Goal: Task Accomplishment & Management: Use online tool/utility

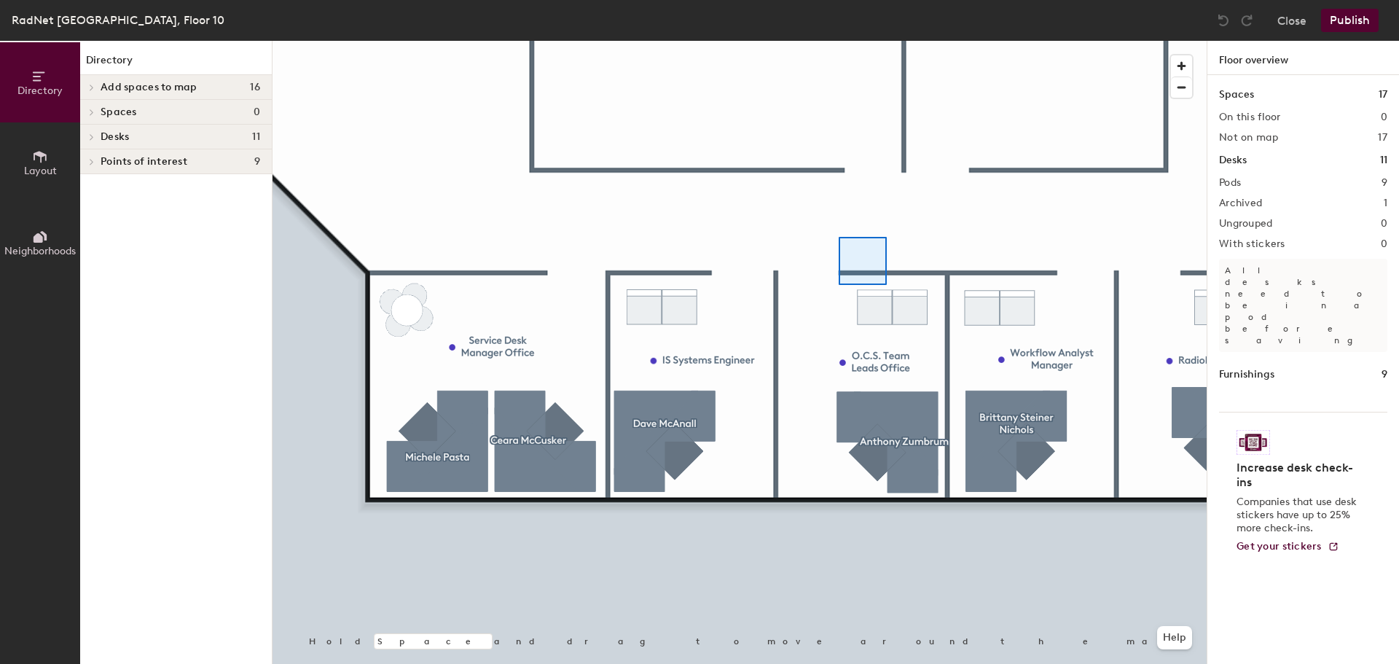
click at [839, 41] on div at bounding box center [740, 41] width 934 height 0
click at [913, 41] on div at bounding box center [740, 41] width 934 height 0
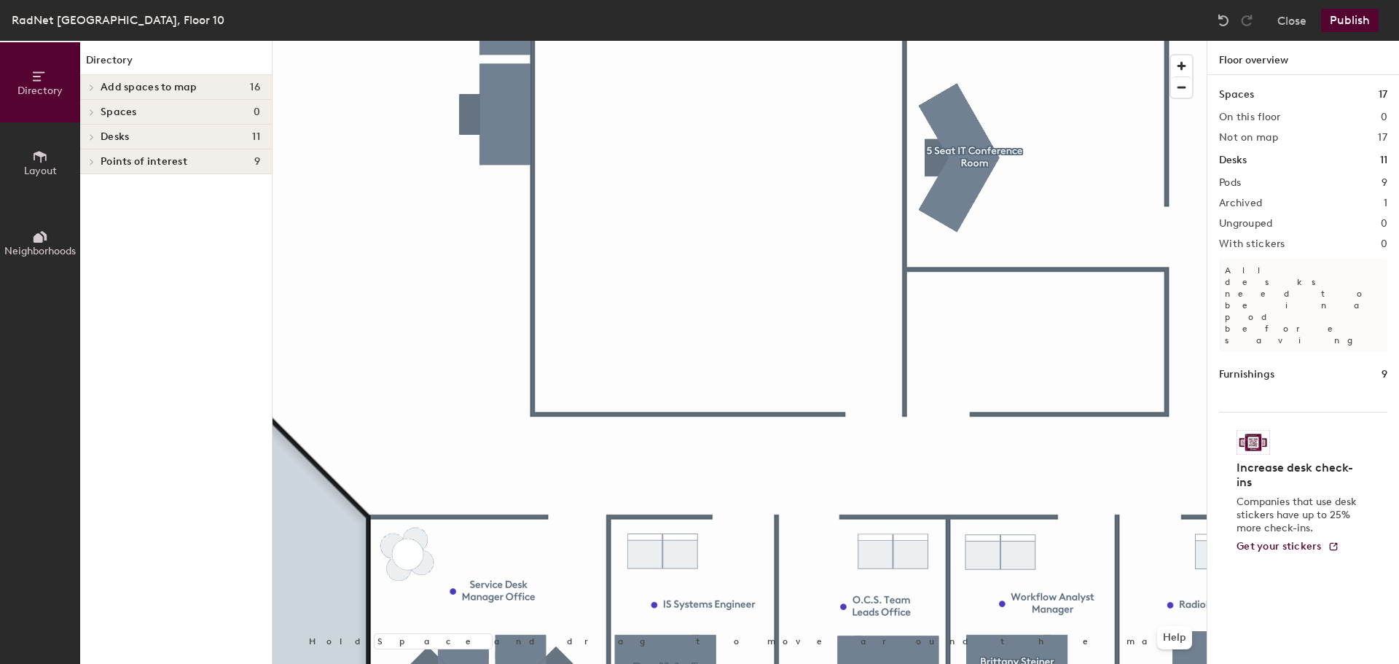
click at [50, 162] on button "Layout" at bounding box center [40, 162] width 80 height 80
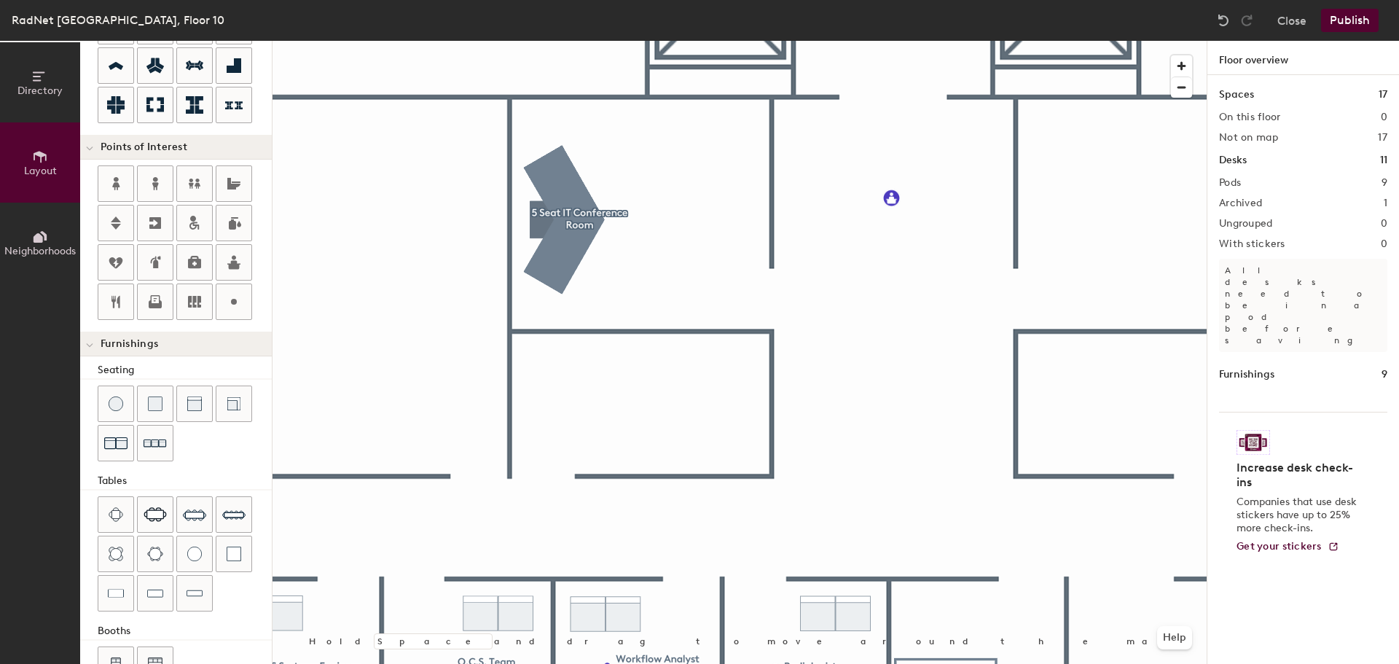
scroll to position [219, 0]
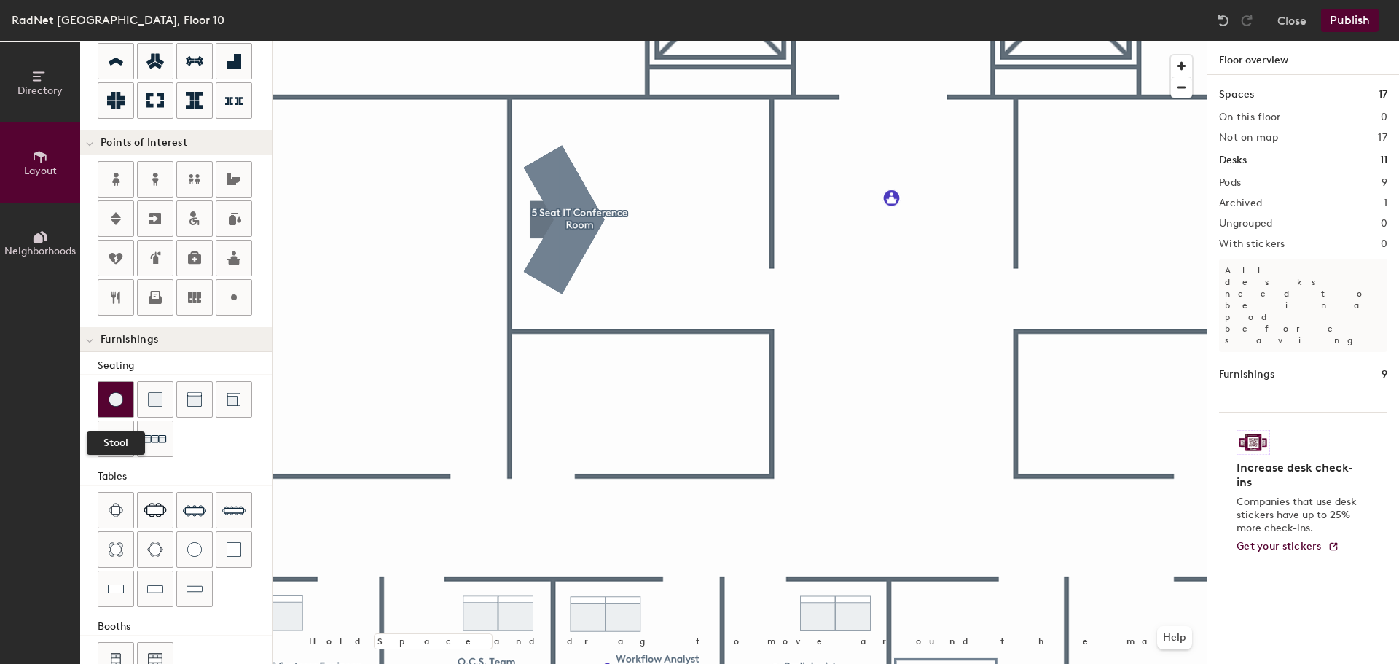
click at [118, 406] on img at bounding box center [116, 399] width 15 height 15
click at [129, 398] on div at bounding box center [115, 399] width 35 height 35
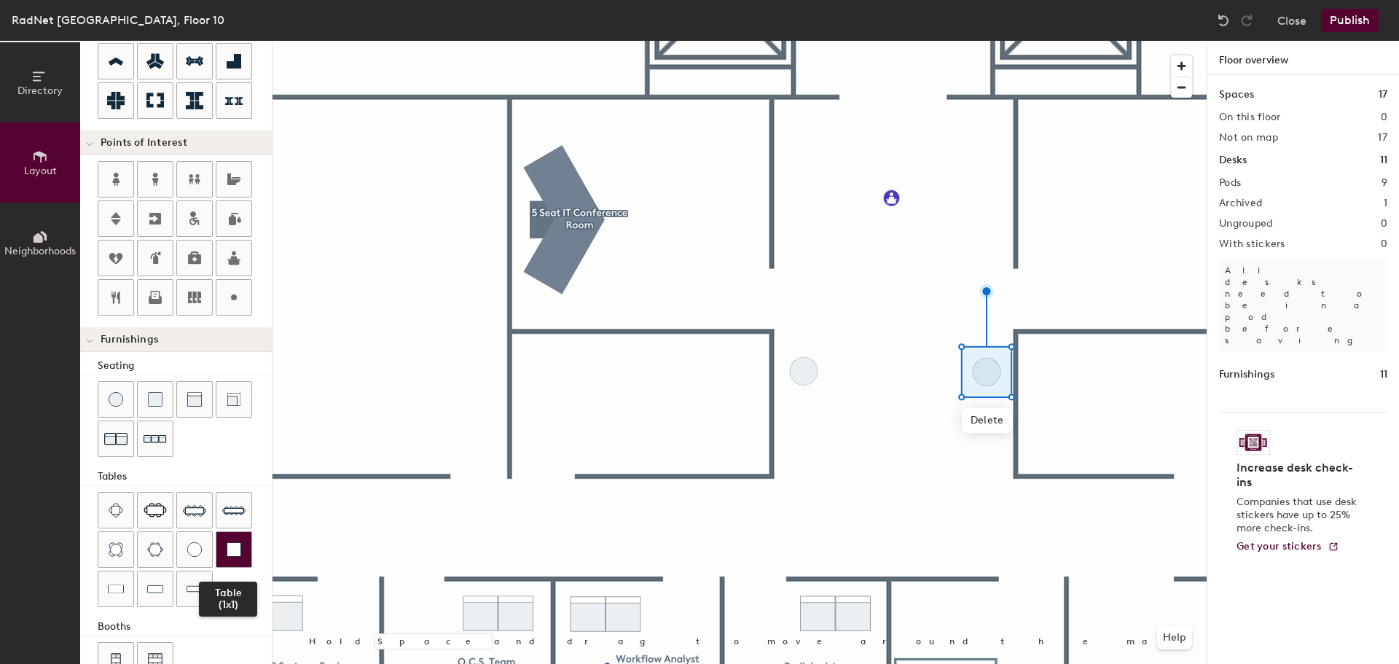
click at [231, 549] on img at bounding box center [234, 549] width 15 height 15
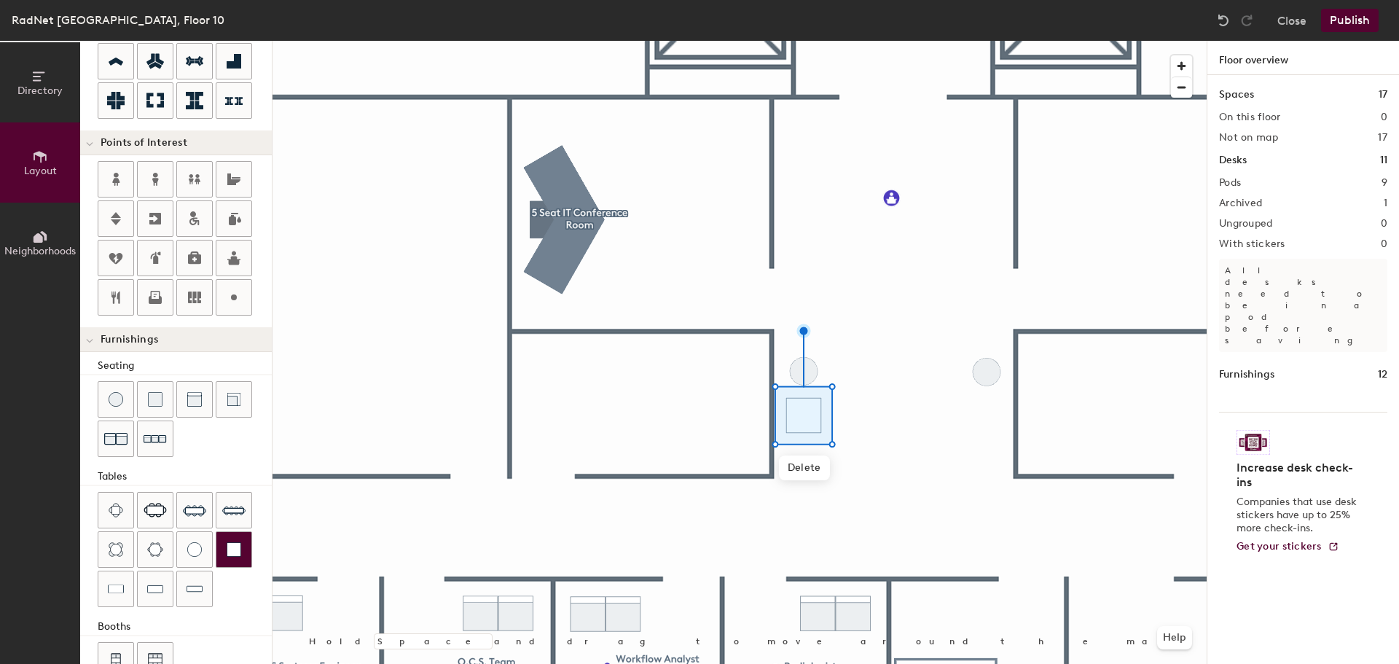
click at [228, 544] on img at bounding box center [234, 549] width 15 height 15
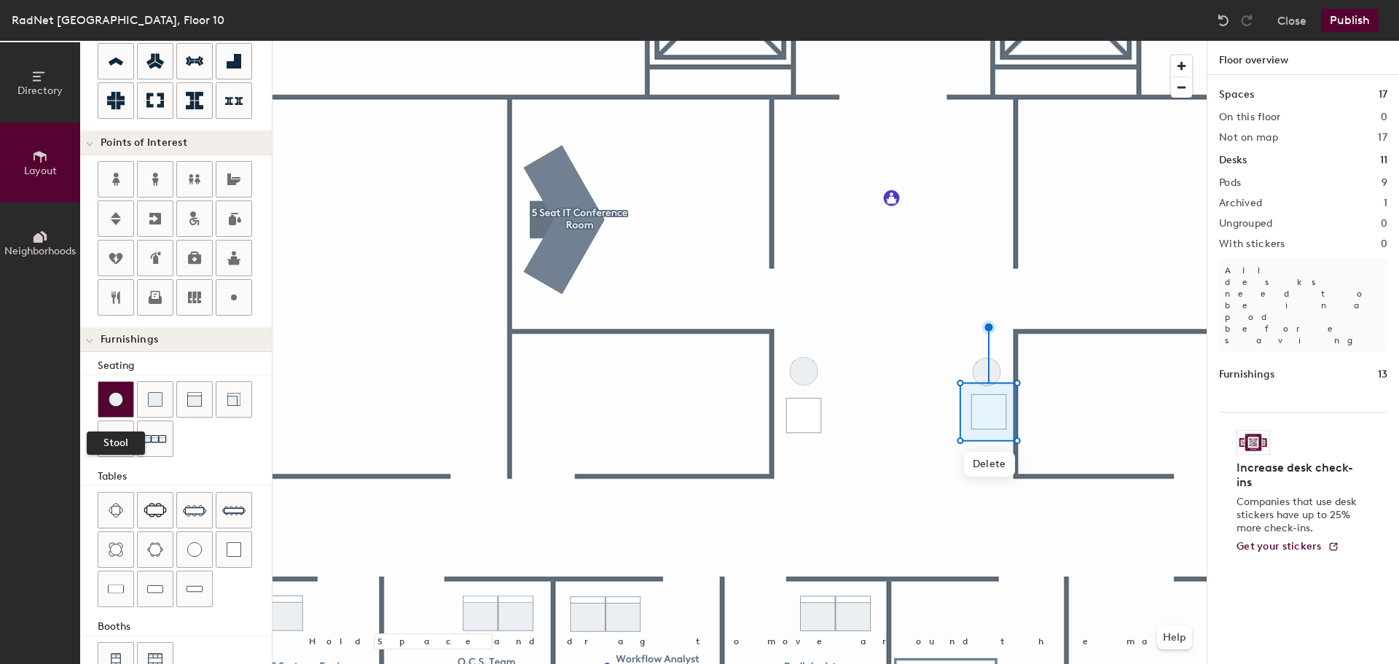
click at [106, 400] on div at bounding box center [115, 399] width 35 height 35
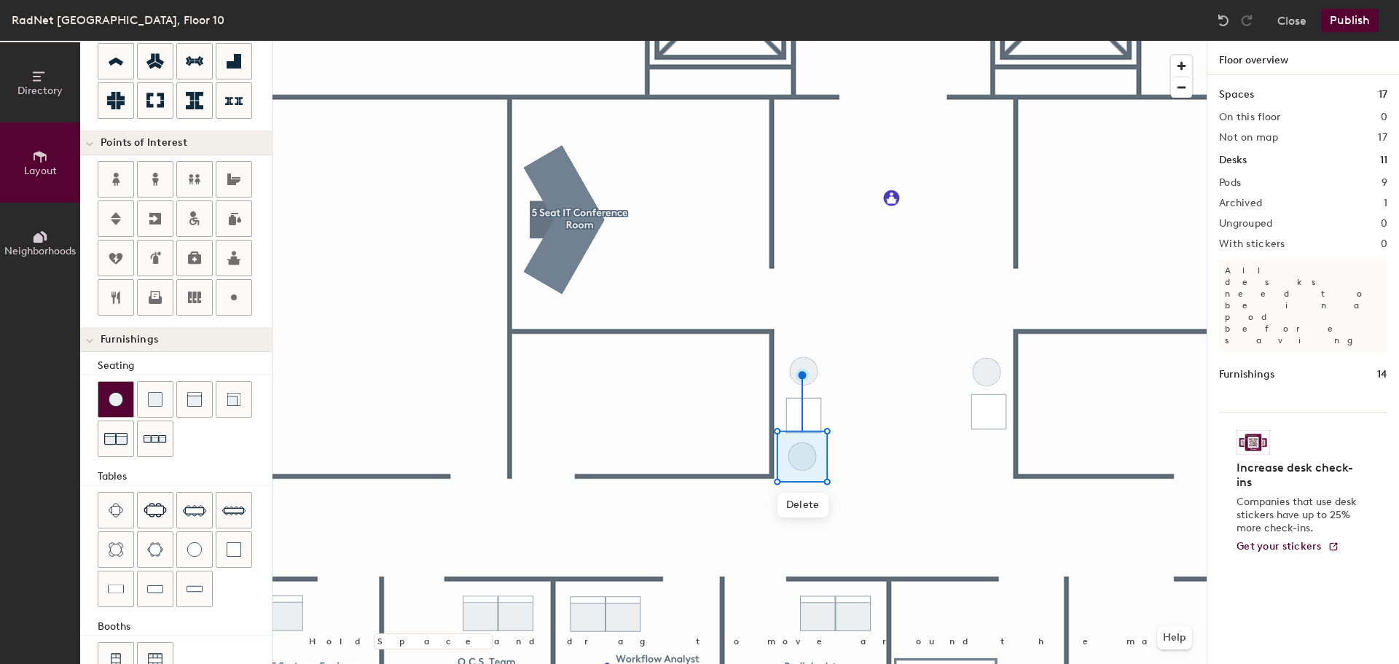
click at [133, 396] on div at bounding box center [115, 399] width 35 height 35
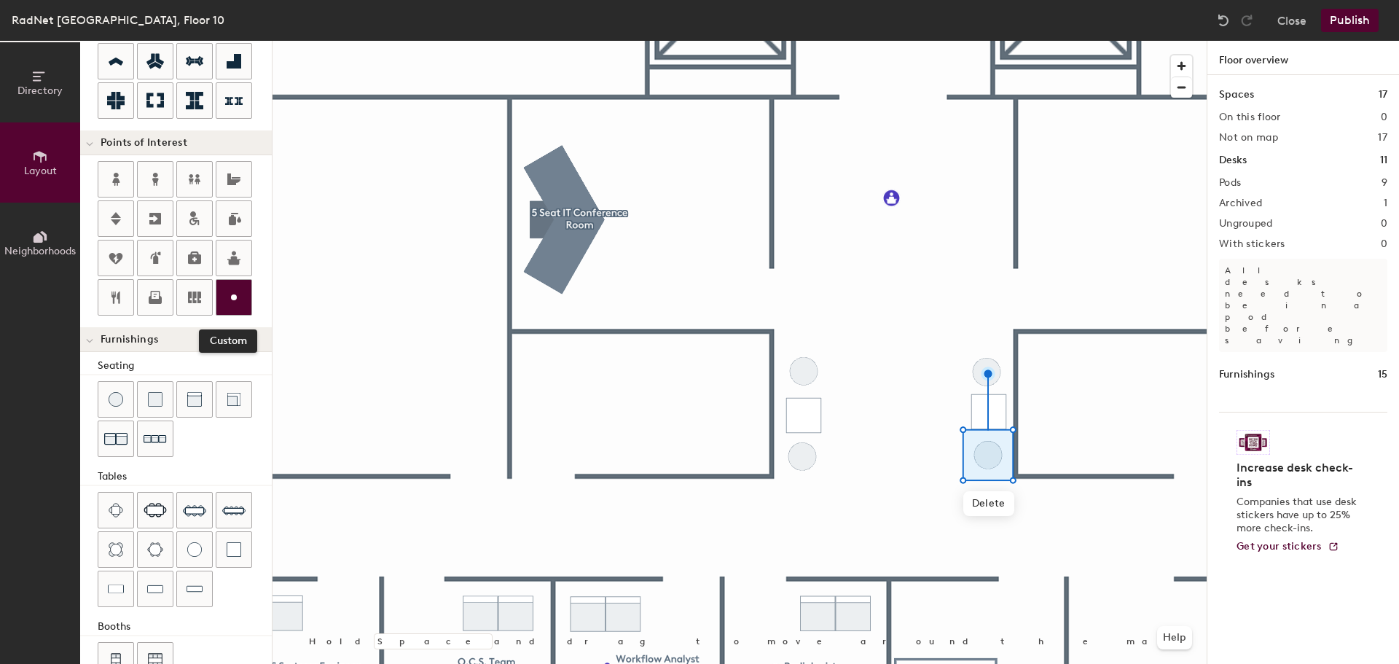
click at [243, 305] on div at bounding box center [233, 297] width 35 height 35
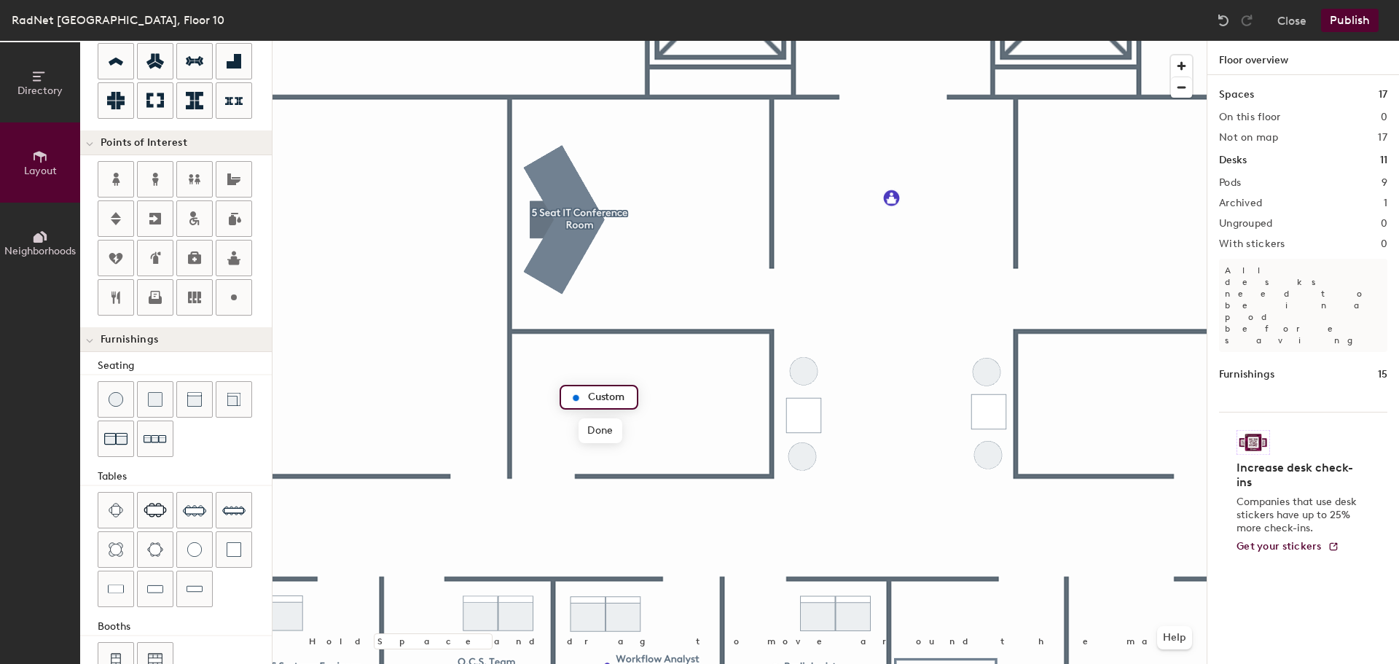
type input "20"
type input "IT Storage"
click at [600, 422] on span "Done" at bounding box center [609, 430] width 43 height 25
click at [850, 663] on html "Skip navigation Schedule Office People Analytics Visits Deliveries Services Man…" at bounding box center [699, 332] width 1399 height 664
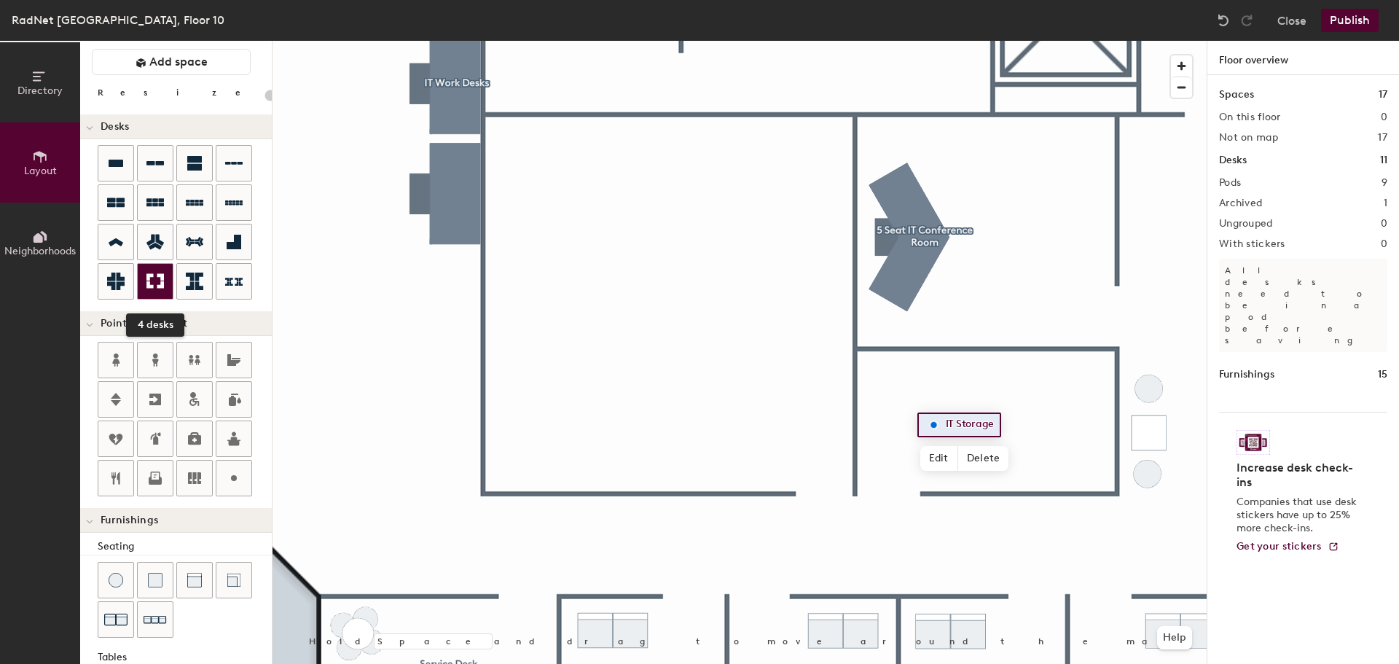
scroll to position [0, 0]
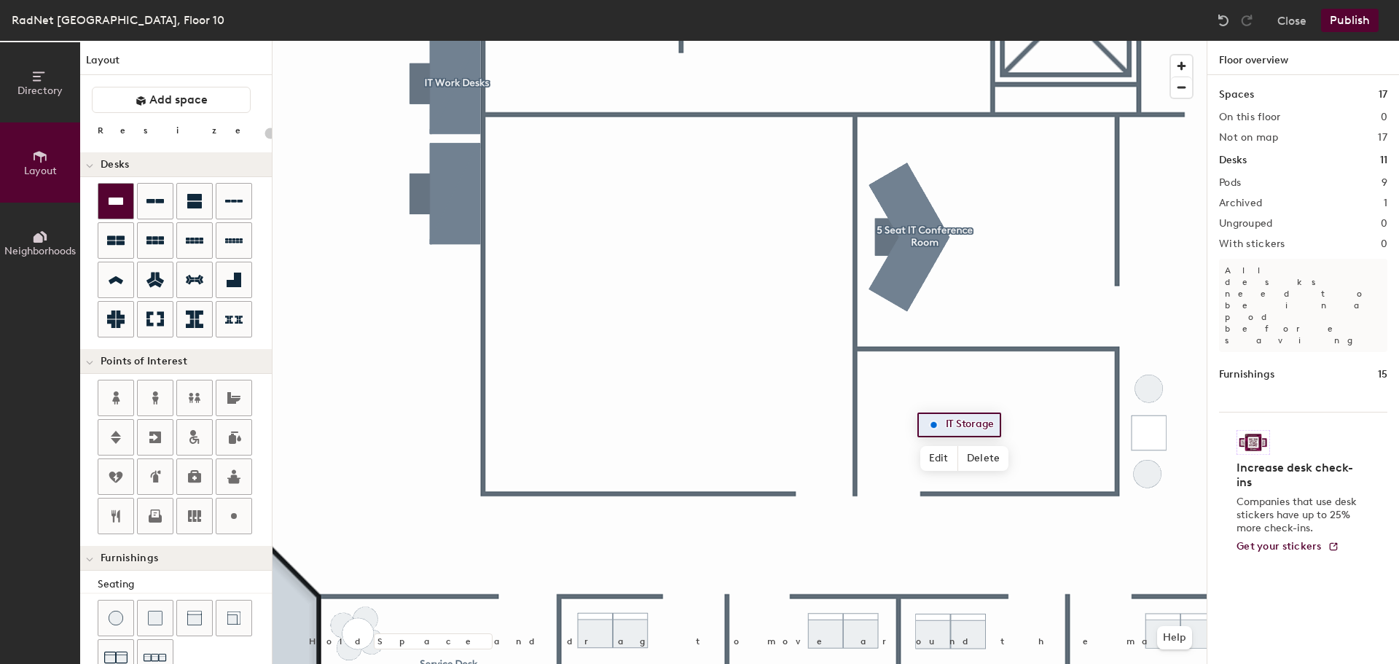
click at [117, 217] on div at bounding box center [115, 201] width 35 height 35
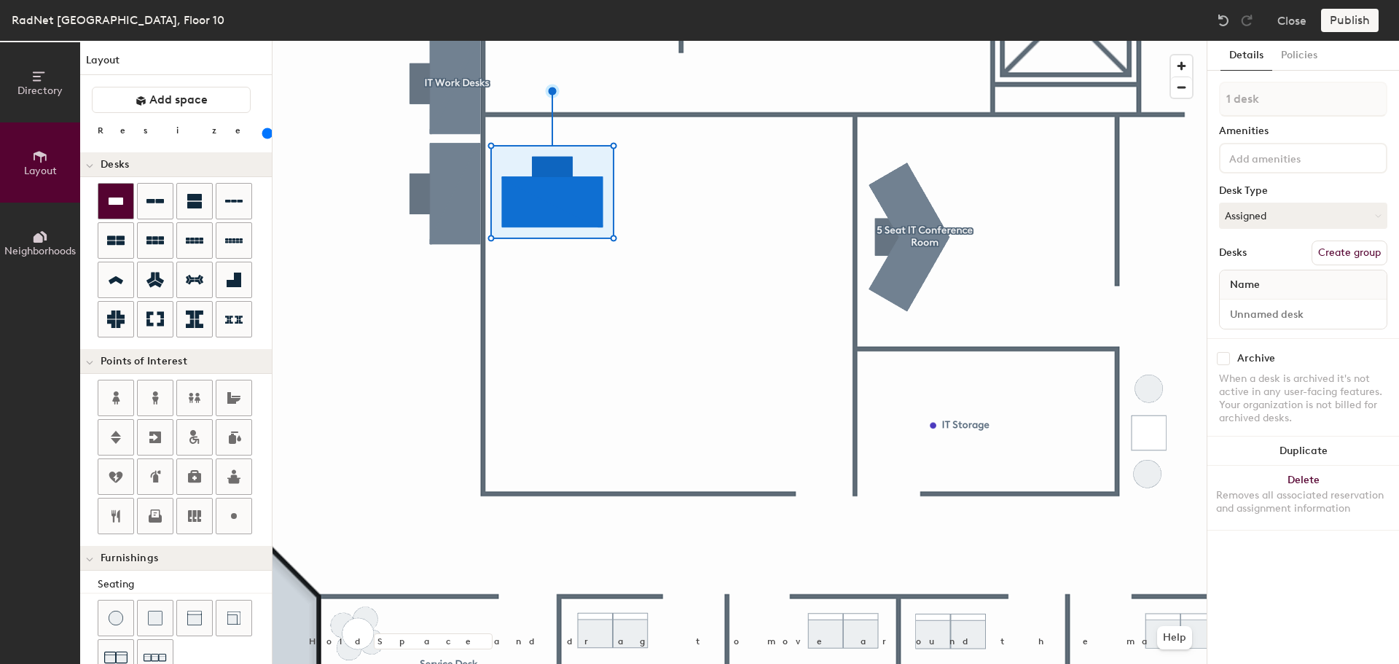
click at [115, 206] on icon at bounding box center [115, 200] width 17 height 17
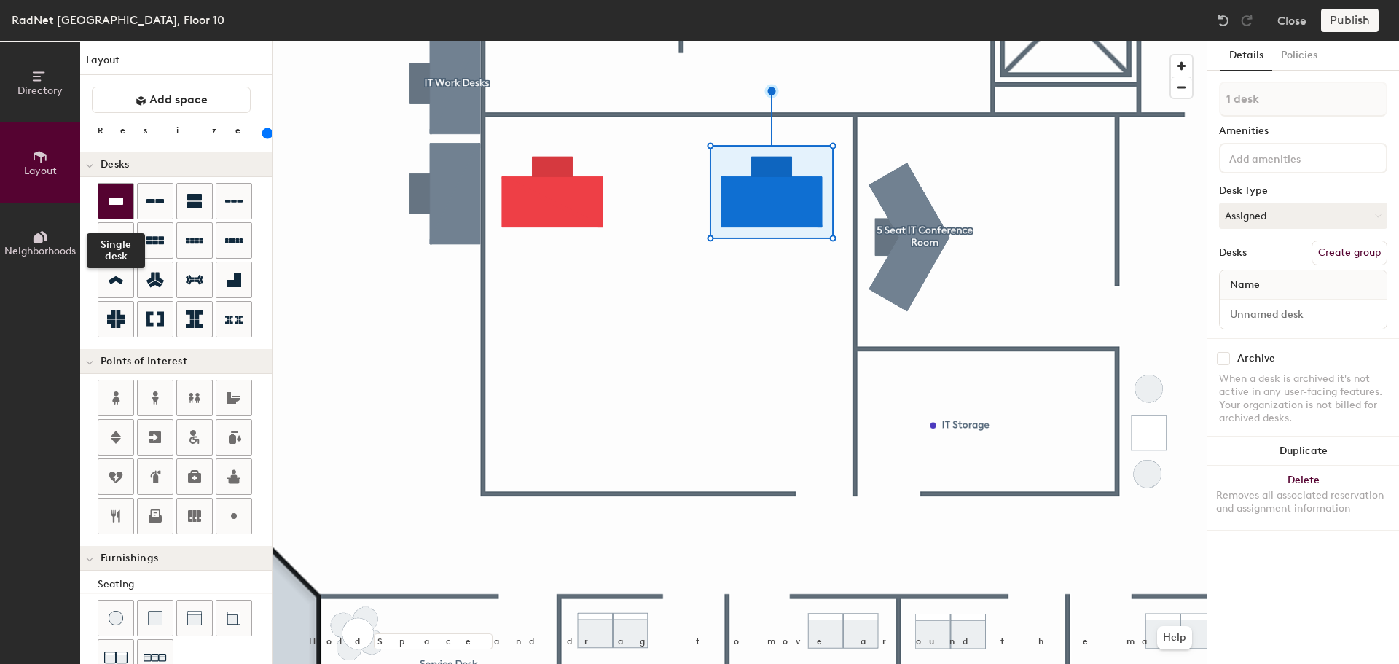
click at [115, 199] on icon at bounding box center [116, 200] width 15 height 7
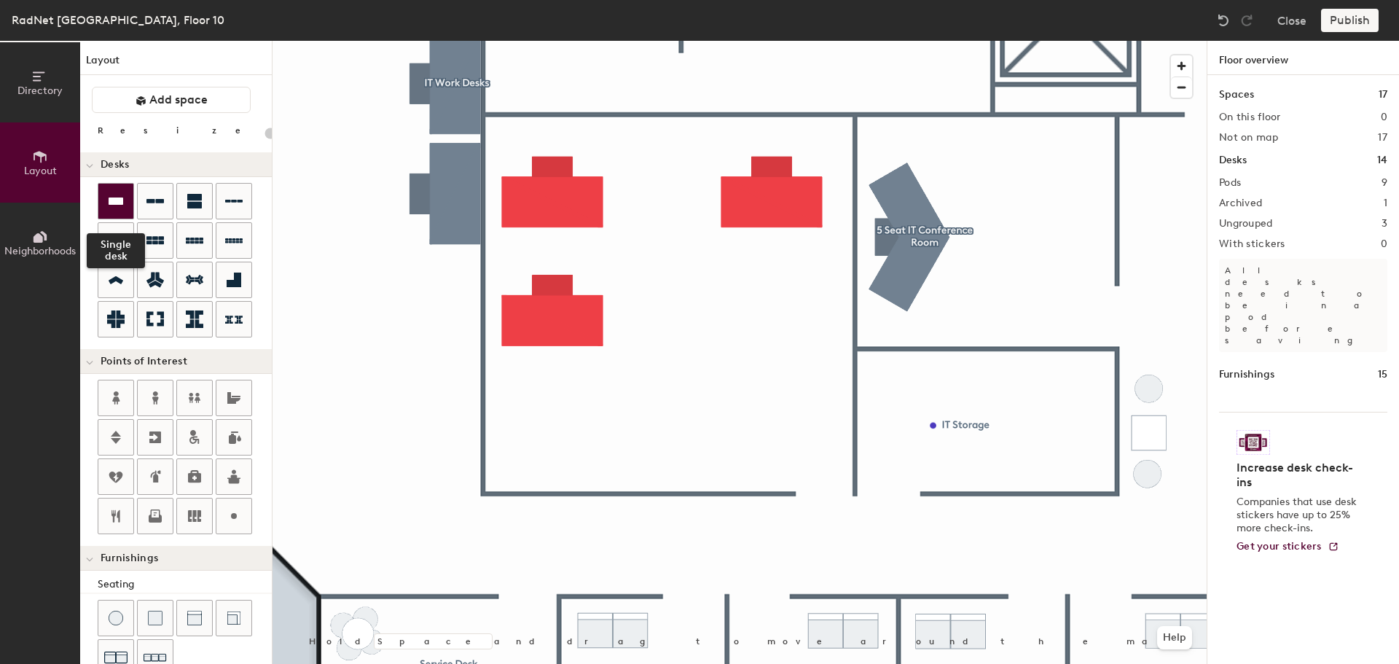
click at [117, 208] on icon at bounding box center [115, 200] width 17 height 17
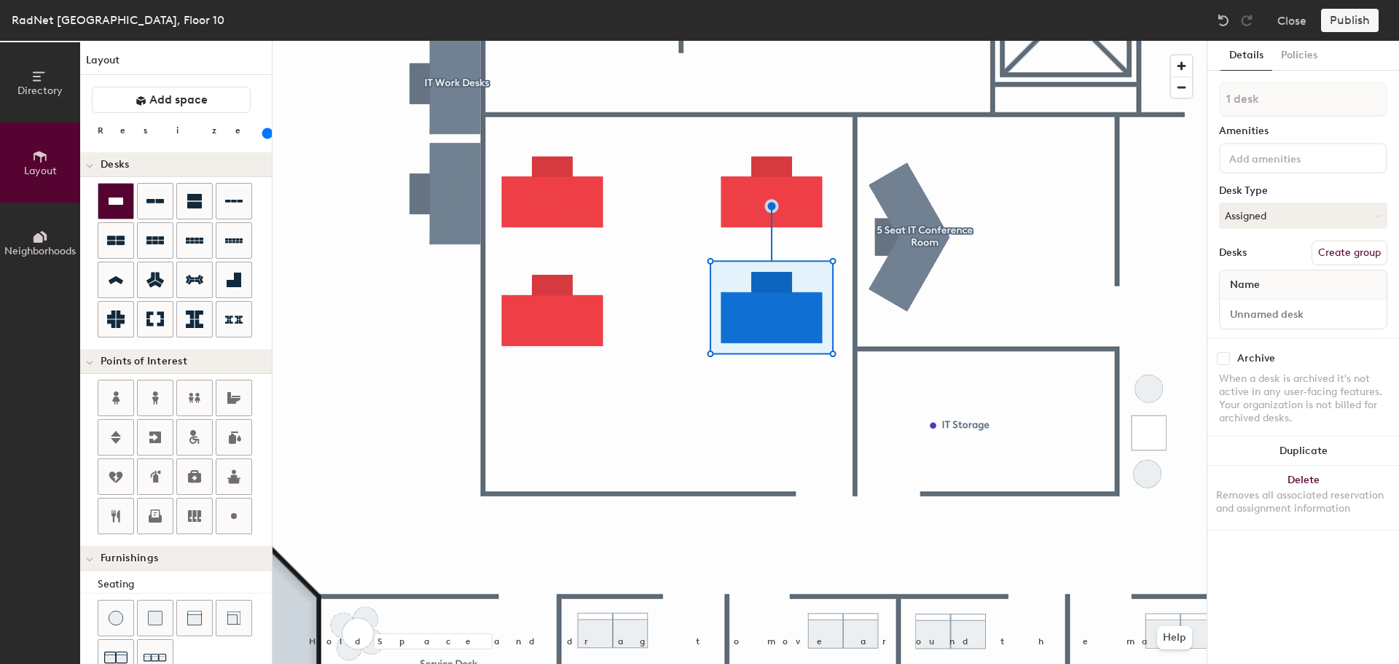
click at [121, 205] on icon at bounding box center [115, 200] width 17 height 17
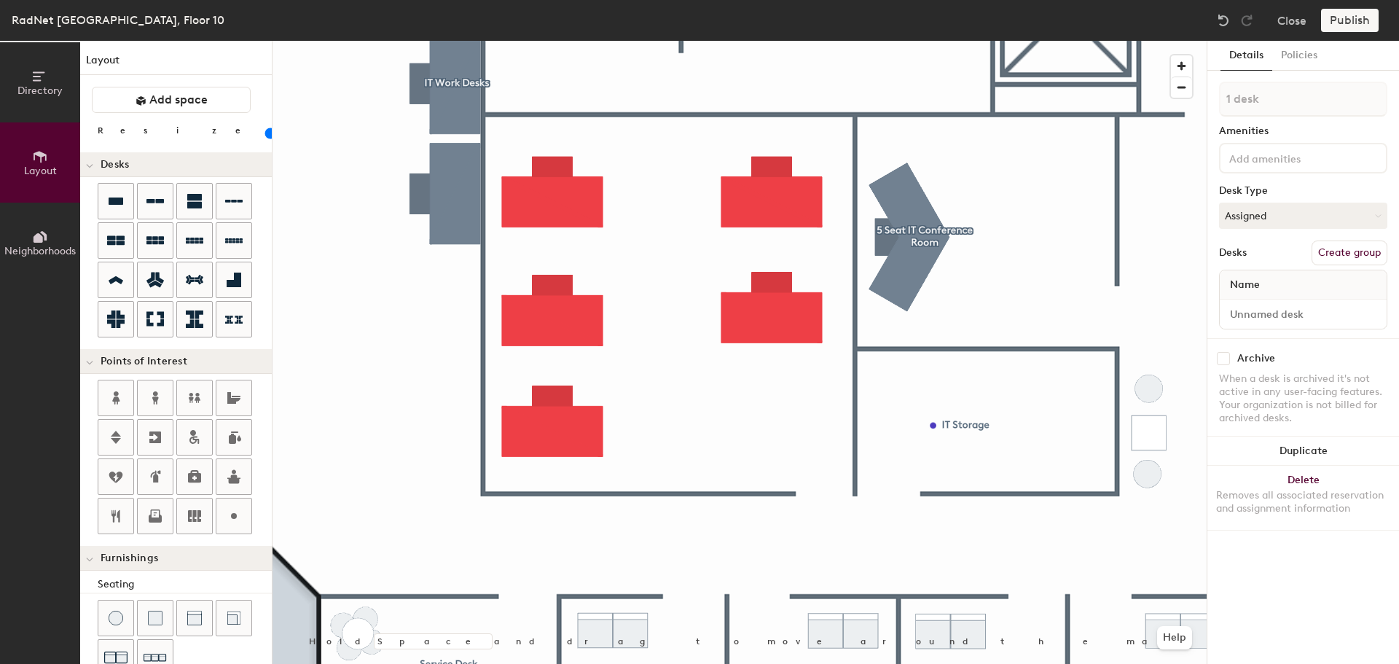
type input "160"
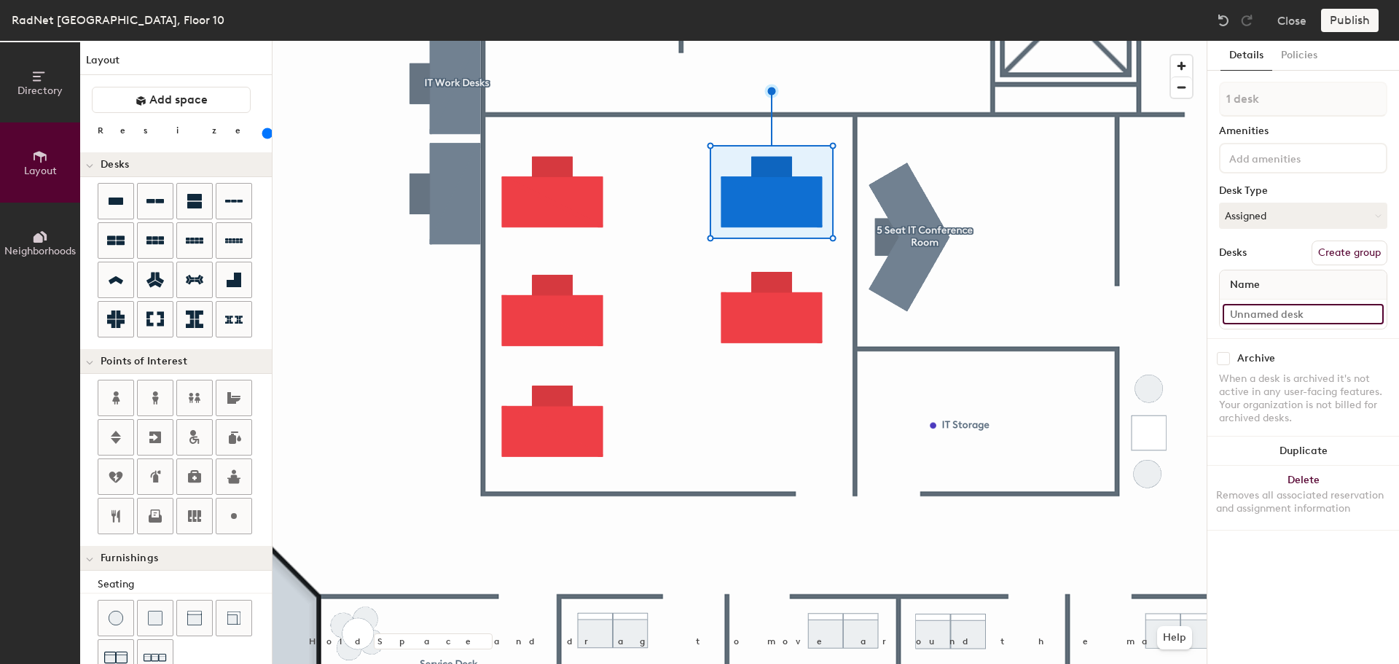
click at [1306, 318] on input at bounding box center [1303, 314] width 161 height 20
type input "O.C.S. Team"
click at [1336, 374] on div "When a desk is archived it's not active in any user-facing features. Your organ…" at bounding box center [1303, 398] width 168 height 52
click at [1336, 243] on button "Create group" at bounding box center [1350, 252] width 76 height 25
click at [1200, 104] on div "Directory Layout Neighborhoods Layout Add space Resize Desks Points of Interest…" at bounding box center [699, 352] width 1399 height 623
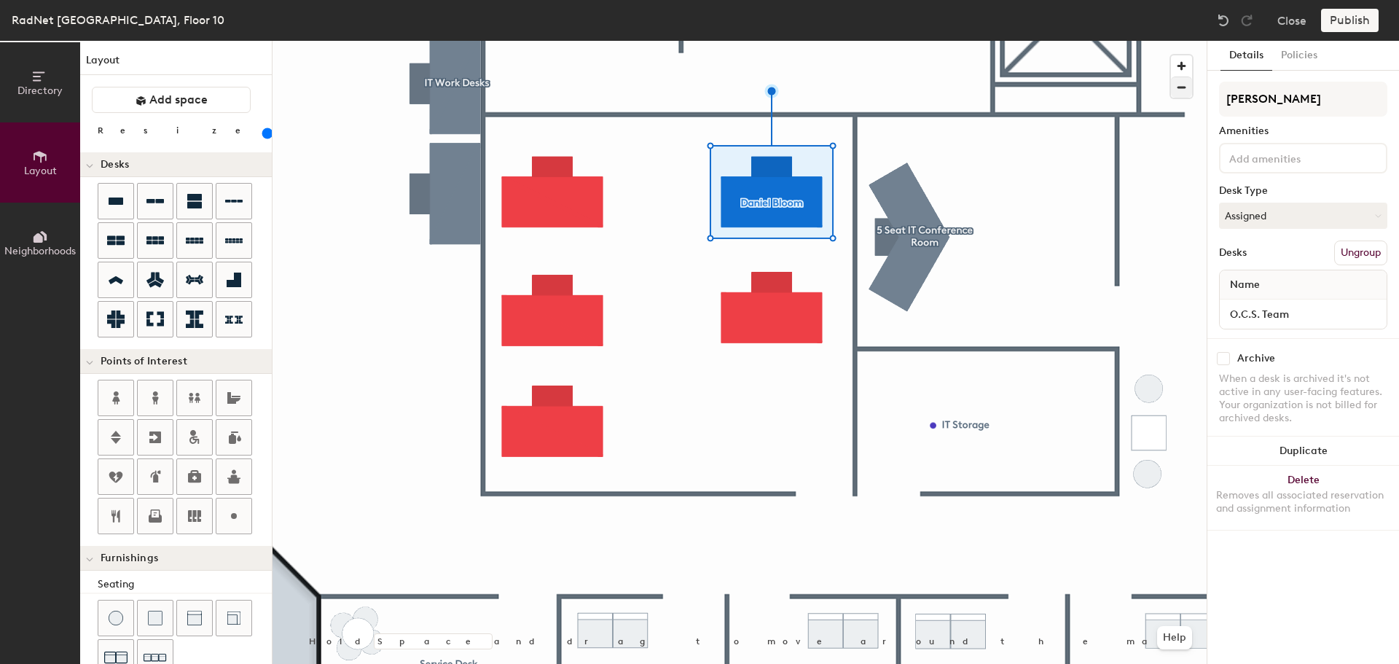
type input "[PERSON_NAME]"
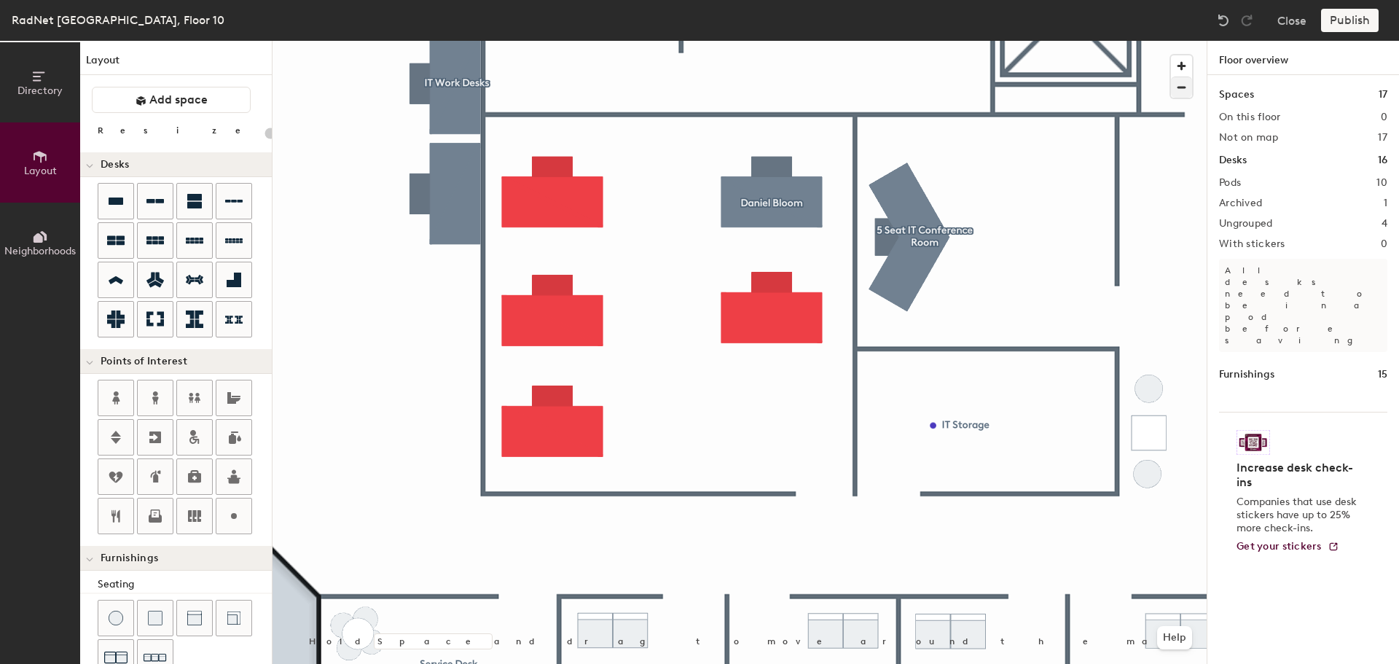
type input "160"
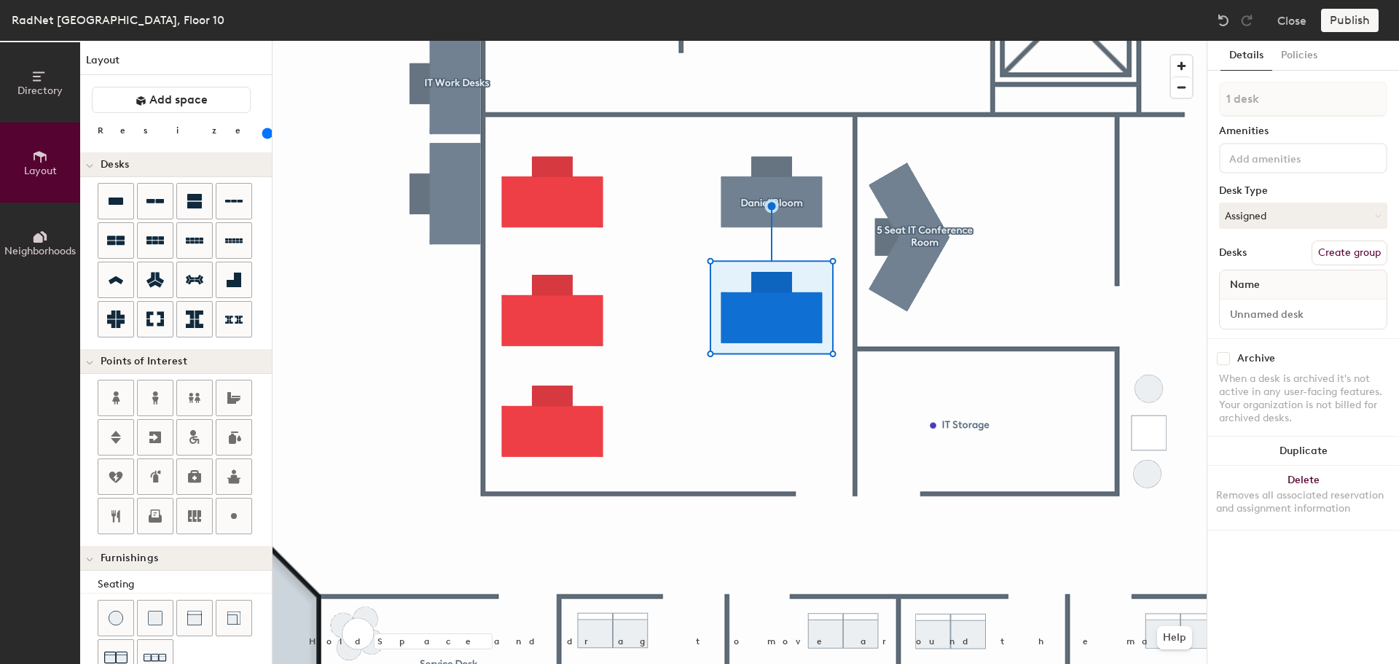
click at [569, 41] on div at bounding box center [740, 41] width 934 height 0
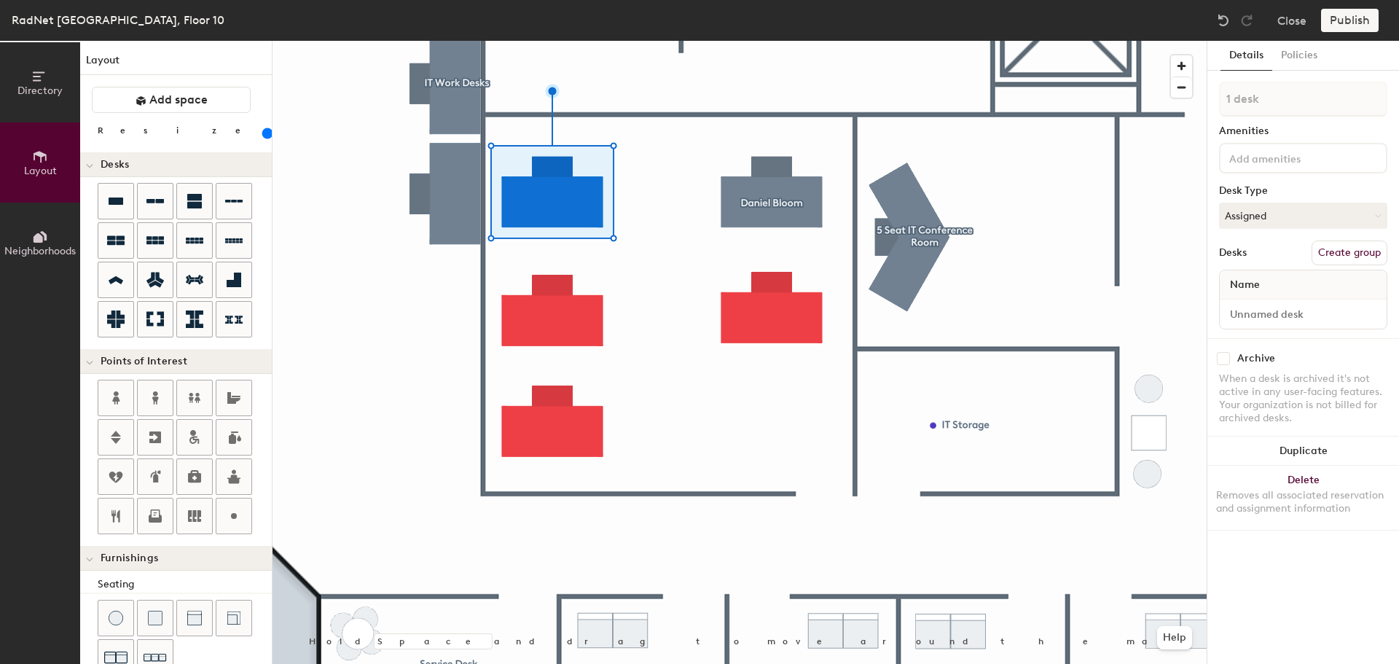
click at [1349, 246] on button "Create group" at bounding box center [1350, 252] width 76 height 25
click at [1197, 108] on div "Directory Layout Neighborhoods Layout Add space Resize Desks Points of Interest…" at bounding box center [699, 352] width 1399 height 623
type input "[PERSON_NAME]"
click at [1261, 216] on button "Assigned" at bounding box center [1303, 216] width 168 height 26
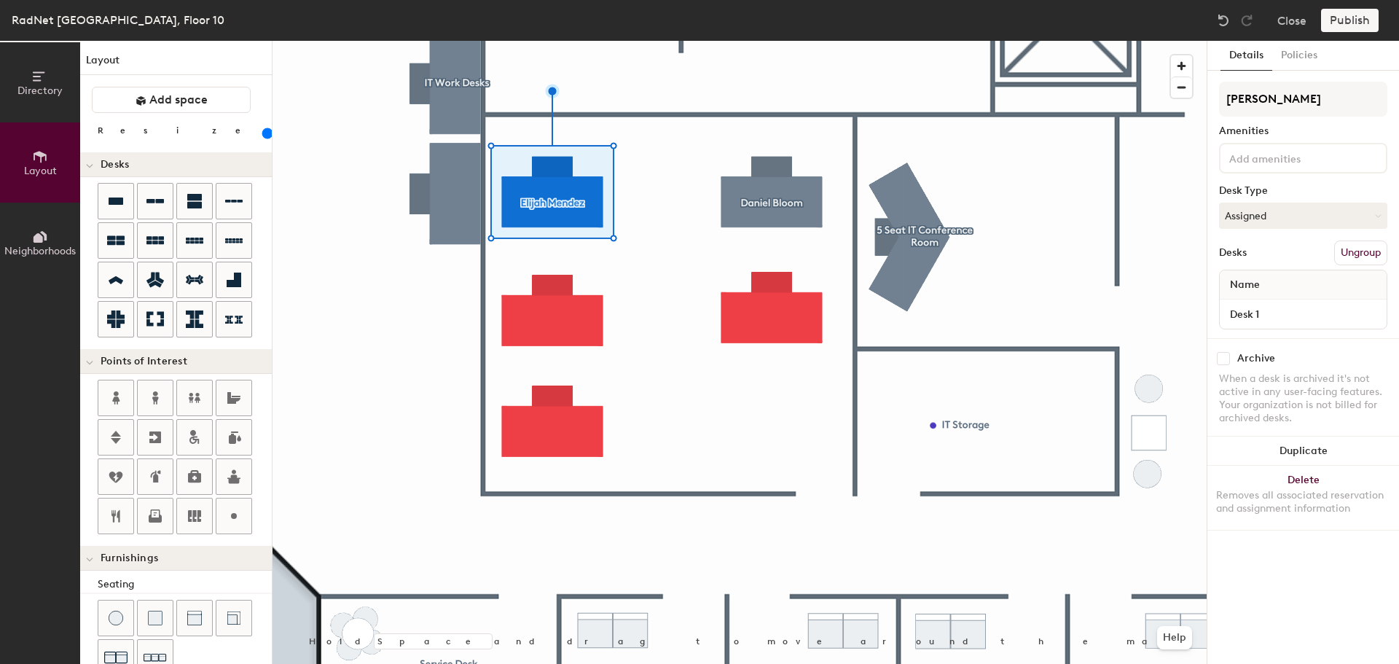
click at [1268, 288] on div "Name" at bounding box center [1303, 284] width 167 height 29
click at [1273, 314] on input "Desk 1" at bounding box center [1303, 314] width 161 height 20
type input "O.C.S. Team"
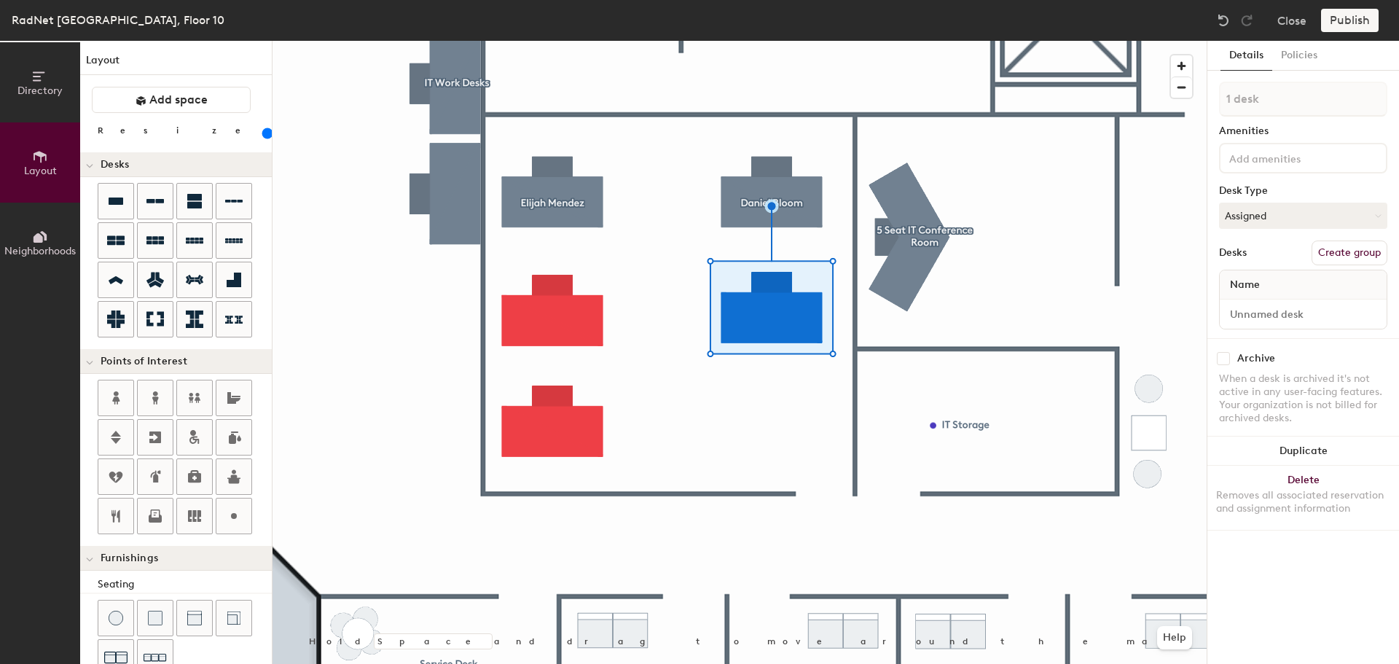
click at [1343, 252] on button "Create group" at bounding box center [1350, 252] width 76 height 25
click at [1165, 103] on div "Directory Layout Neighborhoods Layout Add space Resize Desks Points of Interest…" at bounding box center [699, 352] width 1399 height 623
type input "[PERSON_NAME]"
click at [1274, 310] on input "Desk 1" at bounding box center [1303, 314] width 161 height 20
type input "O.C.S. Team"
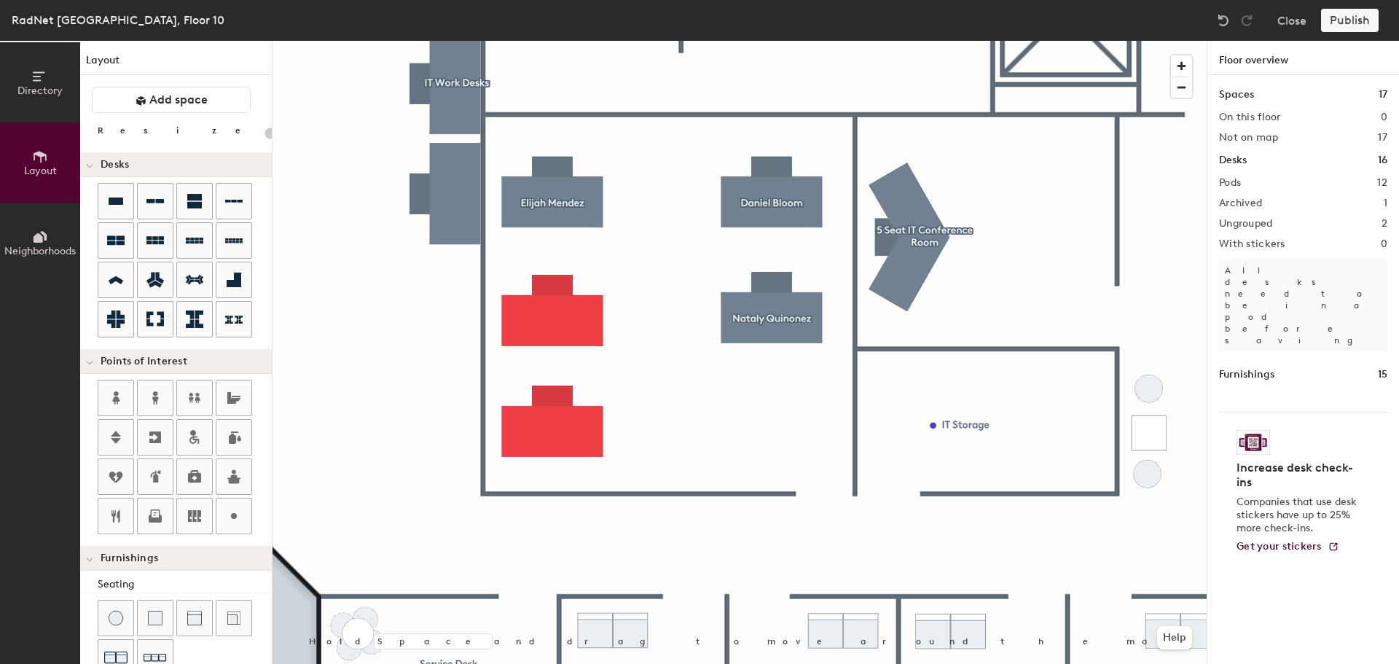
type input "160"
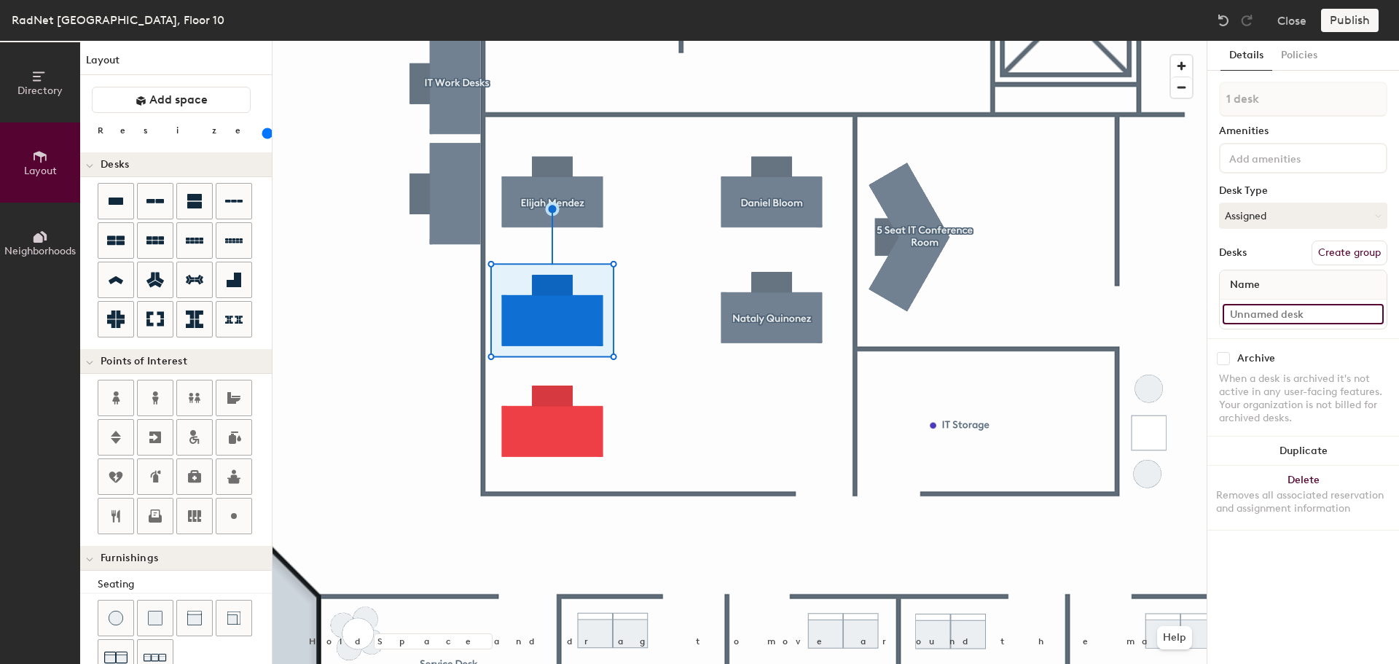
click at [1284, 318] on input at bounding box center [1303, 314] width 161 height 20
click at [1147, 315] on div "Directory Layout Neighborhoods Layout Add space Resize Desks Points of Interest…" at bounding box center [699, 352] width 1399 height 623
type input "O.C.S. Team"
click at [1342, 247] on button "Create group" at bounding box center [1350, 252] width 76 height 25
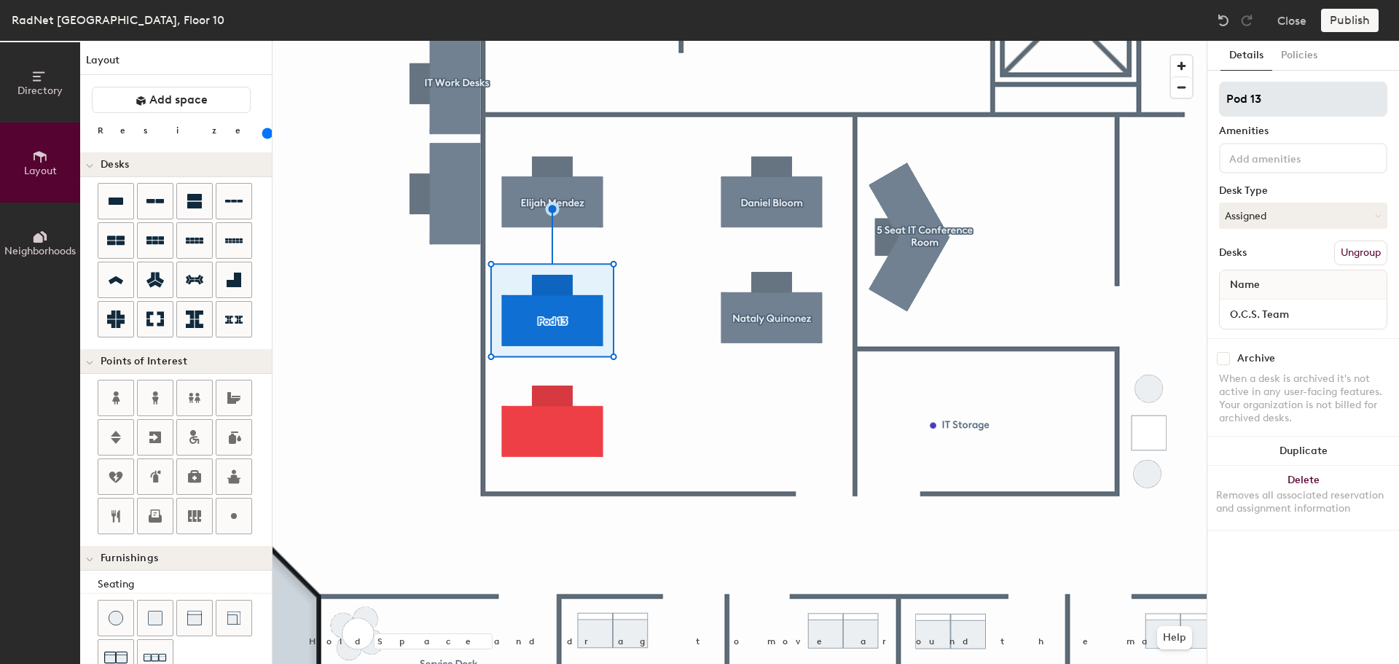
drag, startPoint x: 1273, startPoint y: 97, endPoint x: 1222, endPoint y: 96, distance: 51.0
click at [1222, 96] on input "Pod 13" at bounding box center [1303, 99] width 168 height 35
type input "RDP Workstation"
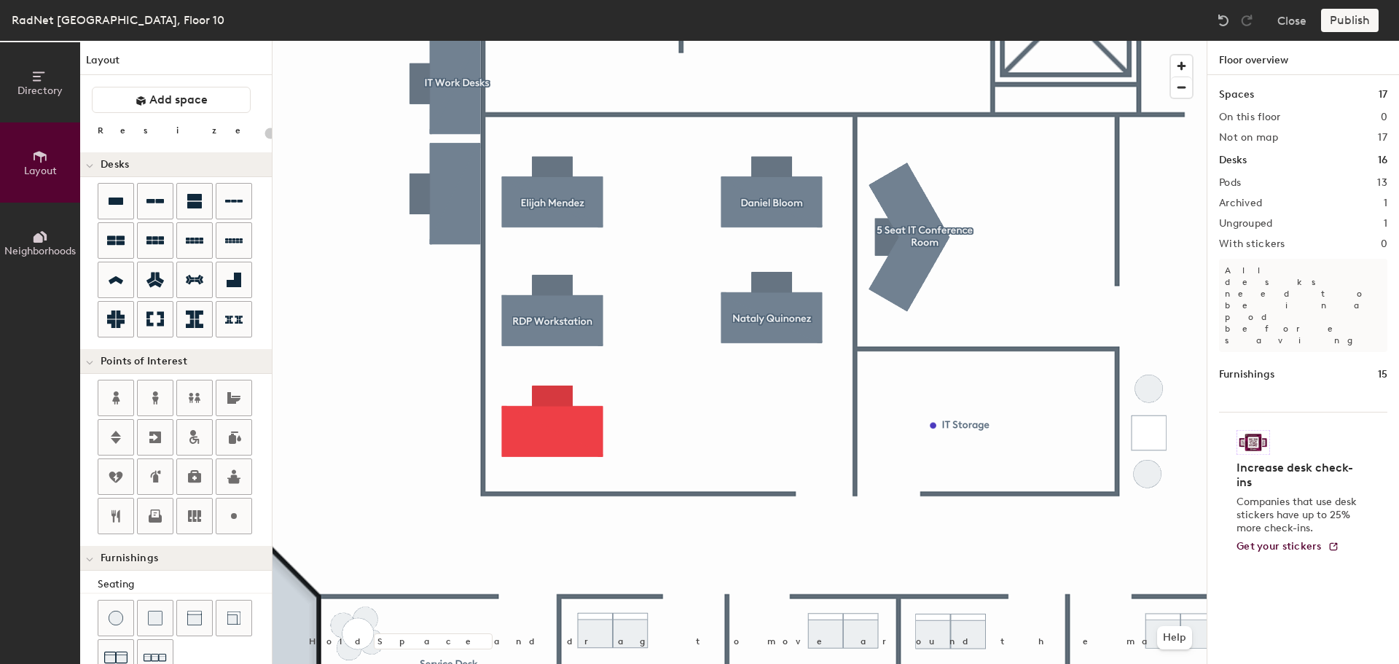
type input "160"
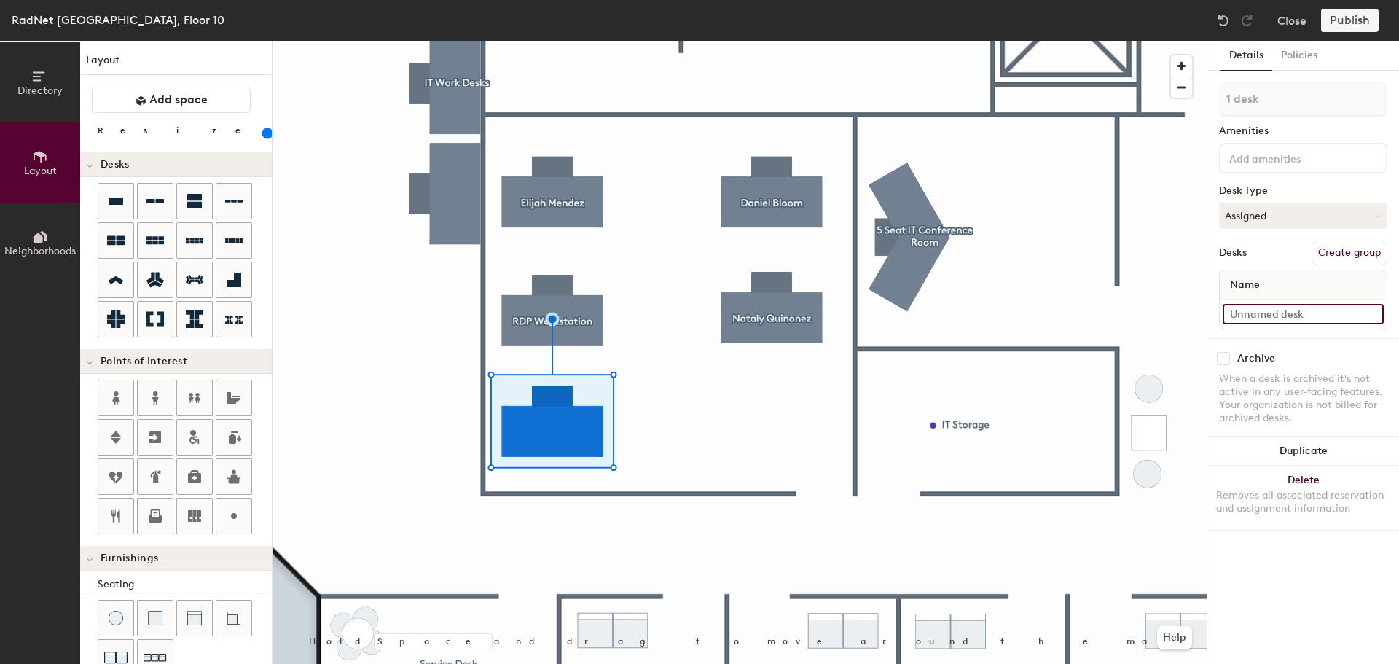
click at [1310, 320] on input at bounding box center [1303, 314] width 161 height 20
paste input "O.C.S. Team"
type input "O.C.S. Team"
click at [1291, 154] on input at bounding box center [1291, 157] width 131 height 17
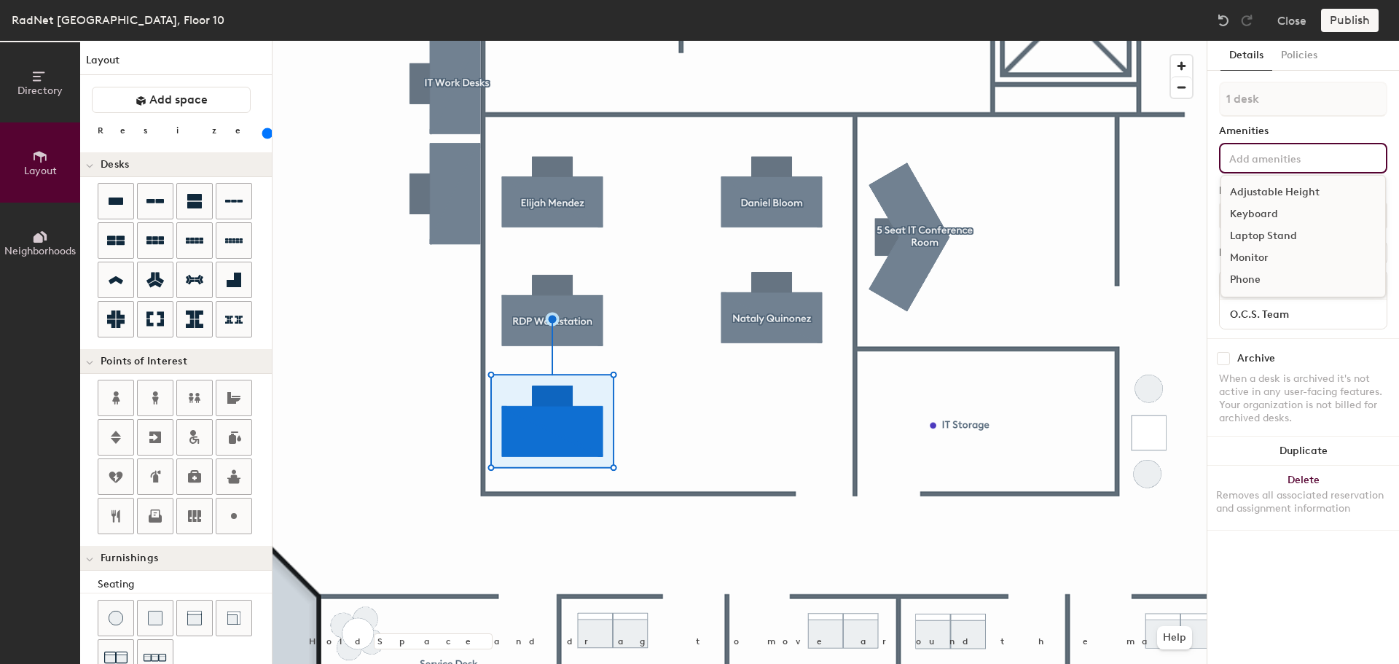
click at [1305, 343] on div "Archive When a desk is archived it's not active in any user-facing features. Yo…" at bounding box center [1303, 390] width 192 height 104
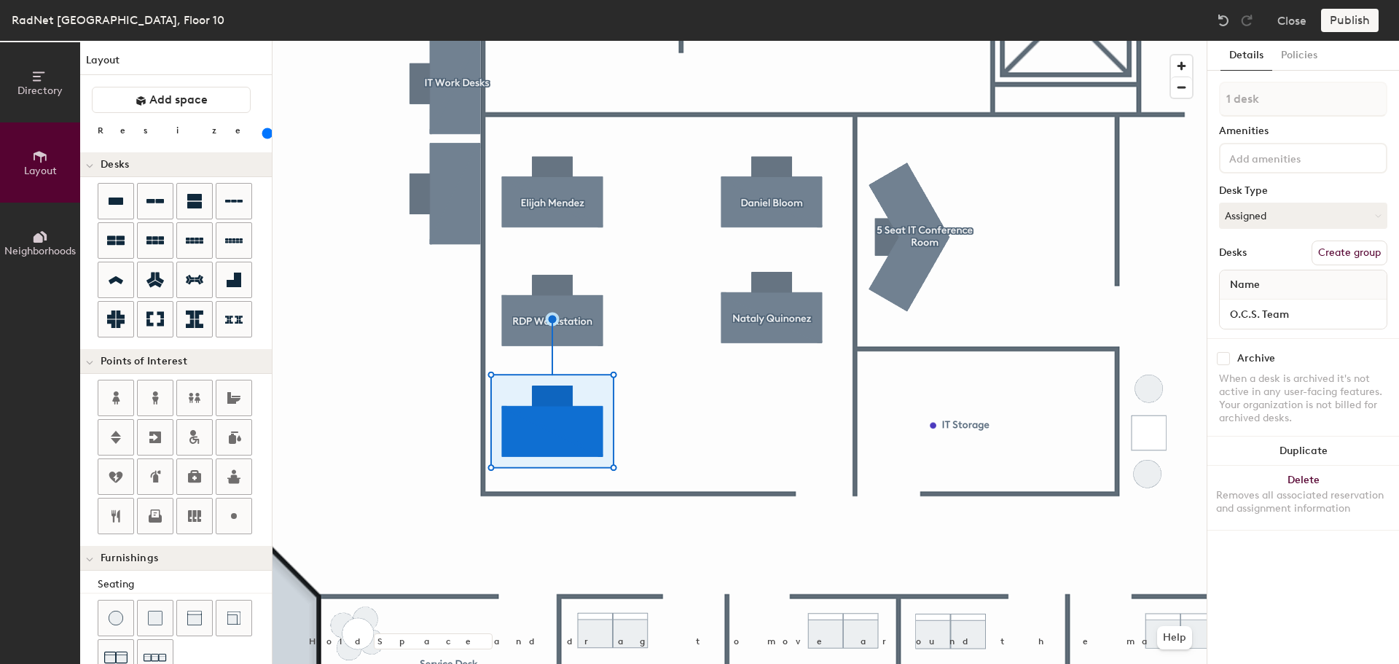
click at [1337, 251] on button "Create group" at bounding box center [1350, 252] width 76 height 25
click at [1196, 106] on div "Directory Layout Neighborhoods Layout Add space Resize Desks Points of Interest…" at bounding box center [699, 352] width 1399 height 623
type input "O"
type input "Team Desk"
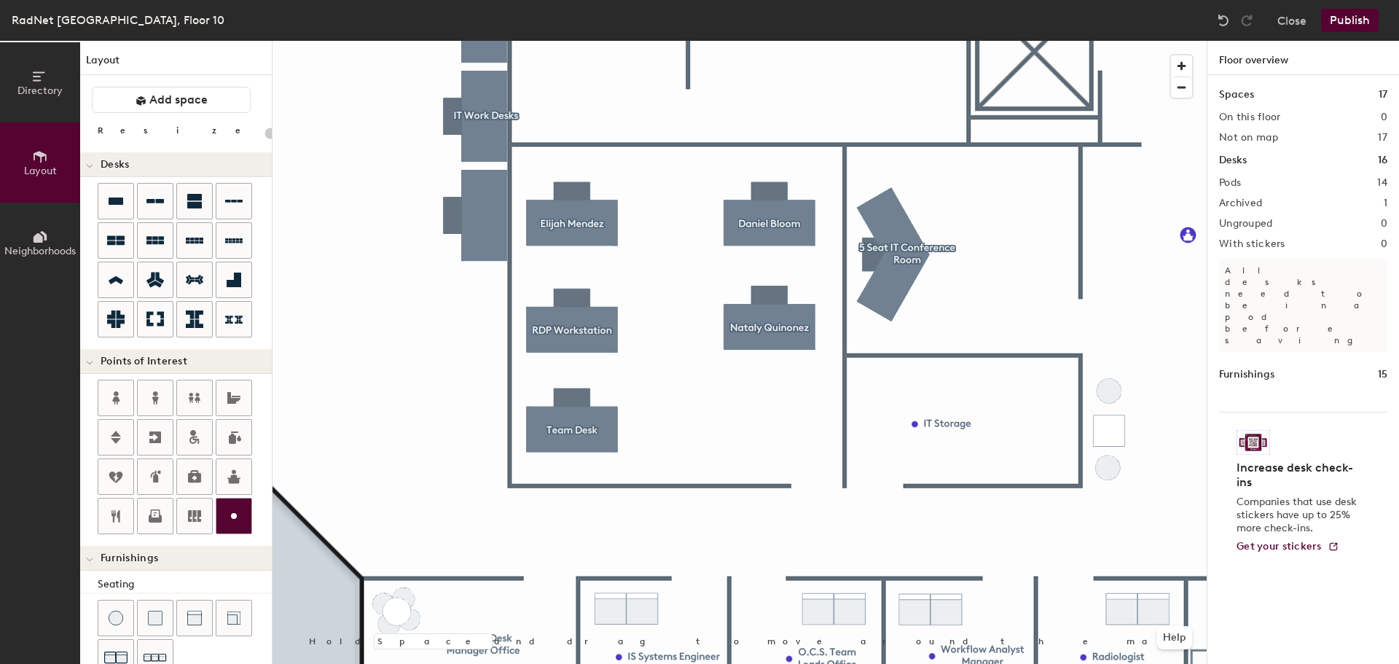
click at [238, 518] on icon at bounding box center [233, 515] width 17 height 17
type input "20"
type input "O.C.S. Team"
click at [1341, 10] on button "Publish" at bounding box center [1350, 20] width 58 height 23
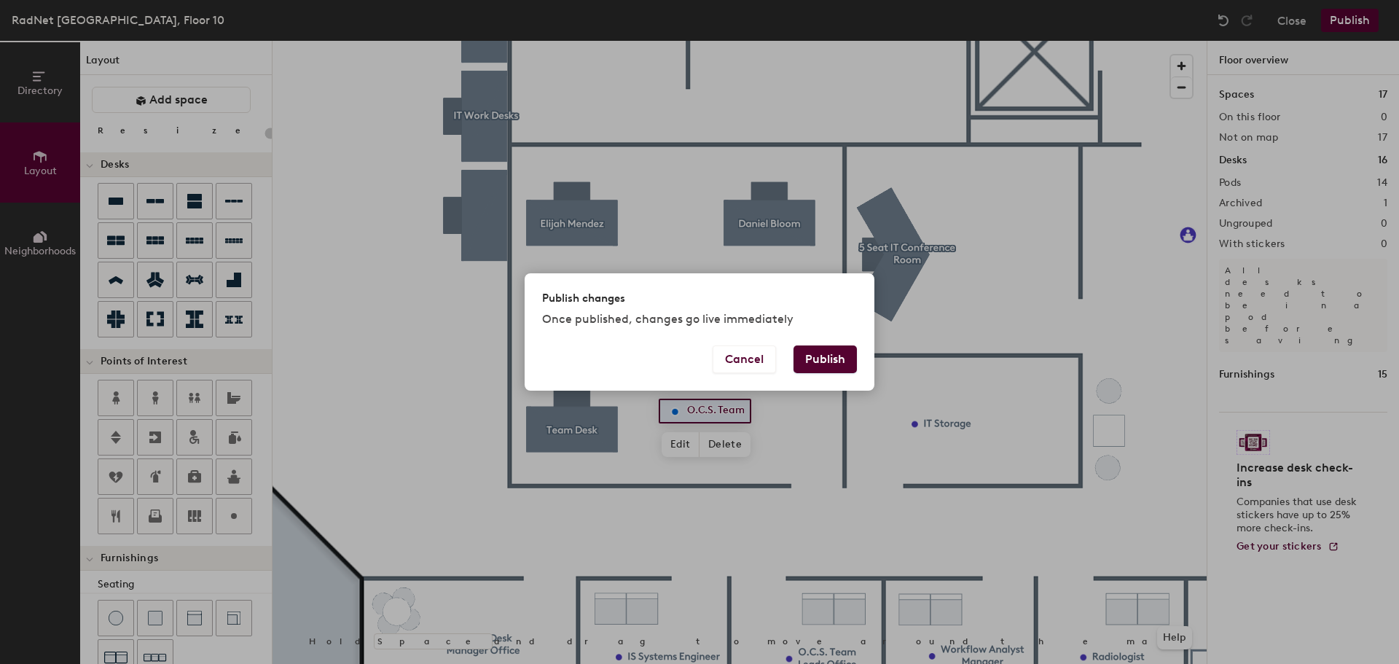
click at [835, 358] on button "Publish" at bounding box center [824, 359] width 63 height 28
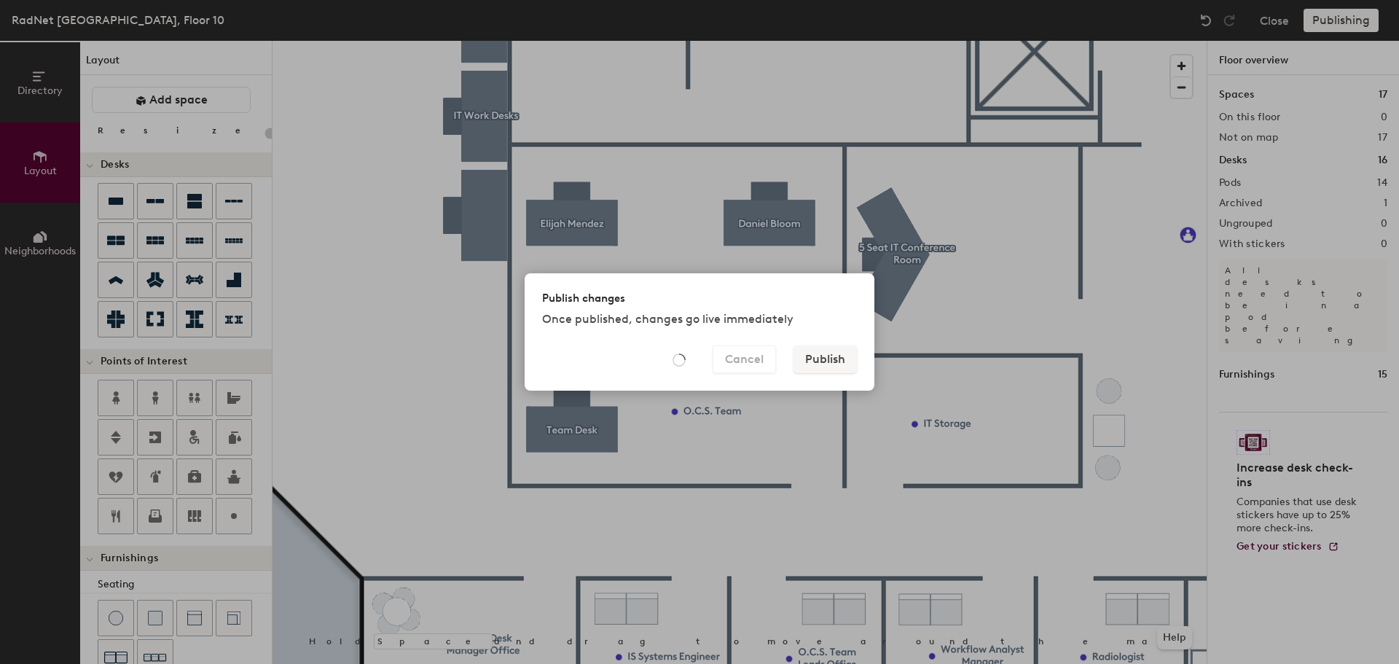
type input "20"
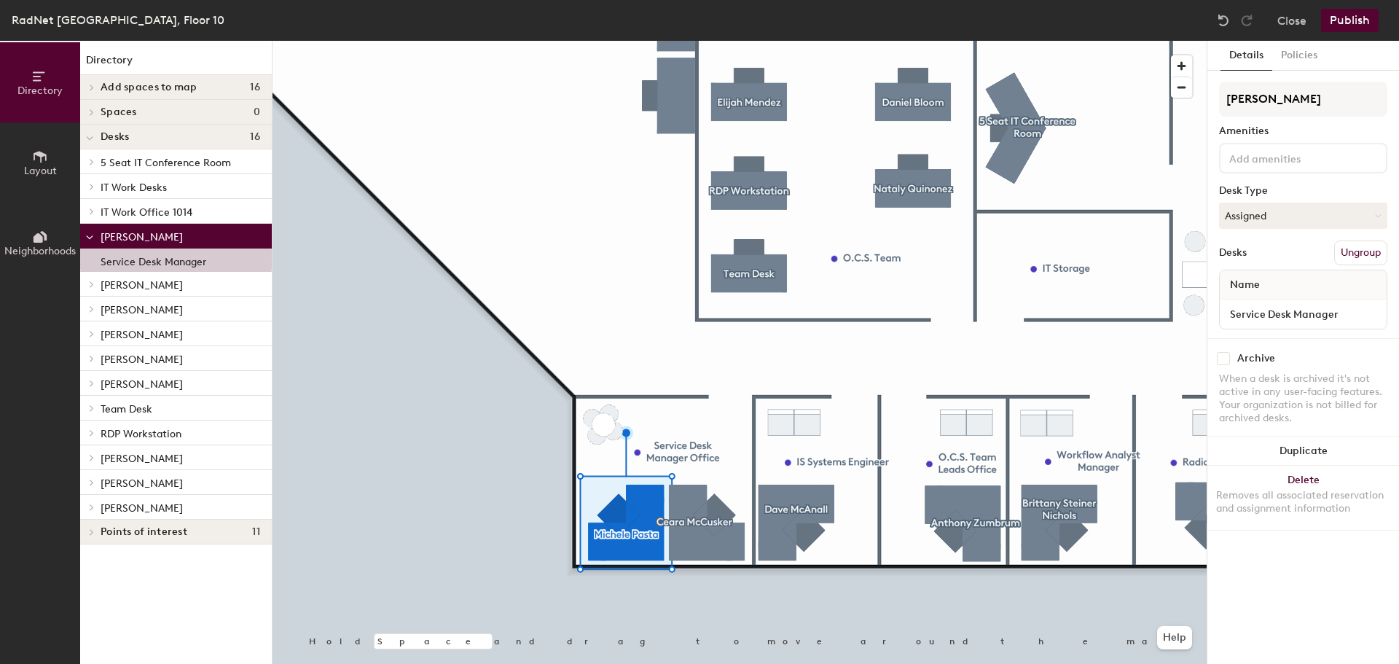
click at [692, 41] on div at bounding box center [740, 41] width 934 height 0
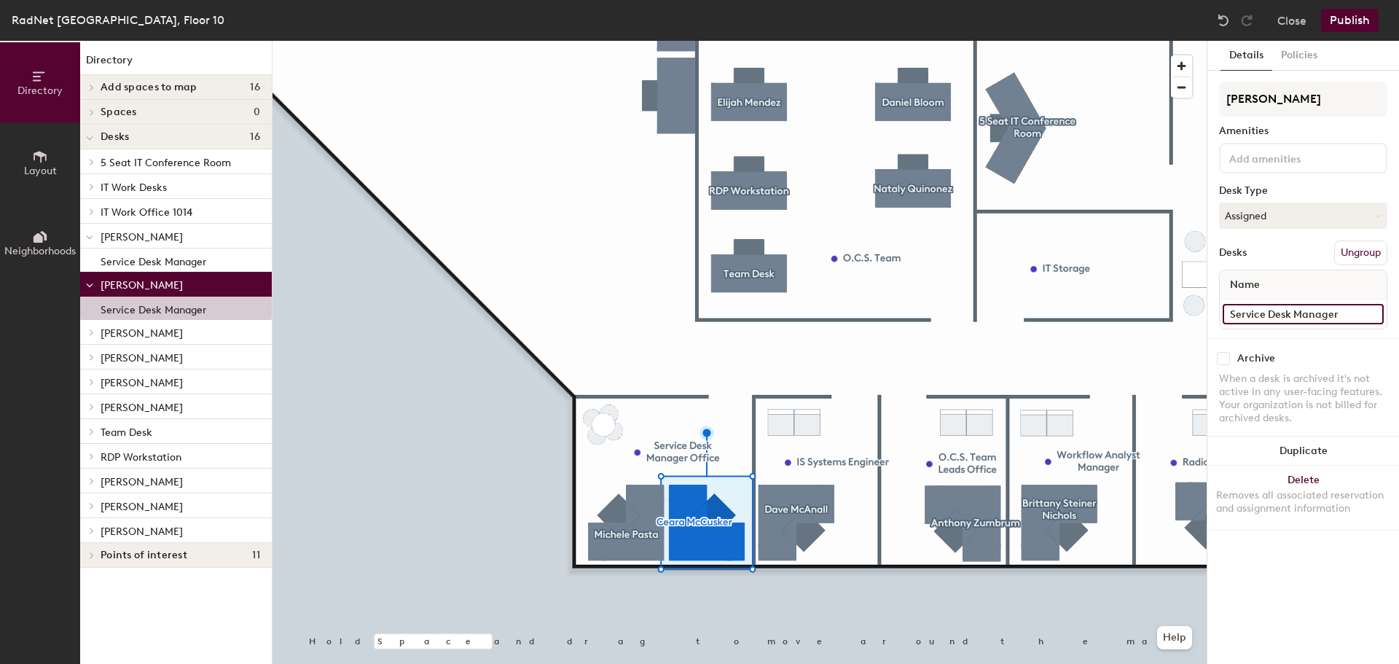
click at [1303, 318] on input "Service Desk Manager" at bounding box center [1303, 314] width 161 height 20
click at [1338, 320] on input "Service Desk Manager" at bounding box center [1303, 314] width 161 height 20
type input "Service Desk Team Lead"
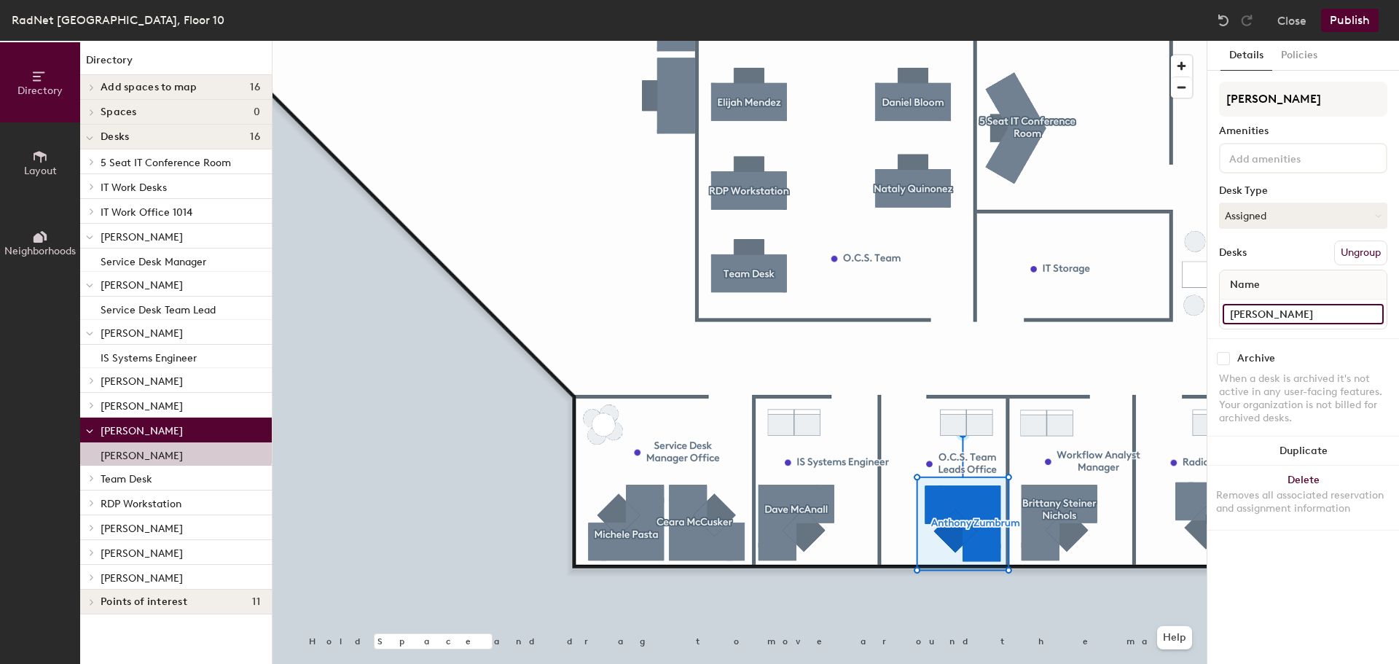
click at [1336, 309] on input "[PERSON_NAME]" at bounding box center [1303, 314] width 161 height 20
type input "O.C.S. Team Lead"
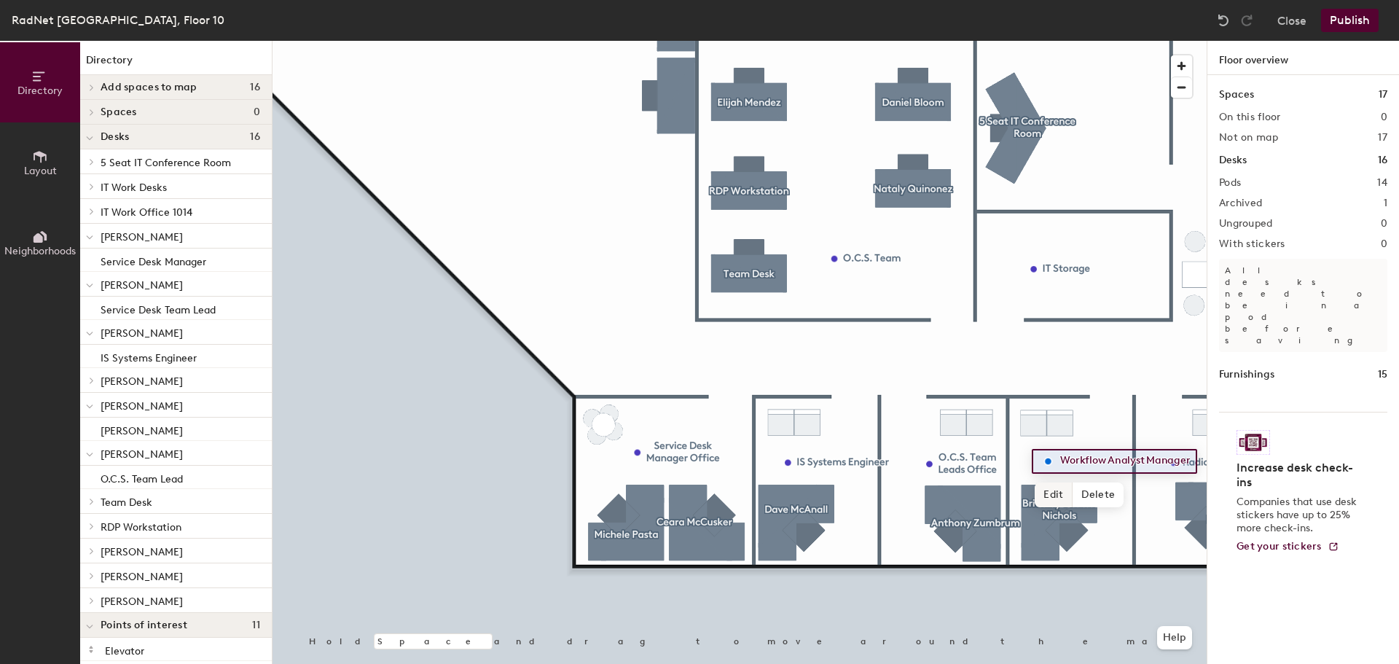
click at [1057, 492] on span "Edit" at bounding box center [1054, 494] width 38 height 25
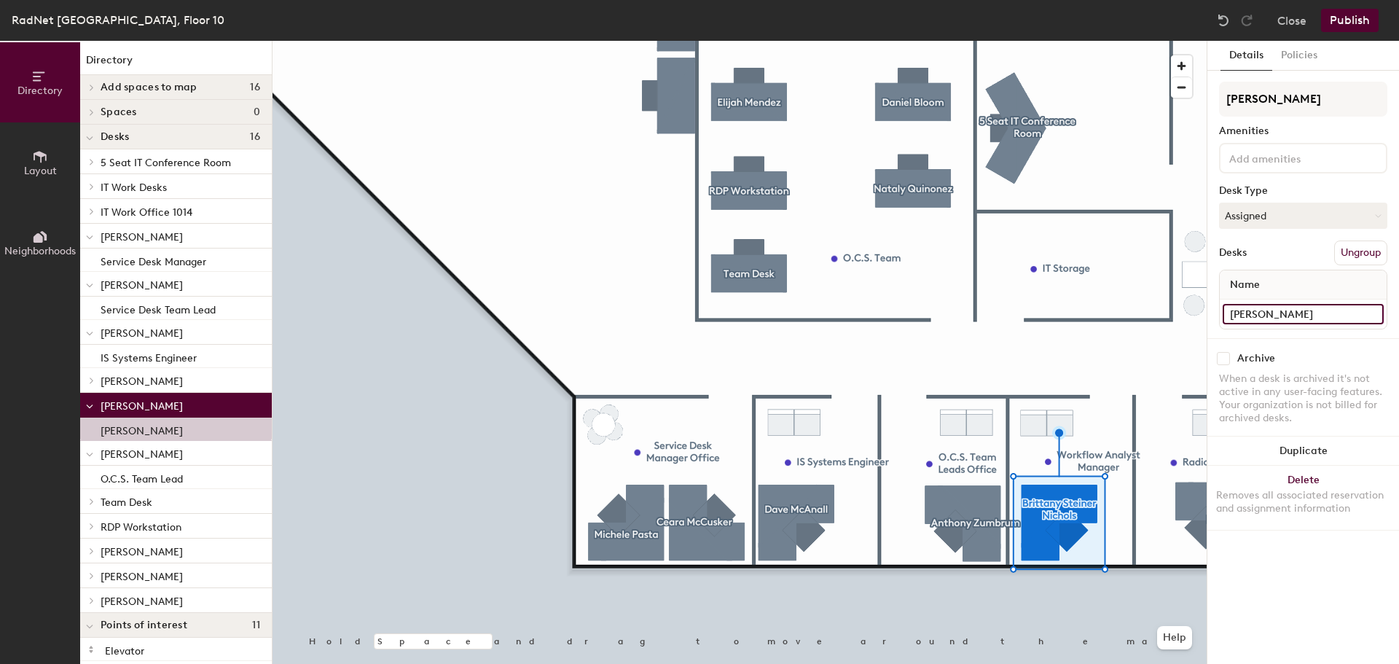
click at [1349, 312] on input "[PERSON_NAME]" at bounding box center [1303, 314] width 161 height 20
paste input "Workflow Analyst Manager"
type input "Workflow Analyst Manager"
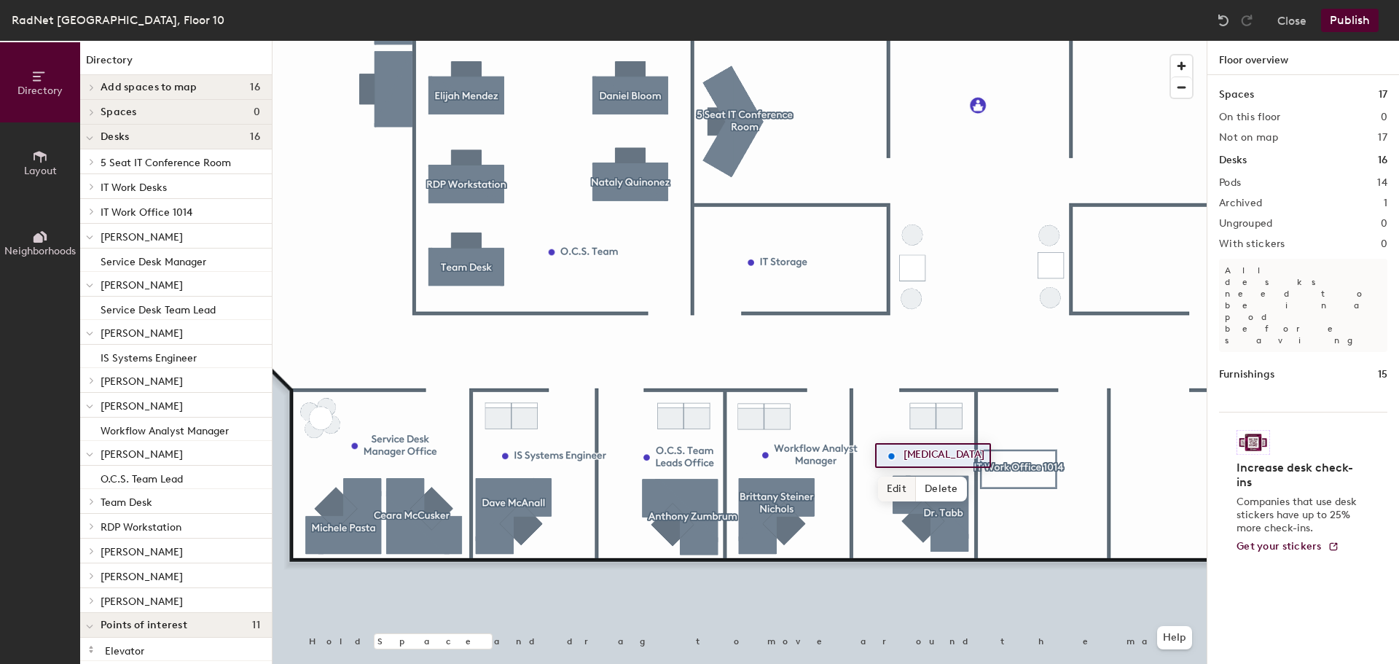
click at [891, 491] on span "Edit" at bounding box center [897, 489] width 38 height 25
click at [944, 455] on input "[MEDICAL_DATA]" at bounding box center [936, 455] width 72 height 20
click at [865, 454] on div "[MEDICAL_DATA] Done Hold Space and drag to move around the map. Help" at bounding box center [740, 352] width 934 height 623
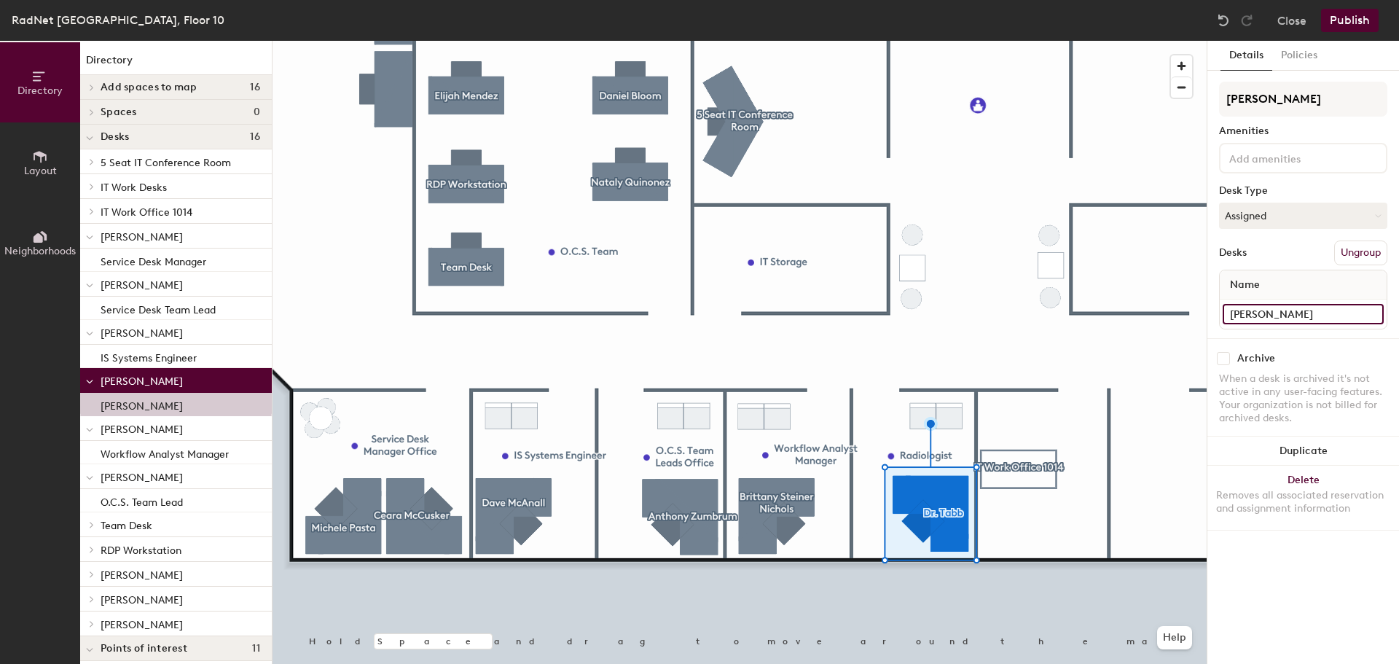
click at [1159, 310] on div "Directory Layout Neighborhoods Directory Add spaces to map 16 101 - IT Desk Spa…" at bounding box center [699, 352] width 1399 height 623
paste input "[MEDICAL_DATA]"
type input "[MEDICAL_DATA]"
click at [1358, 17] on button "Publish" at bounding box center [1350, 20] width 58 height 23
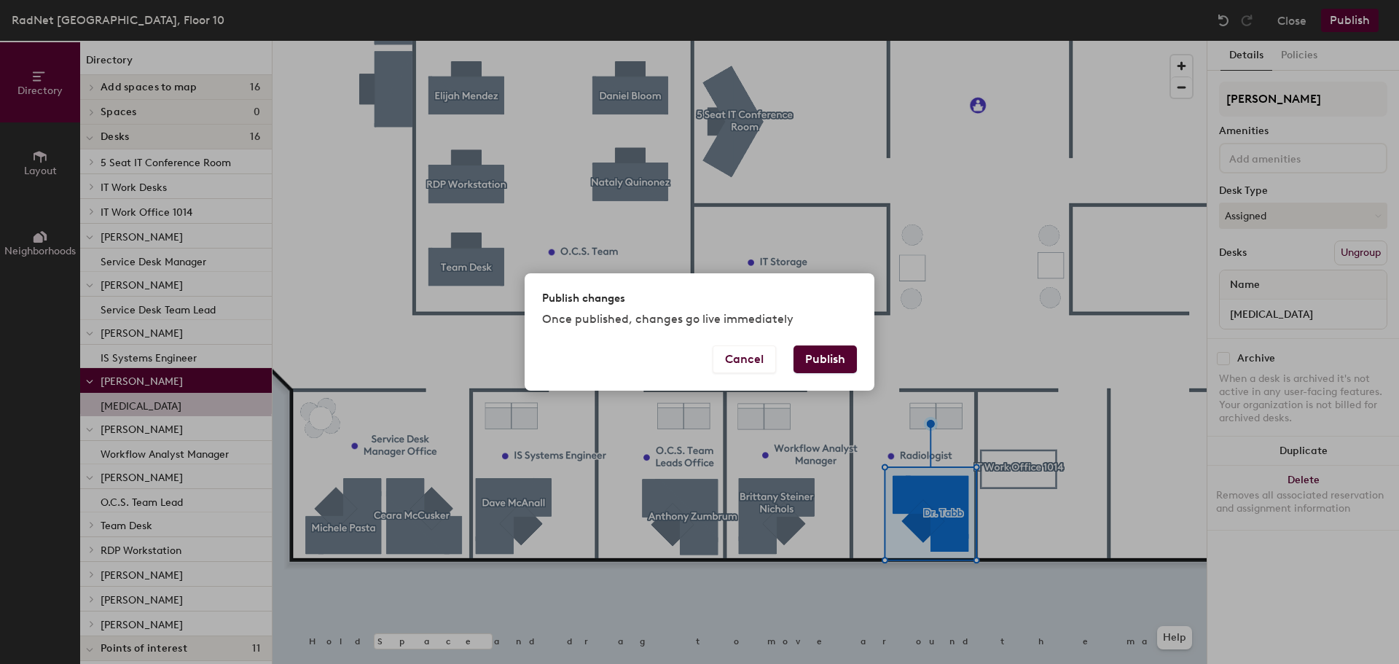
click at [1078, 528] on div "Publish changes Once published, changes go live immediately Cancel Publish" at bounding box center [699, 332] width 1399 height 664
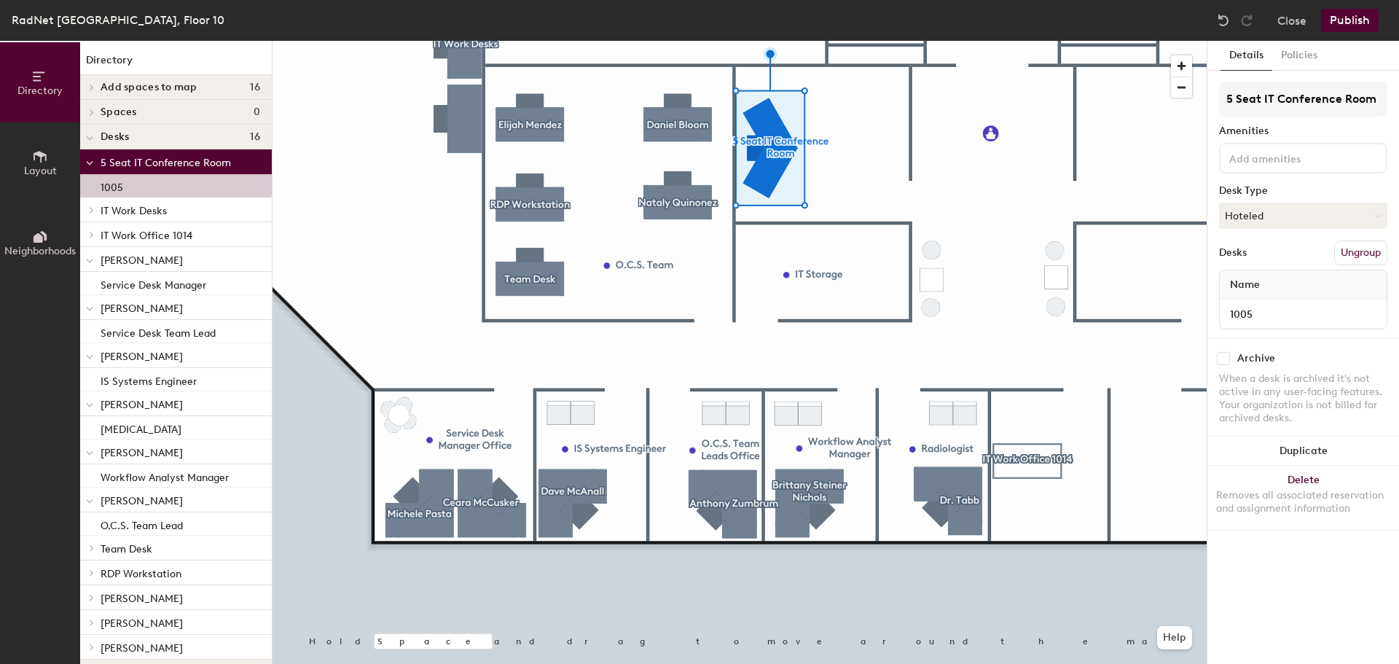
click at [1352, 18] on button "Publish" at bounding box center [1350, 20] width 58 height 23
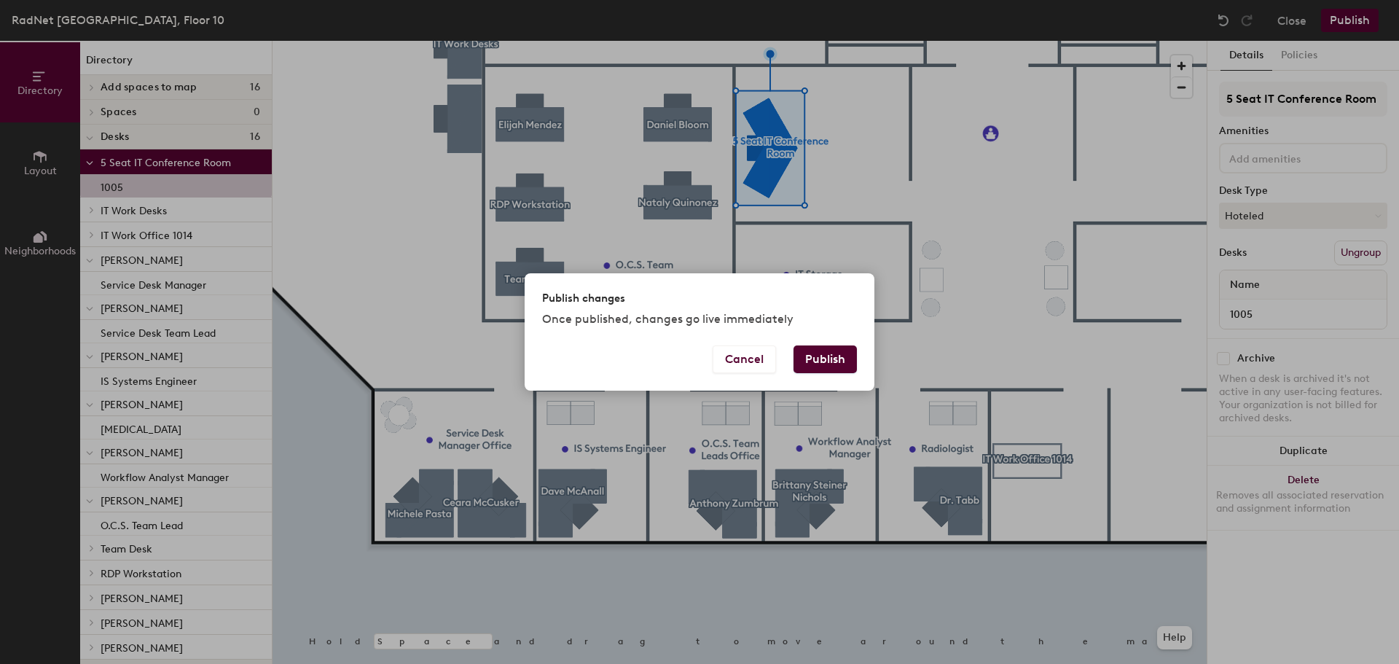
click at [834, 361] on button "Publish" at bounding box center [824, 359] width 63 height 28
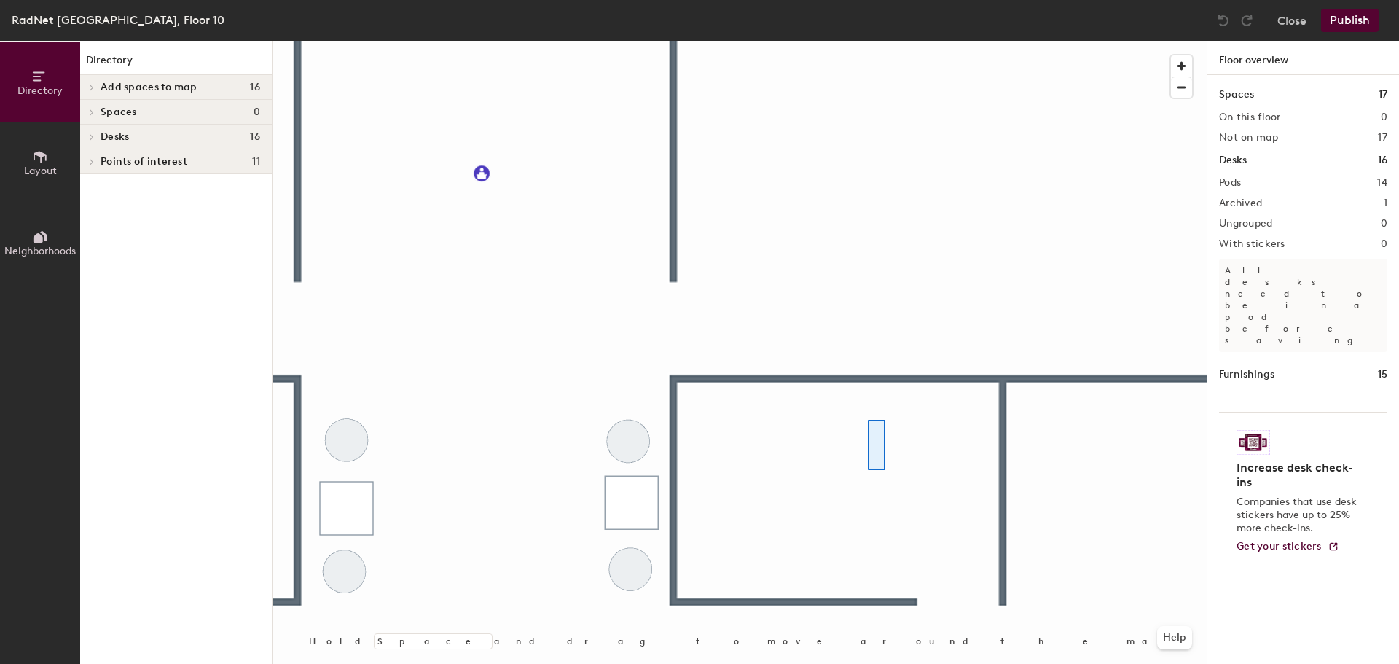
click at [868, 41] on div at bounding box center [740, 41] width 934 height 0
click at [47, 165] on span "Layout" at bounding box center [40, 171] width 33 height 12
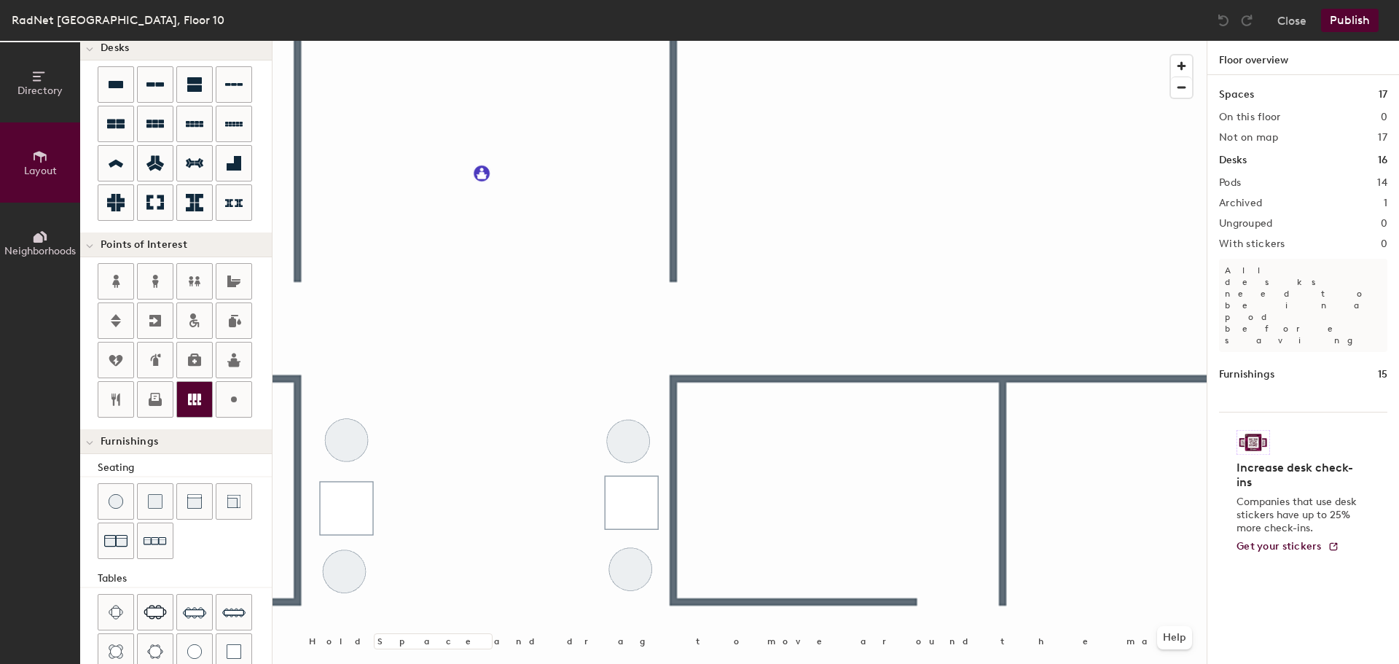
scroll to position [256, 0]
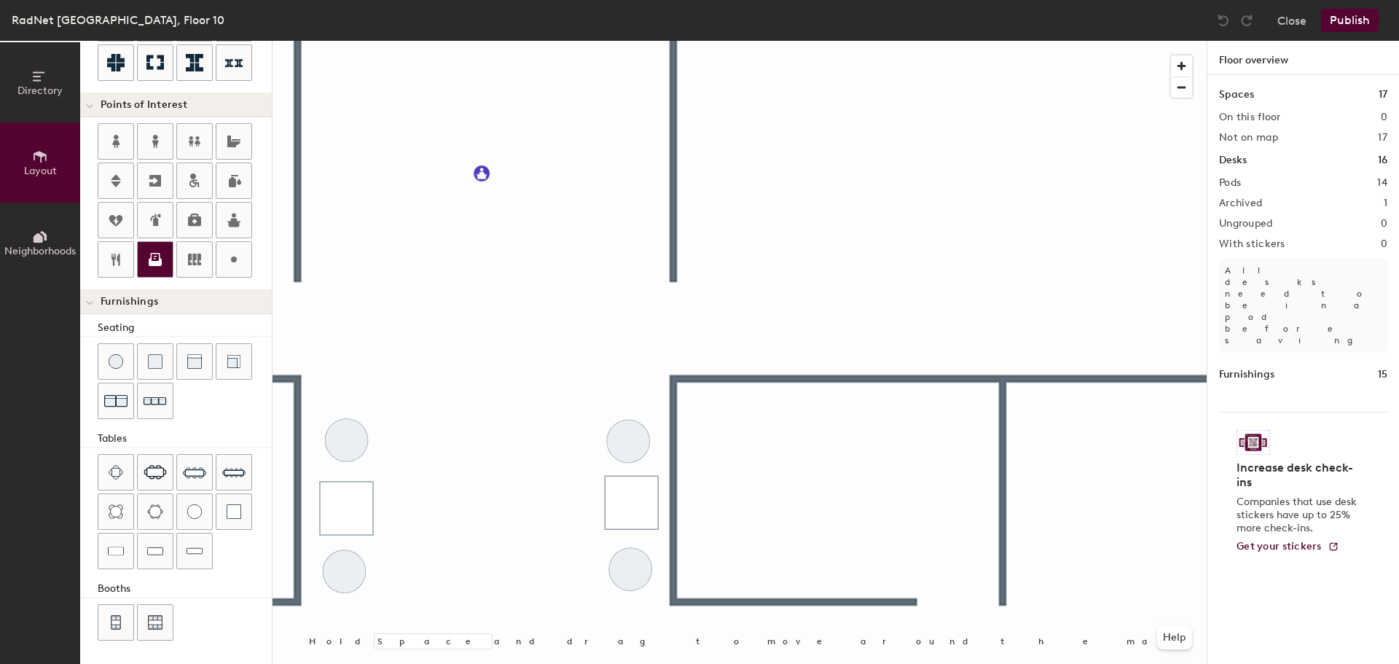
click at [154, 260] on icon at bounding box center [154, 259] width 17 height 17
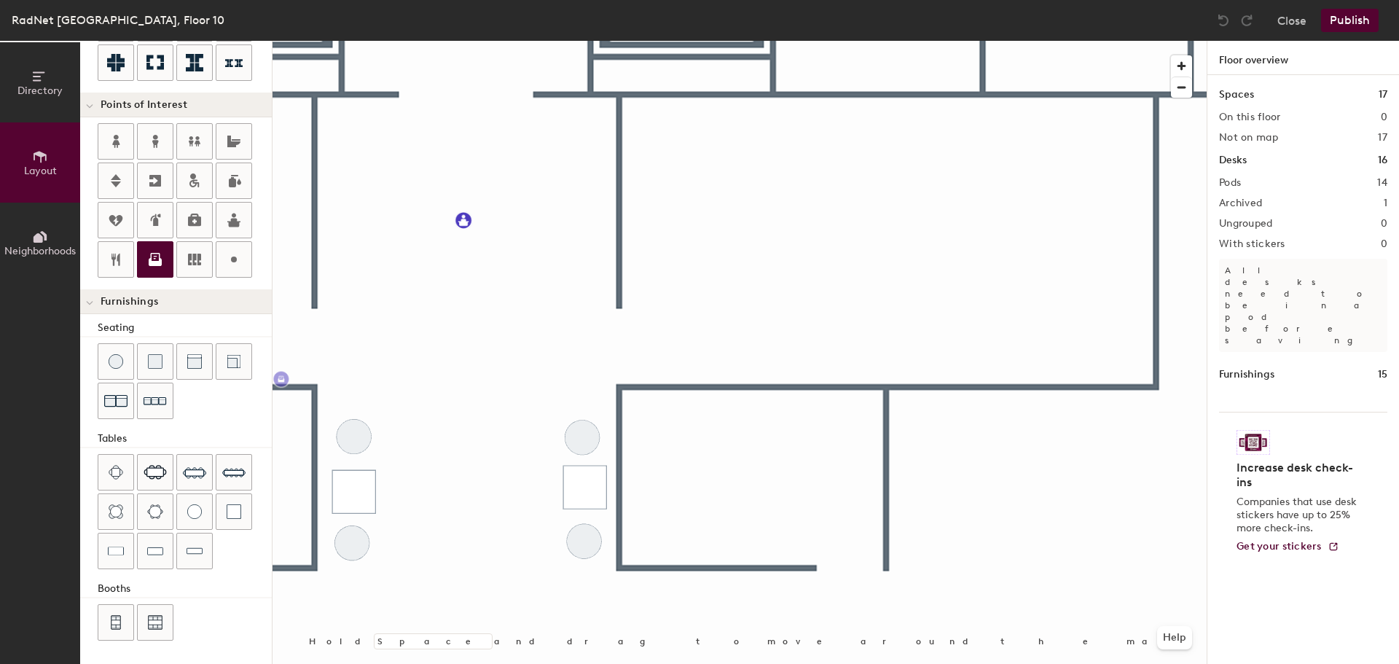
click at [1215, 393] on div "Directory Layout Neighborhoods Layout Add space Resize Desks Points of Interest…" at bounding box center [699, 352] width 1399 height 623
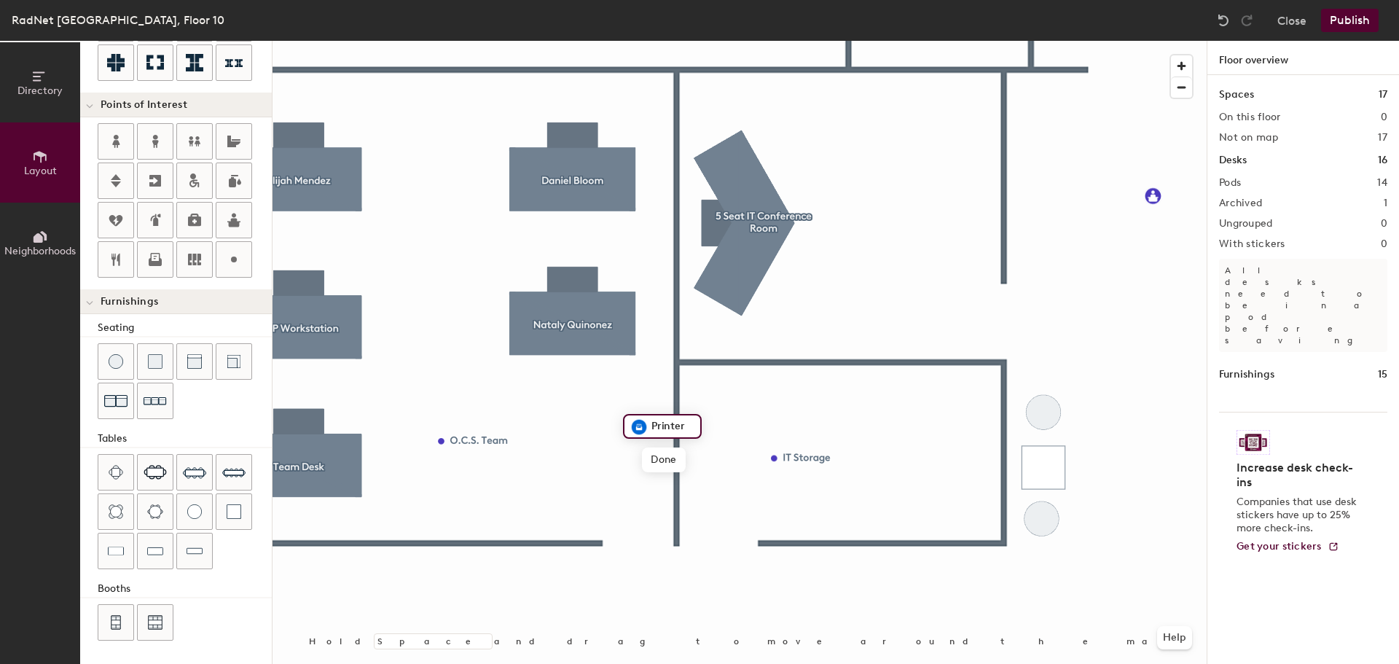
click at [631, 423] on img at bounding box center [638, 426] width 17 height 17
click at [662, 460] on span "Done" at bounding box center [663, 459] width 43 height 25
click at [152, 258] on icon at bounding box center [155, 257] width 9 height 9
click at [1080, 174] on span "Done" at bounding box center [1069, 172] width 43 height 25
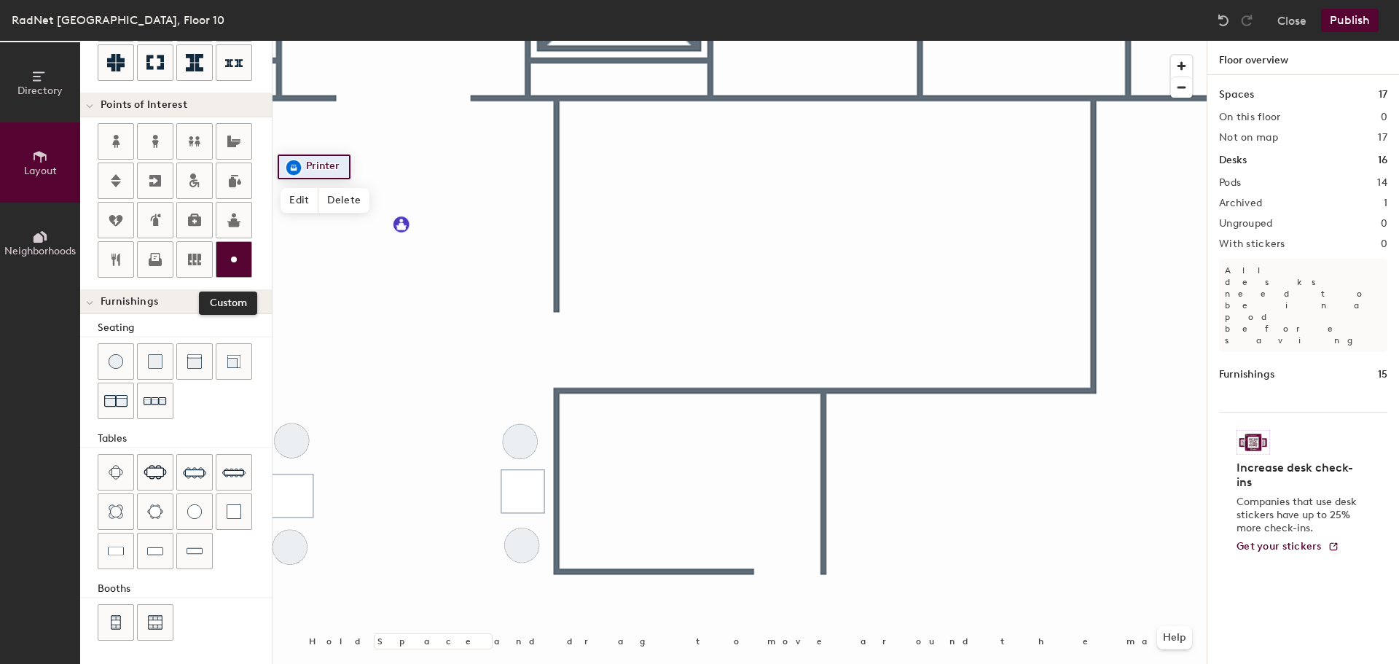
click at [242, 254] on div at bounding box center [233, 259] width 35 height 35
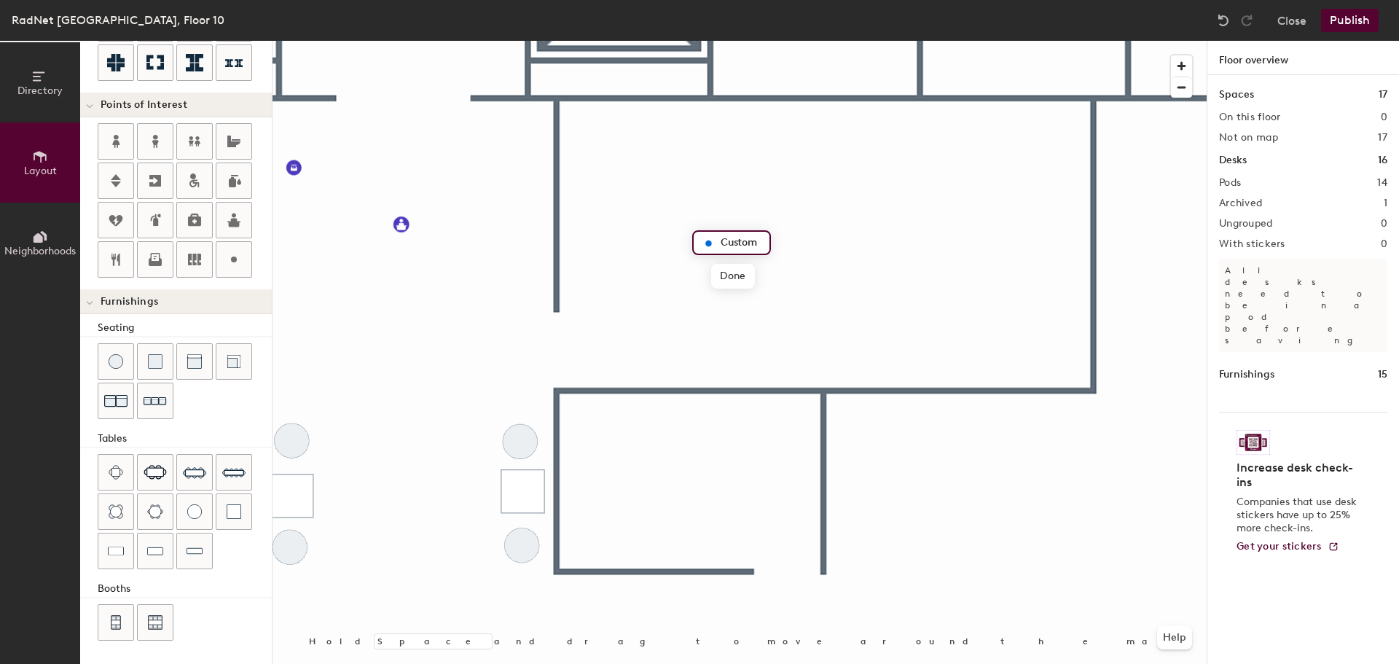
type input "20"
click at [861, 238] on input "BECO Shipping and Receiving," at bounding box center [798, 242] width 163 height 20
paste input "Joseph Morel"
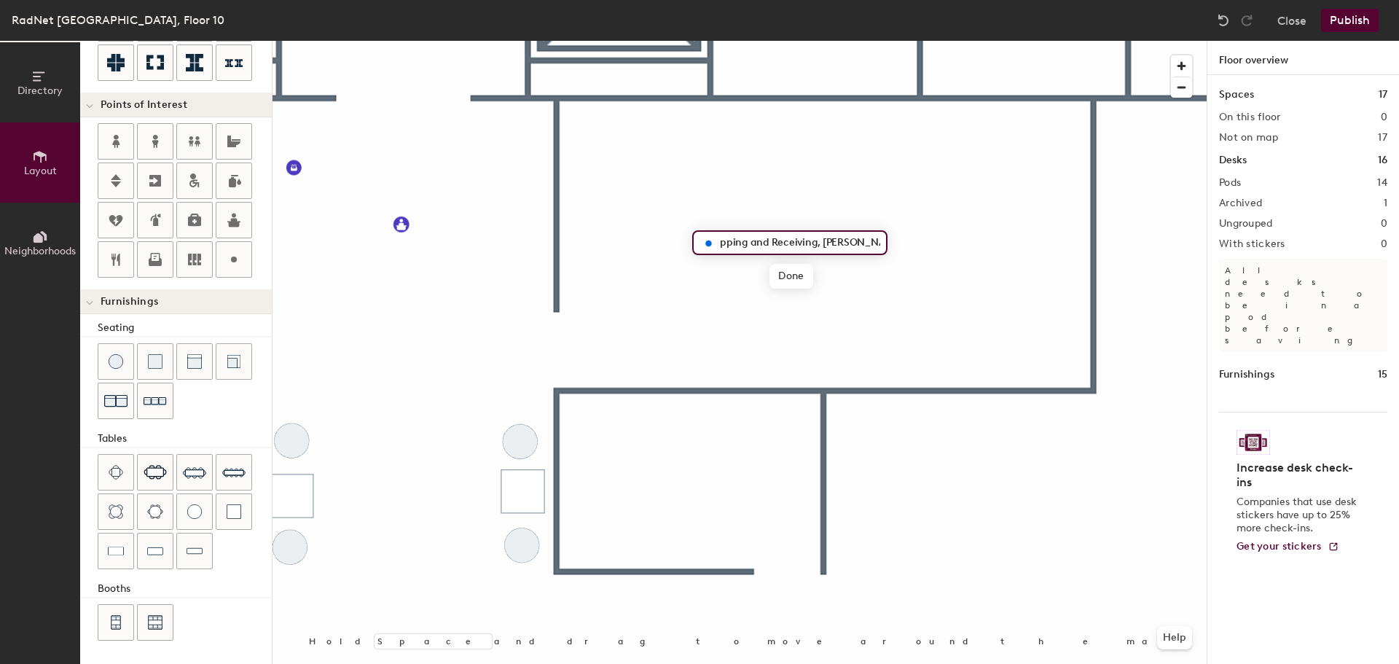
click at [848, 242] on input "BECO Shipping and Receiving, Joseph Morel" at bounding box center [798, 242] width 163 height 20
type input "BECO Shipping and Receiving, Joe Morel"
click at [794, 278] on span "Done" at bounding box center [790, 276] width 43 height 25
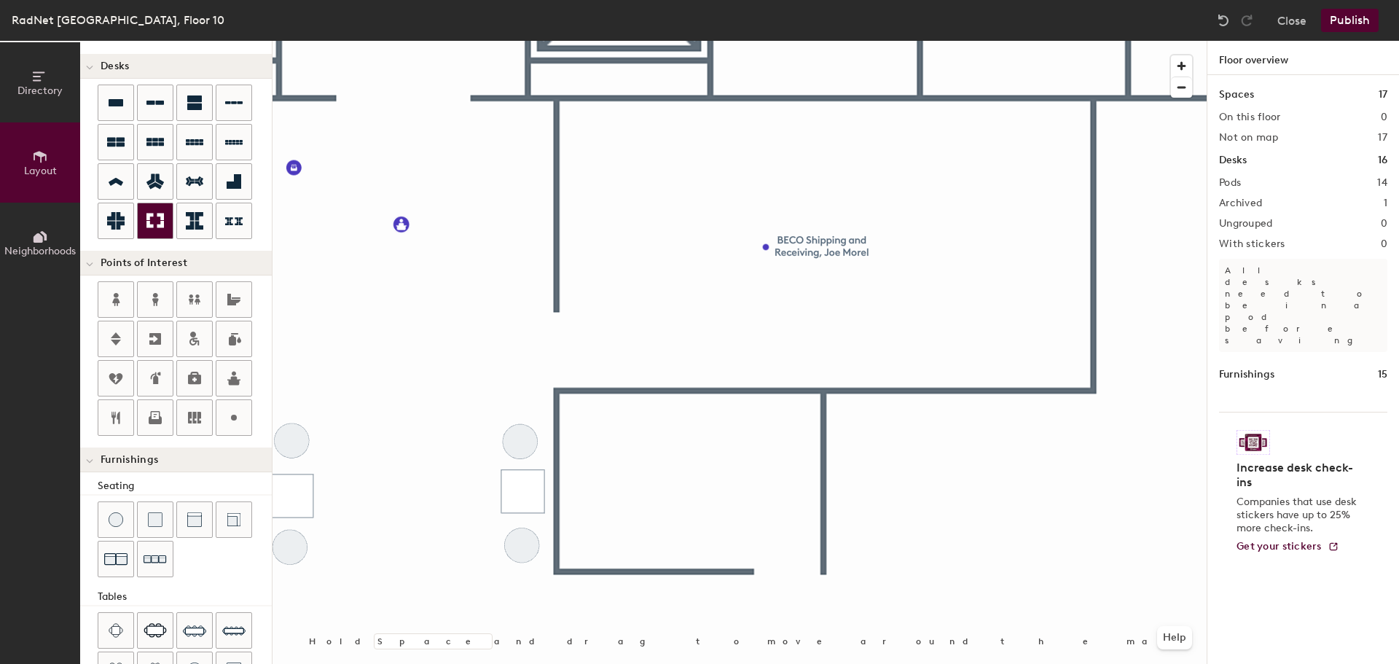
scroll to position [219, 0]
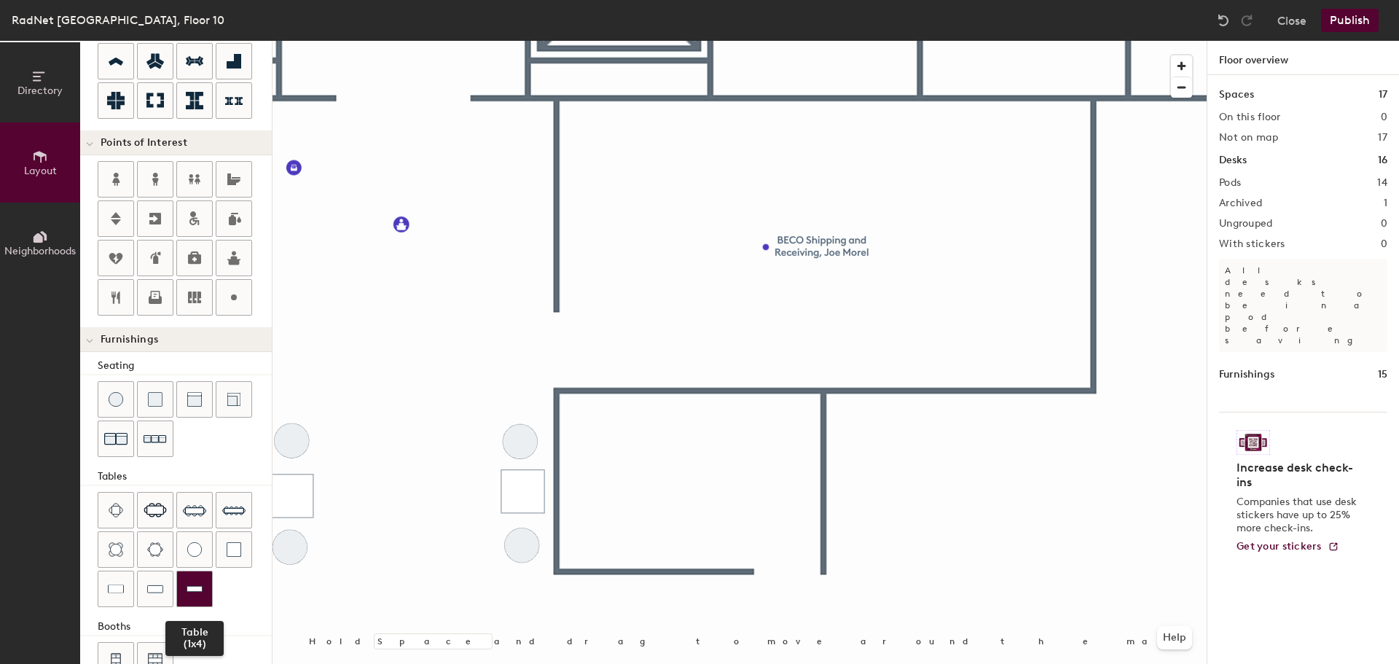
click at [185, 585] on div at bounding box center [194, 588] width 35 height 35
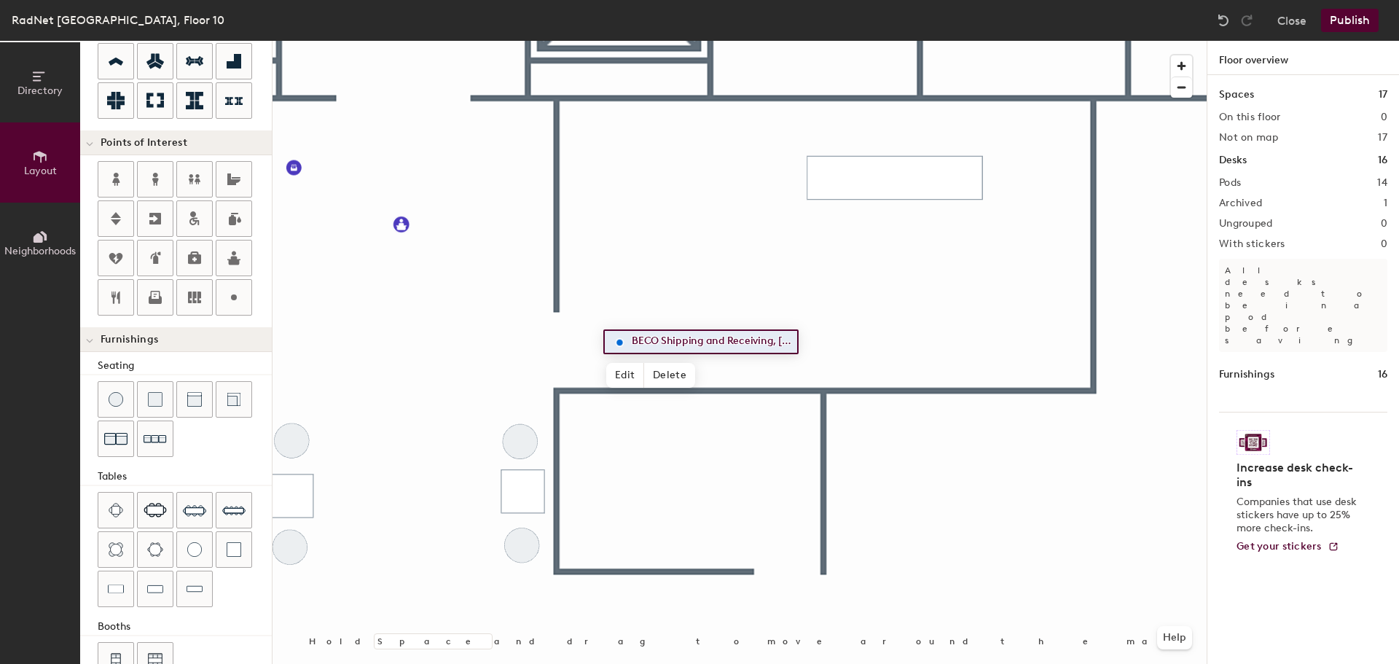
click at [855, 41] on div at bounding box center [740, 41] width 934 height 0
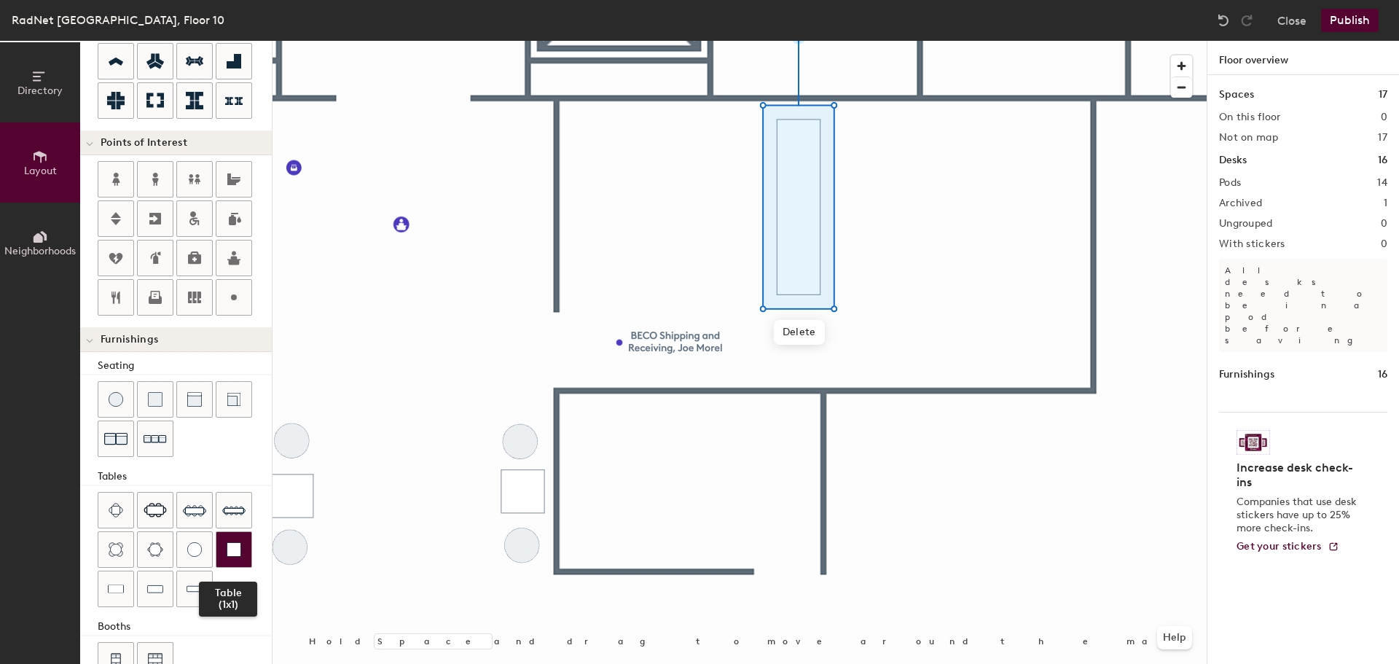
click at [235, 551] on img at bounding box center [234, 549] width 15 height 15
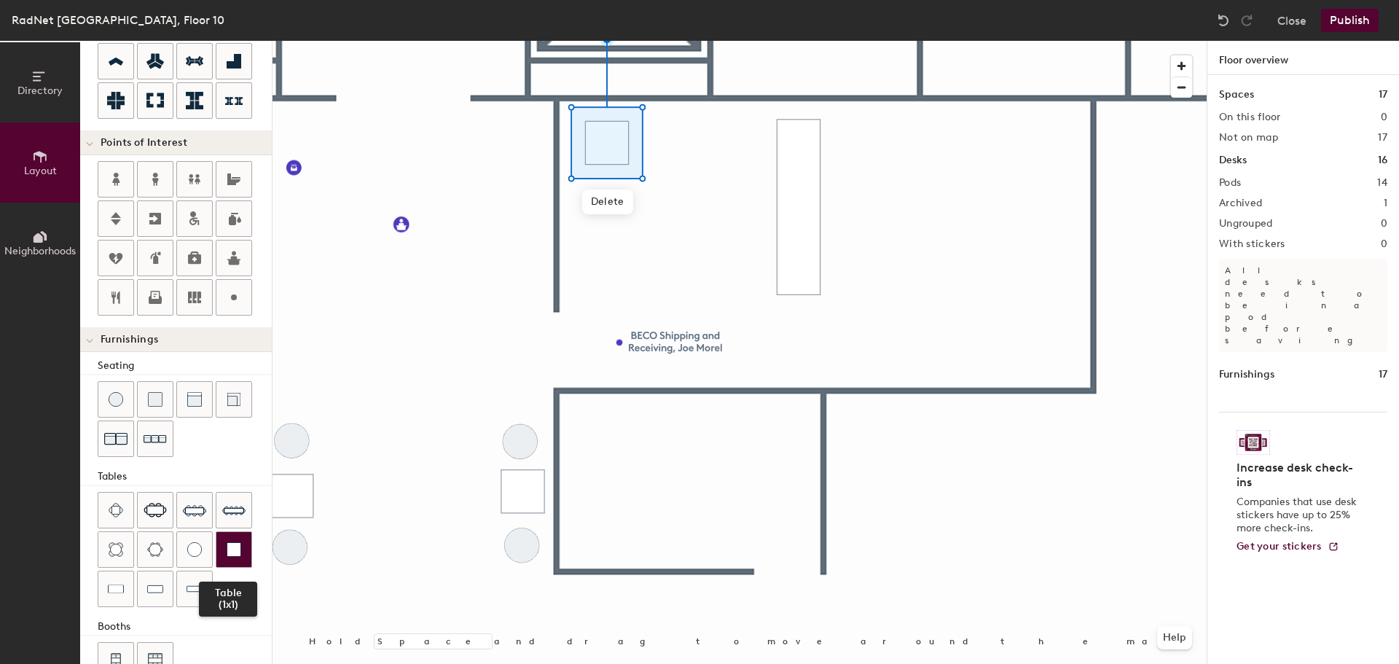
click at [227, 556] on img at bounding box center [234, 549] width 15 height 15
click at [622, 201] on span "Delete" at bounding box center [607, 201] width 51 height 25
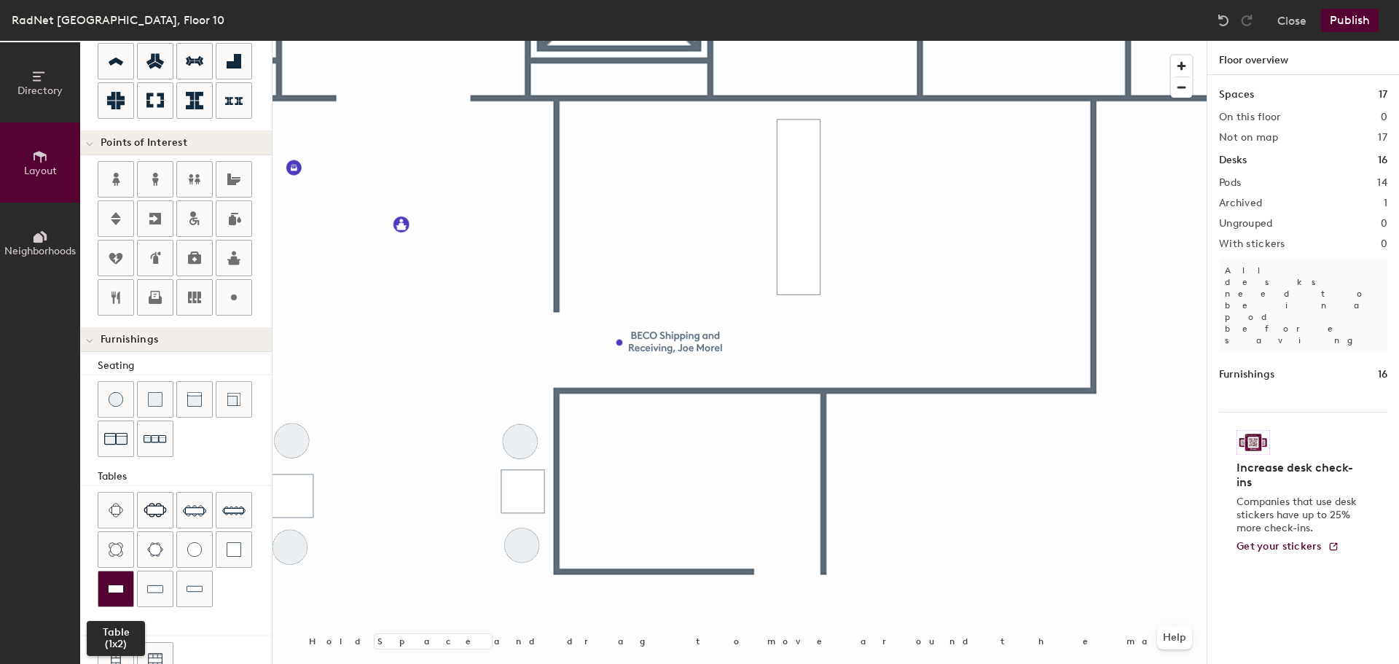
click at [119, 583] on img at bounding box center [116, 588] width 16 height 15
click at [122, 582] on img at bounding box center [116, 588] width 16 height 15
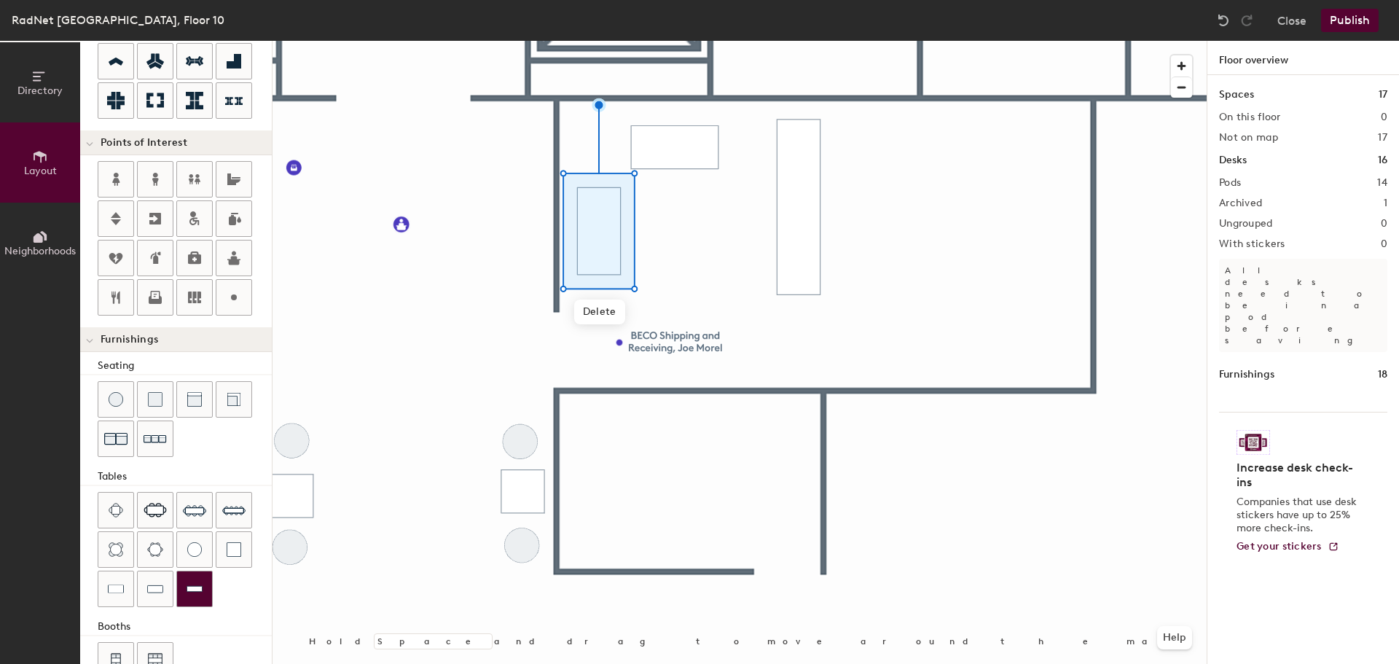
click at [203, 587] on div at bounding box center [194, 588] width 35 height 35
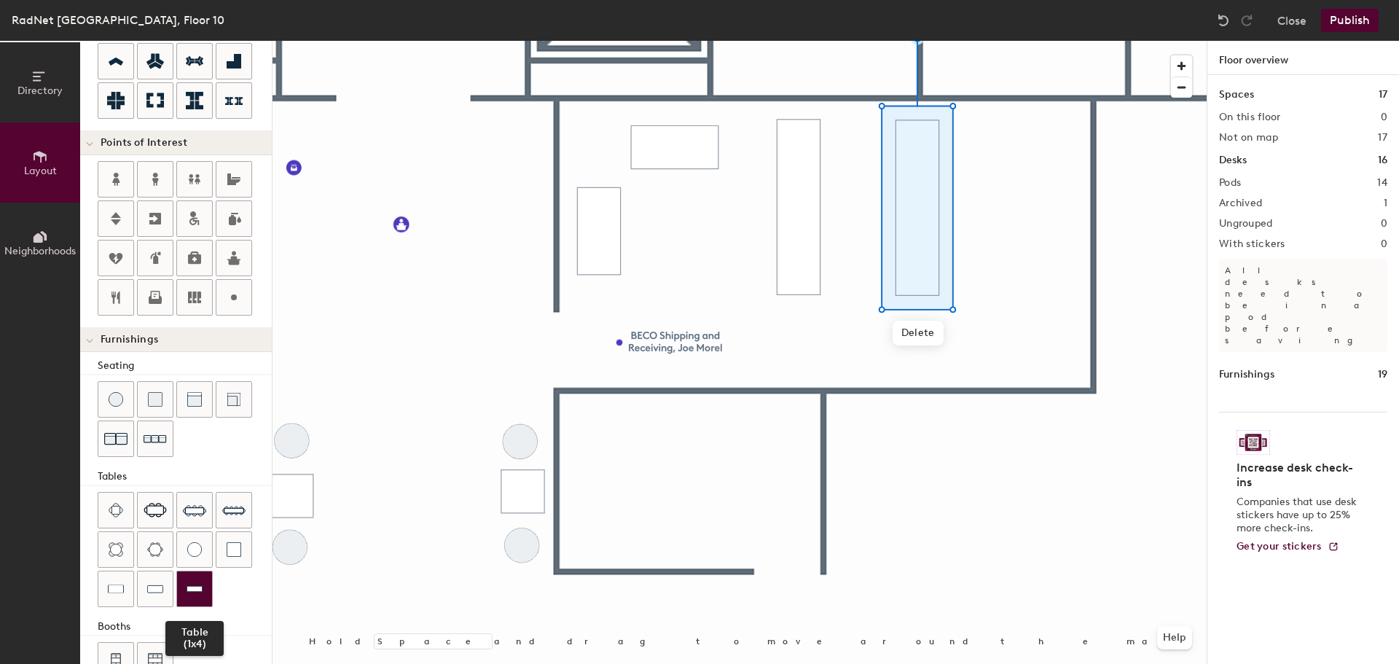
click at [191, 592] on img at bounding box center [195, 588] width 16 height 15
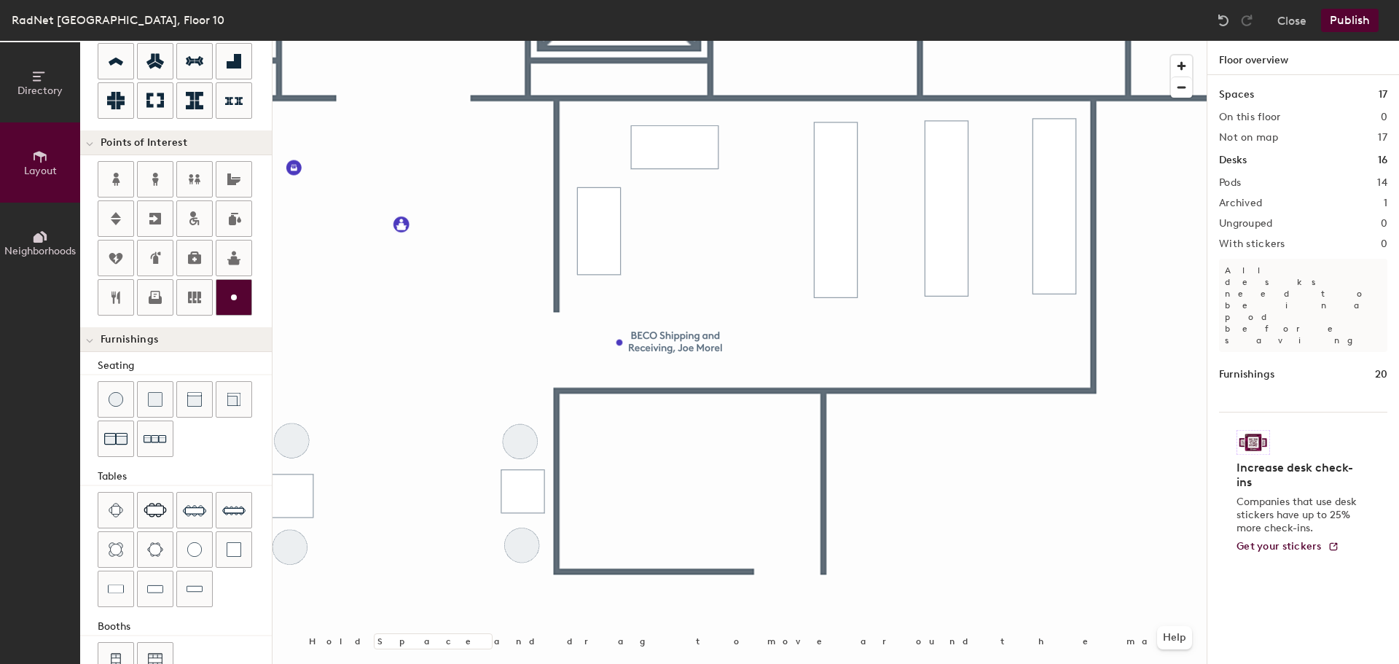
click at [224, 289] on div at bounding box center [233, 297] width 35 height 35
type input "20"
click at [661, 41] on div at bounding box center [740, 41] width 934 height 0
click at [146, 411] on div at bounding box center [155, 399] width 35 height 35
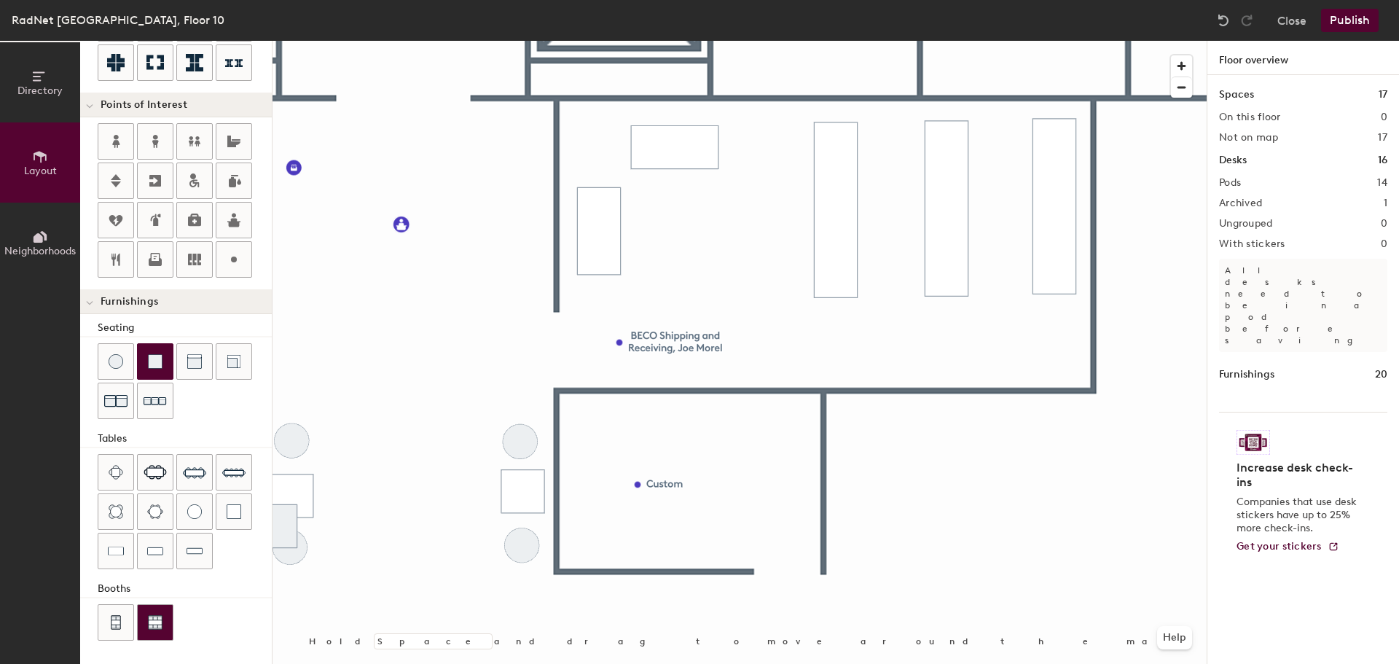
click at [158, 623] on img at bounding box center [155, 622] width 15 height 15
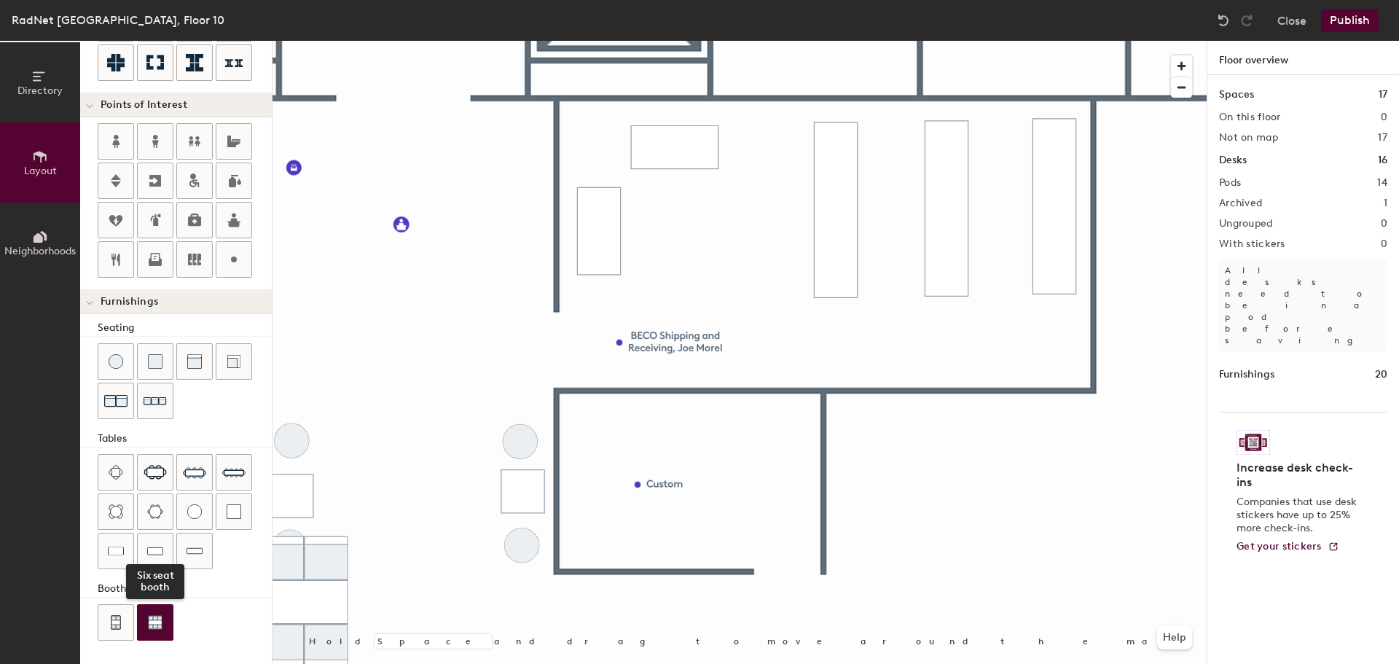
click at [159, 625] on img at bounding box center [155, 622] width 15 height 15
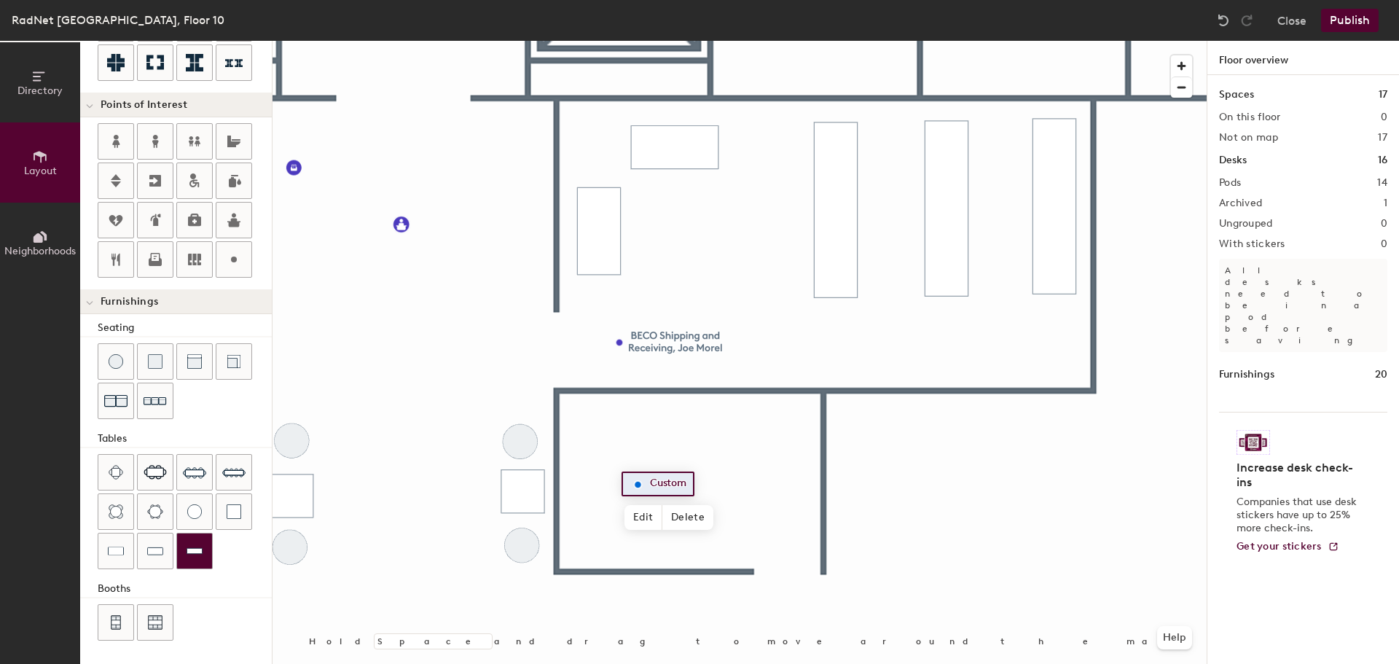
click at [200, 546] on img at bounding box center [195, 551] width 16 height 15
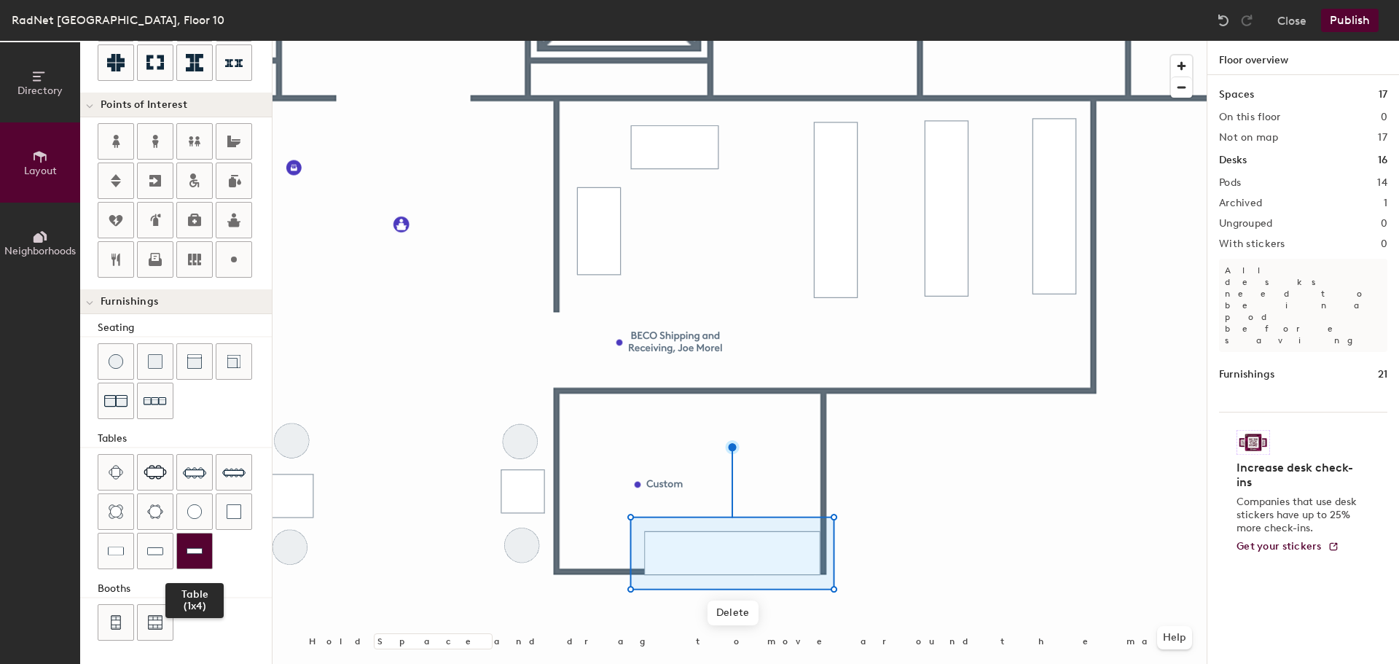
click at [204, 548] on div at bounding box center [194, 550] width 35 height 35
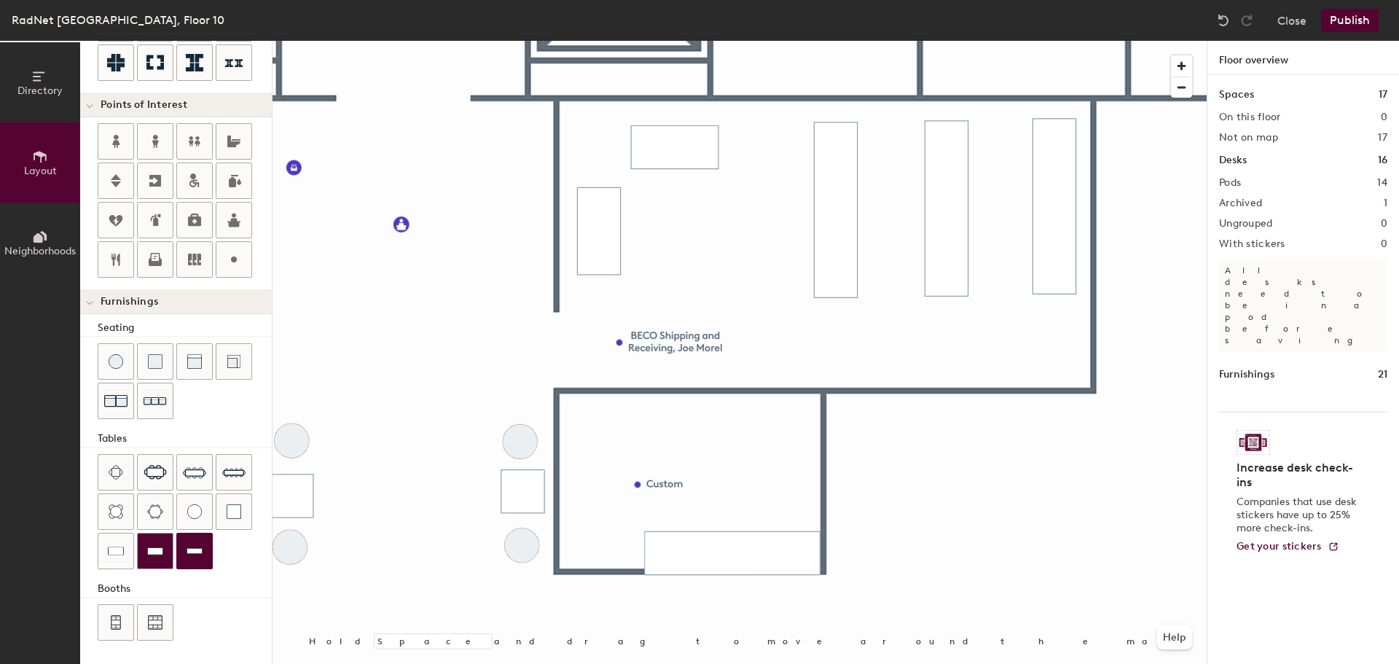
click at [164, 556] on div at bounding box center [155, 550] width 35 height 35
click at [229, 514] on img at bounding box center [234, 511] width 15 height 15
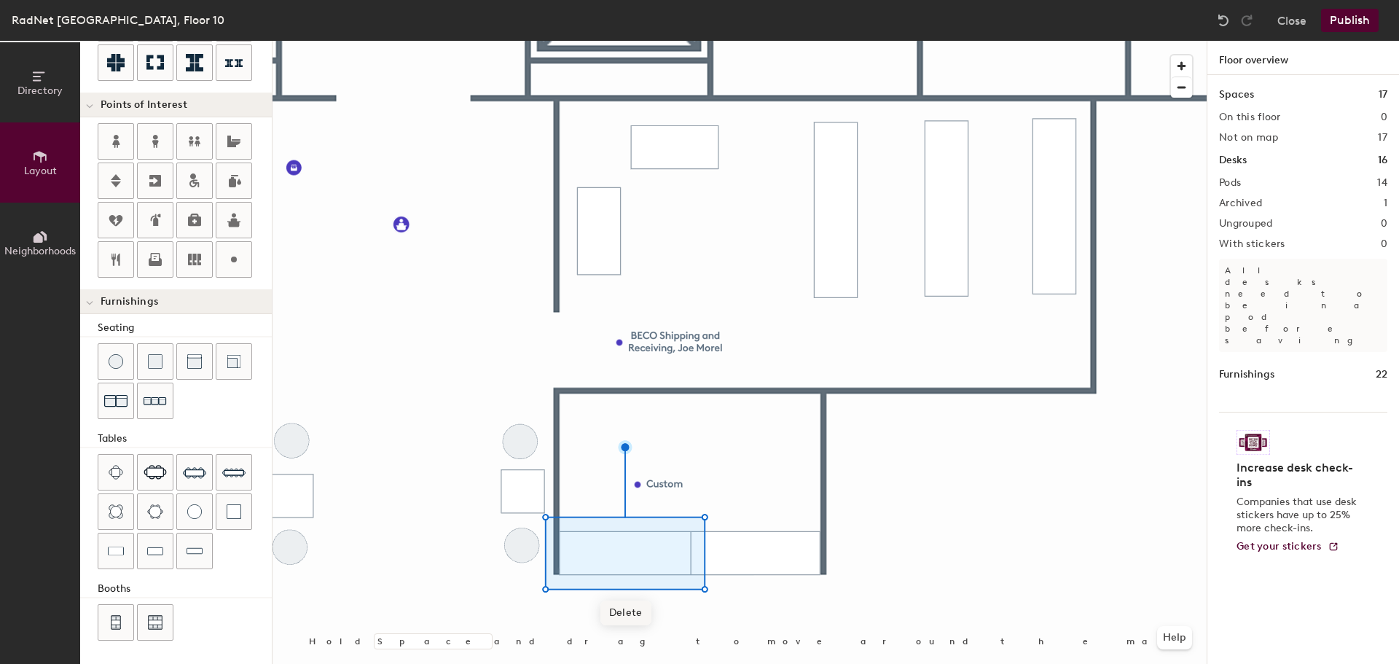
click at [634, 608] on span "Delete" at bounding box center [625, 612] width 51 height 25
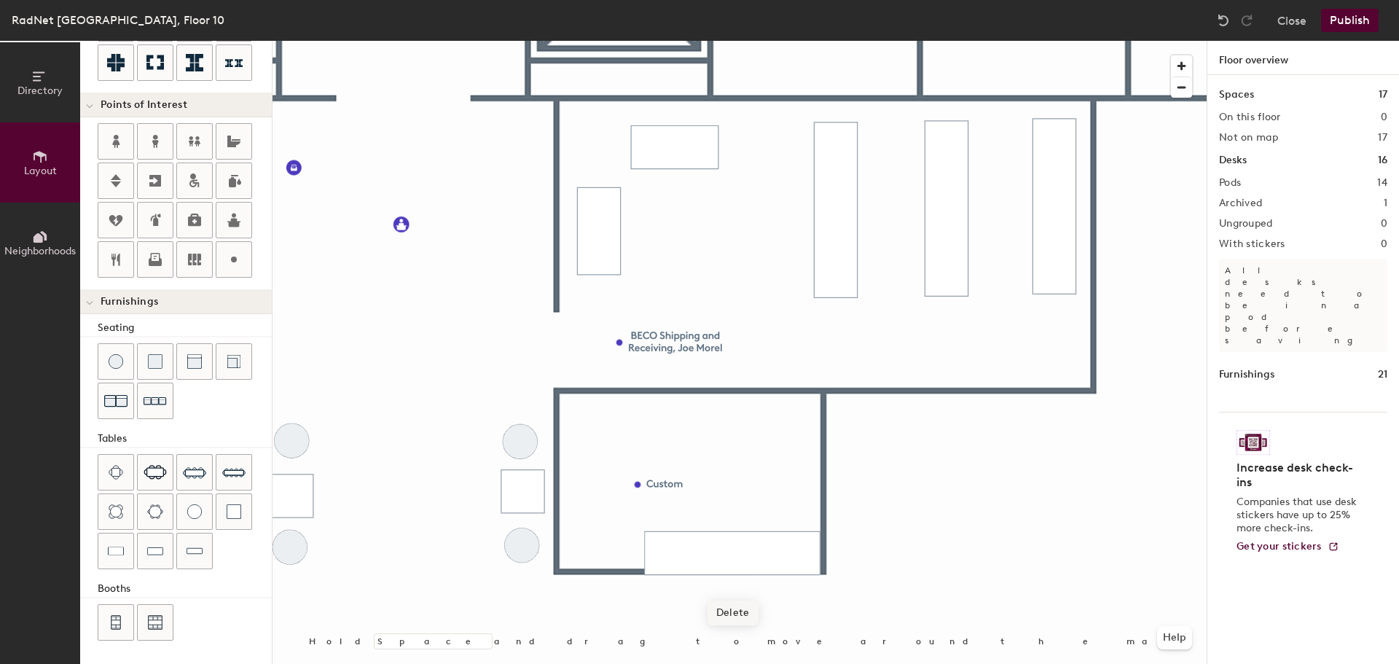
click at [738, 605] on span "Delete" at bounding box center [732, 612] width 51 height 25
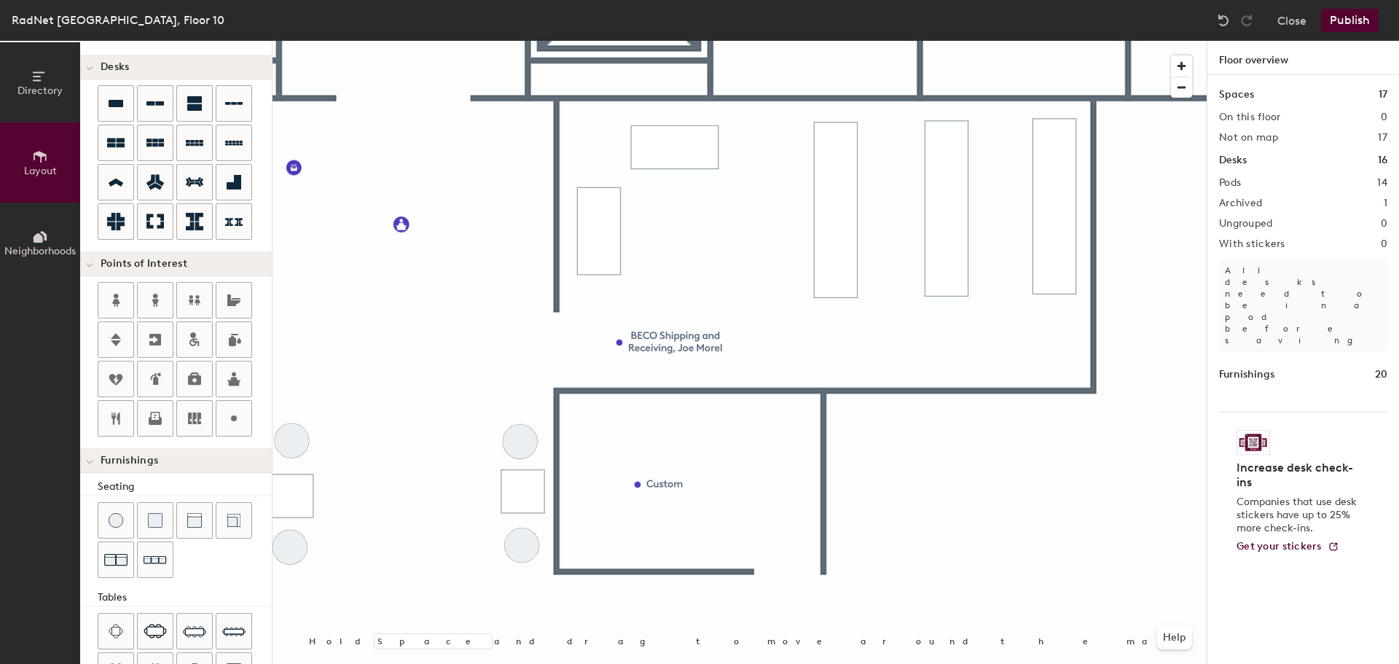
scroll to position [0, 0]
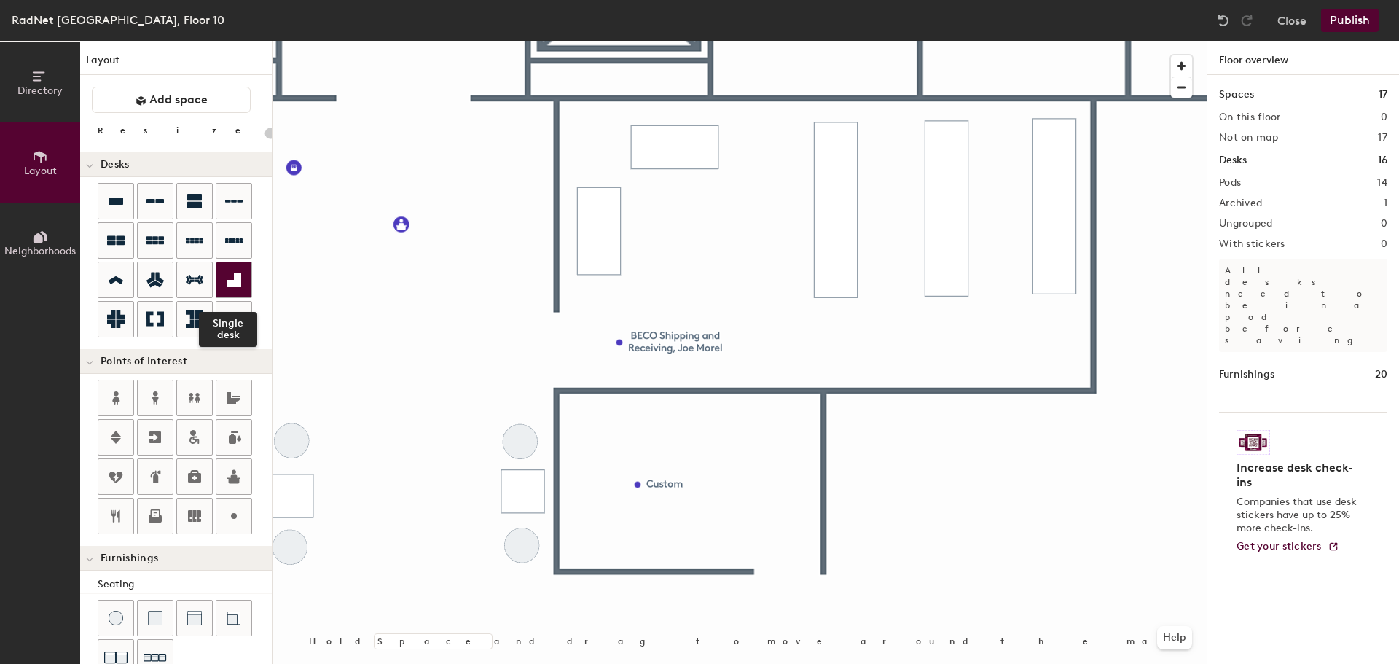
click at [238, 286] on icon at bounding box center [234, 280] width 15 height 15
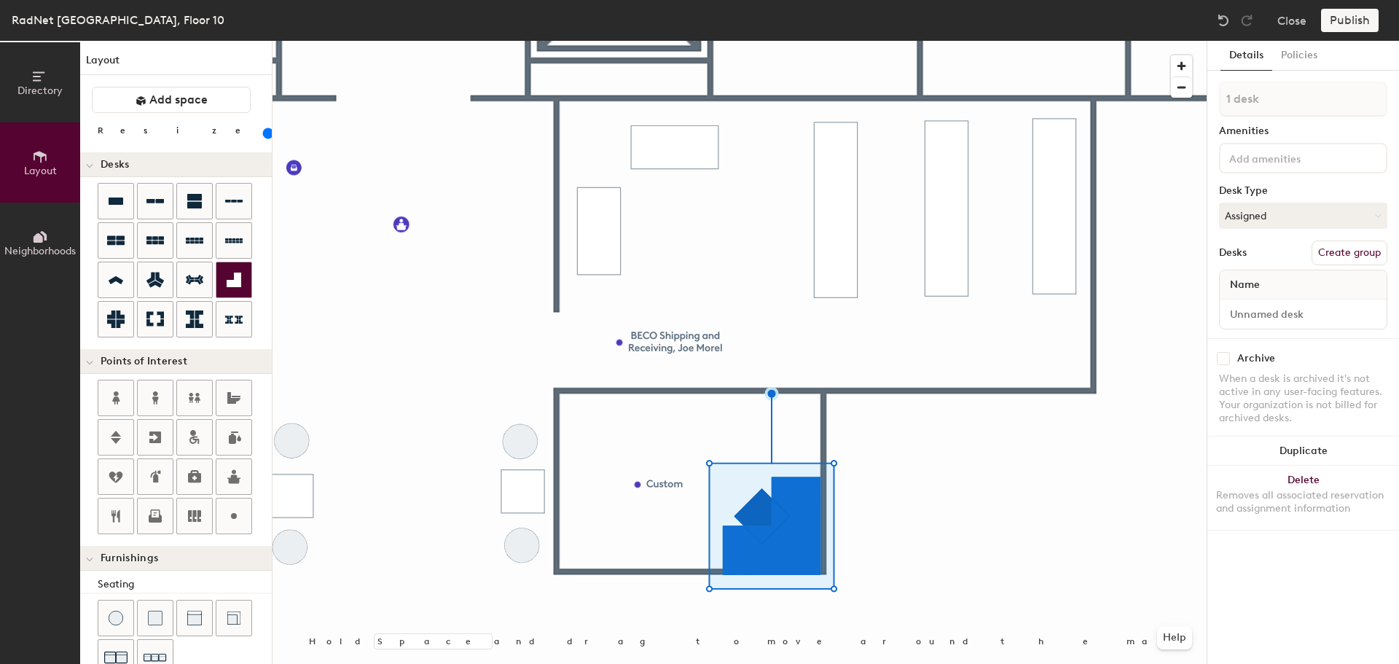
click at [232, 291] on div at bounding box center [233, 279] width 35 height 35
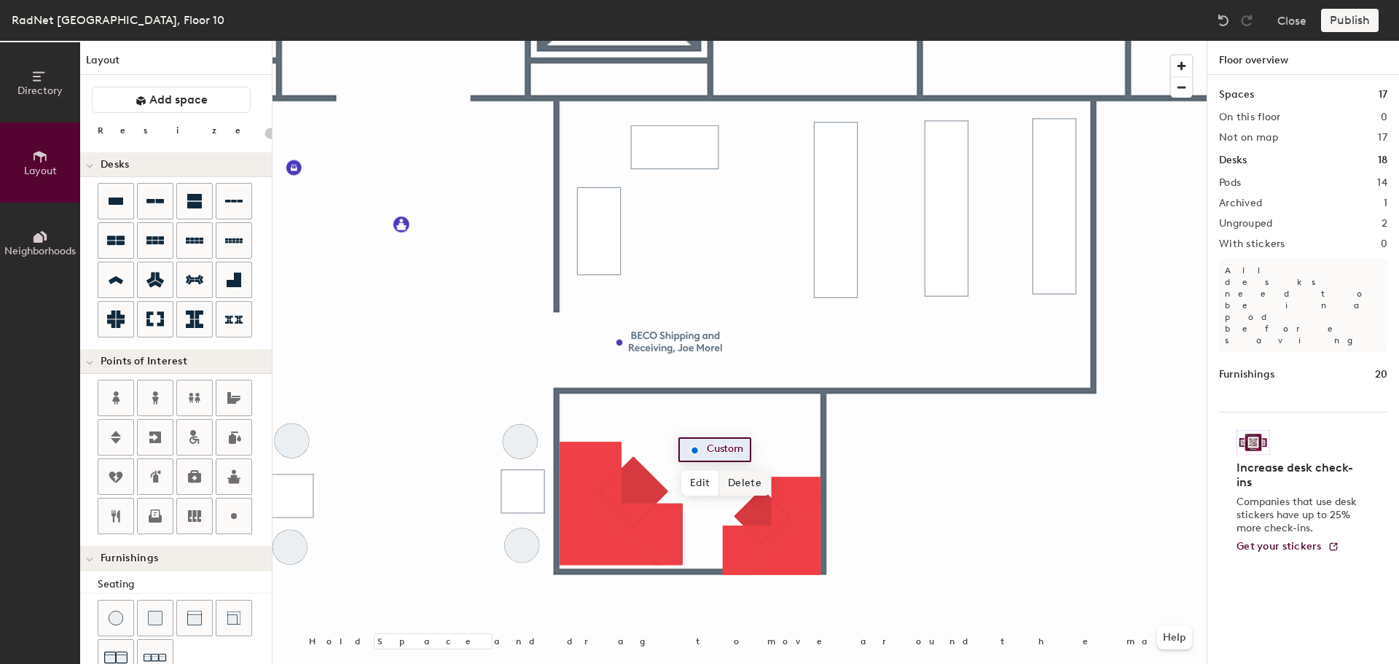
click at [737, 479] on span "Delete" at bounding box center [744, 483] width 51 height 25
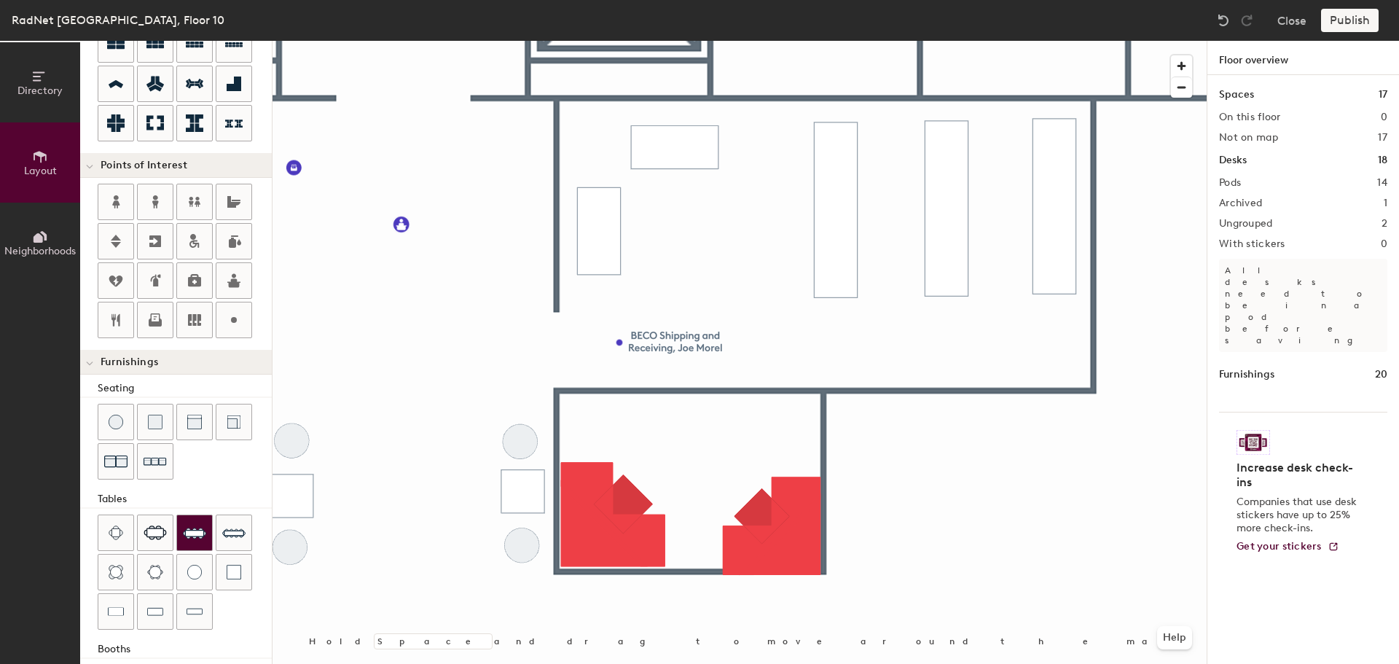
scroll to position [219, 0]
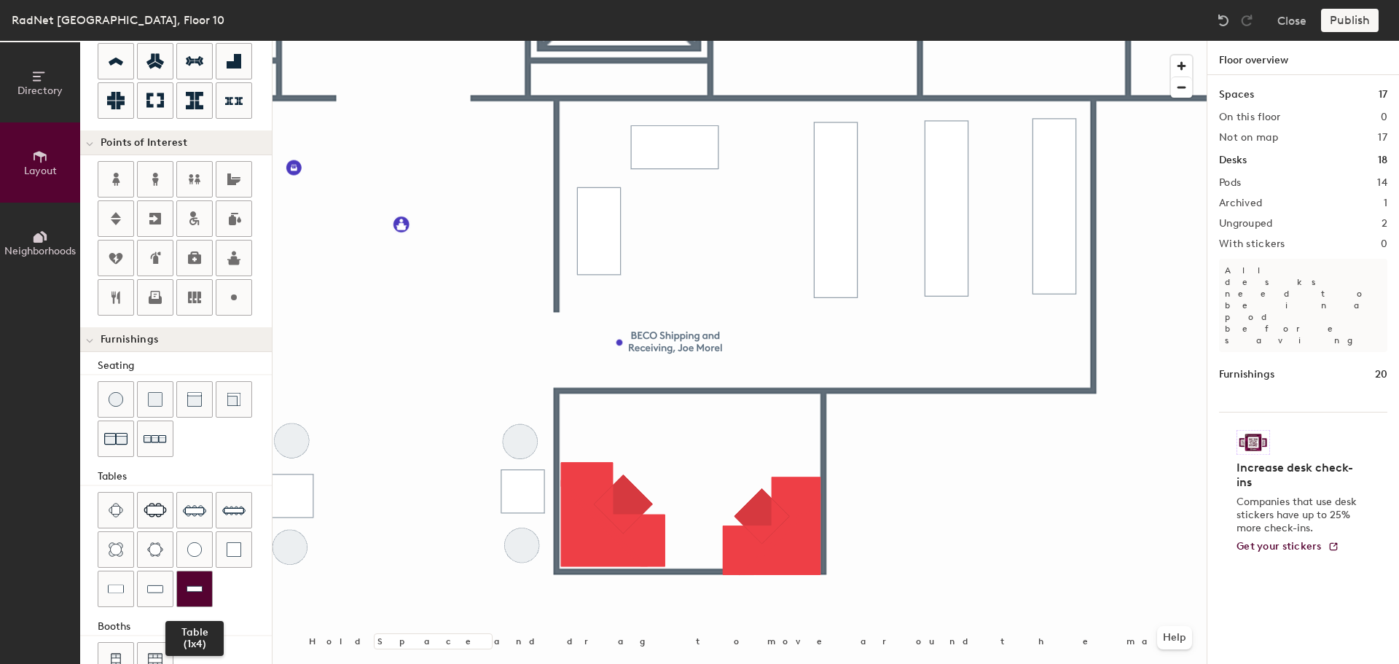
click at [200, 583] on img at bounding box center [195, 588] width 16 height 15
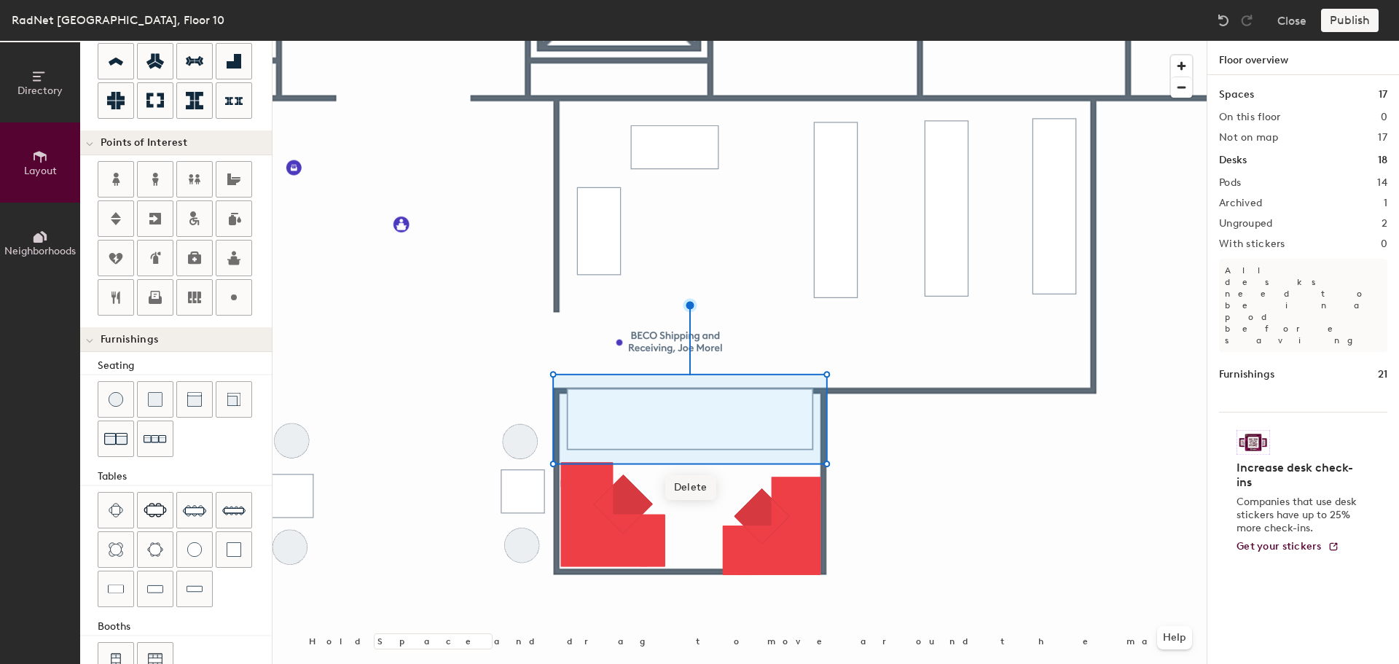
click at [682, 486] on span "Delete" at bounding box center [690, 487] width 51 height 25
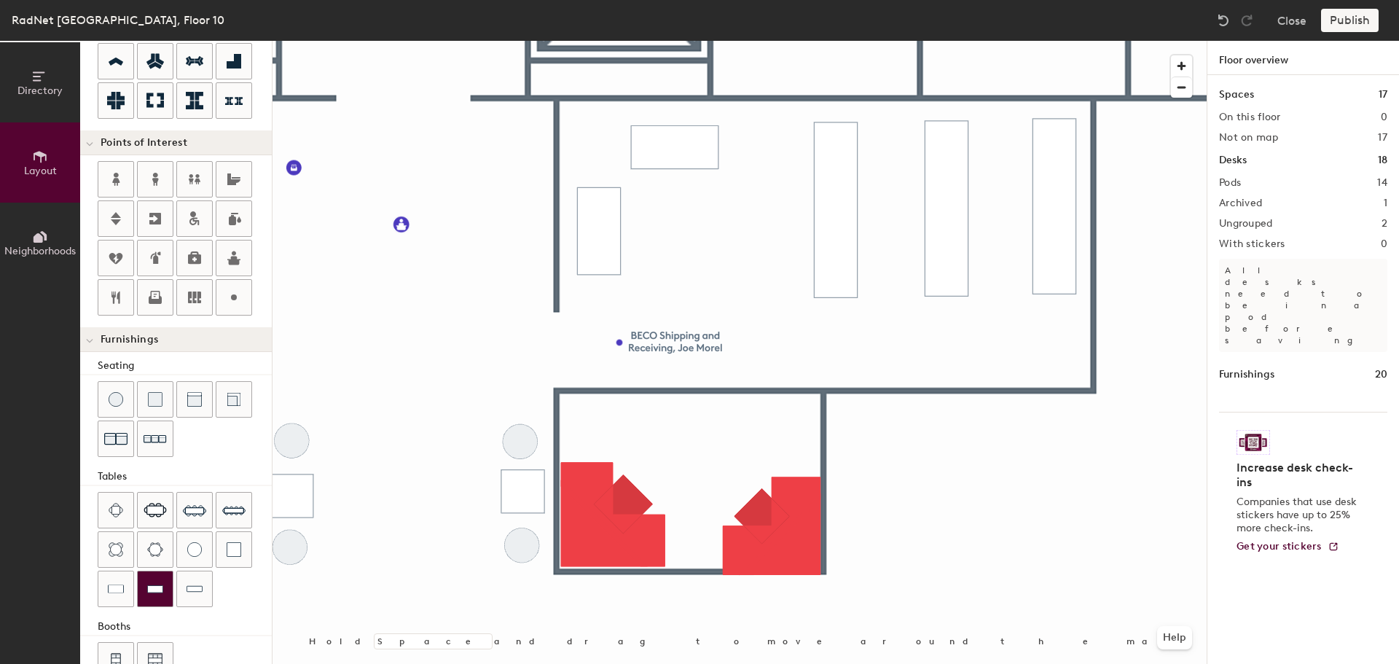
click at [165, 587] on div at bounding box center [155, 588] width 35 height 35
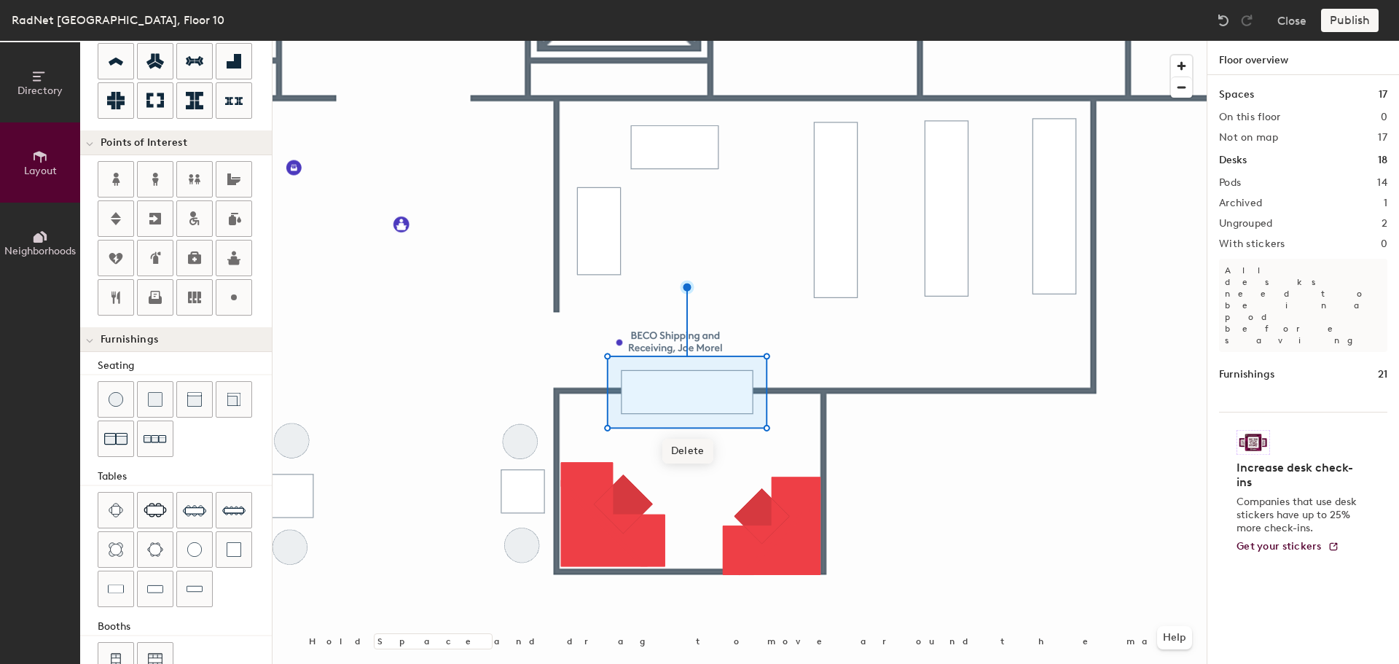
click at [686, 455] on span "Delete" at bounding box center [687, 451] width 51 height 25
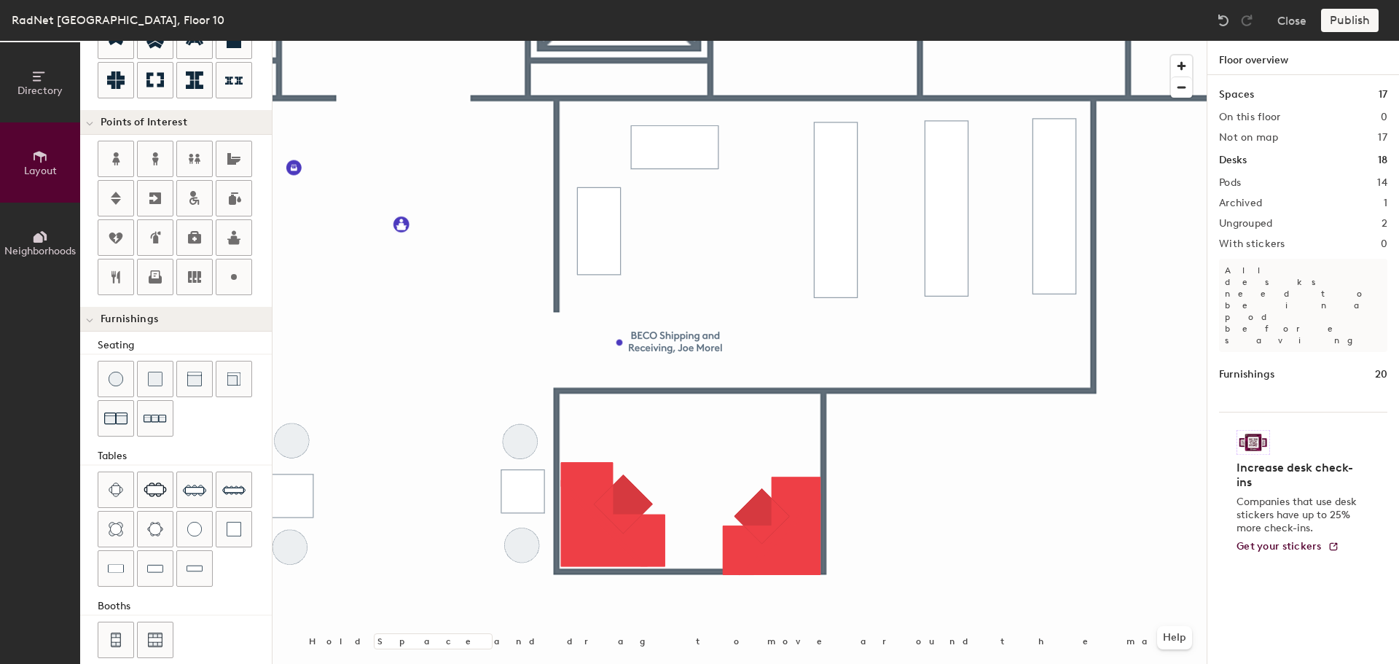
scroll to position [256, 0]
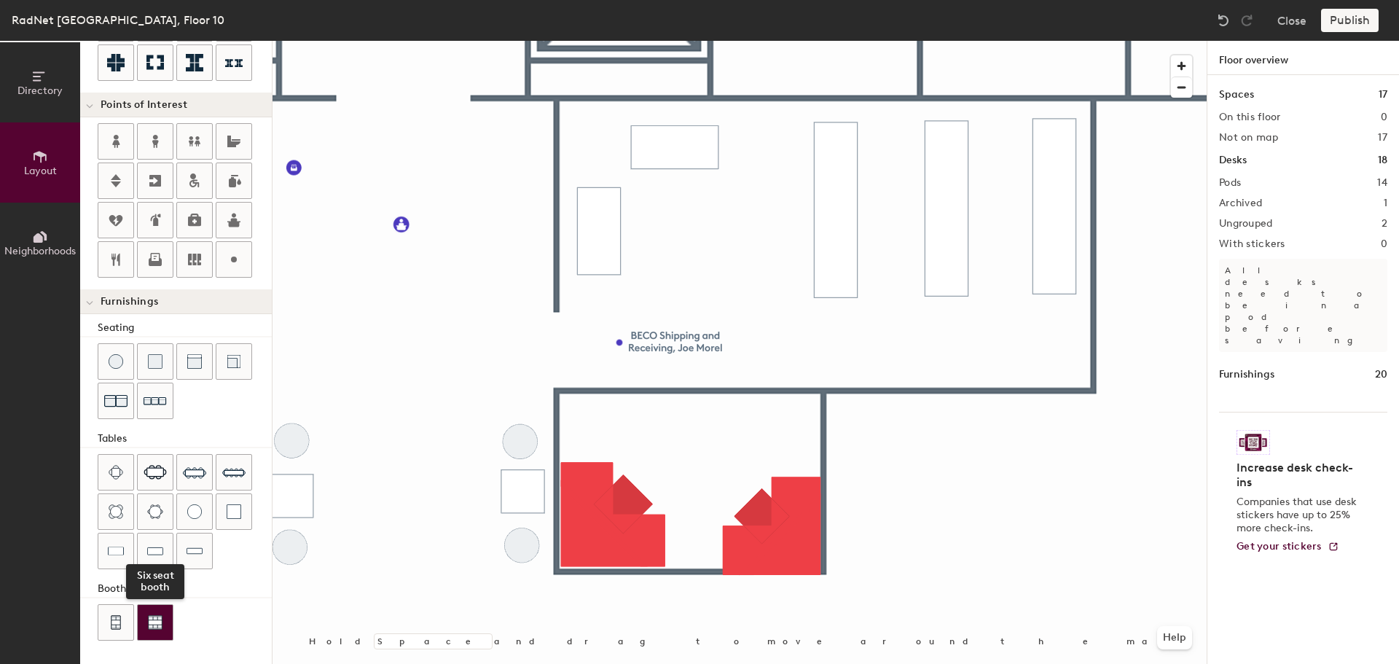
click at [152, 614] on div at bounding box center [155, 622] width 35 height 35
click at [154, 615] on img at bounding box center [155, 622] width 15 height 15
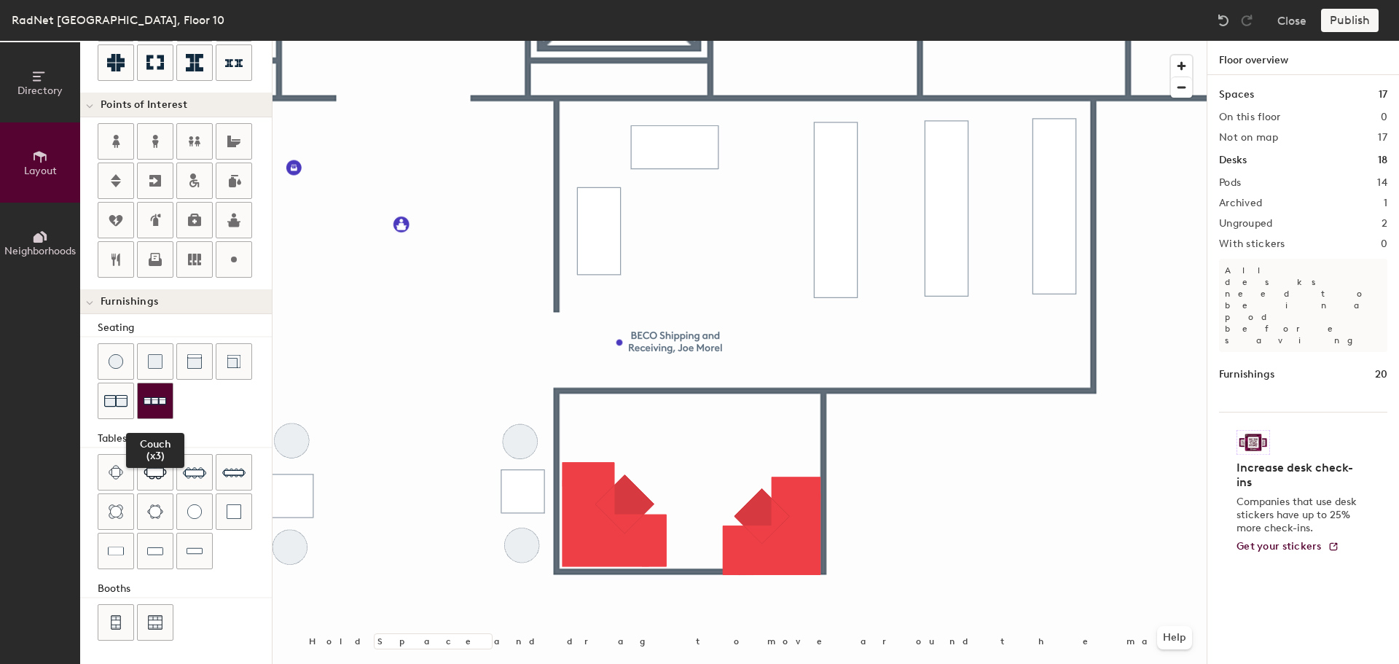
click at [160, 407] on img at bounding box center [155, 401] width 23 height 23
click at [193, 557] on img at bounding box center [195, 551] width 16 height 15
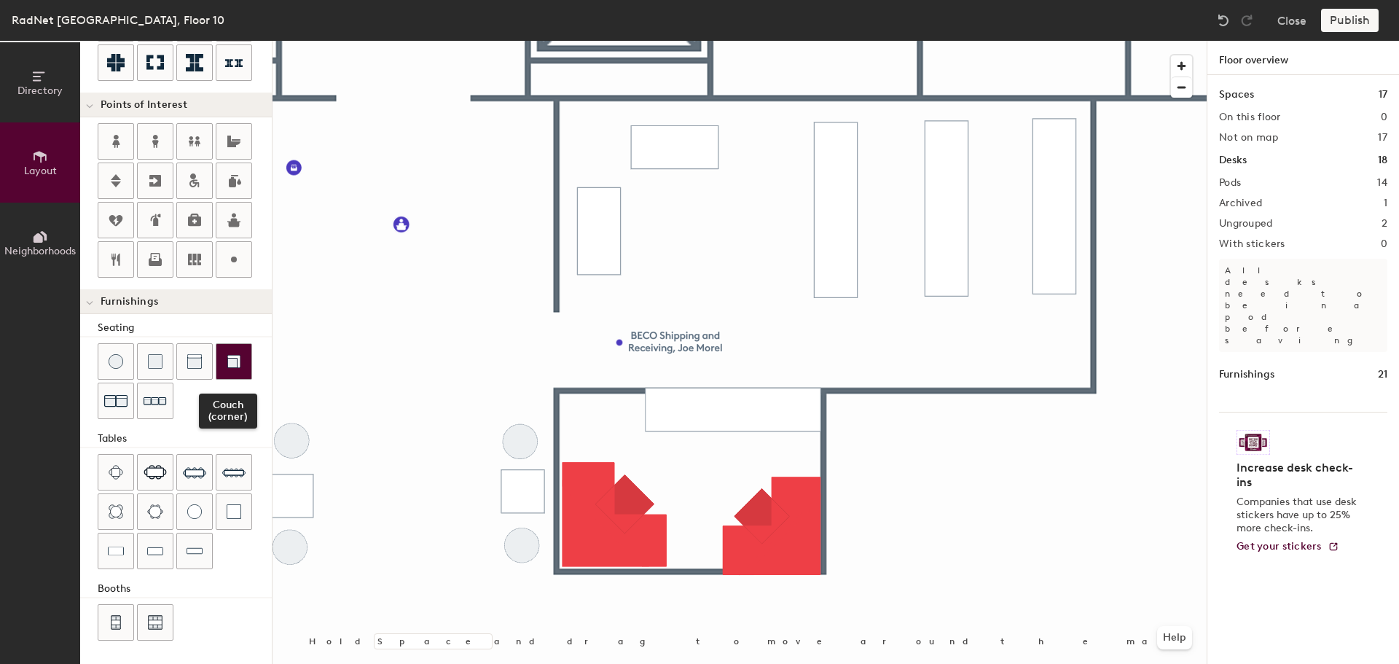
click at [239, 367] on img at bounding box center [234, 361] width 15 height 15
click at [197, 270] on div at bounding box center [194, 259] width 35 height 35
click at [187, 259] on icon at bounding box center [194, 259] width 17 height 17
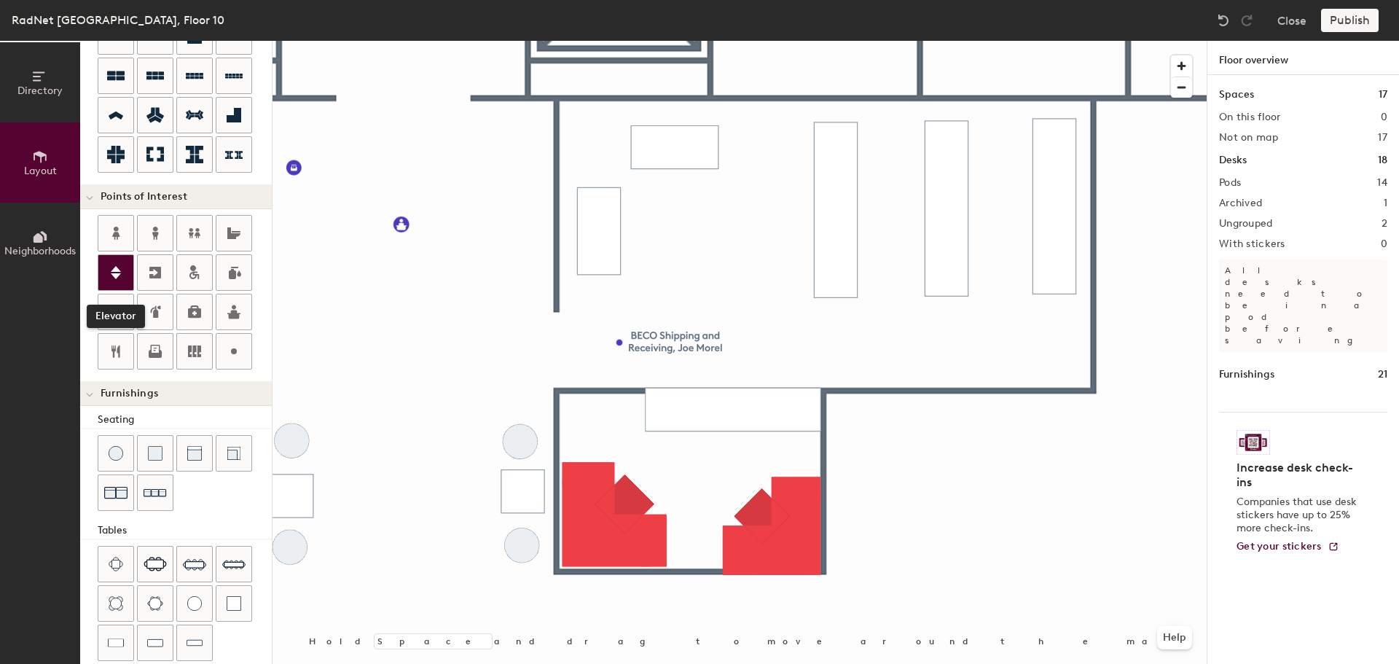
scroll to position [111, 0]
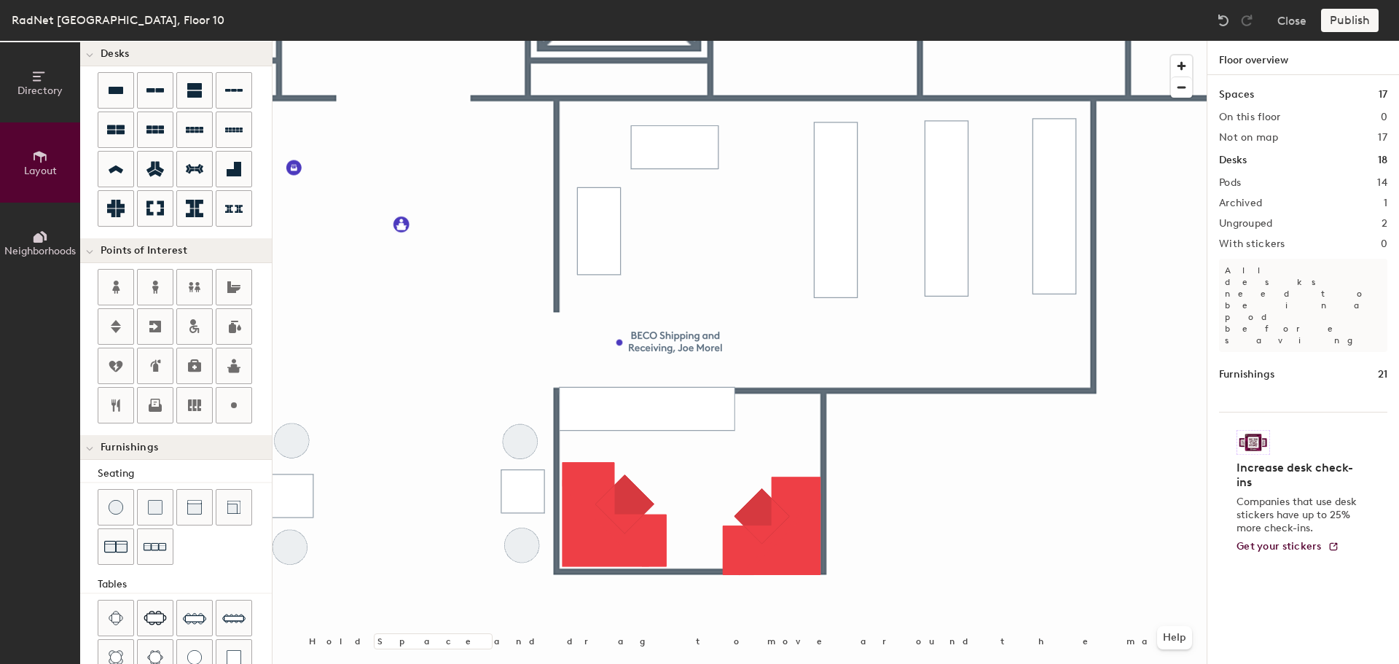
click at [646, 41] on div at bounding box center [740, 41] width 934 height 0
click at [697, 462] on span "Delete" at bounding box center [687, 467] width 51 height 25
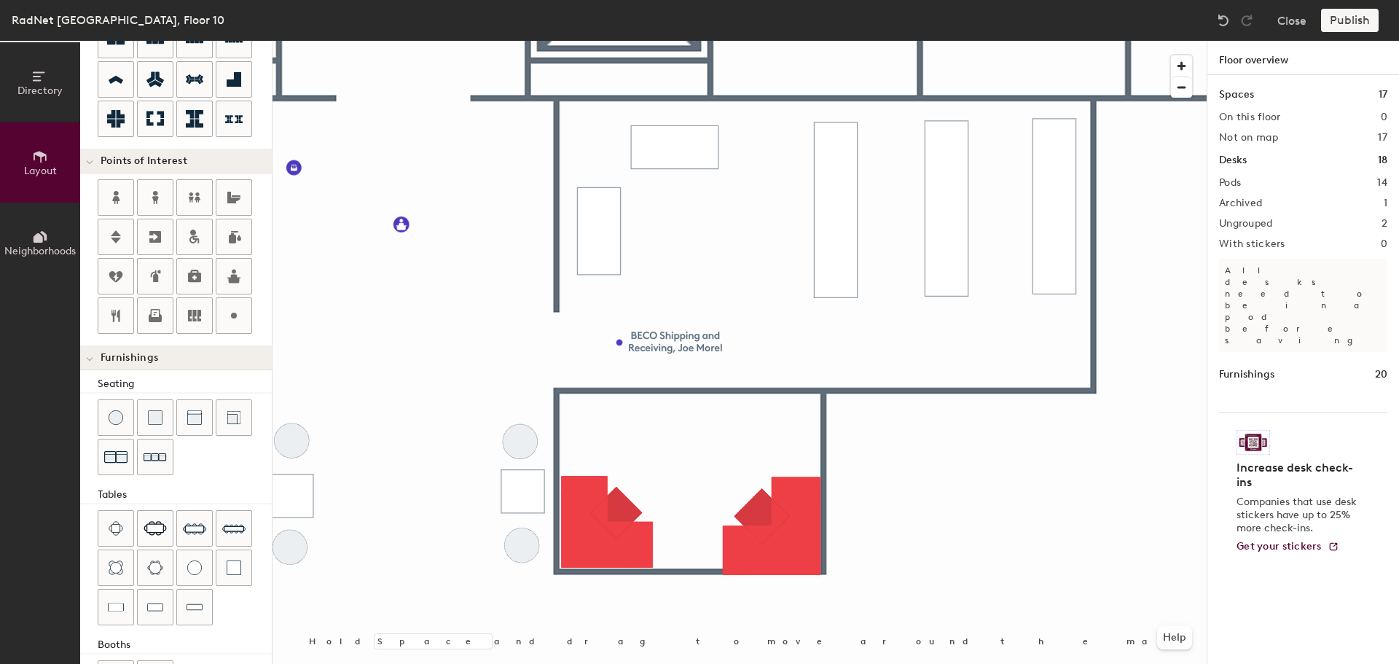
scroll to position [256, 0]
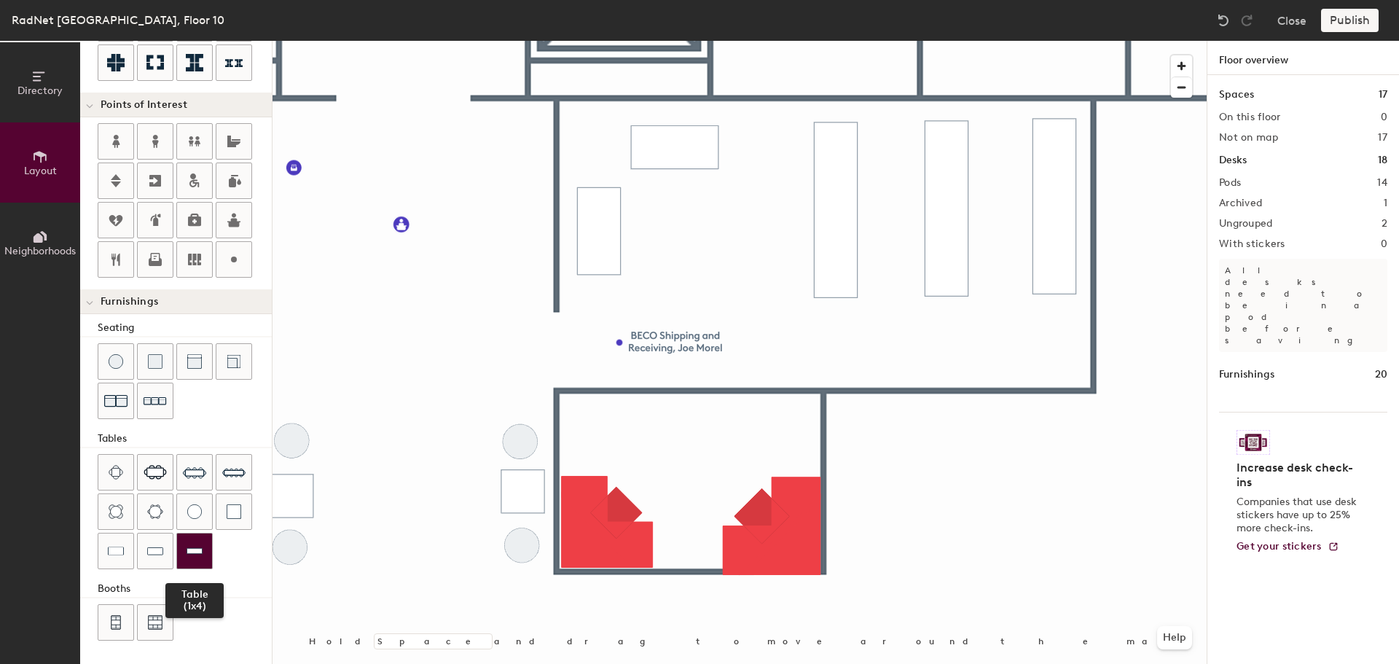
click at [203, 545] on div at bounding box center [194, 550] width 35 height 35
click at [668, 460] on span "Delete" at bounding box center [686, 467] width 51 height 25
type input "20"
click at [208, 544] on div at bounding box center [194, 550] width 35 height 35
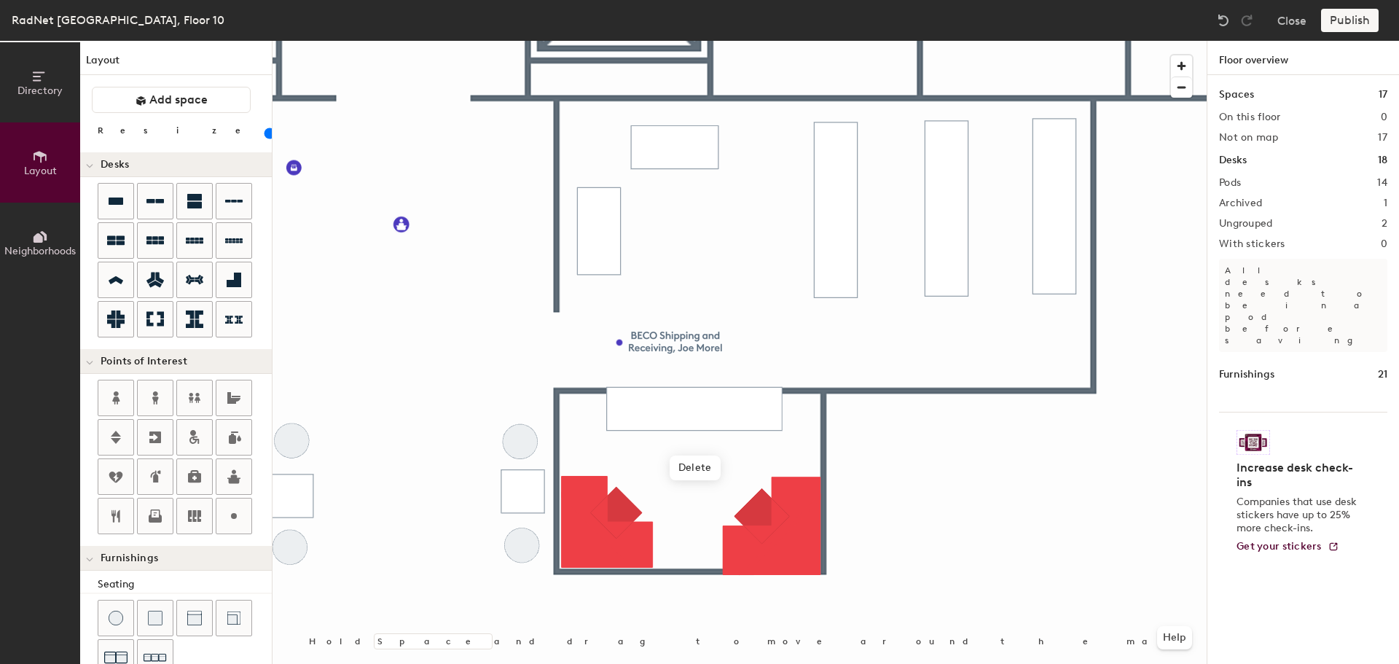
scroll to position [256, 0]
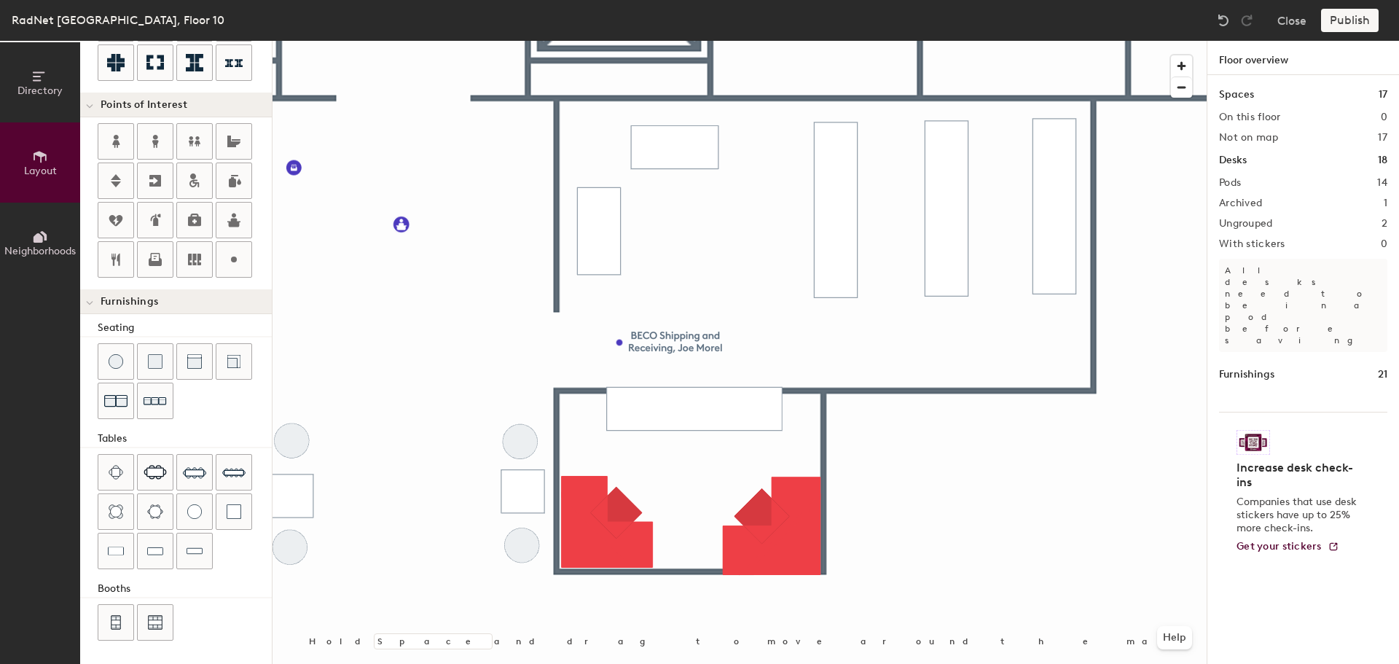
type input "120"
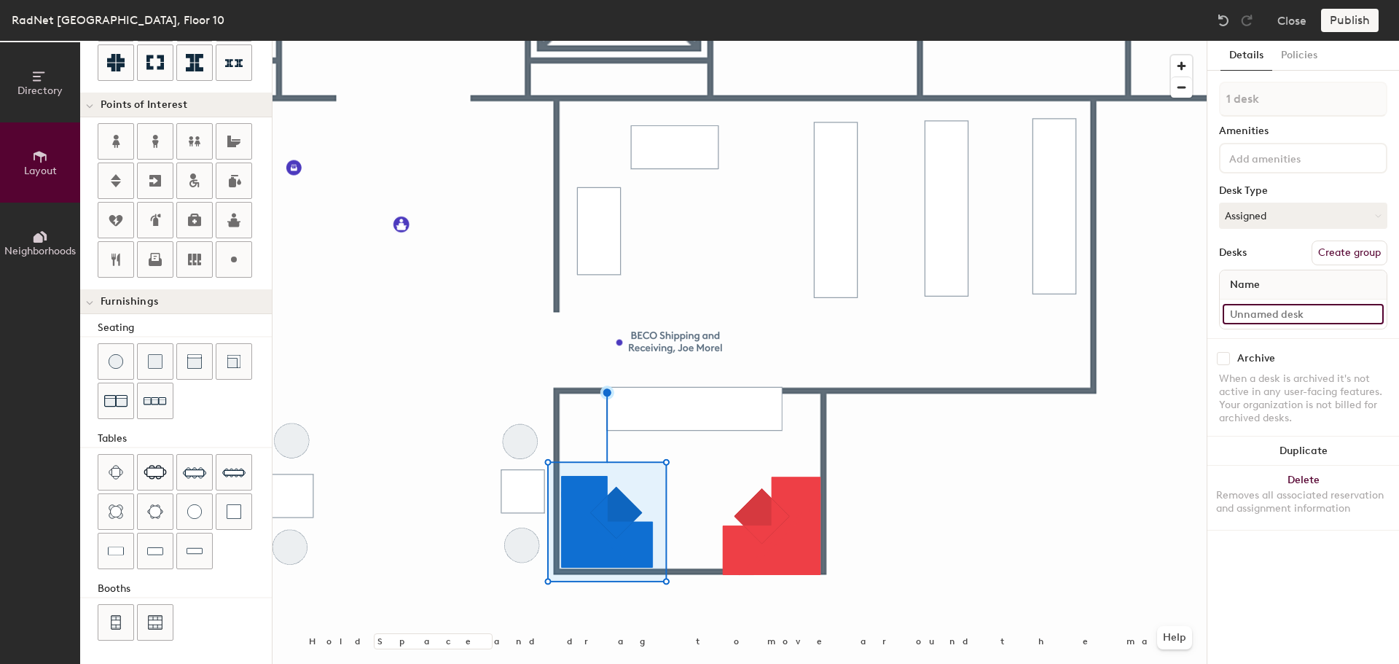
click at [1330, 316] on input at bounding box center [1303, 314] width 161 height 20
click at [1159, 318] on div "Directory Layout Neighborhoods Layout Add space Resize Desks Points of Interest…" at bounding box center [699, 352] width 1399 height 623
click at [1174, 315] on div "Directory Layout Neighborhoods Layout Add space Resize Desks Points of Interest…" at bounding box center [699, 352] width 1399 height 623
type input "Sh"
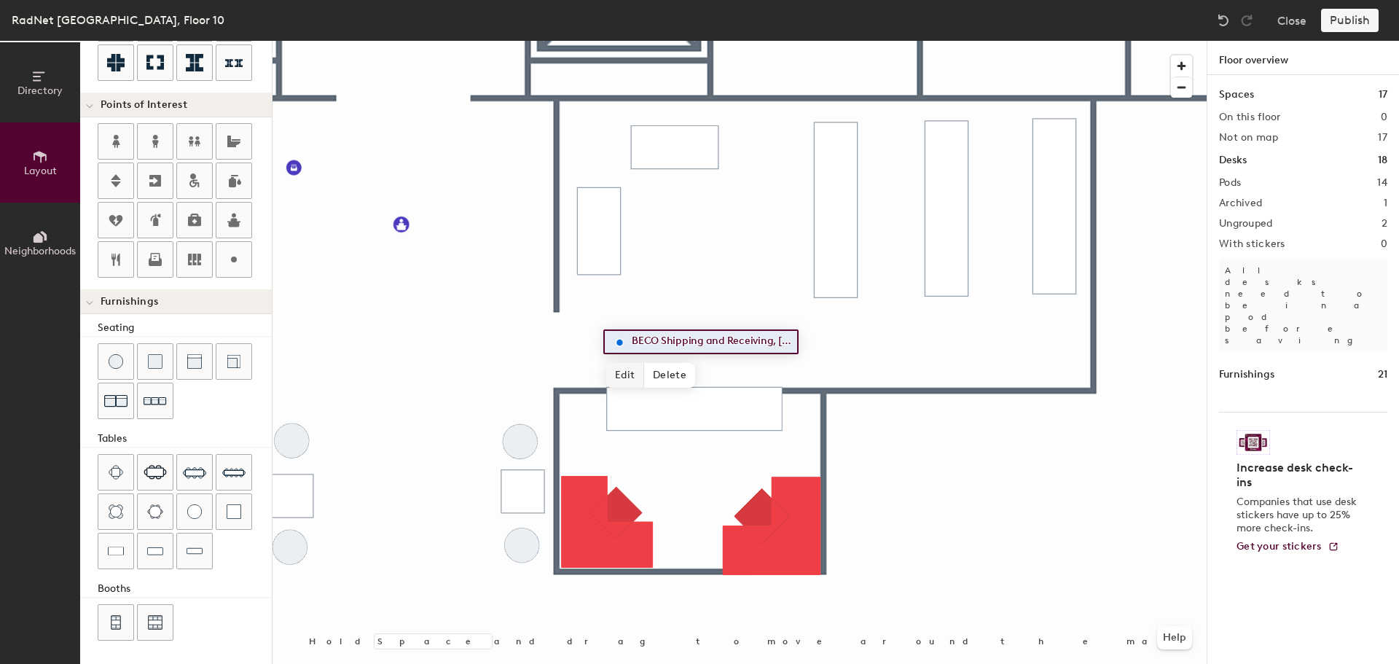
click at [630, 369] on span "Edit" at bounding box center [625, 375] width 38 height 25
type input "120"
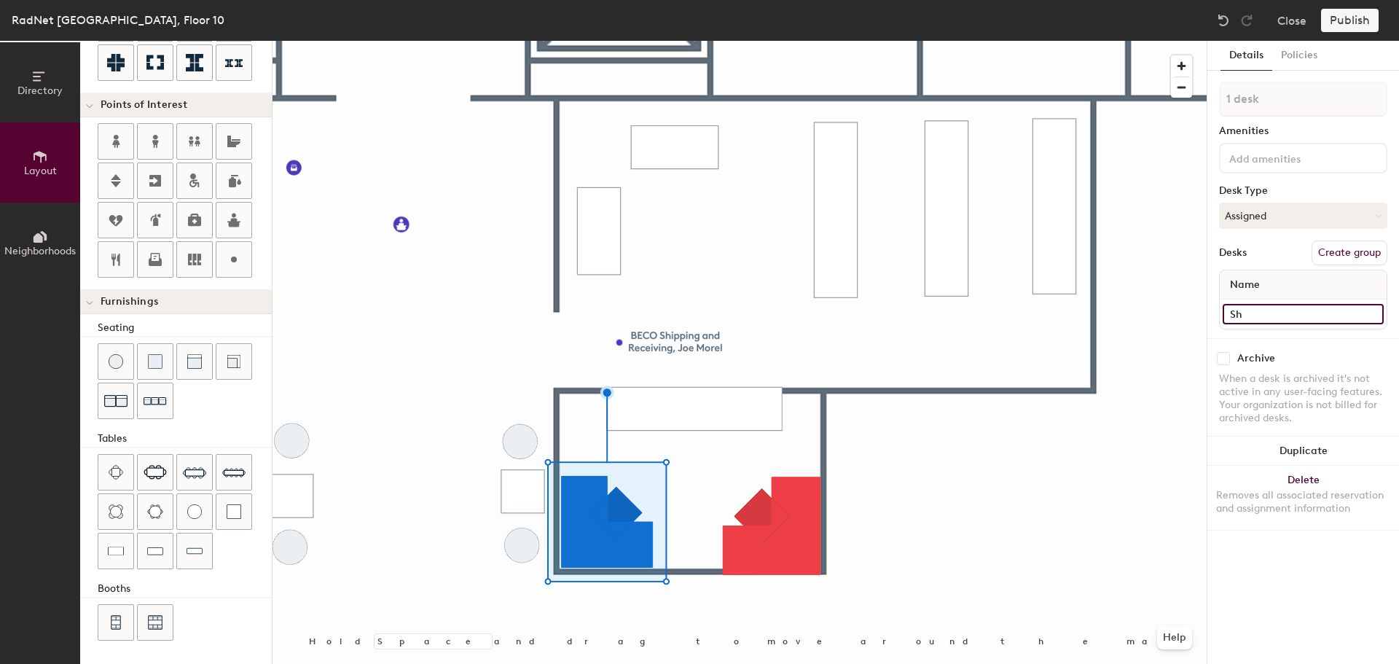
click at [1277, 310] on input "Sh" at bounding box center [1303, 314] width 161 height 20
paste input "BECO Shipping and Receiving, Joe Morel"
type input "BECO Shipping and Receiving"
click at [1348, 240] on button "Create group" at bounding box center [1350, 252] width 76 height 25
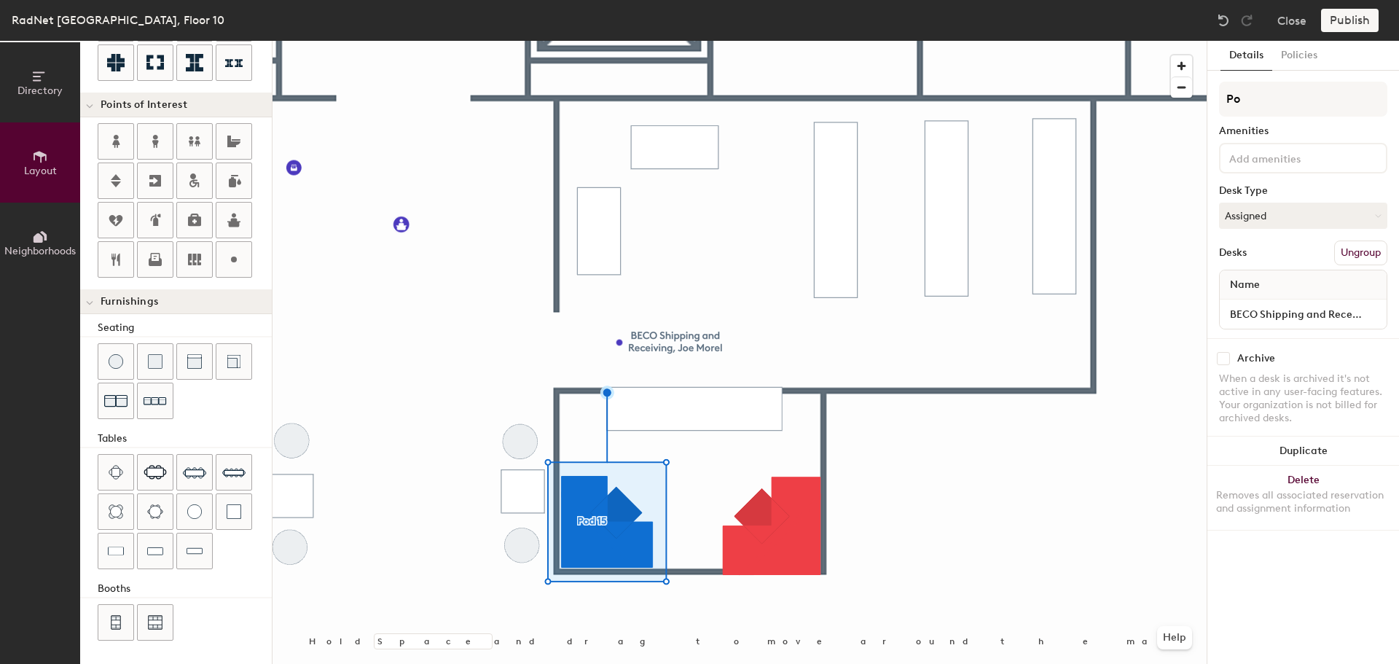
type input "P"
click at [831, 74] on div "Directory Layout Neighborhoods Layout Add space Resize Desks Points of Interest…" at bounding box center [699, 352] width 1399 height 623
type input "Joe Morel"
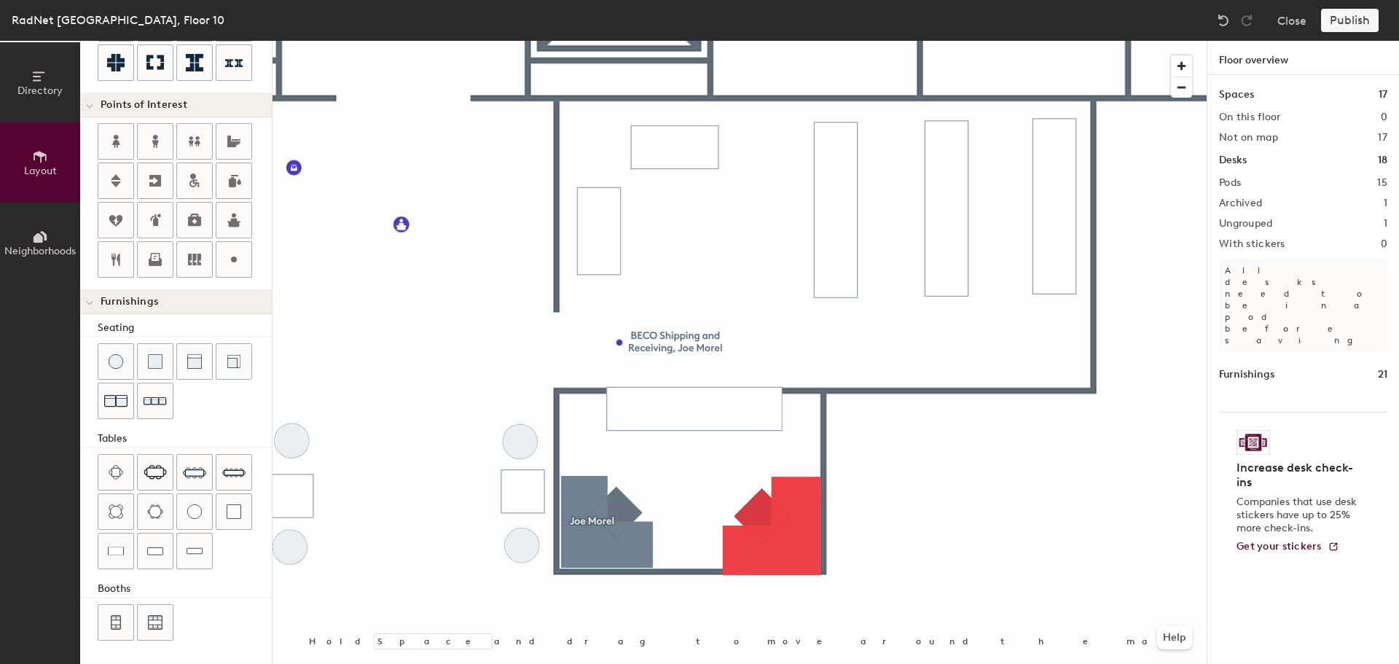
type input "120"
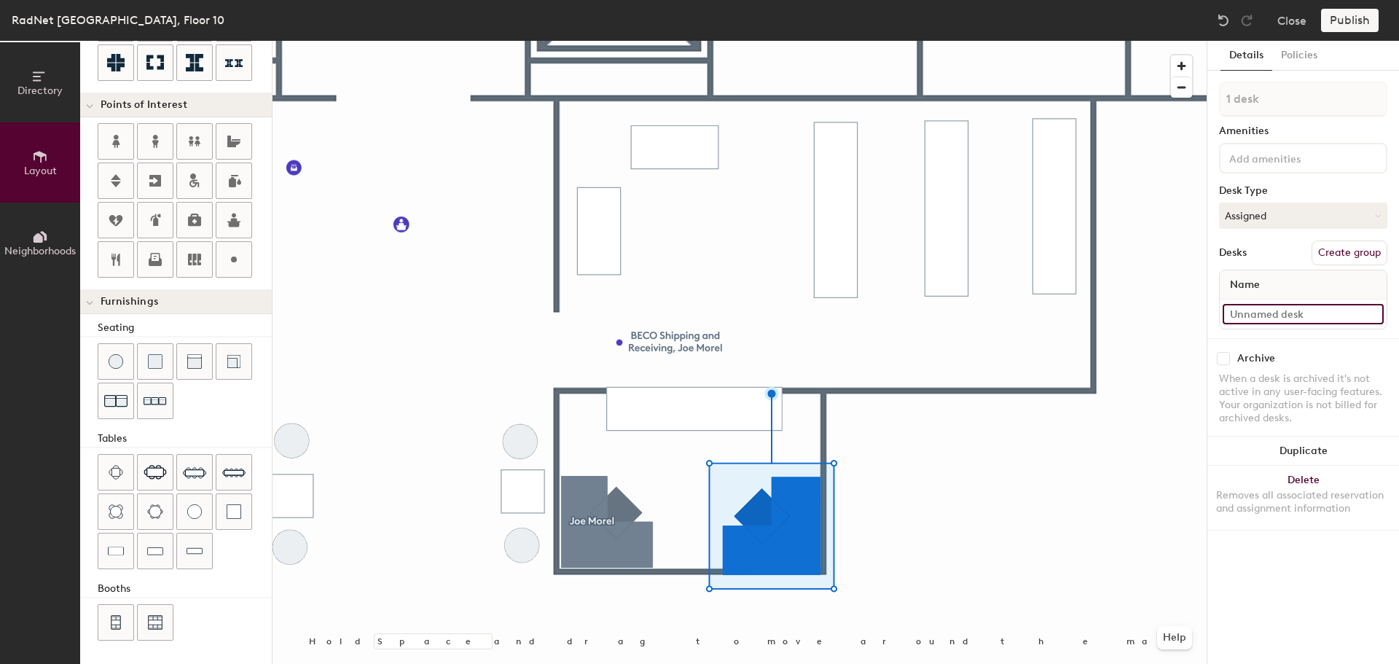
click at [1318, 315] on input at bounding box center [1303, 314] width 161 height 20
paste input "BECO Shipping and Receiving, Joe Morel"
drag, startPoint x: 1329, startPoint y: 321, endPoint x: 1408, endPoint y: 326, distance: 78.8
click at [1398, 326] on html "Skip navigation Schedule Office People Analytics Visits Deliveries Services Man…" at bounding box center [699, 332] width 1399 height 664
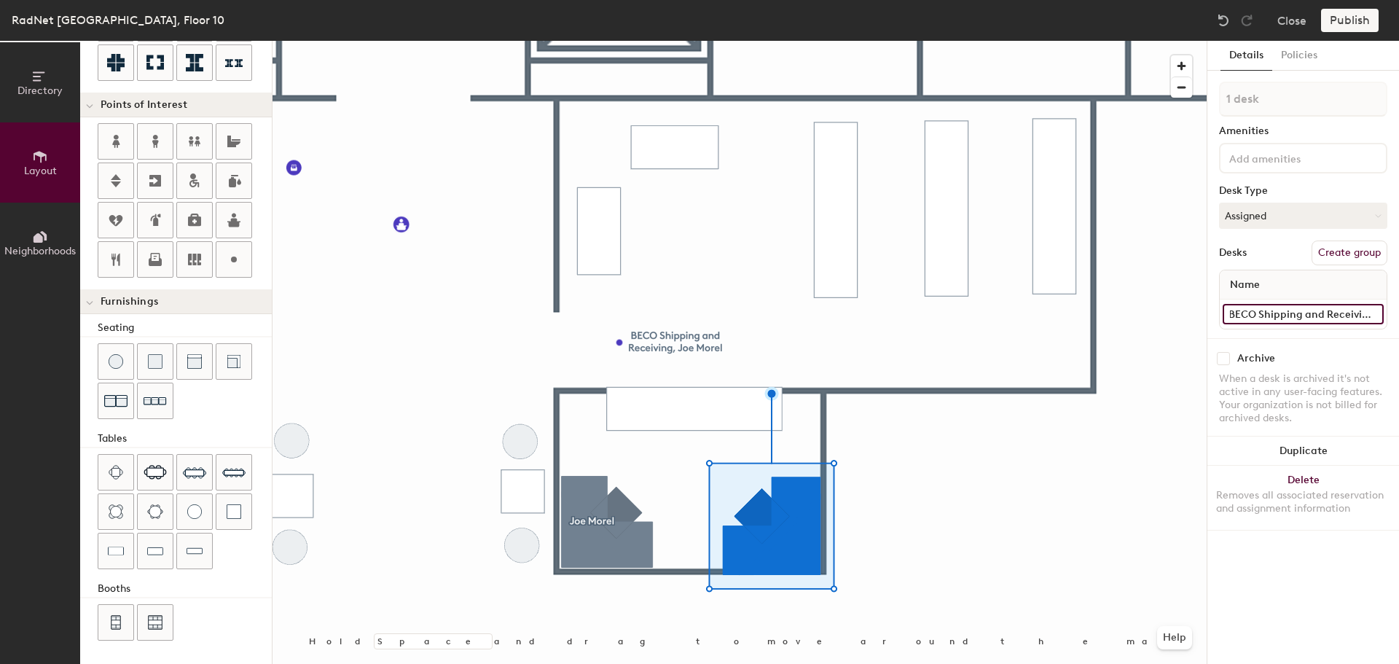
scroll to position [0, 0]
type input "BECO Shipping and Receiving"
click at [1338, 248] on button "Create group" at bounding box center [1350, 252] width 76 height 25
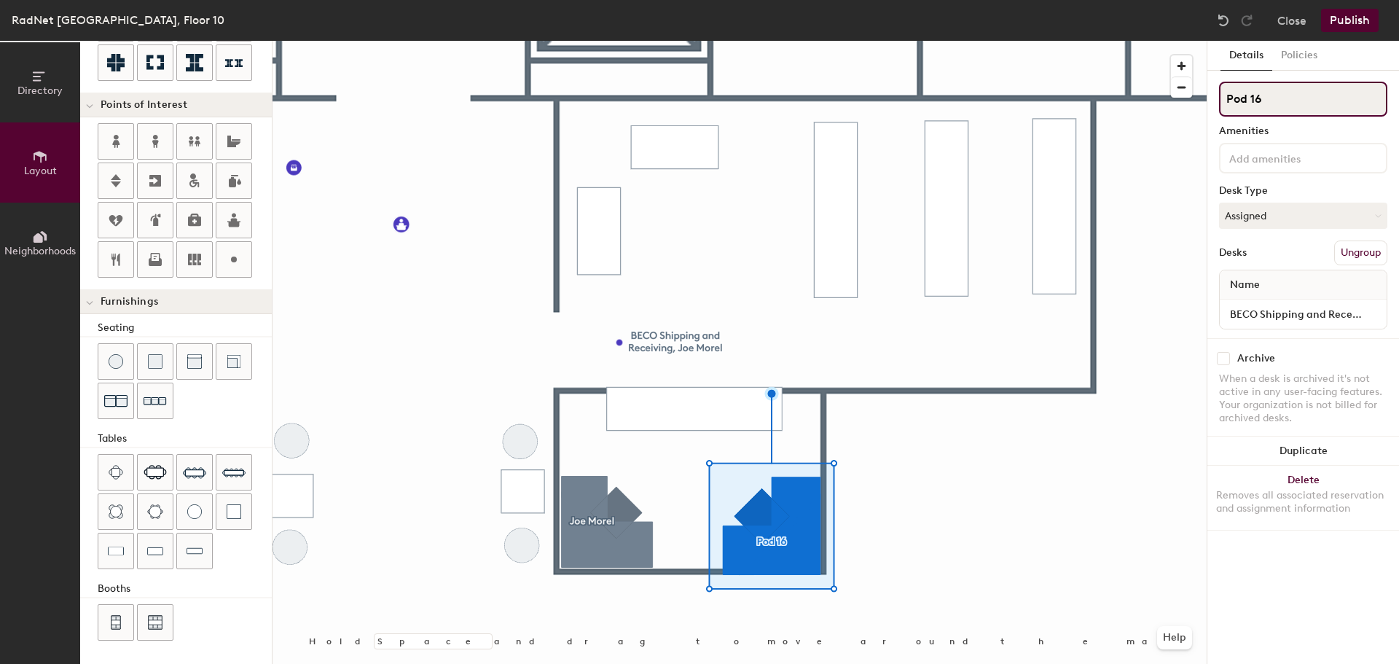
click at [1288, 106] on input "Pod 16" at bounding box center [1303, 99] width 168 height 35
click at [1172, 104] on div "Directory Layout Neighborhoods Layout Add space Resize Desks Points of Interest…" at bounding box center [699, 352] width 1399 height 623
type input "Tyler Gantt"
click at [1361, 22] on button "Publish" at bounding box center [1350, 20] width 58 height 23
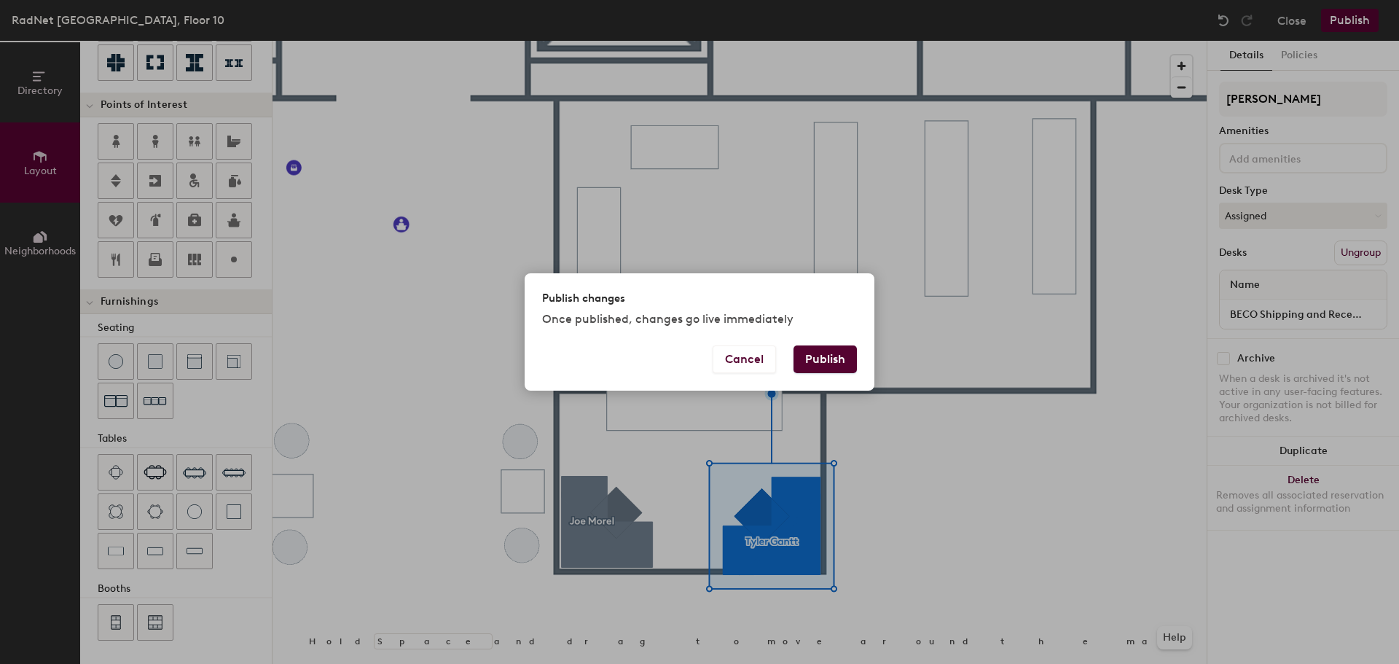
click at [806, 353] on button "Publish" at bounding box center [824, 359] width 63 height 28
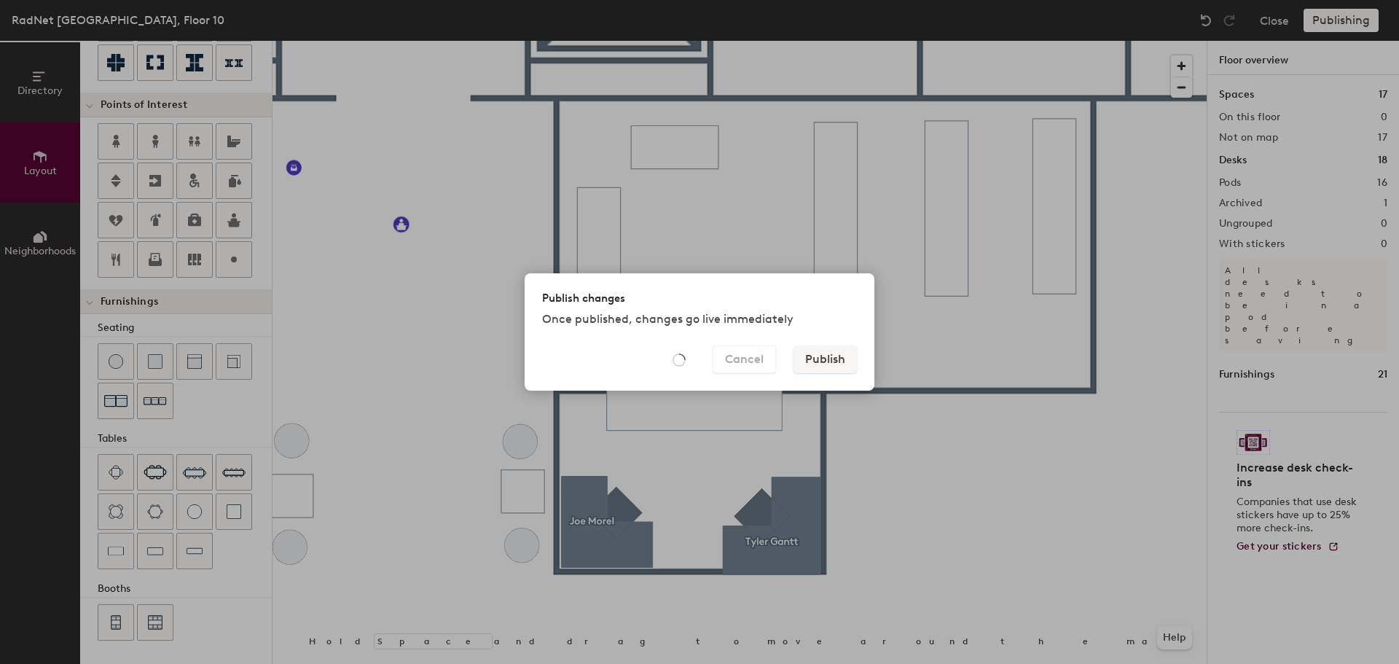
type input "20"
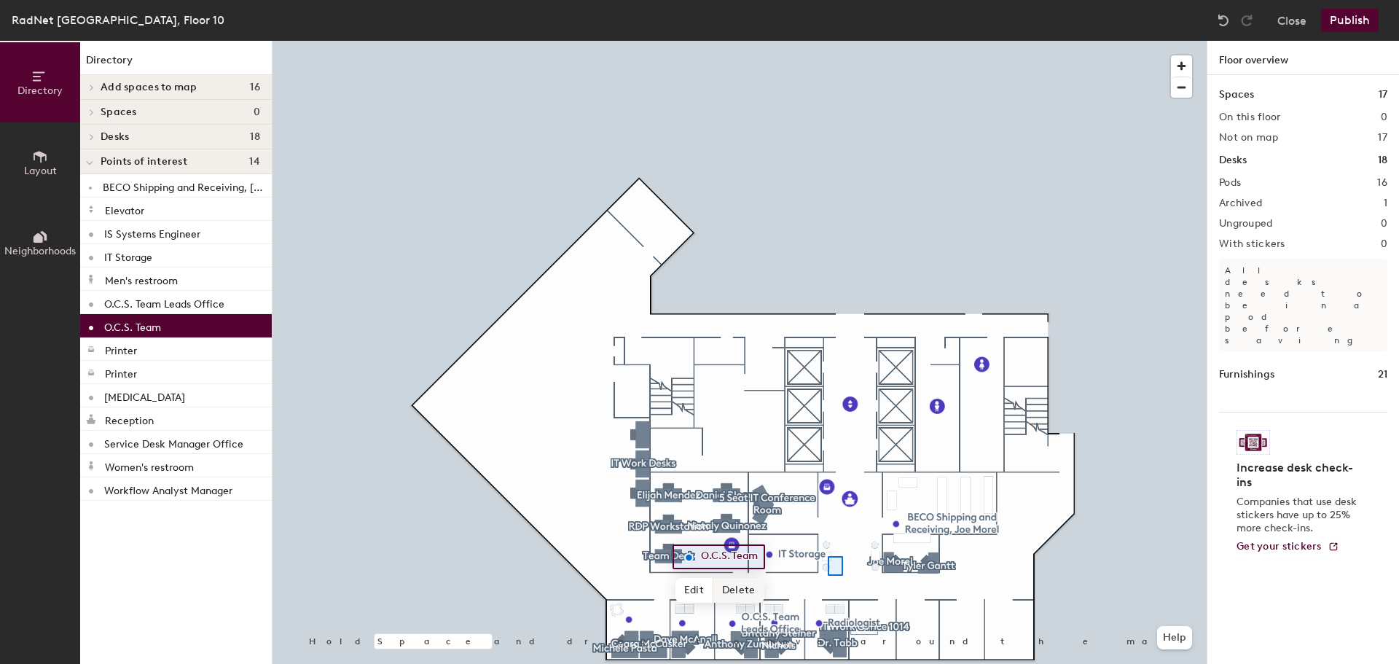
click at [828, 41] on div at bounding box center [740, 41] width 934 height 0
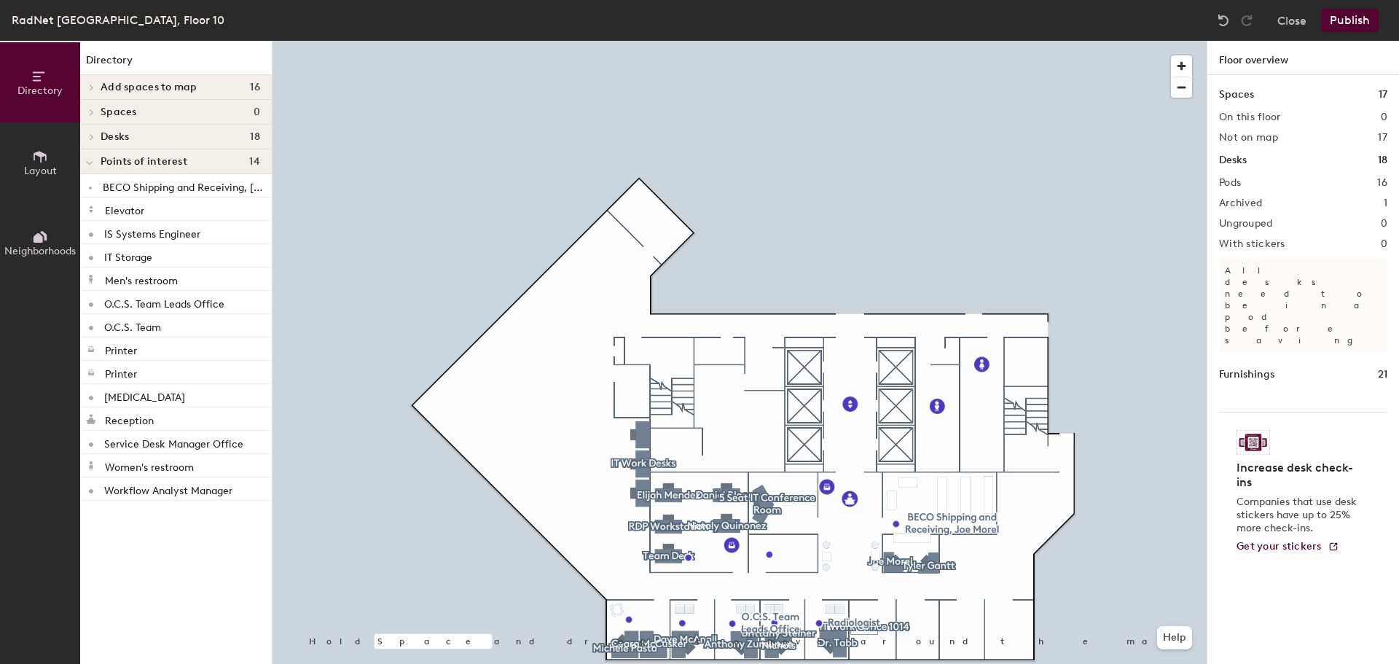
click at [852, 41] on div at bounding box center [740, 41] width 934 height 0
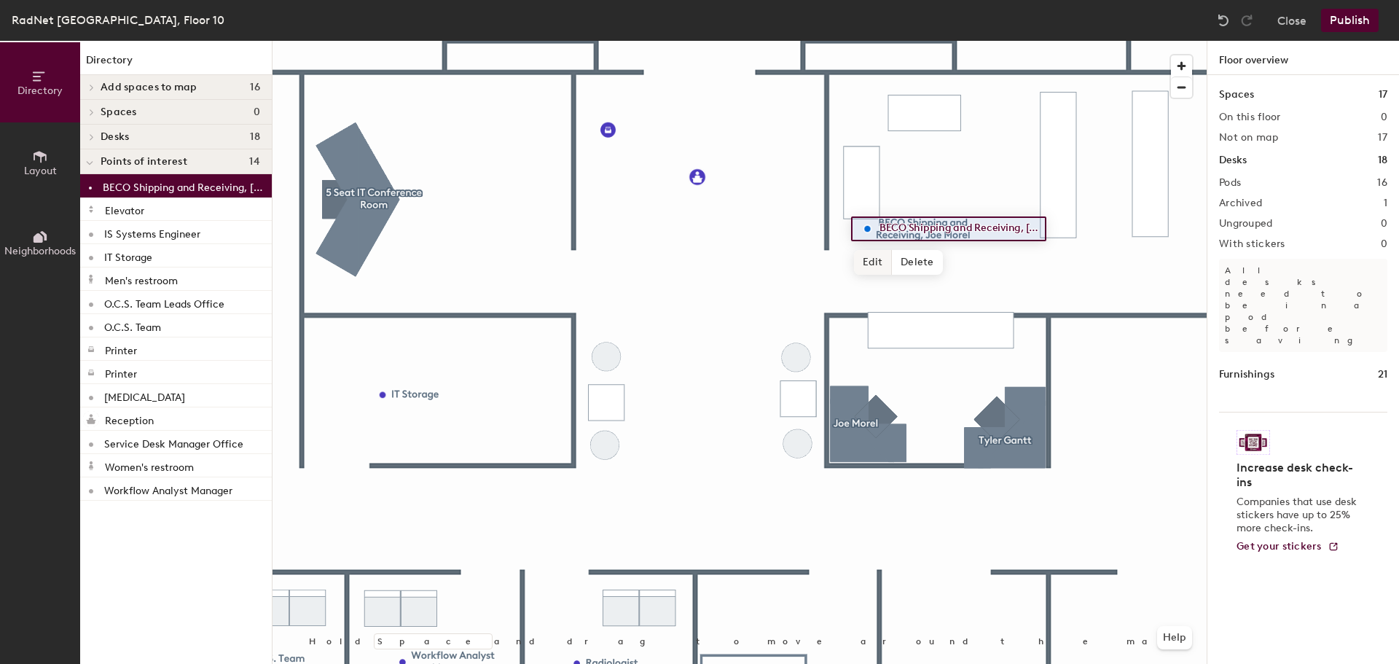
click at [885, 262] on span "Edit" at bounding box center [873, 262] width 38 height 25
click at [1006, 231] on input "BECO Shipping and Receiving, Joe Morel" at bounding box center [957, 229] width 163 height 20
drag, startPoint x: 1035, startPoint y: 230, endPoint x: 1042, endPoint y: 238, distance: 10.4
click at [1035, 231] on input "BECO Shipping and Receiving, Joe Morel" at bounding box center [957, 229] width 163 height 20
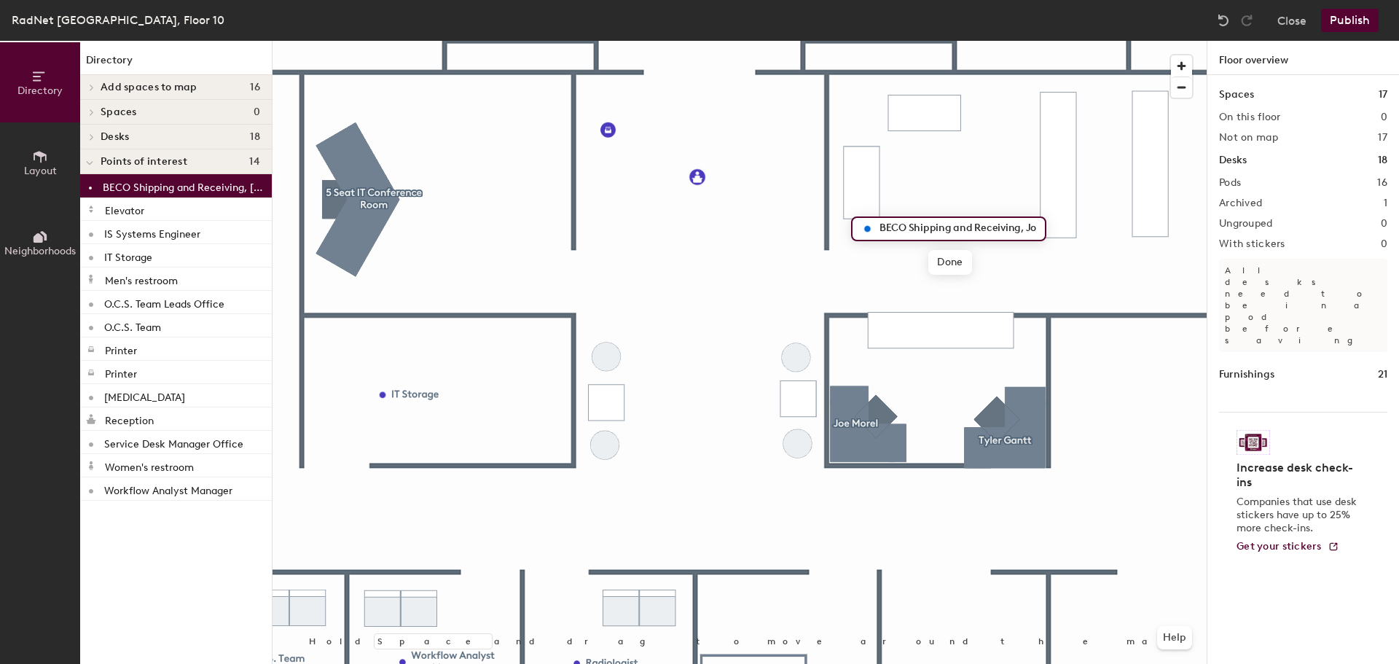
scroll to position [0, 0]
type input "BECO Shipping and Receiving"
click at [1030, 41] on div at bounding box center [740, 41] width 934 height 0
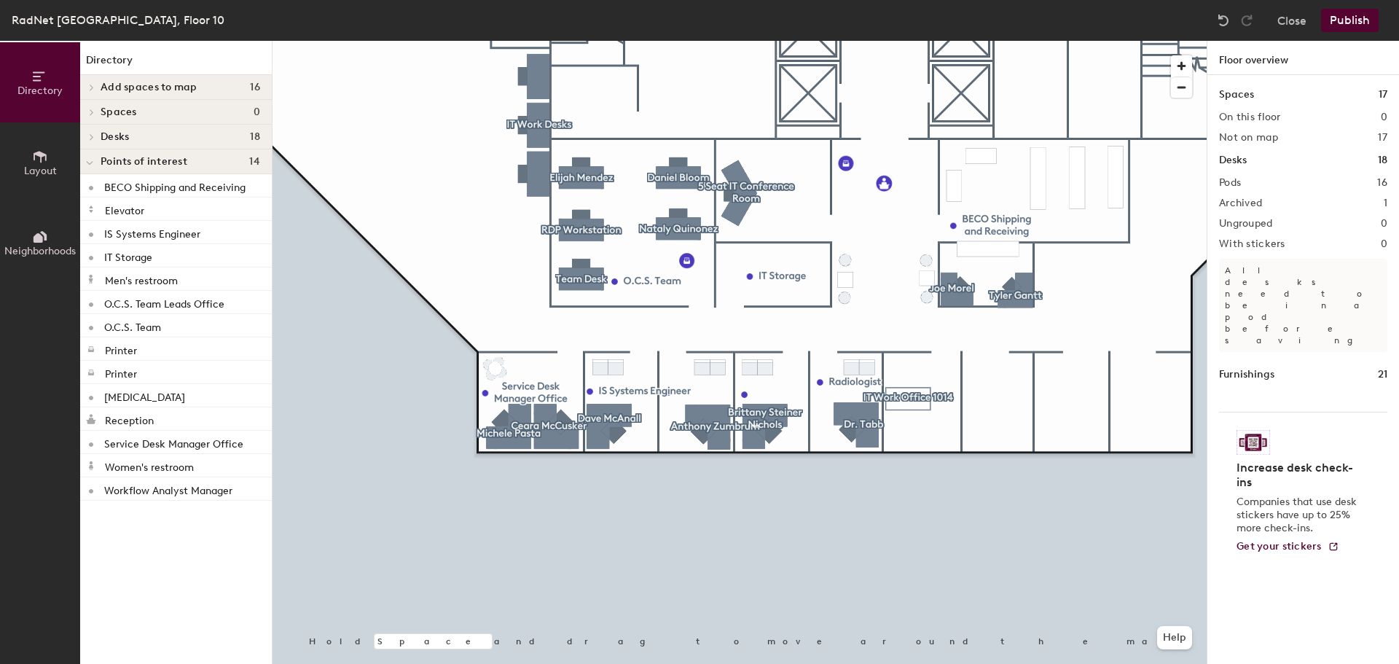
click at [1344, 23] on button "Publish" at bounding box center [1350, 20] width 58 height 23
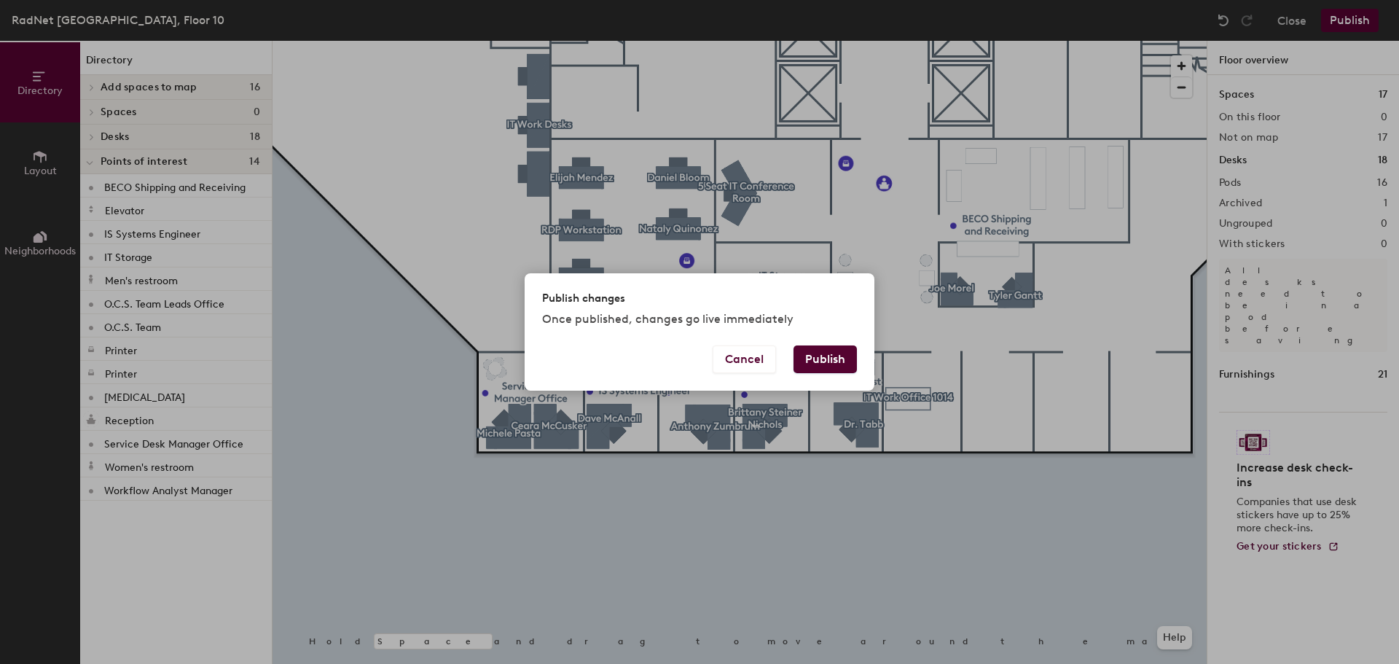
click at [832, 358] on button "Publish" at bounding box center [824, 359] width 63 height 28
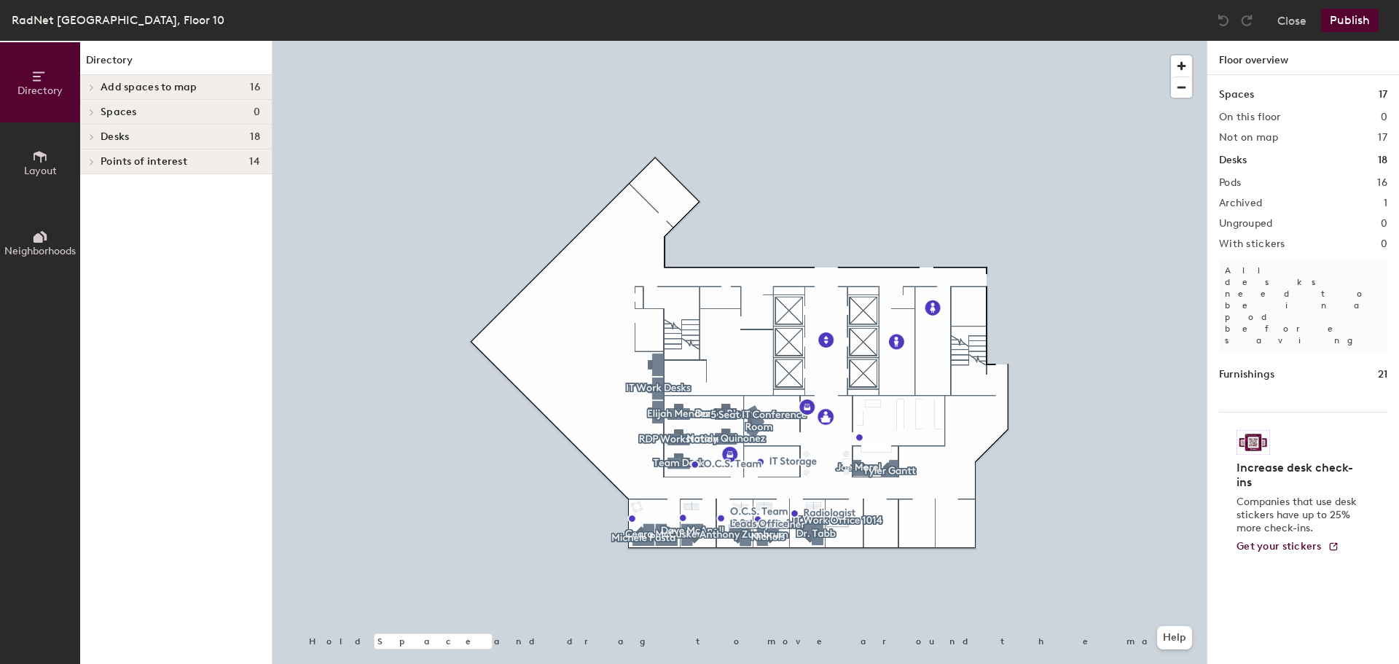
drag, startPoint x: 46, startPoint y: 157, endPoint x: 53, endPoint y: 160, distance: 8.1
click at [46, 157] on icon at bounding box center [40, 157] width 13 height 12
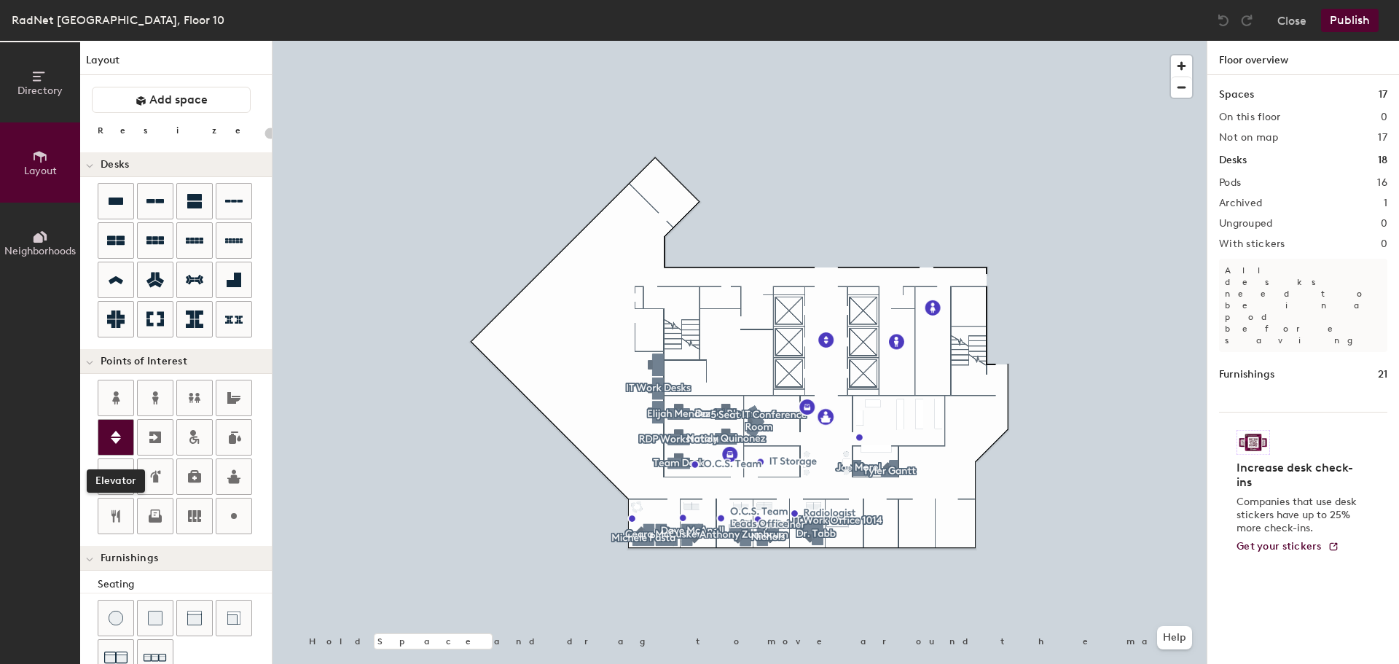
click at [124, 446] on div at bounding box center [115, 437] width 35 height 35
type input "20"
click at [770, 315] on input "Elevator" at bounding box center [791, 315] width 52 height 20
type input "Service Elevator"
click at [819, 353] on span "Done" at bounding box center [809, 349] width 43 height 25
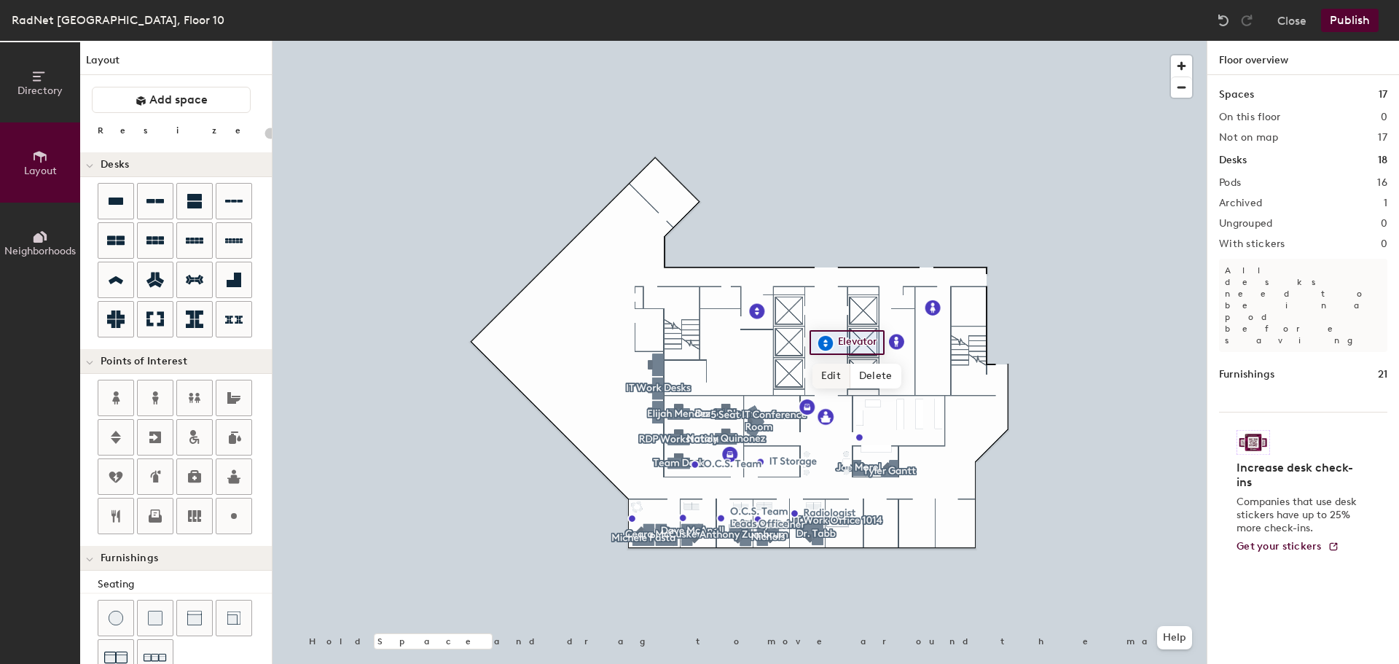
type input "20"
click at [834, 370] on span "Edit" at bounding box center [831, 376] width 38 height 25
click at [839, 342] on input "Elevator" at bounding box center [860, 342] width 52 height 20
type input "0"
type input "Main Elivators"
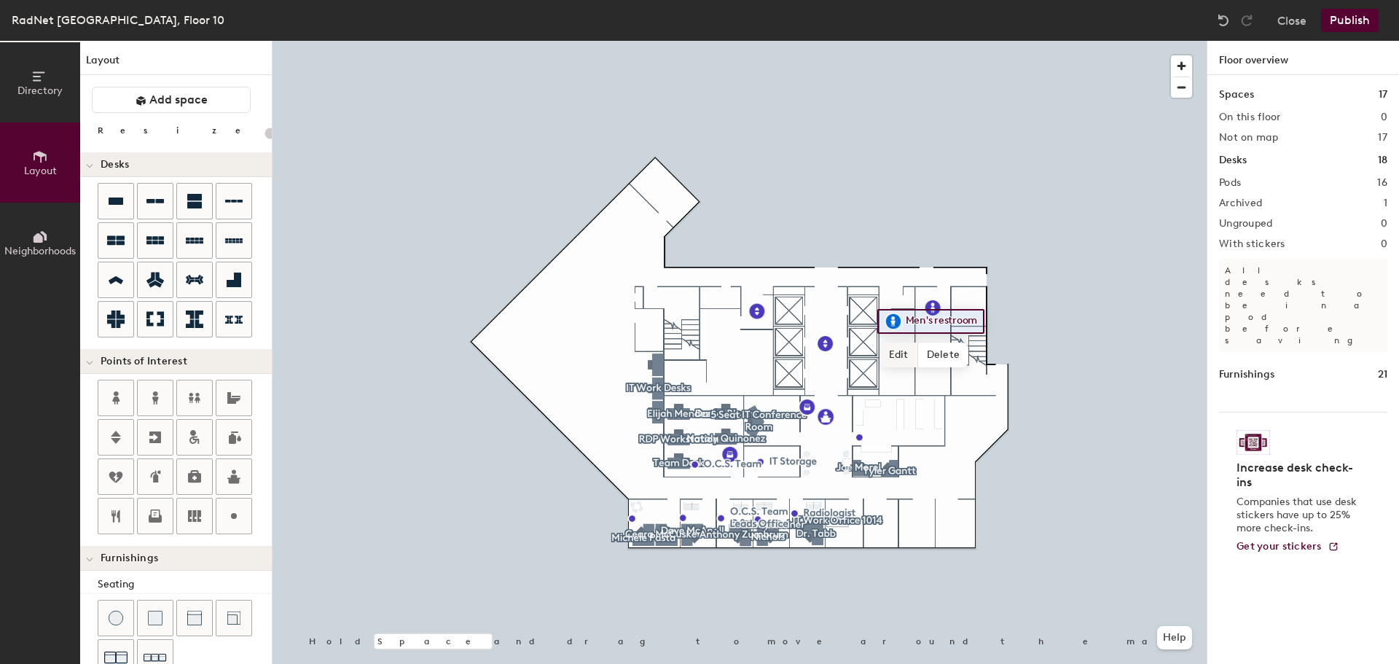
click at [899, 366] on span "Edit" at bounding box center [899, 354] width 38 height 25
click at [125, 517] on div at bounding box center [115, 515] width 35 height 35
click at [154, 439] on icon at bounding box center [154, 436] width 17 height 17
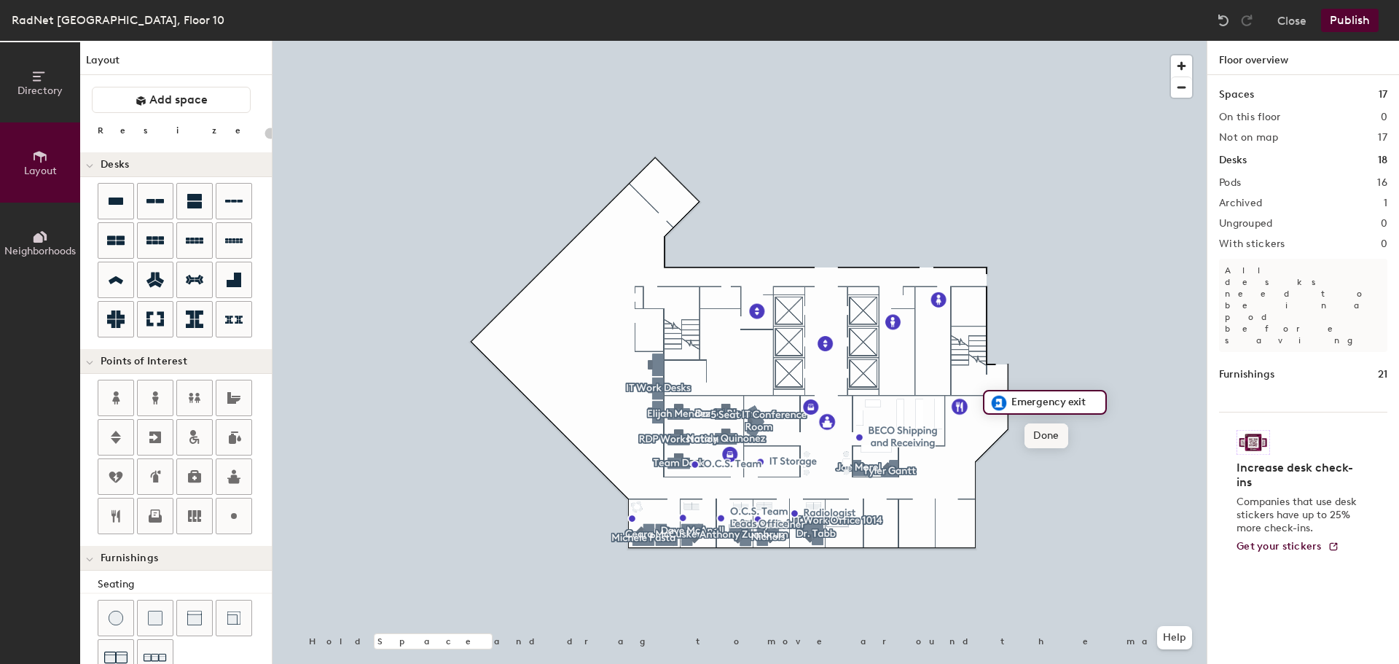
click at [1059, 439] on span "Done" at bounding box center [1045, 435] width 43 height 25
click at [160, 447] on div at bounding box center [155, 437] width 35 height 35
click at [557, 41] on div at bounding box center [740, 41] width 934 height 0
click at [1059, 41] on div at bounding box center [740, 41] width 934 height 0
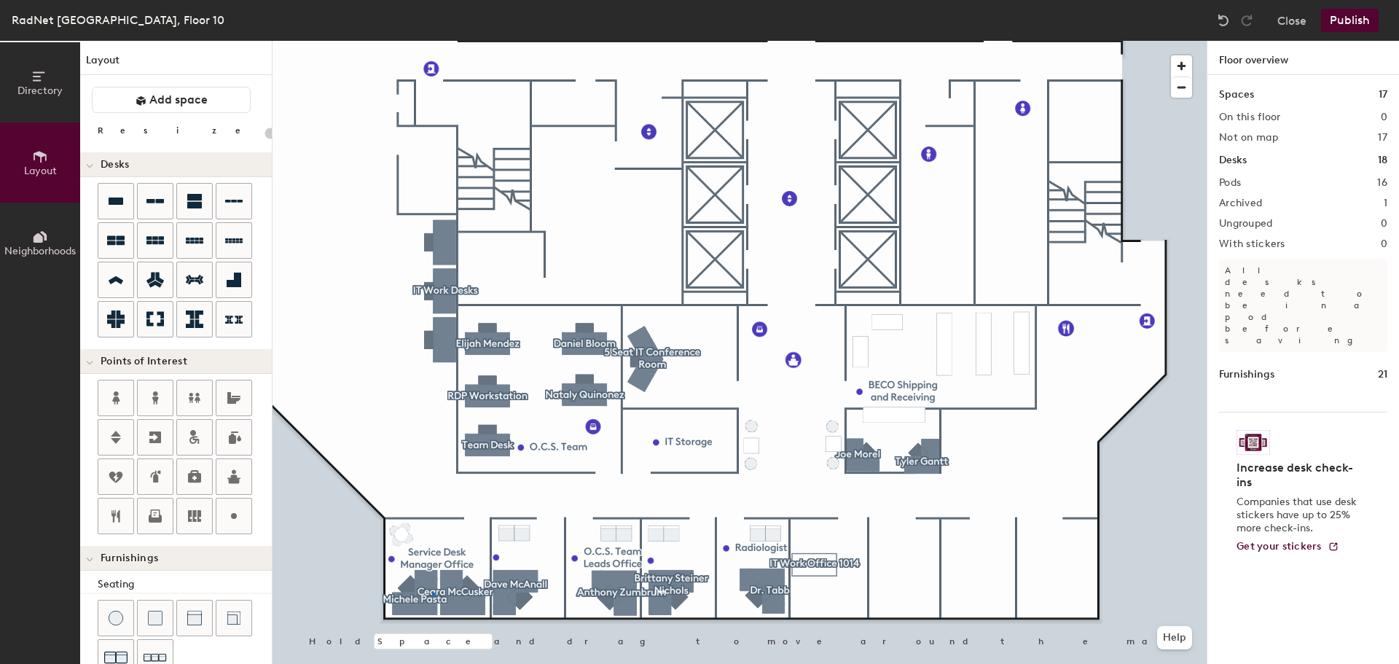
click at [432, 41] on div at bounding box center [740, 41] width 934 height 0
type input "160"
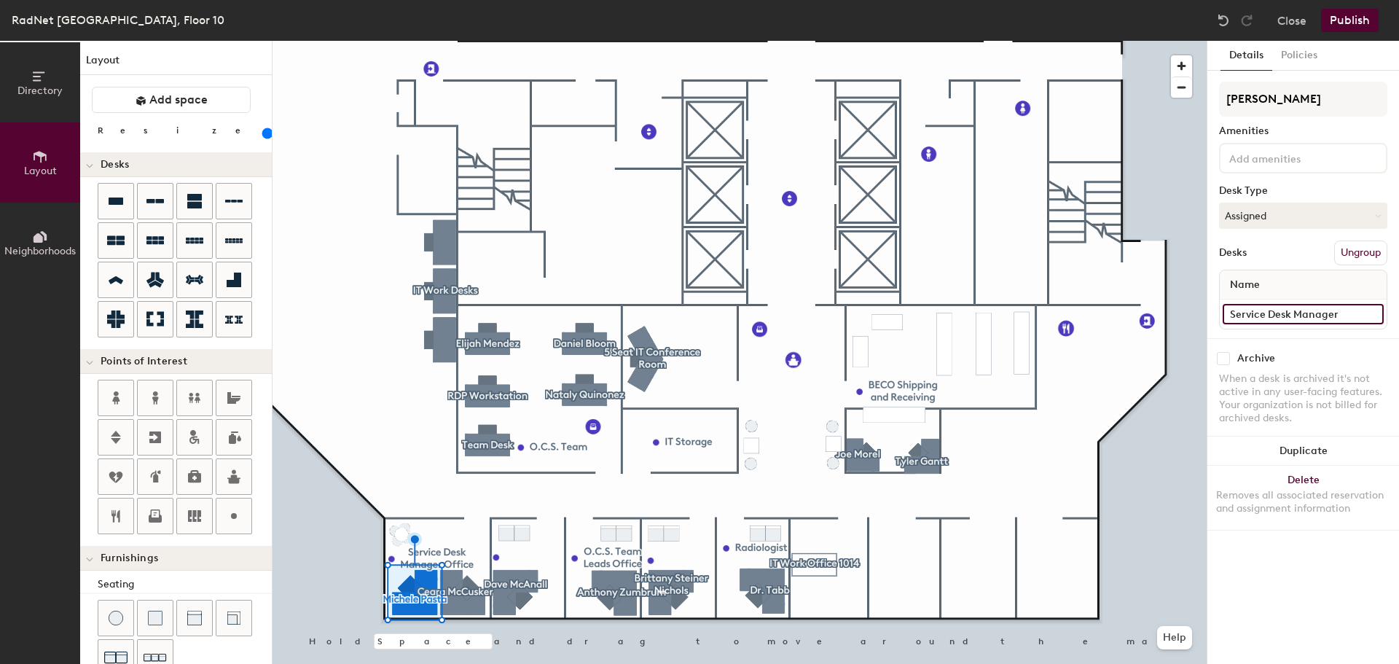
click at [1229, 313] on input "Service Desk Manager" at bounding box center [1303, 314] width 161 height 20
click at [1349, 318] on input "Service Desk Manager" at bounding box center [1303, 314] width 161 height 20
click at [1361, 321] on input "Service Desk Manager, 1009" at bounding box center [1303, 314] width 161 height 20
click at [1375, 310] on input "Service Desk Manager, 1009" at bounding box center [1303, 314] width 161 height 20
drag, startPoint x: 1380, startPoint y: 313, endPoint x: 1210, endPoint y: 316, distance: 170.5
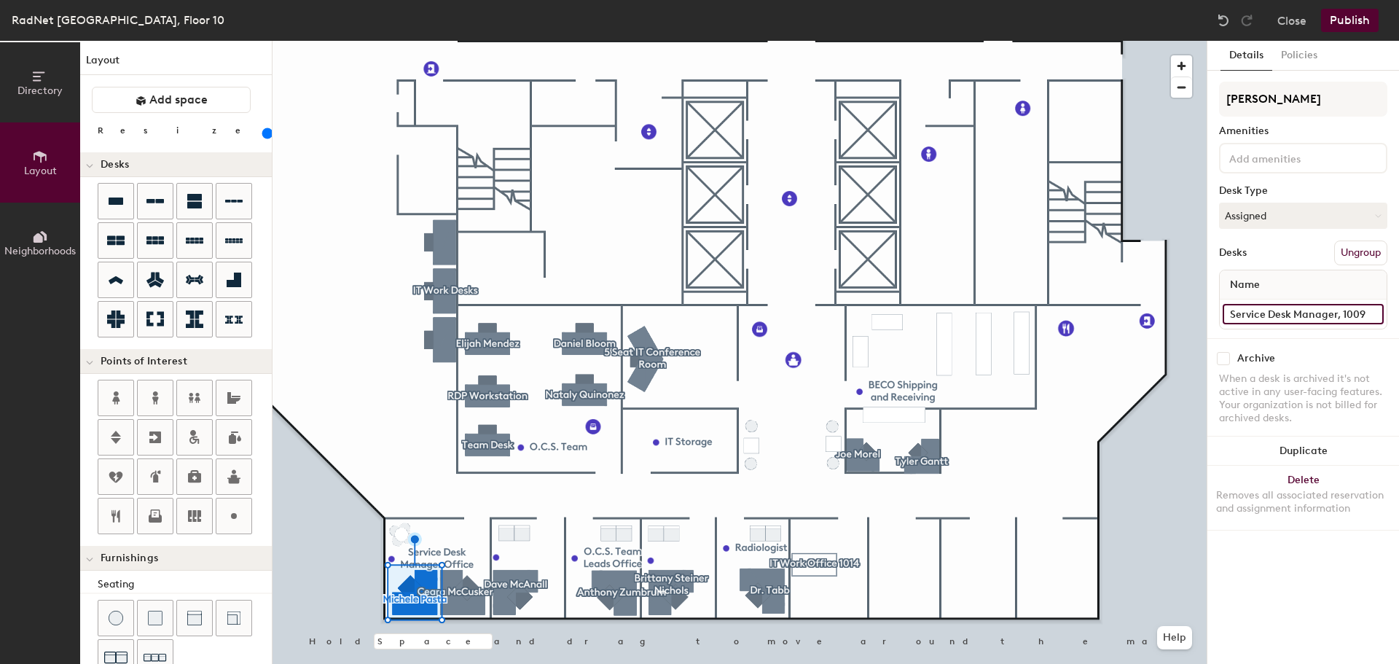
click at [1210, 316] on div "Details Policies Michele Pasta Amenities Desk Type Assigned Desks Ungroup Name …" at bounding box center [1303, 352] width 192 height 623
type input "Service Desk Manager, 1009"
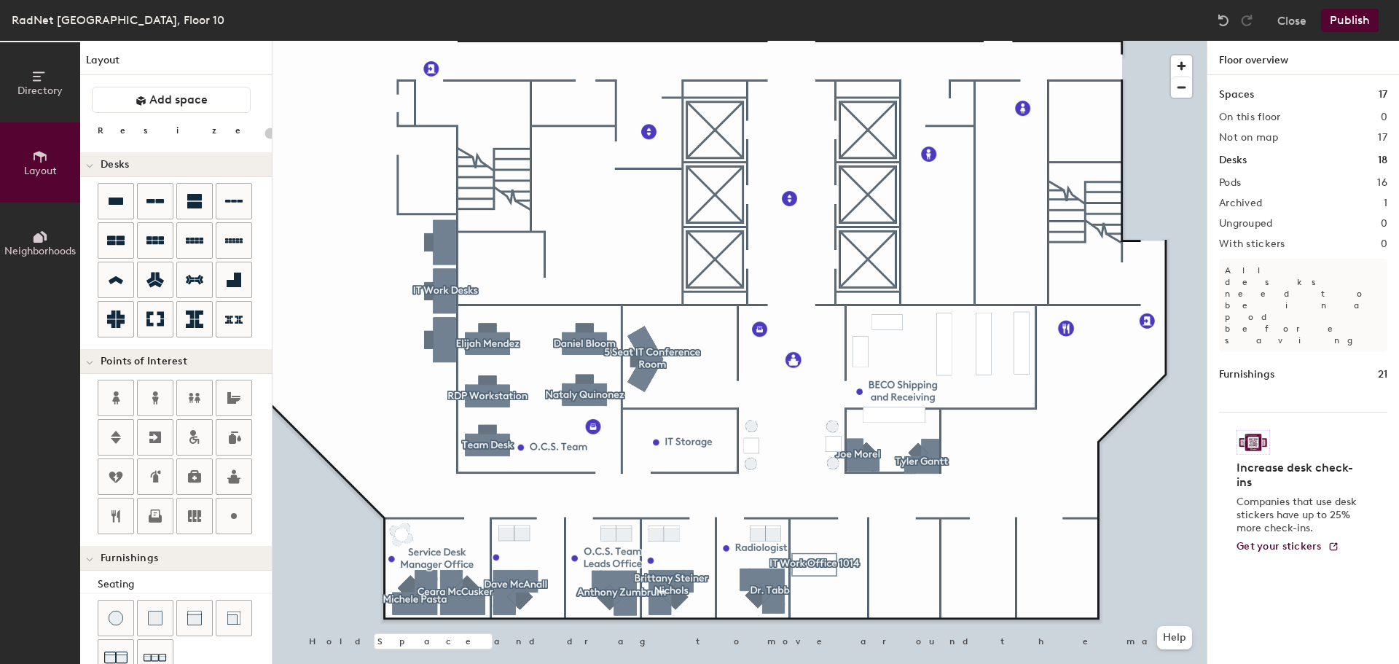
type input "160"
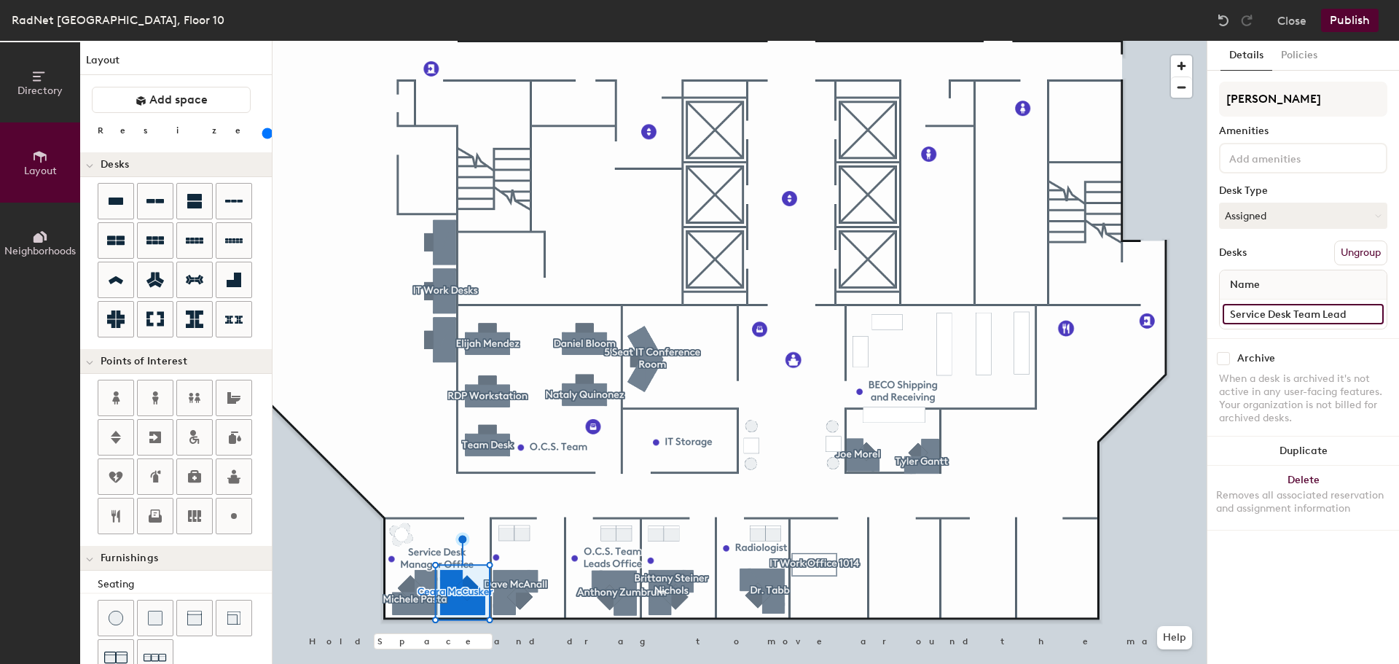
click at [1358, 315] on input "Service Desk Team Lead" at bounding box center [1303, 314] width 161 height 20
type input "Service Desk Team Lead, 1009"
click at [1349, 316] on input "IS Systems Engineer" at bounding box center [1303, 314] width 161 height 20
click at [1352, 313] on input "IS Systems Engineer" at bounding box center [1303, 314] width 161 height 20
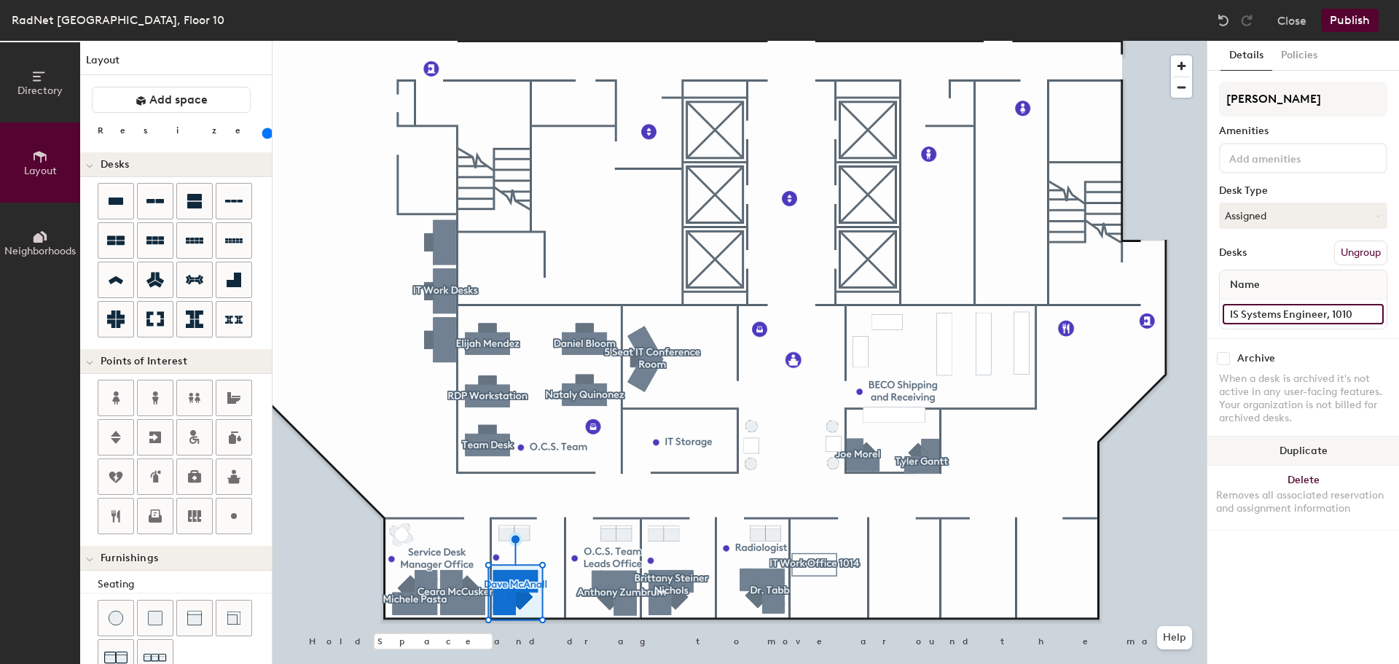
type input "IS Systems Engineer, 1010"
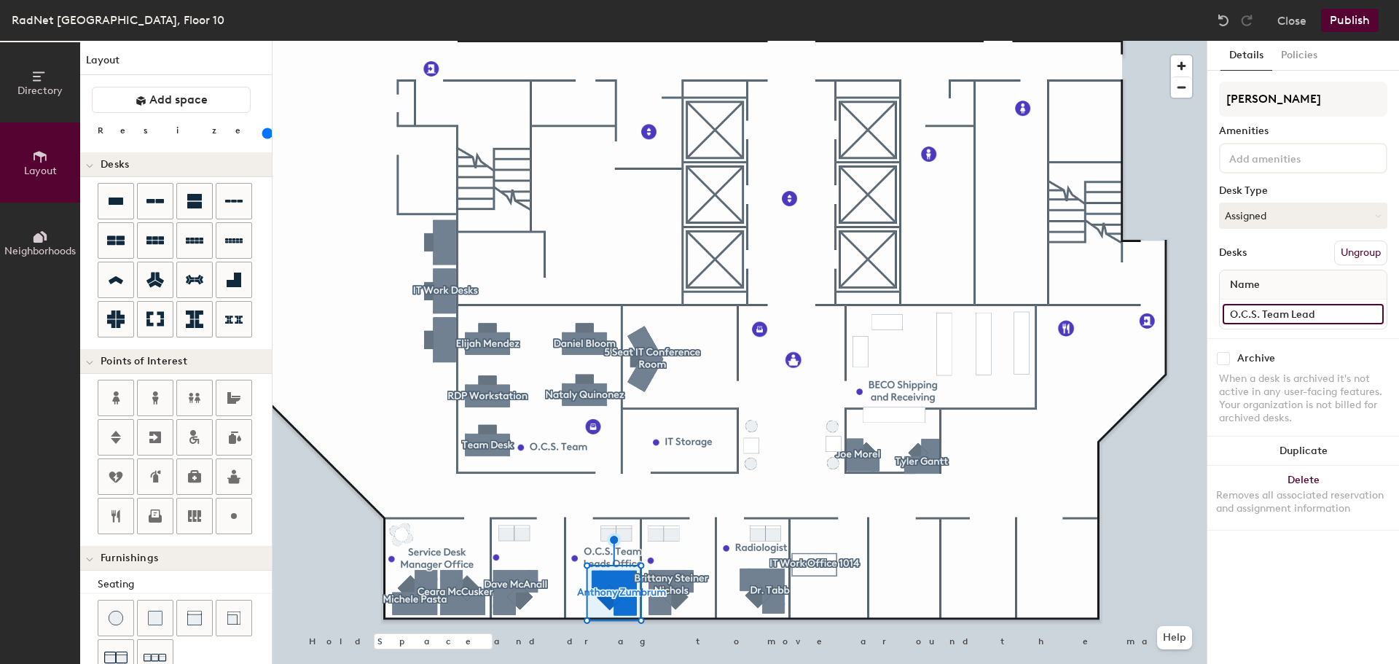
click at [1327, 315] on input "O.C.S. Team Lead" at bounding box center [1303, 314] width 161 height 20
click at [1336, 314] on input "O.C.S. Team Lead" at bounding box center [1303, 314] width 161 height 20
type input "O.C.S. Team Lead,1011"
click at [1319, 312] on input "O.C.S. Team Lead,1011" at bounding box center [1303, 314] width 161 height 20
type input "O.C.S. Team Lead, 1011"
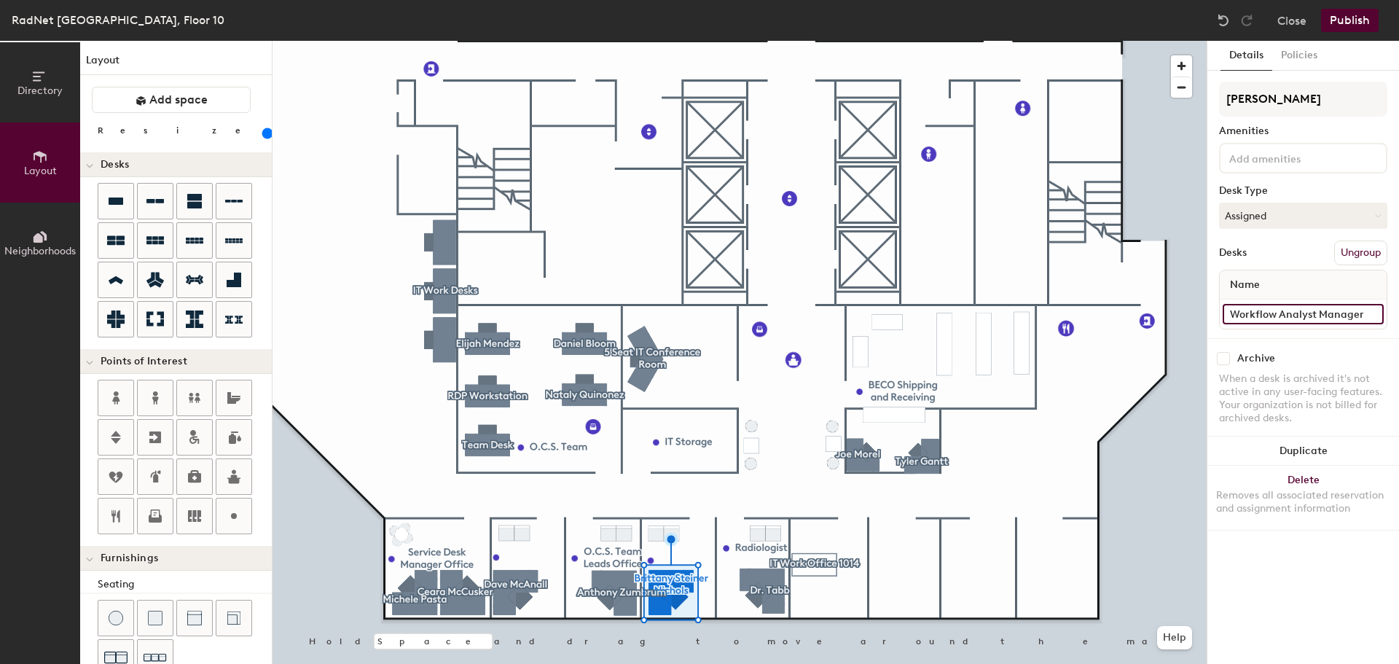
click at [1338, 314] on input "Workflow Analyst Manager" at bounding box center [1303, 314] width 161 height 20
click at [1365, 314] on input "Workflow Analyst Manager" at bounding box center [1303, 314] width 161 height 20
type input "Workflow Analyst Manager, 1012"
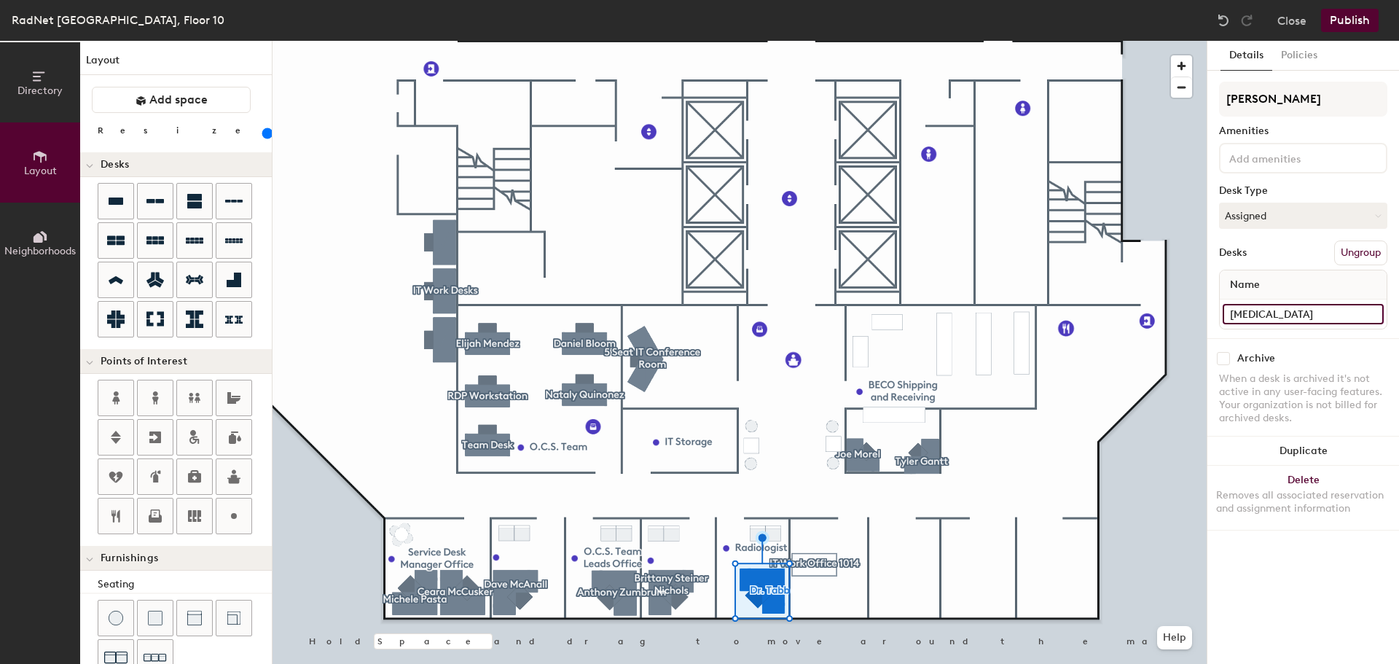
click at [1307, 323] on input "[MEDICAL_DATA]" at bounding box center [1303, 314] width 161 height 20
click at [1313, 316] on input "[MEDICAL_DATA]" at bounding box center [1303, 314] width 161 height 20
type input "[MEDICAL_DATA], 1013"
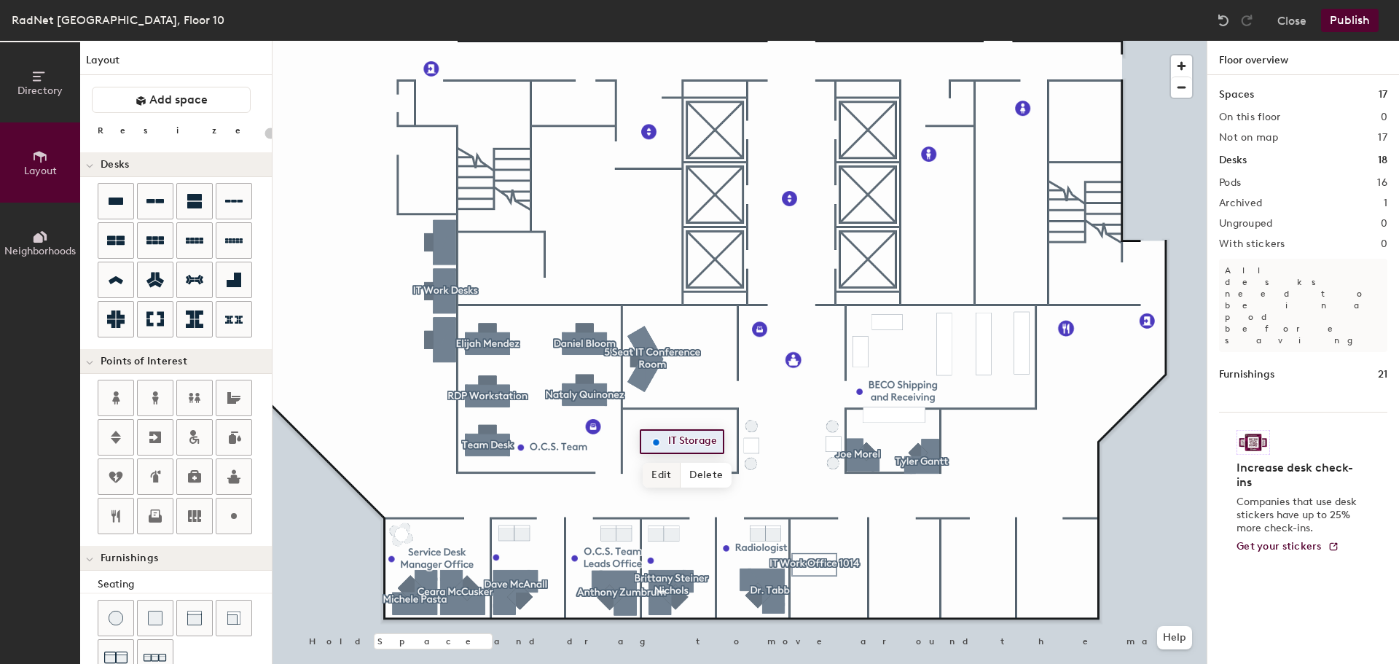
click at [669, 469] on span "Edit" at bounding box center [662, 475] width 38 height 25
type input "20"
click at [719, 444] on input "IT Storage" at bounding box center [698, 441] width 66 height 20
type input "IT Storage, 1004"
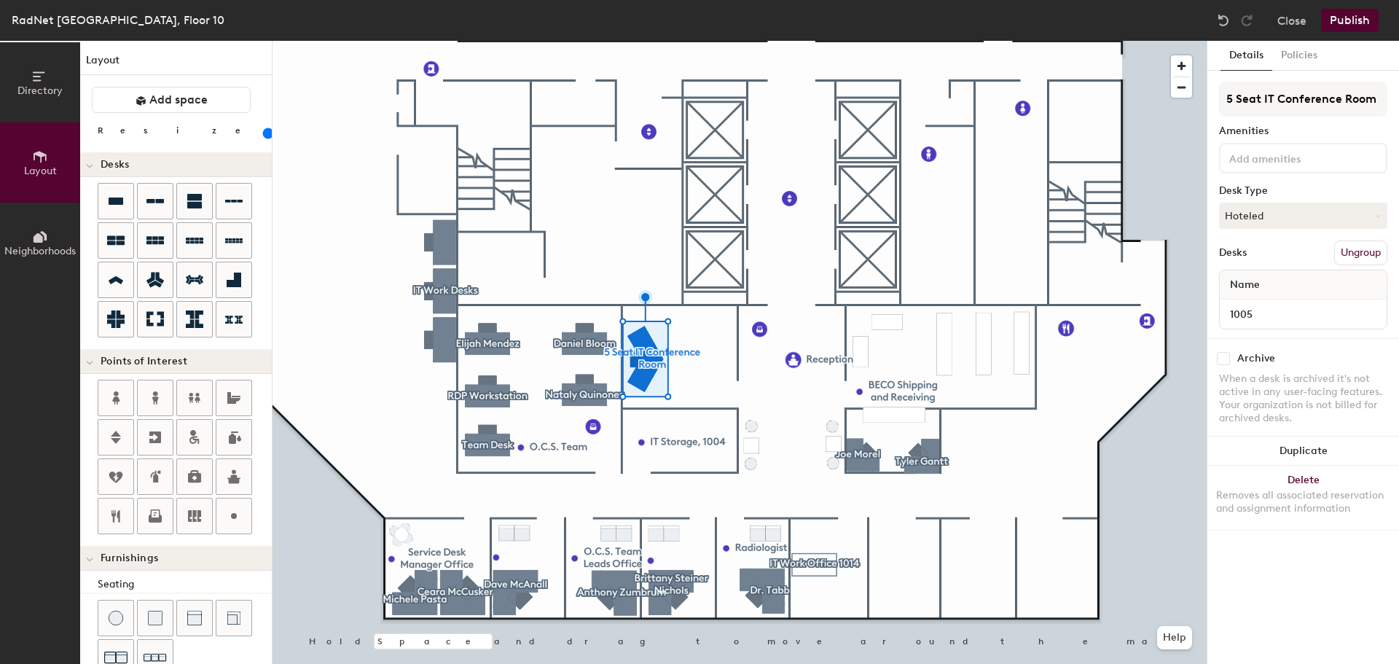
click at [794, 41] on div at bounding box center [740, 41] width 934 height 0
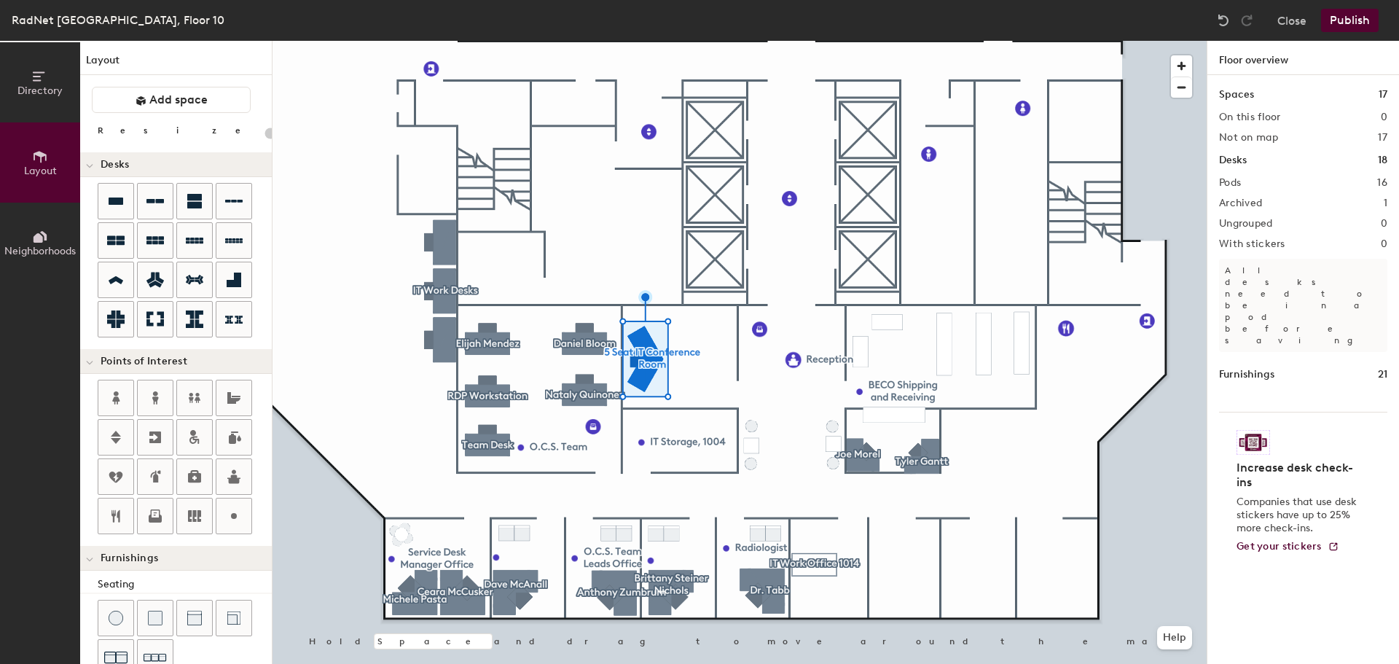
type input "20"
click at [793, 394] on span "Edit" at bounding box center [799, 392] width 38 height 25
type input "!"
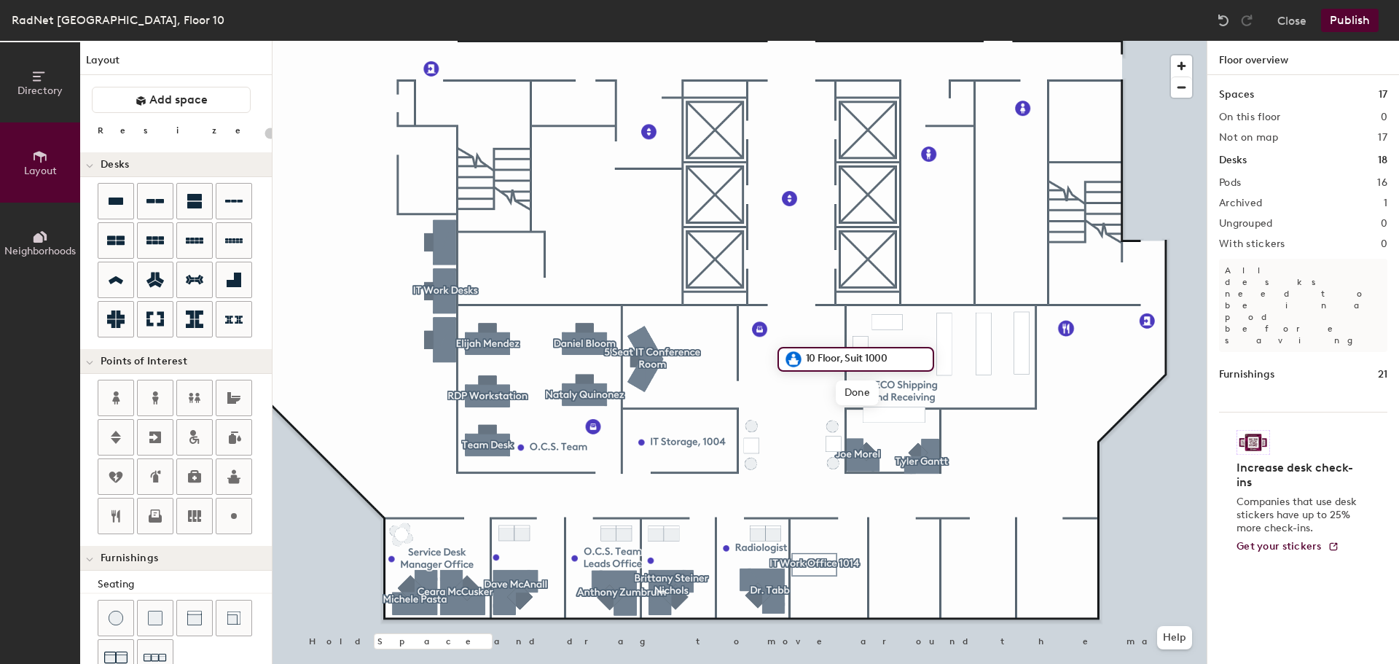
type input "10 Floor, Suit 1000"
click at [784, 359] on span "Edit" at bounding box center [799, 356] width 38 height 25
click at [796, 41] on div at bounding box center [740, 41] width 934 height 0
type input "160"
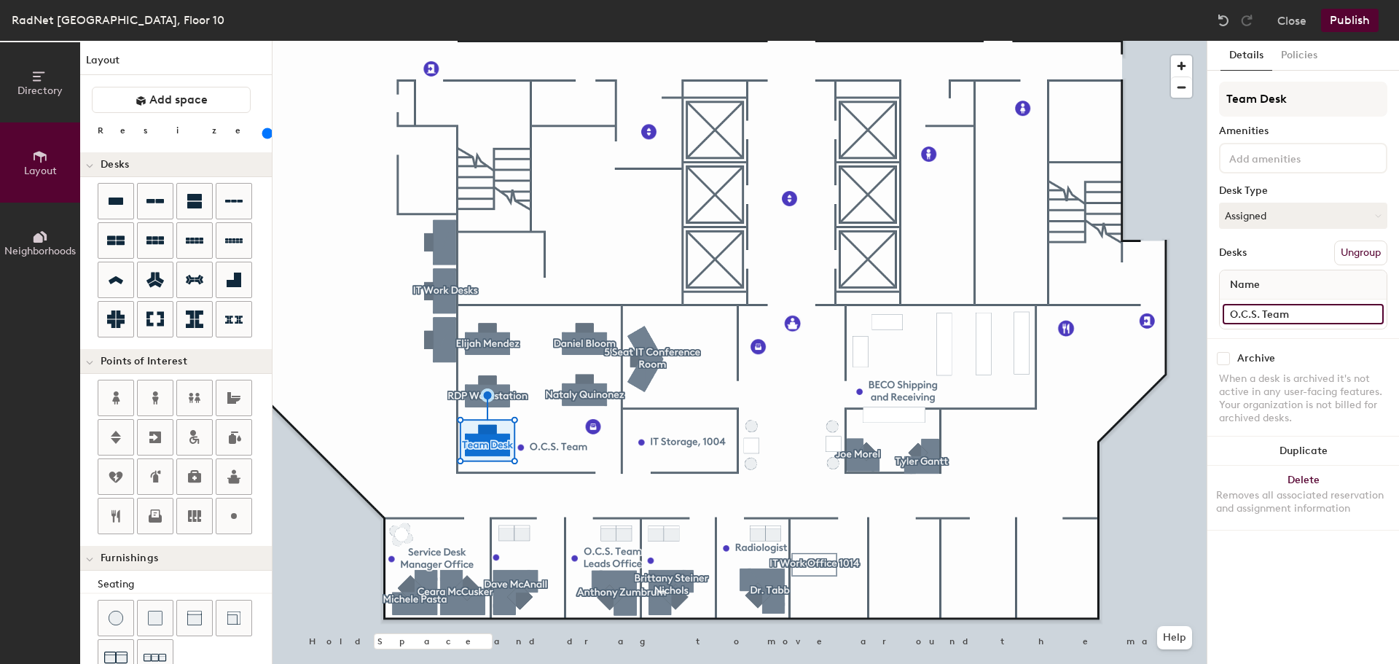
click at [1309, 313] on input "O.C.S. Team" at bounding box center [1303, 314] width 161 height 20
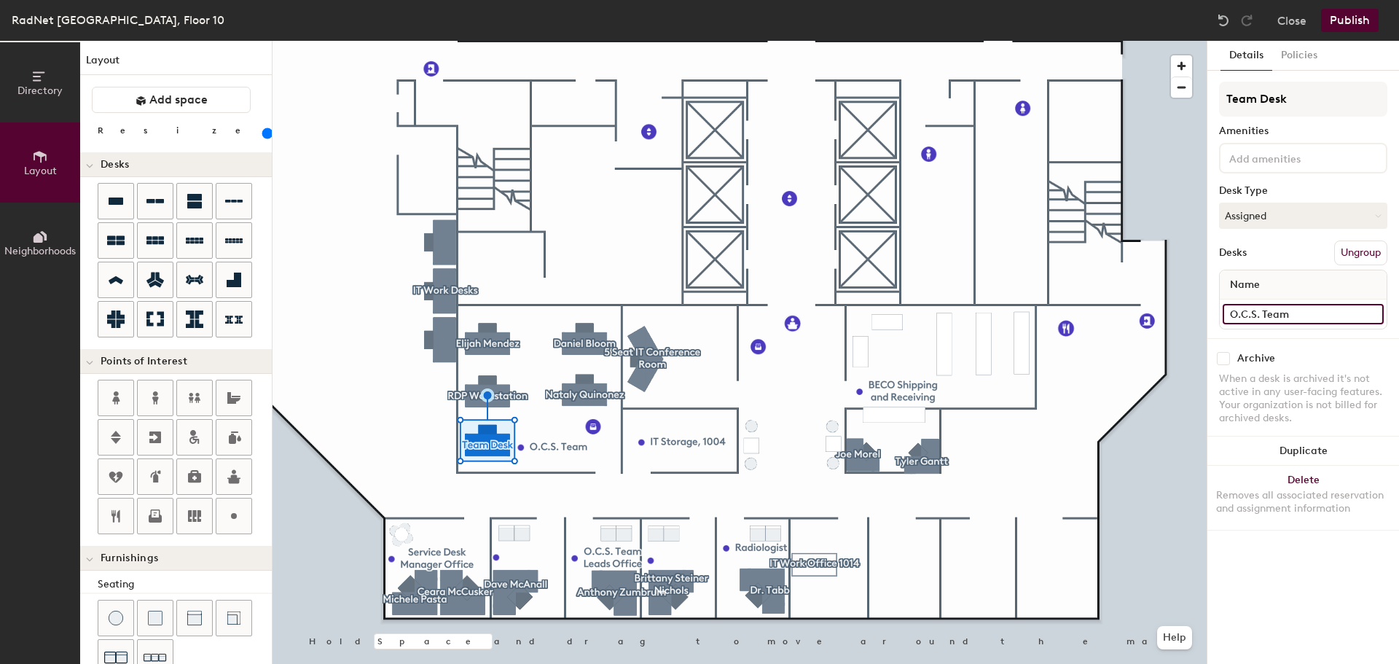
click at [1296, 313] on input "O.C.S. Team" at bounding box center [1303, 314] width 161 height 20
click at [1324, 320] on input "O.C.S. Team, 106" at bounding box center [1303, 314] width 161 height 20
drag, startPoint x: 1306, startPoint y: 311, endPoint x: 1308, endPoint y: 320, distance: 9.0
click at [1306, 312] on input "O.C.S. Team, 106" at bounding box center [1303, 314] width 161 height 20
click at [1301, 316] on input "O.C.S. Team, 106" at bounding box center [1303, 314] width 161 height 20
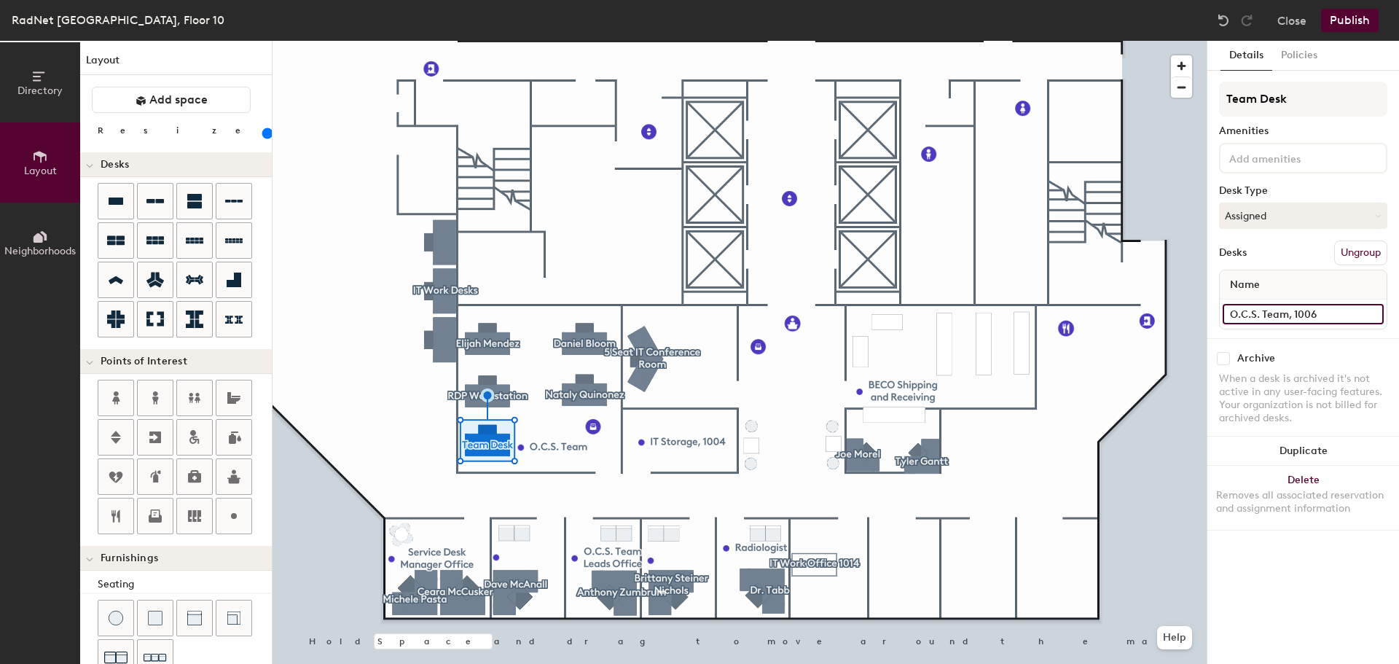
click at [1331, 321] on input "O.C.S. Team, 1006" at bounding box center [1303, 314] width 161 height 20
click at [1306, 318] on input "O.C.S. Team, 1006" at bounding box center [1303, 314] width 161 height 20
click at [1183, 314] on div "Directory Layout Neighborhoods Layout Add space Resize Desks Points of Interest…" at bounding box center [699, 352] width 1399 height 623
type input "O.C.S. Team, 1006"
click at [1306, 308] on input "O.C.S. Team" at bounding box center [1303, 314] width 161 height 20
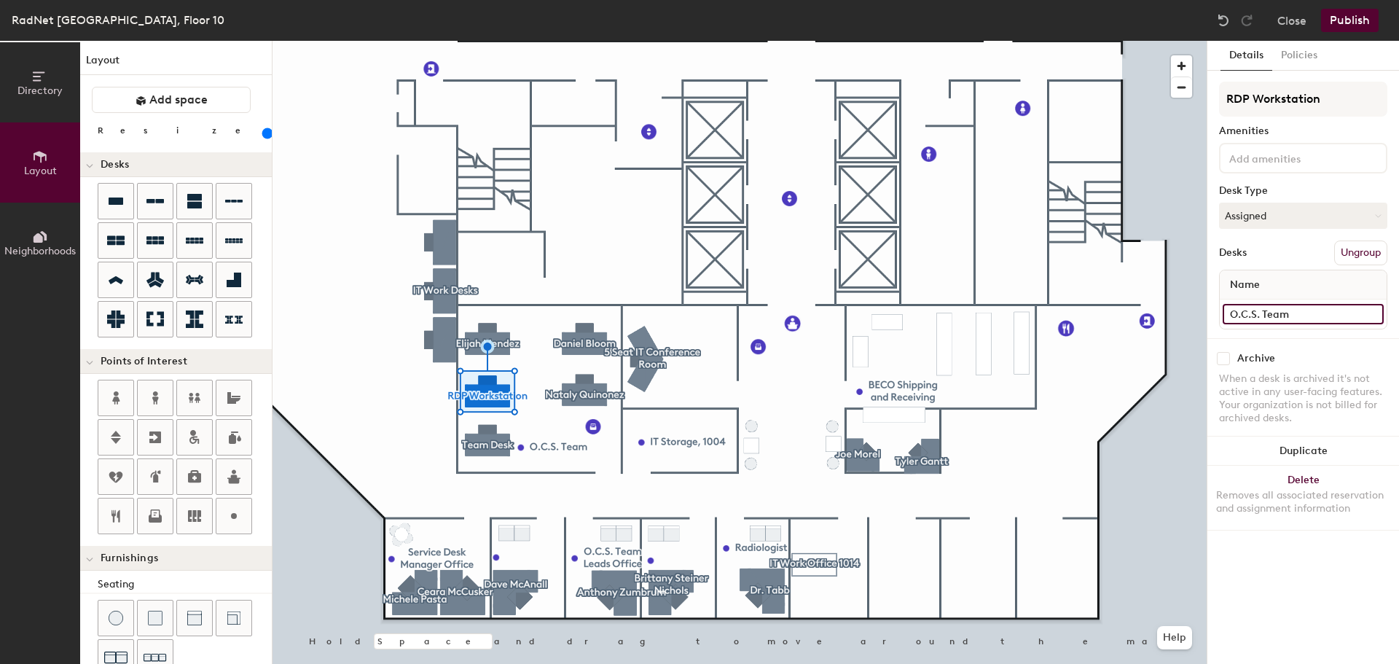
paste input ", 1006"
type input "O.C.S. Team, 1006"
click at [1306, 314] on input "O.C.S. Team" at bounding box center [1303, 314] width 161 height 20
paste input ", 1006"
type input "O.C.S. Team, 1006"
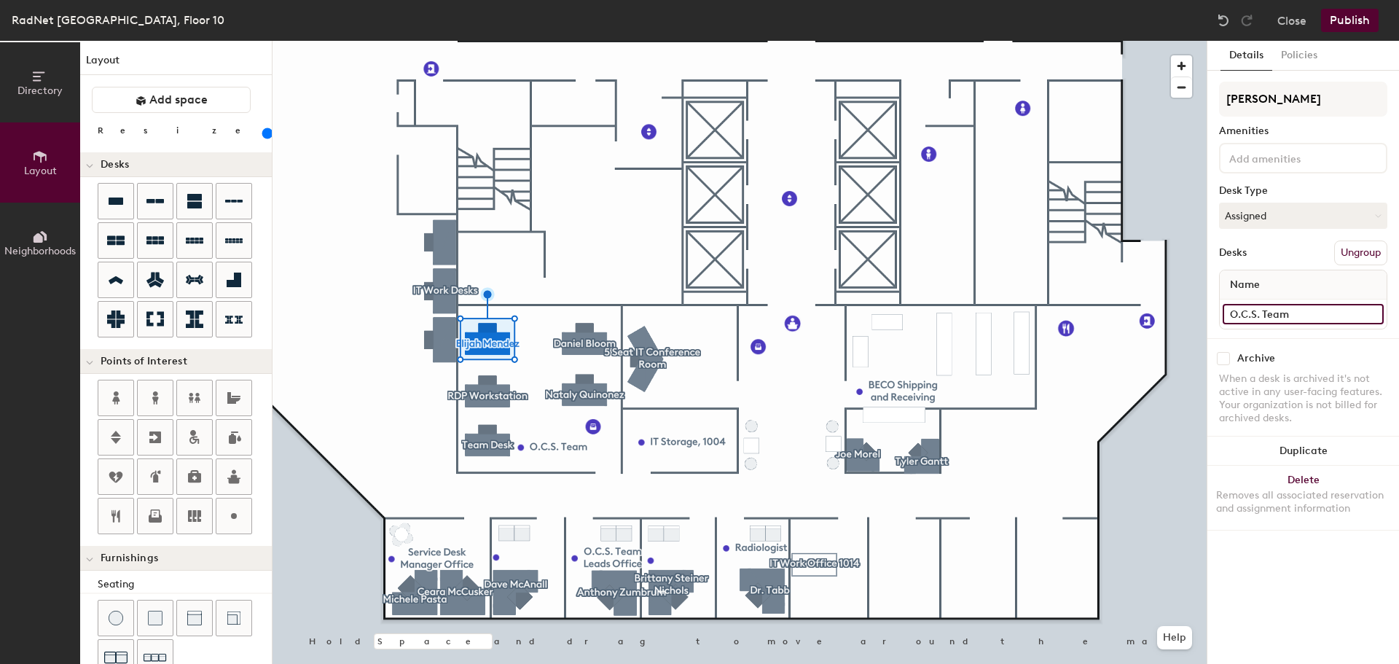
click at [1318, 314] on input "O.C.S. Team" at bounding box center [1303, 314] width 161 height 20
paste input ", 1006"
type input "O.C.S. Team, 1006"
click at [1332, 310] on input "O.C.S. Team" at bounding box center [1303, 314] width 161 height 20
paste input ", 1006"
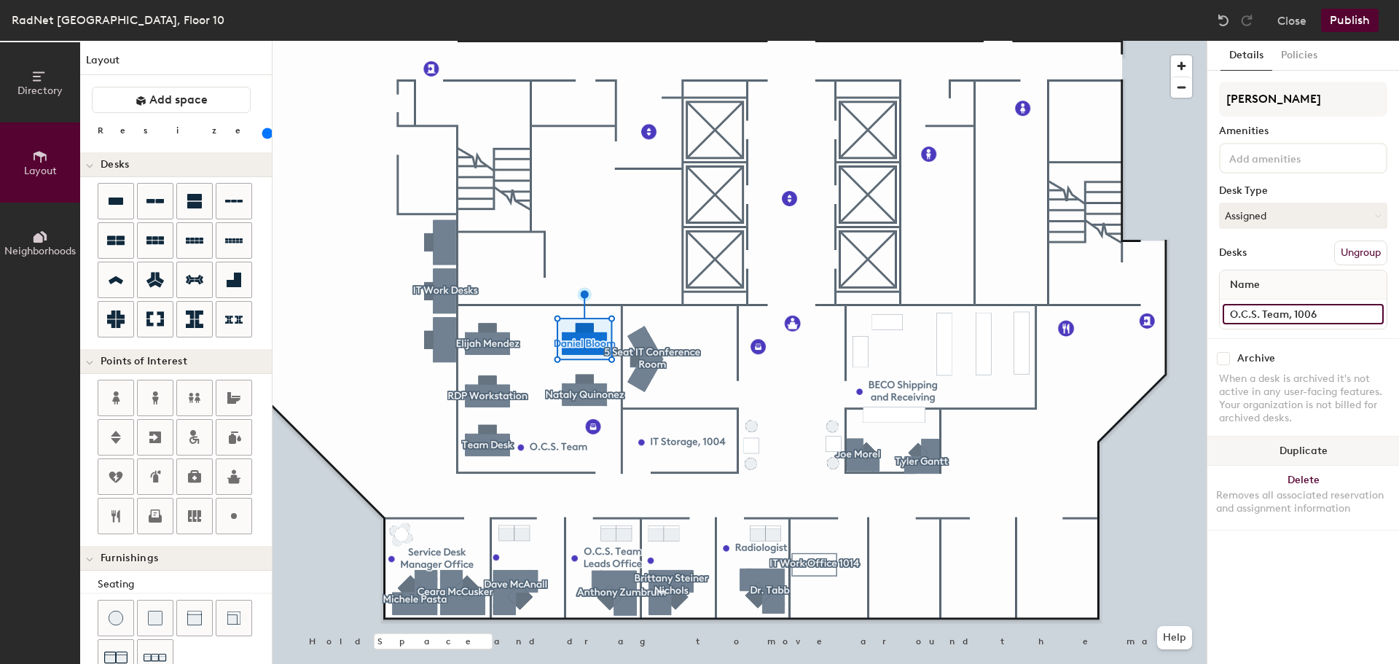
type input "O.C.S. Team, 1006"
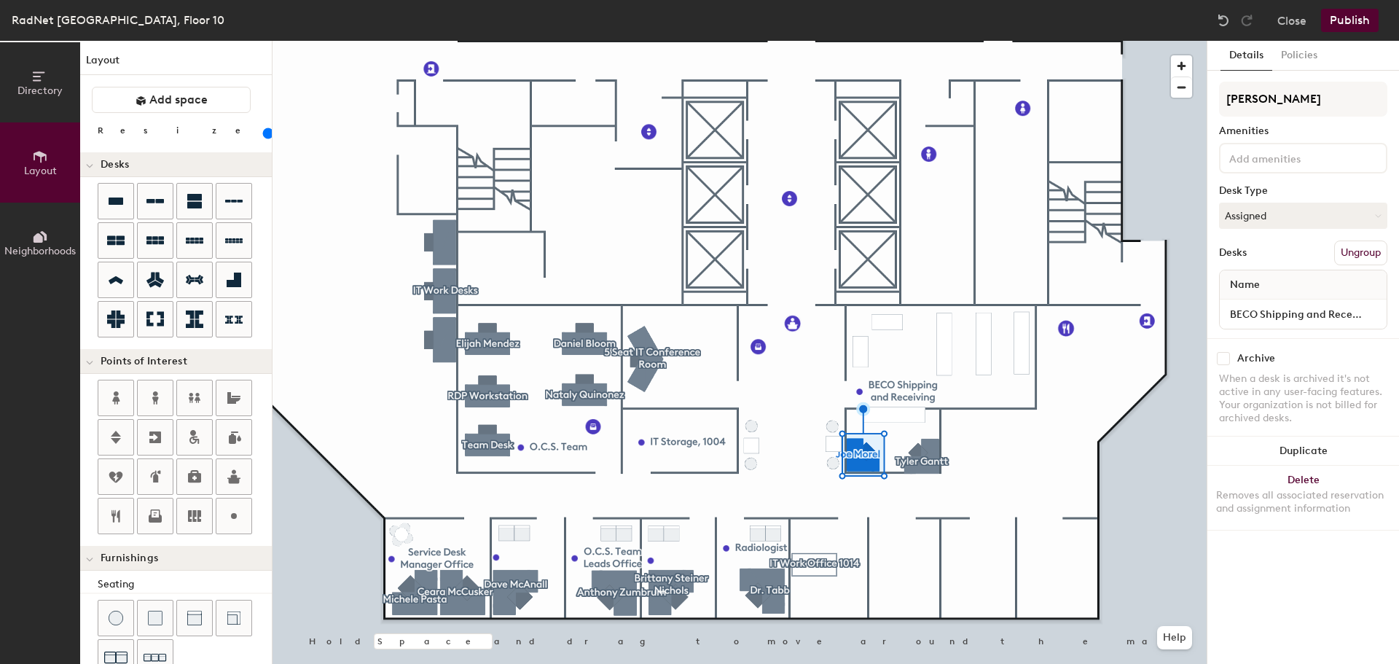
click at [901, 41] on div at bounding box center [740, 41] width 934 height 0
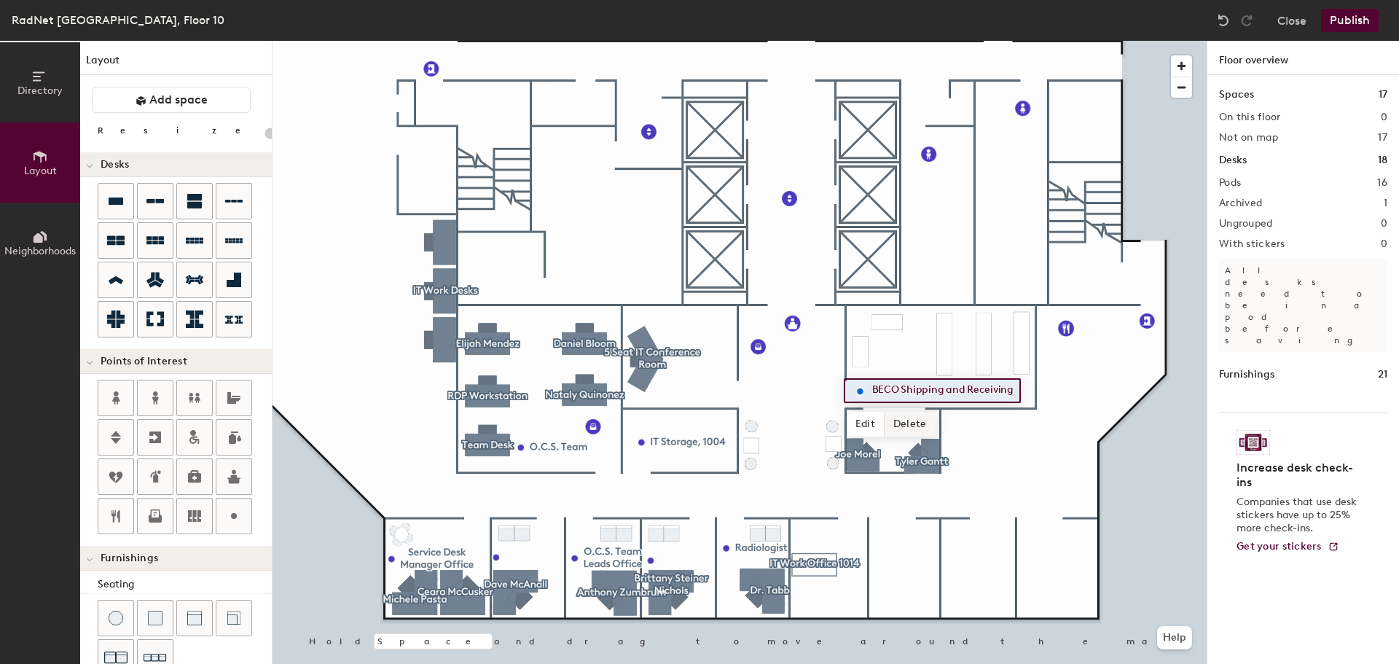
type input "120"
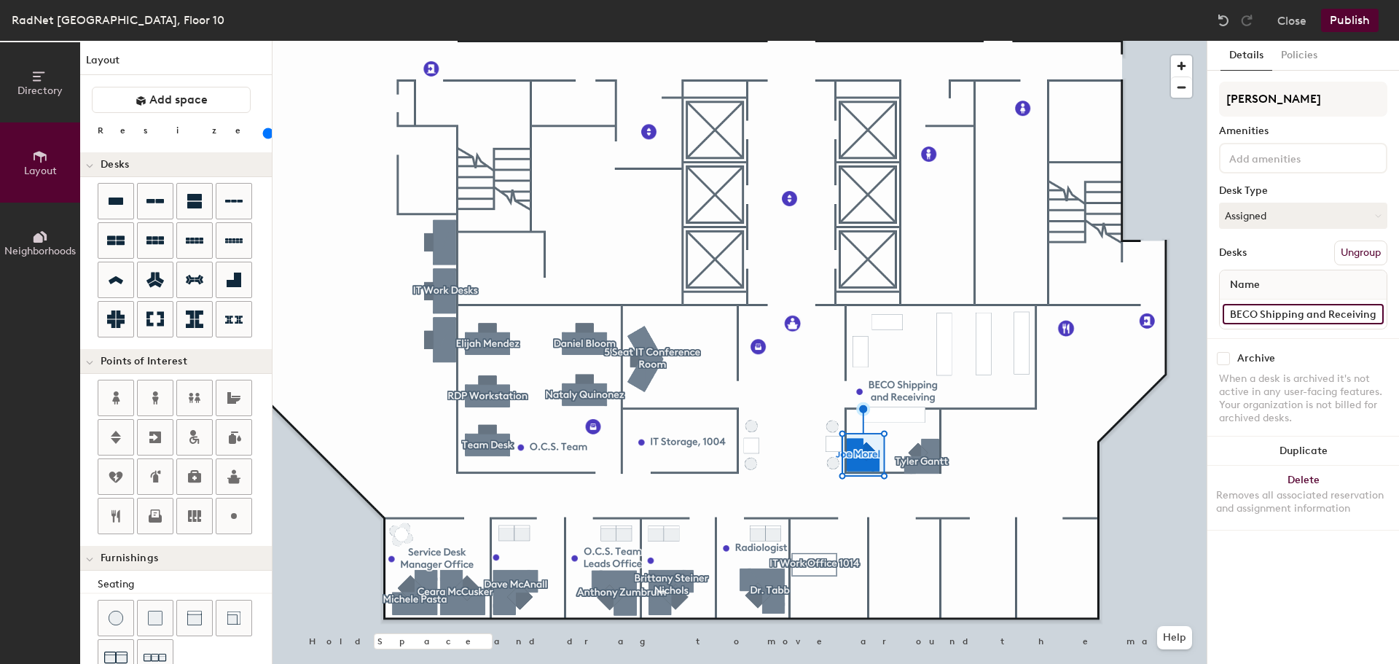
click at [1372, 313] on input "BECO Shipping and Receiving" at bounding box center [1303, 314] width 161 height 20
click at [1339, 310] on input "BECO Shipping and Receiving" at bounding box center [1303, 314] width 161 height 20
drag, startPoint x: 1350, startPoint y: 314, endPoint x: 1389, endPoint y: 314, distance: 39.3
click at [1389, 314] on div "Details Policies Joe Morel Amenities Desk Type Assigned Desks Ungroup Name BECO…" at bounding box center [1303, 352] width 192 height 623
click at [1373, 313] on input "BECO Shipping and Receiving" at bounding box center [1303, 314] width 161 height 20
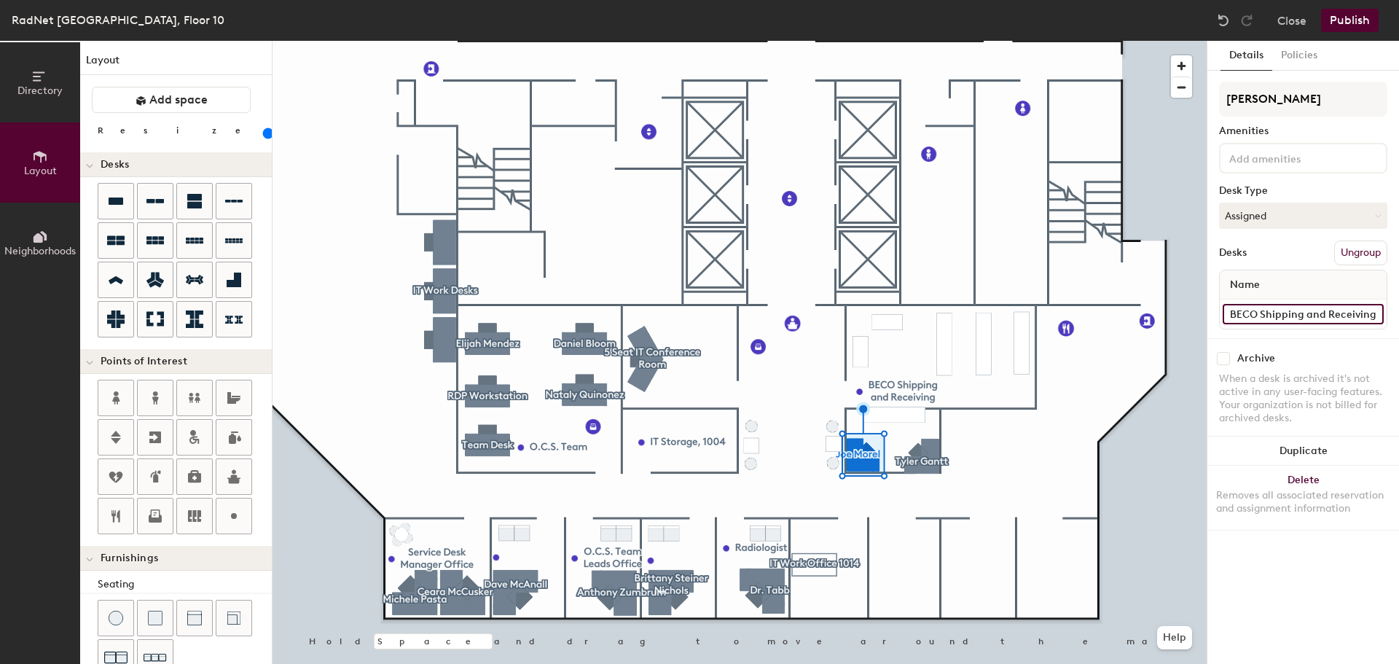
click at [1375, 315] on input "BECO Shipping and Receiving" at bounding box center [1303, 314] width 161 height 20
click at [1373, 314] on input "BECO Shipping and Receiving" at bounding box center [1303, 314] width 161 height 20
click at [1373, 315] on input "BECO Shipping and Receiving" at bounding box center [1303, 314] width 161 height 20
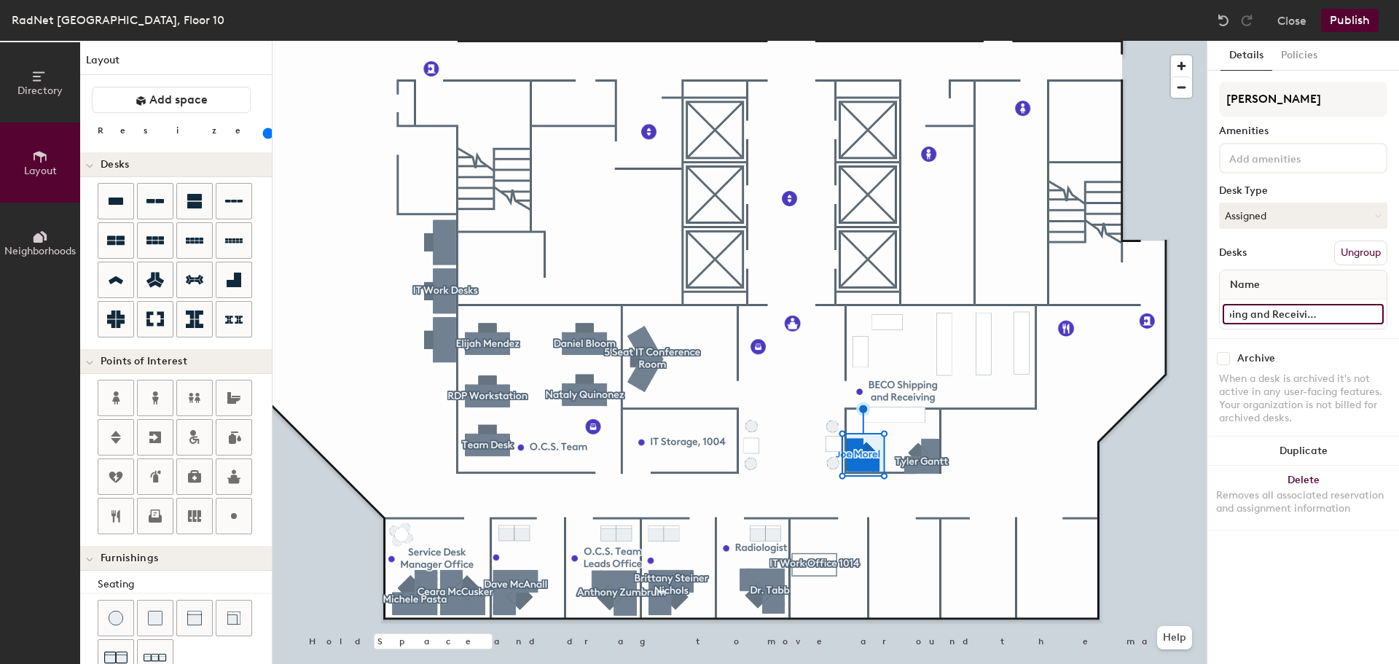
click at [1376, 316] on input "BECO Shipping and Receiving, 1001 & 1002" at bounding box center [1303, 314] width 161 height 20
type input "BECO Shipping and Receiving, 1001 & 1002"
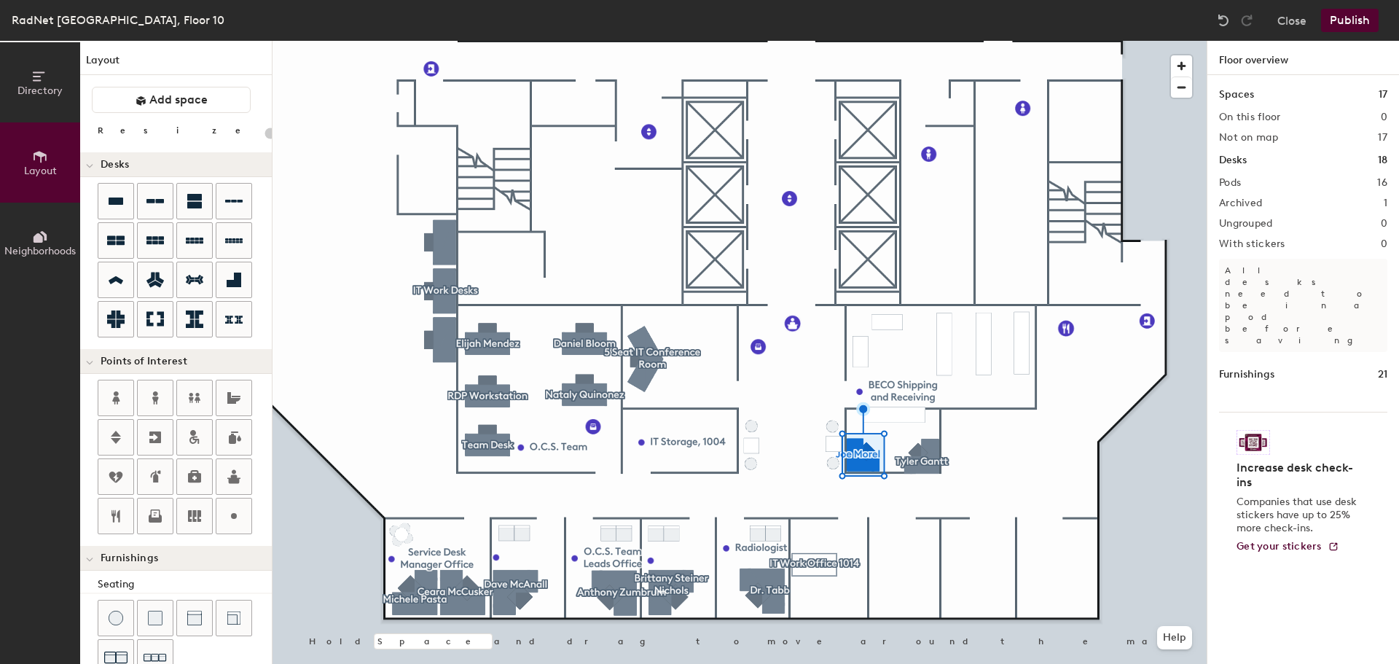
type input "120"
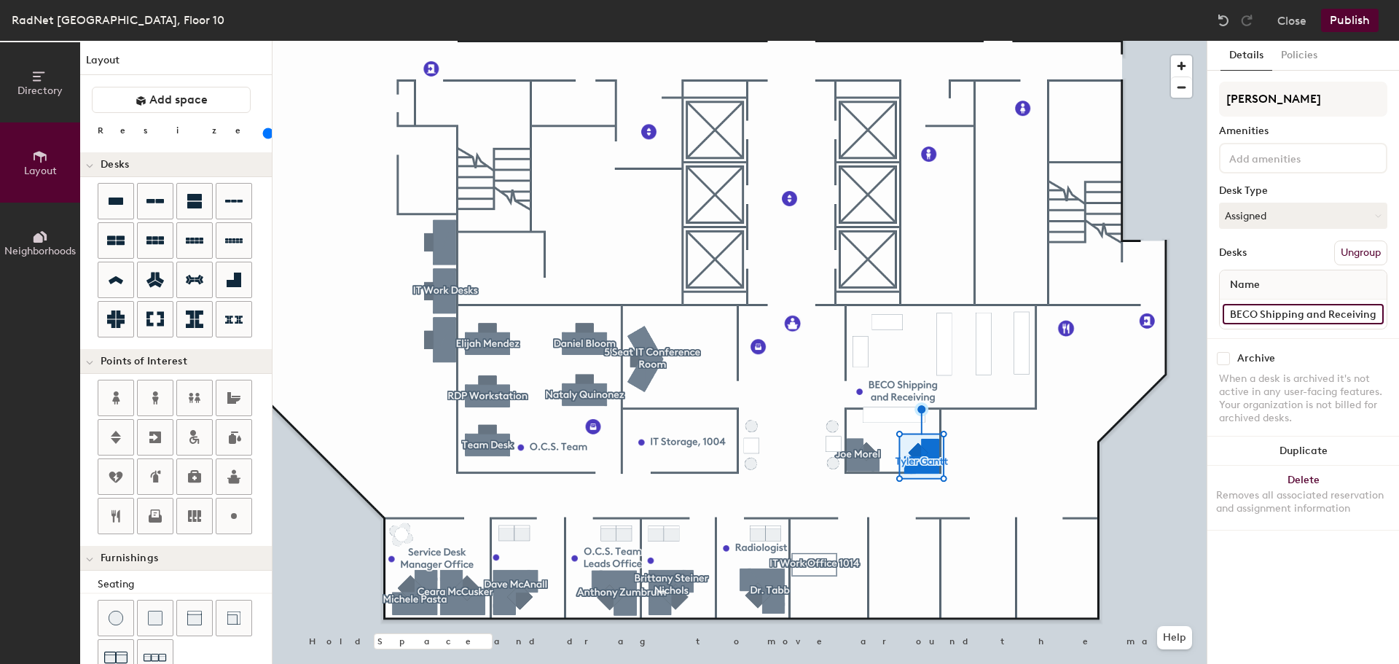
click at [1277, 314] on input "BECO Shipping and Receiving" at bounding box center [1303, 314] width 161 height 20
paste input ", 1001 & 1002"
type input "BECO Shipping and Receiving, 1001 & 1002"
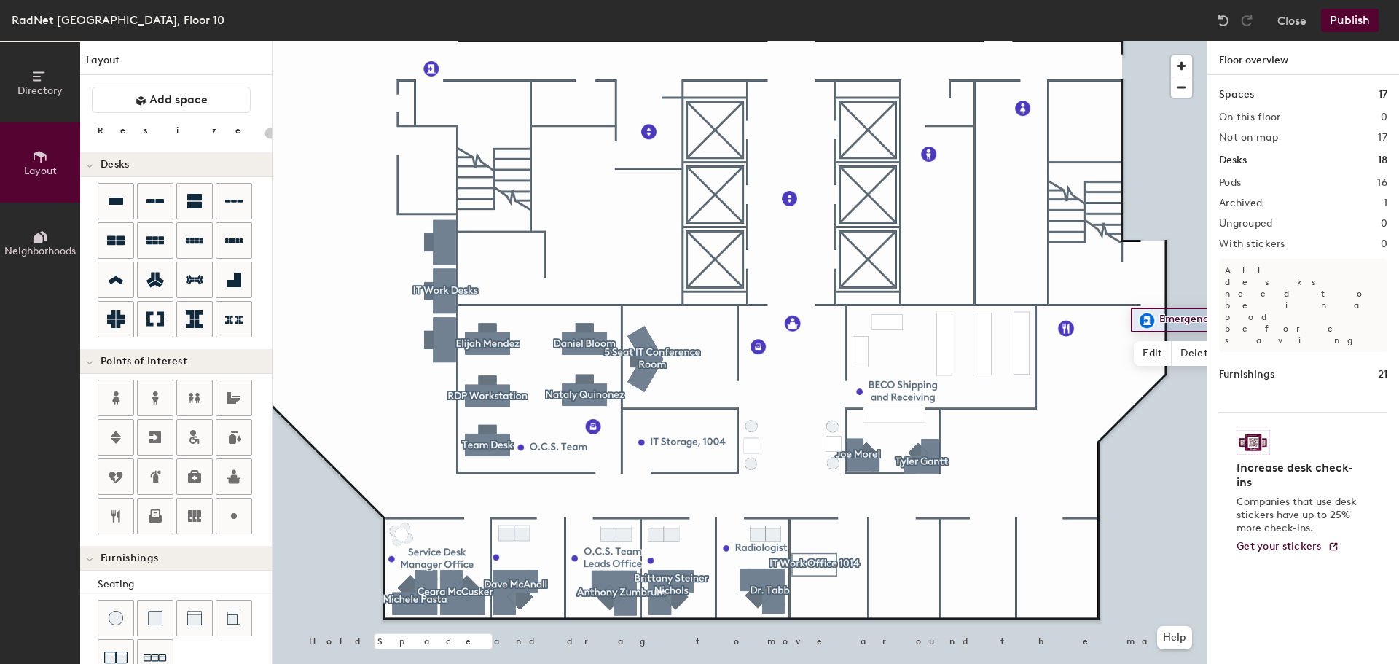
click at [1349, 20] on button "Publish" at bounding box center [1350, 20] width 58 height 23
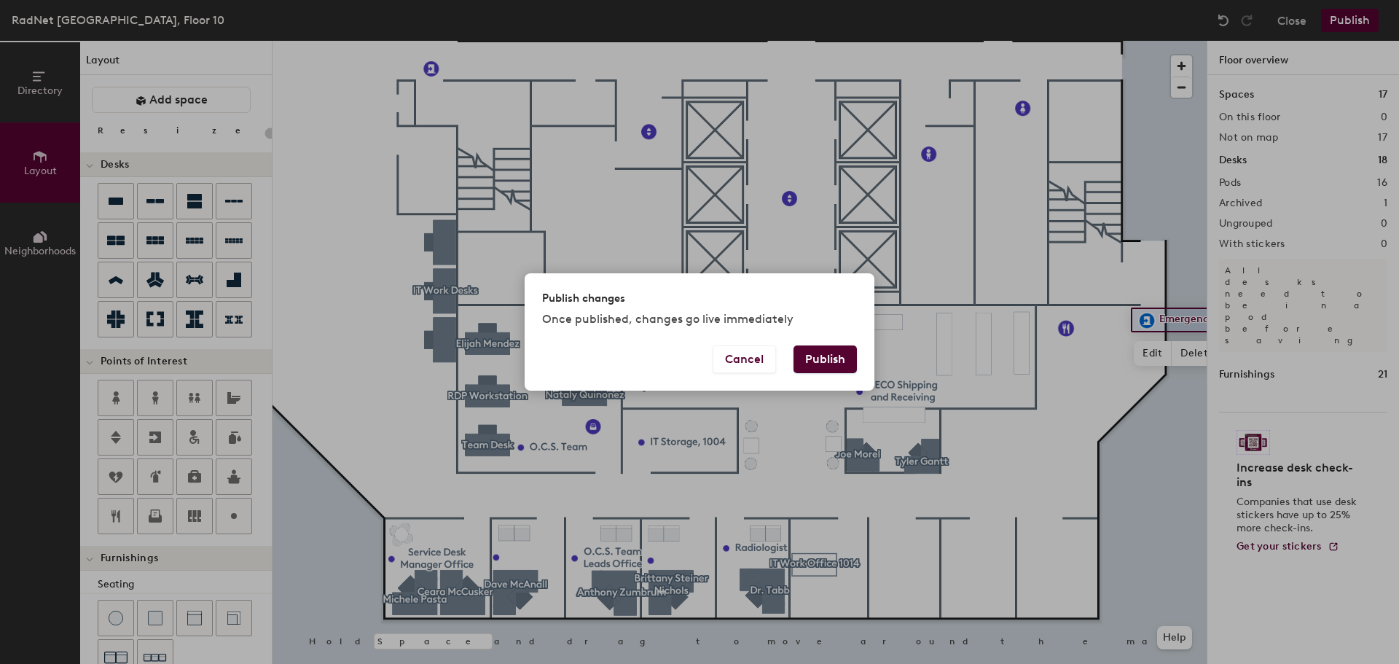
click at [807, 361] on button "Publish" at bounding box center [824, 359] width 63 height 28
type input "20"
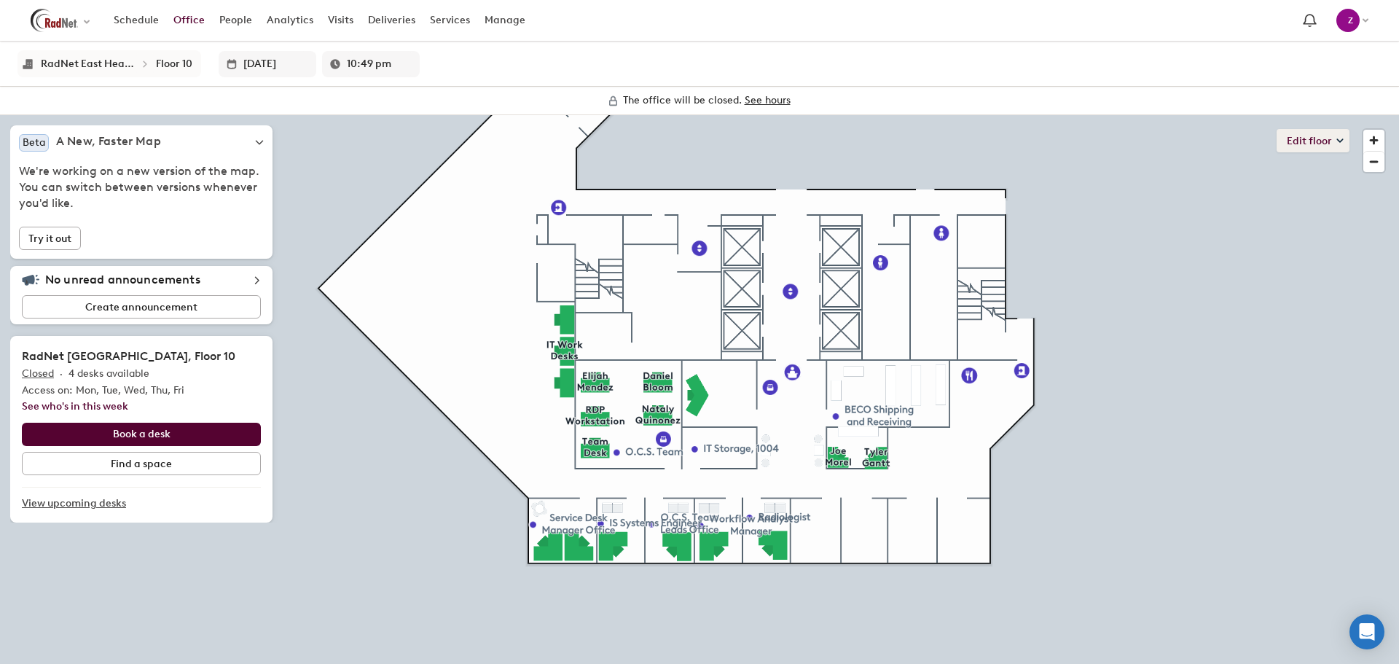
click at [1333, 139] on button "Edit floor" at bounding box center [1313, 140] width 73 height 23
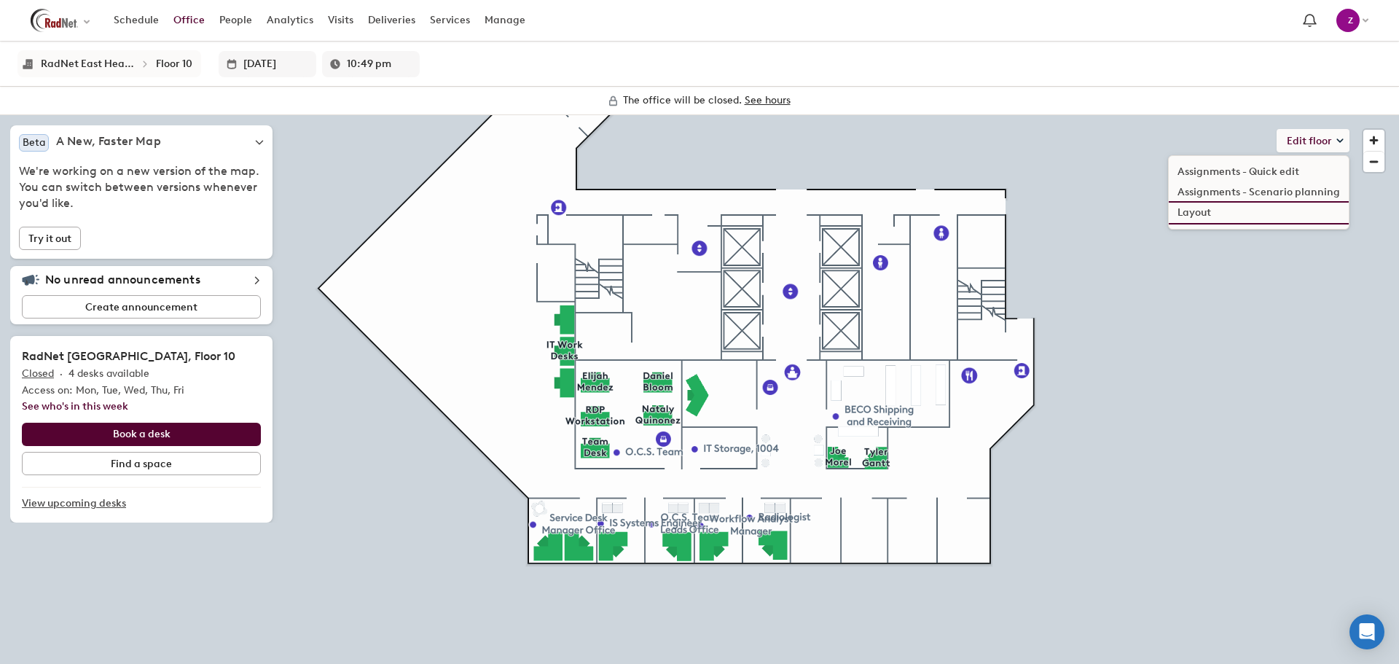
click at [1223, 218] on li "Layout" at bounding box center [1259, 213] width 180 height 20
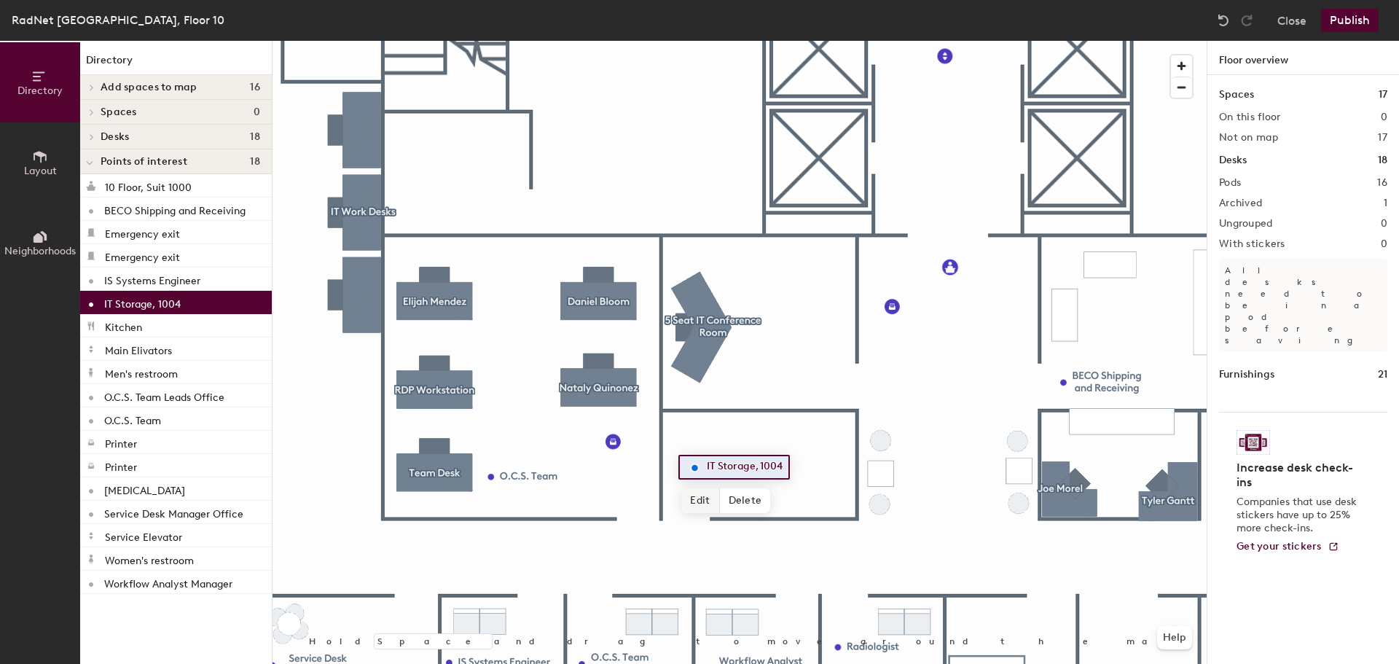
click at [697, 501] on span "Edit" at bounding box center [700, 500] width 38 height 25
click at [794, 469] on input "IT Storage, 1004" at bounding box center [755, 467] width 105 height 20
type input "IT Storage"
click at [724, 495] on span "Done" at bounding box center [728, 500] width 43 height 25
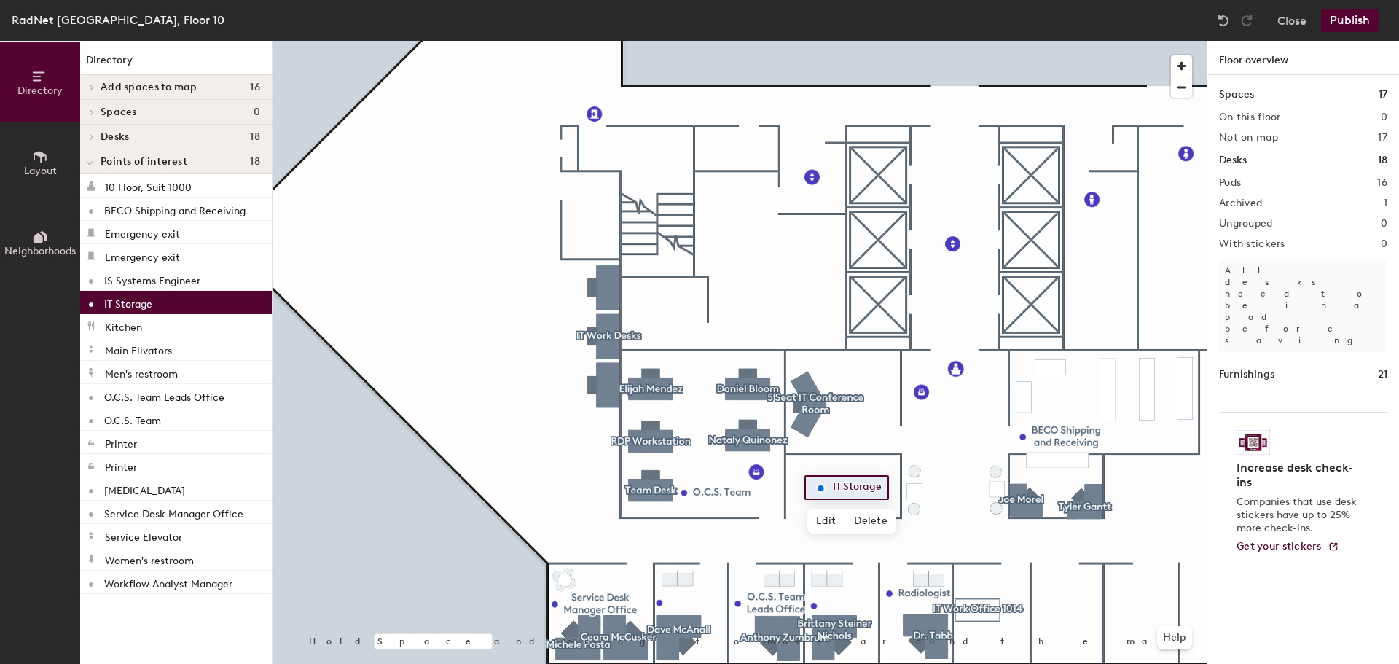
click at [1346, 15] on button "Publish" at bounding box center [1350, 20] width 58 height 23
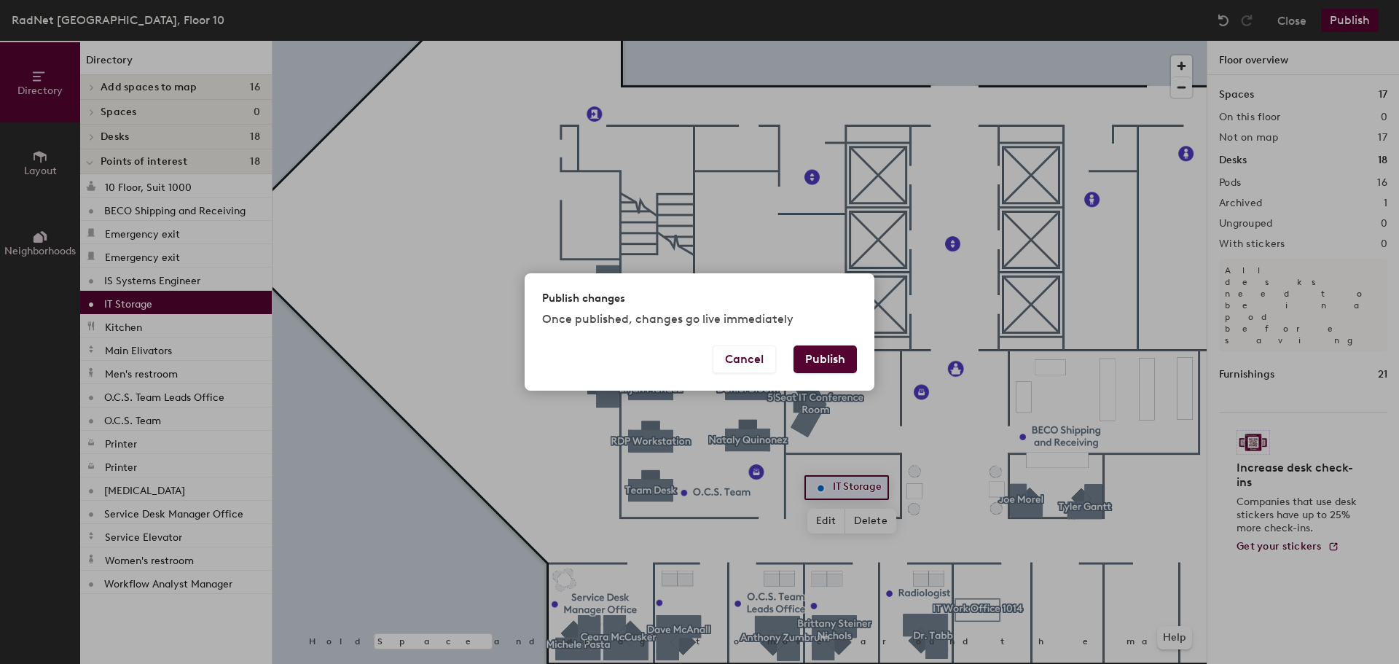
click at [813, 361] on button "Publish" at bounding box center [824, 359] width 63 height 28
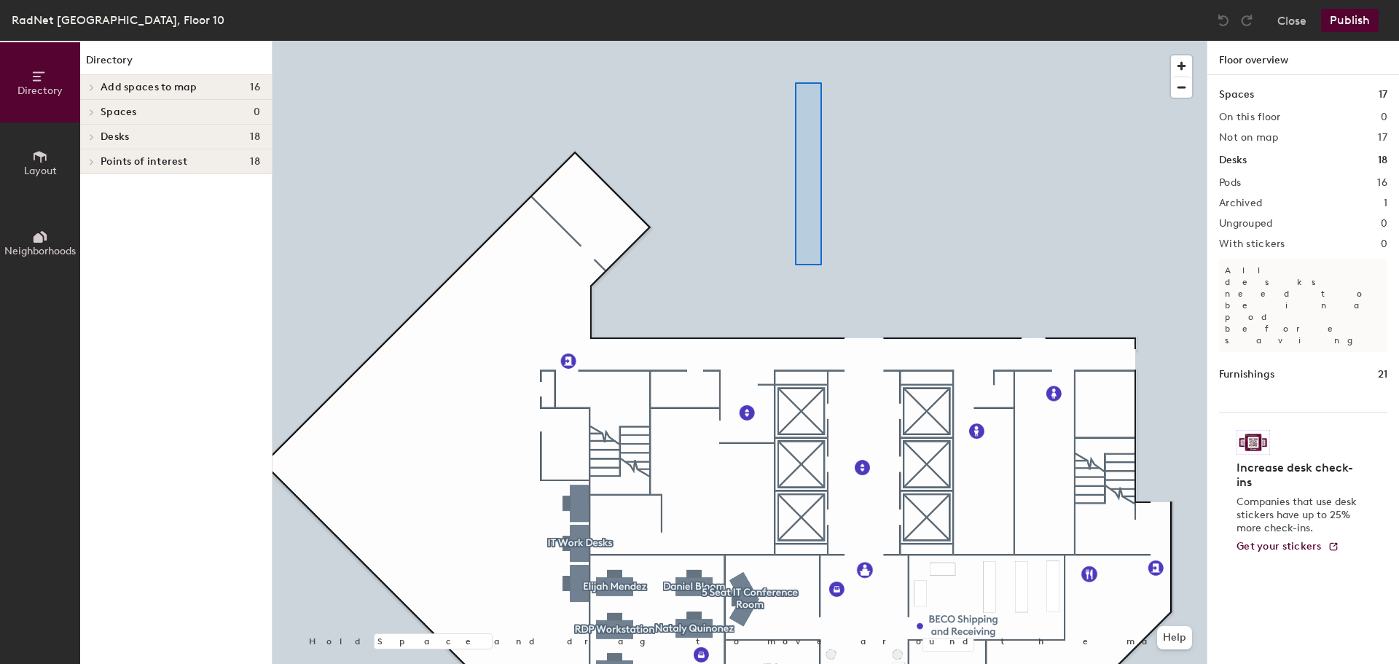
click at [795, 41] on div at bounding box center [740, 41] width 934 height 0
click at [812, 34] on div "RadNet East Headquarters, Floor 10 Close Publish Directory Layout Neighborhoods…" at bounding box center [699, 332] width 1399 height 664
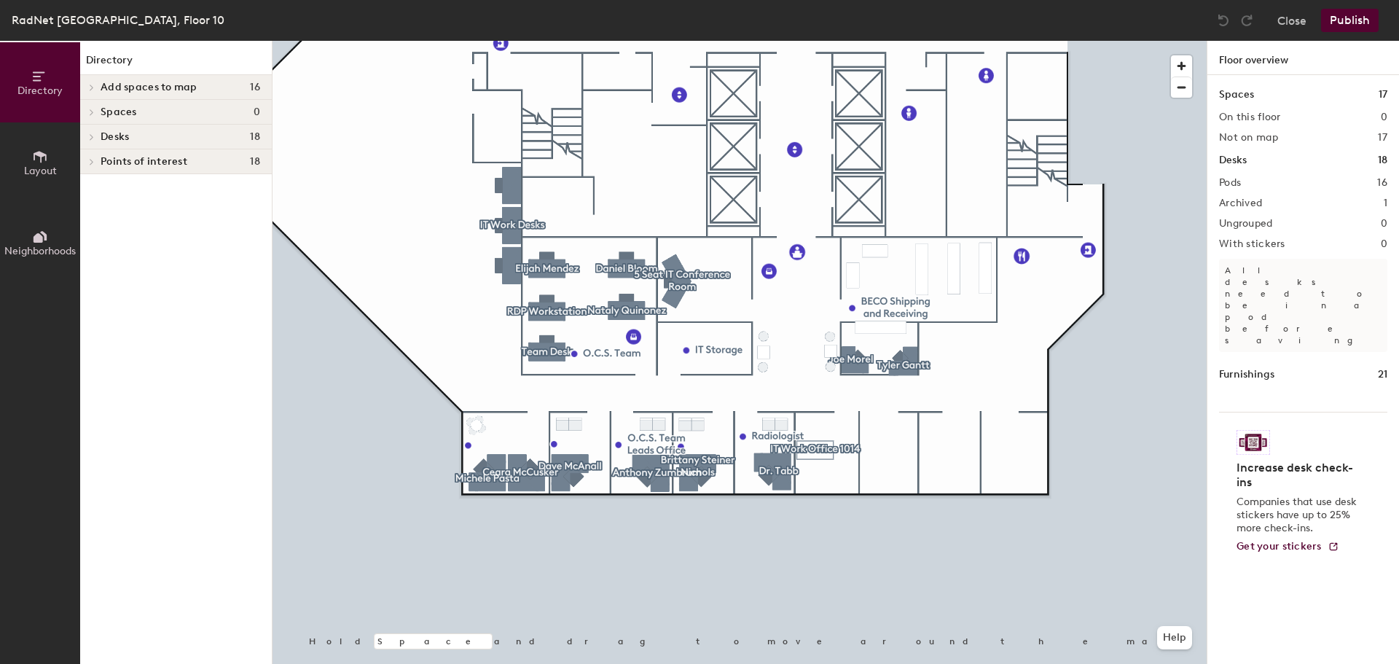
click at [47, 174] on span "Layout" at bounding box center [40, 171] width 33 height 12
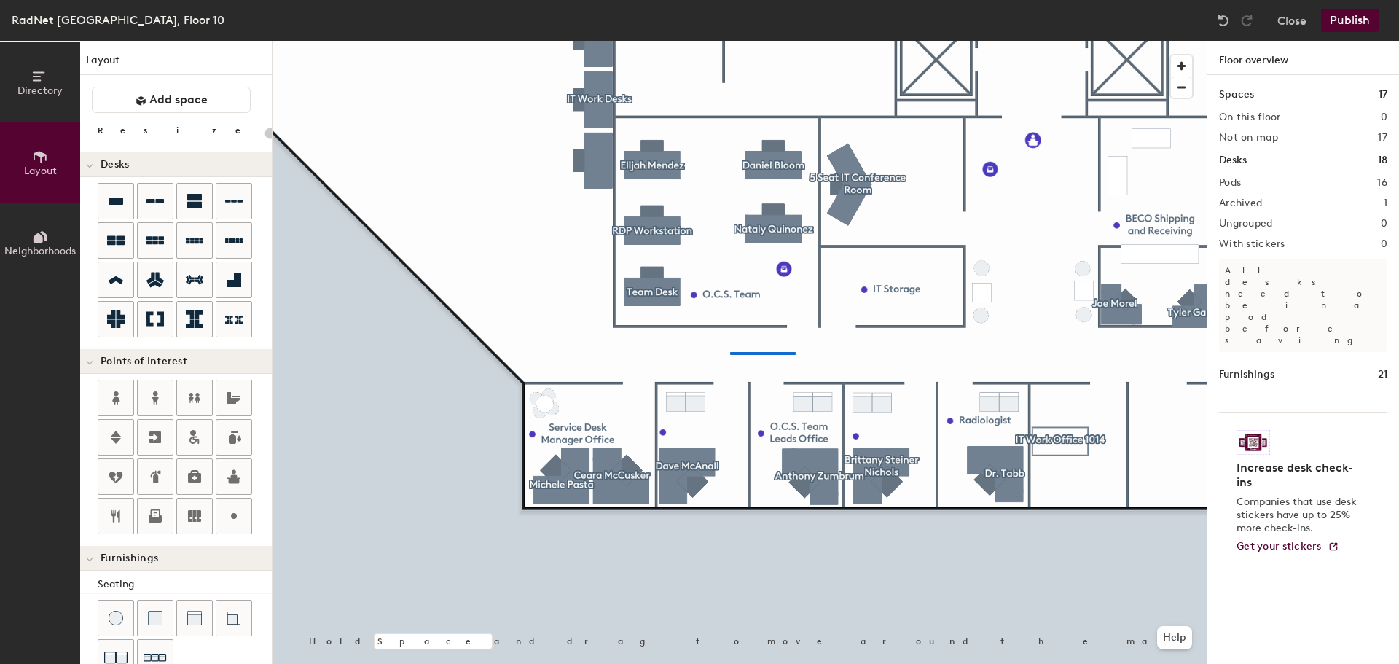
click at [728, 41] on div at bounding box center [740, 41] width 934 height 0
click at [716, 663] on html "Skip navigation Schedule Office People Analytics Visits Deliveries Services Man…" at bounding box center [699, 332] width 1399 height 664
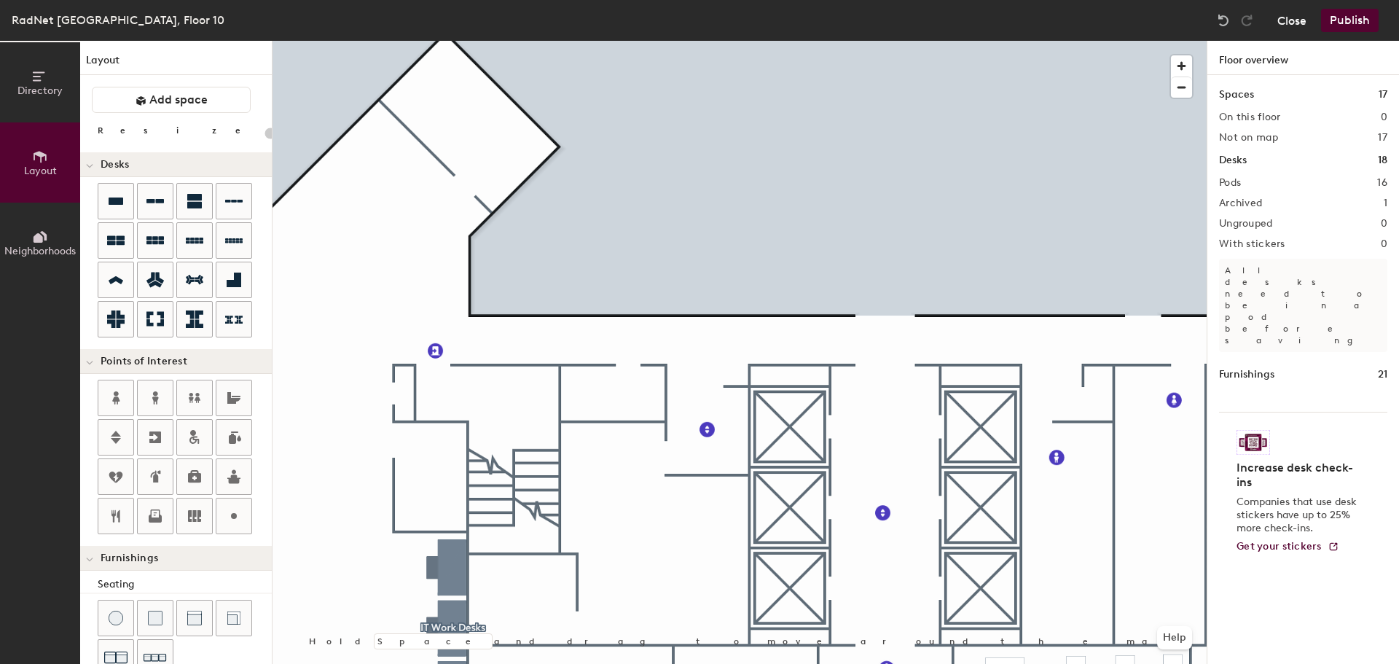
click at [1294, 11] on button "Close" at bounding box center [1291, 20] width 29 height 23
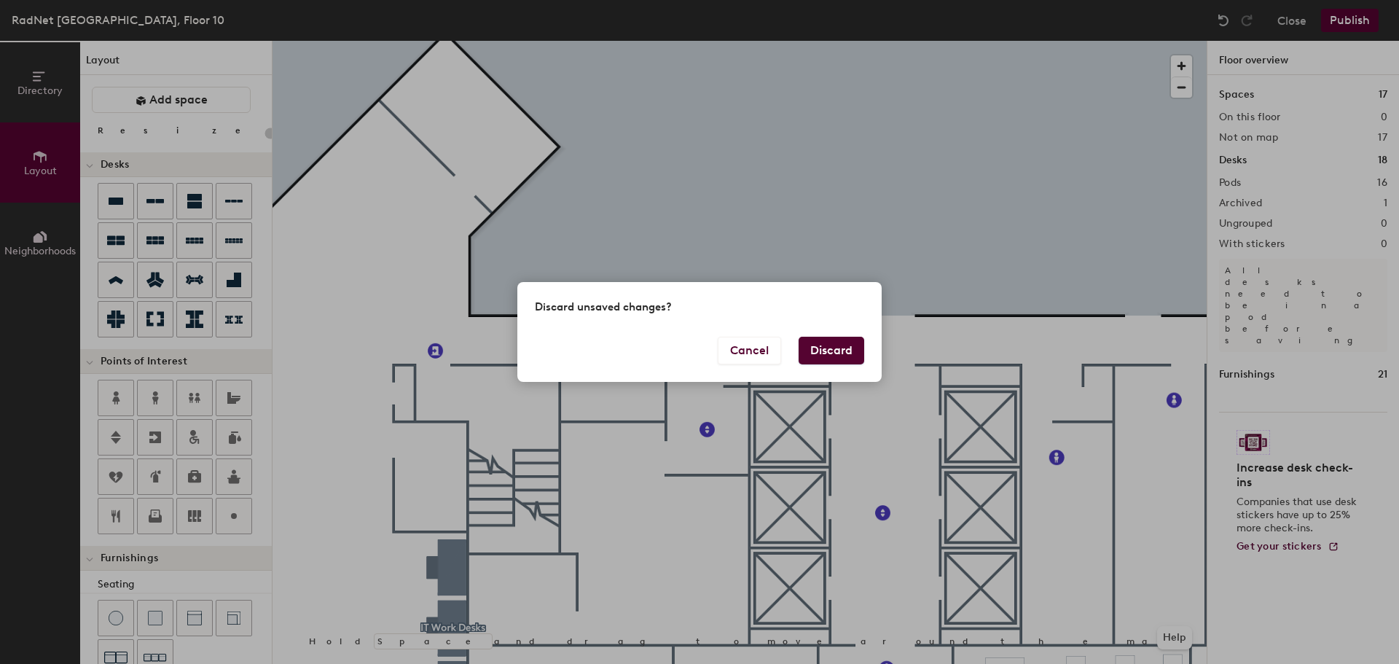
click at [829, 357] on button "Discard" at bounding box center [832, 351] width 66 height 28
type input "20"
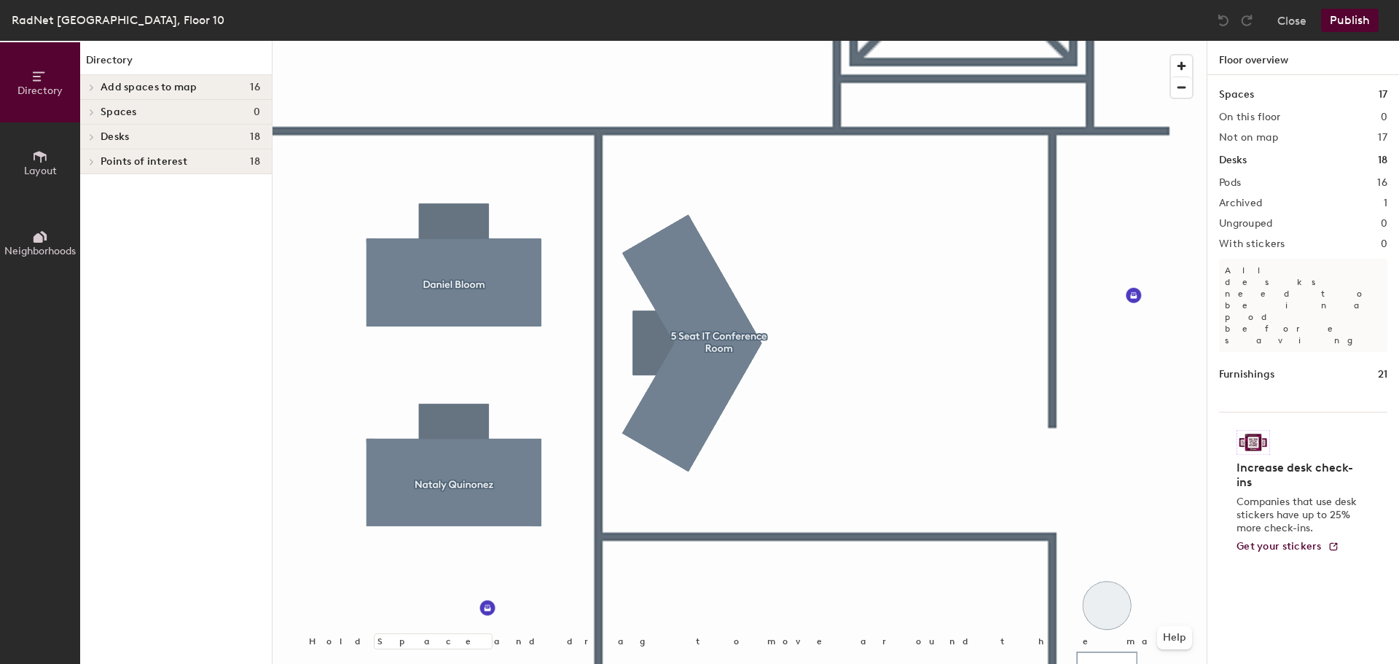
click at [40, 161] on icon at bounding box center [40, 157] width 16 height 16
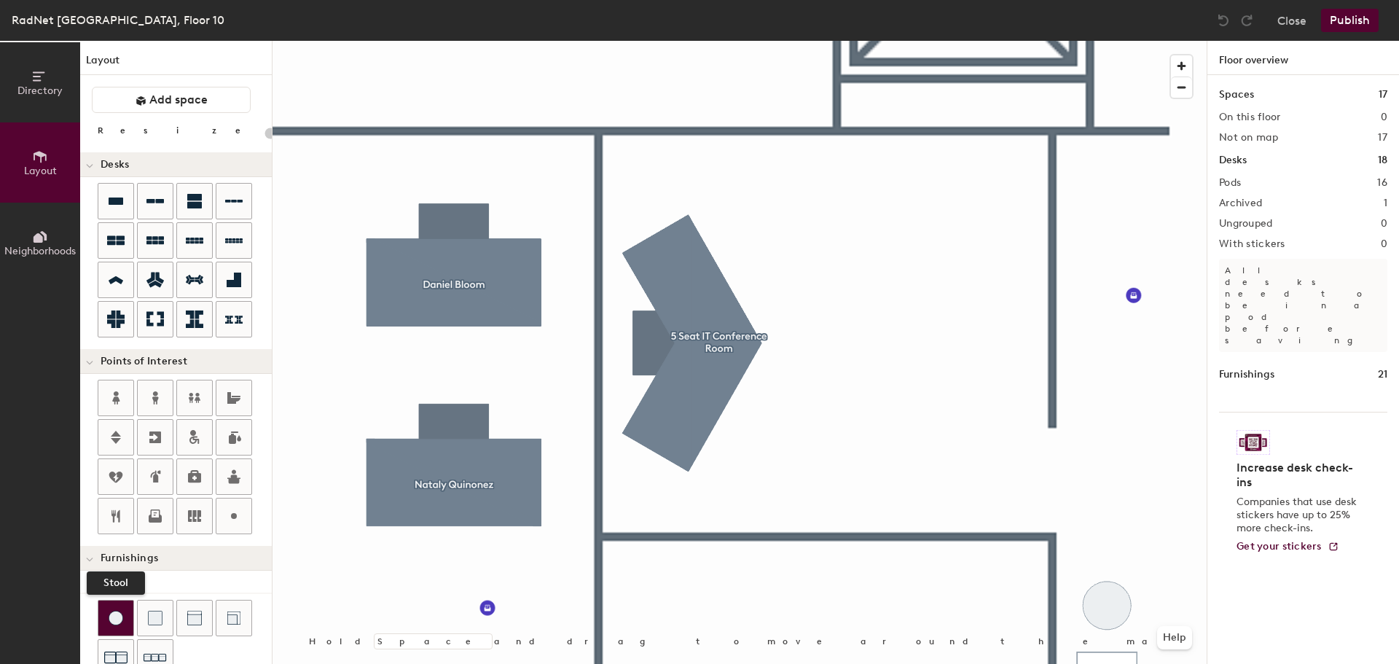
click at [114, 615] on img at bounding box center [116, 618] width 15 height 15
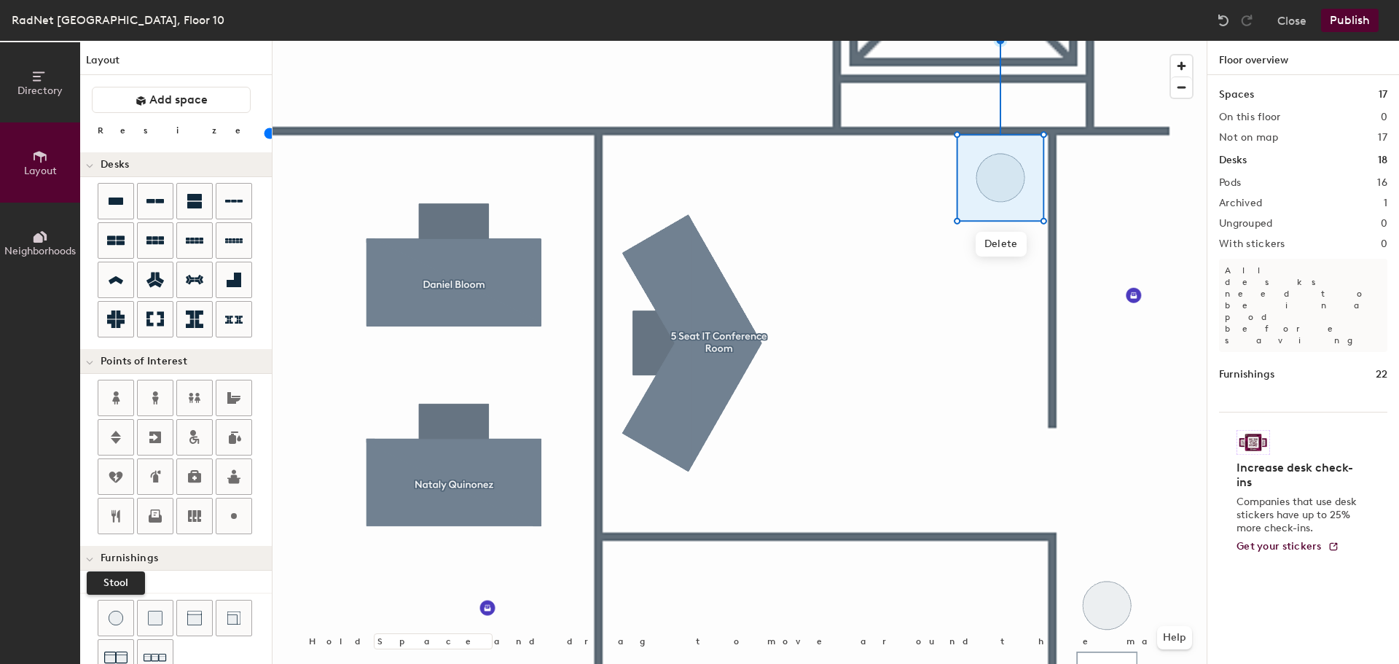
drag, startPoint x: 112, startPoint y: 619, endPoint x: 226, endPoint y: 548, distance: 134.2
click at [114, 619] on img at bounding box center [116, 618] width 15 height 15
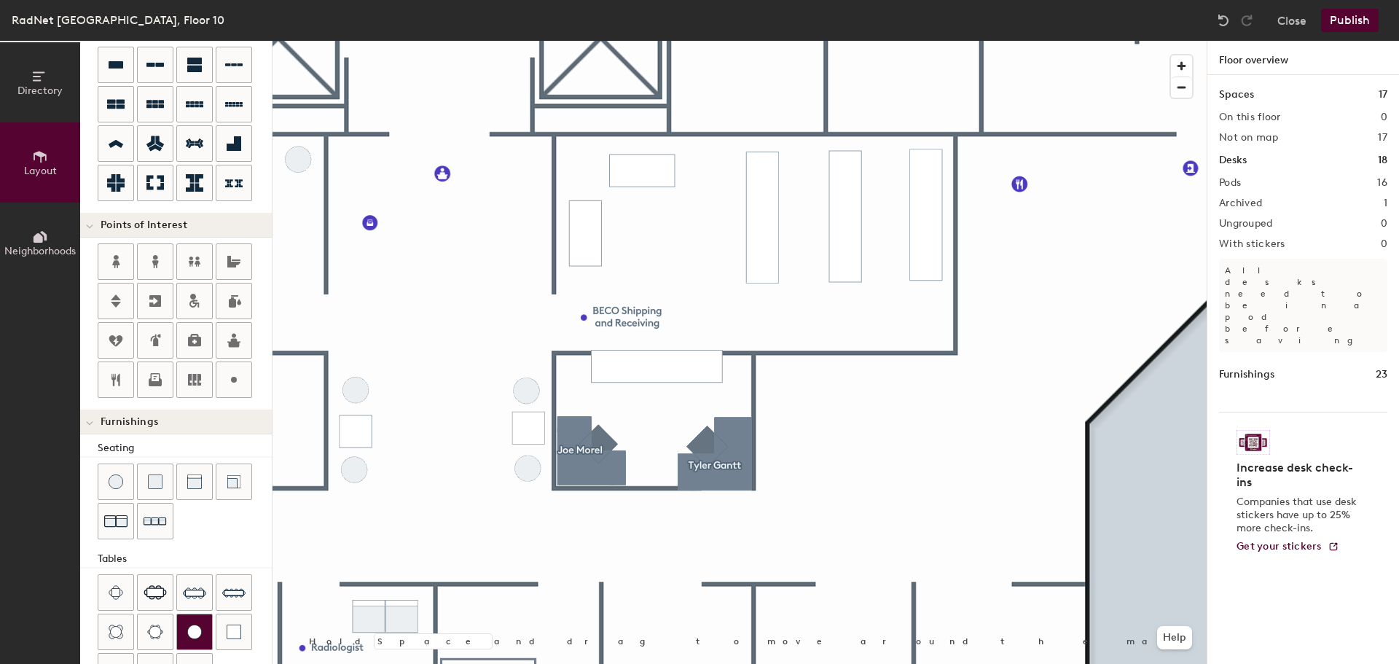
scroll to position [256, 0]
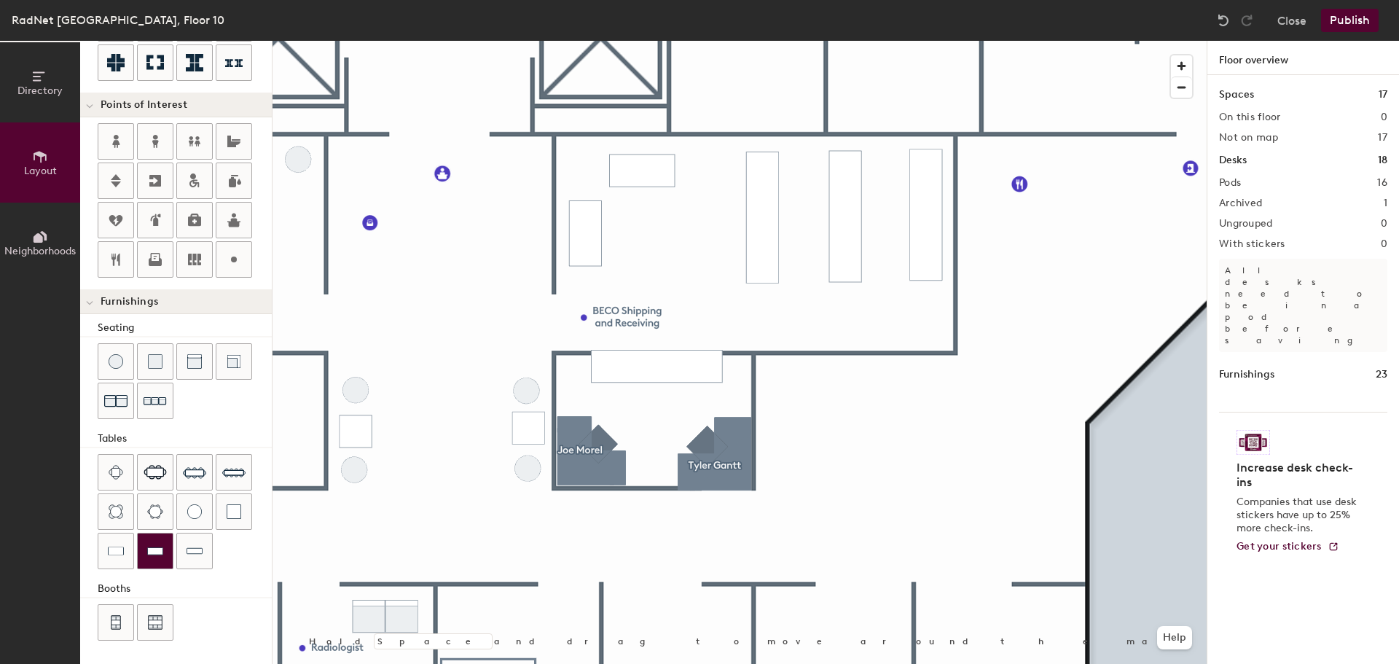
click at [163, 553] on div at bounding box center [155, 550] width 35 height 35
click at [926, 41] on div at bounding box center [740, 41] width 934 height 0
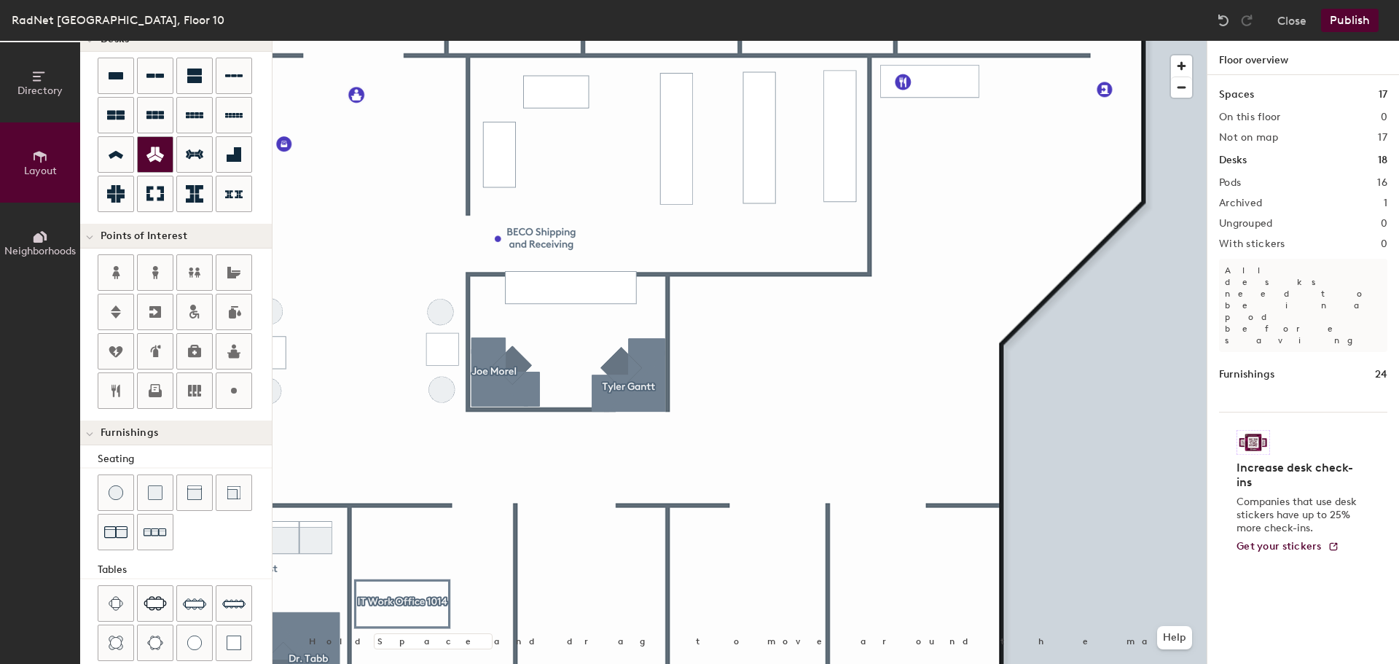
scroll to position [0, 0]
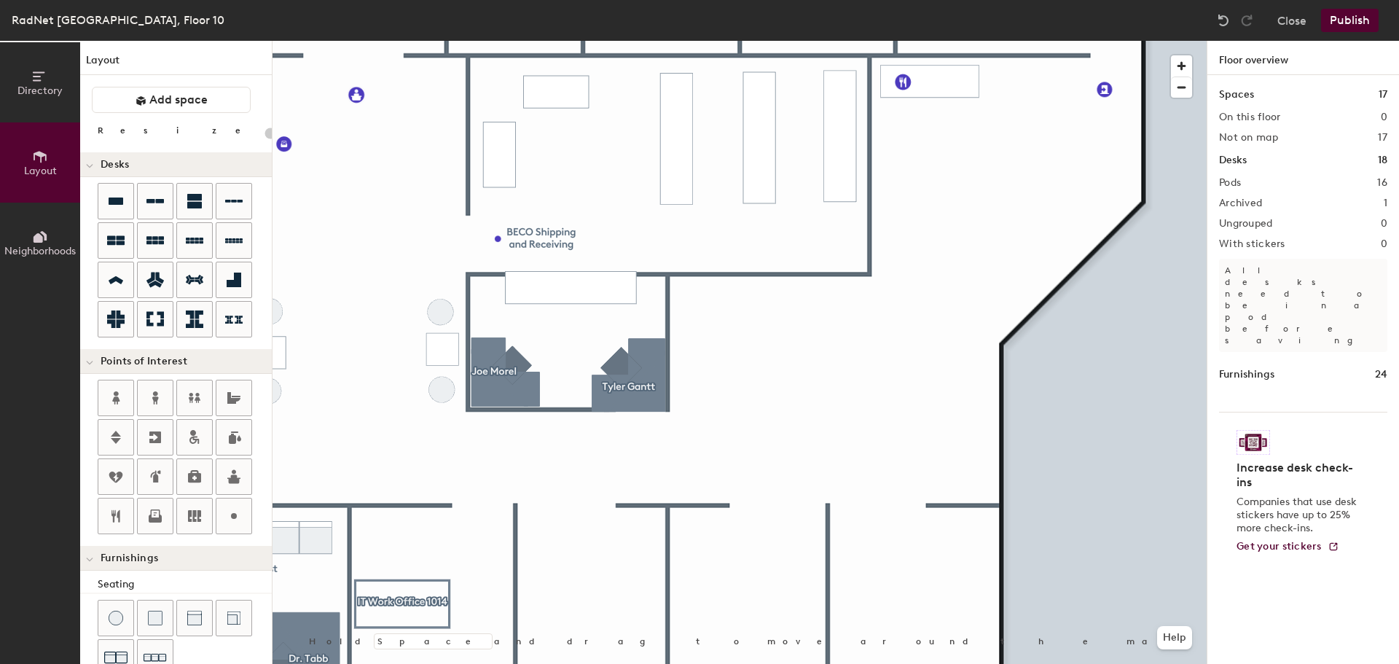
click at [1235, 485] on div "Directory Layout Neighborhoods Layout Add space Resize Desks Points of Interest…" at bounding box center [699, 352] width 1399 height 623
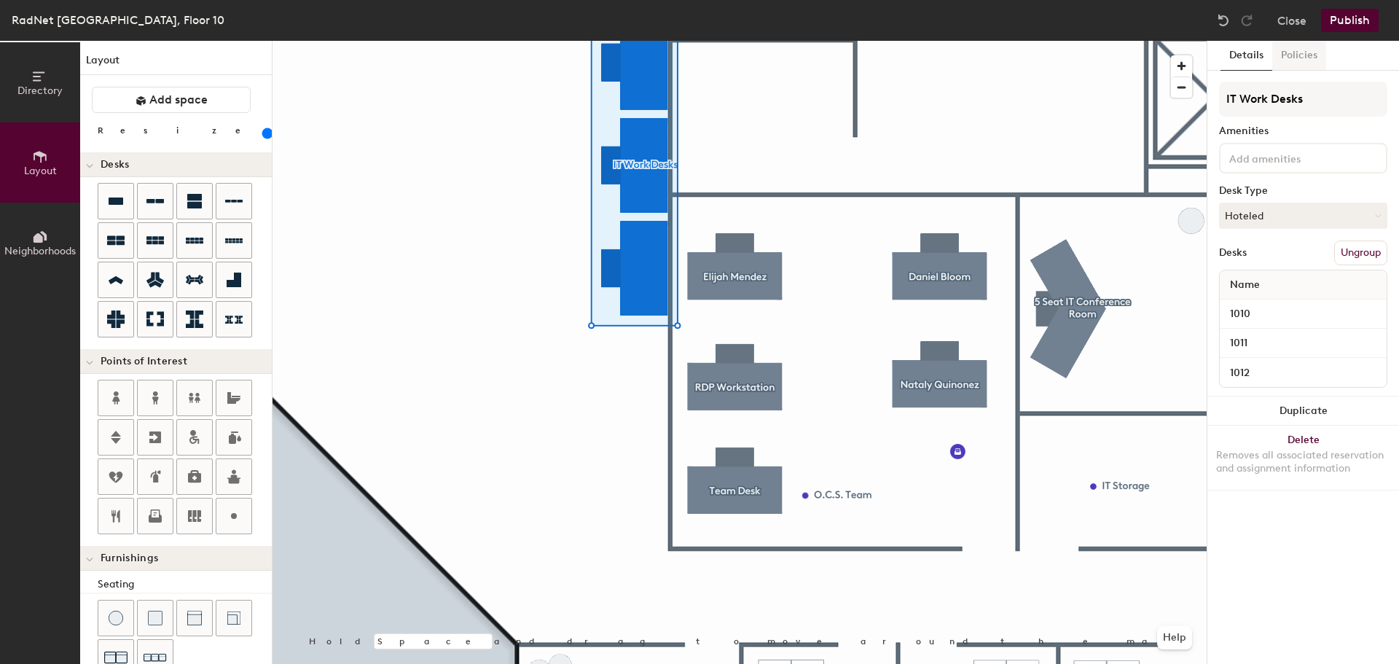
click at [1293, 56] on button "Policies" at bounding box center [1299, 56] width 54 height 30
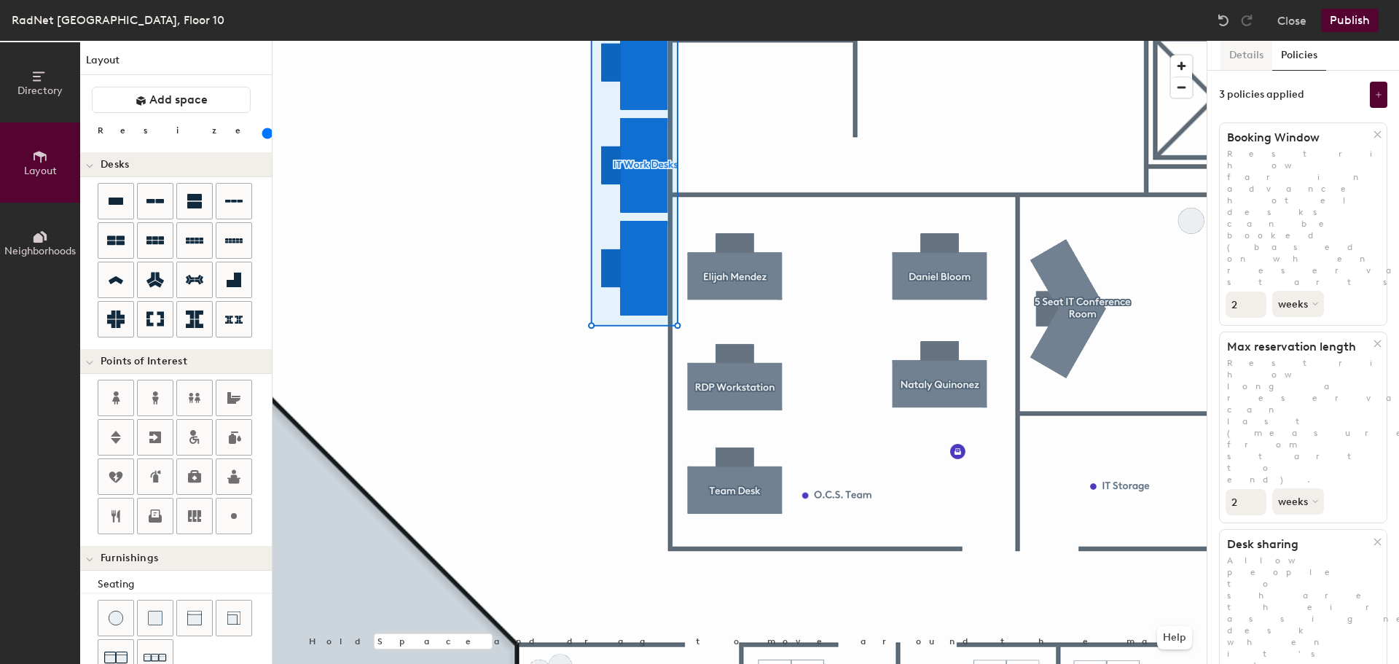
click at [1248, 53] on button "Details" at bounding box center [1246, 56] width 52 height 30
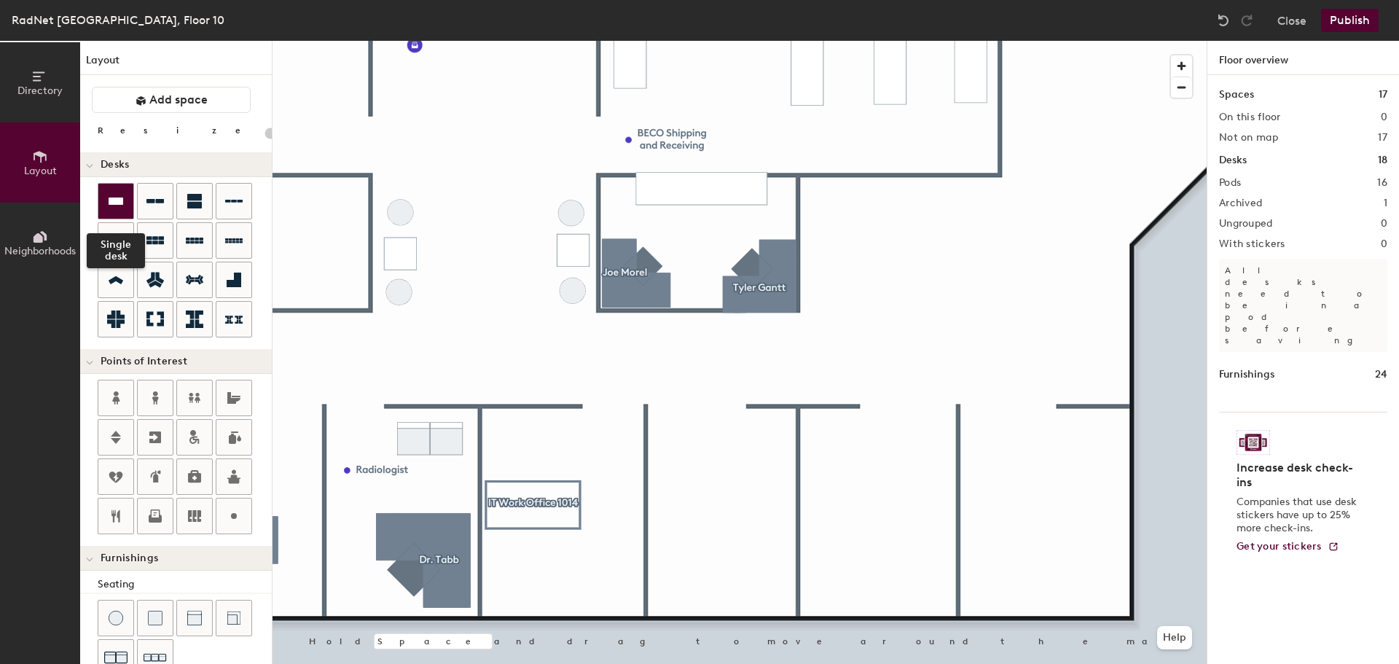
click at [119, 209] on icon at bounding box center [115, 200] width 17 height 17
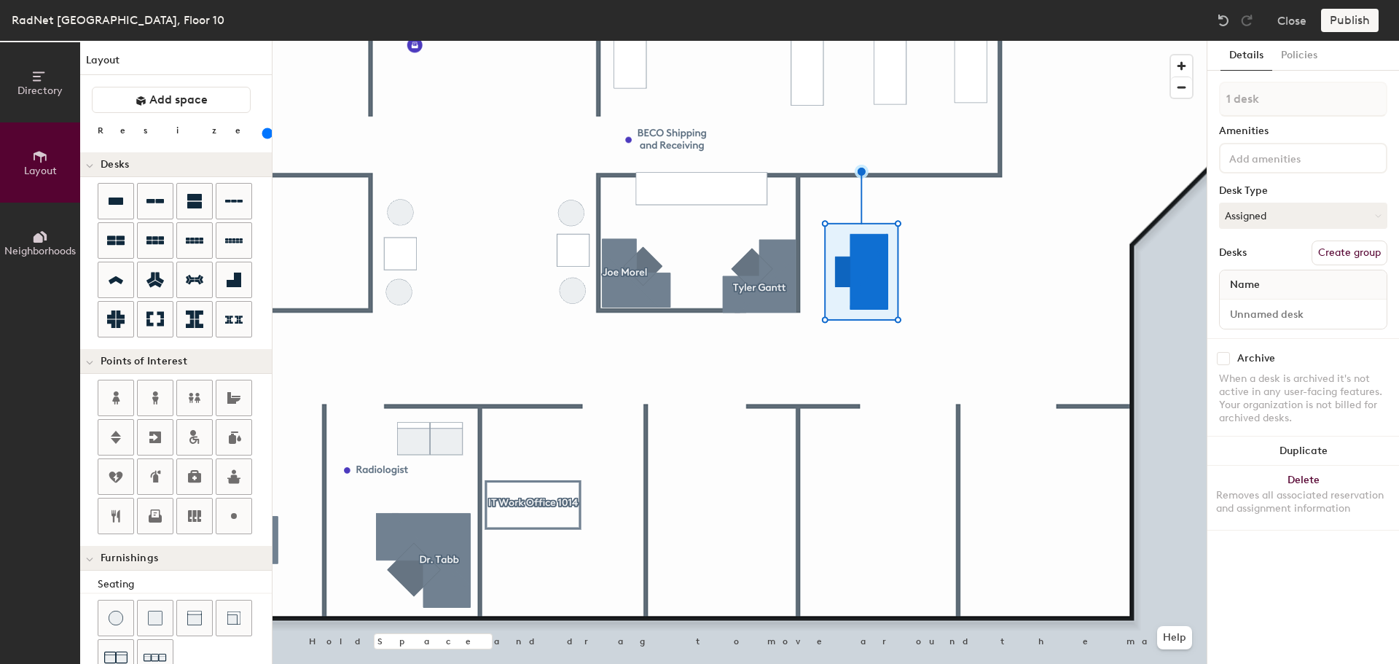
click at [264, 139] on input "range" at bounding box center [264, 134] width 0 height 12
click at [264, 137] on input "range" at bounding box center [264, 134] width 0 height 12
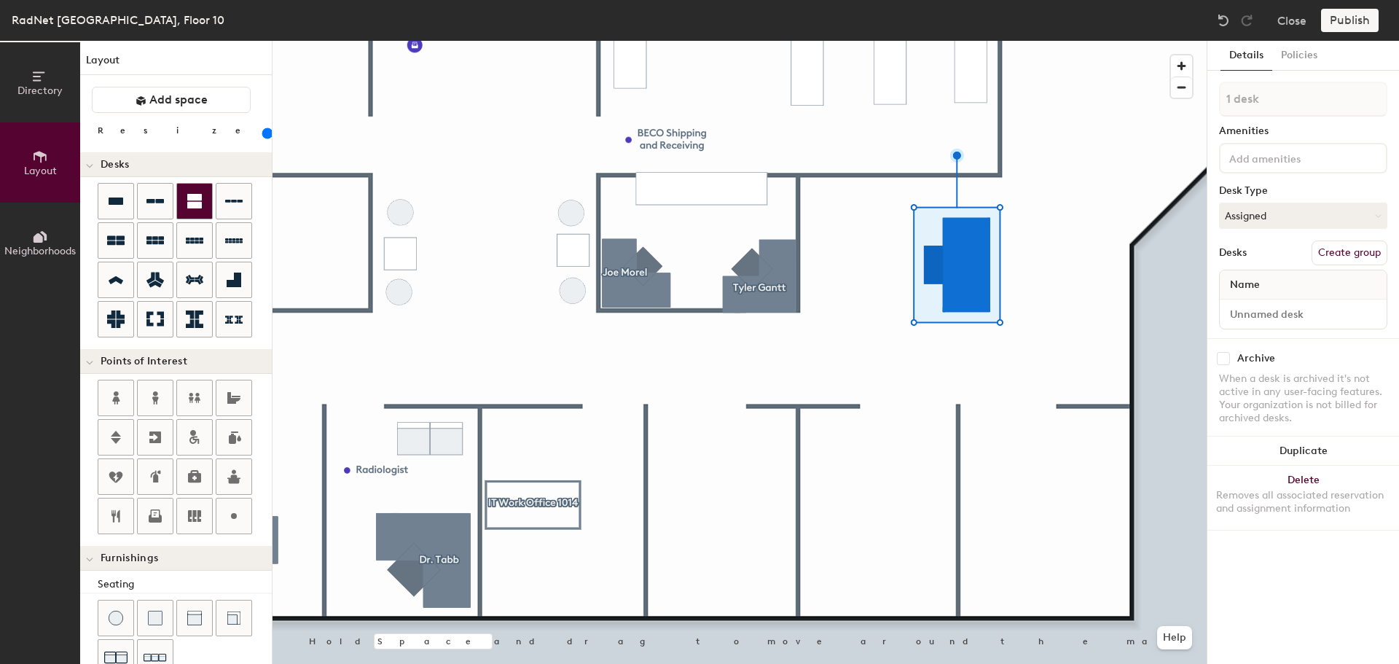
click at [200, 205] on icon at bounding box center [194, 201] width 15 height 15
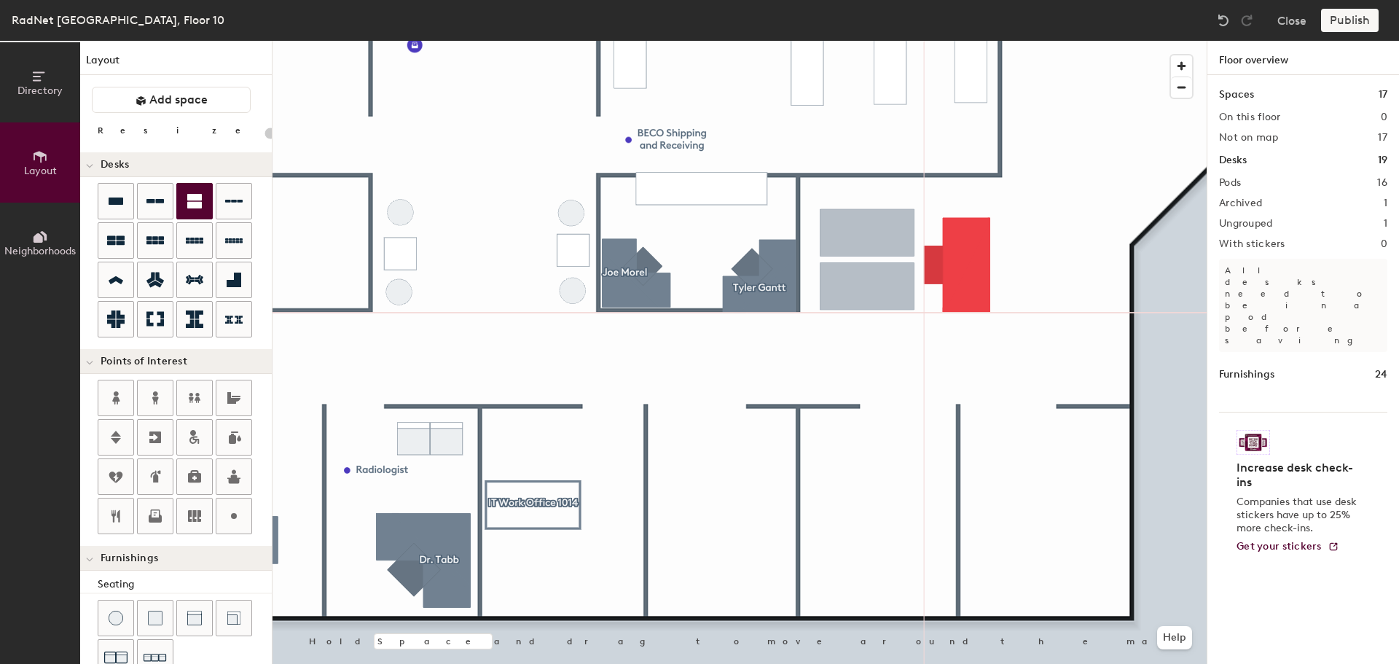
type input "160"
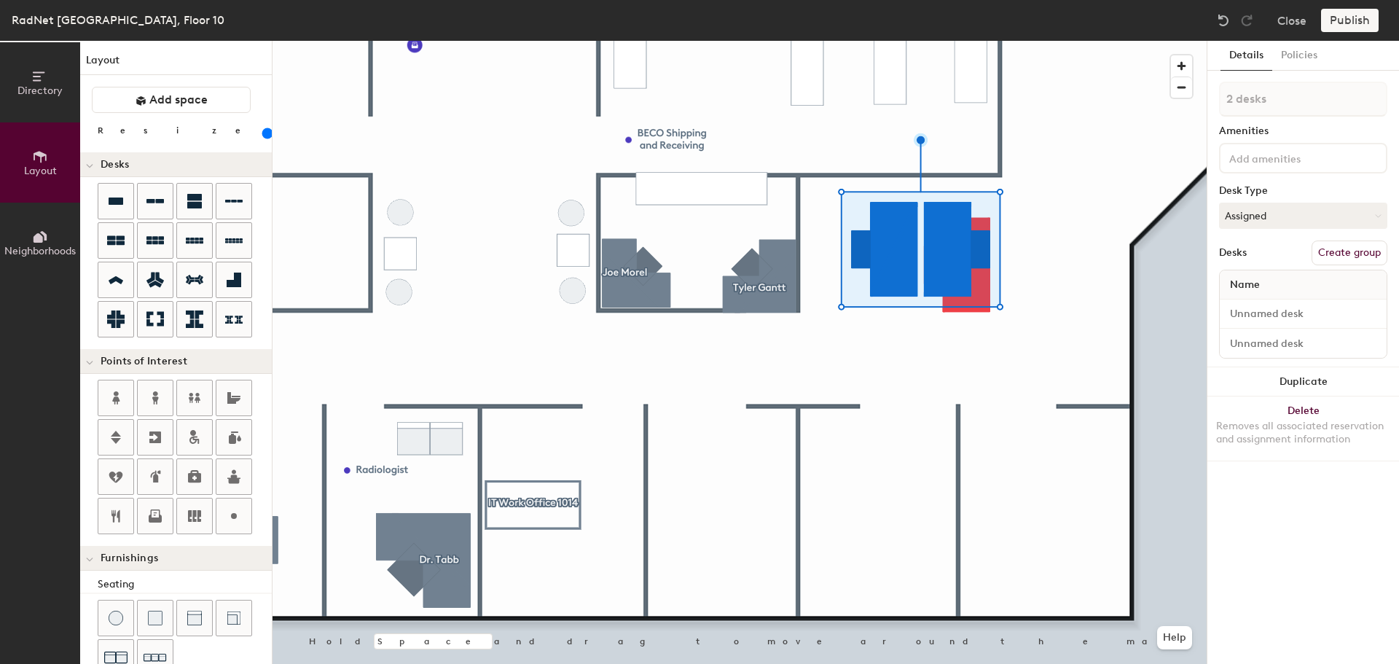
type input "1 desk"
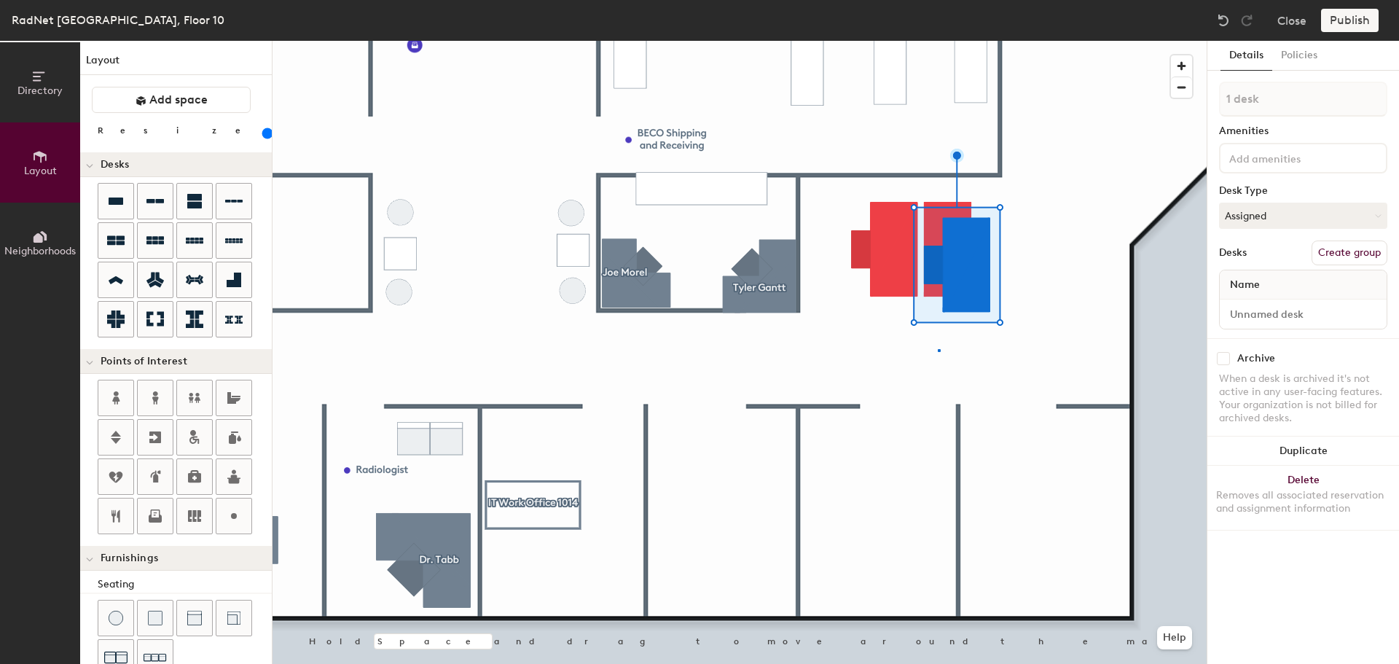
click at [938, 41] on div at bounding box center [740, 41] width 934 height 0
click at [1297, 481] on button "Delete Removes all associated reservation and assignment information" at bounding box center [1303, 498] width 192 height 64
click at [879, 41] on div at bounding box center [740, 41] width 934 height 0
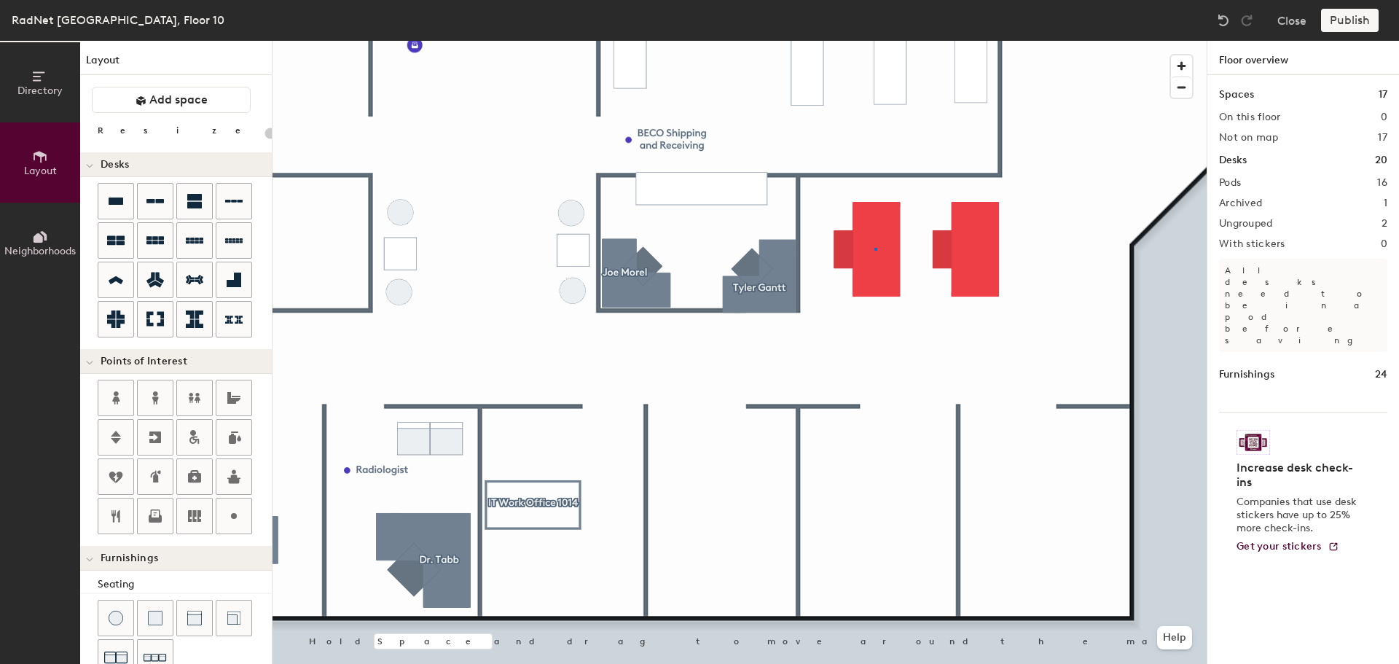
click at [874, 41] on div at bounding box center [740, 41] width 934 height 0
type input "160"
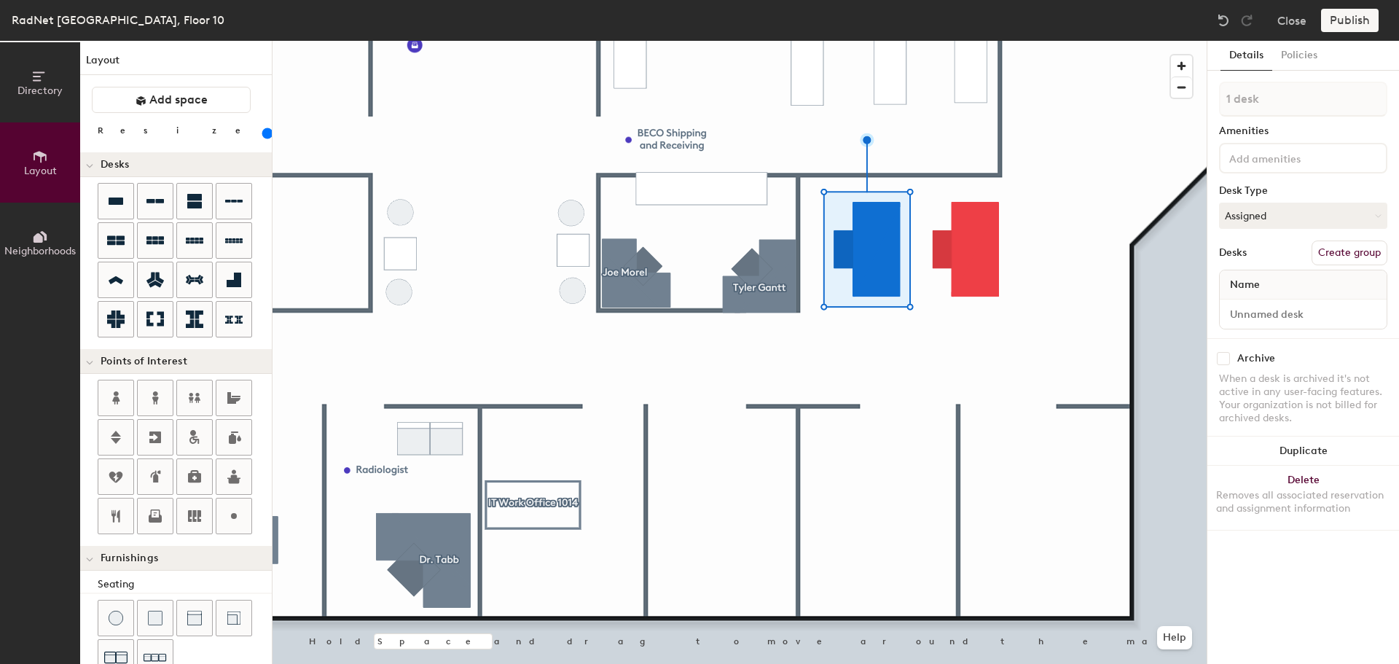
click at [1271, 167] on div at bounding box center [1303, 158] width 168 height 31
click at [1312, 363] on div "Archive" at bounding box center [1303, 358] width 168 height 13
click at [1311, 313] on input at bounding box center [1303, 314] width 161 height 20
click at [1335, 251] on button "Create group" at bounding box center [1350, 252] width 76 height 25
type input "P"
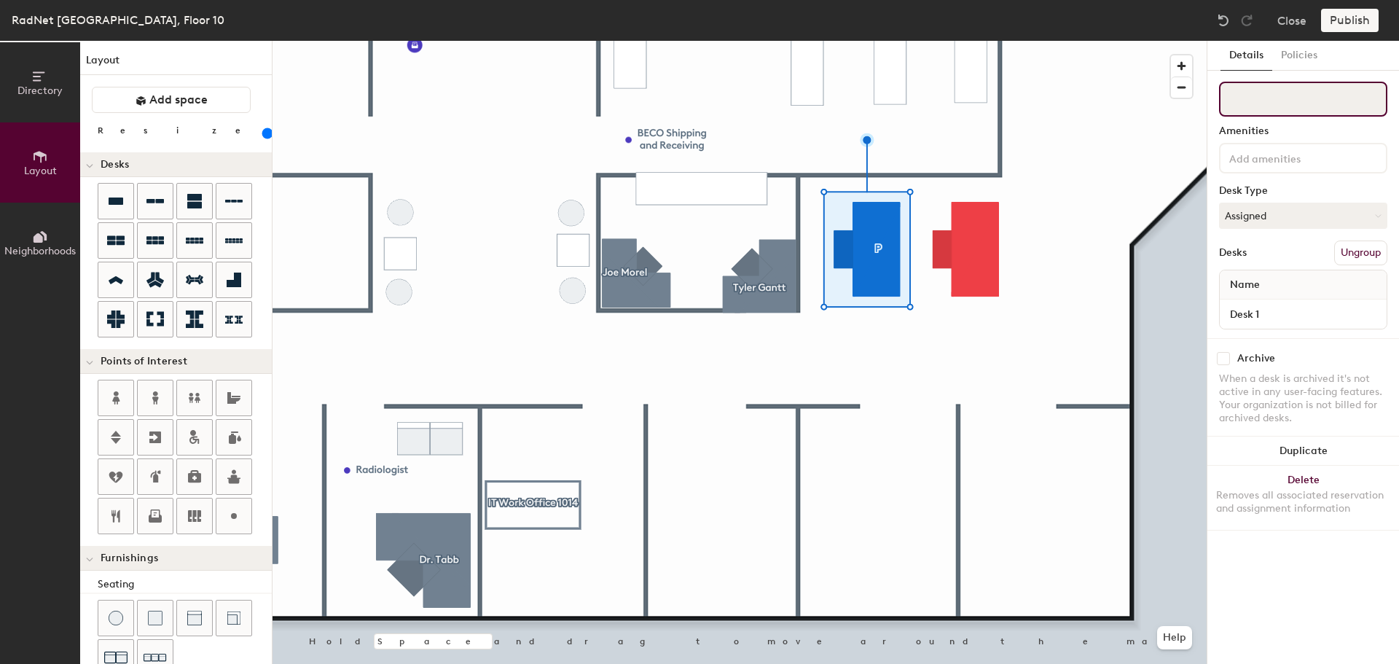
click at [1283, 98] on input at bounding box center [1303, 99] width 168 height 35
paste input "Erica D Branch"
click at [1261, 98] on input "Erica D Branch" at bounding box center [1303, 99] width 168 height 35
type input "[PERSON_NAME]"
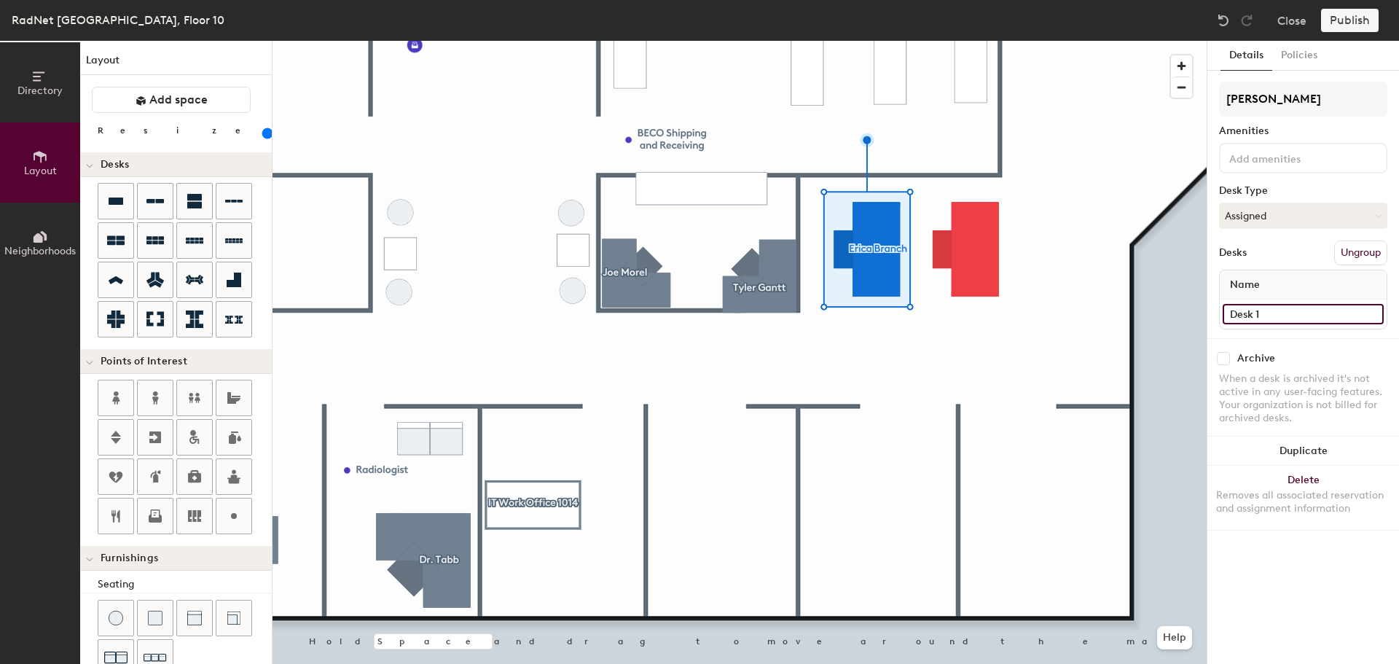
click at [1265, 319] on input "Desk 1" at bounding box center [1303, 314] width 161 height 20
type input "Credentialing"
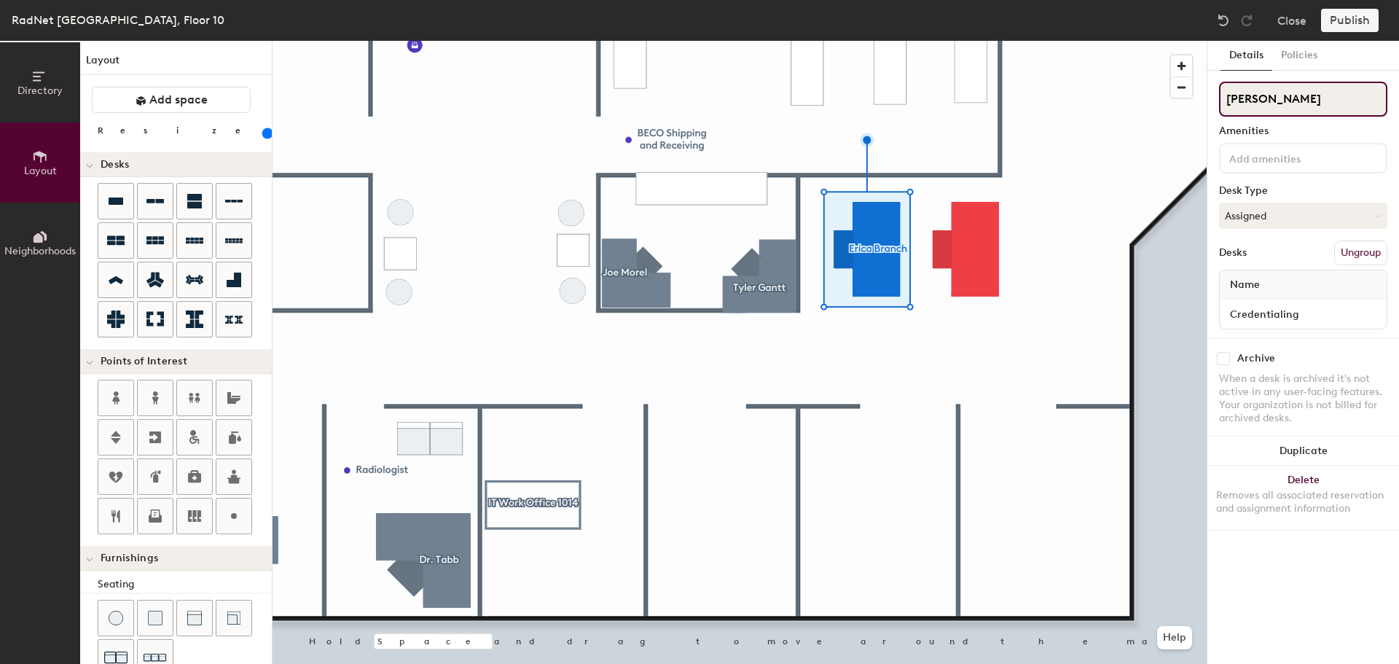
click at [1302, 98] on input "[PERSON_NAME]" at bounding box center [1303, 99] width 168 height 35
click at [1048, 41] on div at bounding box center [740, 41] width 934 height 0
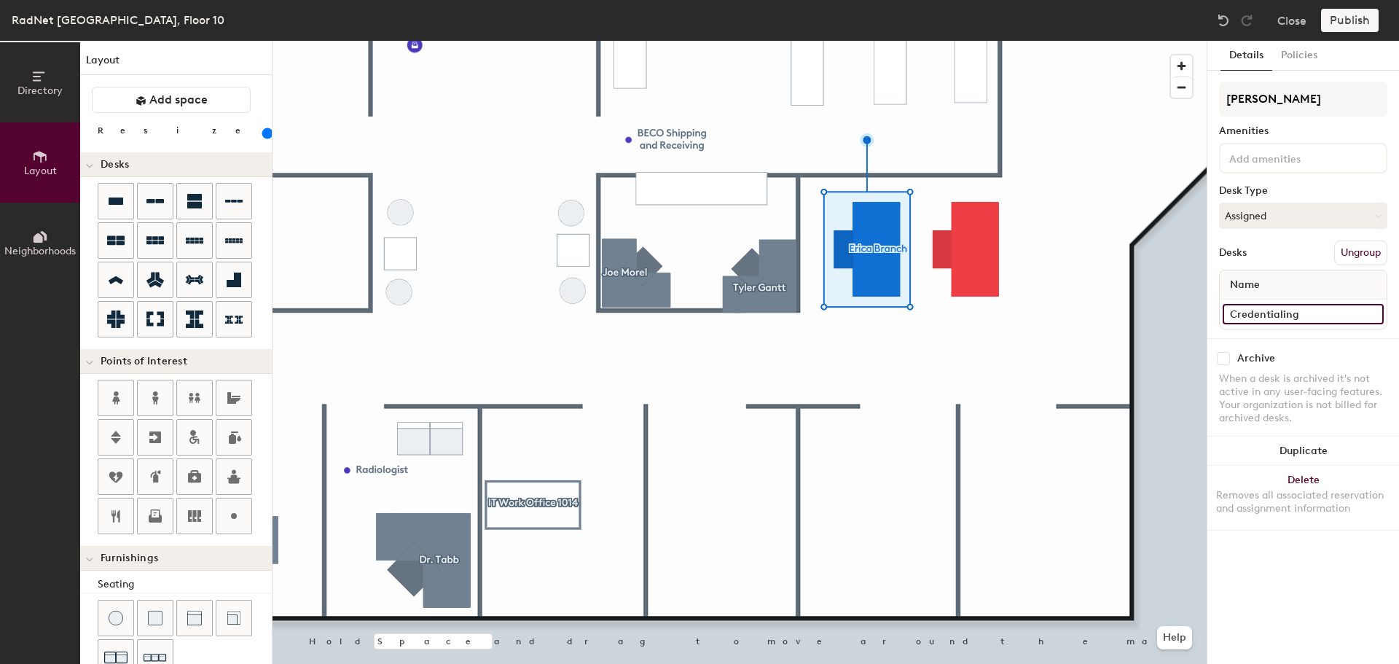
click at [1314, 311] on input "Credentialing" at bounding box center [1303, 314] width 161 height 20
click at [1309, 316] on input "Credentialing" at bounding box center [1303, 314] width 161 height 20
click at [1310, 316] on input "Credentialing" at bounding box center [1303, 314] width 161 height 20
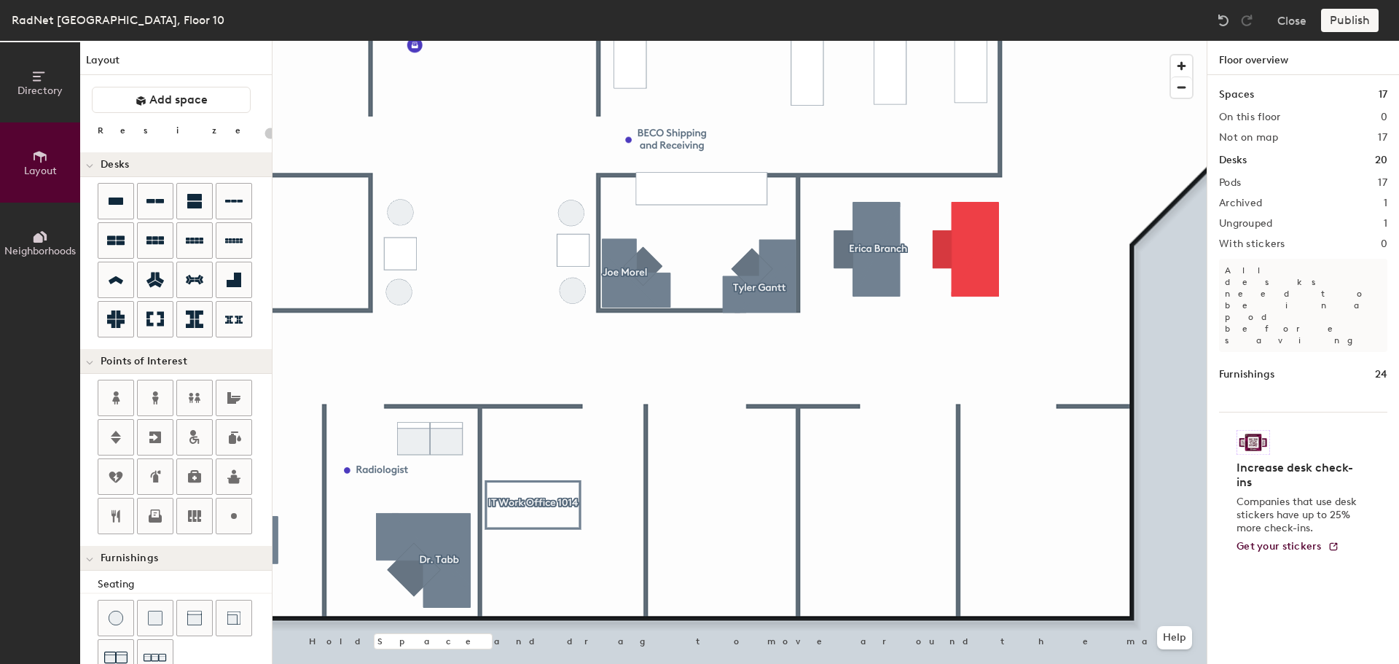
type input "160"
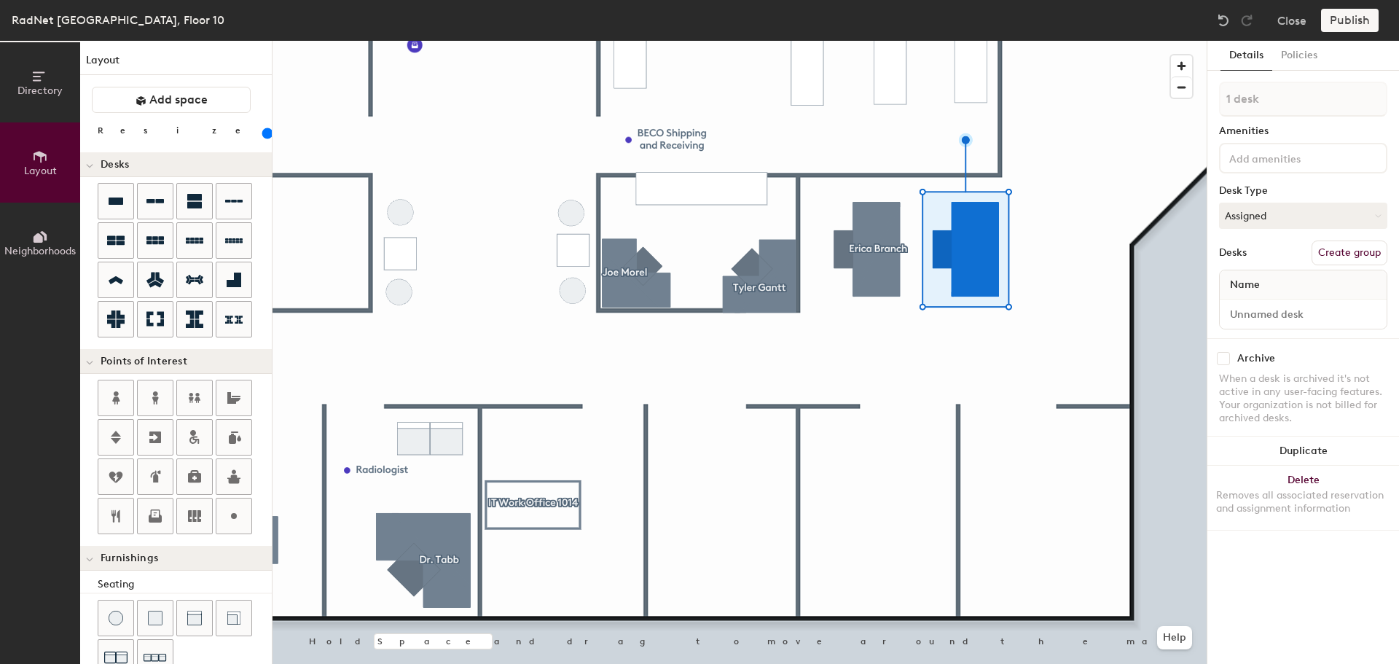
click at [1248, 303] on div at bounding box center [1303, 313] width 167 height 29
click at [1255, 308] on input at bounding box center [1303, 314] width 161 height 20
paste input "Credentialing"
type input "Credentialing"
click at [1341, 255] on button "Create group" at bounding box center [1350, 252] width 76 height 25
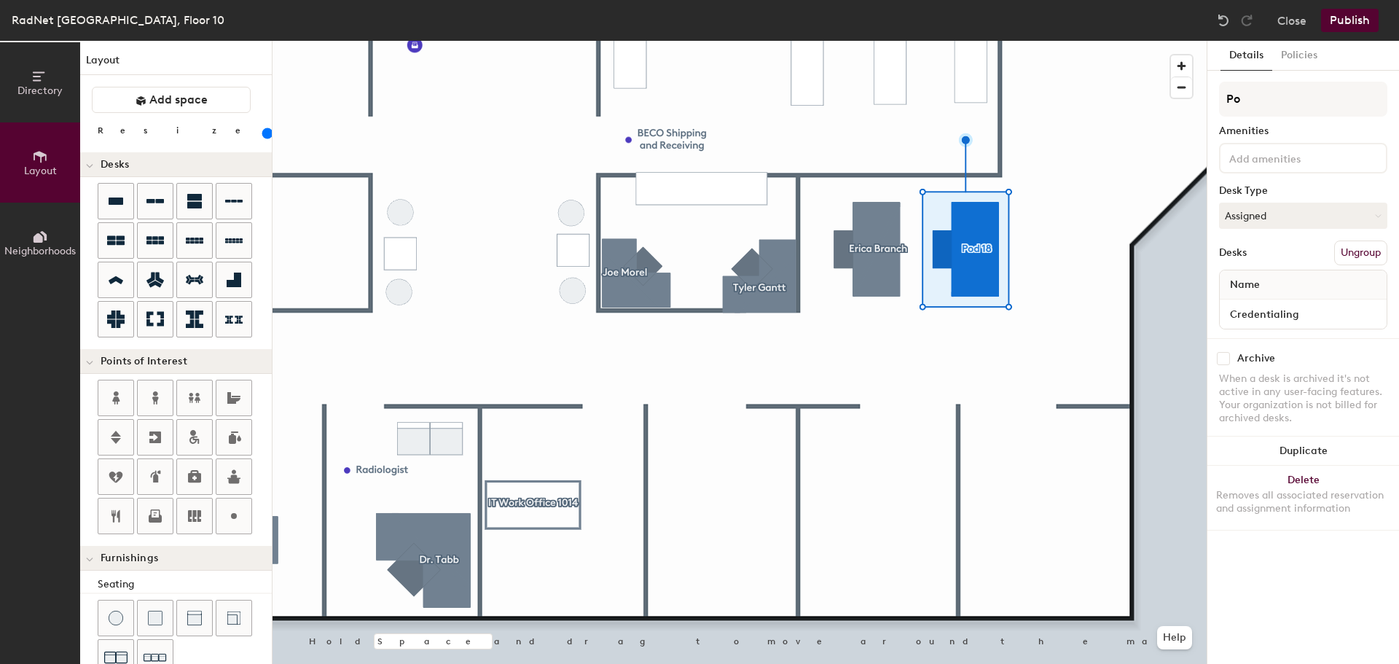
type input "P"
click at [1301, 315] on input "Credentialing" at bounding box center [1303, 314] width 161 height 20
click at [1284, 141] on div "Desk Amenities Desk Type Assigned Desks Ungroup Name Credentialing" at bounding box center [1303, 210] width 168 height 256
drag, startPoint x: 1282, startPoint y: 102, endPoint x: 1227, endPoint y: 101, distance: 54.7
click at [1227, 101] on input "Desk" at bounding box center [1303, 99] width 168 height 35
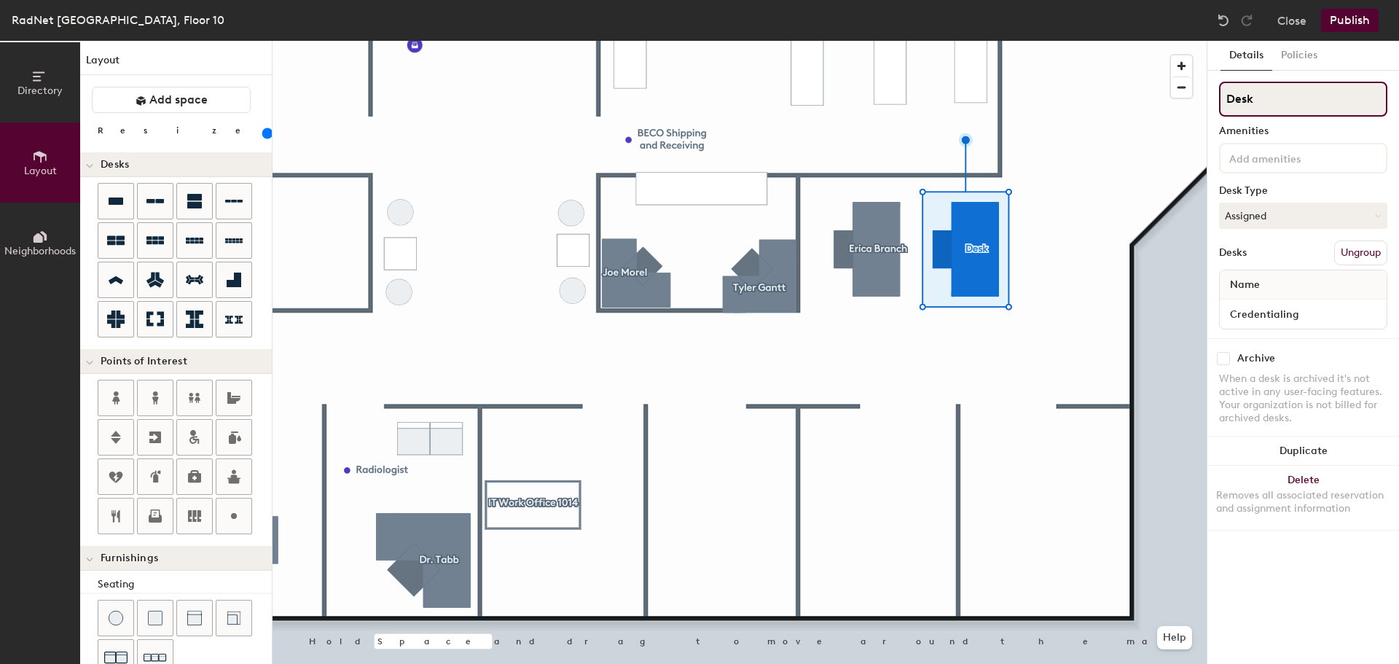
paste input "Credentialing"
type input "Credentialing"
click at [1035, 41] on div at bounding box center [740, 41] width 934 height 0
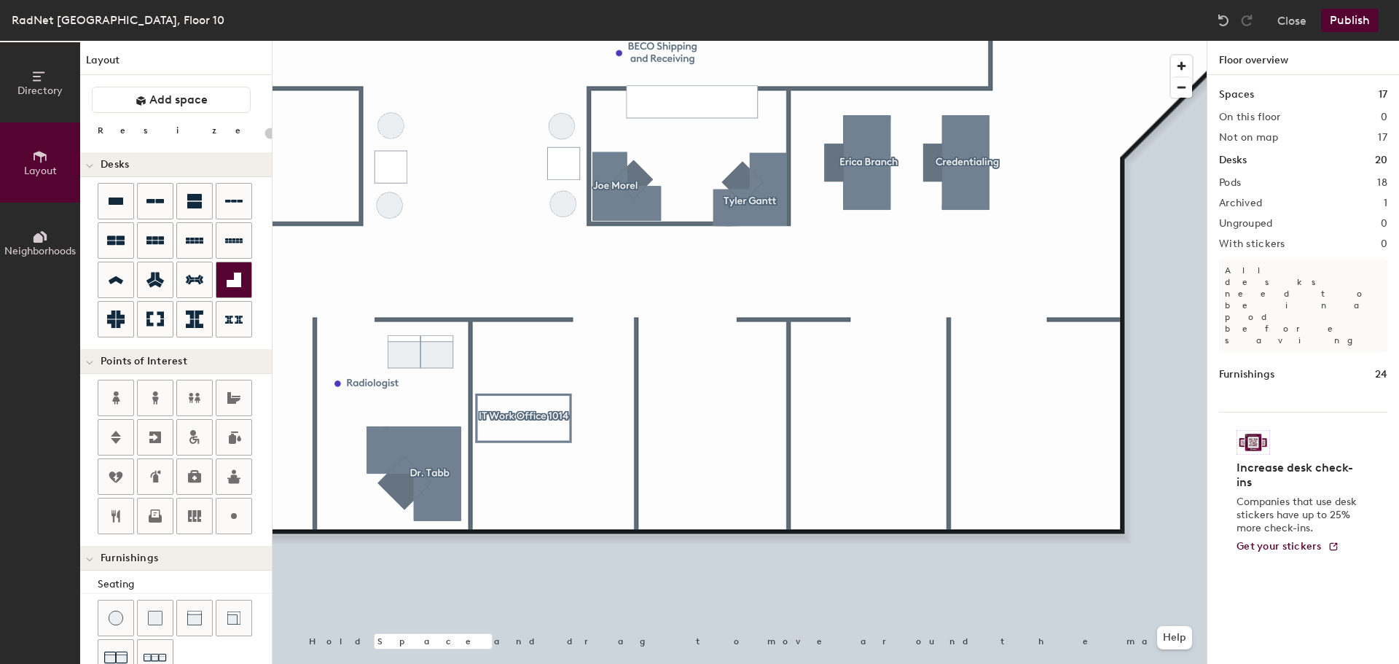
click at [246, 278] on div at bounding box center [233, 279] width 35 height 35
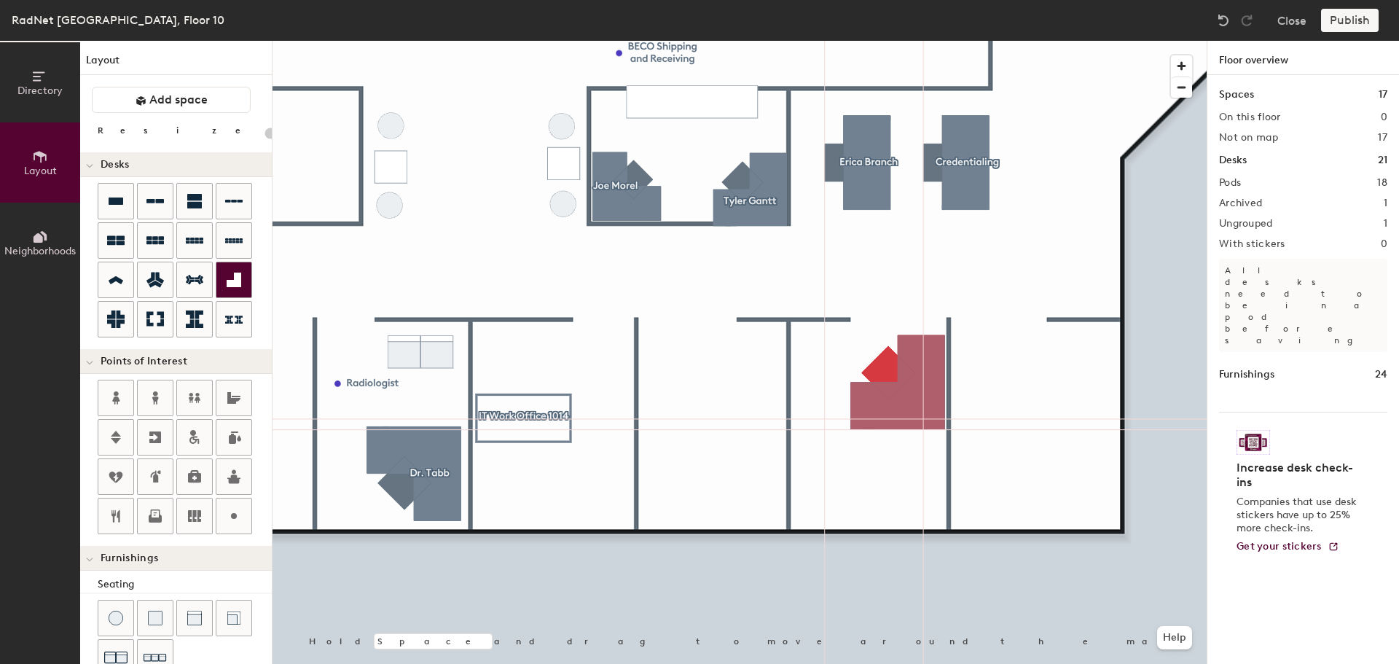
click at [241, 284] on icon at bounding box center [234, 280] width 15 height 15
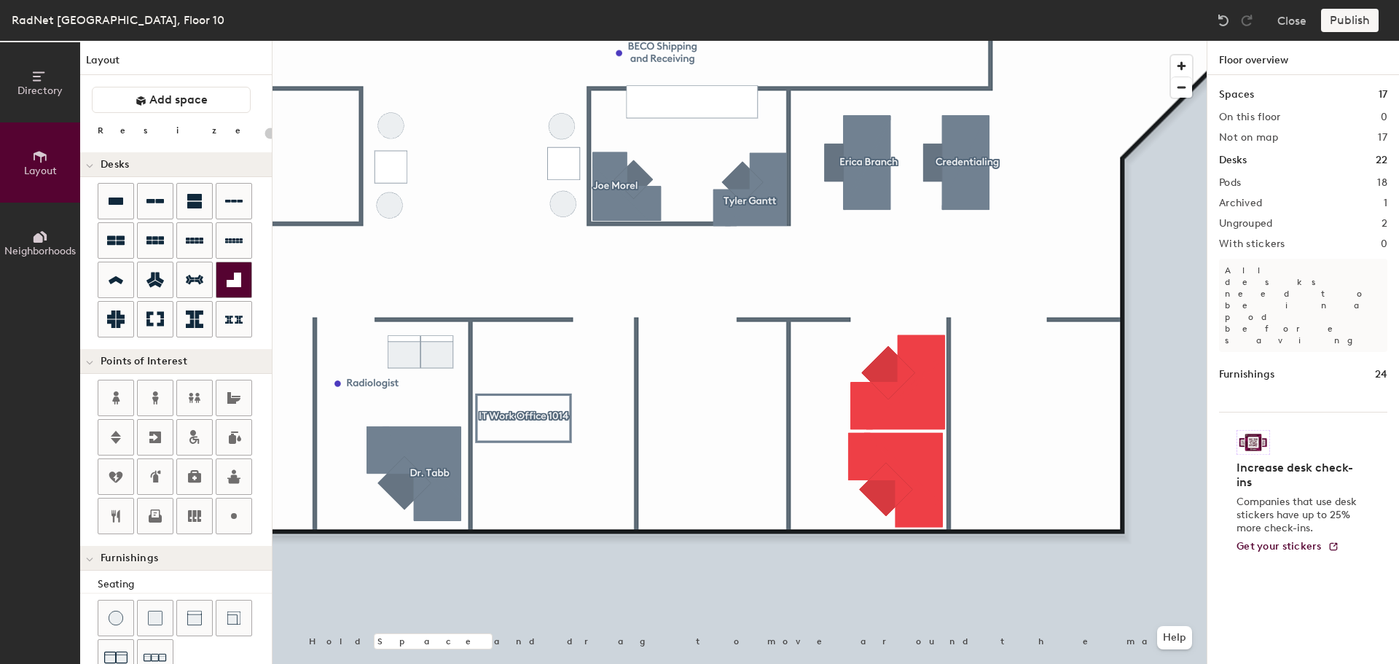
click at [235, 278] on icon at bounding box center [234, 280] width 15 height 15
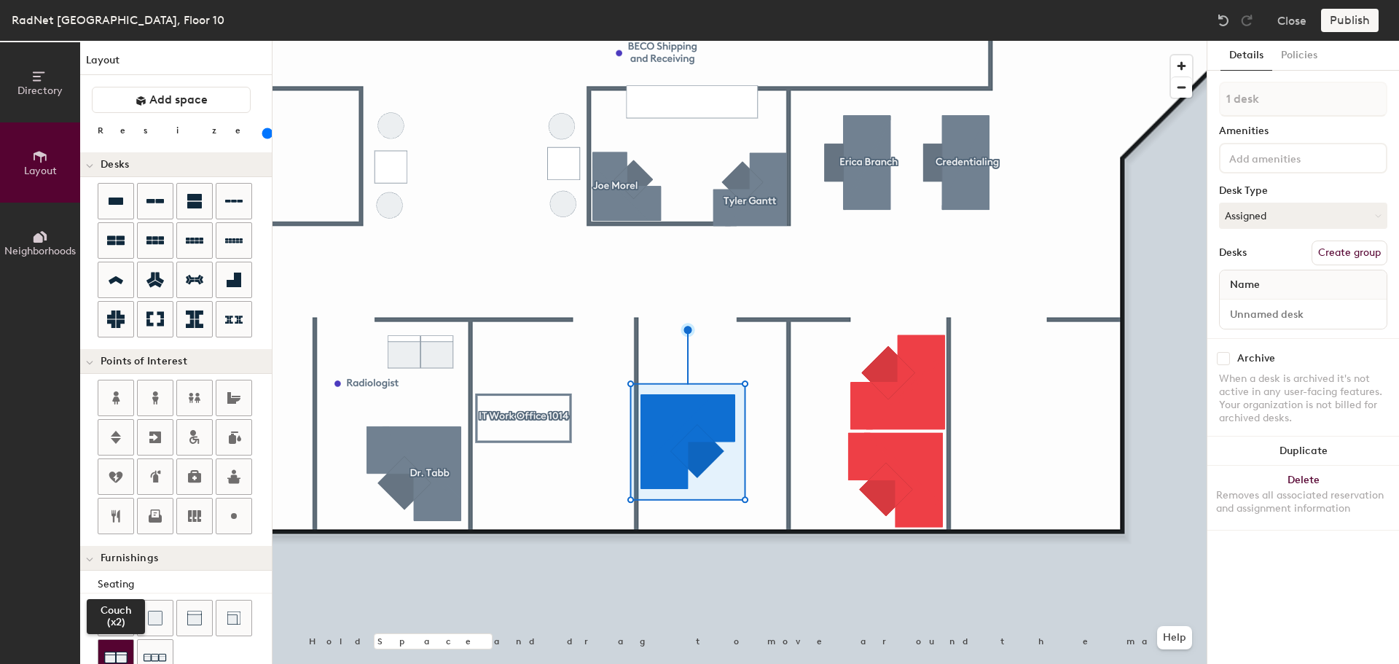
click at [122, 649] on img at bounding box center [115, 657] width 23 height 23
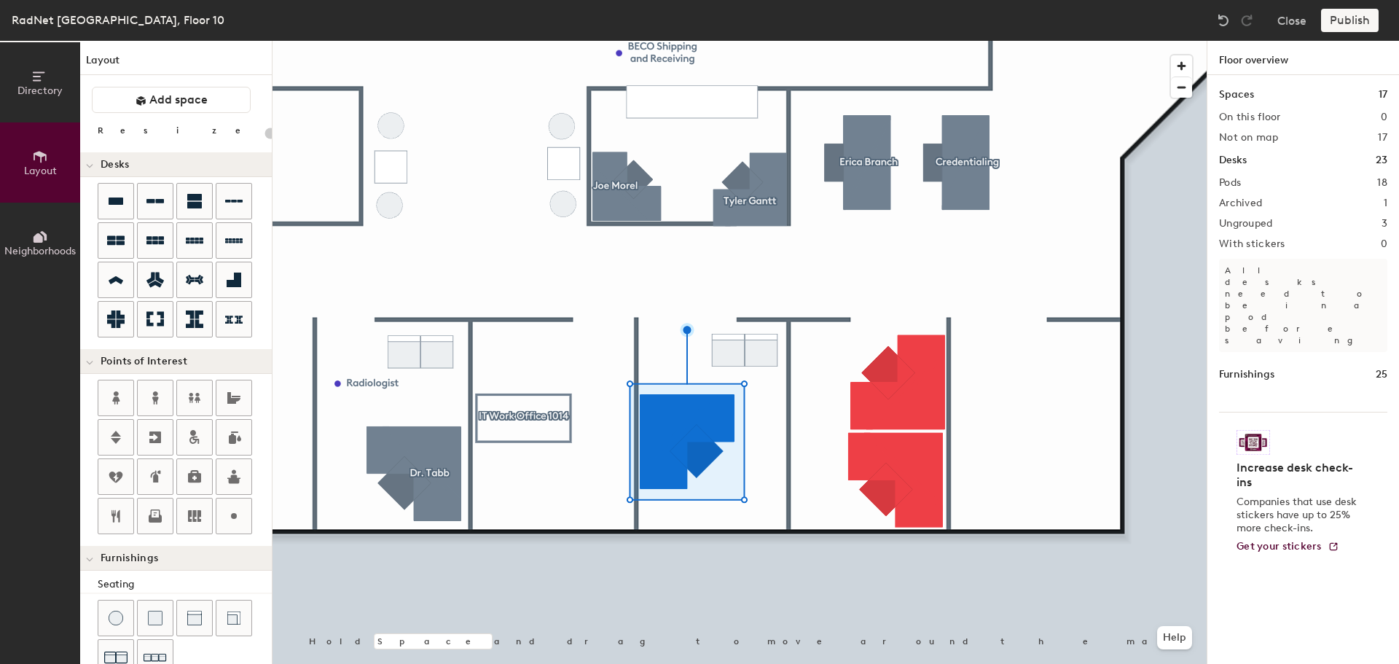
click at [696, 41] on div at bounding box center [740, 41] width 934 height 0
type input "160"
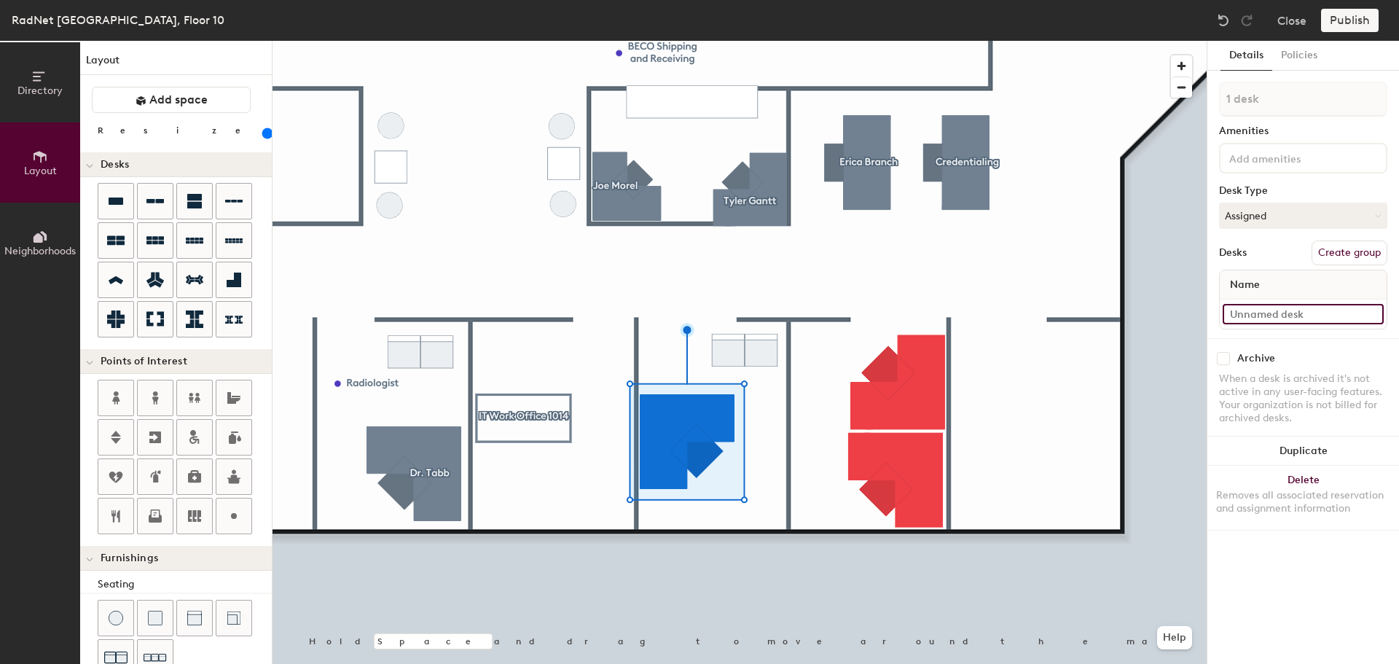
click at [1271, 317] on input at bounding box center [1303, 314] width 161 height 20
paste input "Credentialing"
type input "Credentialing Manager"
click at [1341, 248] on button "Create group" at bounding box center [1350, 252] width 76 height 25
drag, startPoint x: 1277, startPoint y: 94, endPoint x: 1183, endPoint y: 96, distance: 94.0
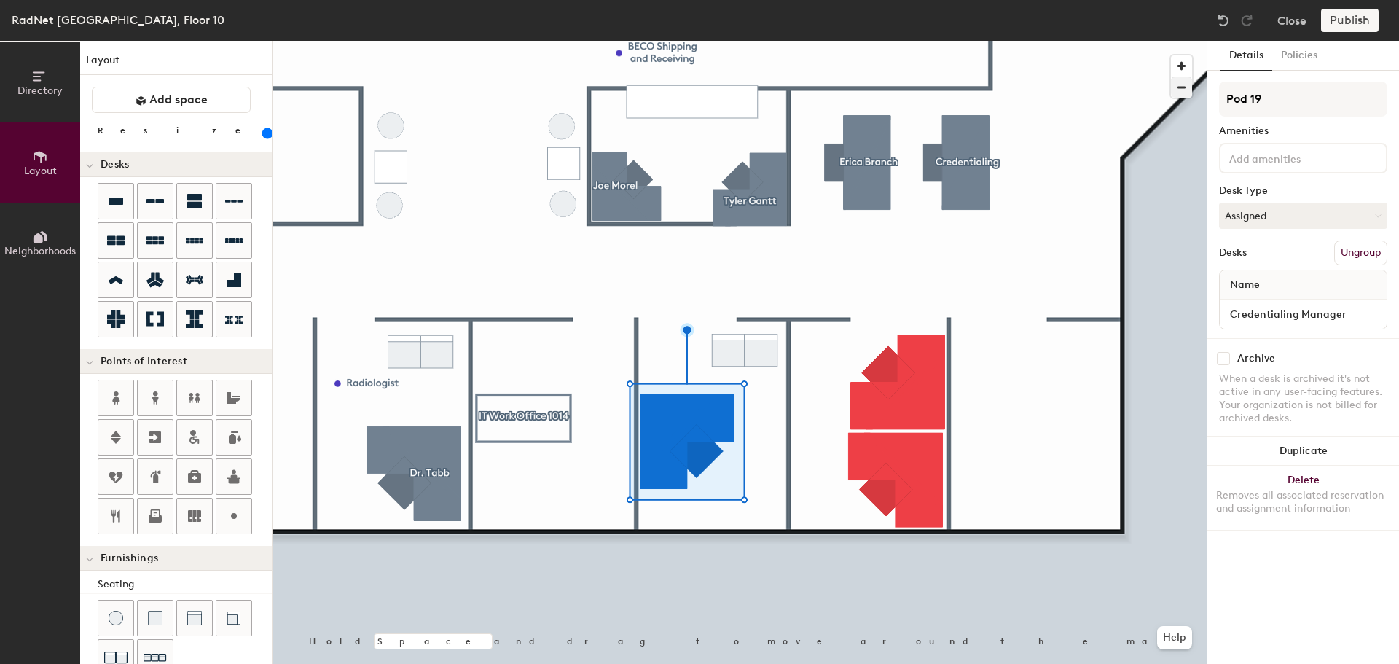
click at [1183, 96] on div "Directory Layout Neighborhoods Layout Add space Resize Desks Points of Interest…" at bounding box center [699, 352] width 1399 height 623
type input "[PERSON_NAME]"
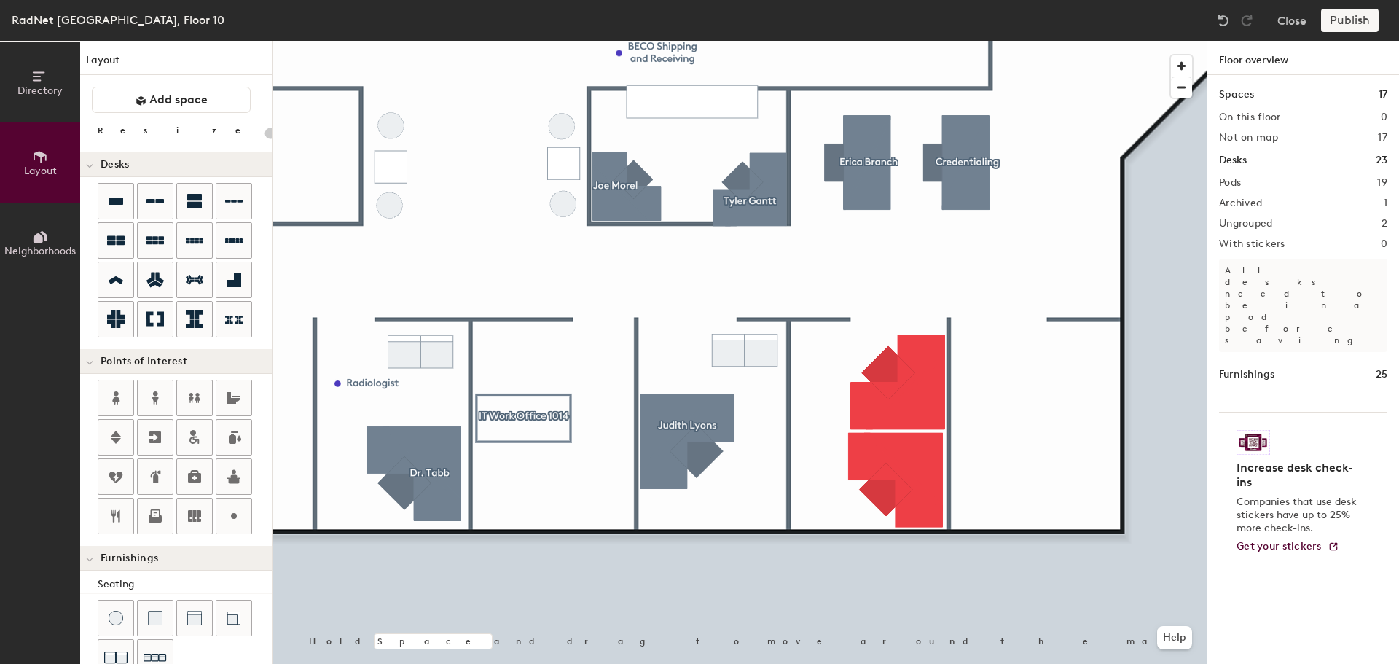
type input "160"
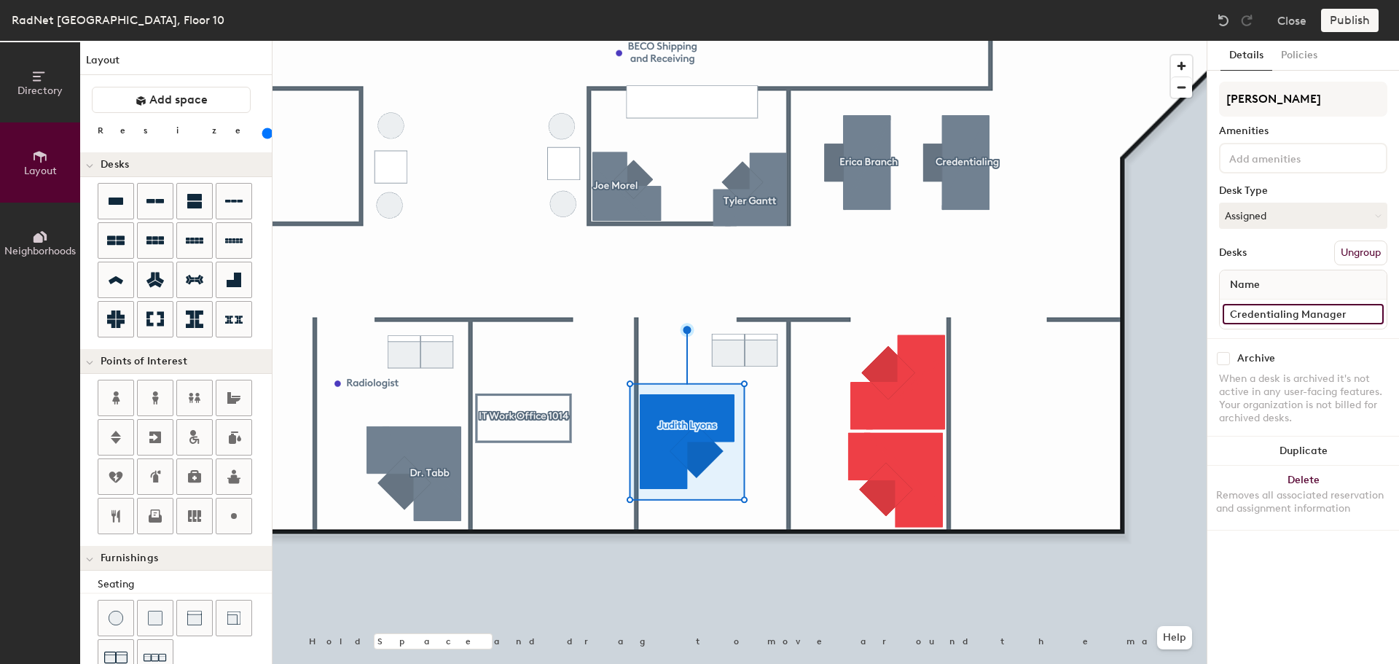
click at [1311, 309] on input "Credentialing Manager" at bounding box center [1303, 314] width 161 height 20
click at [1284, 306] on input "Credentialing Manager" at bounding box center [1303, 314] width 161 height 20
click at [1291, 313] on input "Credentialing Manager" at bounding box center [1303, 314] width 161 height 20
click at [1203, 317] on div "Directory Layout Neighborhoods Layout Add space Resize Desks Points of Interest…" at bounding box center [699, 352] width 1399 height 623
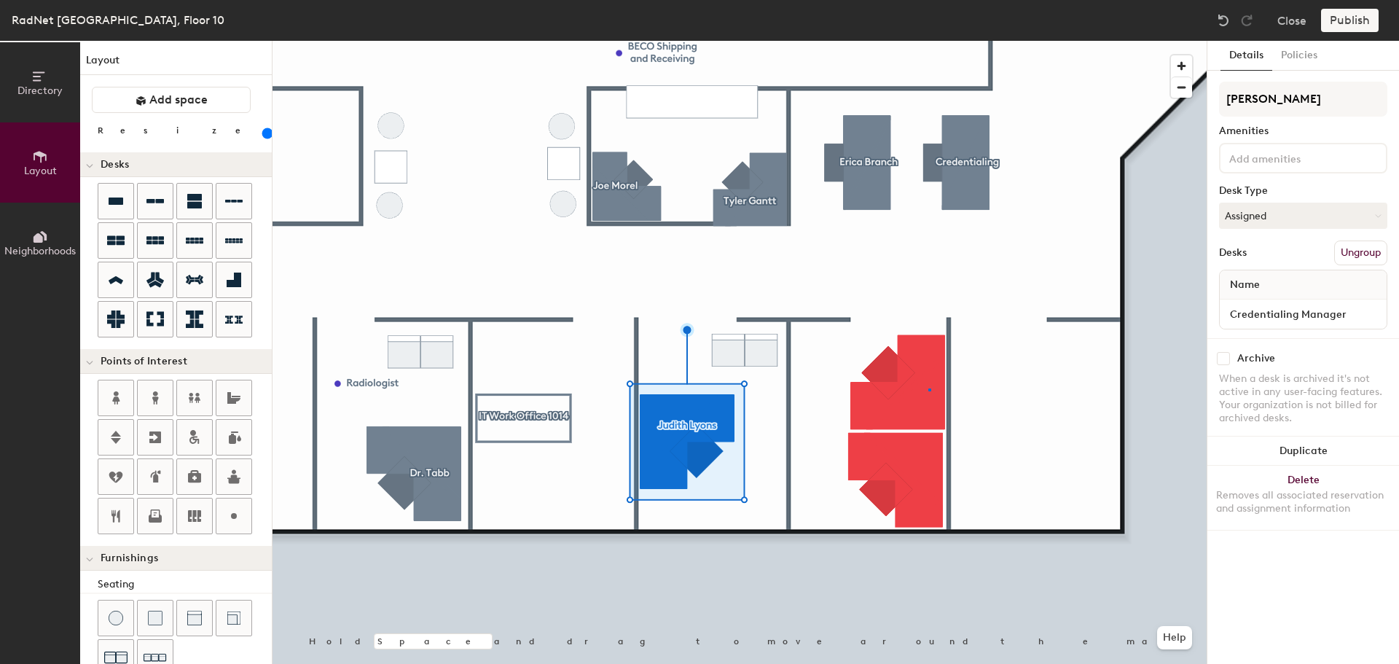
drag, startPoint x: 1296, startPoint y: 317, endPoint x: 1208, endPoint y: 317, distance: 87.4
click at [928, 41] on div at bounding box center [740, 41] width 934 height 0
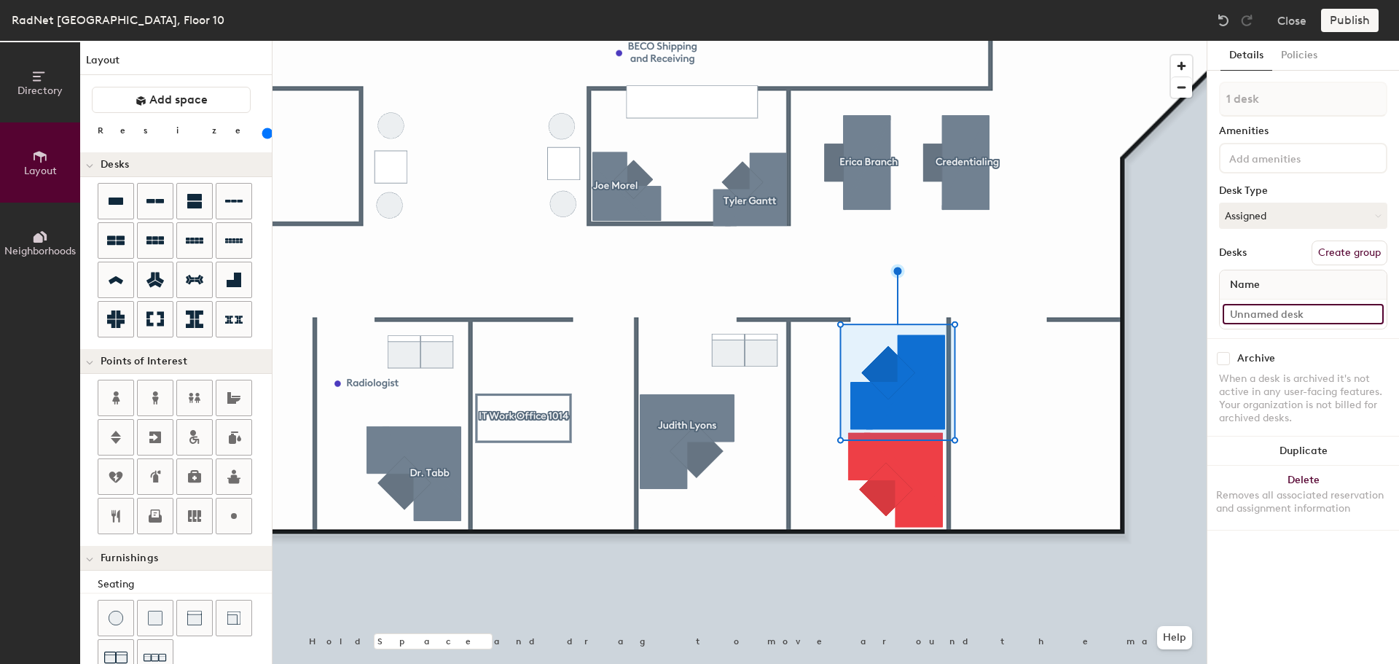
click at [1309, 307] on input at bounding box center [1303, 314] width 161 height 20
paste input "Credentialing"
type input "Credentialing"
click at [1252, 317] on input at bounding box center [1303, 314] width 161 height 20
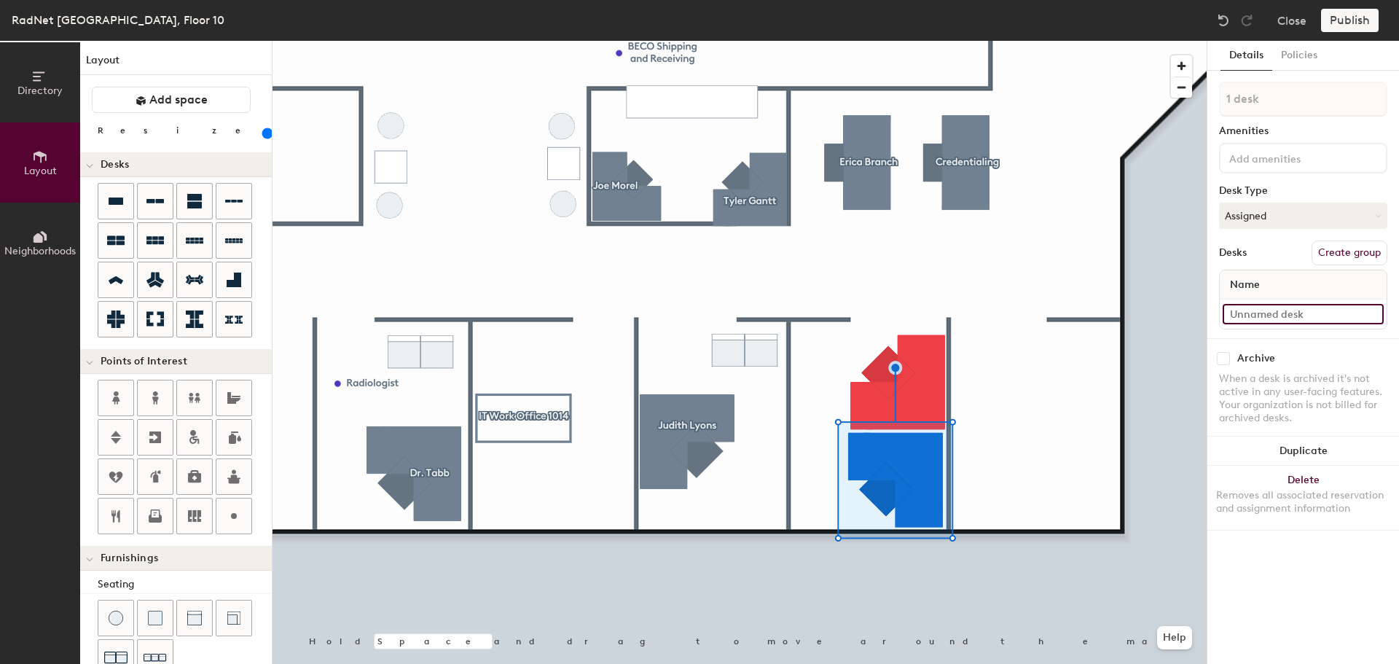
paste input "Credentialing"
type input "Credentialing"
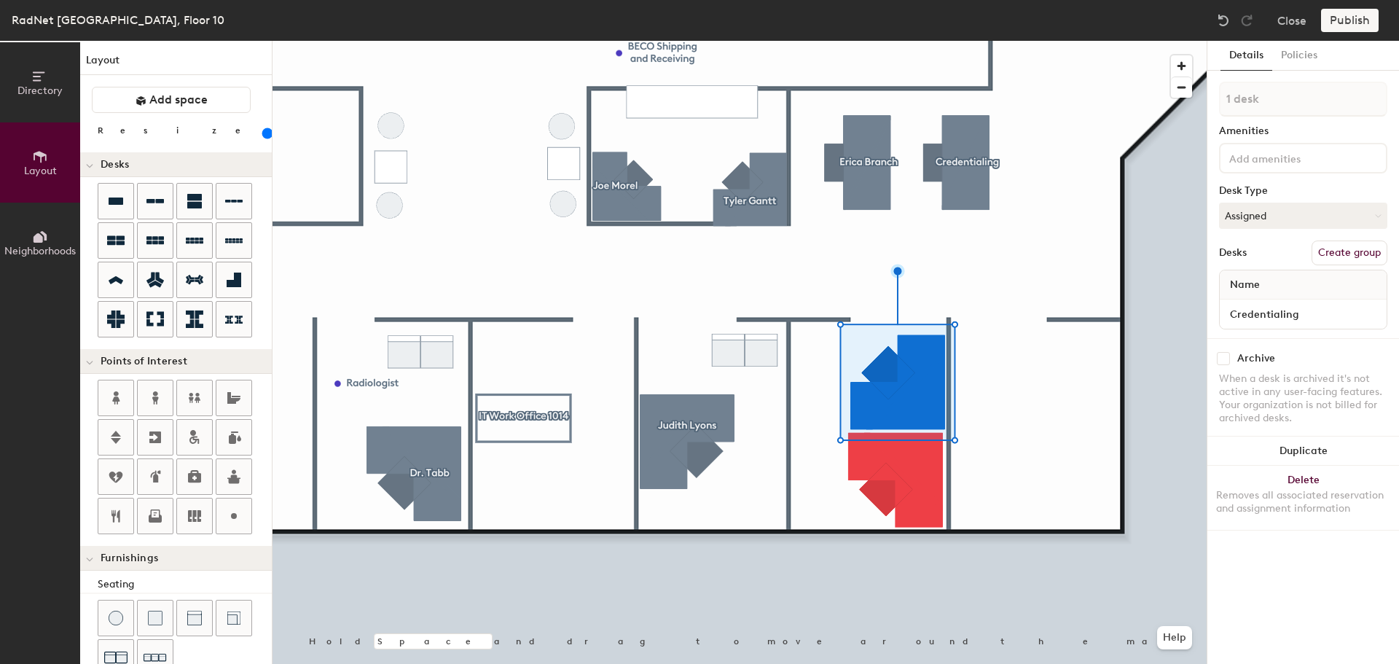
click at [1360, 248] on button "Create group" at bounding box center [1350, 252] width 76 height 25
drag, startPoint x: 1279, startPoint y: 101, endPoint x: 1212, endPoint y: 103, distance: 67.8
click at [1212, 103] on div "Details Policies Pod 20 Amenities Desk Type Assigned Desks Ungroup Name Credent…" at bounding box center [1303, 352] width 192 height 623
type input "Credentialing"
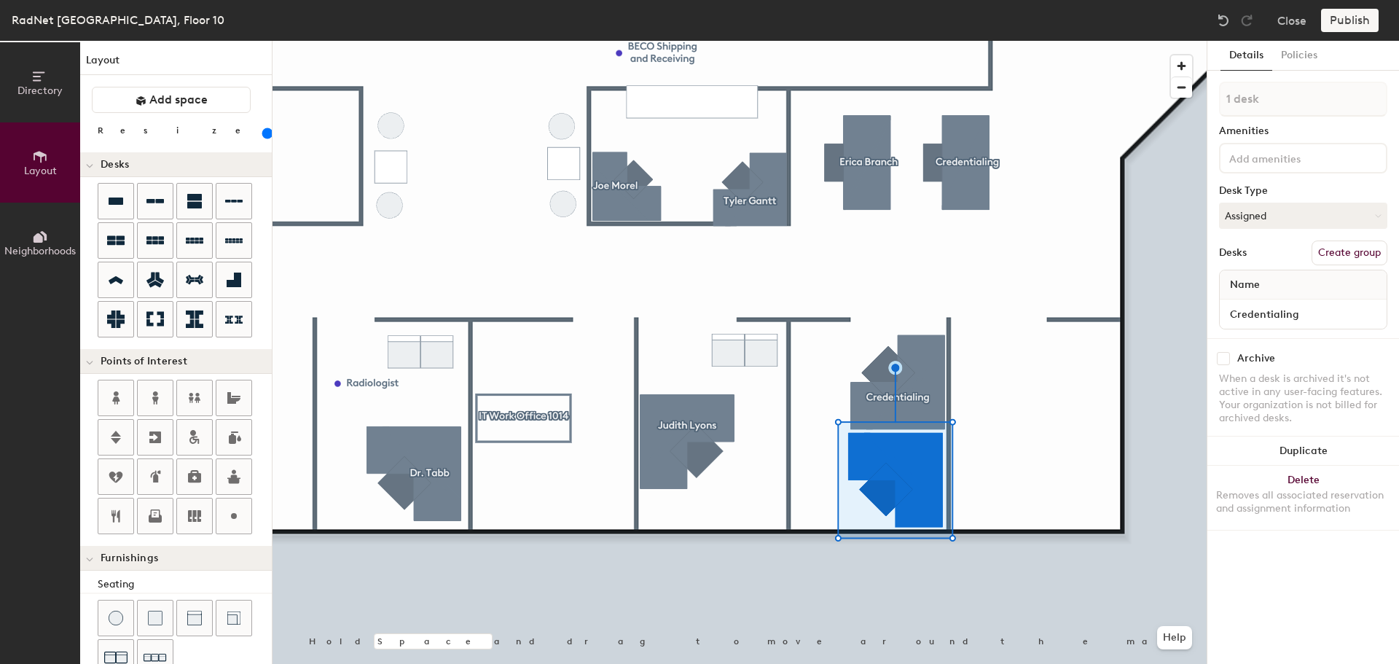
click at [1333, 249] on button "Create group" at bounding box center [1350, 252] width 76 height 25
click at [1200, 100] on div "Directory Layout Neighborhoods Layout Add space Resize Desks Points of Interest…" at bounding box center [699, 352] width 1399 height 623
type input "Credentialing"
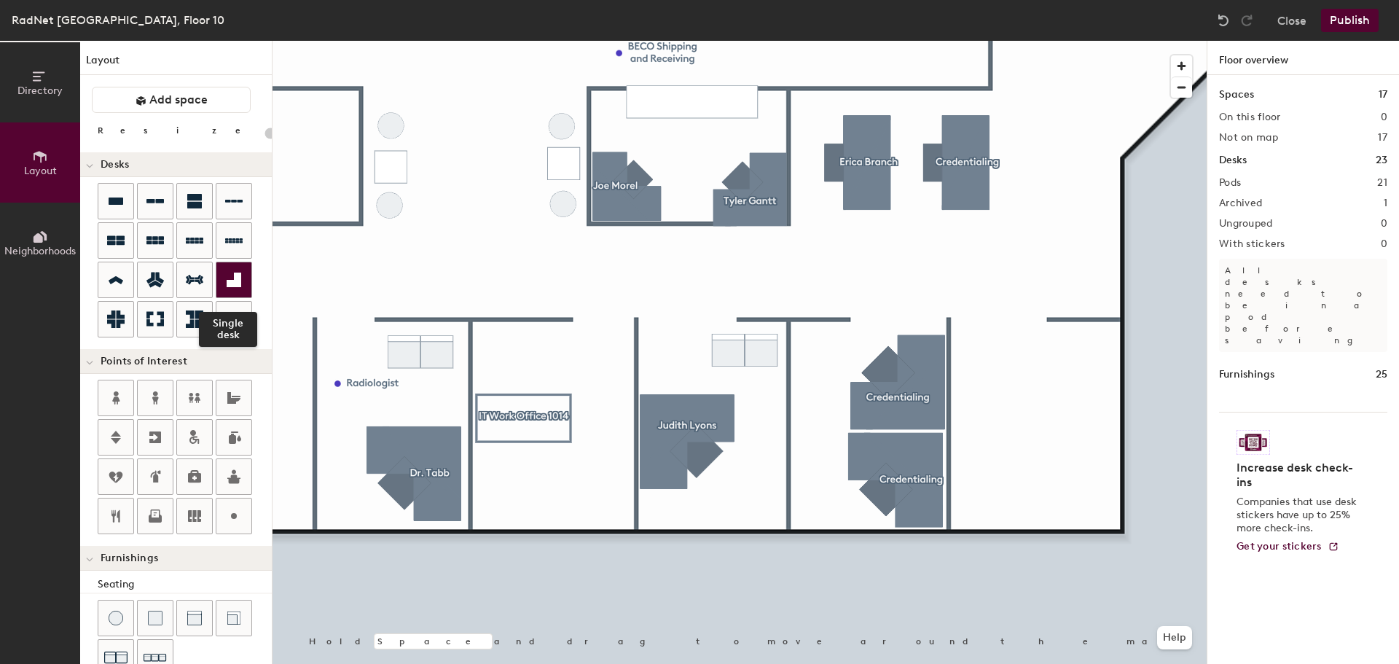
click at [229, 290] on div at bounding box center [233, 279] width 35 height 35
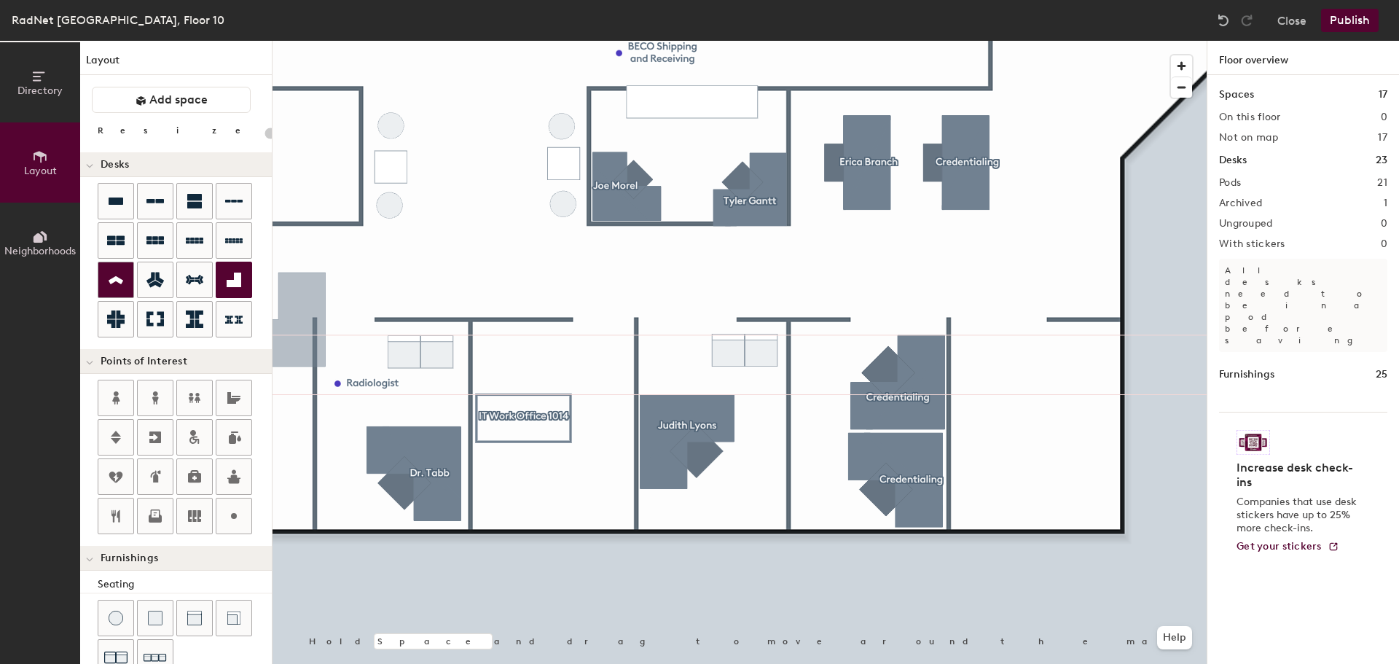
click at [123, 276] on icon at bounding box center [115, 280] width 17 height 17
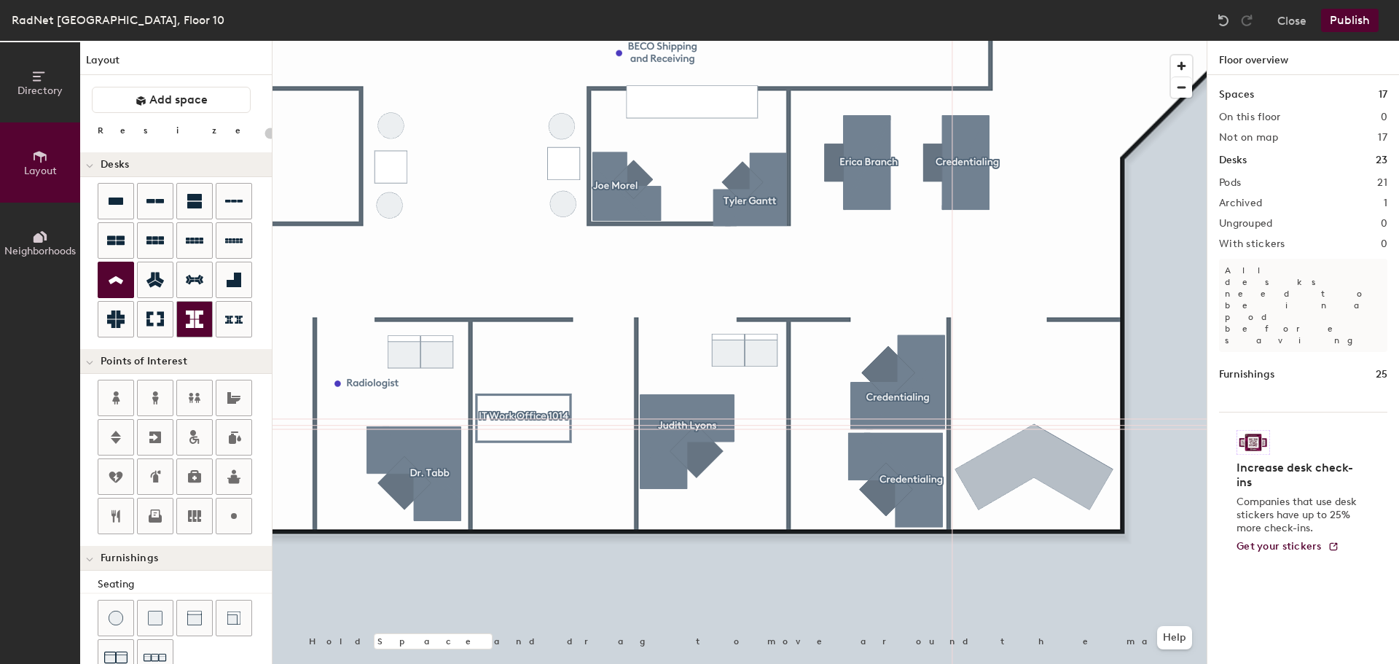
type input "160"
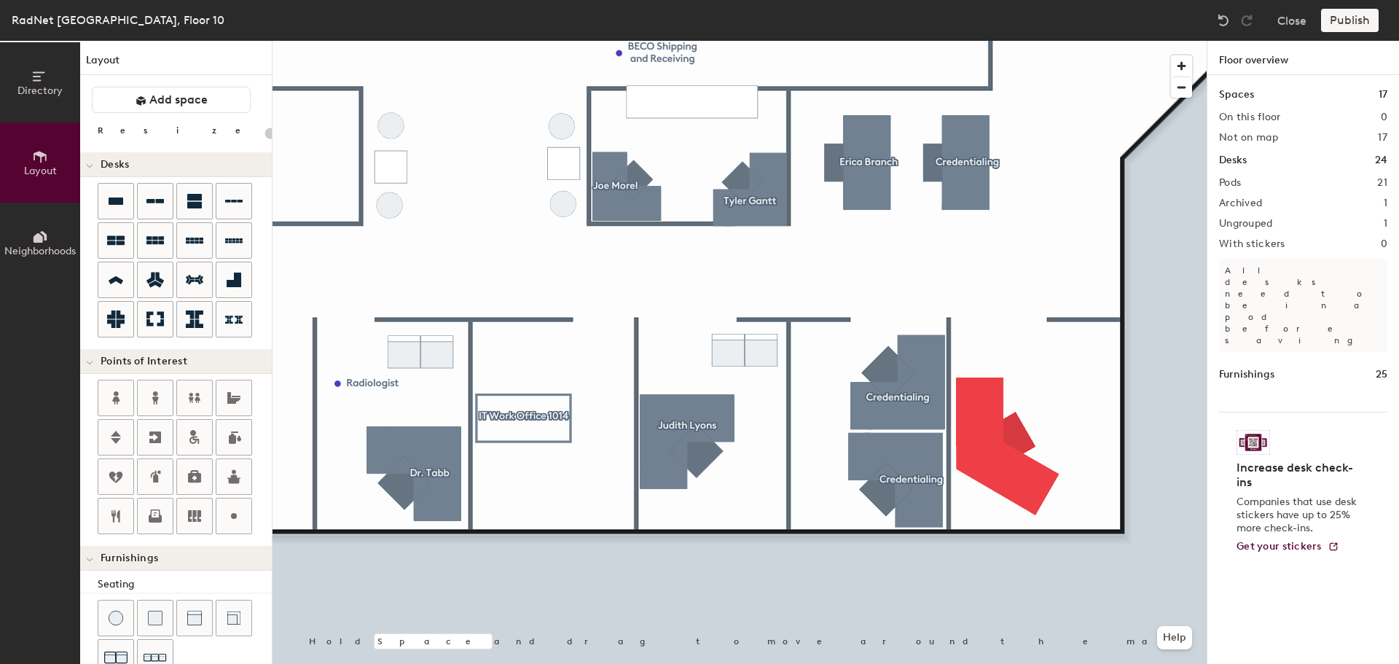
type input "160"
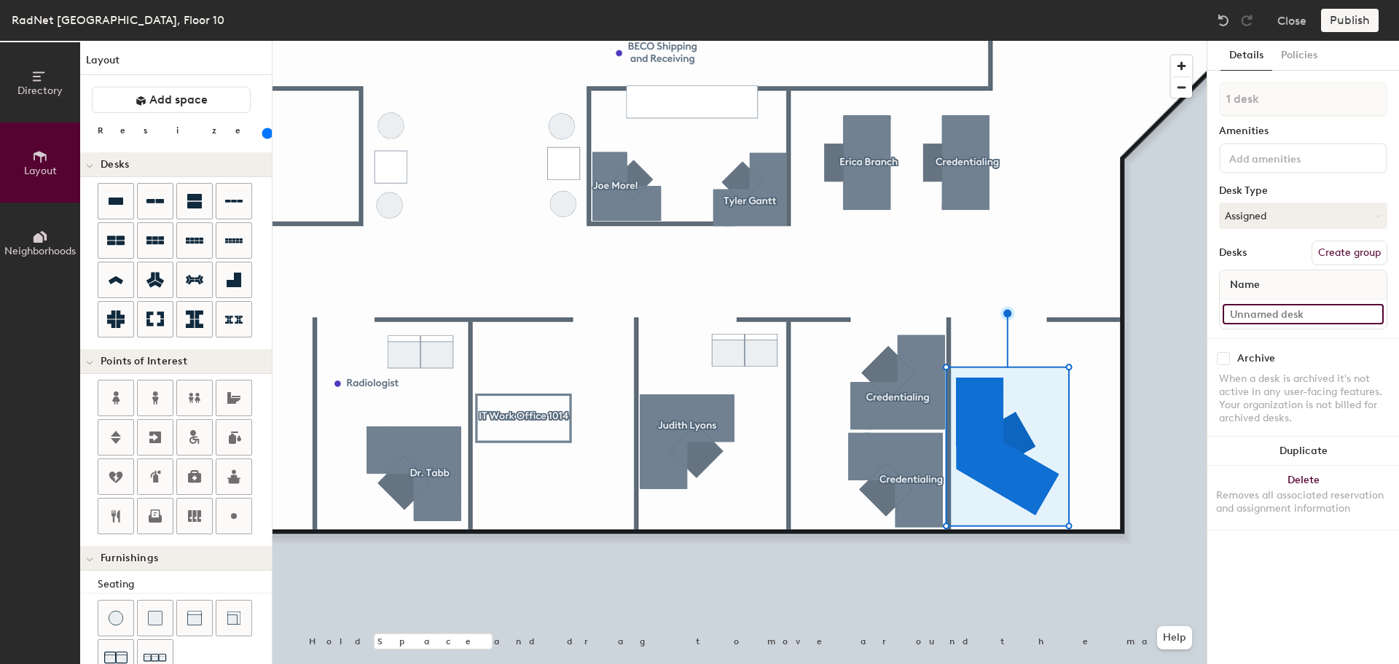
click at [1308, 310] on input at bounding box center [1303, 314] width 161 height 20
drag, startPoint x: 1317, startPoint y: 313, endPoint x: 1228, endPoint y: 315, distance: 89.6
click at [1228, 315] on input at bounding box center [1303, 314] width 161 height 20
type input "HR"
click at [1357, 248] on button "Create group" at bounding box center [1350, 252] width 76 height 25
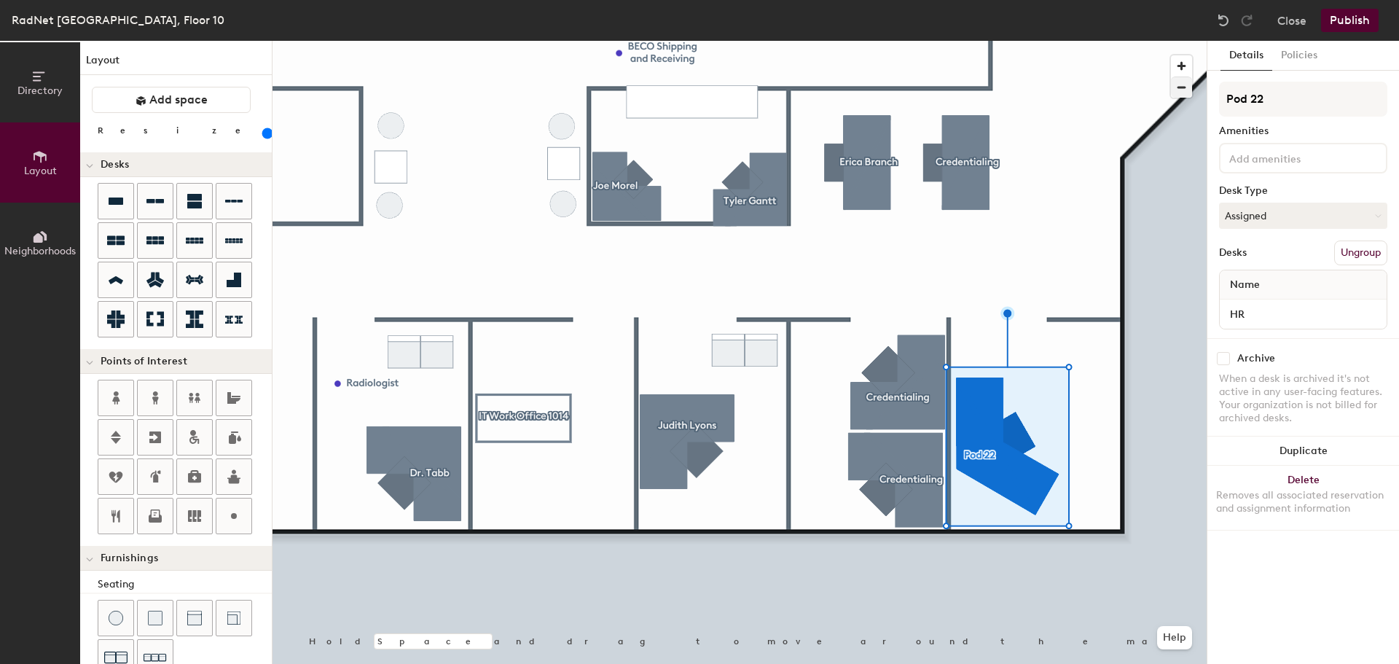
drag, startPoint x: 1273, startPoint y: 95, endPoint x: 1171, endPoint y: 96, distance: 102.0
click at [1171, 96] on div "Directory Layout Neighborhoods Layout Add space Resize Desks Points of Interest…" at bounding box center [699, 352] width 1399 height 623
type input "HR Office"
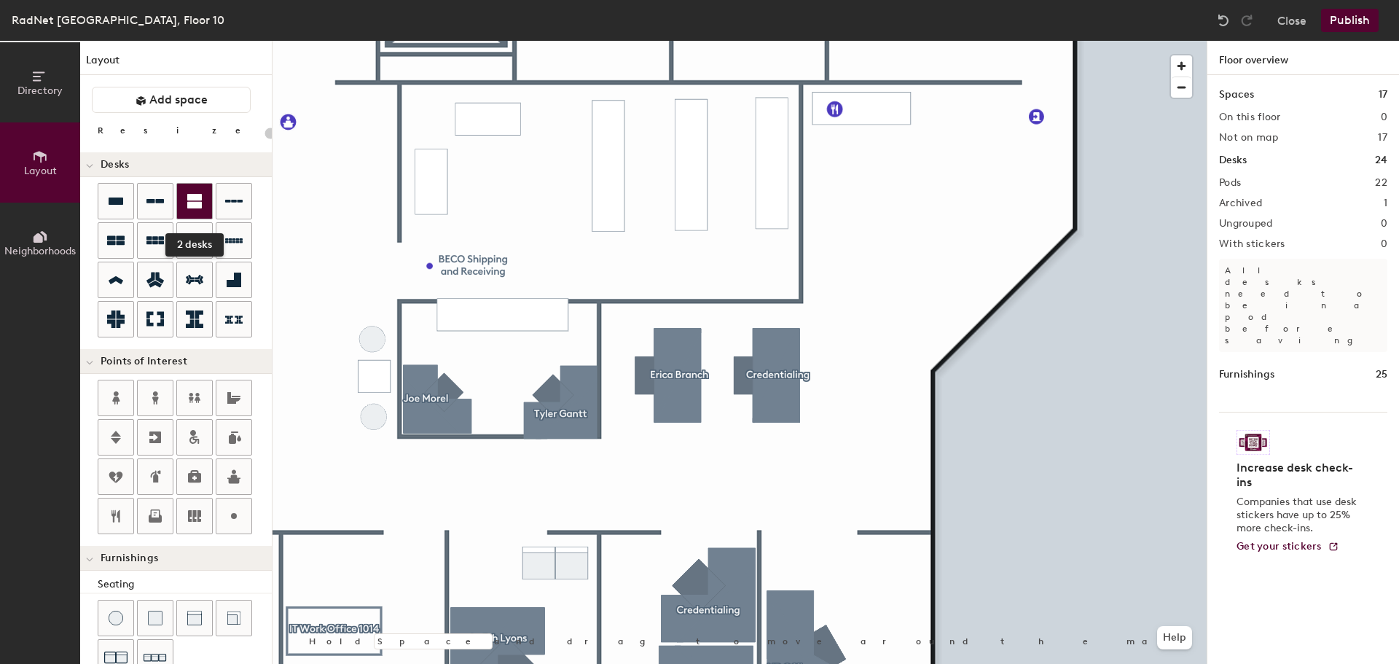
click at [193, 214] on div at bounding box center [194, 201] width 35 height 35
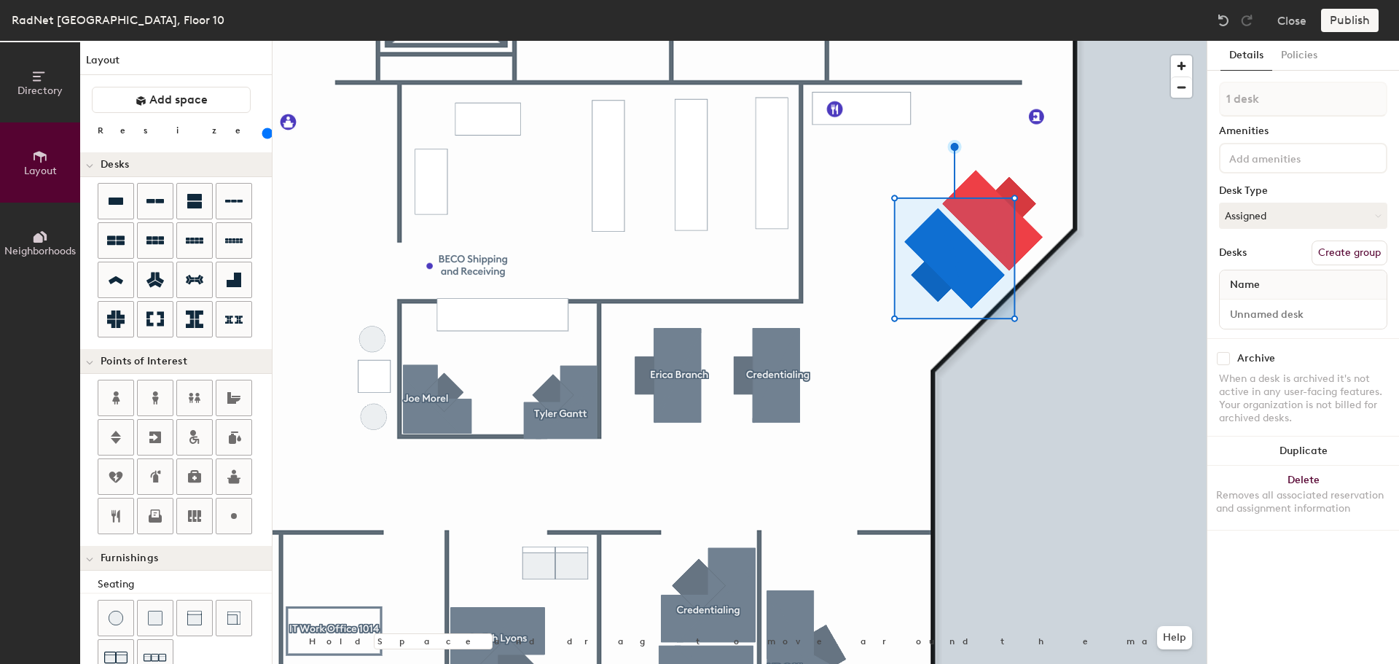
click at [922, 41] on div at bounding box center [740, 41] width 934 height 0
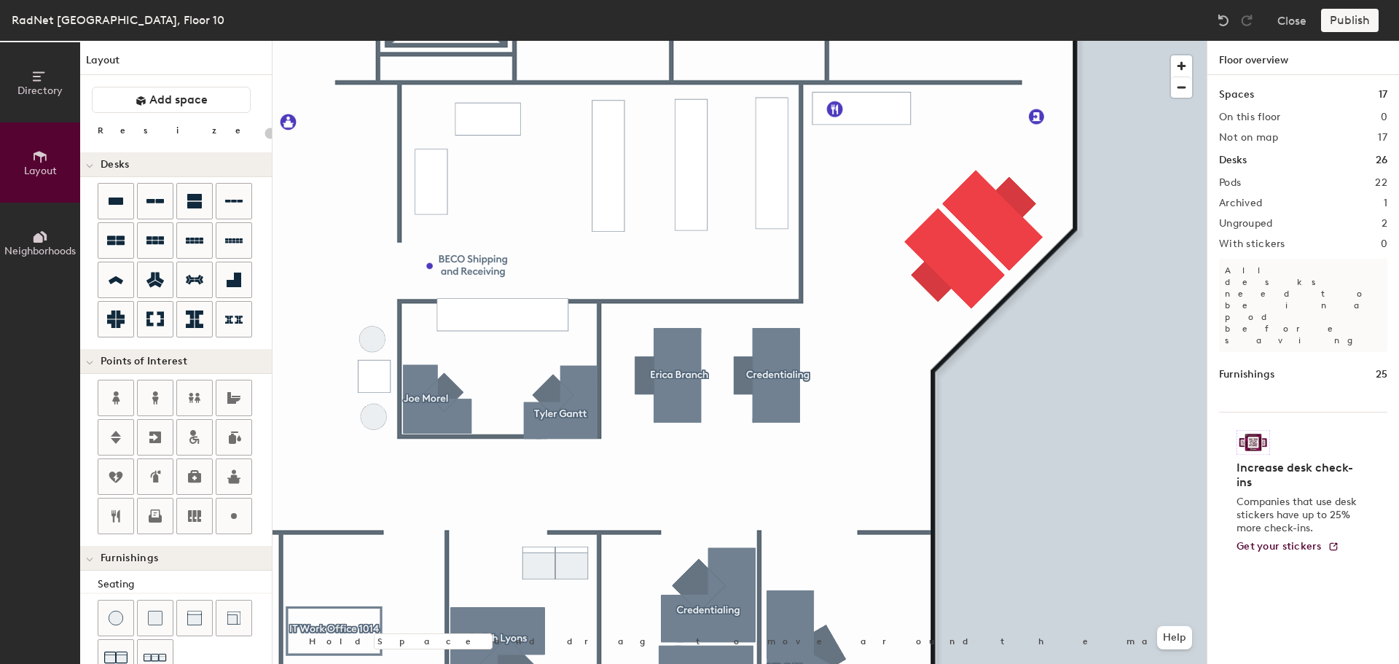
type input "160"
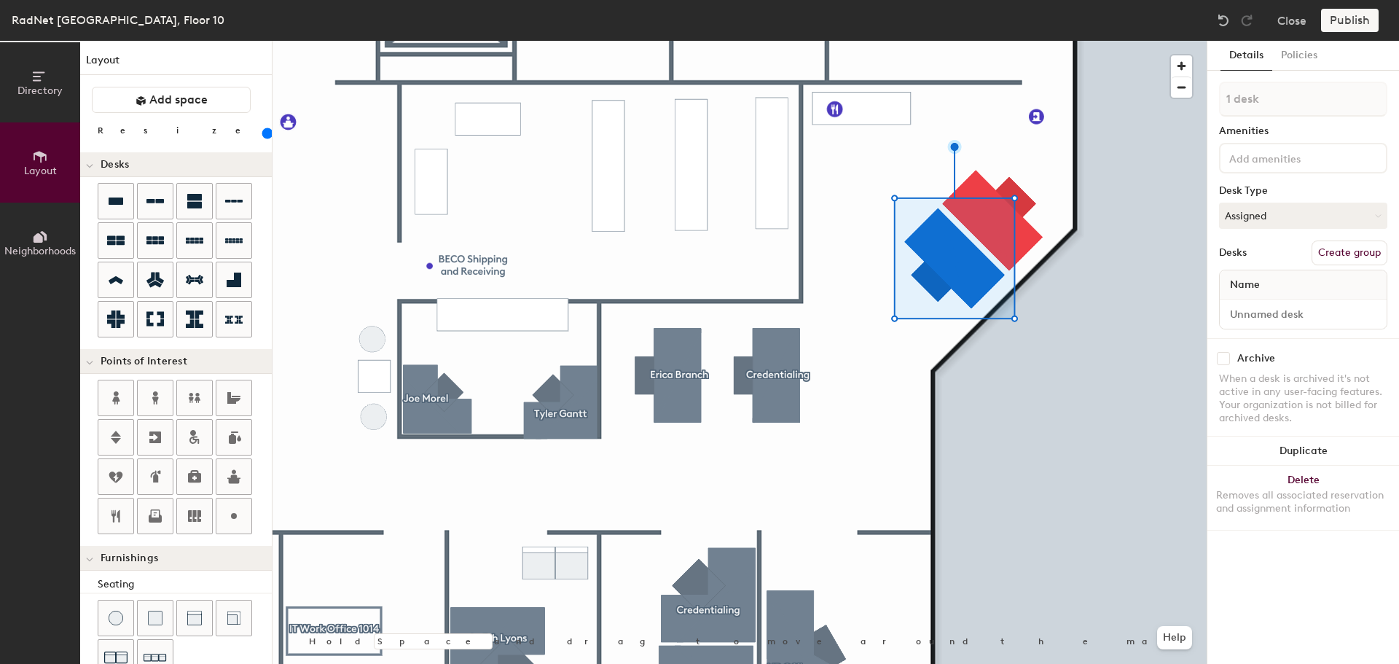
click at [1336, 248] on button "Create group" at bounding box center [1350, 252] width 76 height 25
type input "P"
type input "Desk"
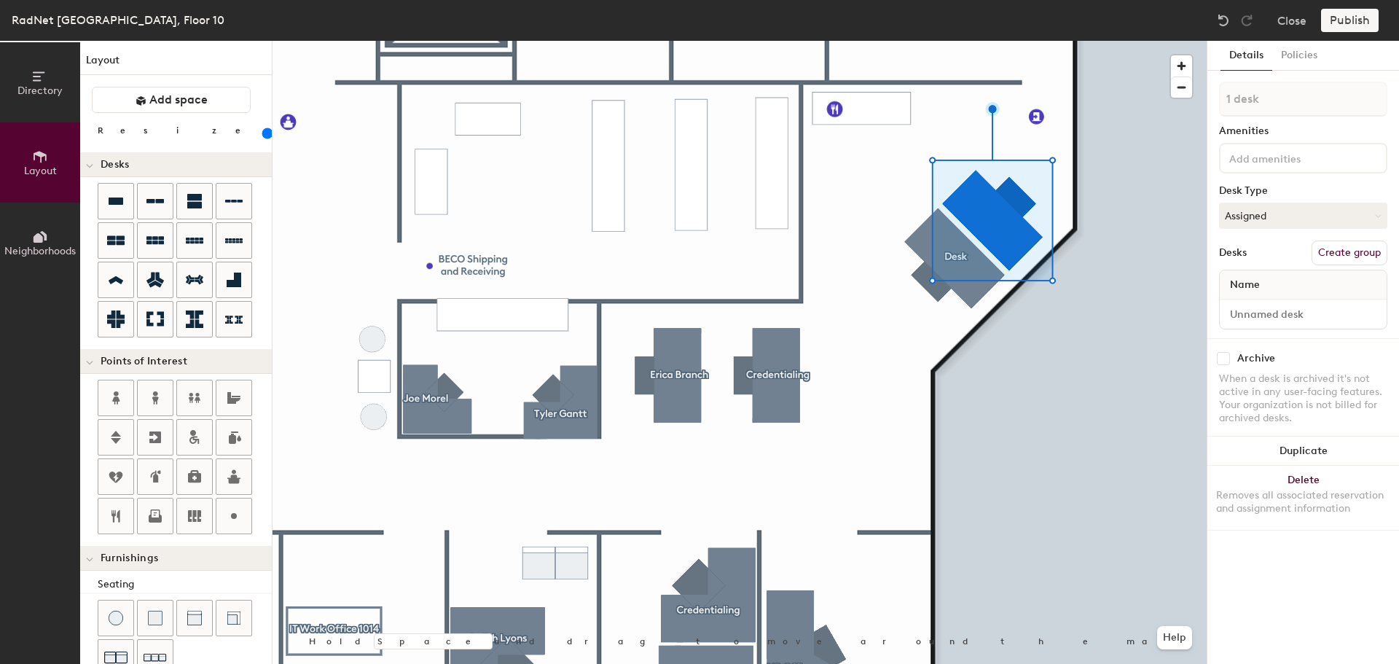
click at [1351, 246] on button "Create group" at bounding box center [1350, 252] width 76 height 25
type input "P"
type input "Desk"
click at [1292, 238] on div "Desk Amenities Desk Type Assigned Desks Ungroup Name Desk 1" at bounding box center [1303, 210] width 168 height 256
click at [1283, 307] on input "Desk 1" at bounding box center [1303, 314] width 161 height 20
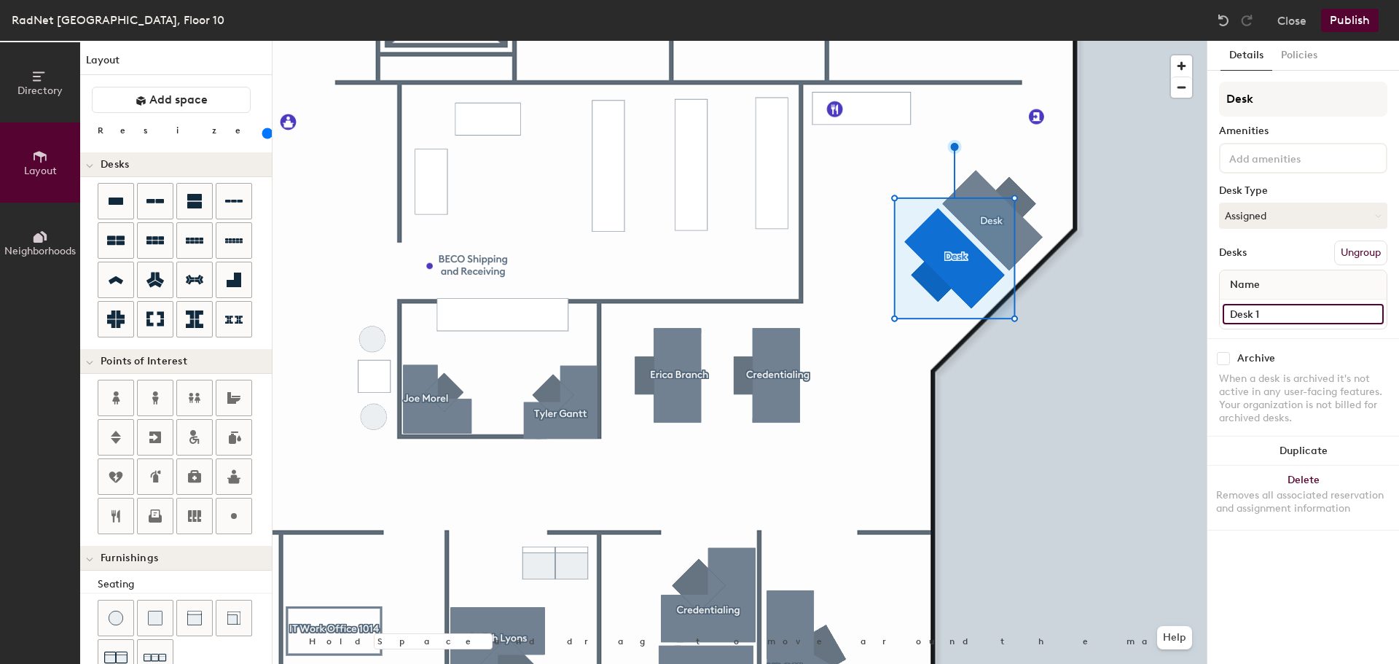
click at [1231, 312] on input "Desk 1" at bounding box center [1303, 314] width 161 height 20
click at [1287, 316] on input "Desk 1" at bounding box center [1303, 314] width 161 height 20
type input "Desk 2"
click at [1339, 382] on div "When a desk is archived it's not active in any user-facing features. Your organ…" at bounding box center [1303, 398] width 168 height 52
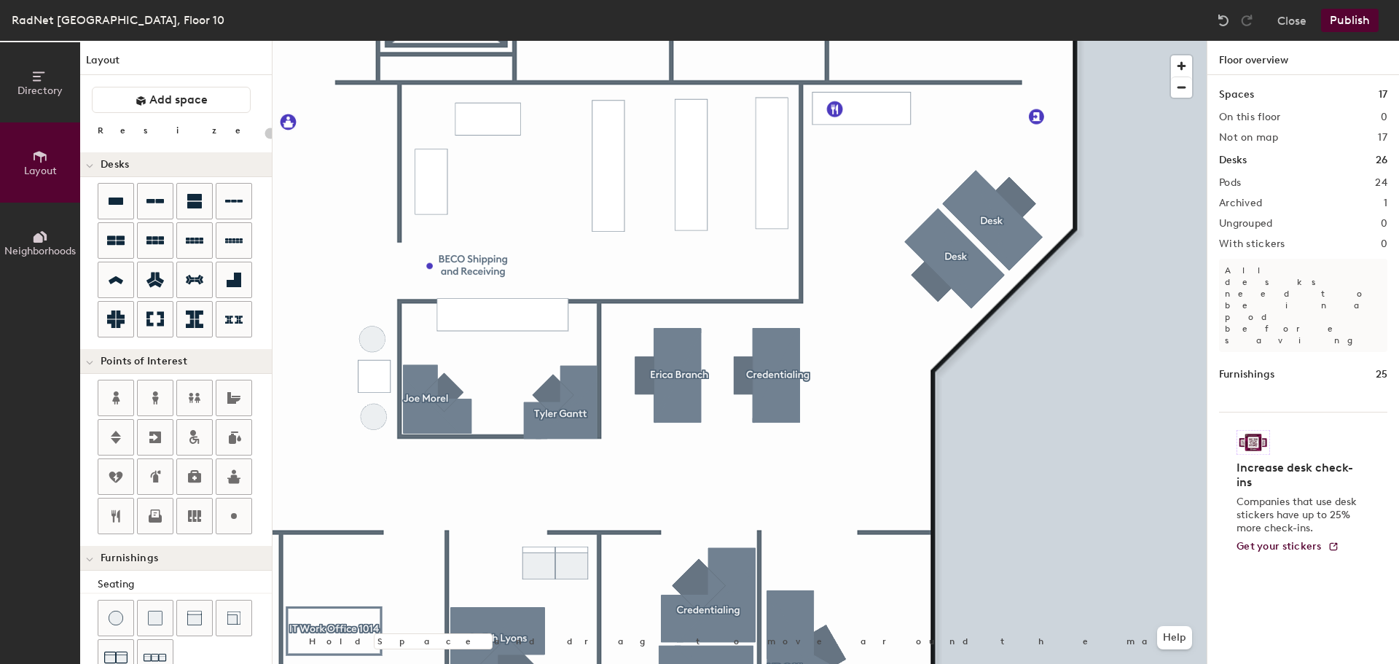
click at [1347, 21] on button "Publish" at bounding box center [1350, 20] width 58 height 23
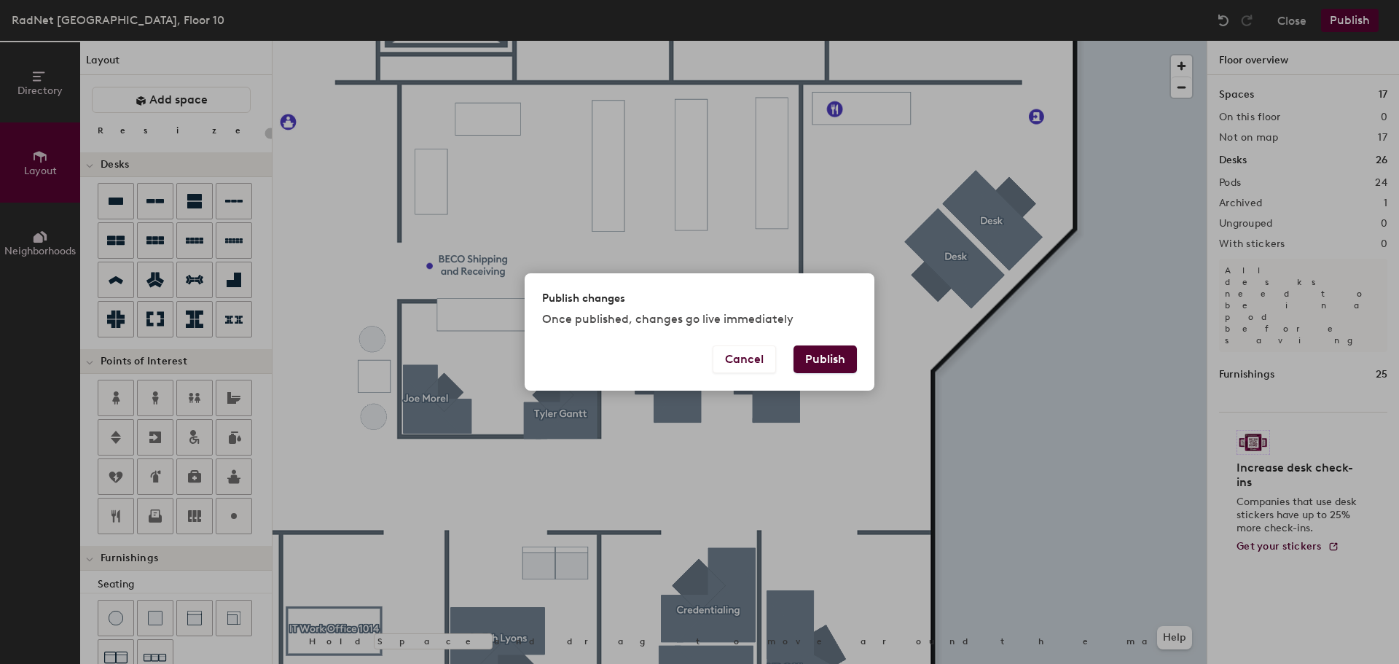
click at [804, 358] on button "Publish" at bounding box center [824, 359] width 63 height 28
type input "20"
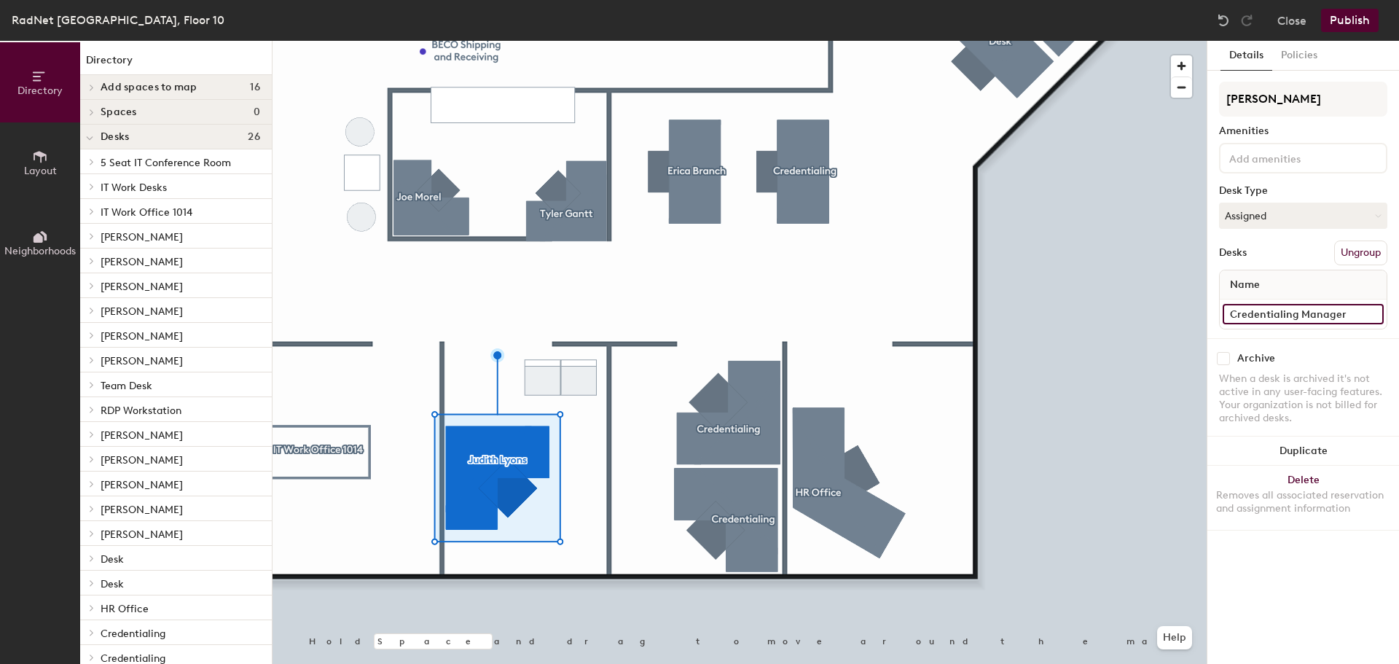
click at [1344, 313] on input "Credentialing Manager" at bounding box center [1303, 314] width 161 height 20
click at [1346, 315] on input "Credentialing Manager" at bounding box center [1303, 314] width 161 height 20
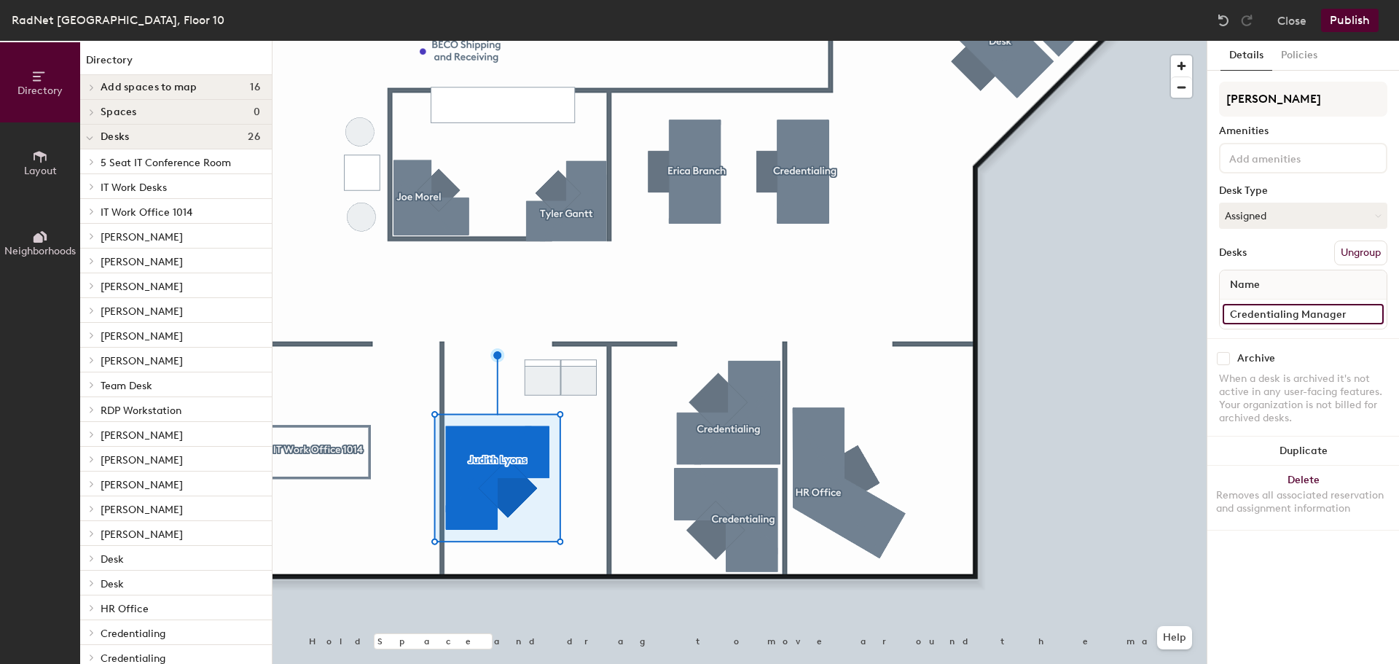
click at [1322, 315] on input "Credentialing Manager" at bounding box center [1303, 314] width 161 height 20
click at [1350, 313] on input "Credentialing Manager" at bounding box center [1303, 314] width 161 height 20
type input "Credentialing Manager, 1015"
click at [1363, 350] on div "Archive When a desk is archived it's not active in any user-facing features. Yo…" at bounding box center [1303, 390] width 192 height 104
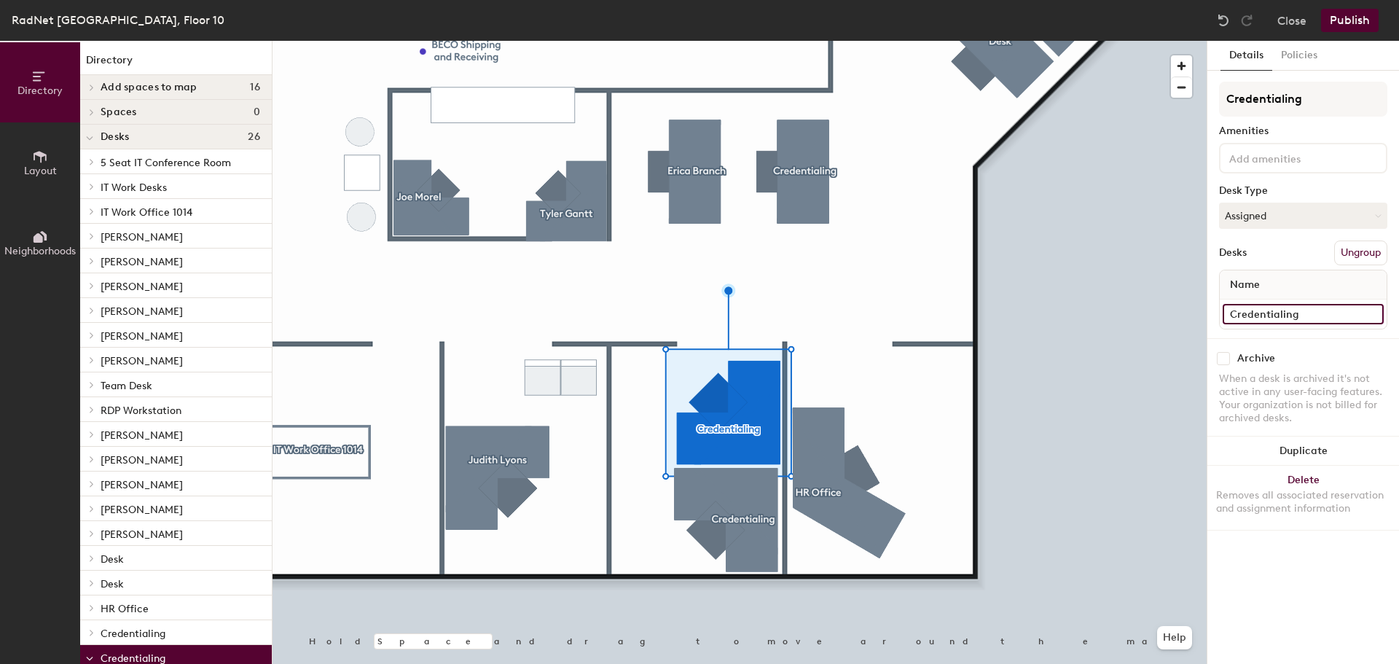
click at [1305, 316] on input "Credentialing" at bounding box center [1303, 314] width 161 height 20
click at [1309, 316] on input "Credentialing" at bounding box center [1303, 314] width 161 height 20
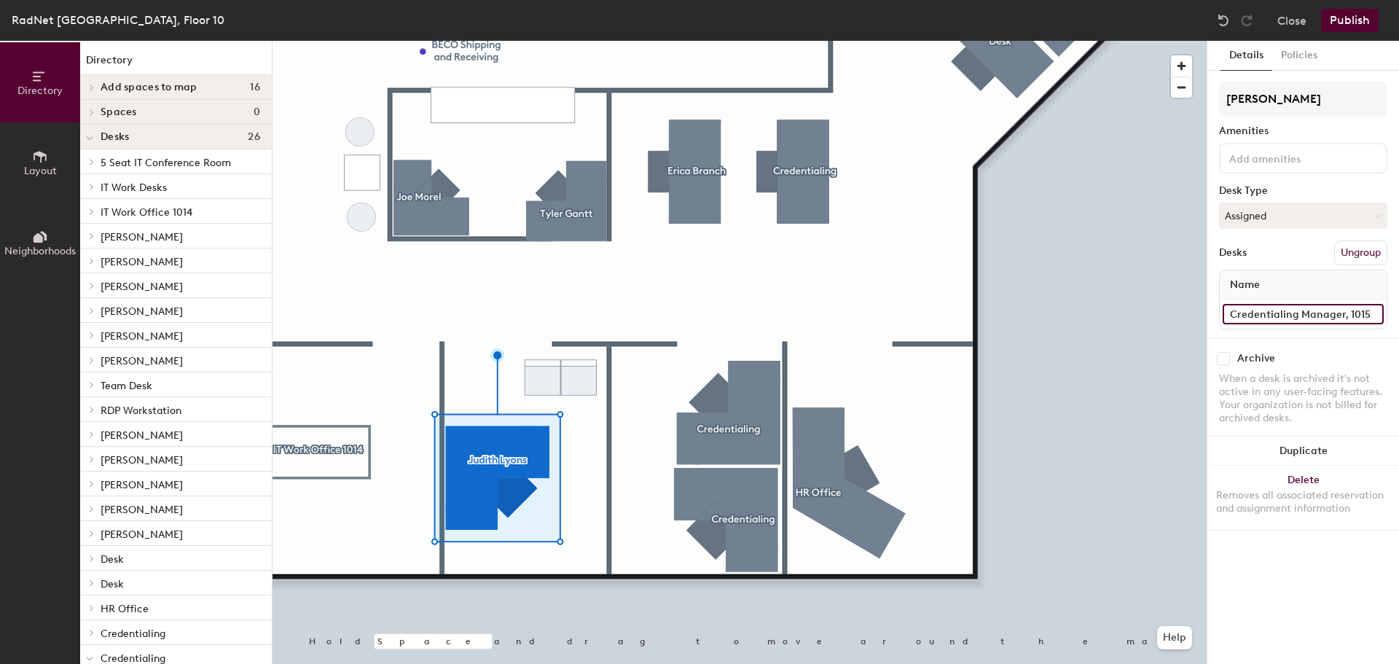
click at [1358, 317] on input "Credentialing Manager, 1015" at bounding box center [1303, 314] width 161 height 20
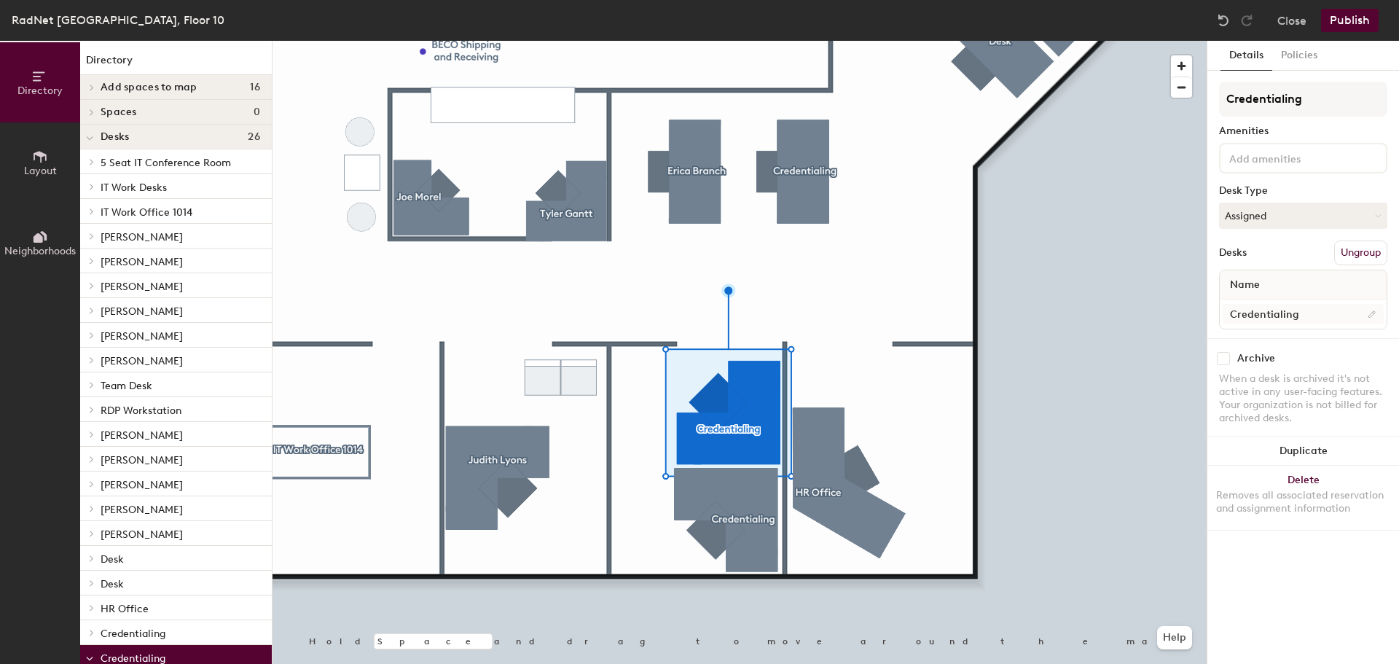
drag, startPoint x: 1322, startPoint y: 326, endPoint x: 1322, endPoint y: 317, distance: 8.8
click at [1322, 325] on div "Credentialing" at bounding box center [1303, 313] width 167 height 29
click at [1322, 315] on input "Credentialing" at bounding box center [1303, 314] width 161 height 20
click at [1320, 315] on input "Credentialing" at bounding box center [1303, 314] width 161 height 20
click at [1331, 307] on input "Credentialing, 1016" at bounding box center [1303, 314] width 161 height 20
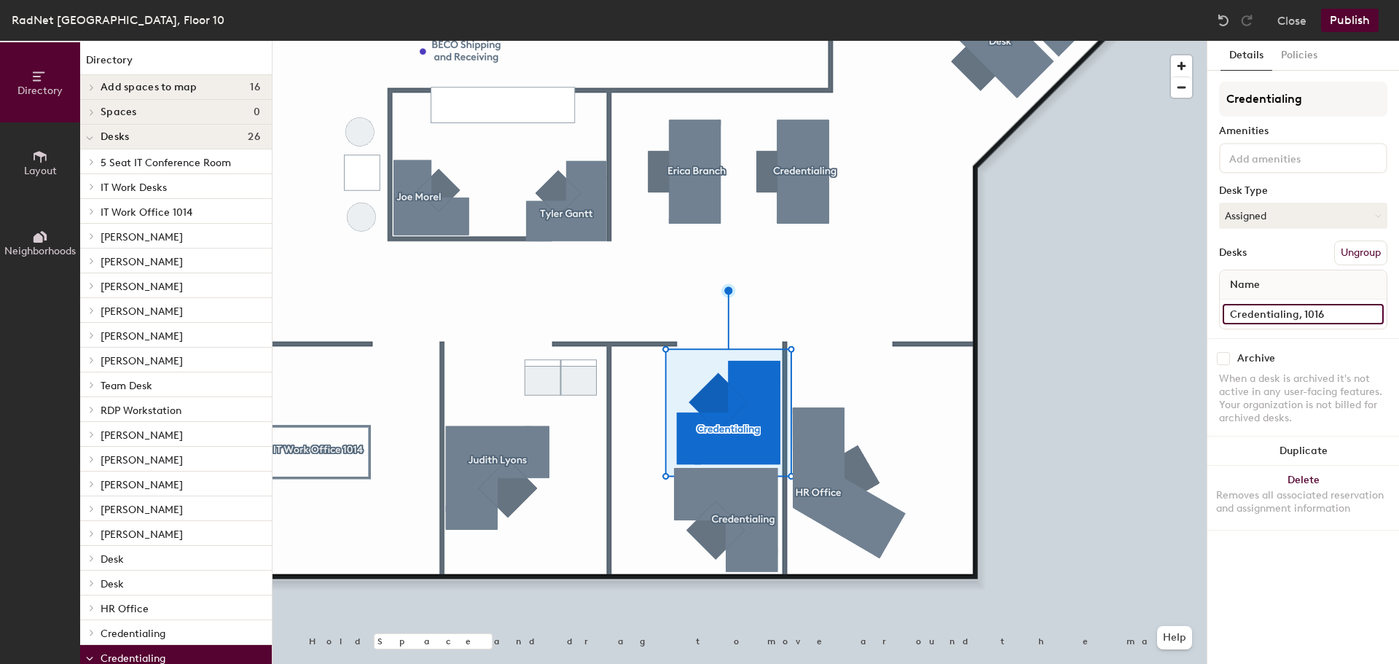
type input "Credentialing, 1016"
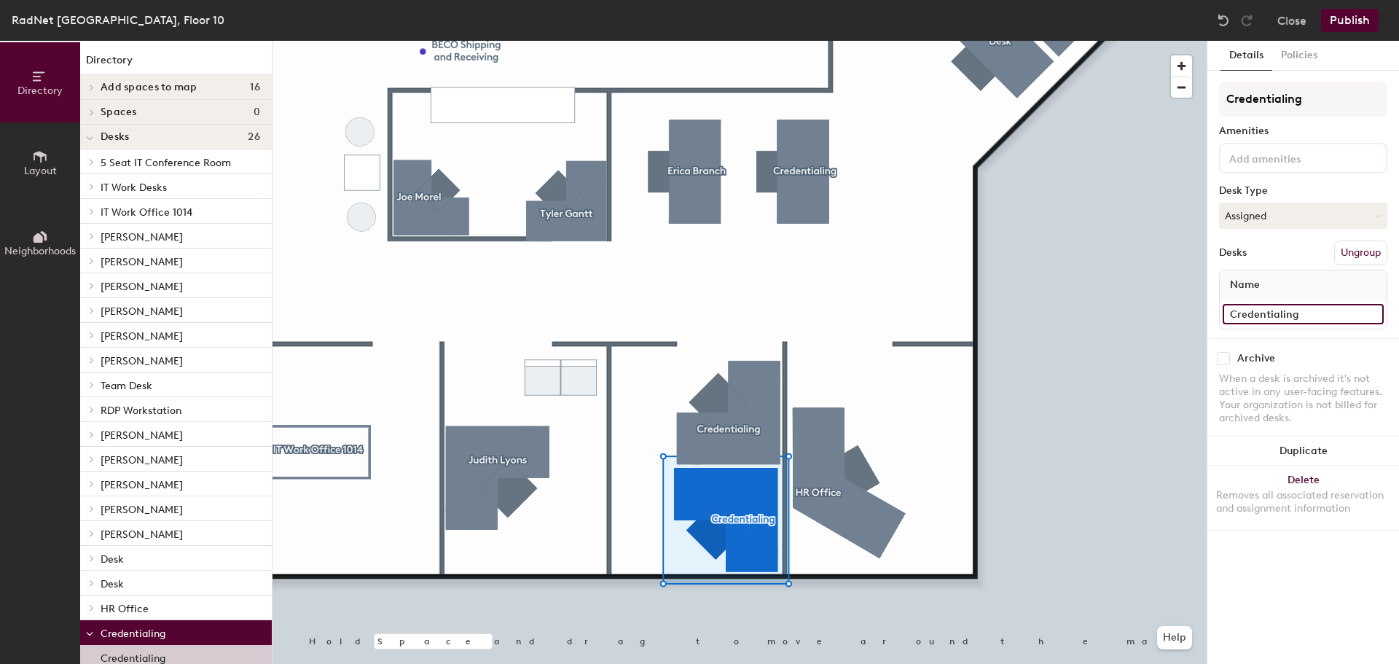
click at [1333, 314] on input "Credentialing" at bounding box center [1303, 314] width 161 height 20
paste input ", 1016"
click at [1069, 390] on div "Directory Layout Neighborhoods Directory Add spaces to map 16 101 - IT Desk Spa…" at bounding box center [699, 352] width 1399 height 623
type input "Credentialing, 1016"
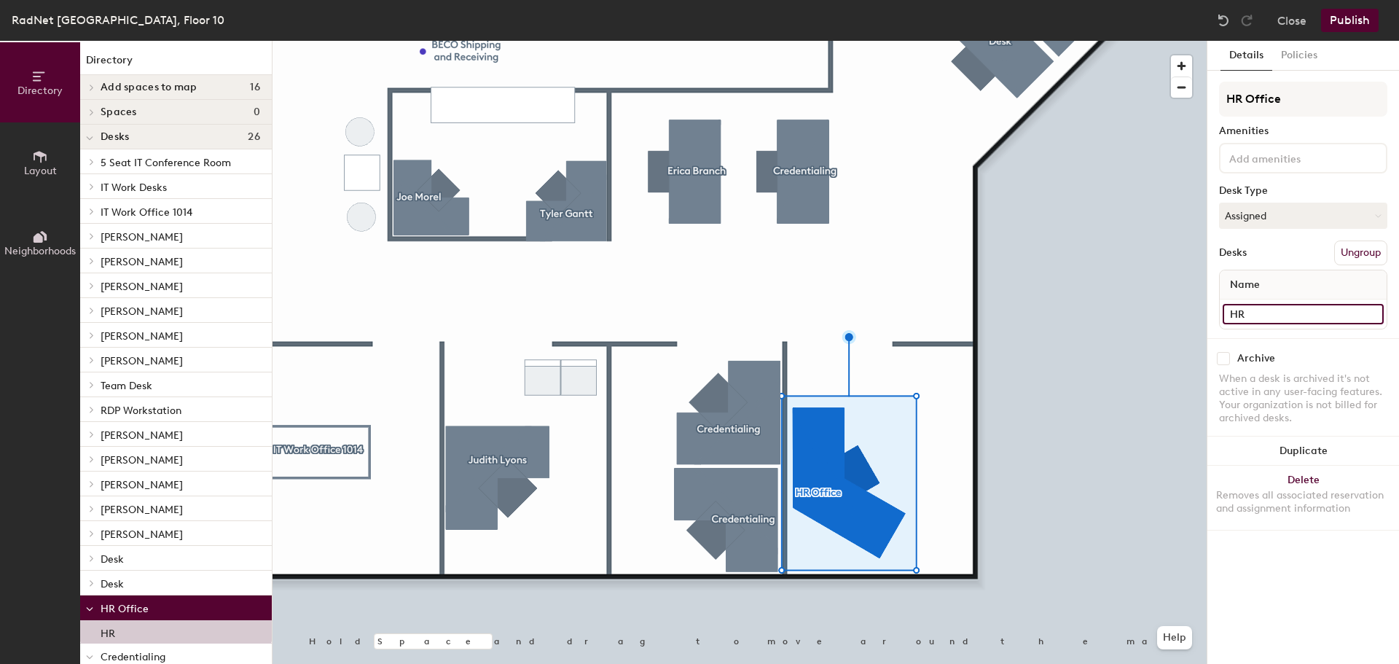
click at [1281, 318] on input "HR" at bounding box center [1303, 314] width 161 height 20
click at [1283, 316] on input "HR" at bounding box center [1303, 314] width 161 height 20
type input "HR, 1017"
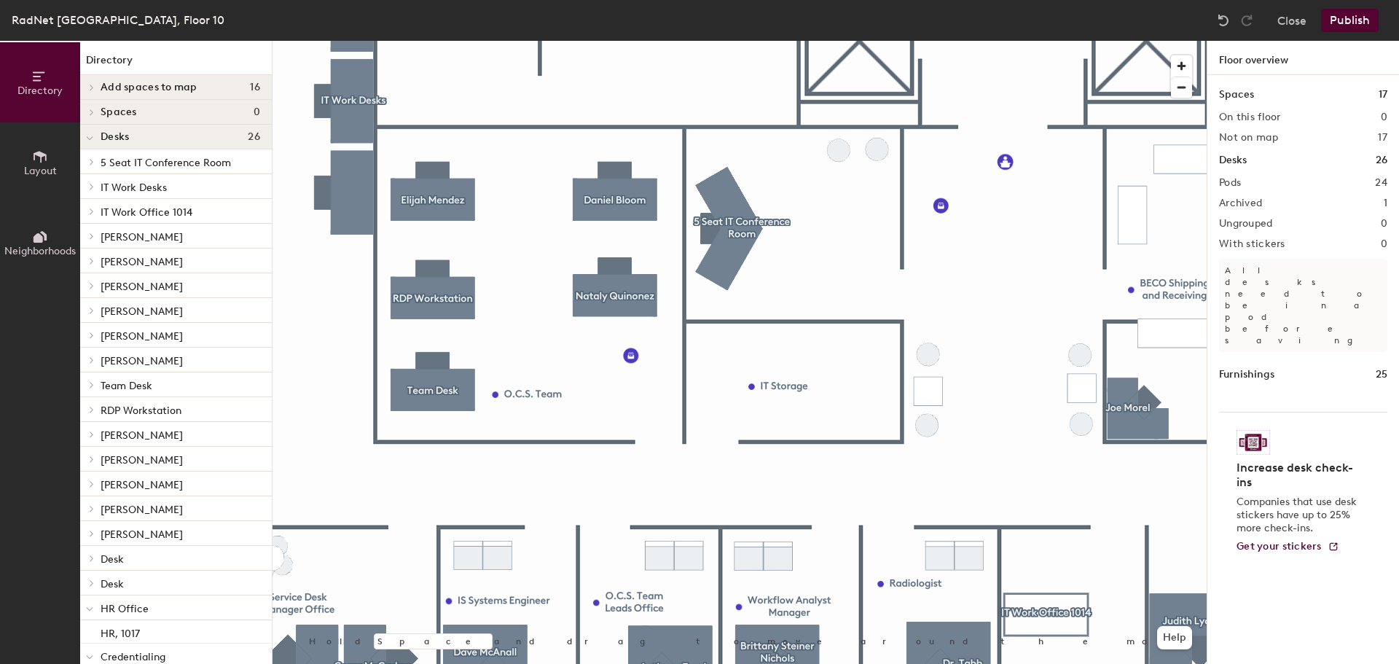
click at [1370, 18] on button "Publish" at bounding box center [1350, 20] width 58 height 23
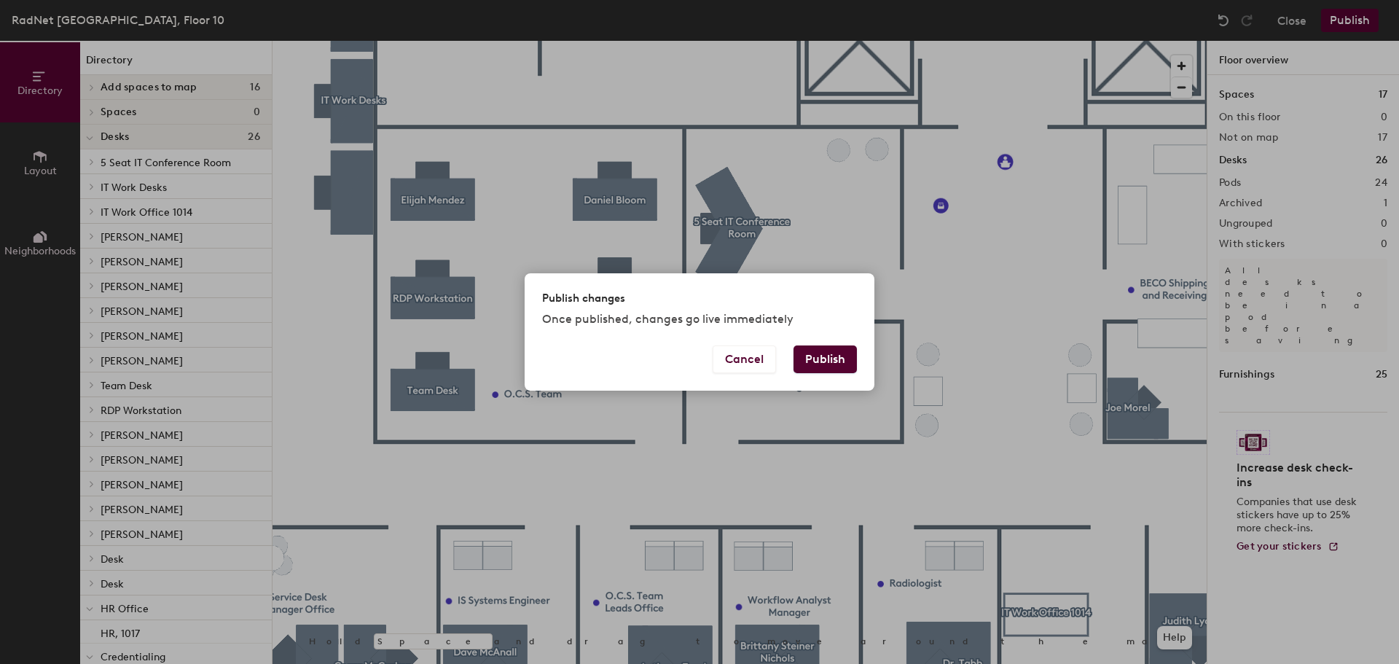
click at [814, 350] on button "Publish" at bounding box center [824, 359] width 63 height 28
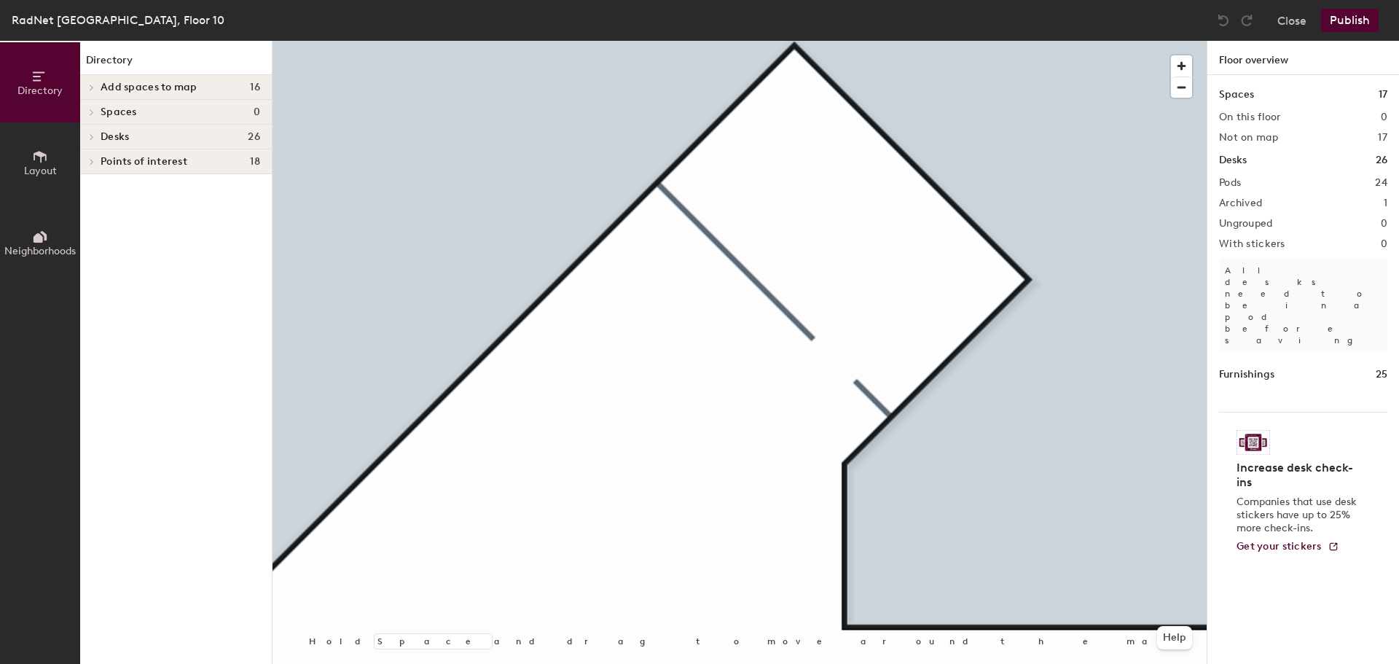
click at [48, 156] on button "Layout" at bounding box center [40, 162] width 80 height 80
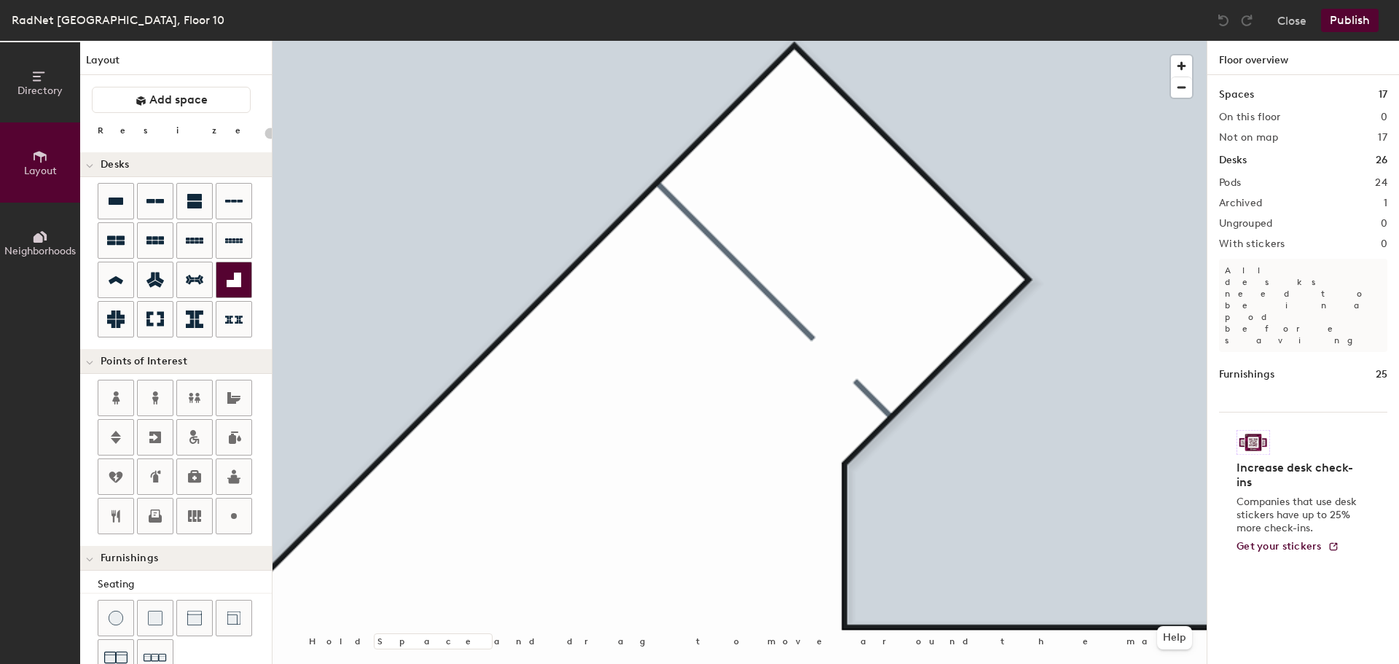
click at [222, 283] on div at bounding box center [233, 279] width 35 height 35
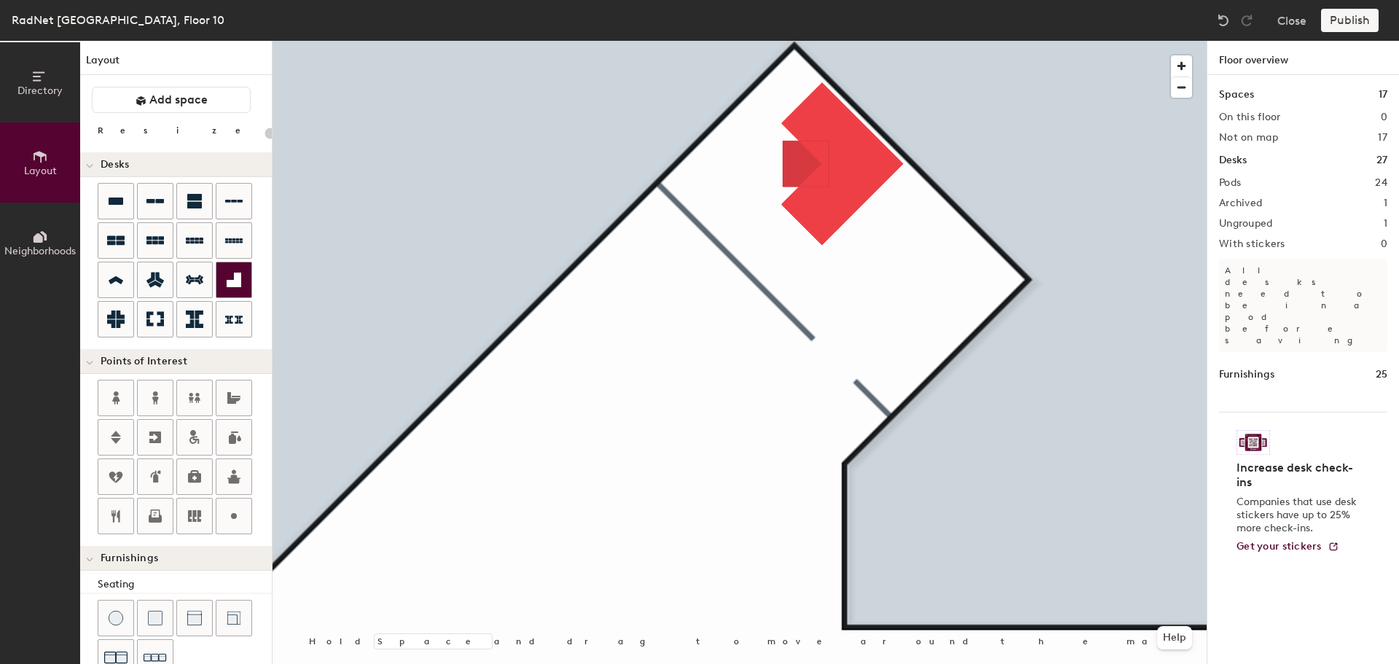
click at [231, 278] on icon at bounding box center [233, 279] width 17 height 17
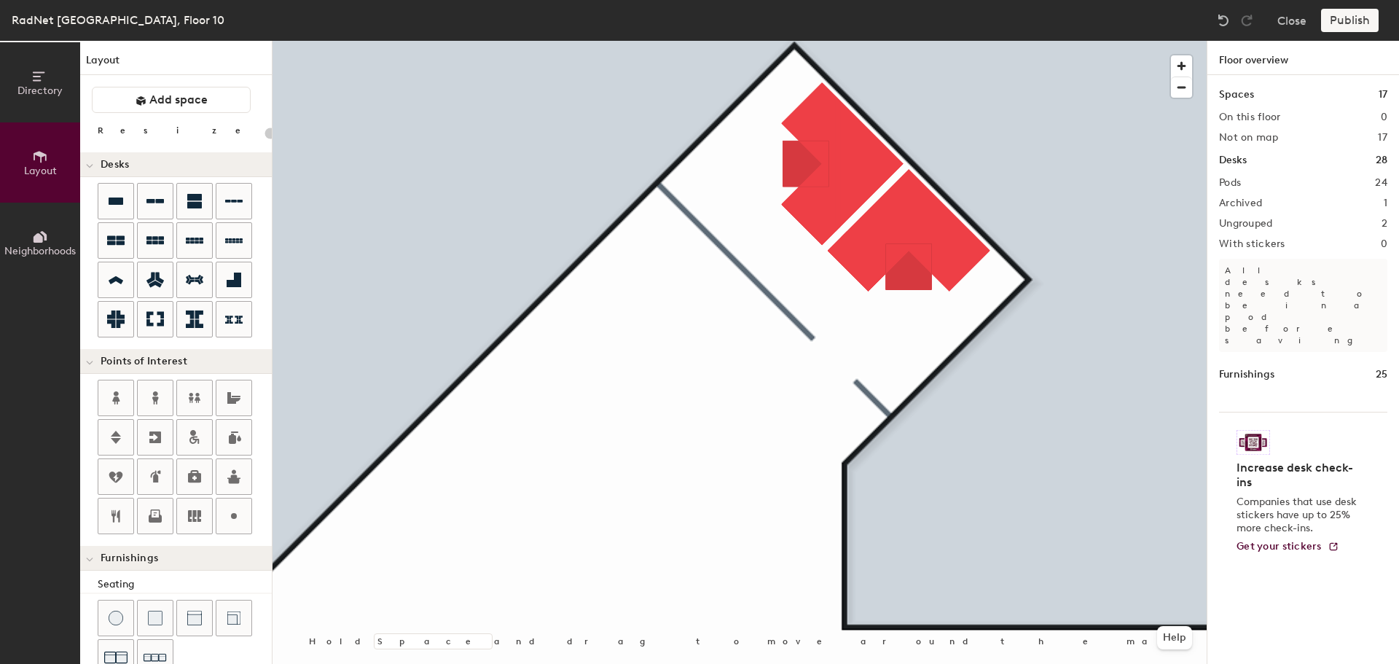
type input "160"
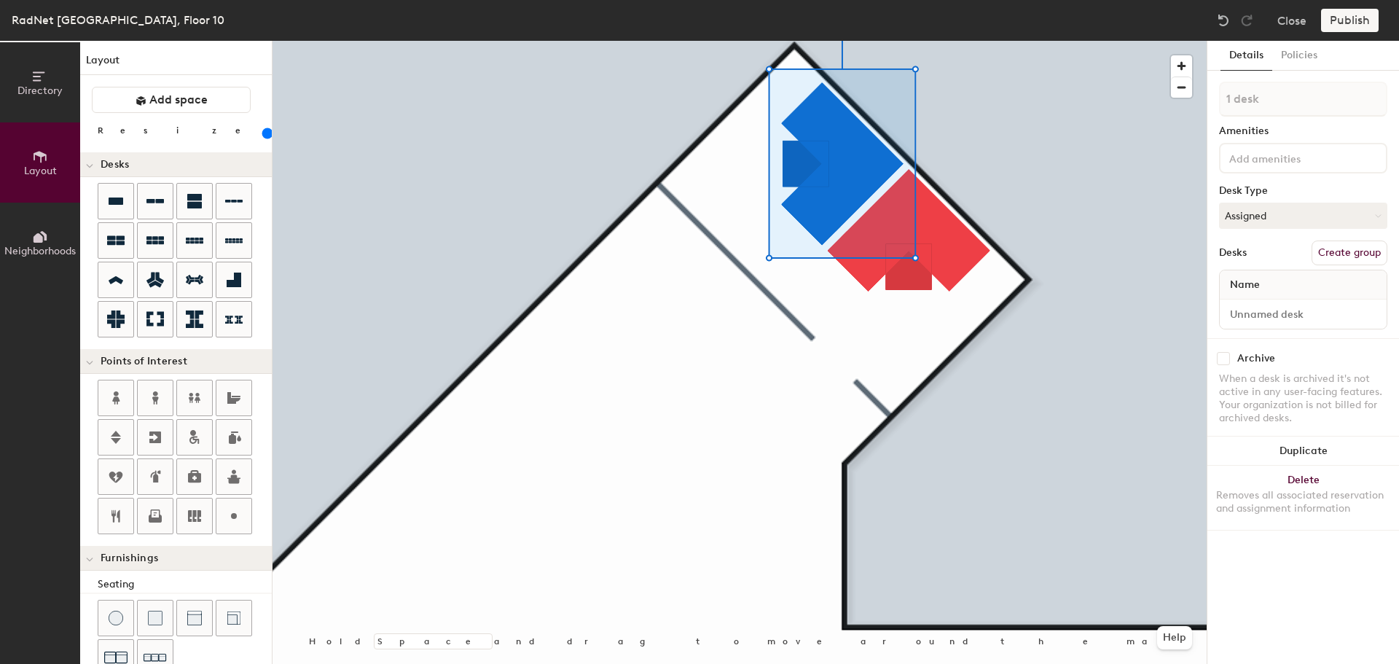
click at [1312, 324] on div at bounding box center [1303, 313] width 167 height 29
click at [1367, 315] on input at bounding box center [1303, 314] width 161 height 20
drag, startPoint x: 1371, startPoint y: 315, endPoint x: 1215, endPoint y: 319, distance: 156.0
click at [1215, 319] on div "Details Policies 1 desk Amenities Desk Type Assigned Desks Create group Name Mi…" at bounding box center [1303, 352] width 192 height 623
type input "Mid-Atlantic Manager Office"
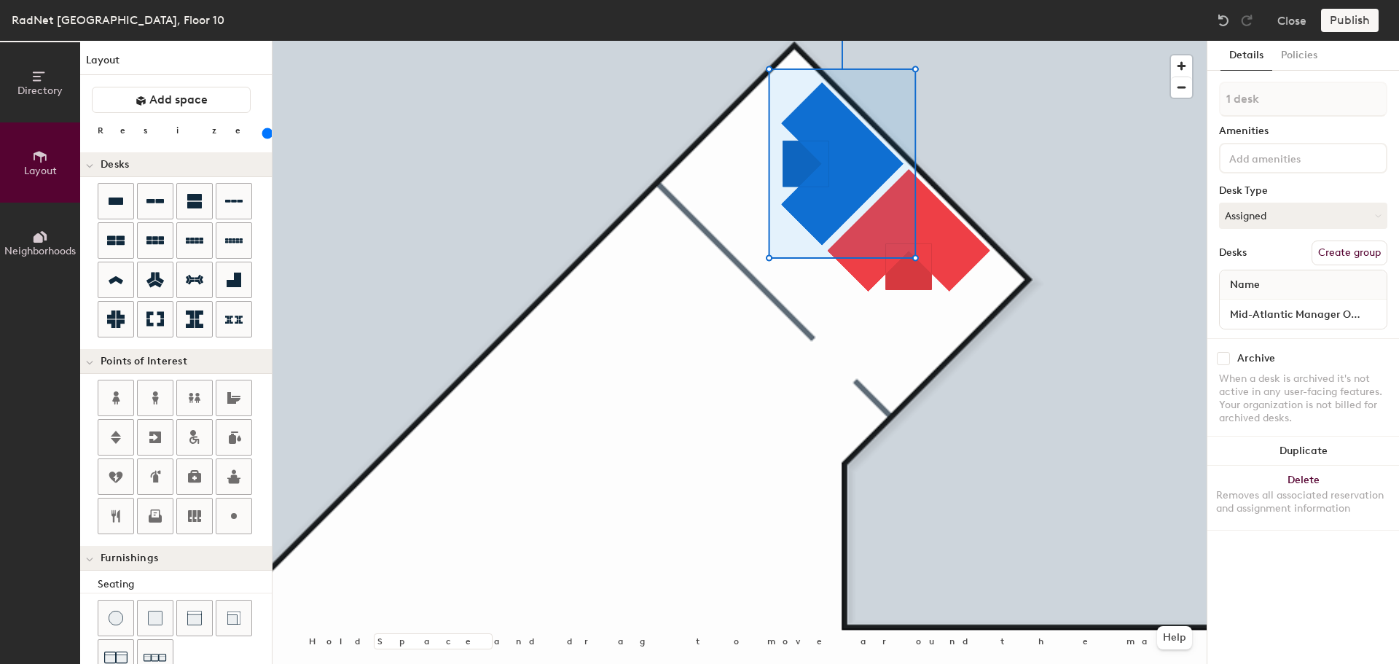
click at [1272, 161] on input at bounding box center [1291, 157] width 131 height 17
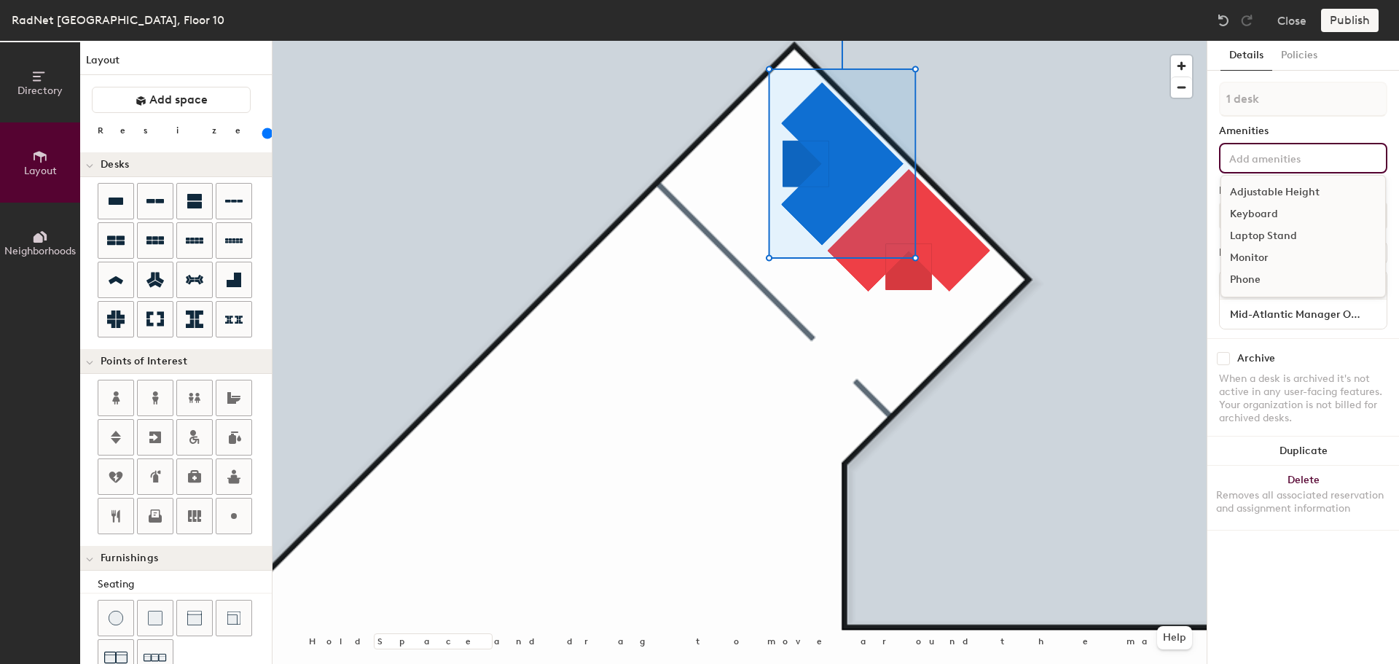
click at [1305, 130] on div "Amenities" at bounding box center [1303, 131] width 168 height 12
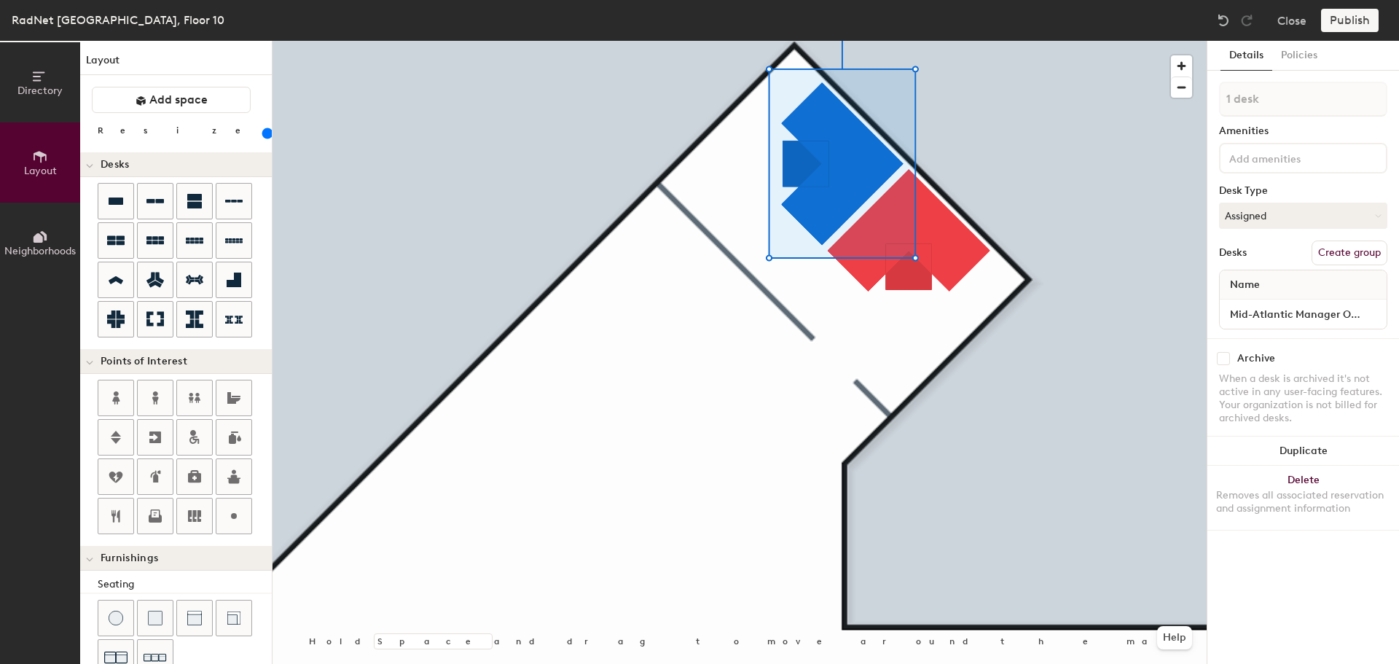
click at [1360, 255] on button "Create group" at bounding box center [1350, 252] width 76 height 25
type input "P"
type input "Vanessa Blitz"
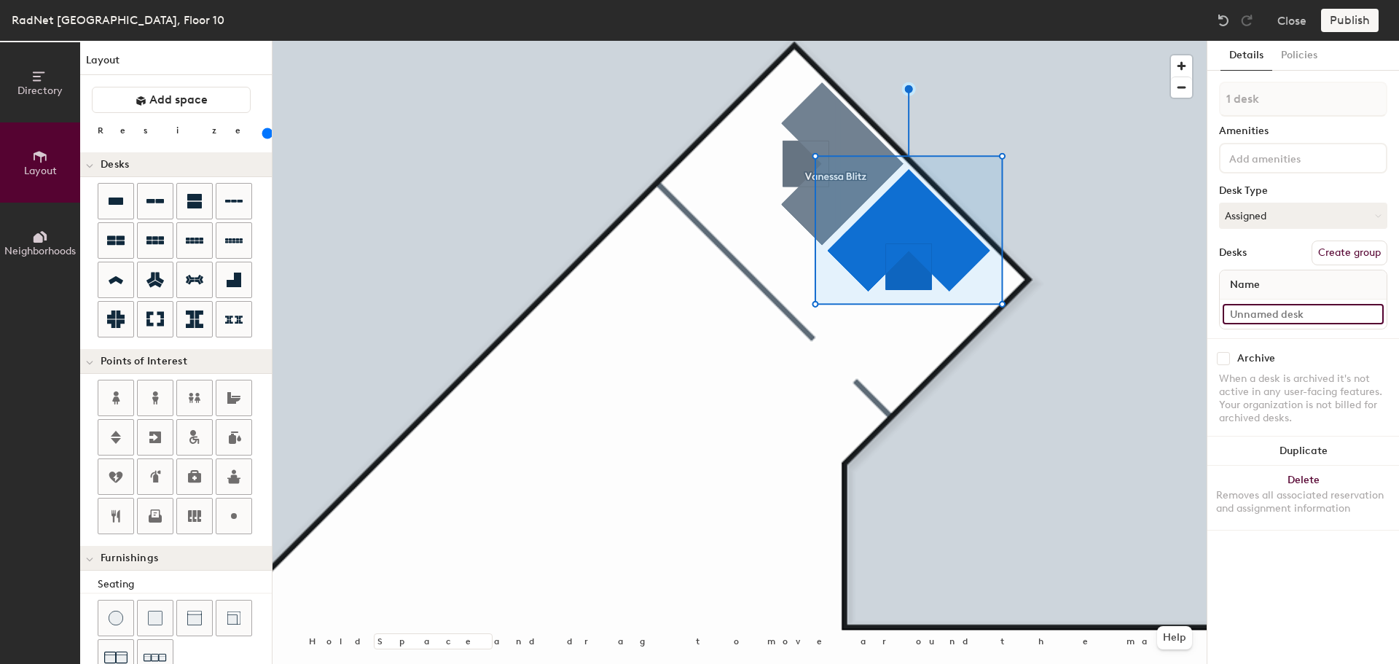
click at [1286, 308] on input at bounding box center [1303, 314] width 161 height 20
paste input "Mid-Atlantic Manager Office"
type input "Mid-Atlantic Manager Office"
click at [1341, 333] on div "1 desk Amenities Desk Type Assigned Desks Create group Name Mid-Atlantic Manage…" at bounding box center [1303, 210] width 168 height 256
click at [1360, 256] on button "Create group" at bounding box center [1350, 252] width 76 height 25
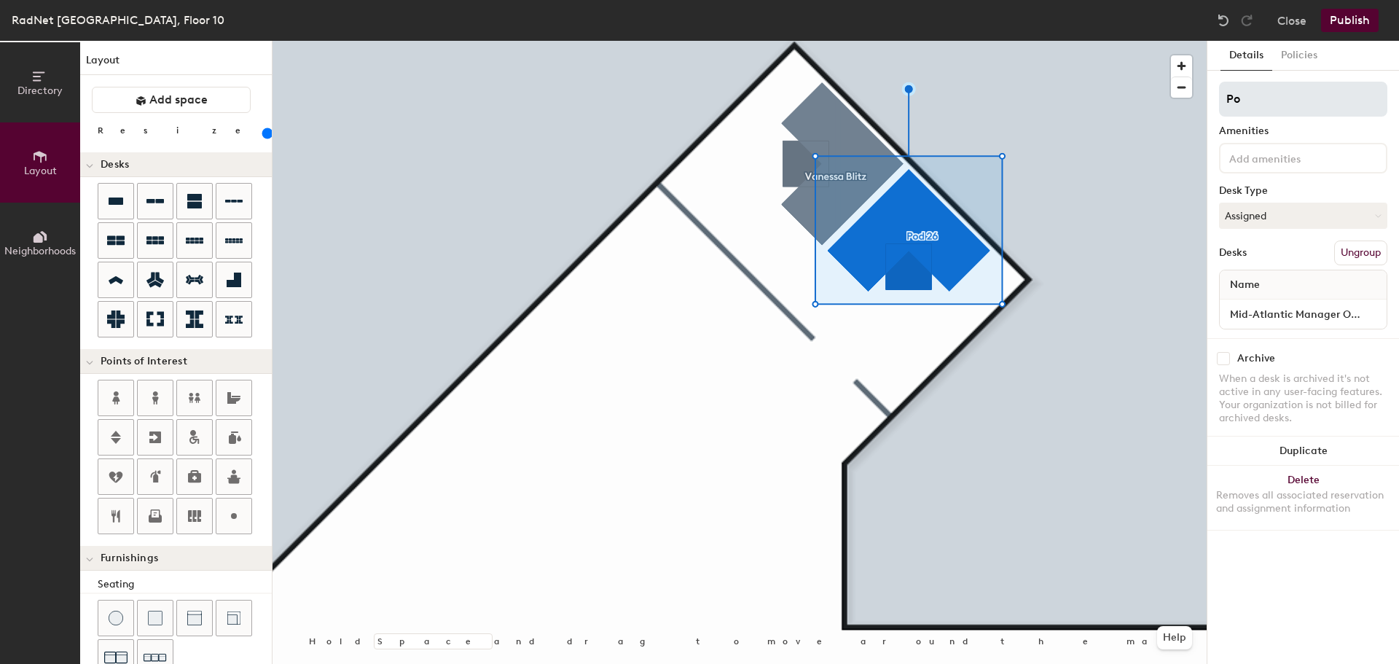
type input "P"
type input "L"
type input "T"
type input "M"
type input "T"
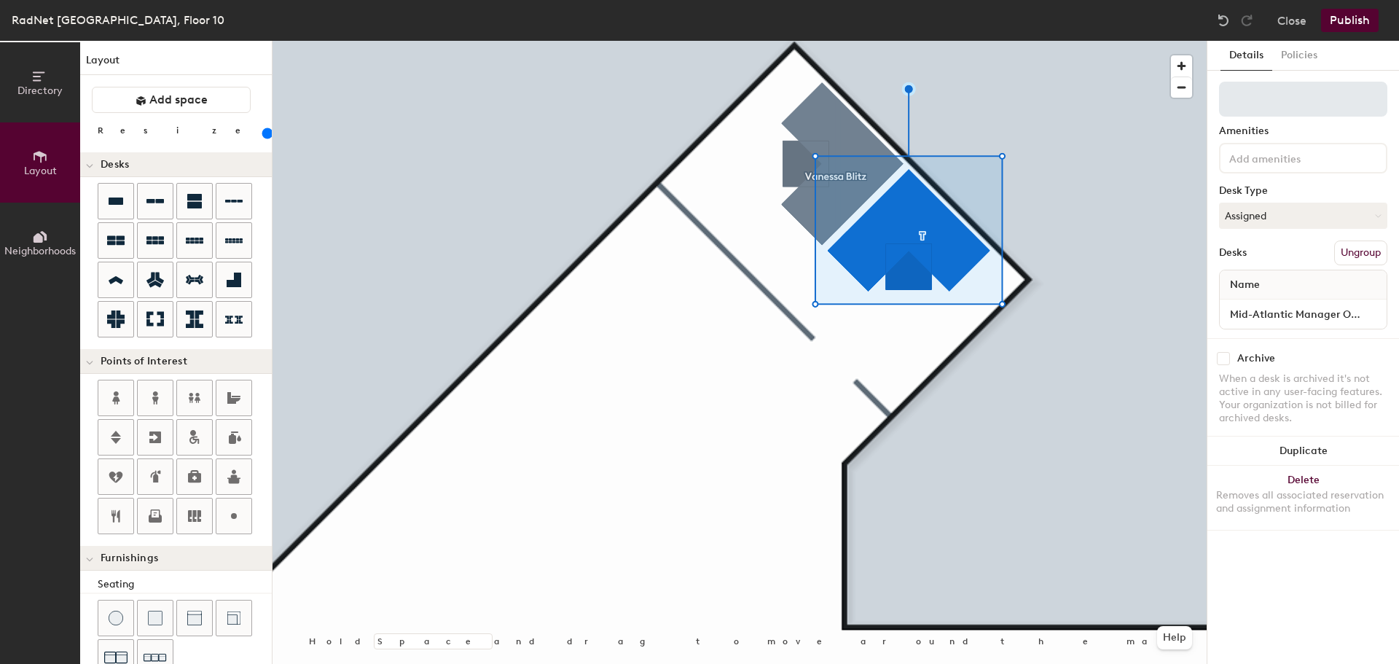
type input "A"
type input "Management Desk"
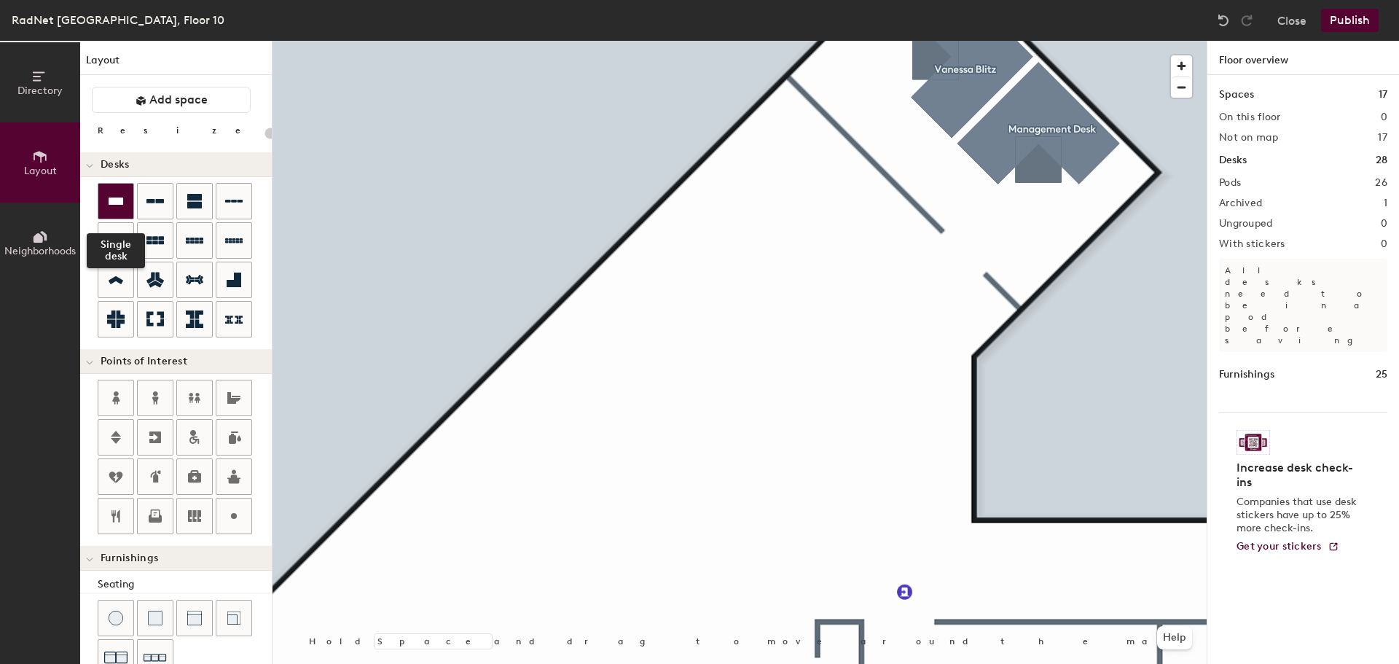
click at [122, 202] on icon at bounding box center [116, 200] width 15 height 7
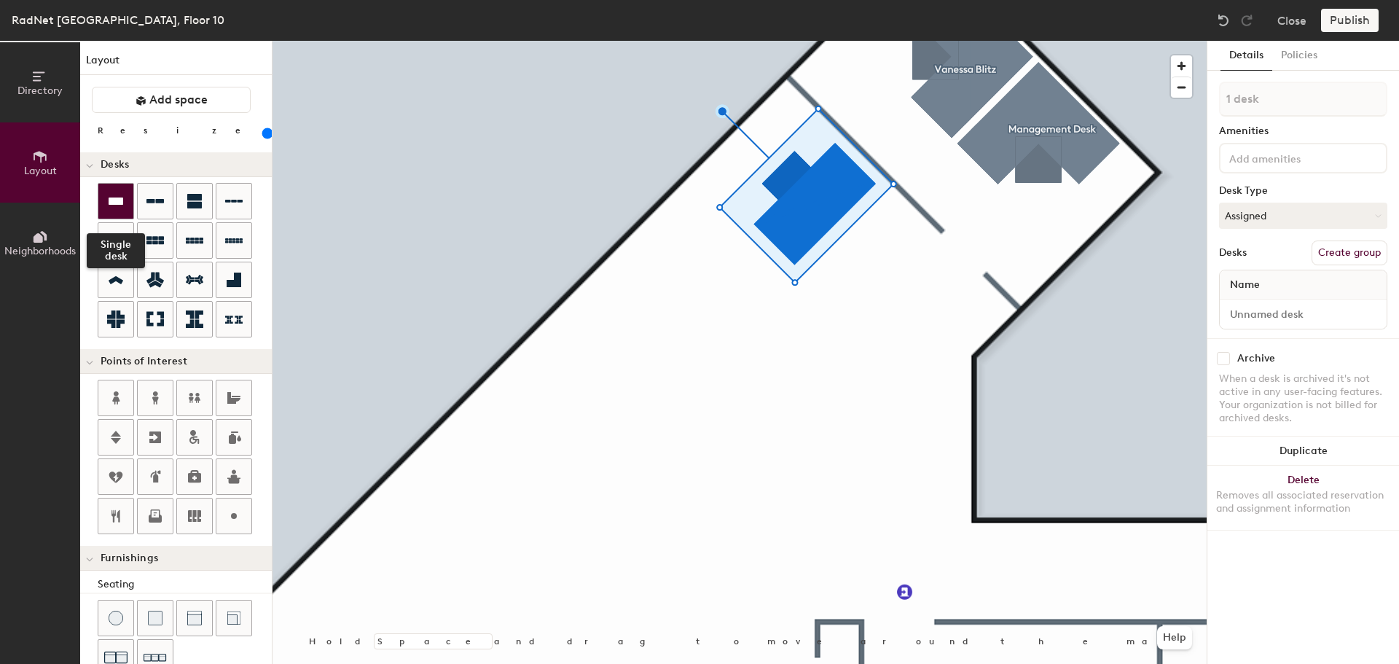
click at [120, 202] on icon at bounding box center [116, 200] width 15 height 7
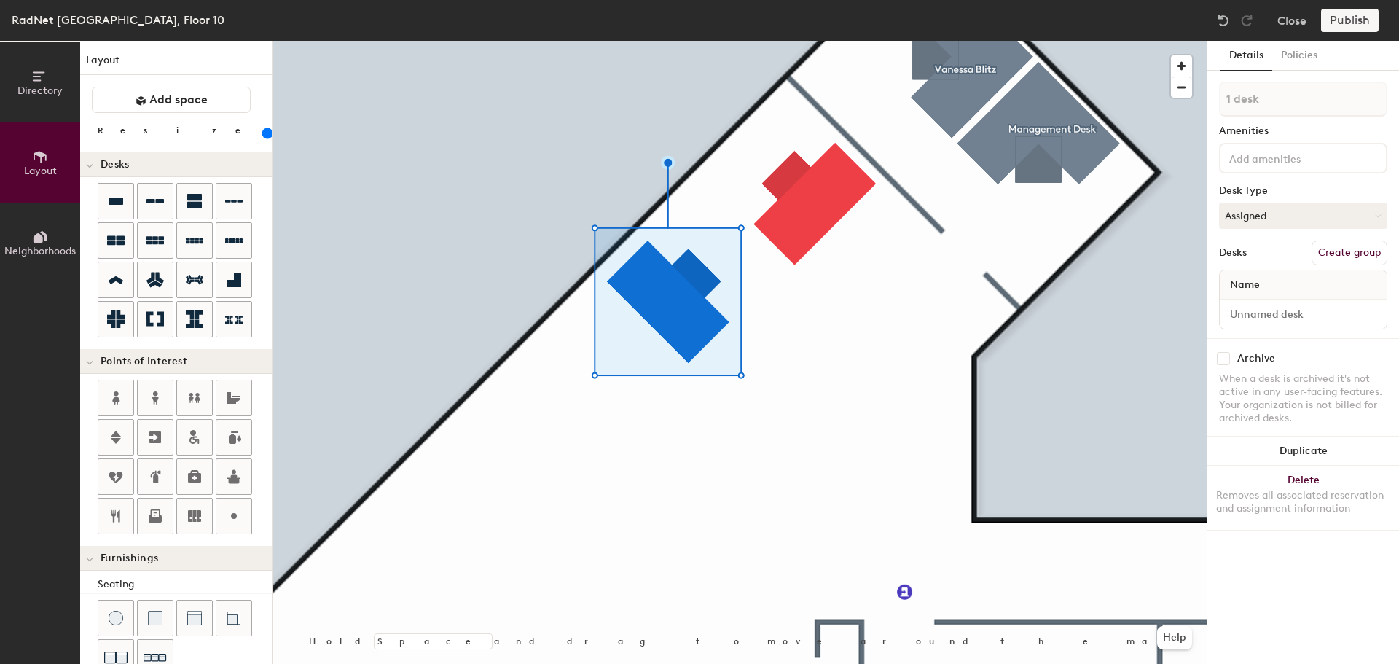
click at [814, 41] on div at bounding box center [740, 41] width 934 height 0
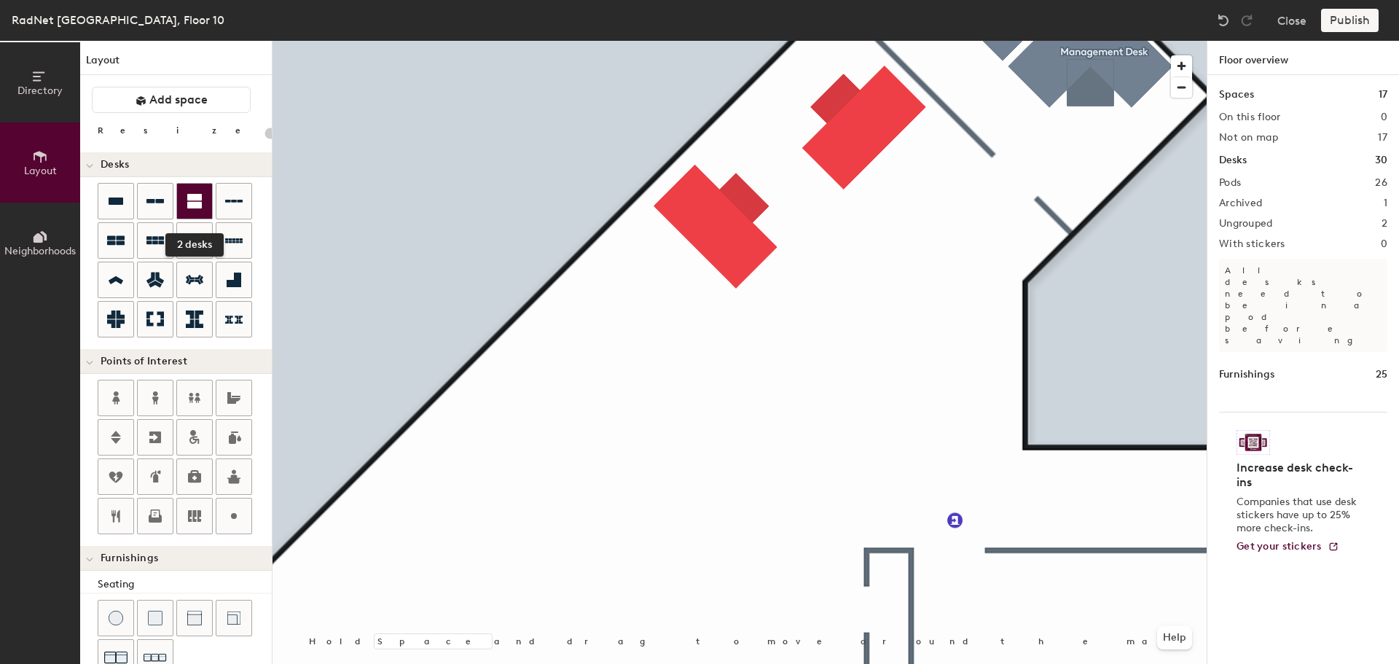
click at [197, 203] on icon at bounding box center [194, 201] width 15 height 15
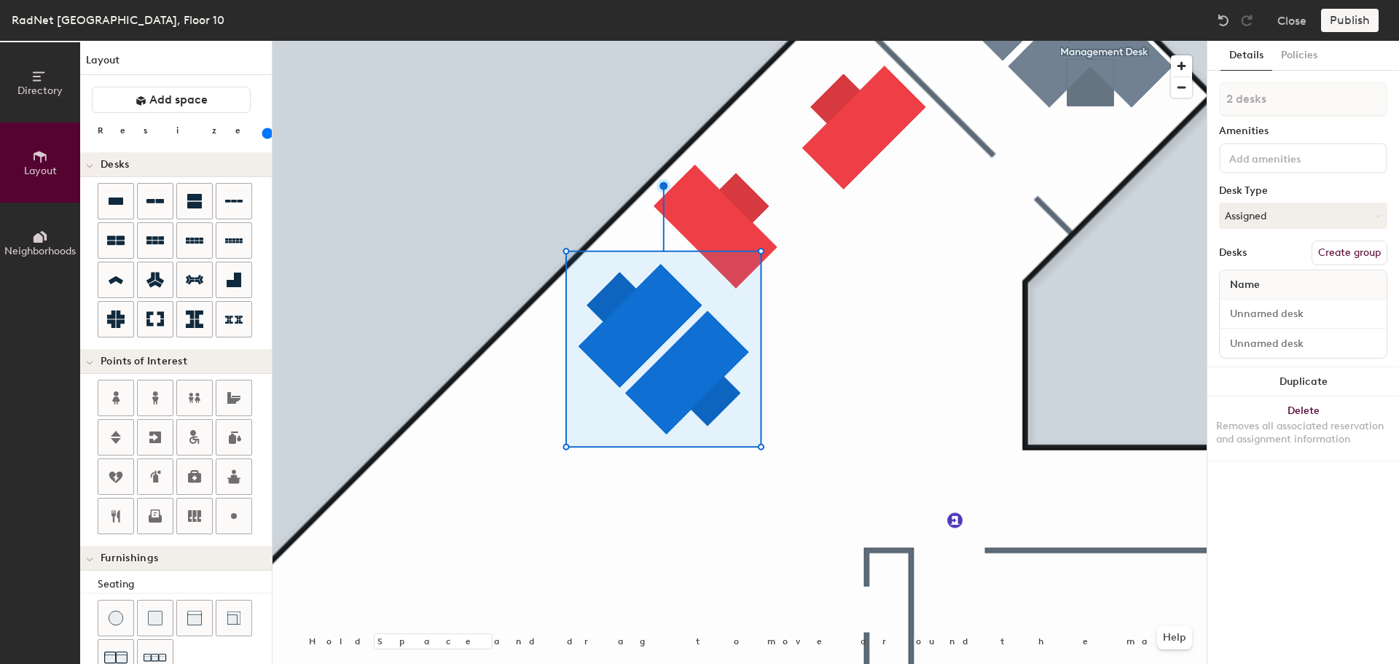
click at [603, 41] on div at bounding box center [740, 41] width 934 height 0
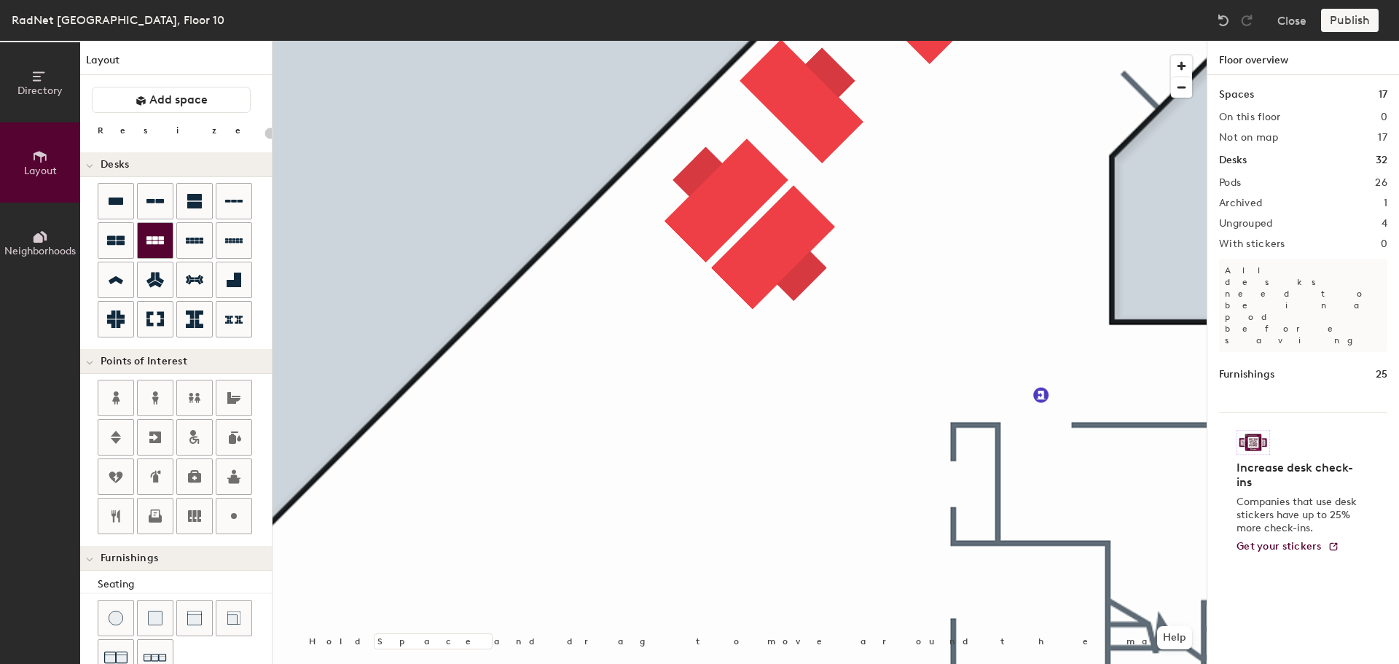
click at [162, 247] on icon at bounding box center [154, 240] width 17 height 17
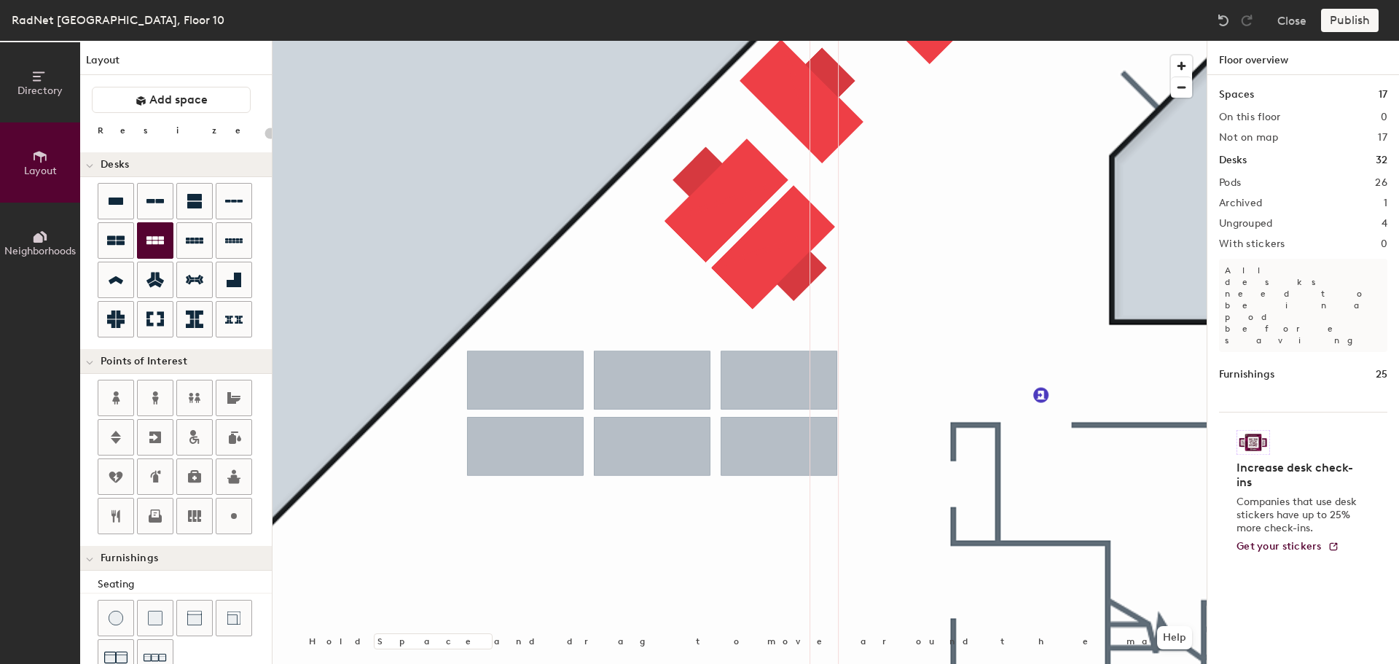
type input "160"
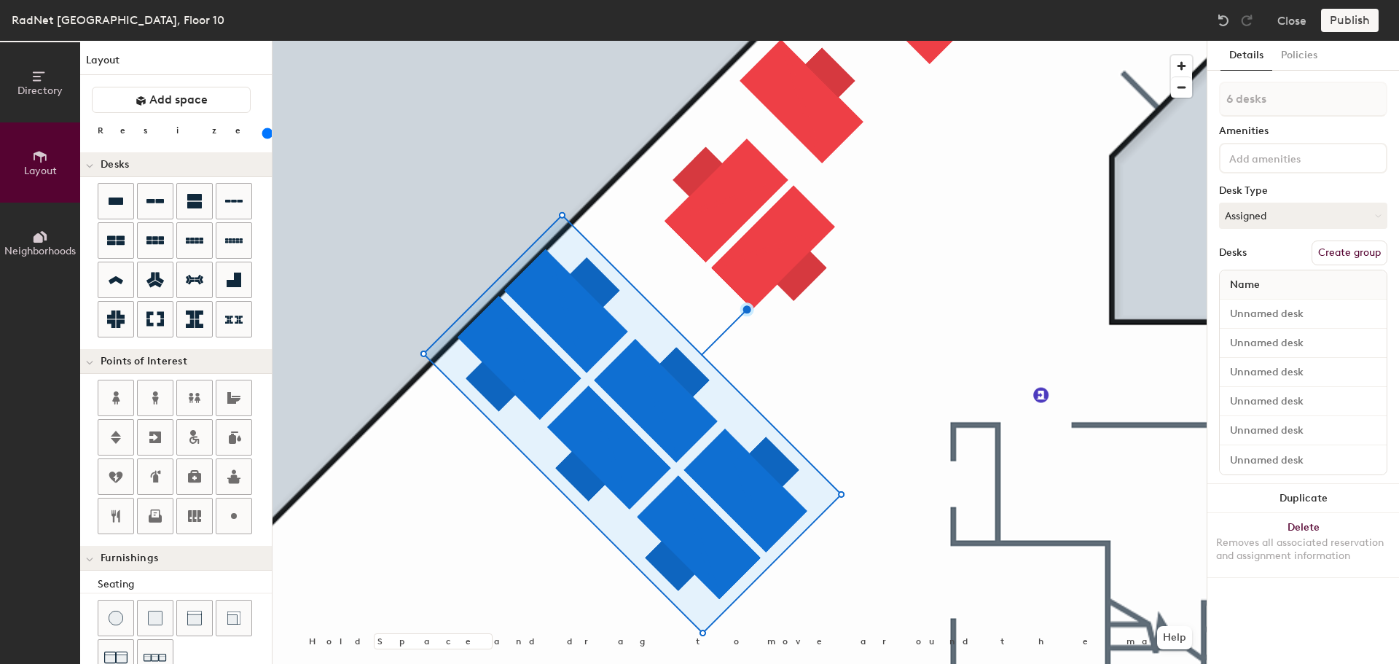
type input "1 desk"
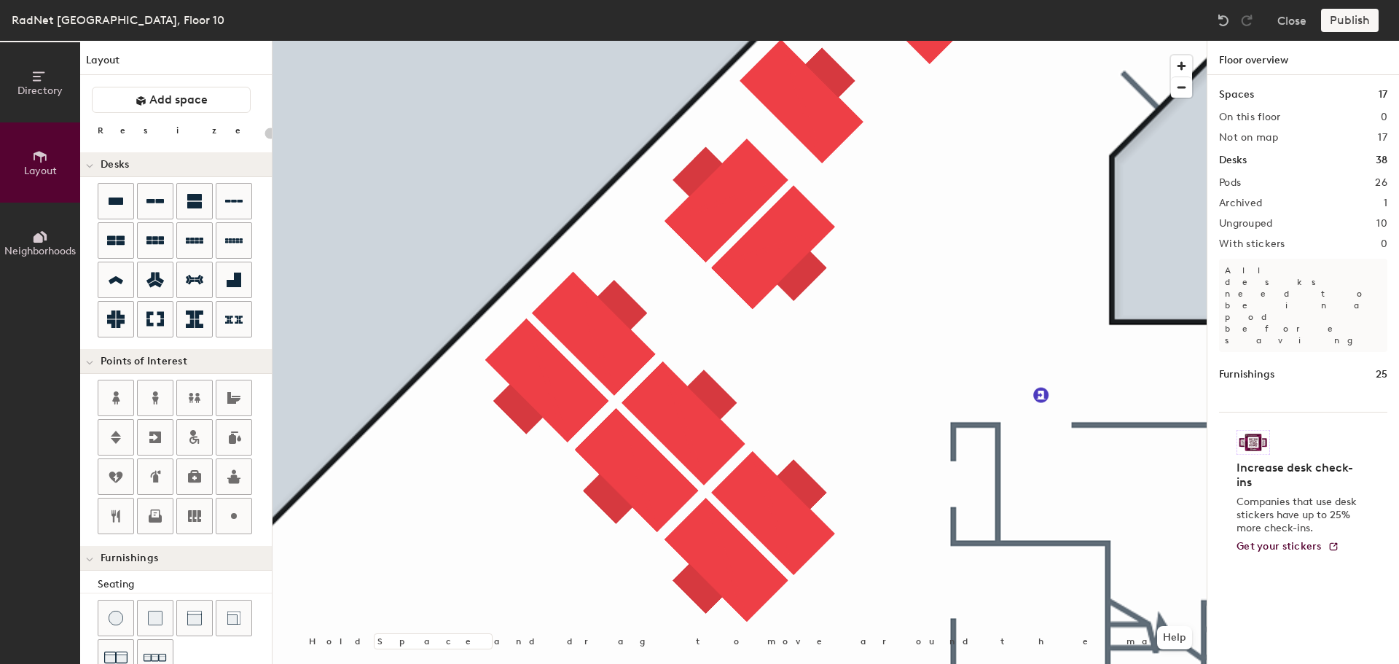
type input "160"
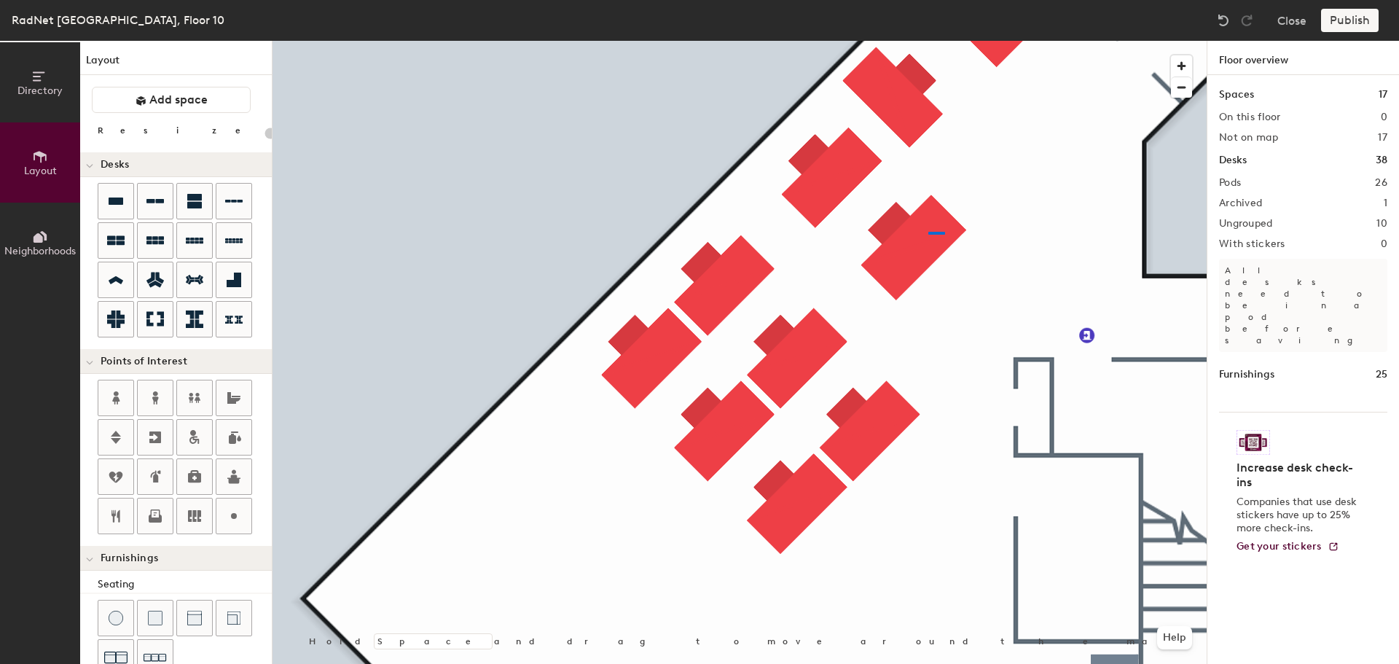
click at [925, 41] on div at bounding box center [740, 41] width 934 height 0
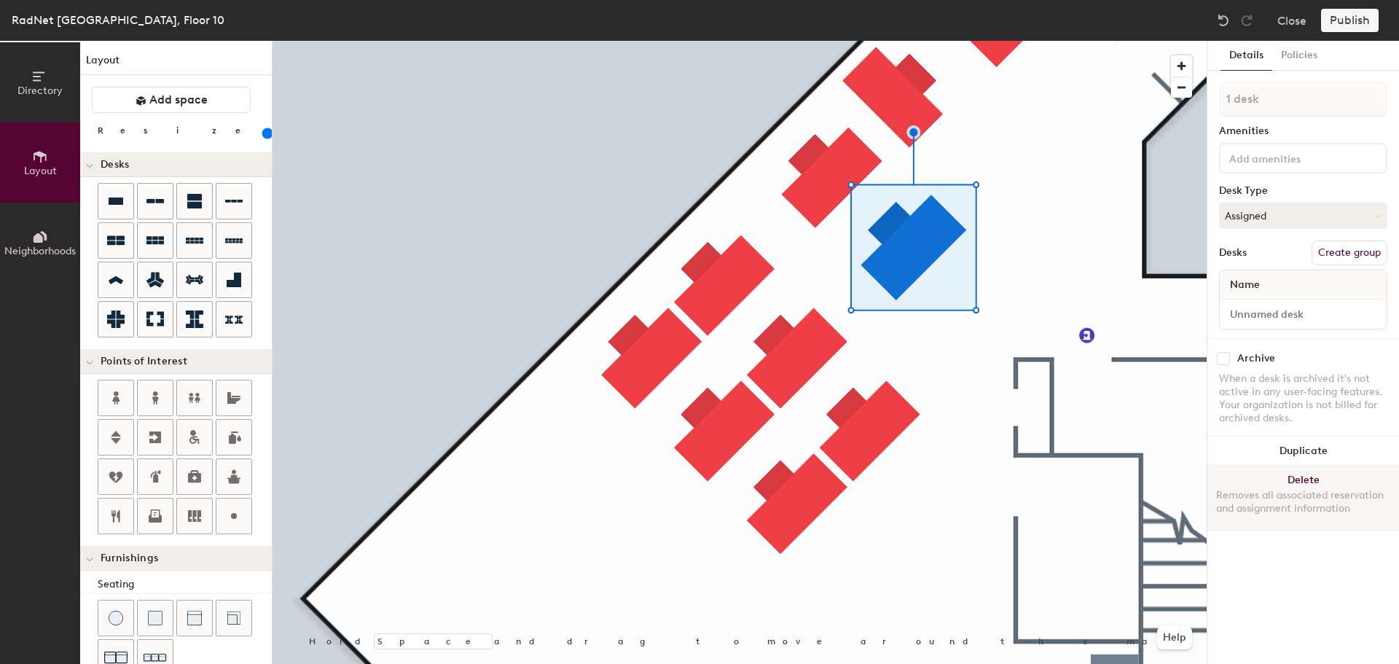
click at [1287, 477] on button "Delete Removes all associated reservation and assignment information" at bounding box center [1303, 498] width 192 height 64
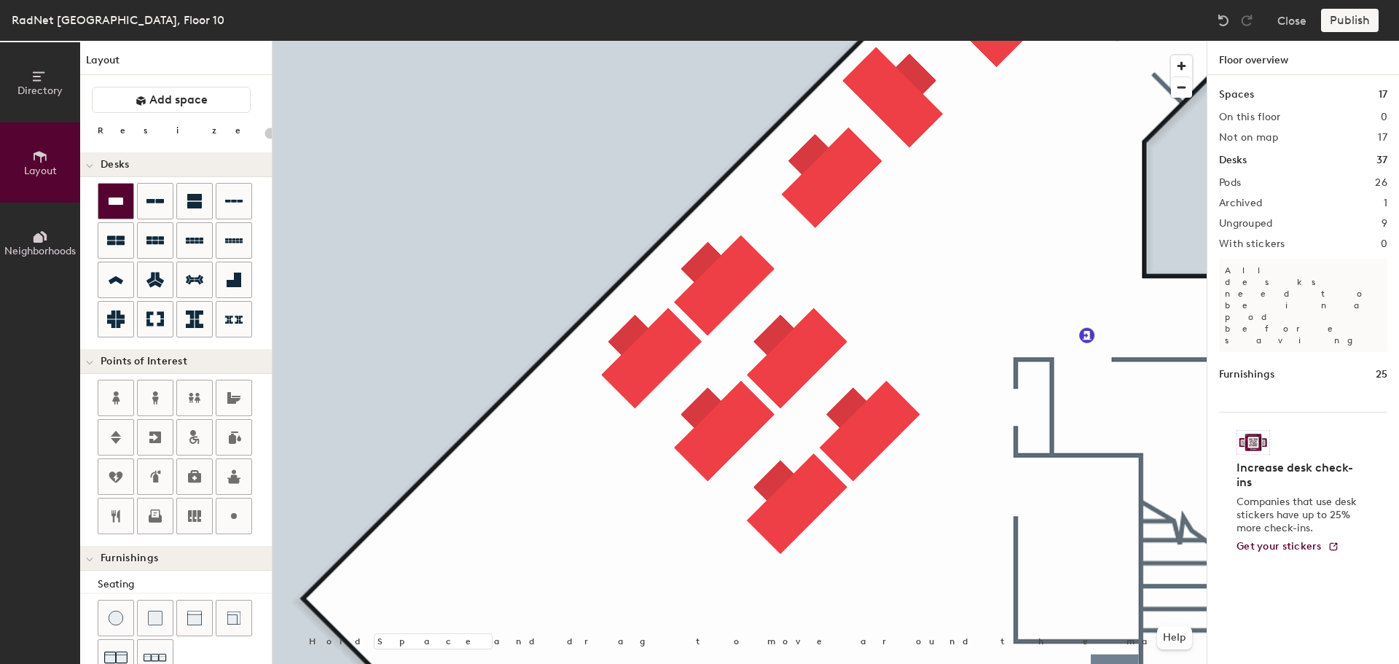
click at [110, 203] on icon at bounding box center [116, 200] width 15 height 7
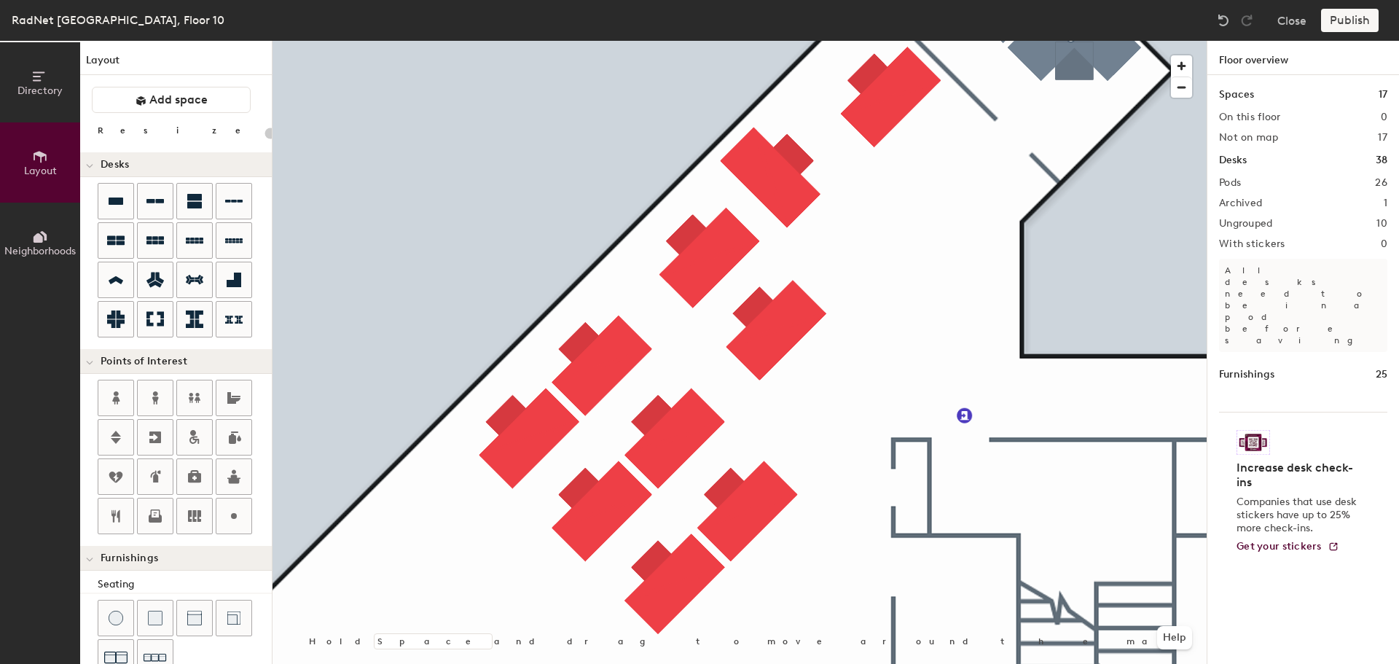
type input "160"
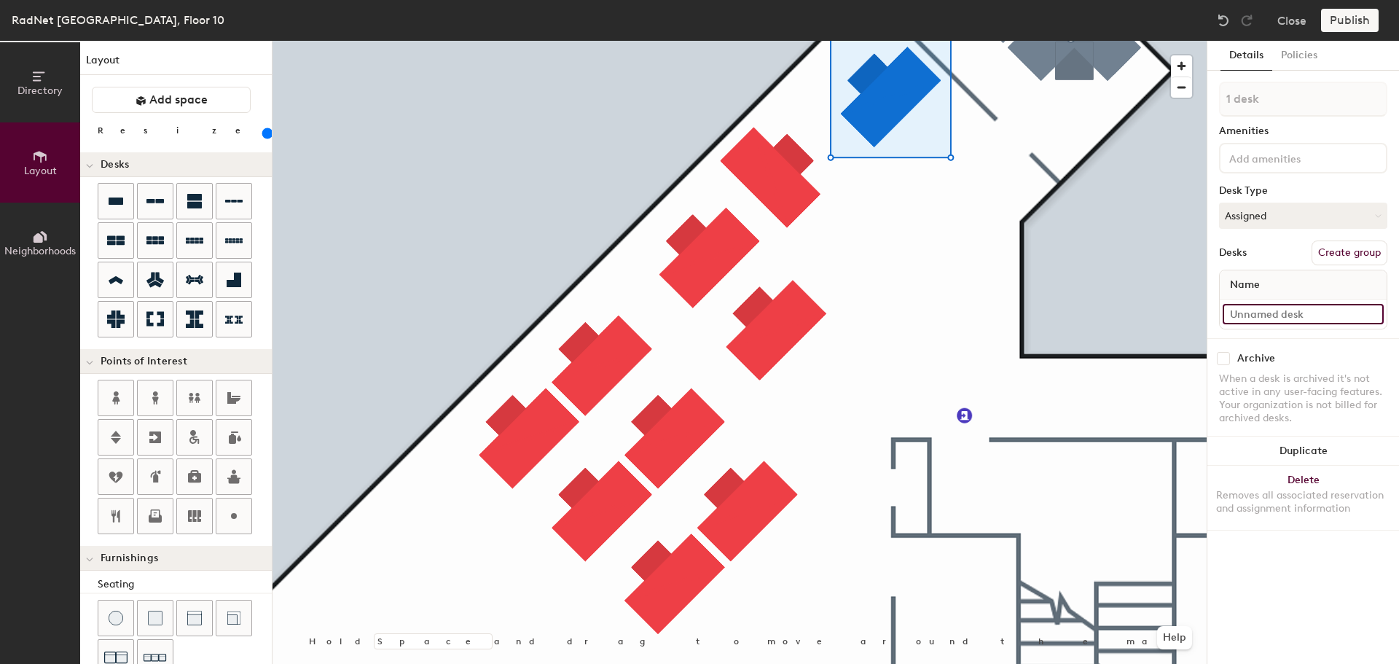
click at [1264, 309] on input at bounding box center [1303, 314] width 161 height 20
click at [1317, 317] on input "IT Field Support" at bounding box center [1303, 314] width 161 height 20
type input "IT Field Support"
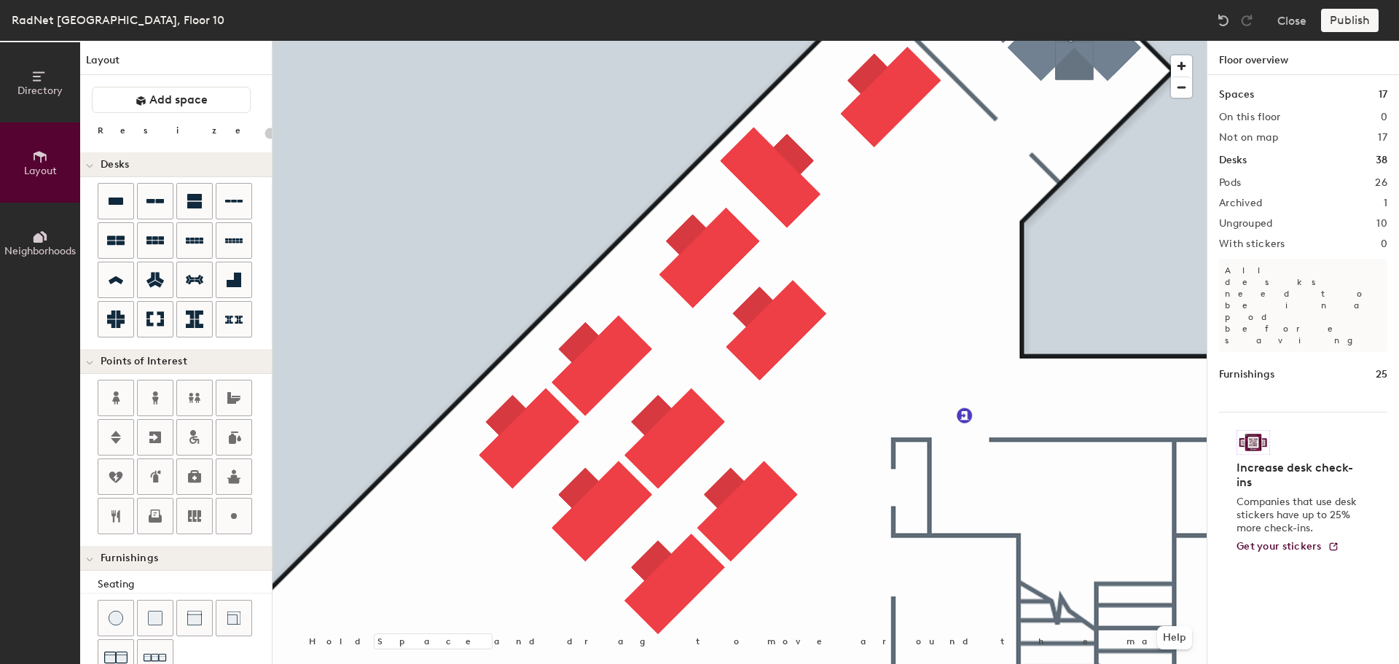
type input "160"
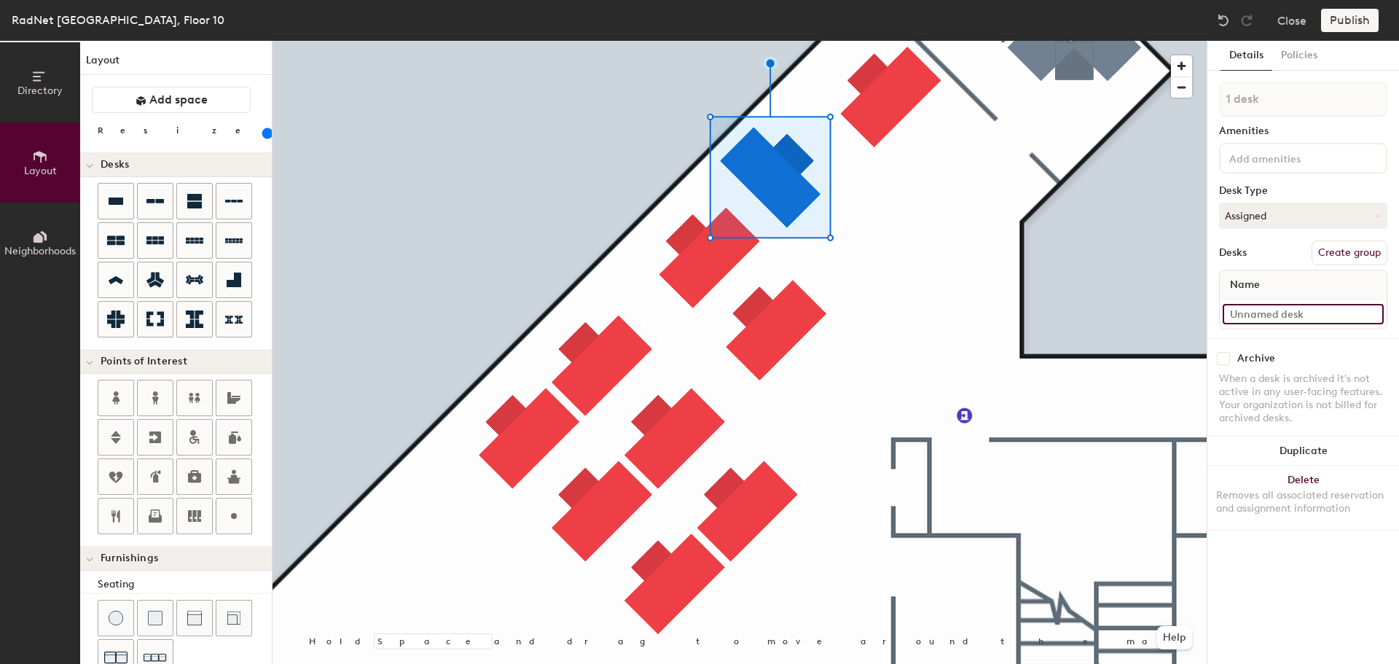
click at [1247, 318] on input at bounding box center [1303, 314] width 161 height 20
paste input "IT Field Support"
type input "IT Field Support"
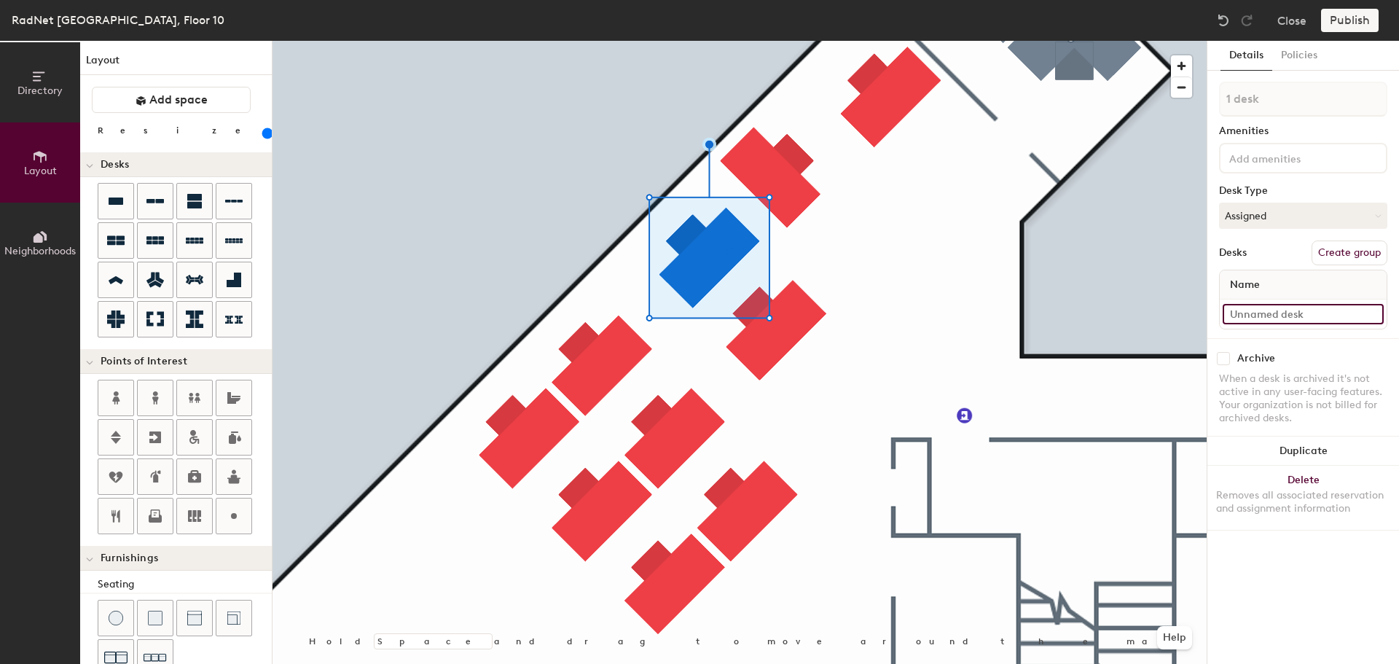
click at [1284, 318] on input at bounding box center [1303, 314] width 161 height 20
paste input "IT Field Support"
type input "IT Field Support"
click at [1321, 314] on input at bounding box center [1303, 314] width 161 height 20
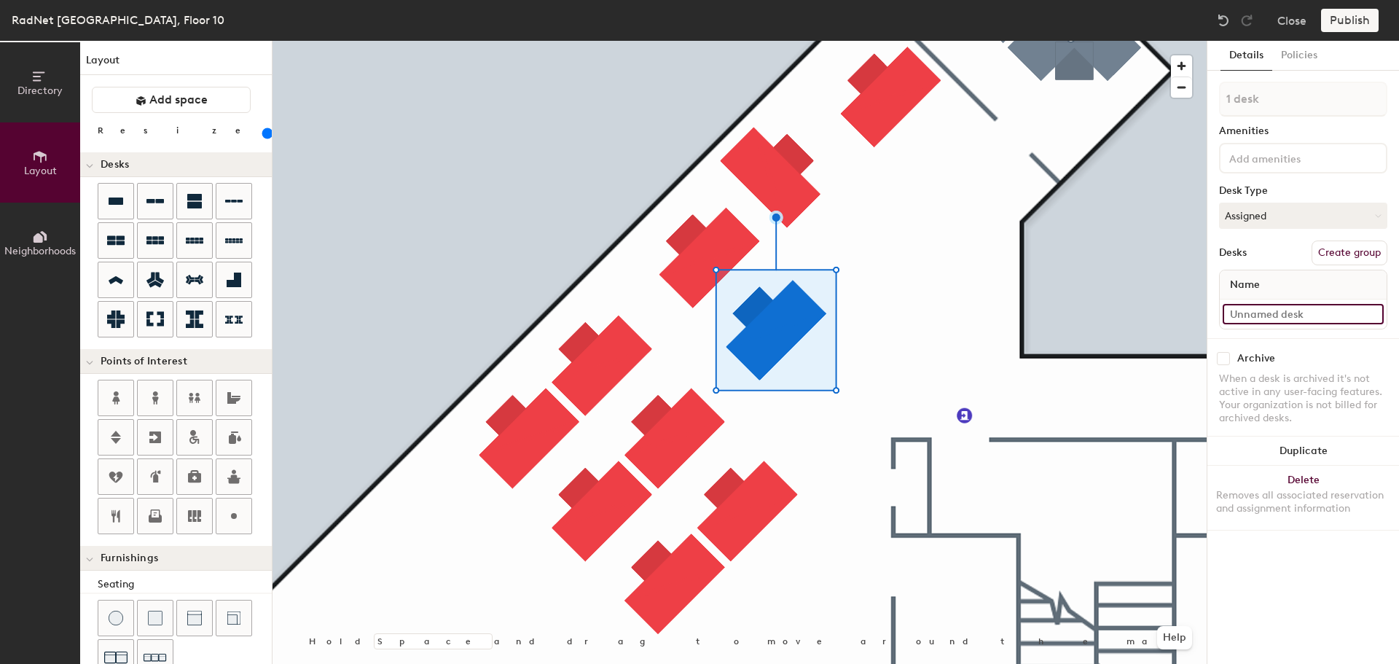
paste input "IT Field Support"
type input "IT Field Support"
click at [1329, 313] on input at bounding box center [1303, 314] width 161 height 20
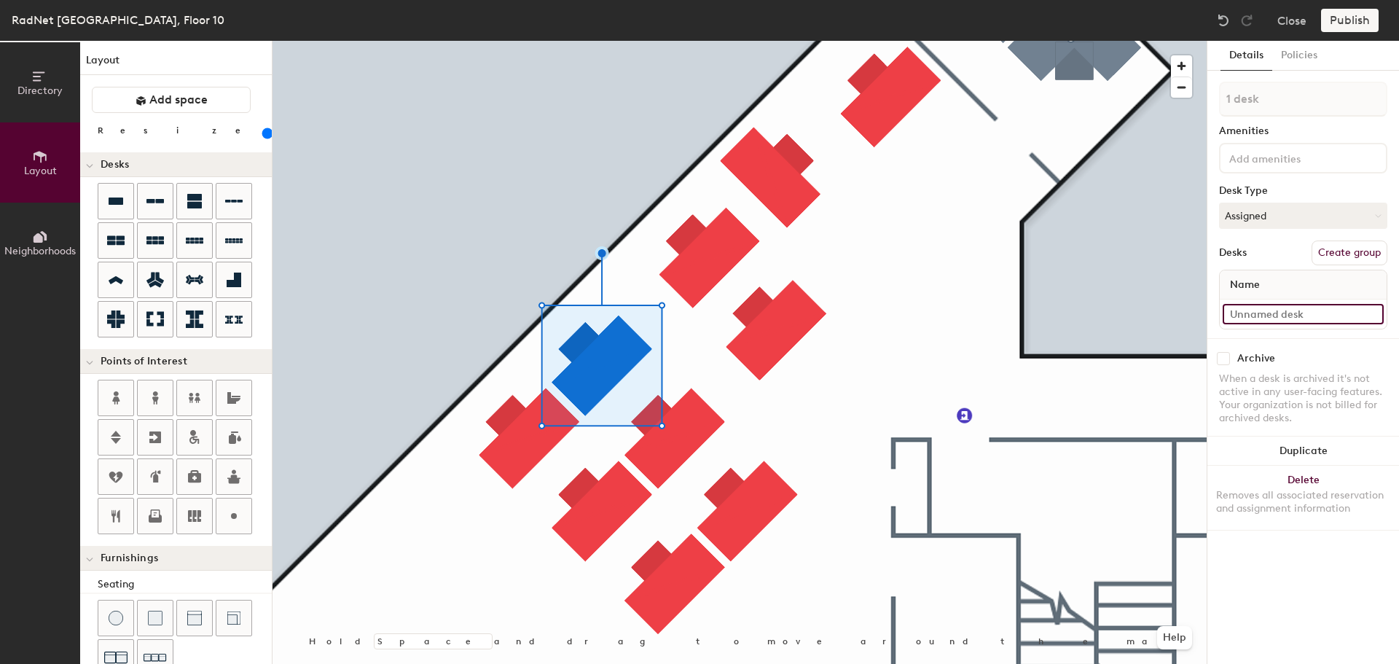
paste input "IT Field Support"
type input "IT Field Support"
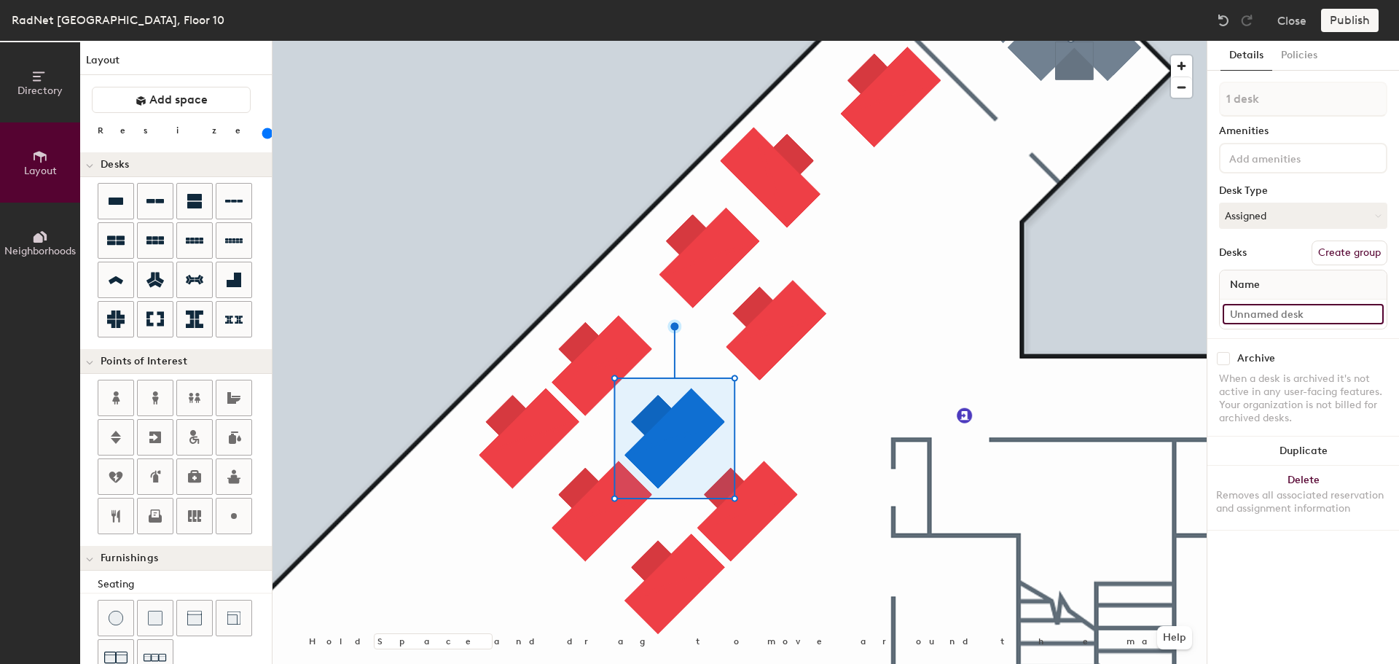
click at [1265, 316] on input at bounding box center [1303, 314] width 161 height 20
paste input "IT Field Support"
type input "IT Field Support"
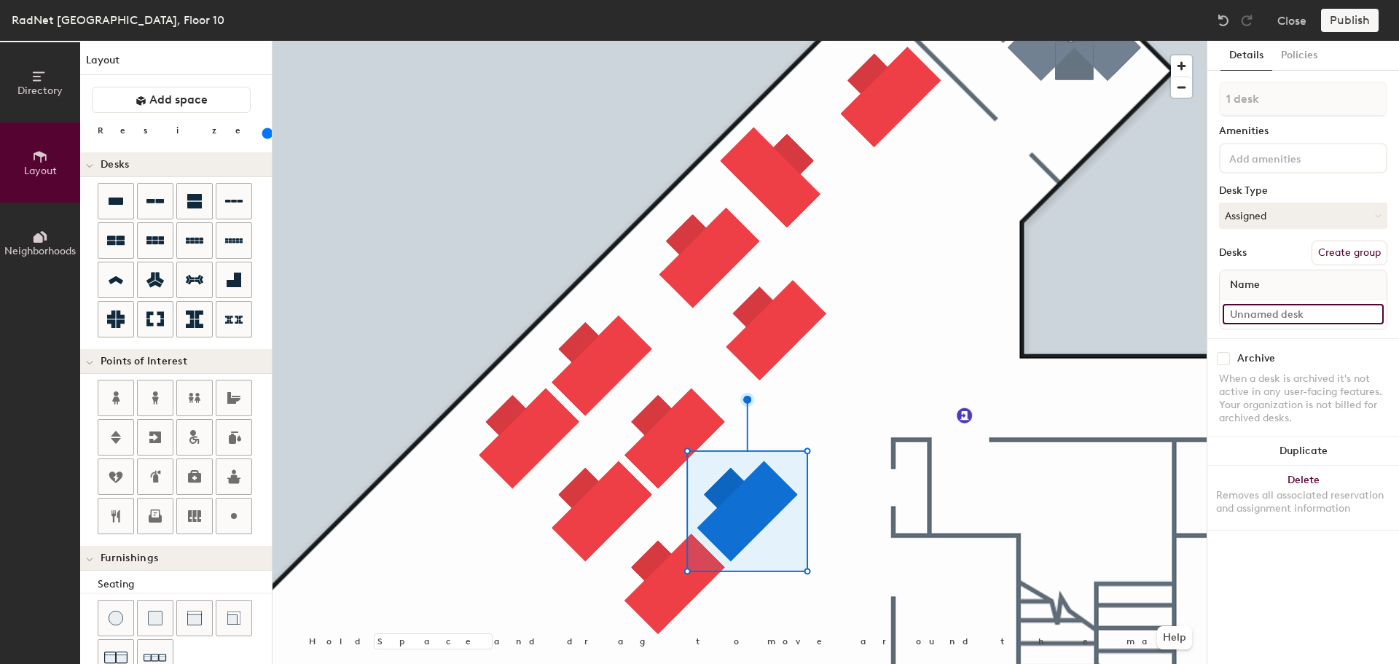
click at [1265, 315] on input at bounding box center [1303, 314] width 161 height 20
paste input "IT Field Support"
type input "IT Field Support"
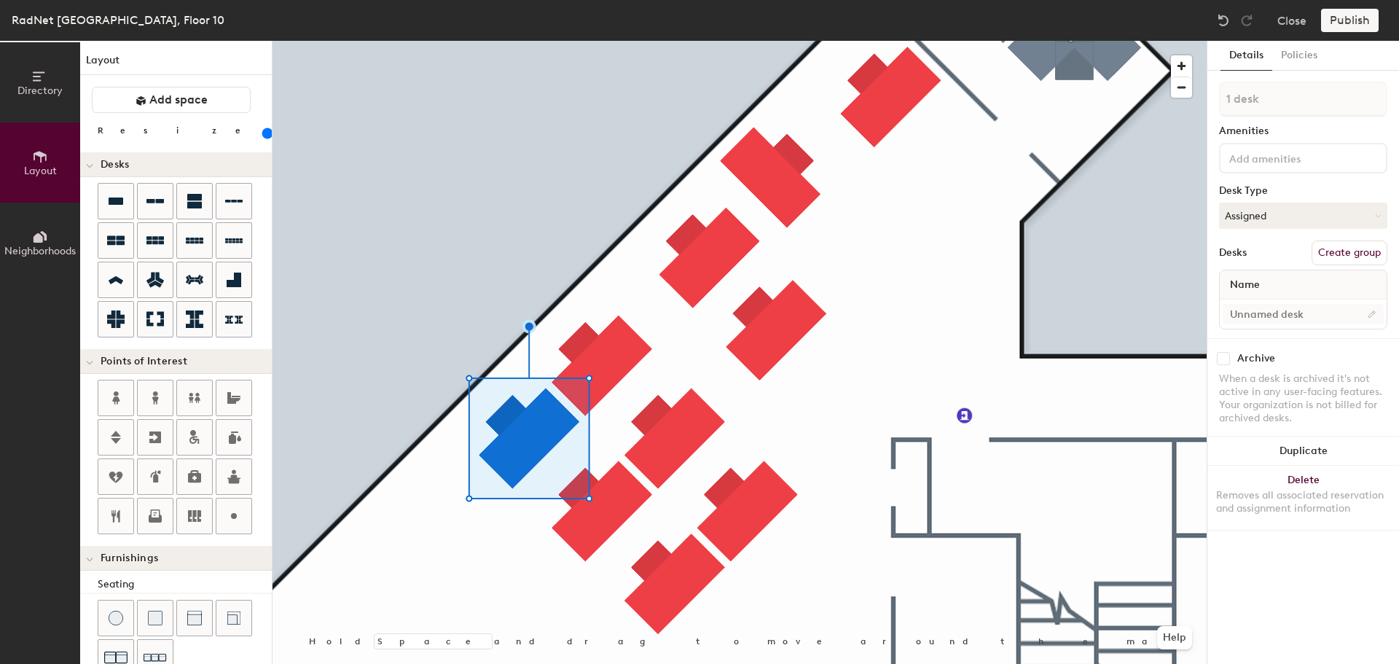
click at [1274, 324] on div at bounding box center [1303, 313] width 167 height 29
click at [1286, 317] on input at bounding box center [1303, 314] width 161 height 20
paste input "IT Field Support"
type input "IT Field Support"
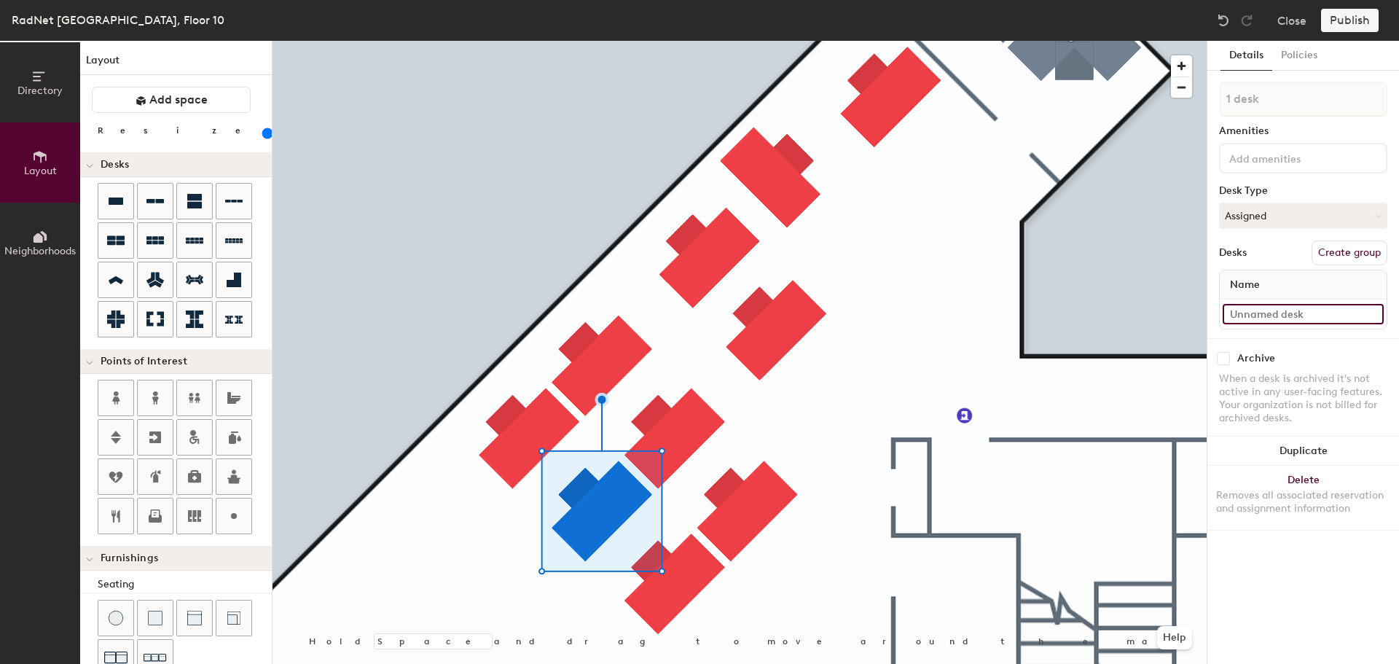
click at [1278, 315] on input at bounding box center [1303, 314] width 161 height 20
paste input "IT Field Support"
type input "IT Field Support"
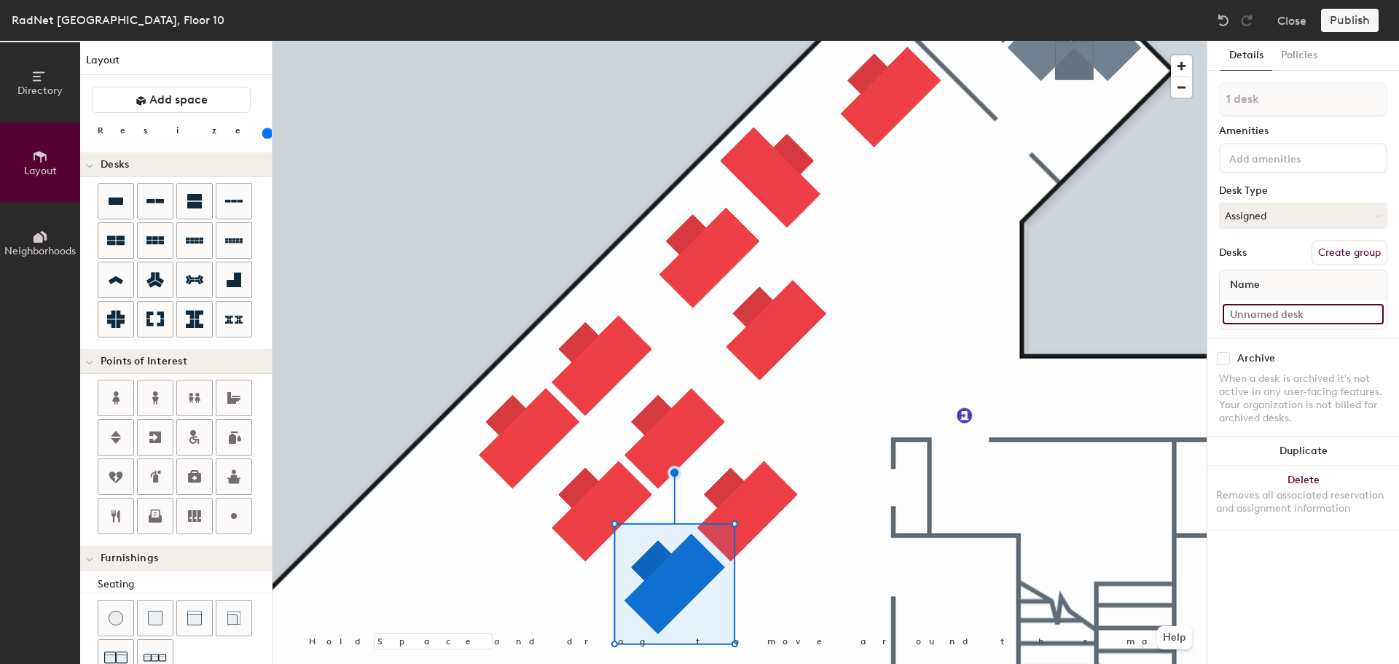
click at [1328, 314] on input at bounding box center [1303, 314] width 161 height 20
paste input "IT Field Support"
type input "IT Field Support"
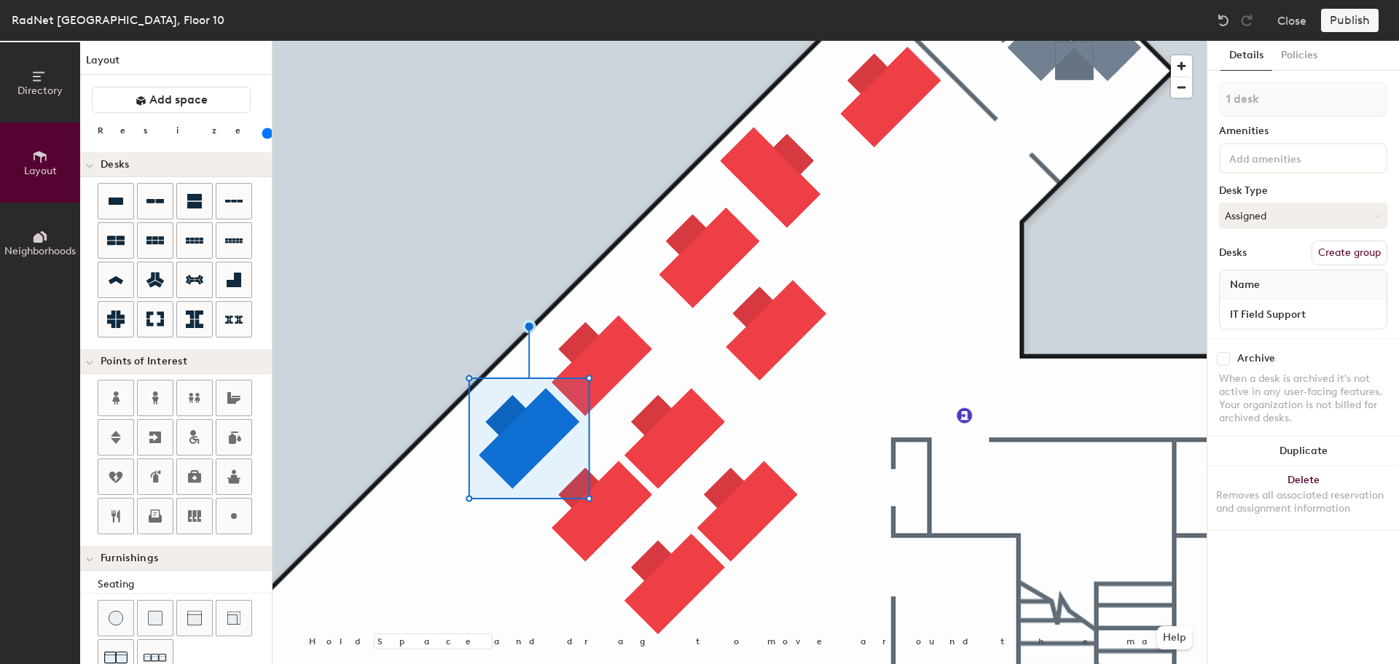
click at [1356, 248] on button "Create group" at bounding box center [1350, 252] width 76 height 25
drag, startPoint x: 1281, startPoint y: 89, endPoint x: 1172, endPoint y: 95, distance: 109.5
click at [1172, 95] on div "Directory Layout Neighborhoods Layout Add space Resize Desks Points of Interest…" at bounding box center [699, 352] width 1399 height 623
click at [1274, 91] on input "IT 1" at bounding box center [1303, 99] width 168 height 35
click at [1277, 107] on input "IT 1" at bounding box center [1303, 99] width 168 height 35
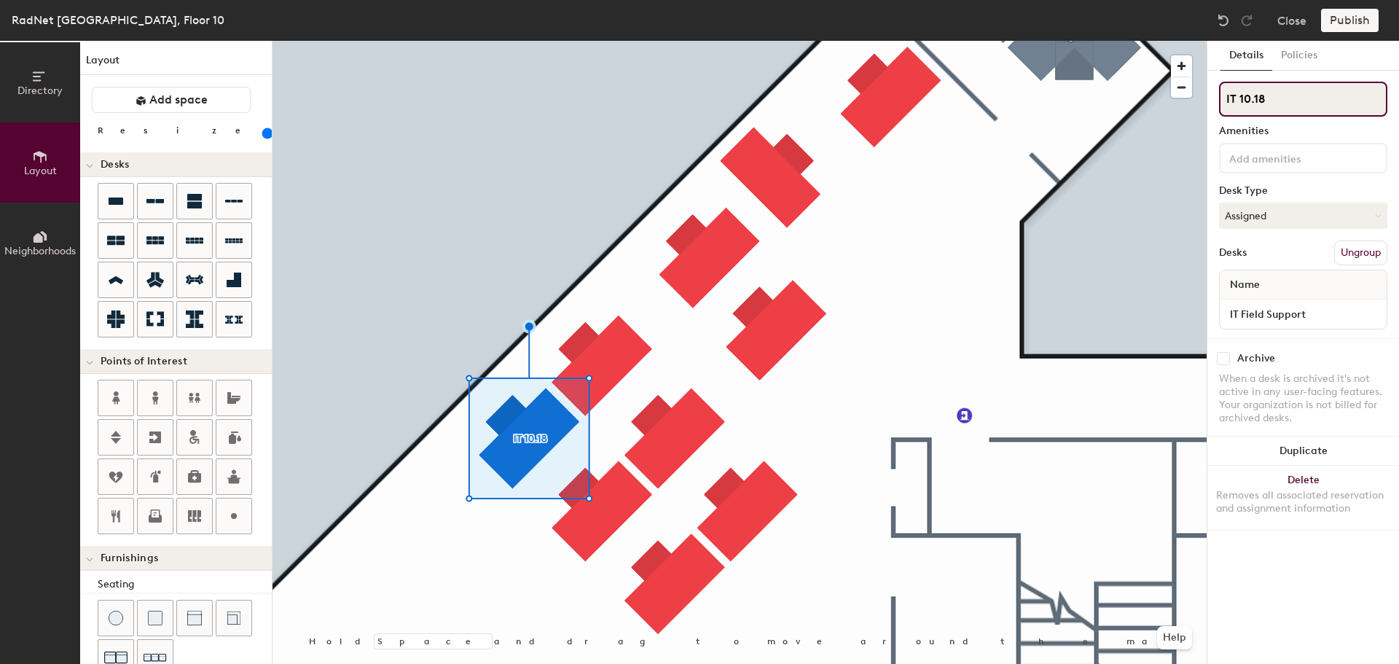
click at [1272, 98] on input "IT 10.18" at bounding box center [1303, 99] width 168 height 35
drag, startPoint x: 1277, startPoint y: 101, endPoint x: 1218, endPoint y: 102, distance: 59.0
click at [1218, 102] on div "Details Policies IT 10.18 Amenities Desk Type Assigned Desks Ungroup Name IT Fi…" at bounding box center [1303, 352] width 192 height 623
type input "IT 10.18"
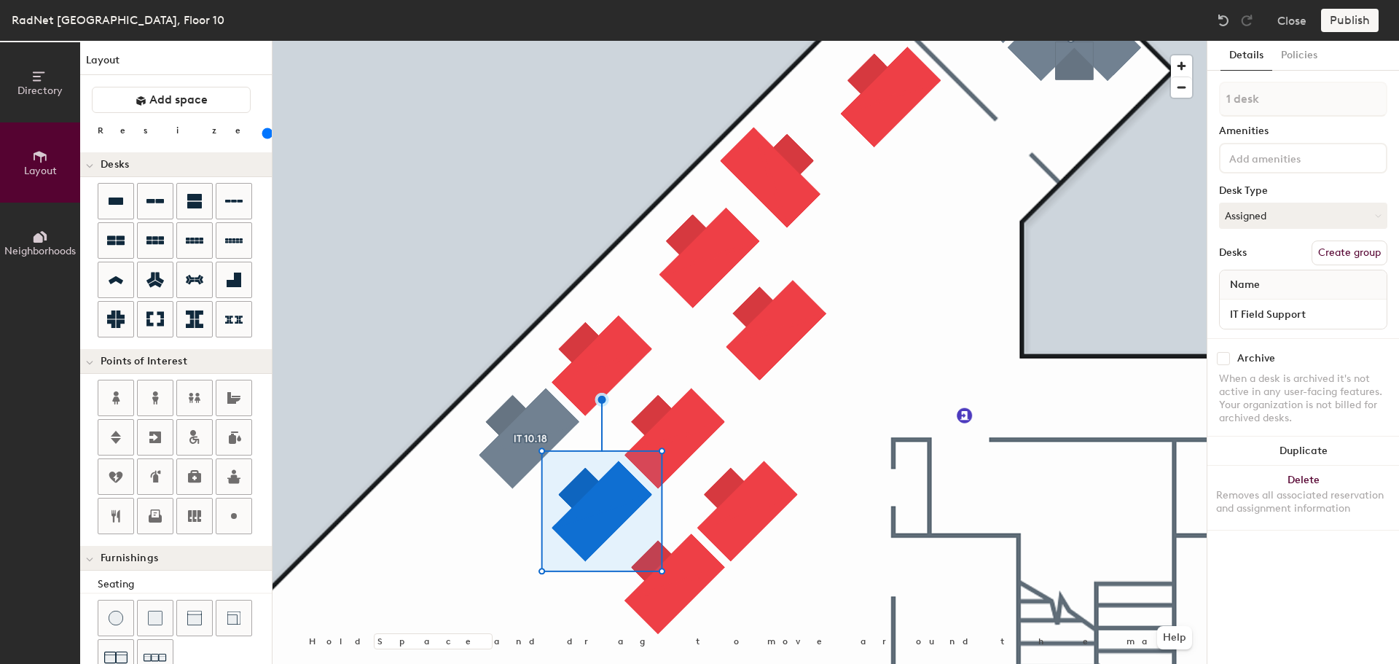
click at [1352, 249] on button "Create group" at bounding box center [1350, 252] width 76 height 25
click at [1142, 103] on div "Directory Layout Neighborhoods Layout Add space Resize Desks Points of Interest…" at bounding box center [699, 352] width 1399 height 623
type input "IT 10.19"
click at [690, 41] on div at bounding box center [740, 41] width 934 height 0
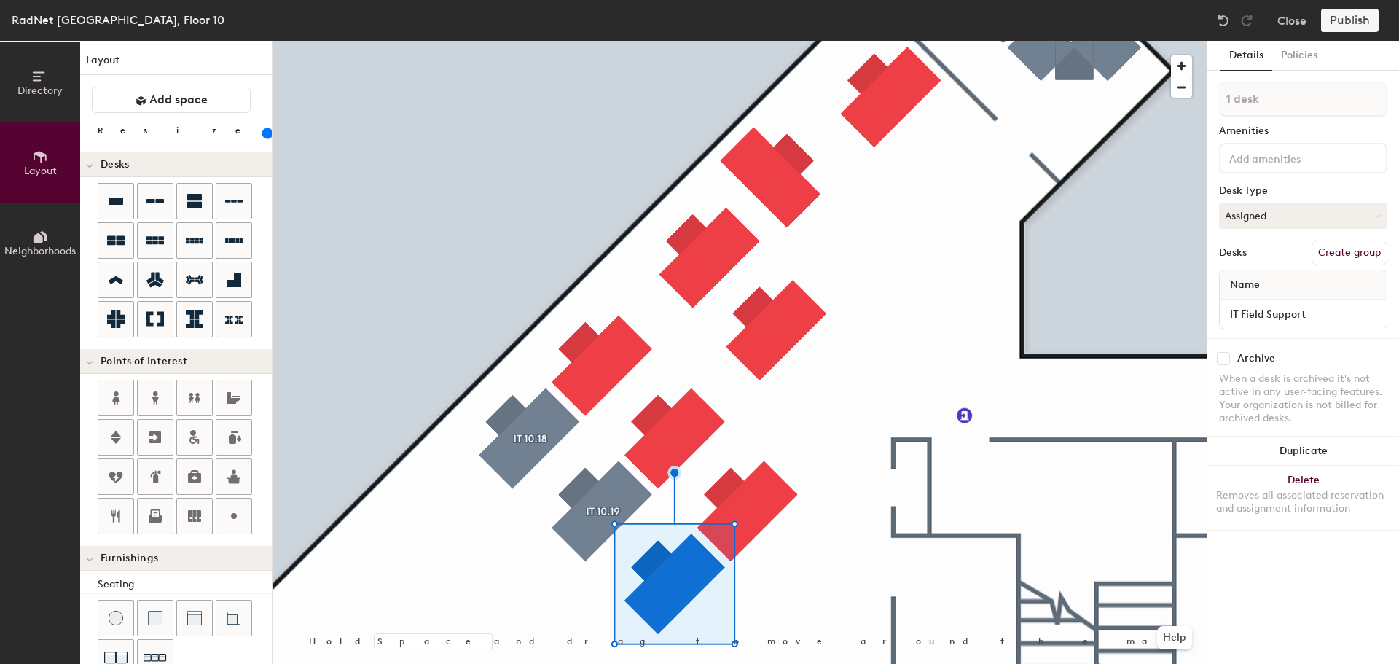
click at [1341, 252] on button "Create group" at bounding box center [1350, 252] width 76 height 25
click at [1174, 101] on div "Directory Layout Neighborhoods Layout Add space Resize Desks Points of Interest…" at bounding box center [699, 352] width 1399 height 623
click at [1298, 89] on input "IT 10.20" at bounding box center [1303, 99] width 168 height 35
click at [1199, 99] on div "Directory Layout Neighborhoods Layout Add space Resize Desks Points of Interest…" at bounding box center [699, 352] width 1399 height 623
type input "IT 10.20"
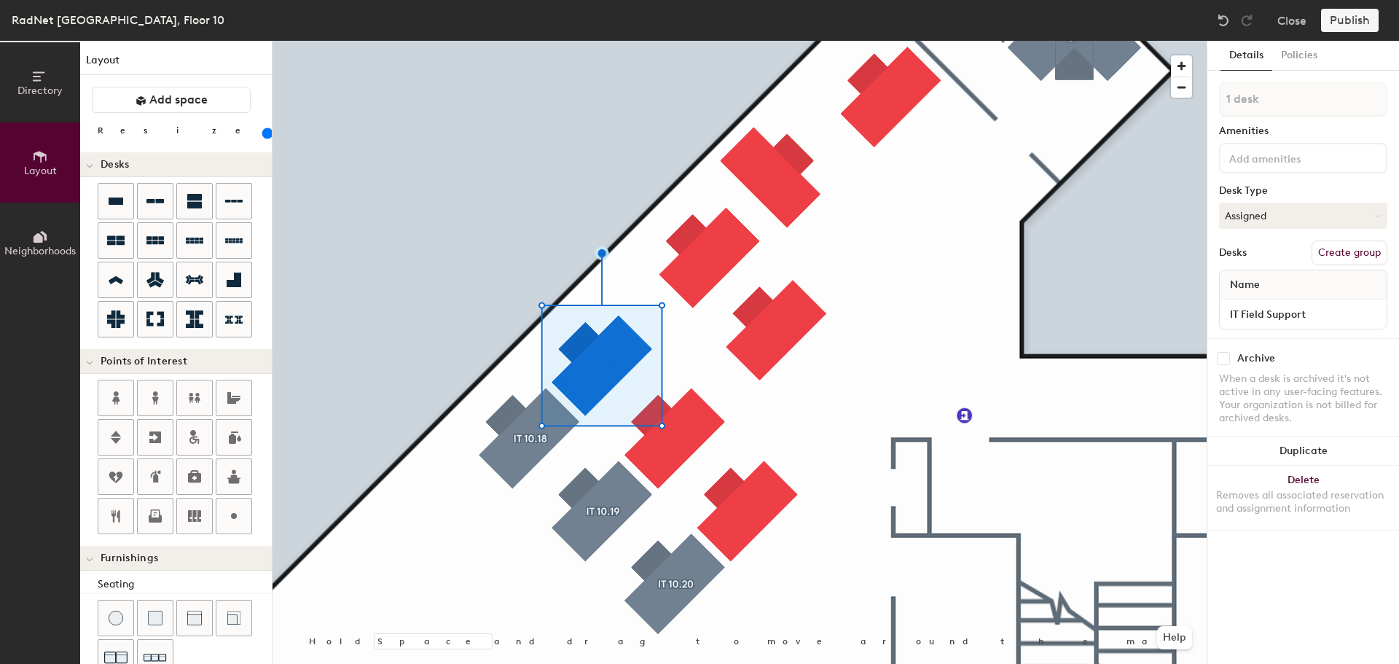
click at [1343, 264] on div "1 desk Amenities Desk Type Assigned Desks Create group Name IT Field Support" at bounding box center [1303, 210] width 168 height 256
click at [1342, 253] on button "Create group" at bounding box center [1350, 252] width 76 height 25
click at [1164, 109] on div "Directory Layout Neighborhoods Layout Add space Resize Desks Points of Interest…" at bounding box center [699, 352] width 1399 height 623
type input "IT 10.21"
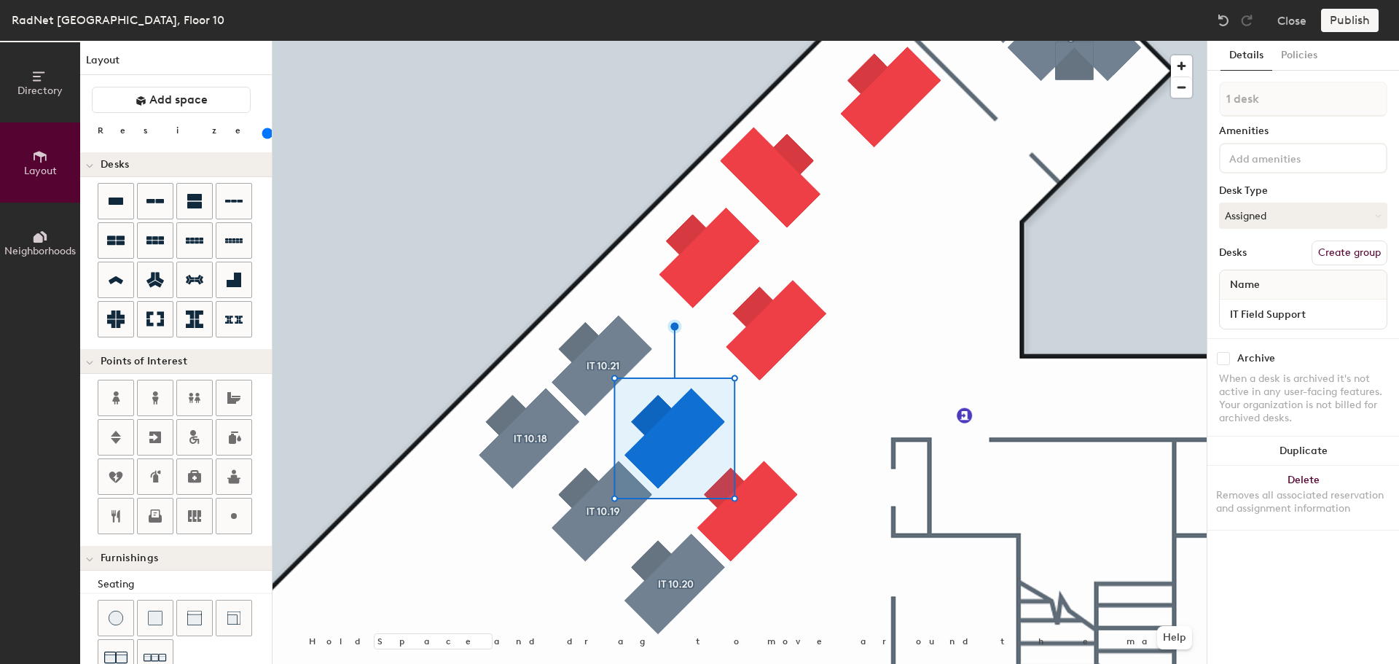
click at [1339, 248] on button "Create group" at bounding box center [1350, 252] width 76 height 25
click at [1185, 100] on div "Directory Layout Neighborhoods Layout Add space Resize Desks Points of Interest…" at bounding box center [699, 352] width 1399 height 623
type input "IT 10.22"
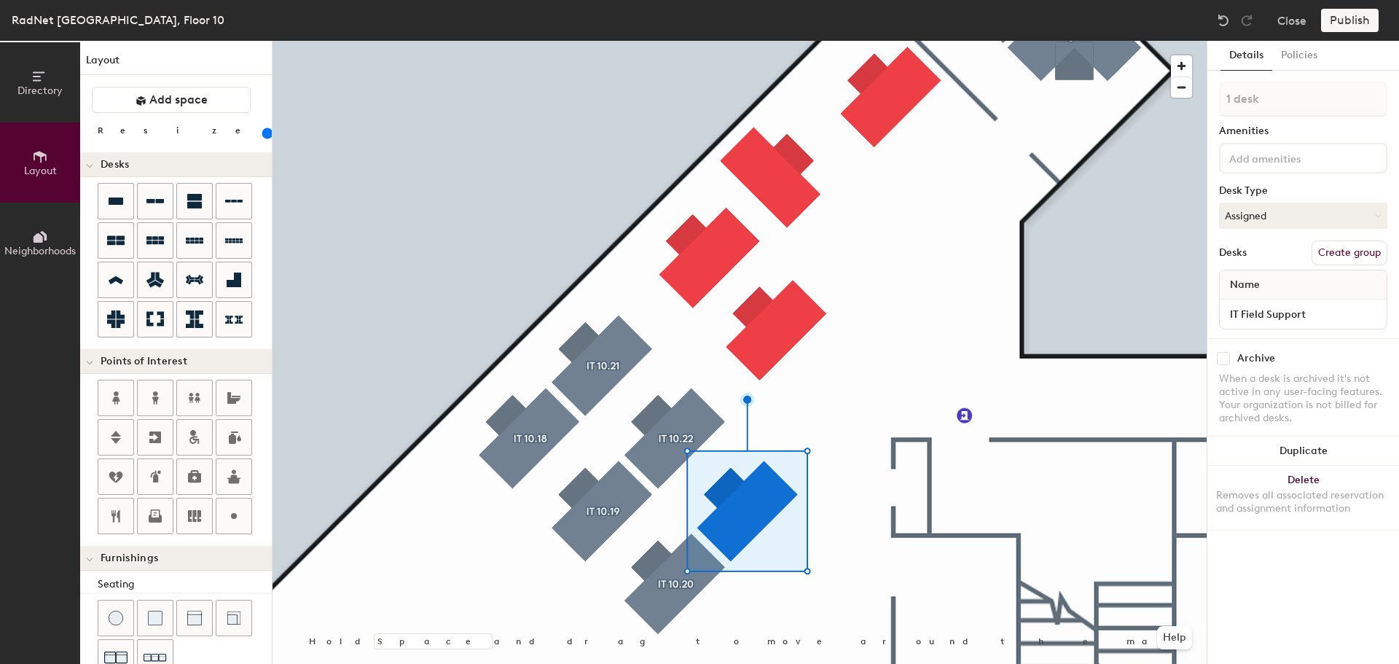
click at [1345, 251] on button "Create group" at bounding box center [1350, 252] width 76 height 25
click at [1132, 109] on div "Directory Layout Neighborhoods Layout Add space Resize Desks Points of Interest…" at bounding box center [699, 352] width 1399 height 623
type input "IT 10.23"
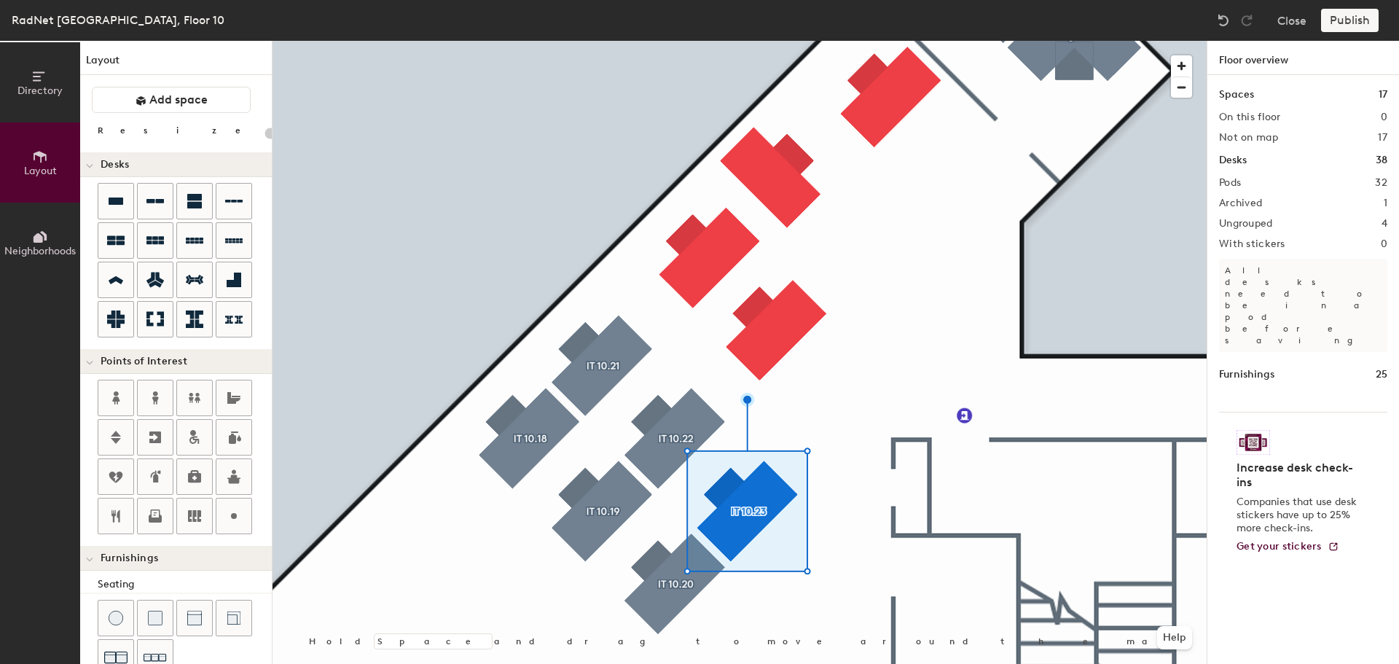
type input "160"
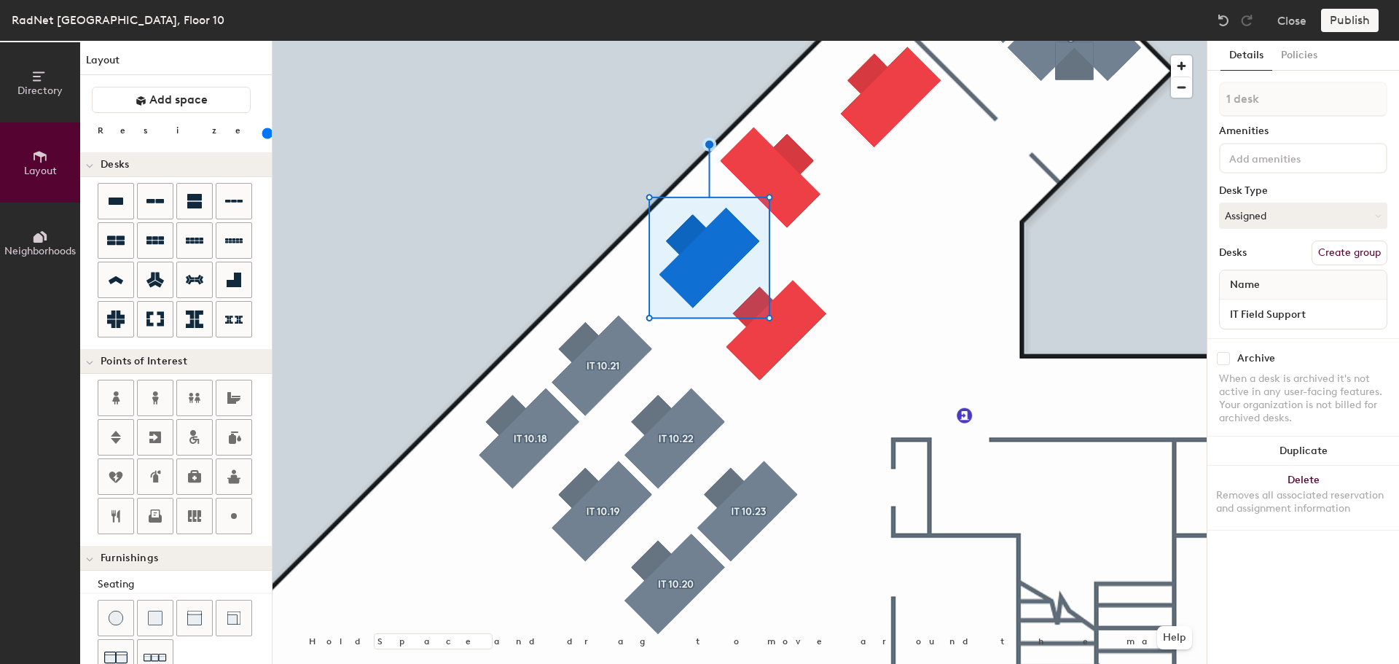
click at [1346, 248] on button "Create group" at bounding box center [1350, 252] width 76 height 25
click at [1166, 111] on div "Directory Layout Neighborhoods Layout Add space Resize Desks Points of Interest…" at bounding box center [699, 352] width 1399 height 623
type input "I"
click at [1258, 98] on input at bounding box center [1303, 99] width 168 height 35
paste input "[PERSON_NAME]"
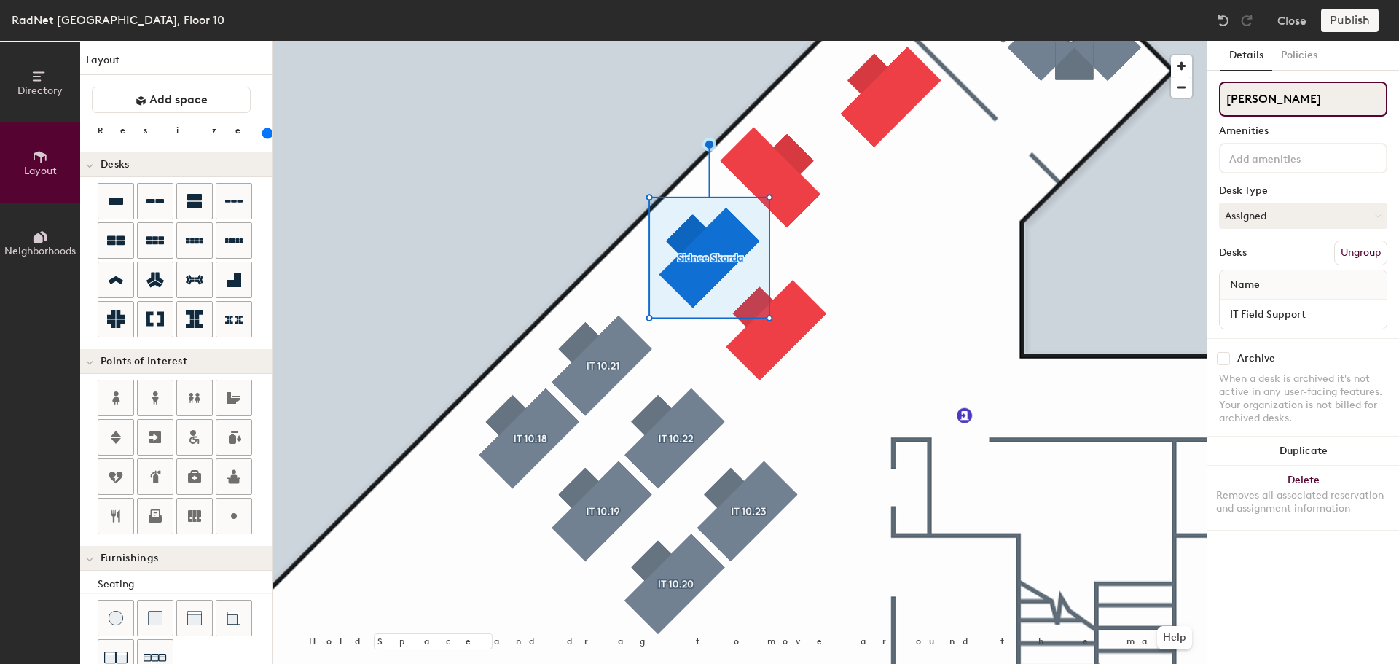
type input "[PERSON_NAME]"
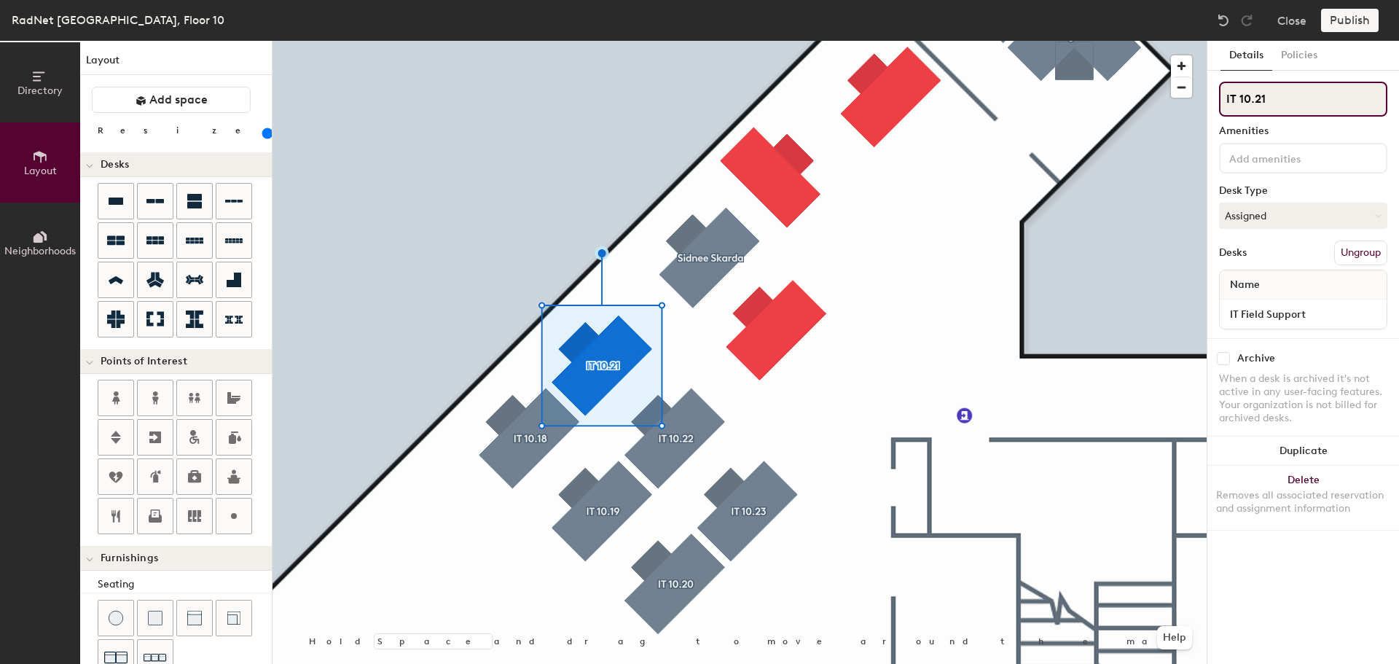
click at [1289, 93] on input "IT 10.21" at bounding box center [1303, 99] width 168 height 35
click at [1185, 98] on div "Directory Layout Neighborhoods Layout Add space Resize Desks Points of Interest…" at bounding box center [699, 352] width 1399 height 623
paste input "[PERSON_NAME]"
type input "[PERSON_NAME]"
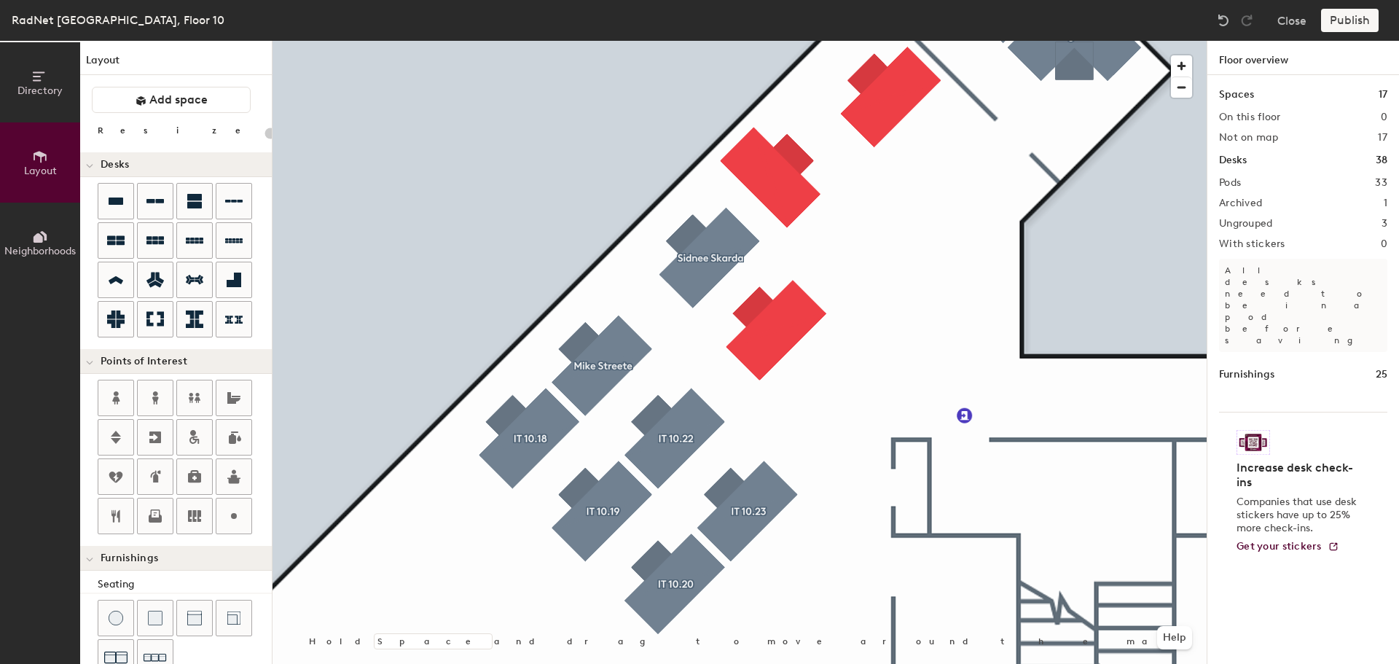
type input "160"
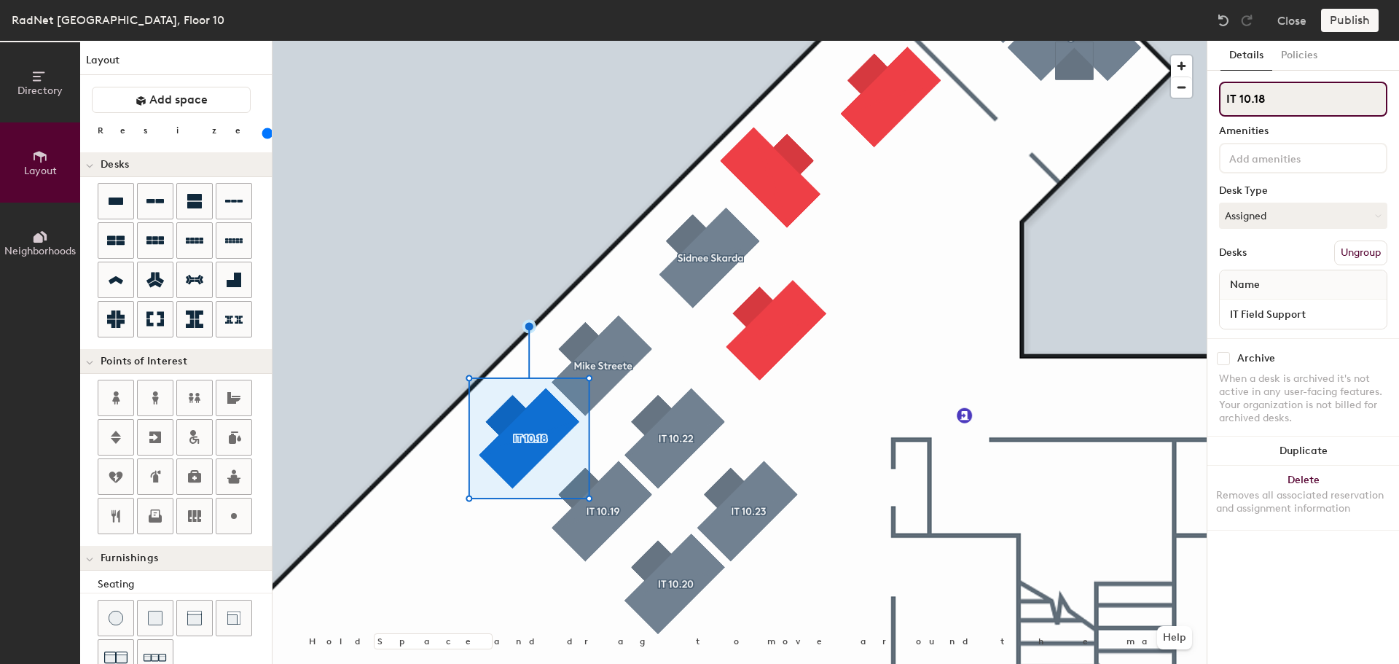
drag, startPoint x: 1280, startPoint y: 103, endPoint x: 1211, endPoint y: 105, distance: 69.3
click at [1211, 105] on div "Details Policies IT 10.18 Amenities Desk Type Assigned Desks Ungroup Name IT Fi…" at bounding box center [1303, 352] width 192 height 623
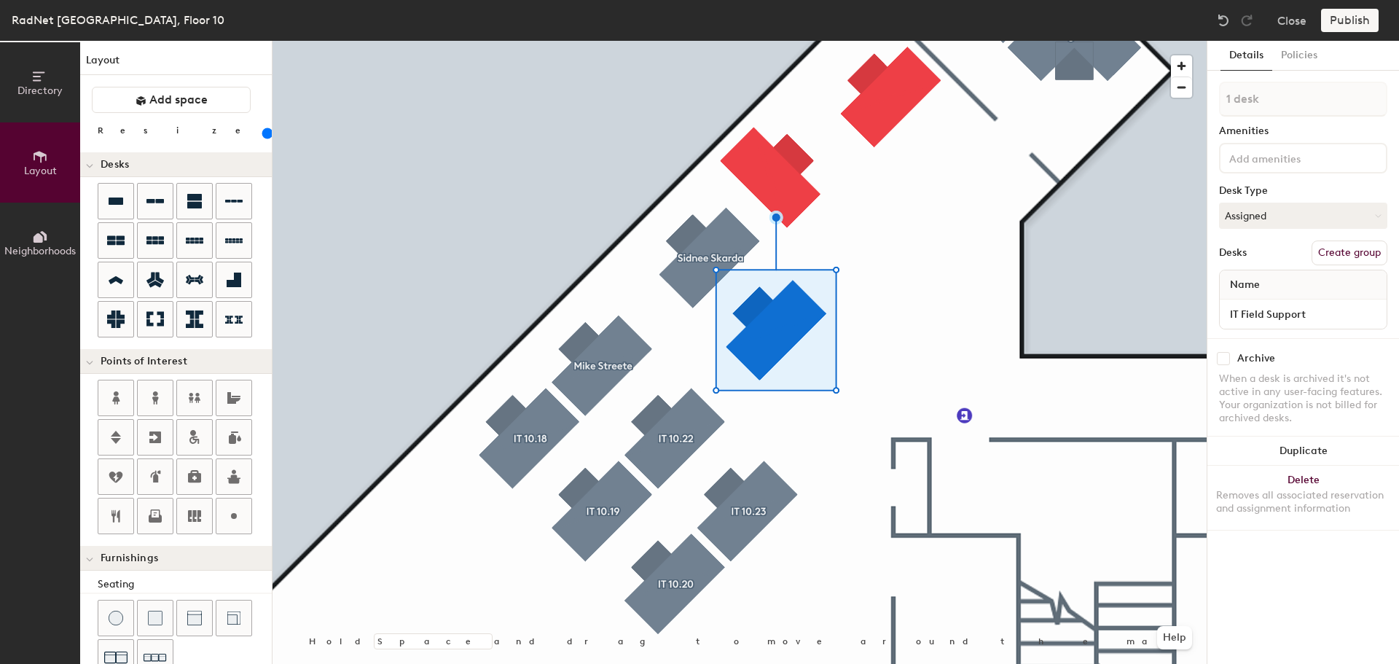
click at [1340, 256] on button "Create group" at bounding box center [1350, 252] width 76 height 25
drag, startPoint x: 1311, startPoint y: 97, endPoint x: 1178, endPoint y: 96, distance: 132.6
click at [1178, 96] on div "Directory Layout Neighborhoods Layout Add space Resize Desks Points of Interest…" at bounding box center [699, 352] width 1399 height 623
click at [1316, 101] on input "IT 10.18" at bounding box center [1303, 99] width 168 height 35
type input "IT 10.25"
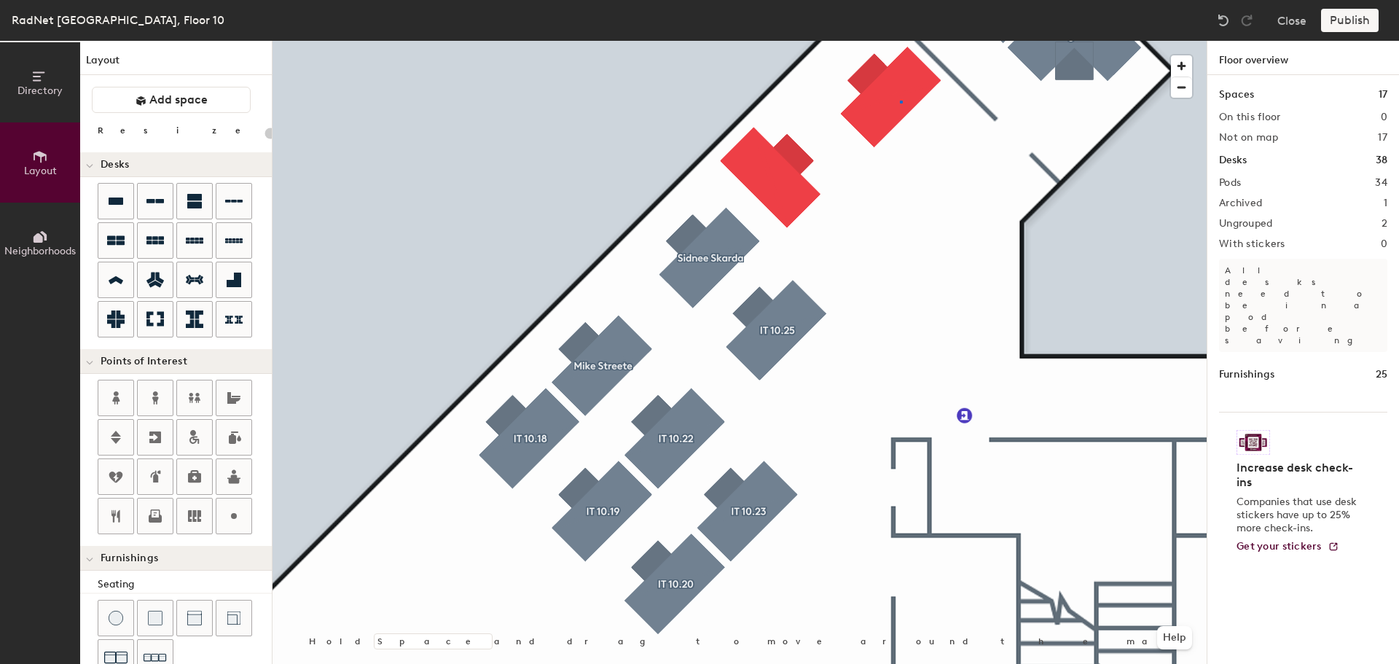
click at [901, 41] on div at bounding box center [740, 41] width 934 height 0
type input "160"
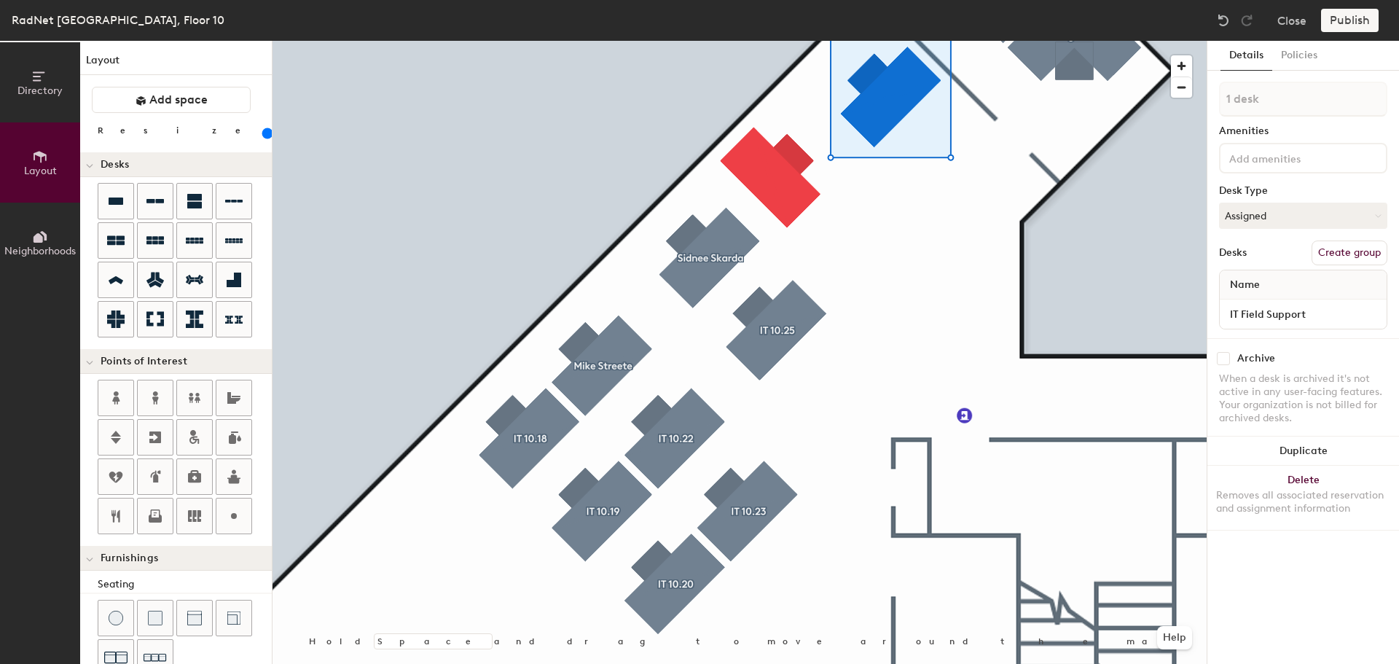
click at [1344, 252] on button "Create group" at bounding box center [1350, 252] width 76 height 25
click at [1271, 99] on input "Pod 35" at bounding box center [1303, 99] width 168 height 35
click at [1142, 97] on div "Directory Layout Neighborhoods Layout Add space Resize Desks Points of Interest…" at bounding box center [699, 352] width 1399 height 623
type input "IT 10.27"
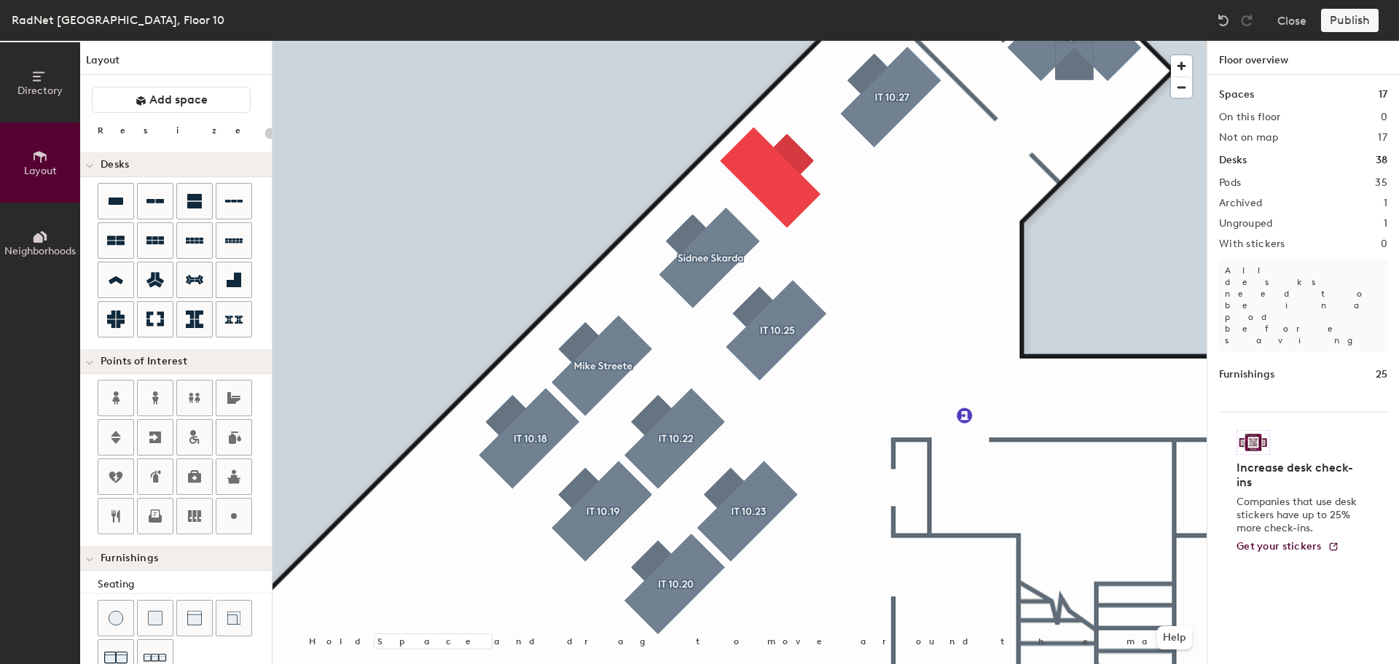
type input "160"
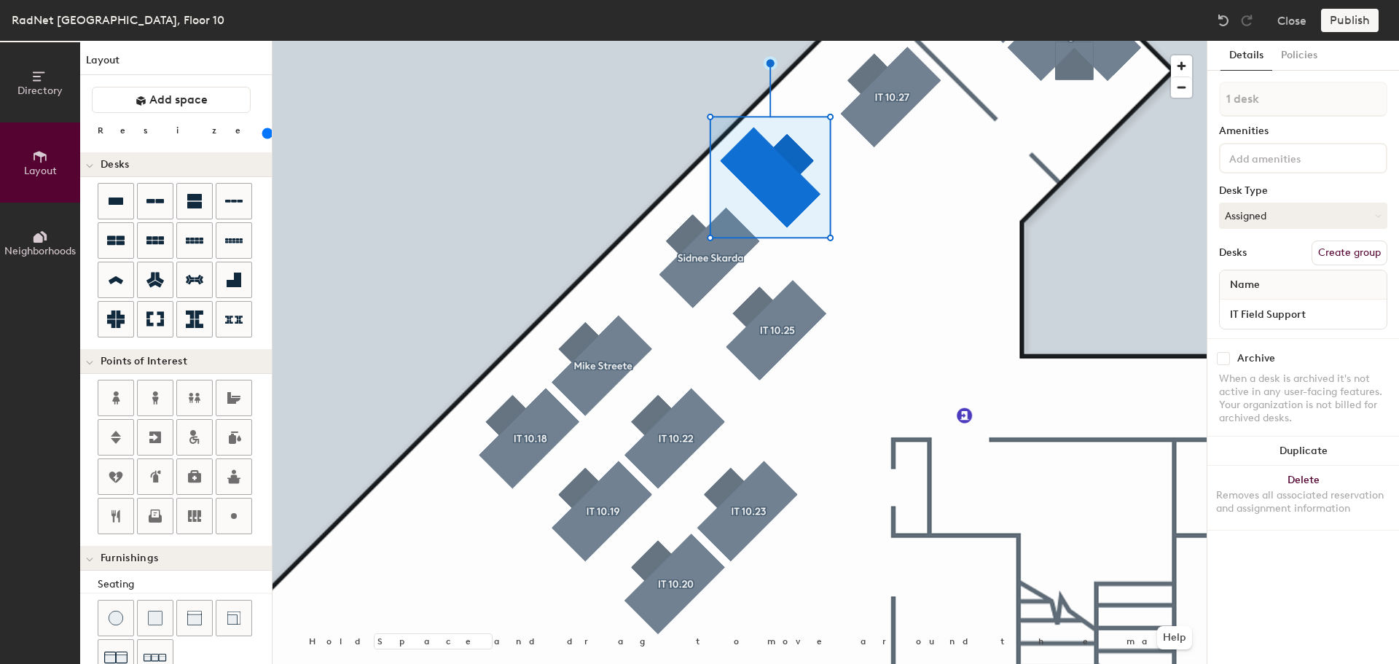
click at [1347, 256] on button "Create group" at bounding box center [1350, 252] width 76 height 25
click at [1144, 112] on div "Directory Layout Neighborhoods Layout Add space Resize Desks Points of Interest…" at bounding box center [699, 352] width 1399 height 623
type input "[PERSON_NAME]"
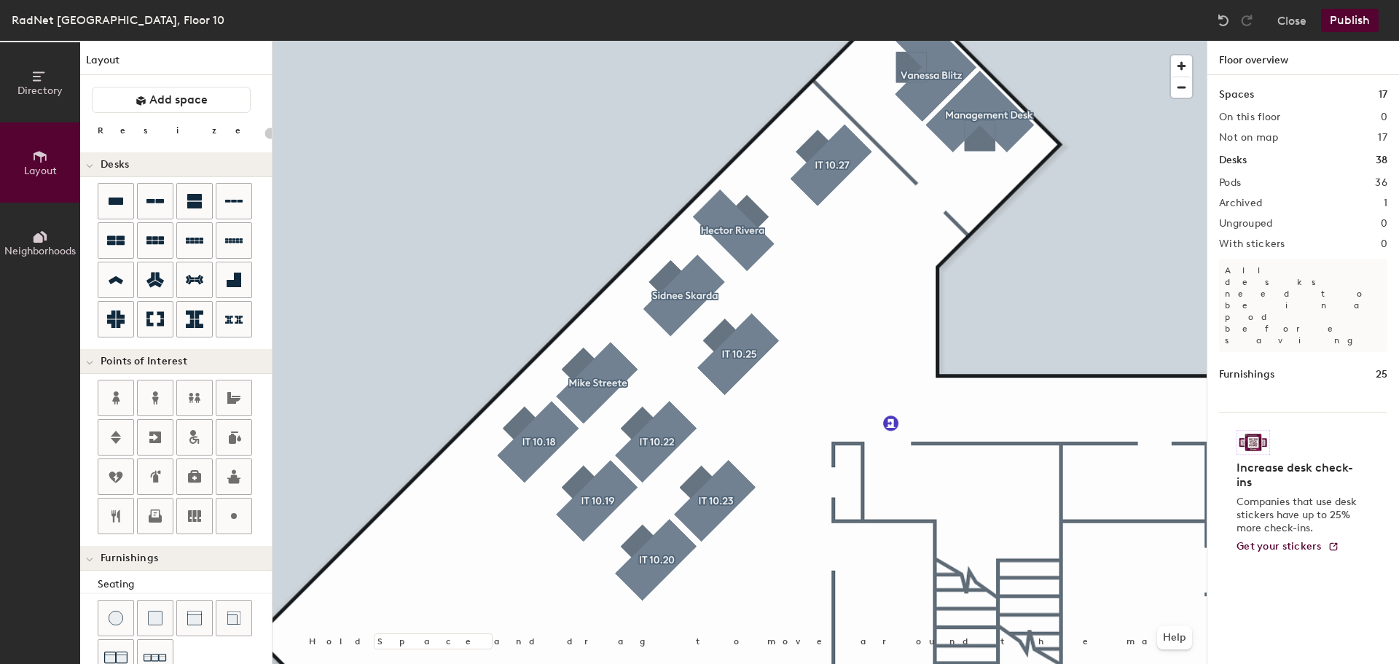
click at [1339, 23] on button "Publish" at bounding box center [1350, 20] width 58 height 23
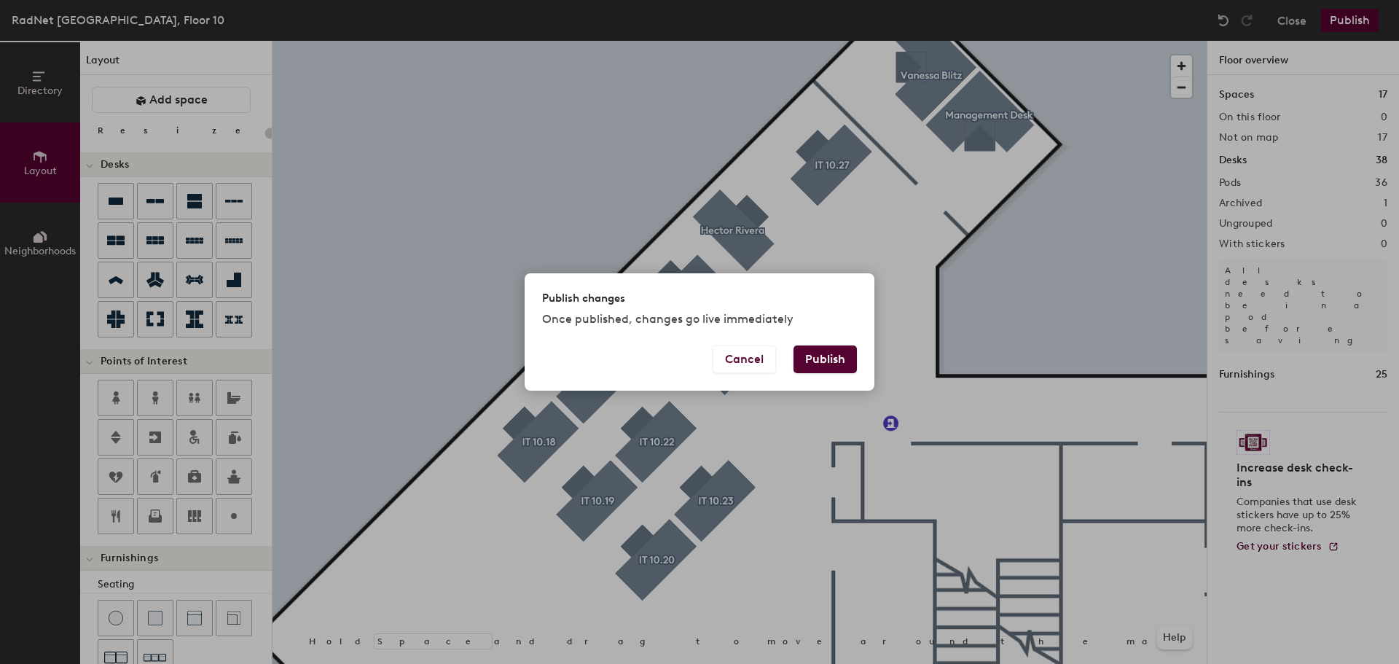
click at [825, 347] on button "Publish" at bounding box center [824, 359] width 63 height 28
type input "20"
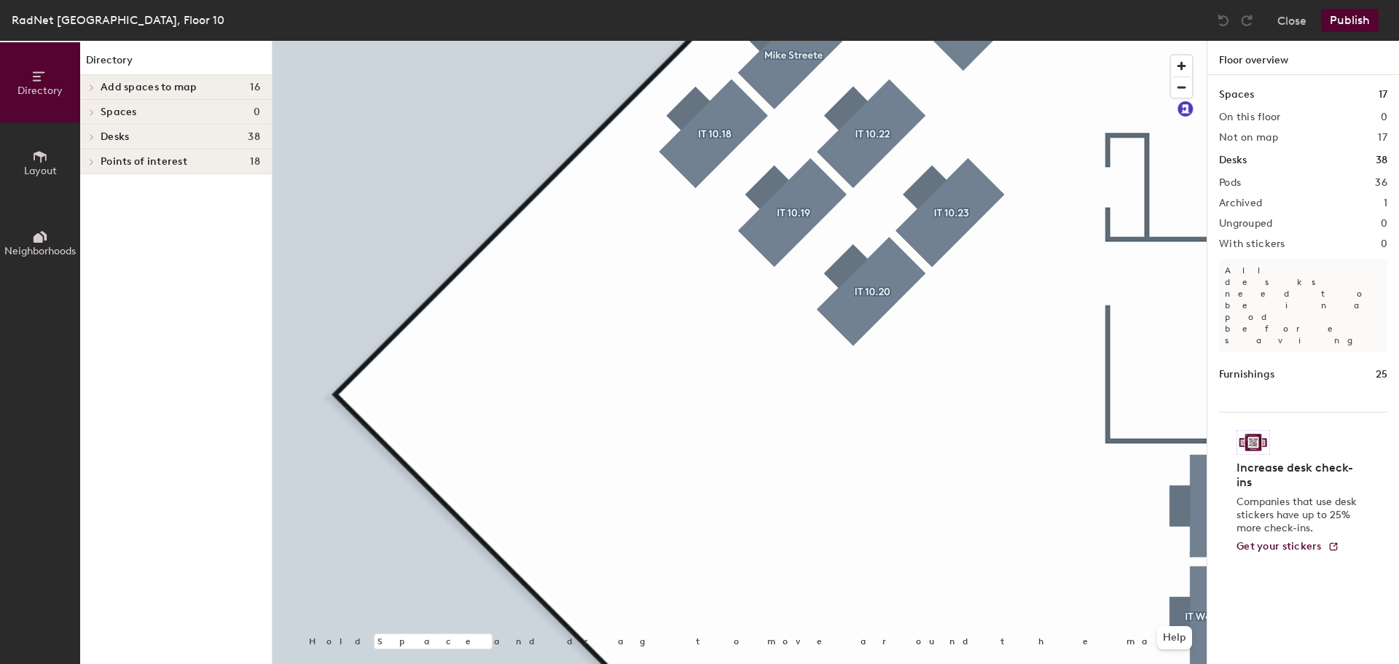
click at [41, 159] on icon at bounding box center [40, 157] width 16 height 16
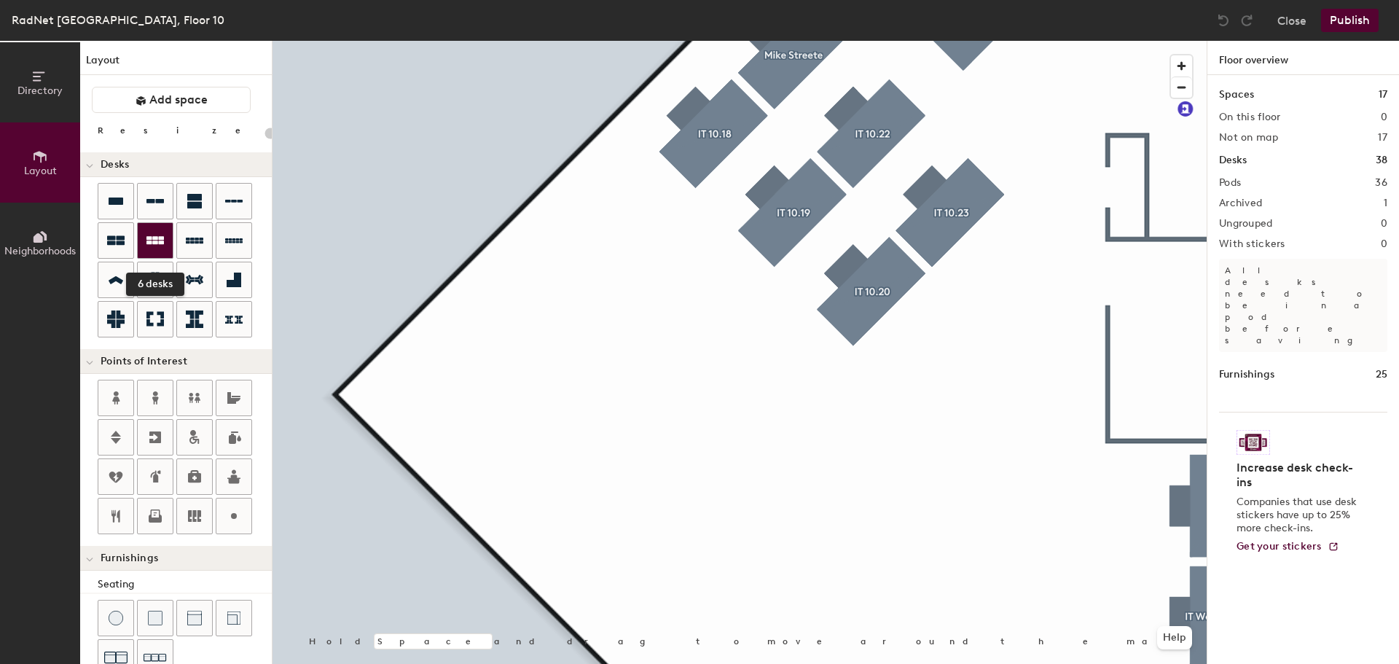
click at [147, 247] on icon at bounding box center [154, 240] width 17 height 17
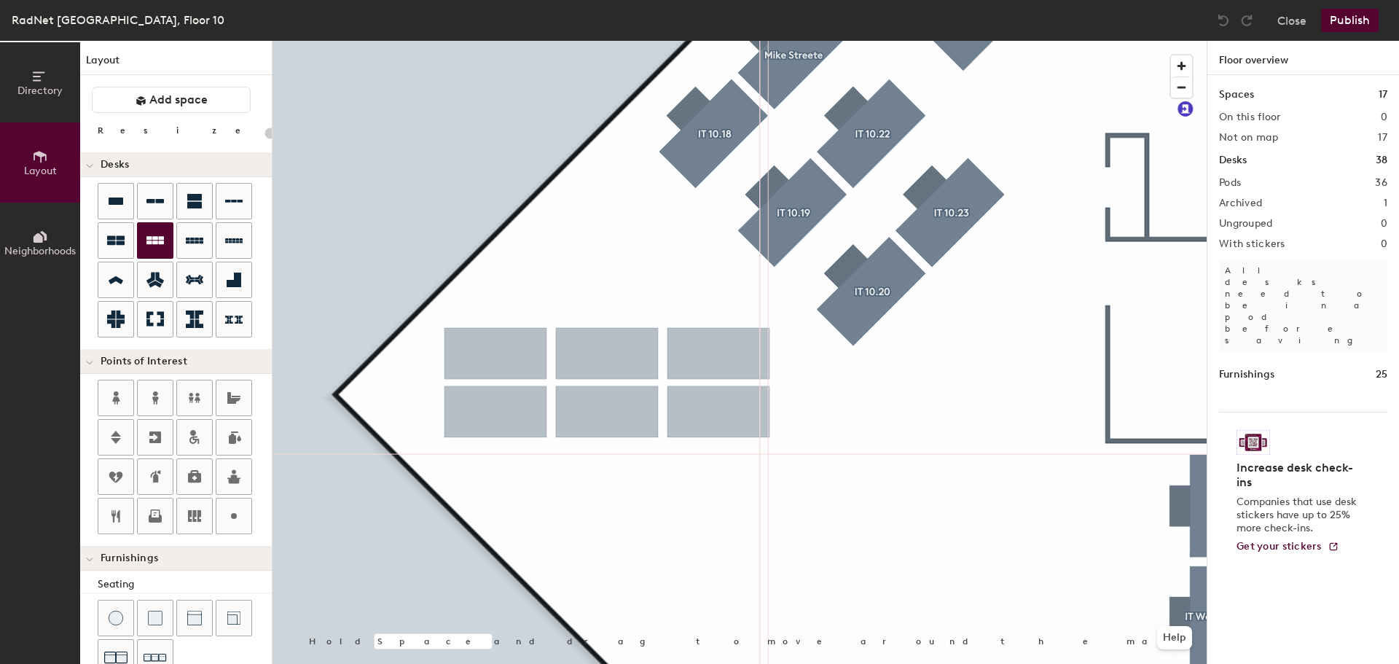
type input "160"
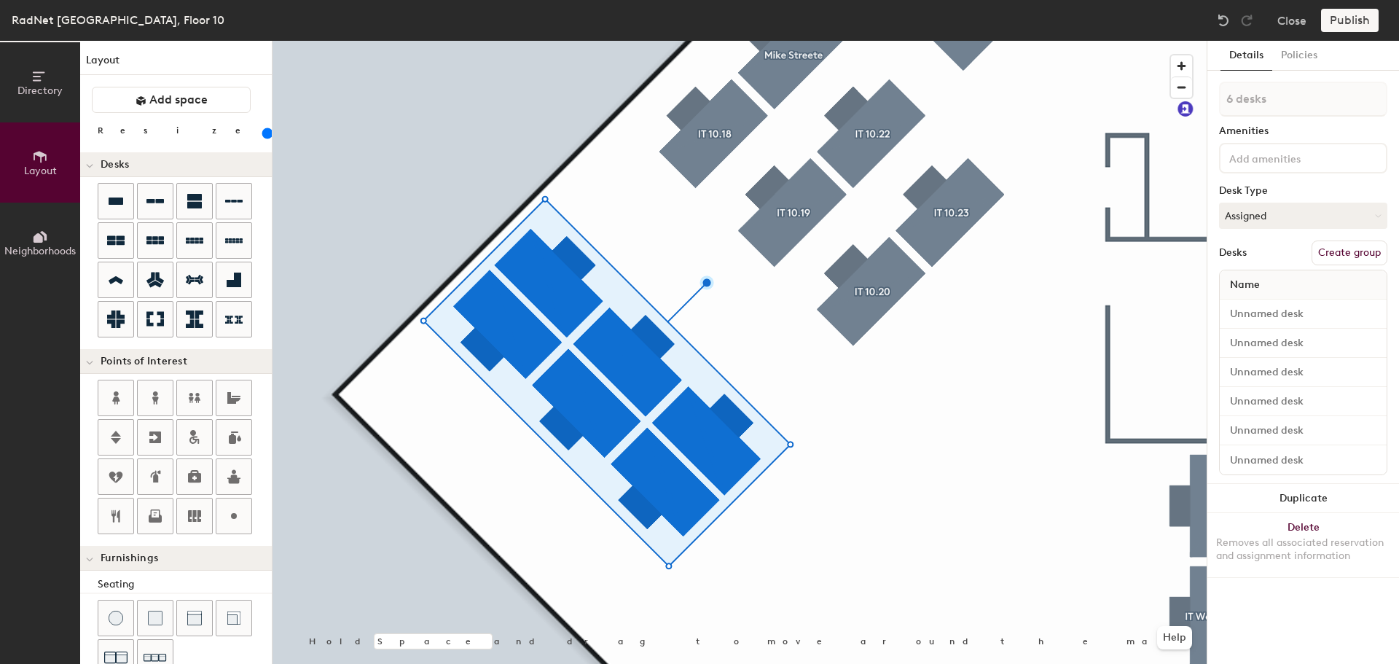
type input "1 desk"
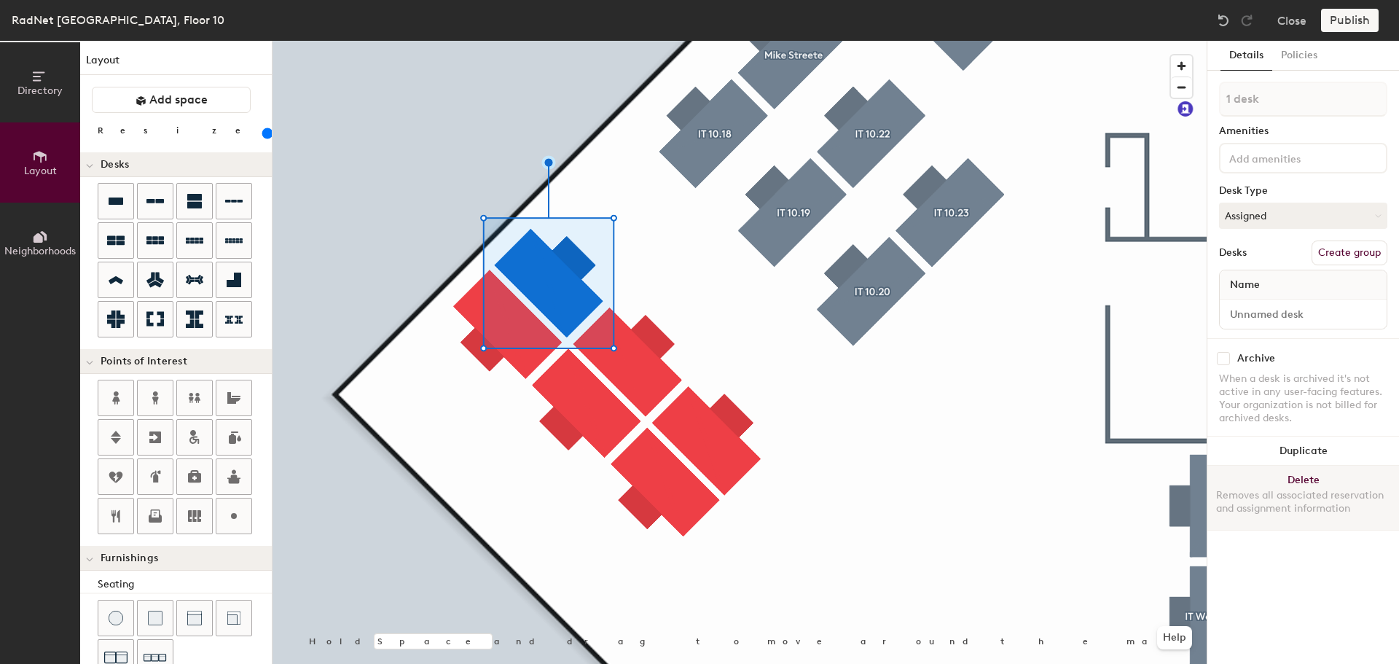
click at [1307, 474] on button "Delete Removes all associated reservation and assignment information" at bounding box center [1303, 498] width 192 height 64
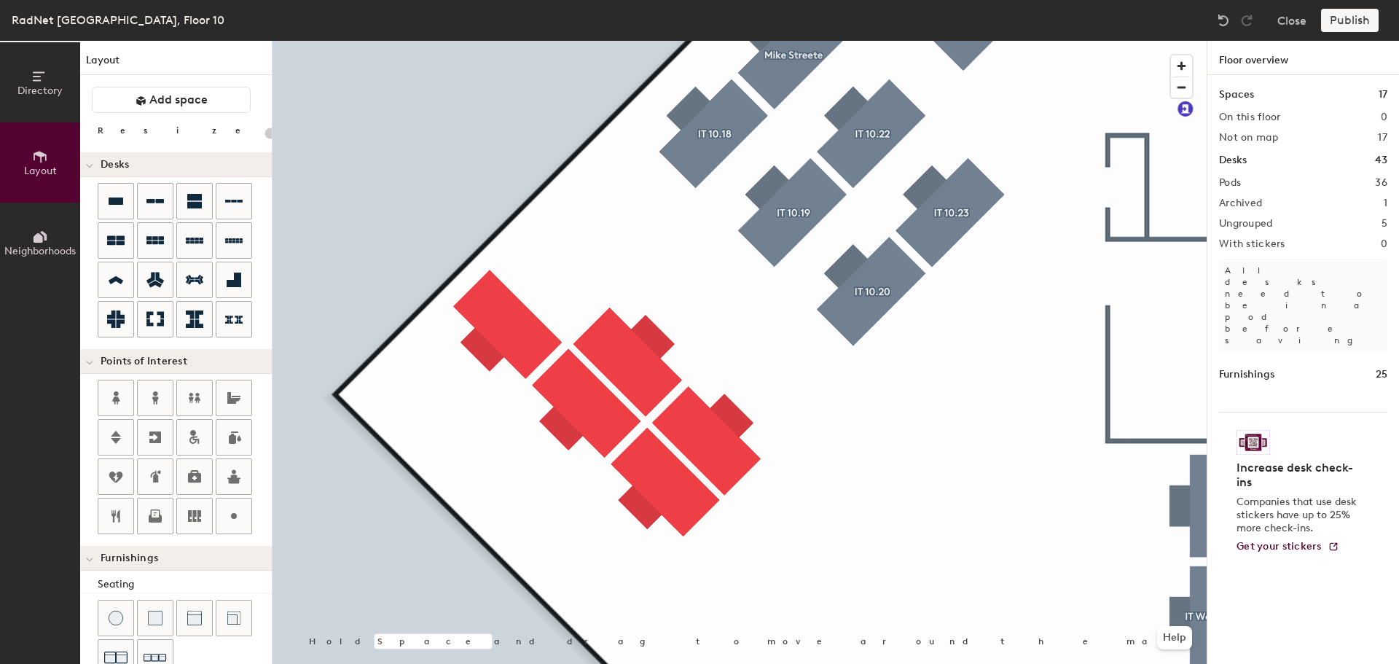
click at [509, 41] on div at bounding box center [740, 41] width 934 height 0
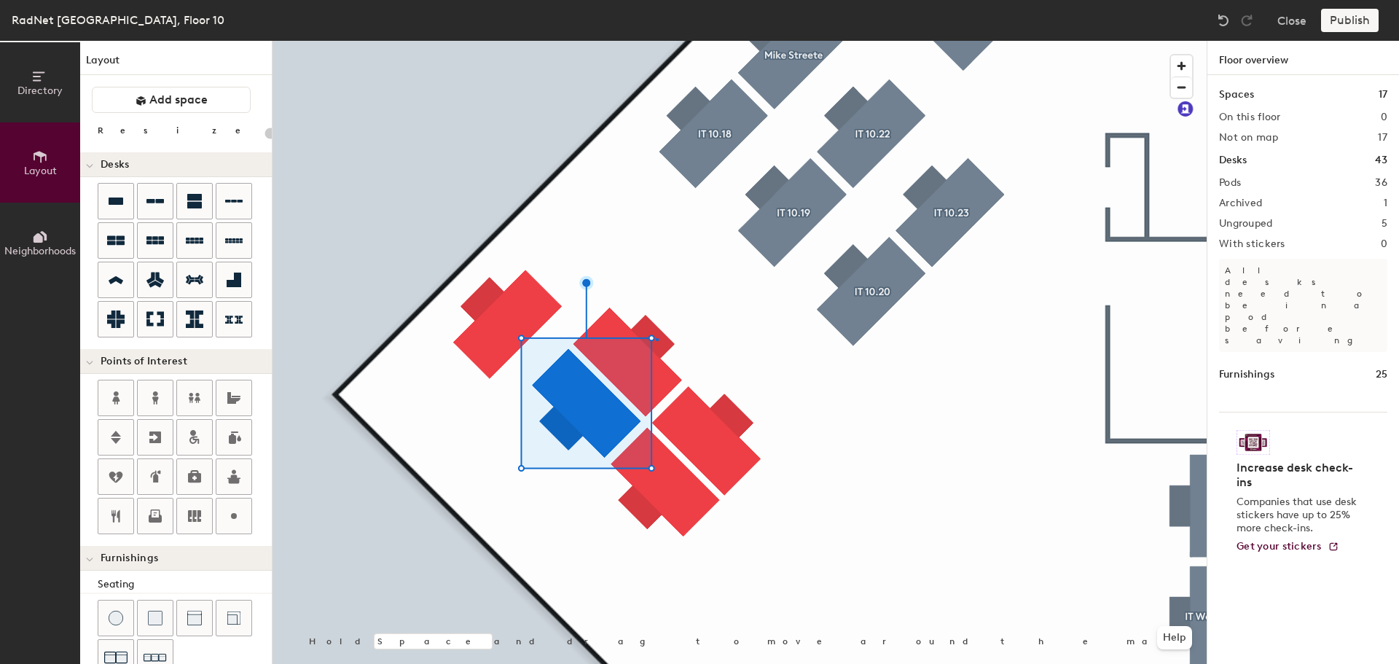
click at [656, 41] on div at bounding box center [740, 41] width 934 height 0
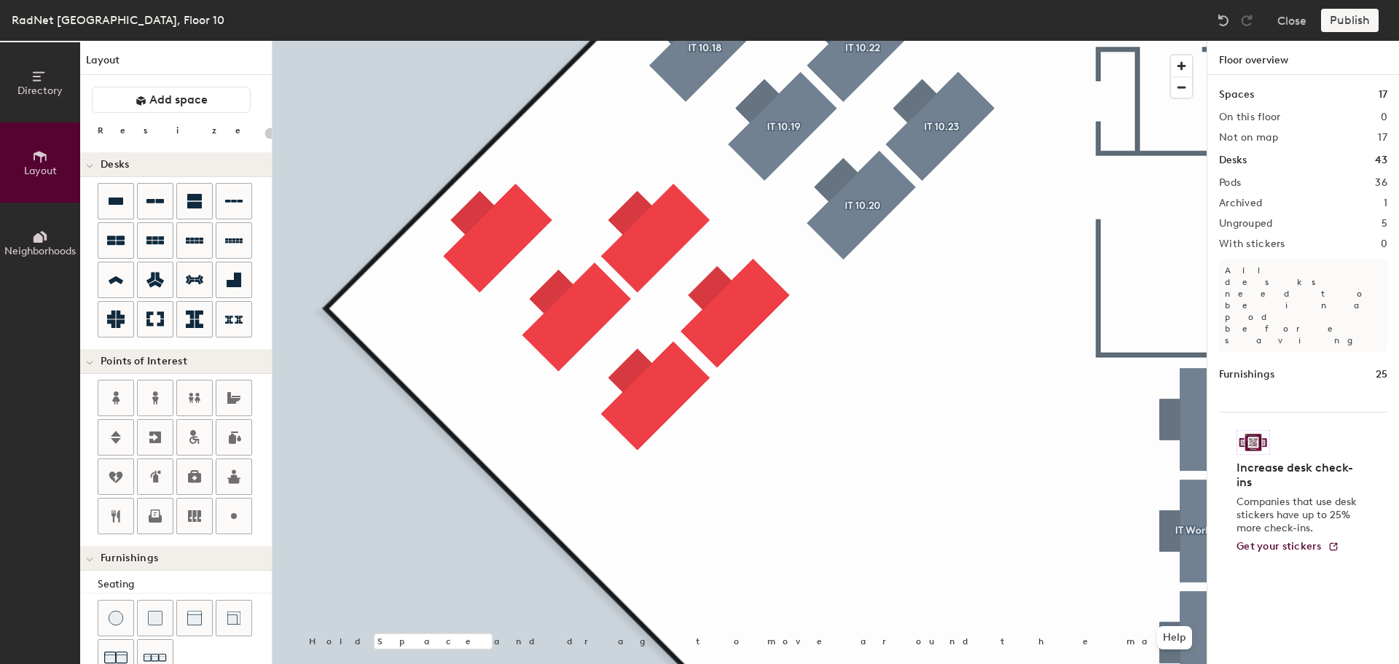
type input "160"
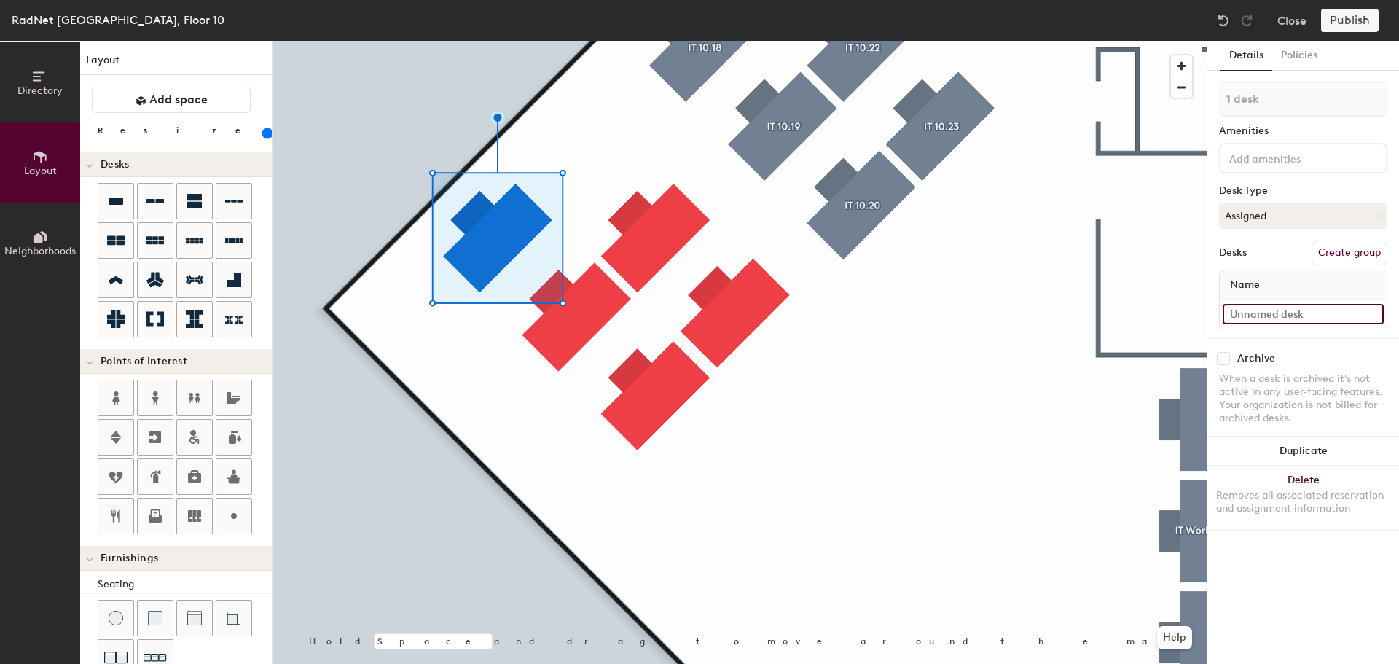
click at [1312, 312] on input at bounding box center [1303, 314] width 161 height 20
click at [1314, 320] on input "Service Desk" at bounding box center [1303, 314] width 161 height 20
click at [1313, 316] on input "Service Desk" at bounding box center [1303, 314] width 161 height 20
click at [1312, 316] on input "Service Desk" at bounding box center [1303, 314] width 161 height 20
type input "Service Desk"
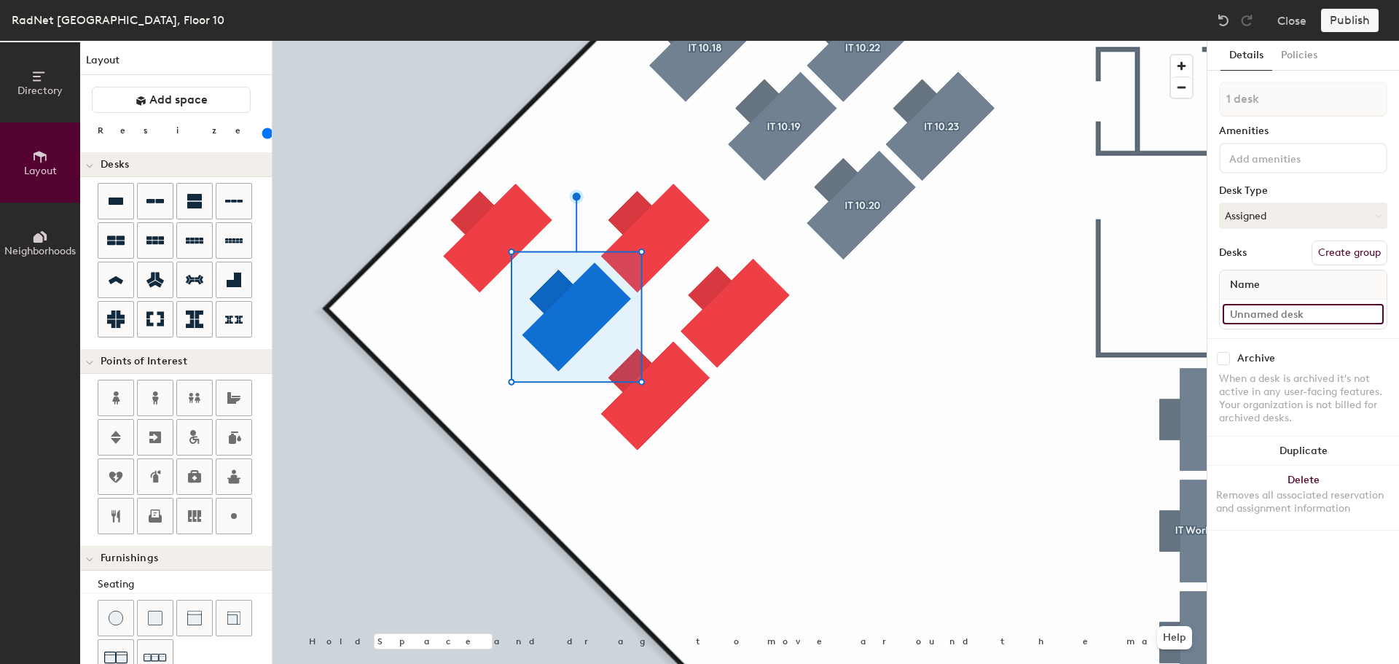
click at [1274, 318] on input at bounding box center [1303, 314] width 161 height 20
paste input "Service Desk"
type input "Service Desk"
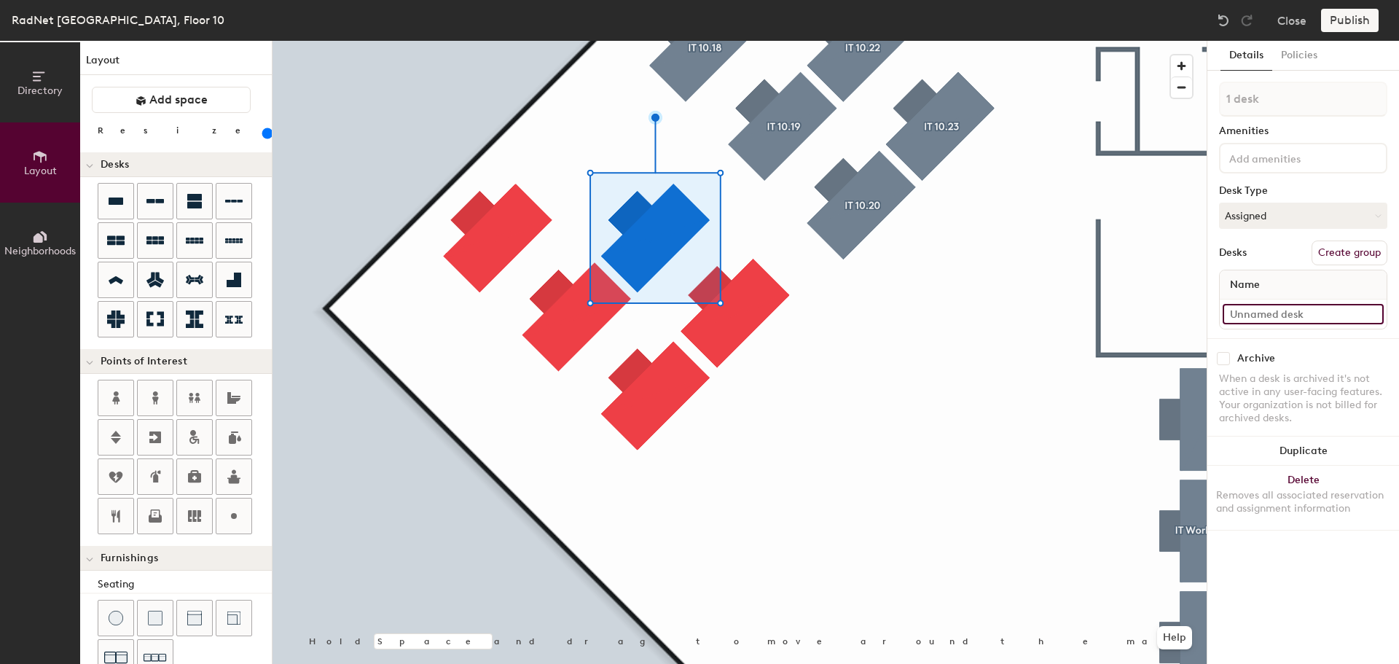
click at [1332, 318] on input at bounding box center [1303, 314] width 161 height 20
paste input "Service Desk"
type input "Service Desk"
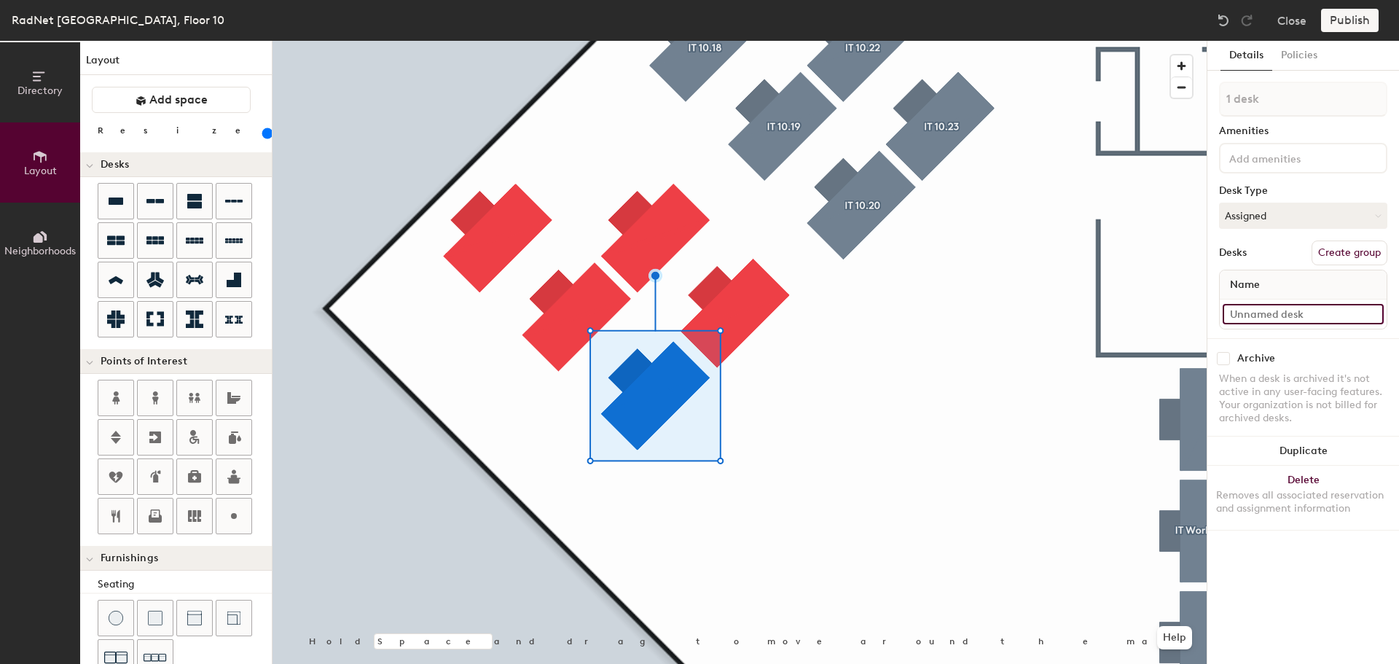
click at [1314, 321] on input at bounding box center [1303, 314] width 161 height 20
paste input "Service Desk"
type input "Service Desk"
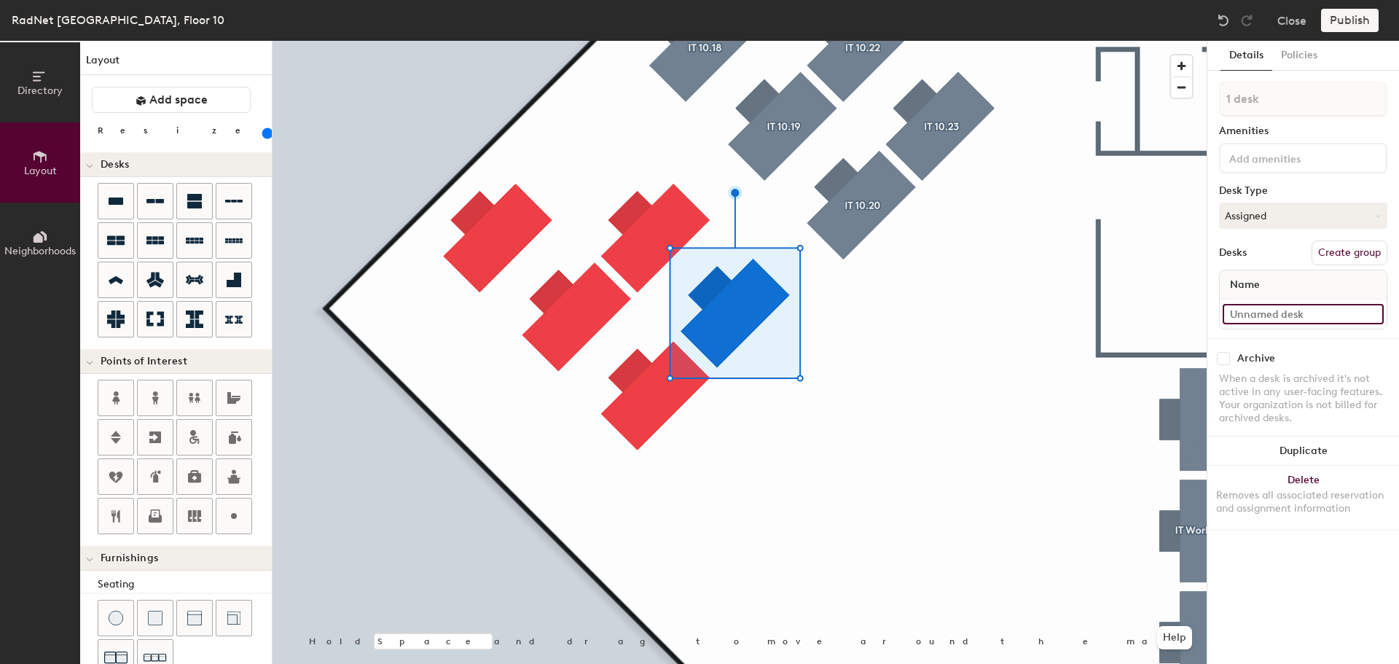
click at [1263, 313] on input at bounding box center [1303, 314] width 161 height 20
paste input "Service Desk"
type input "Service Desk"
click at [489, 41] on div at bounding box center [740, 41] width 934 height 0
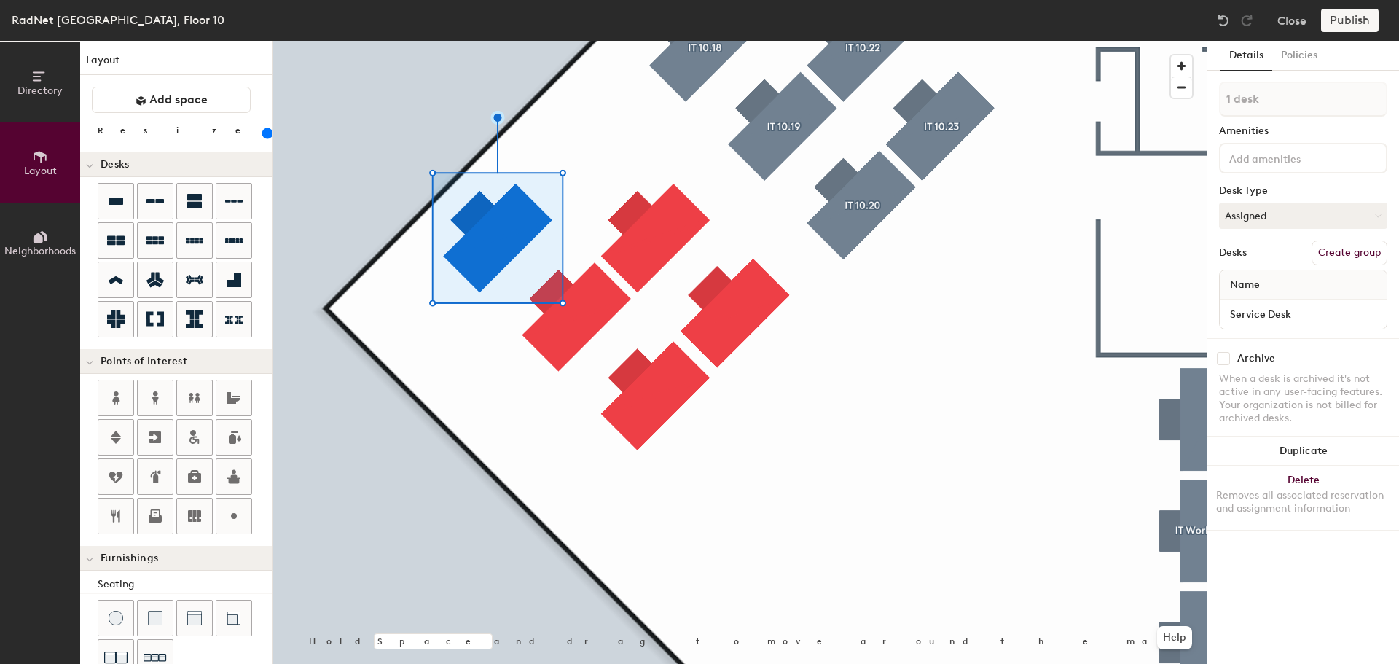
click at [1354, 250] on button "Create group" at bounding box center [1350, 252] width 76 height 25
click at [1197, 99] on div "Directory Layout Neighborhoods Layout Add space Resize Desks Points of Interest…" at bounding box center [699, 352] width 1399 height 623
click at [1307, 92] on input "WS 10.13" at bounding box center [1303, 99] width 168 height 35
drag, startPoint x: 1211, startPoint y: 96, endPoint x: 1193, endPoint y: 96, distance: 17.5
click at [1193, 96] on div "Directory Layout Neighborhoods Layout Add space Resize Desks Points of Interest…" at bounding box center [699, 352] width 1399 height 623
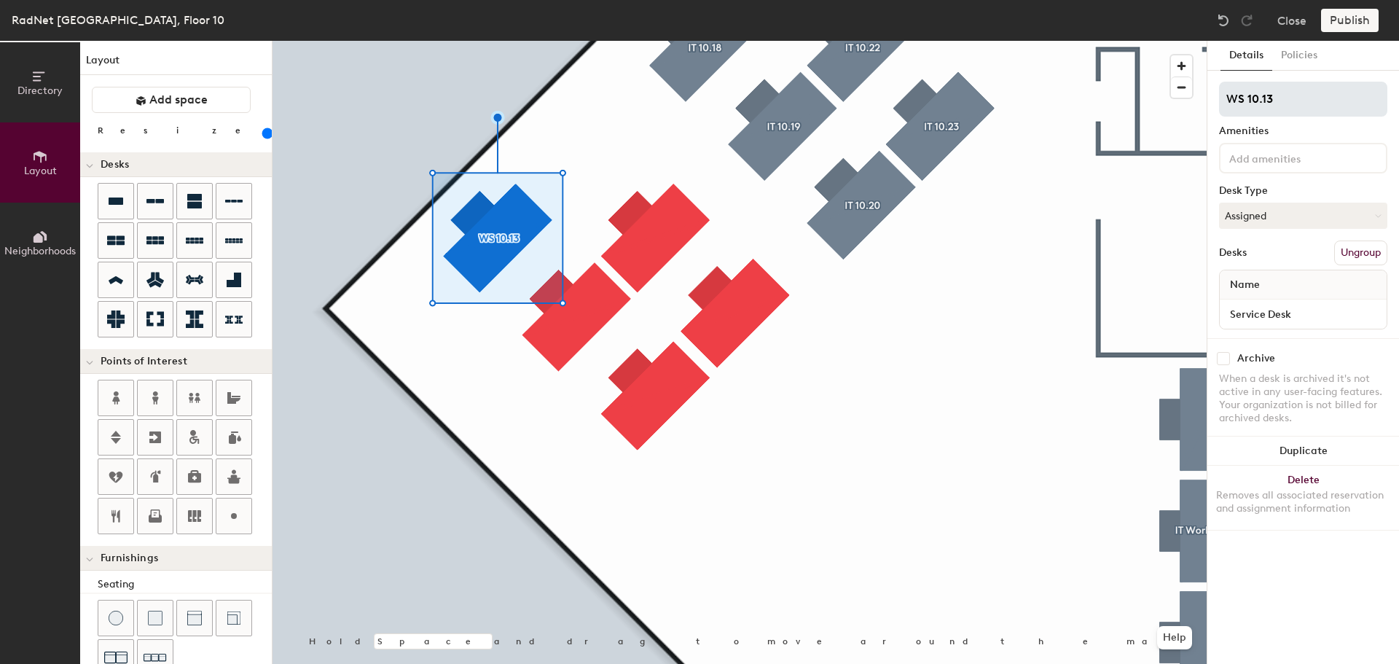
type input "WS 10.13"
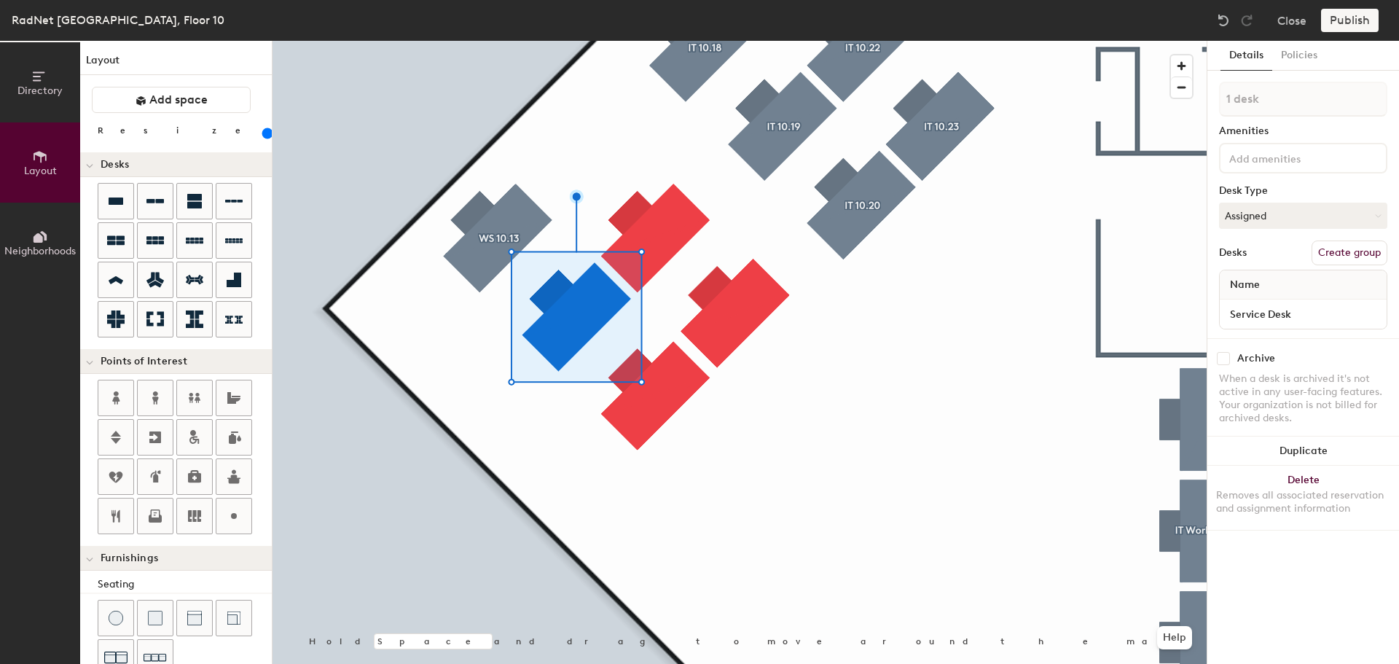
click at [1357, 259] on button "Create group" at bounding box center [1350, 252] width 76 height 25
drag, startPoint x: 1277, startPoint y: 95, endPoint x: 1185, endPoint y: 96, distance: 91.1
click at [1185, 96] on div "Directory Layout Neighborhoods Layout Add space Resize Desks Points of Interest…" at bounding box center [699, 352] width 1399 height 623
type input "WS 10.14"
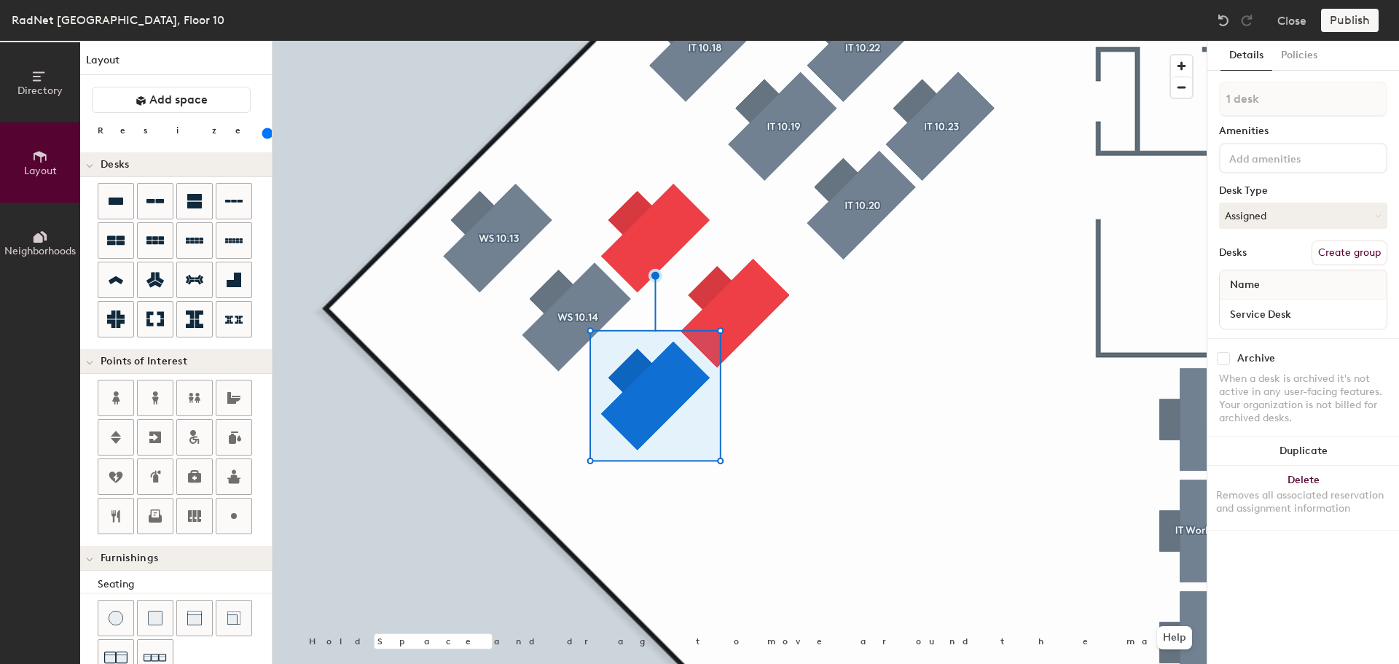
click at [1341, 248] on button "Create group" at bounding box center [1350, 252] width 76 height 25
click at [1175, 99] on div "Directory Layout Neighborhoods Layout Add space Resize Desks Points of Interest…" at bounding box center [699, 352] width 1399 height 623
type input "WS 10.15"
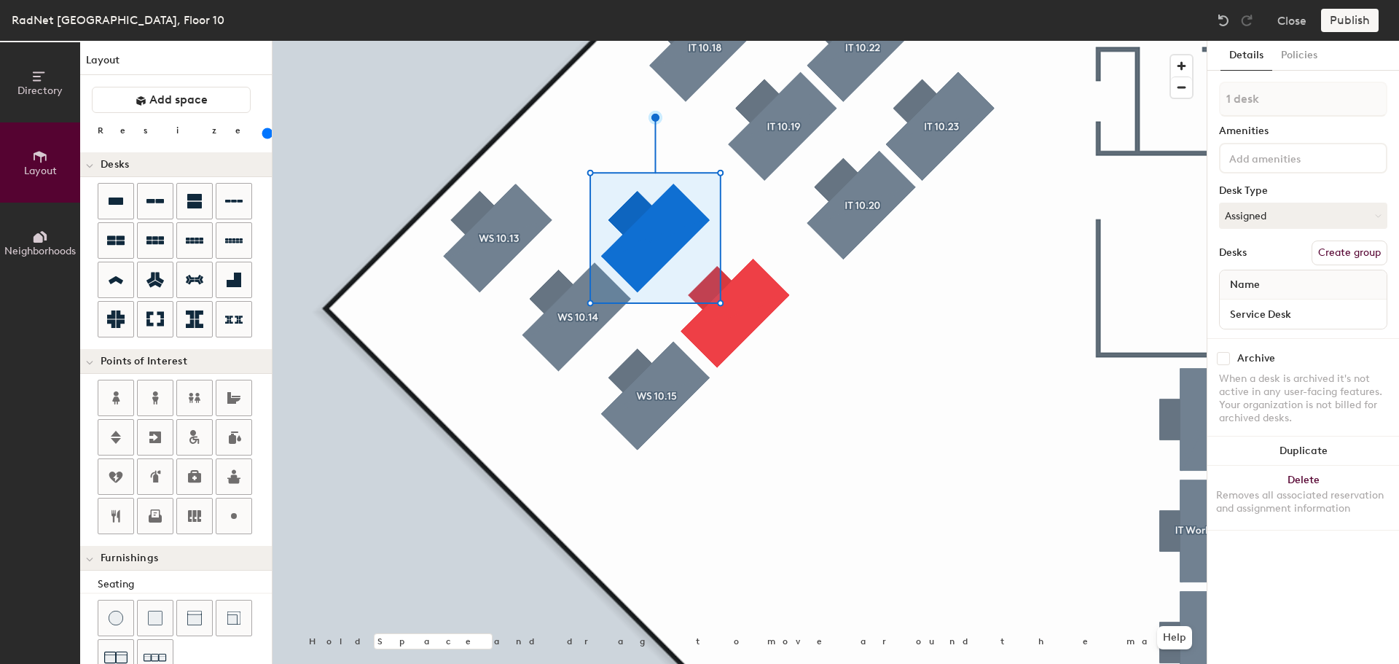
click at [1336, 251] on button "Create group" at bounding box center [1350, 252] width 76 height 25
click at [1193, 99] on div "Directory Layout Neighborhoods Layout Add space Resize Desks Points of Interest…" at bounding box center [699, 352] width 1399 height 623
type input "WS 10.16"
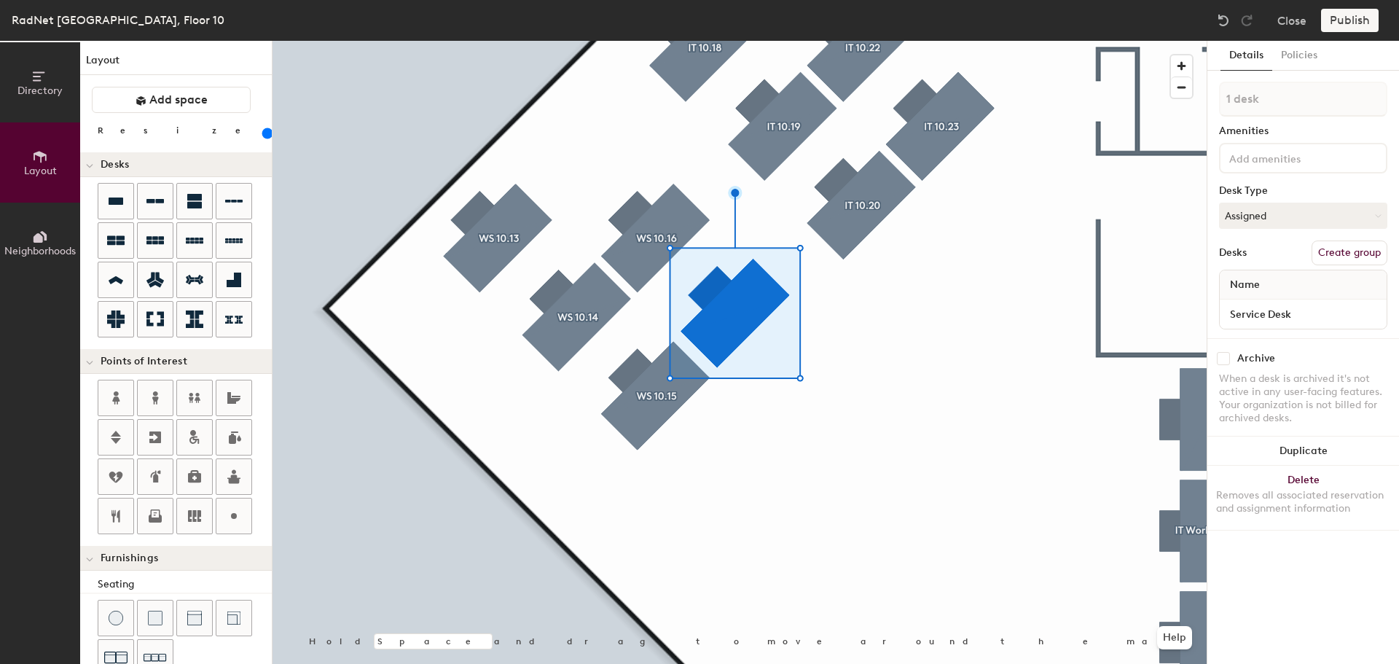
click at [1339, 249] on button "Create group" at bounding box center [1350, 252] width 76 height 25
click at [1195, 98] on div "Directory Layout Neighborhoods Layout Add space Resize Desks Points of Interest…" at bounding box center [699, 352] width 1399 height 623
type input "WS 10.17"
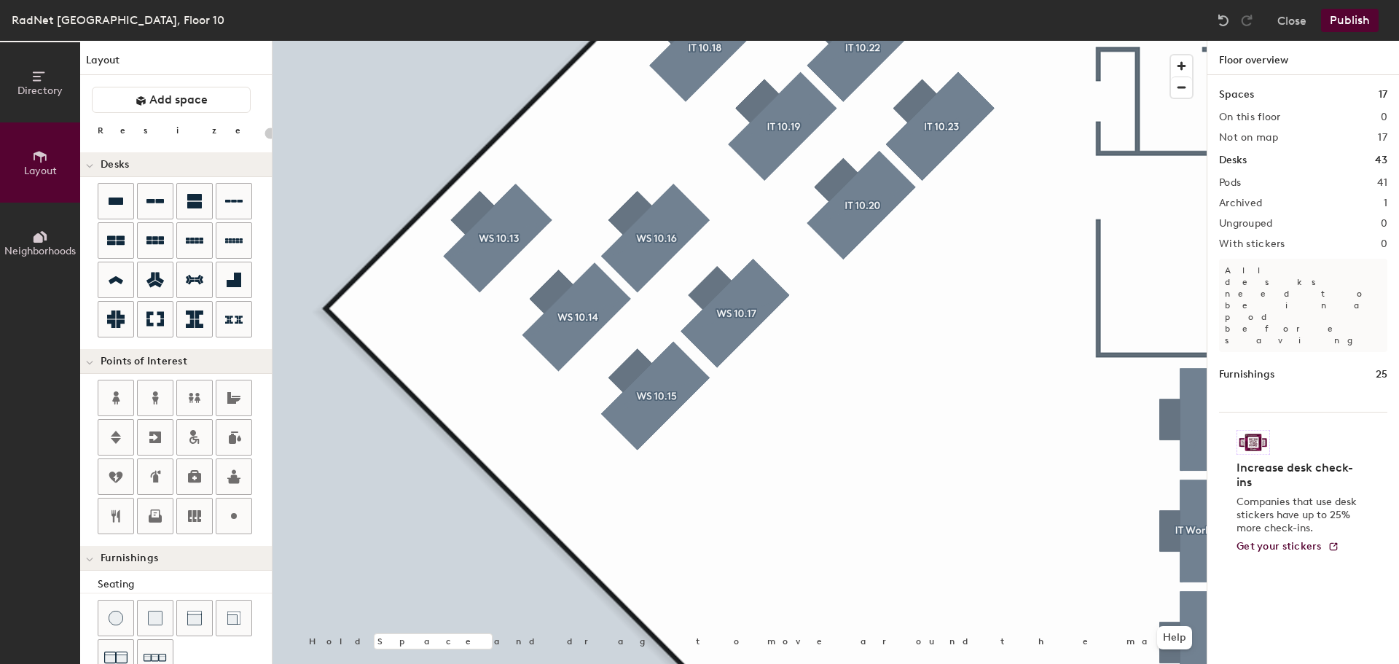
click at [1345, 26] on button "Publish" at bounding box center [1350, 20] width 58 height 23
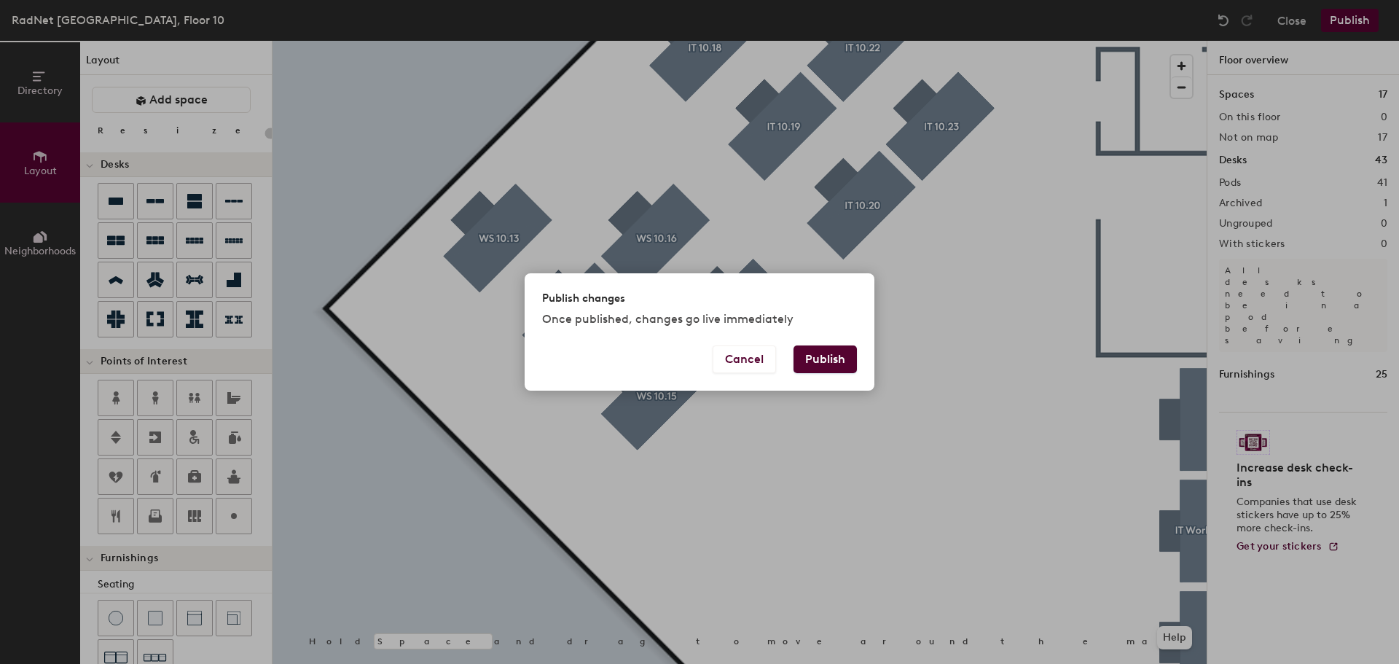
click at [826, 357] on button "Publish" at bounding box center [824, 359] width 63 height 28
type input "20"
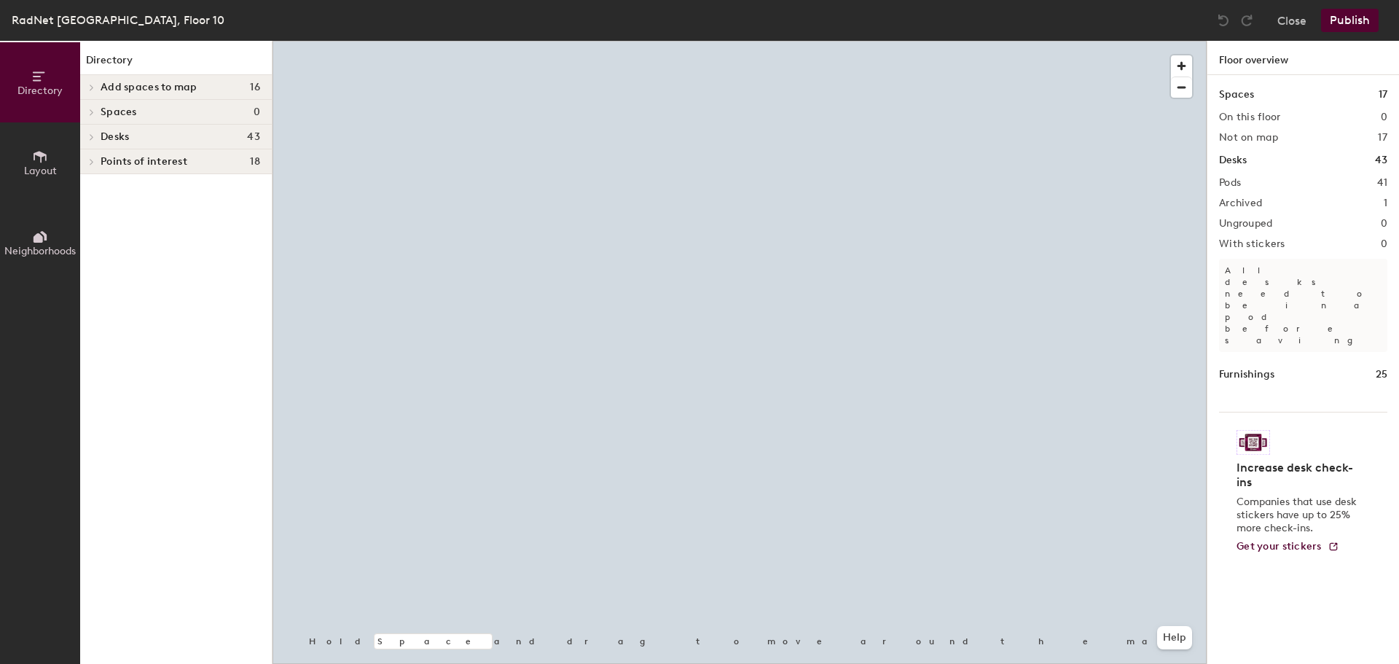
click at [589, 41] on div at bounding box center [740, 41] width 934 height 0
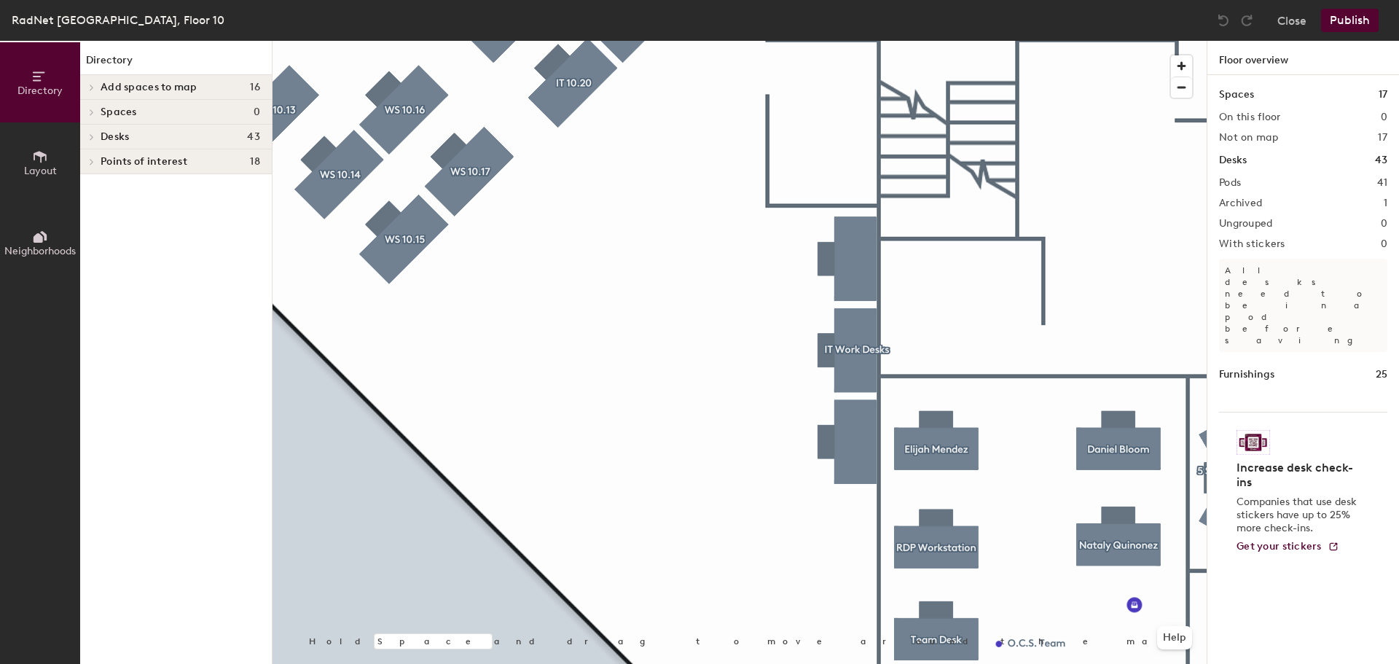
click at [45, 165] on span "Layout" at bounding box center [40, 171] width 33 height 12
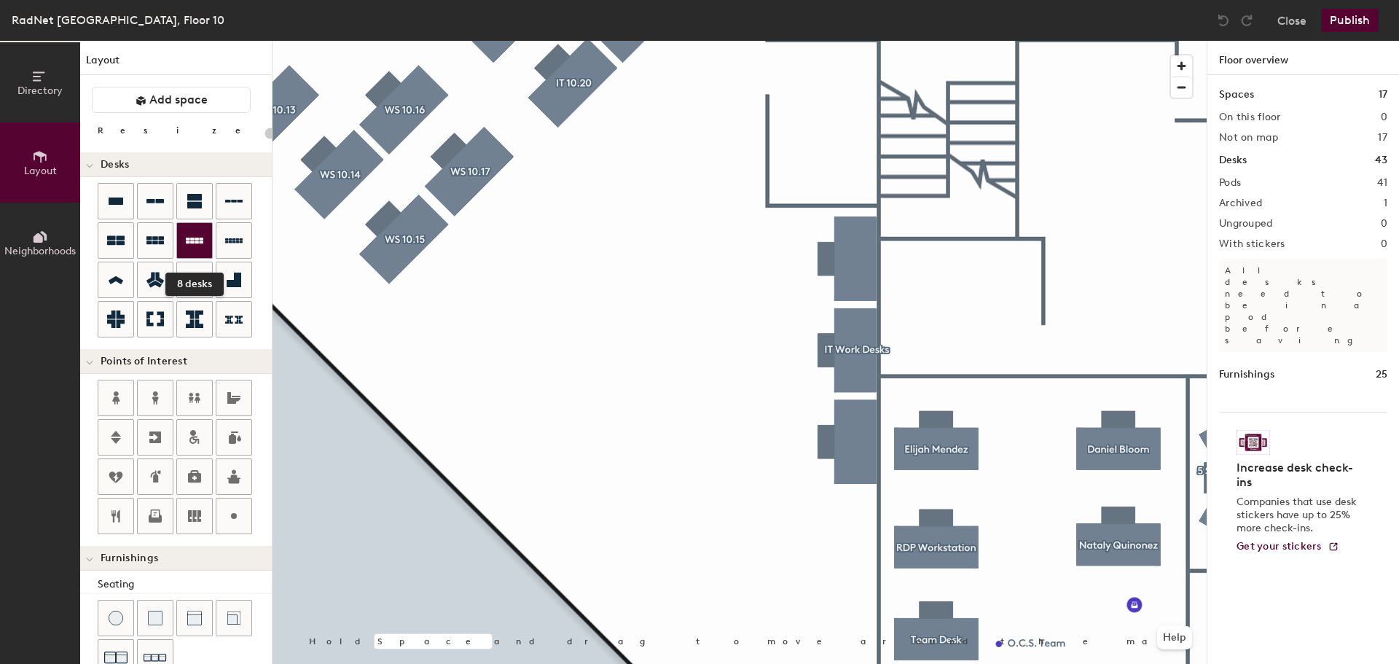
click at [188, 254] on div at bounding box center [194, 240] width 35 height 35
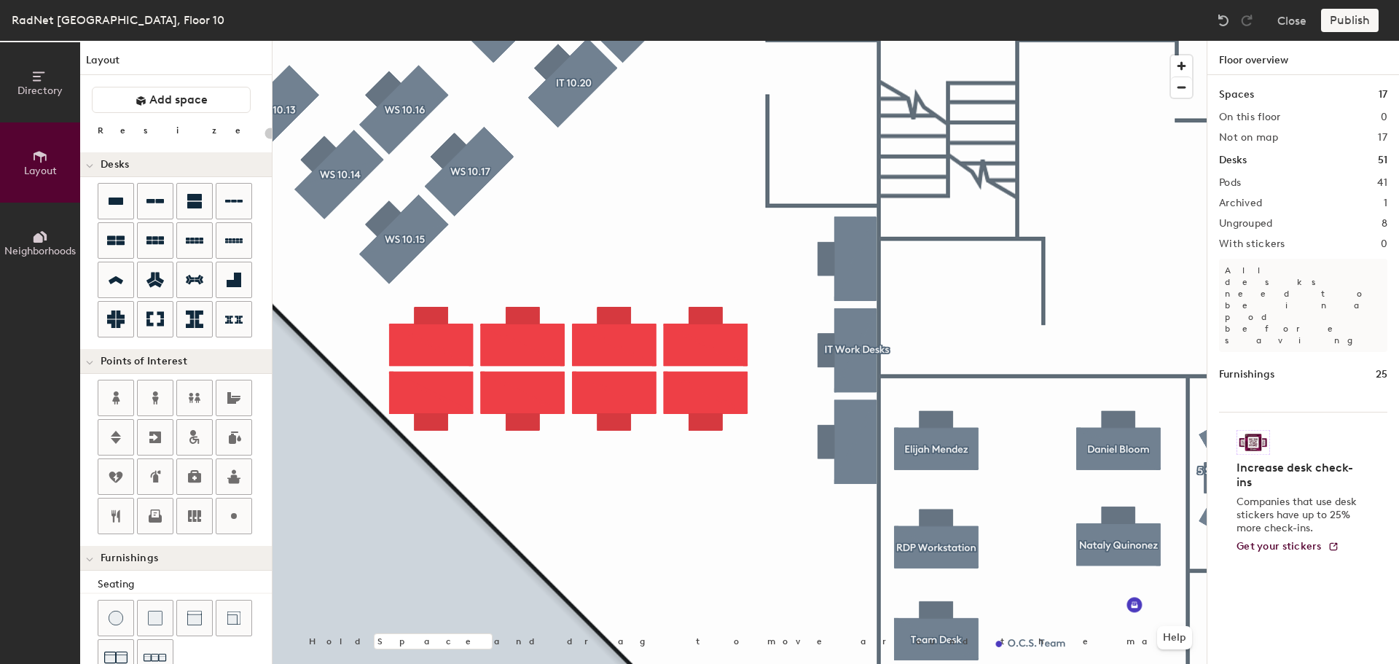
type input "160"
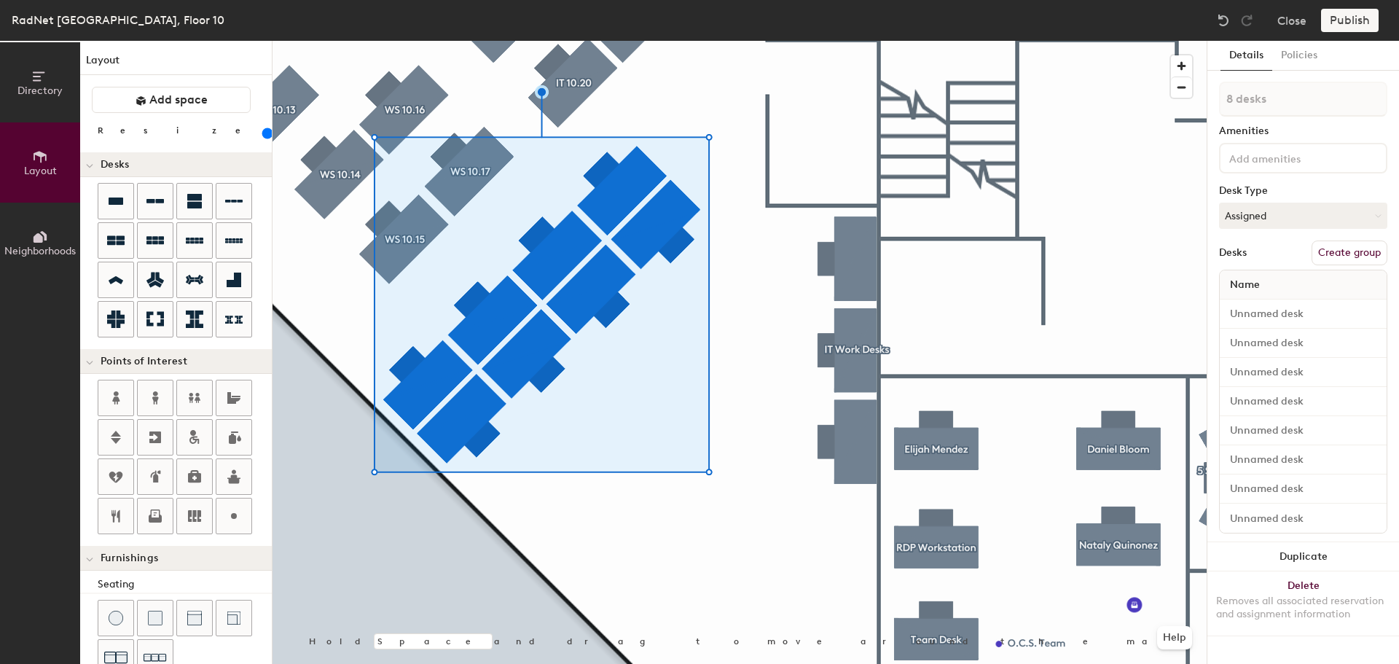
type input "1 desk"
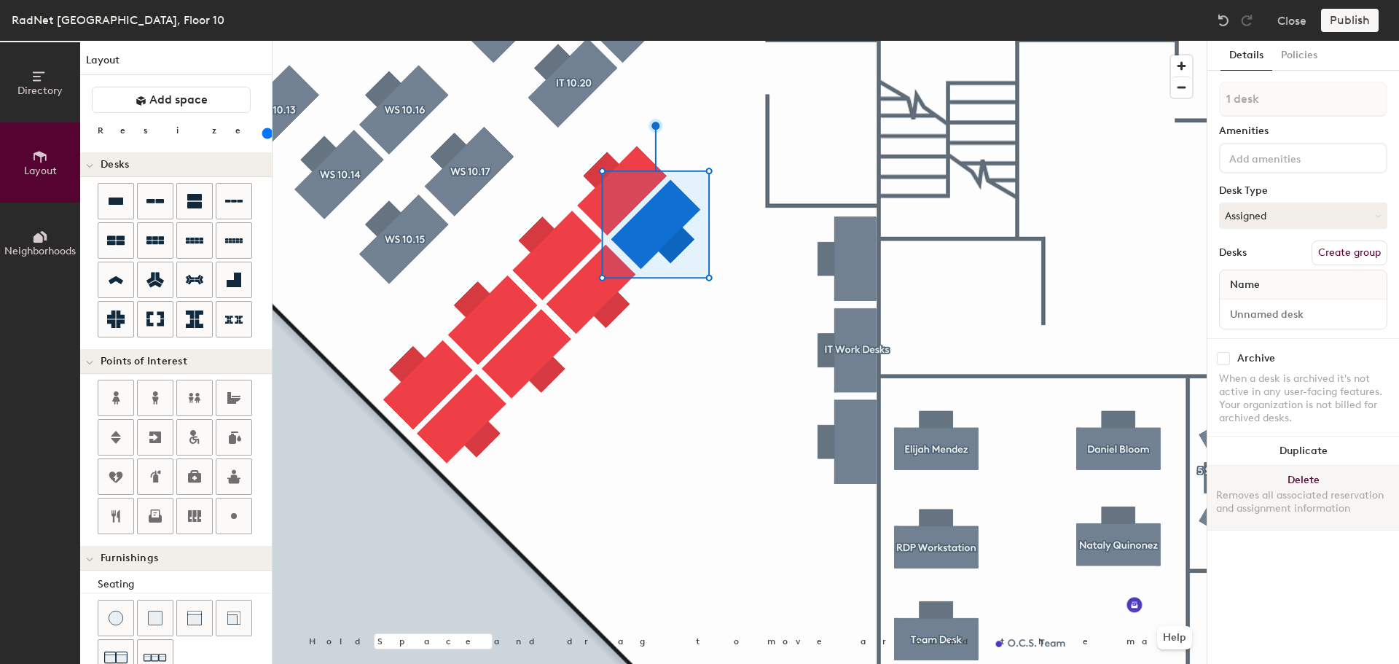
click at [1297, 478] on button "Delete Removes all associated reservation and assignment information" at bounding box center [1303, 498] width 192 height 64
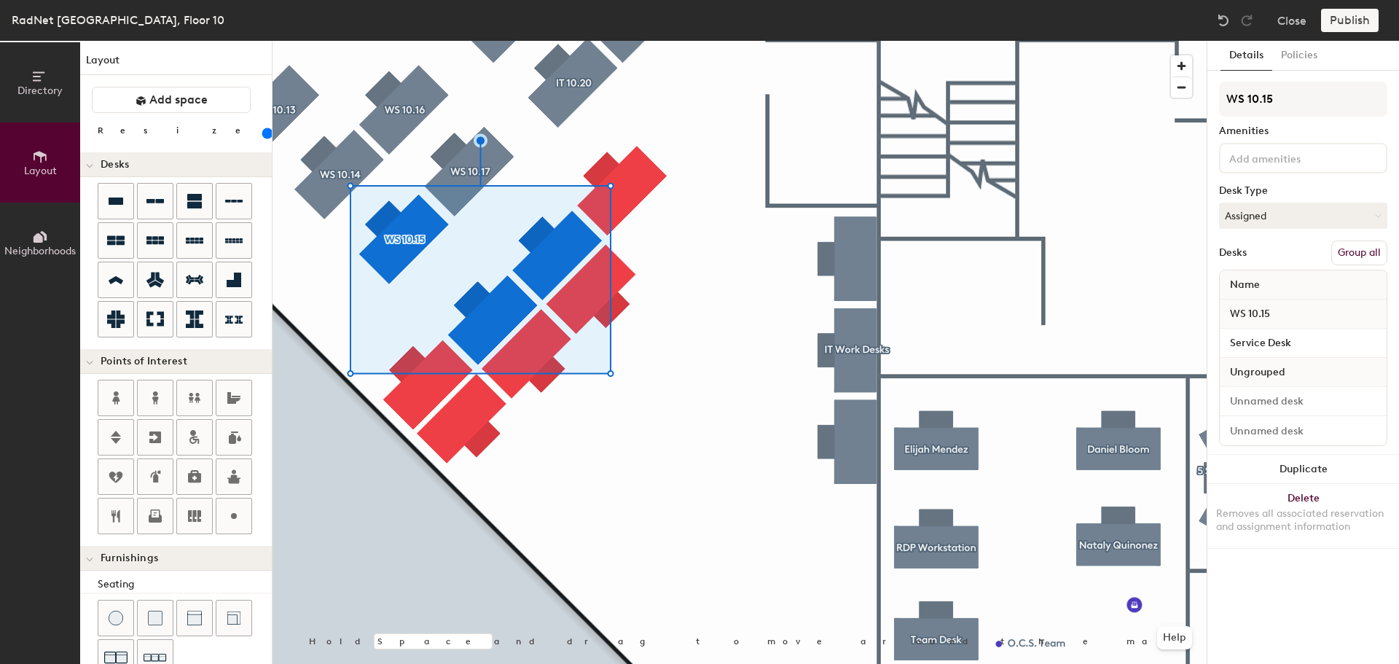
click at [321, 41] on div at bounding box center [740, 41] width 934 height 0
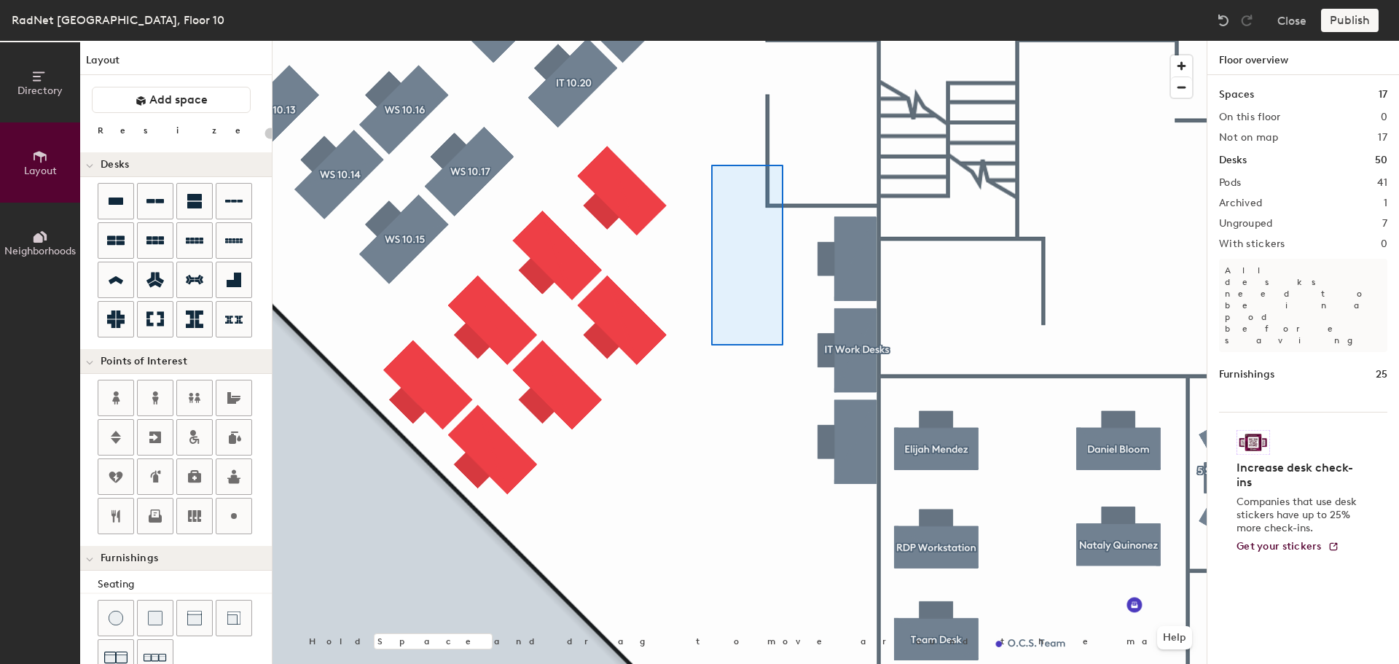
click at [711, 41] on div at bounding box center [740, 41] width 934 height 0
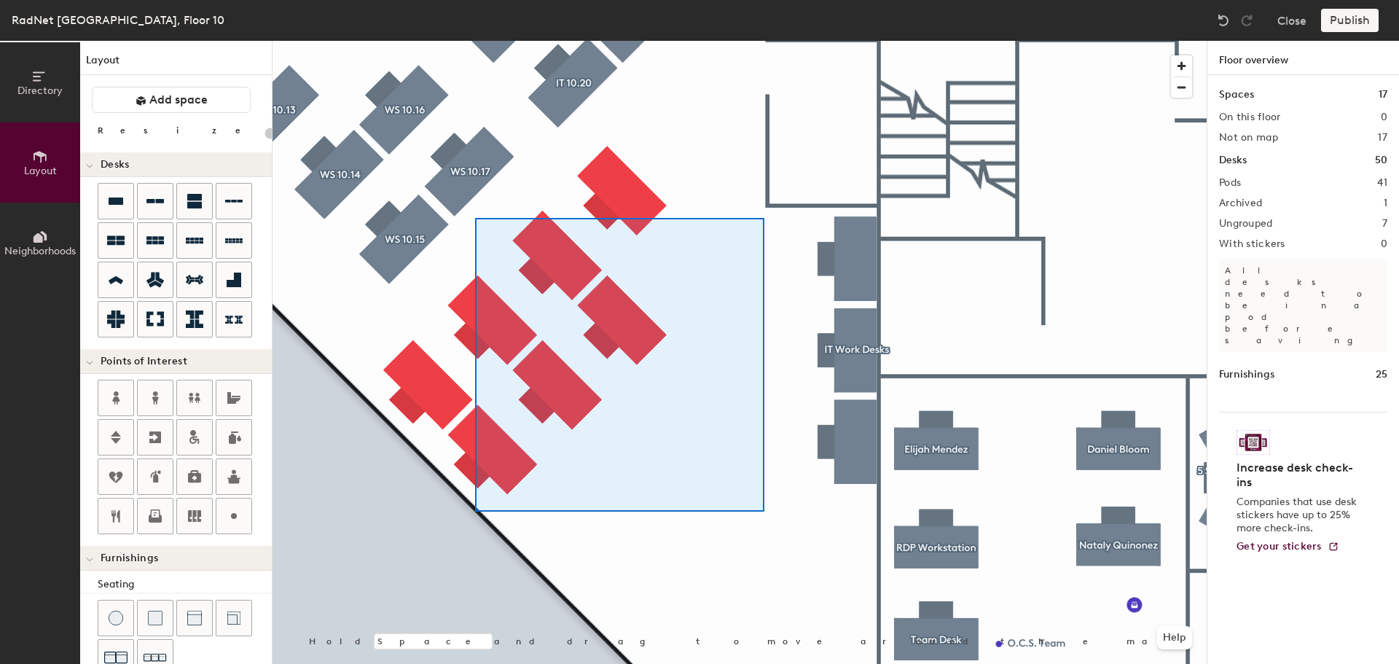
type input "160"
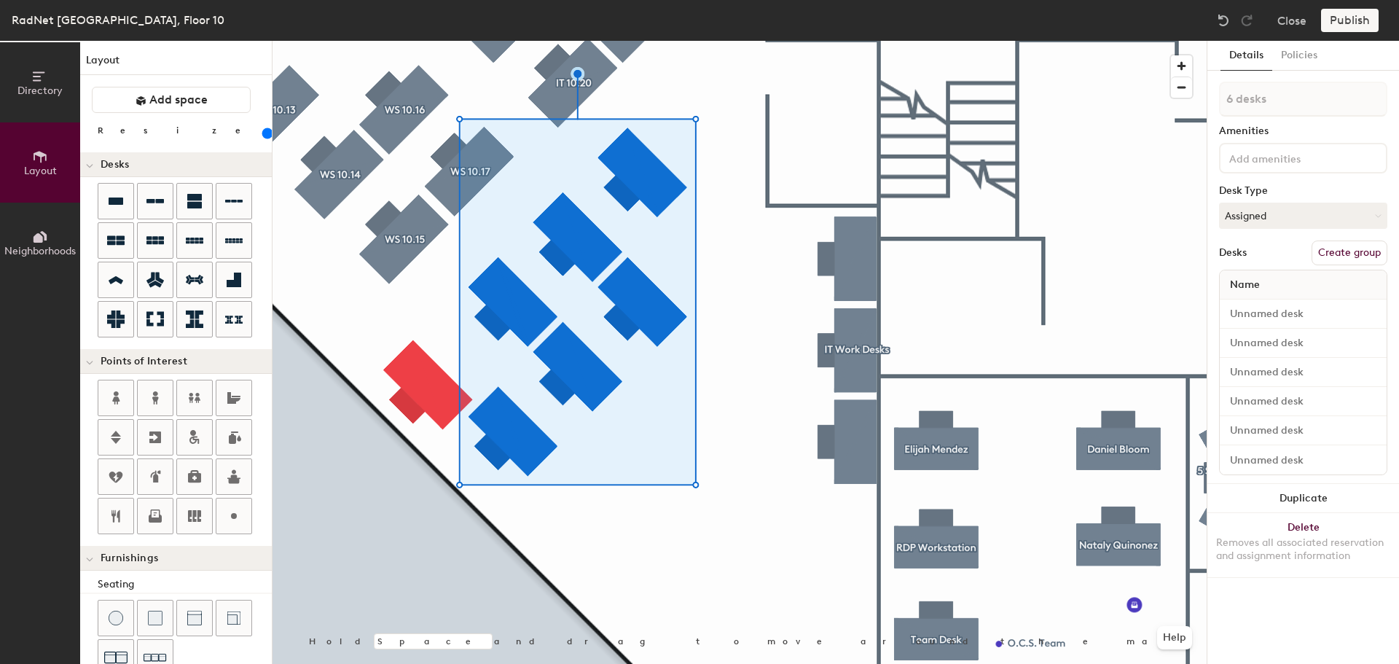
type input "1 desk"
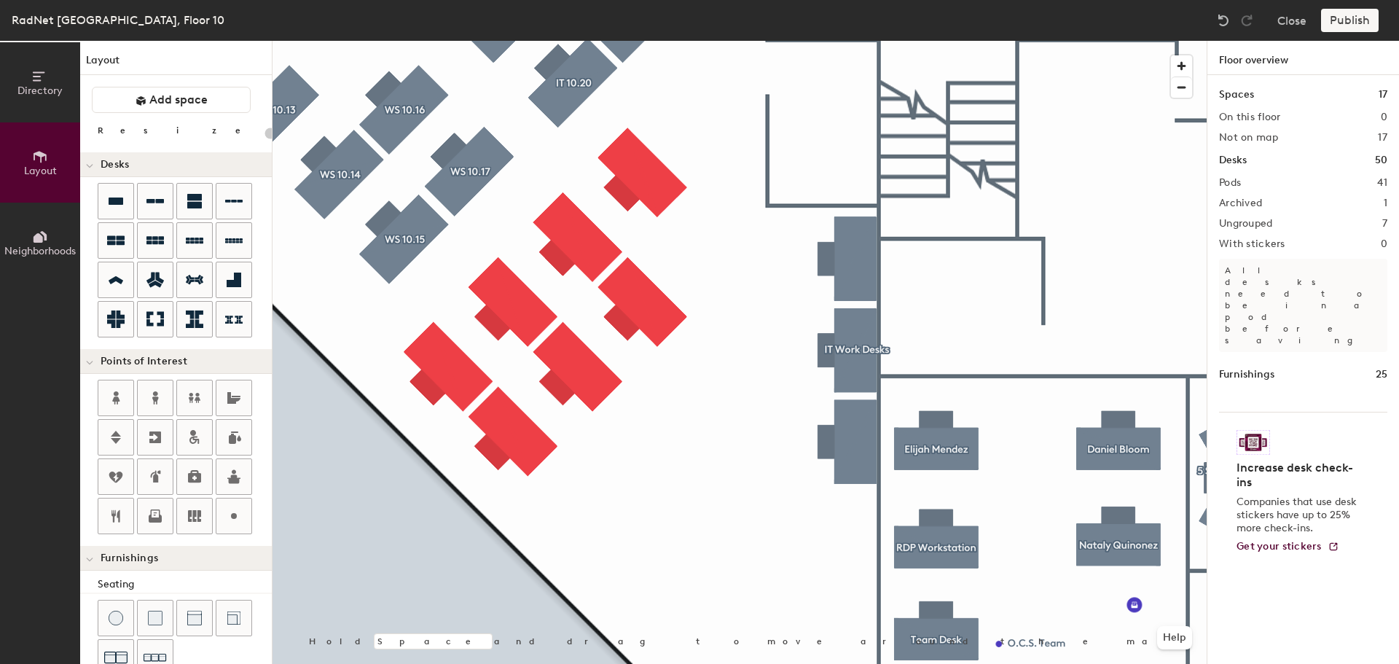
type input "160"
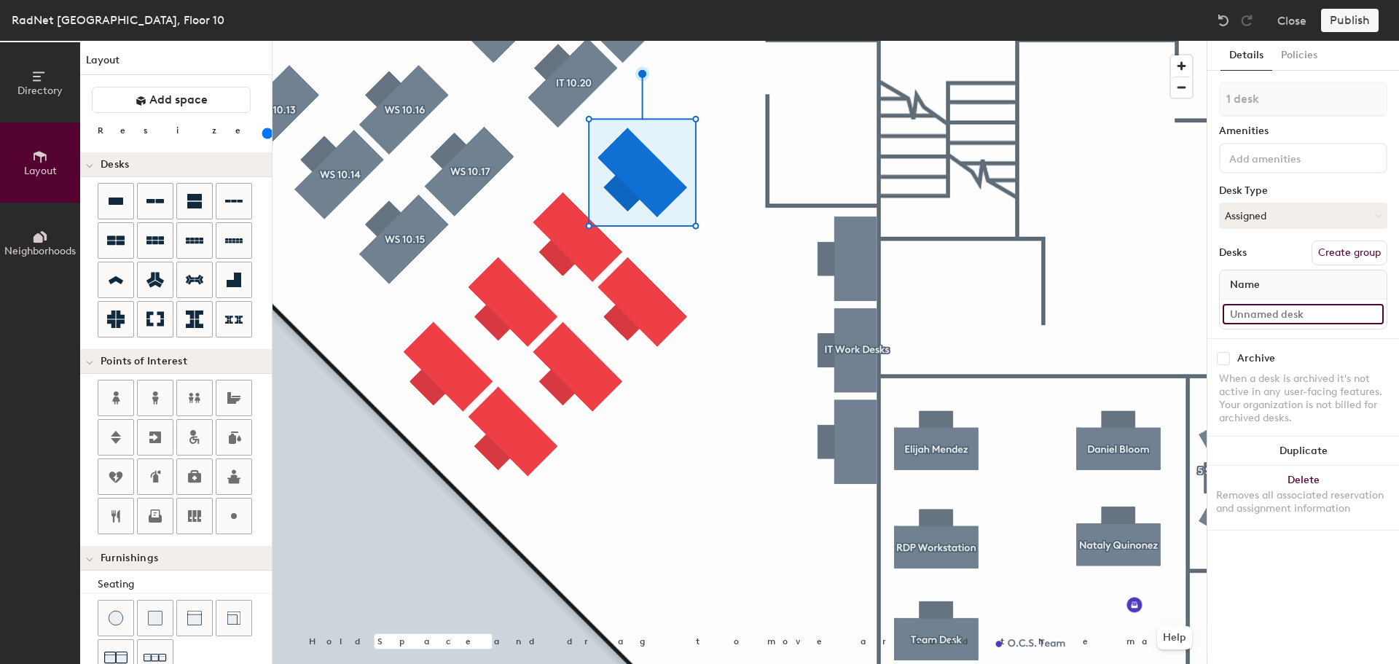
click at [1334, 317] on input at bounding box center [1303, 314] width 161 height 20
click at [1315, 321] on input "Service Desk" at bounding box center [1303, 314] width 161 height 20
click at [1320, 315] on input "Service Desk" at bounding box center [1303, 314] width 161 height 20
click at [1332, 313] on input "Service Desk" at bounding box center [1303, 314] width 161 height 20
click at [1182, 310] on div "Directory Layout Neighborhoods Layout Add space Resize Desks Points of Interest…" at bounding box center [699, 352] width 1399 height 623
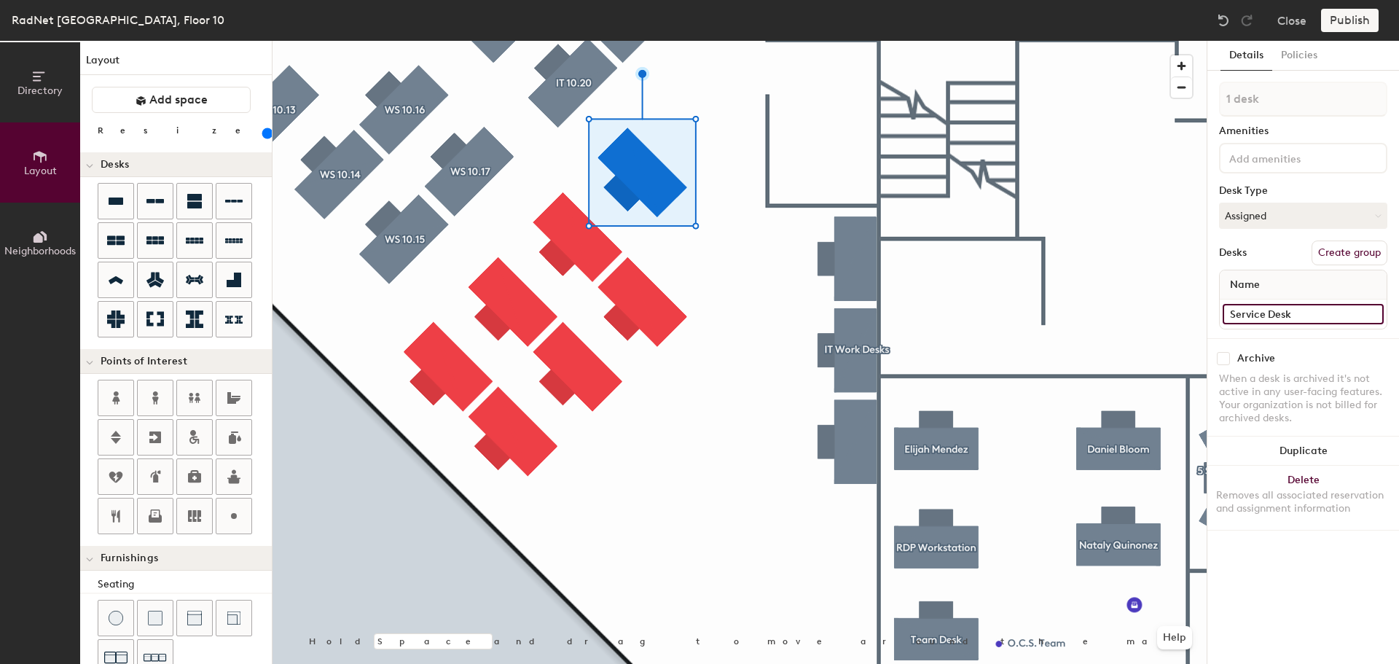
type input "Service Desk"
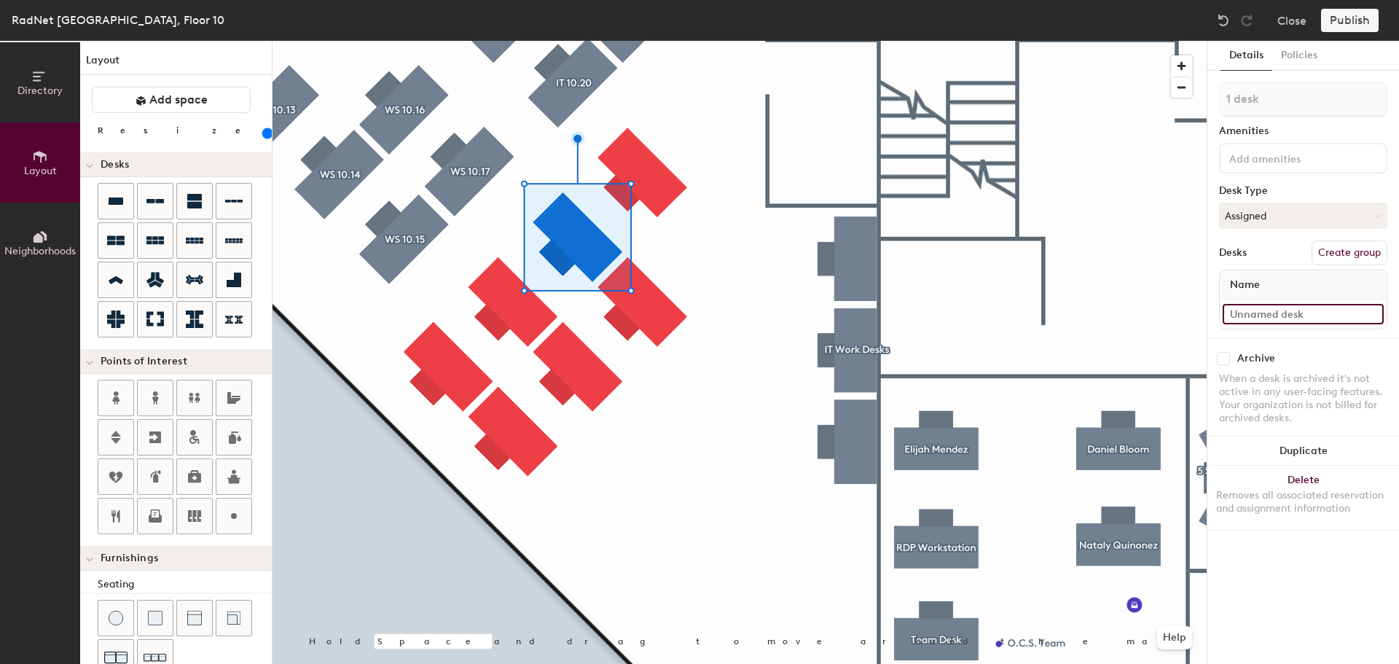
click at [1307, 318] on input at bounding box center [1303, 314] width 161 height 20
paste input "Service Desk"
type input "Service Desk"
click at [1329, 308] on input at bounding box center [1303, 314] width 161 height 20
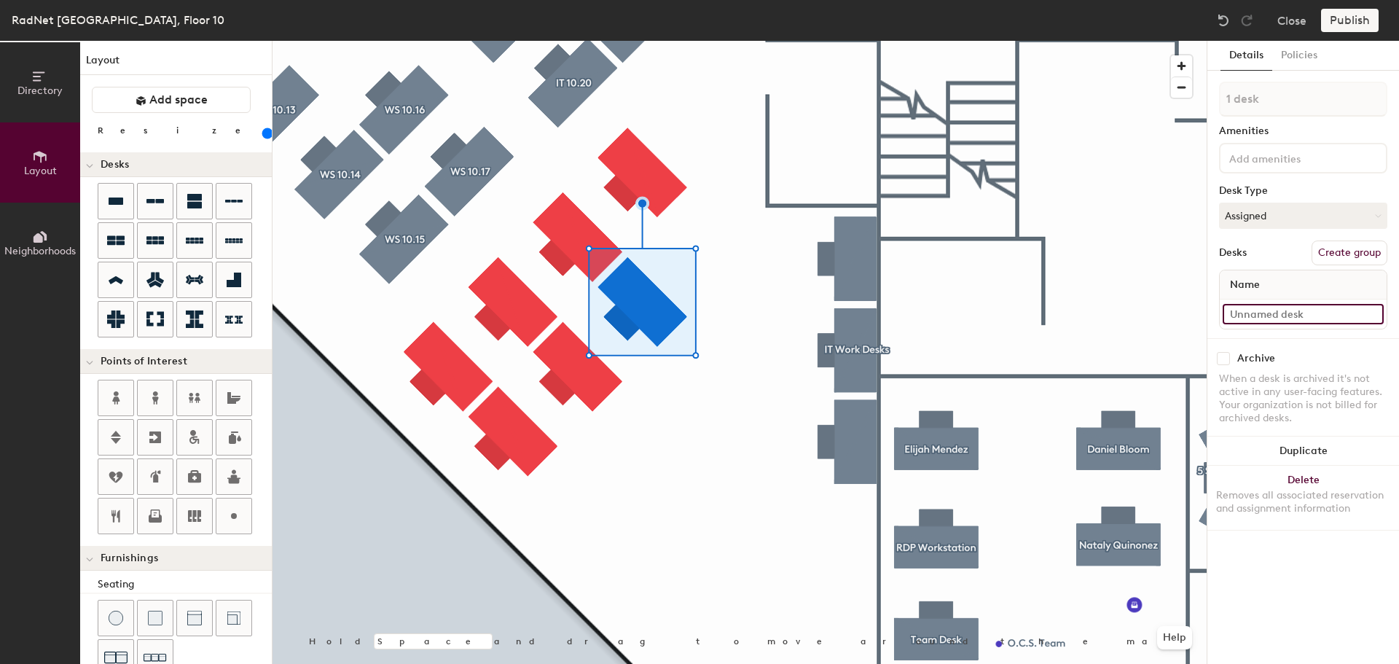
paste input "Service Desk"
type input "Service Desk"
click at [1313, 313] on input at bounding box center [1303, 314] width 161 height 20
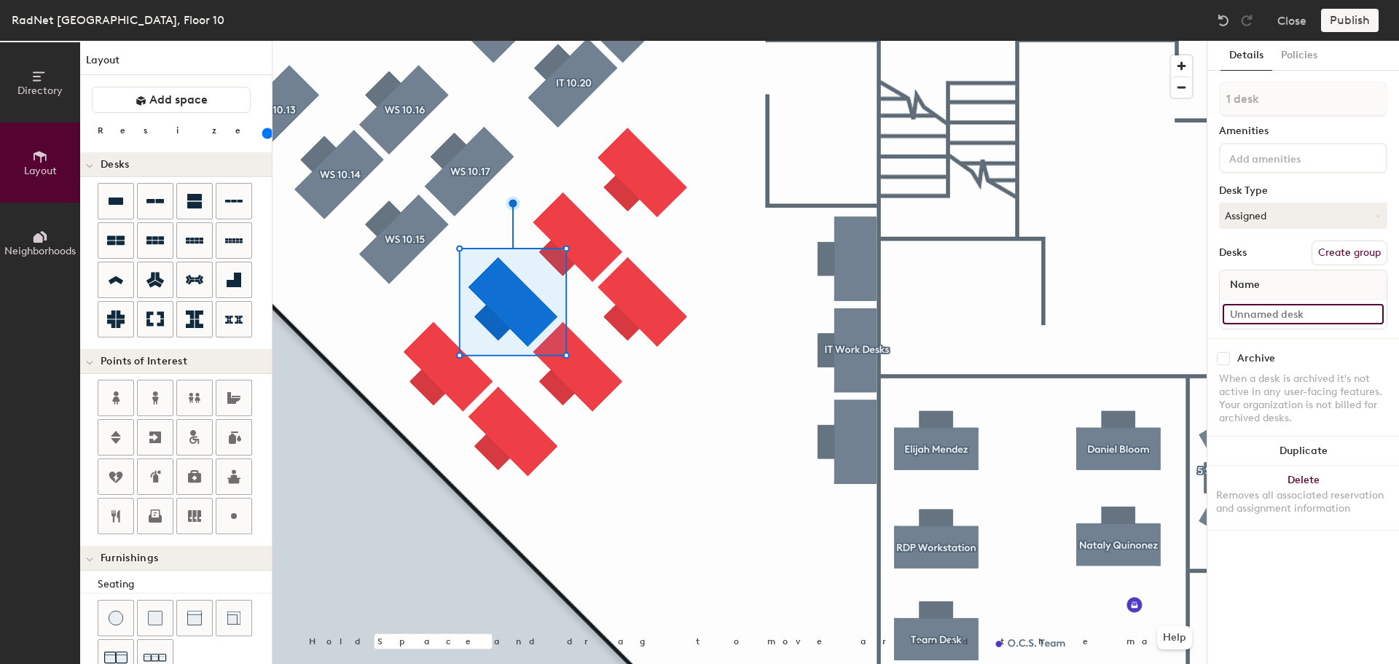
paste input "Service Desk"
type input "Service Desk"
click at [593, 41] on div at bounding box center [740, 41] width 934 height 0
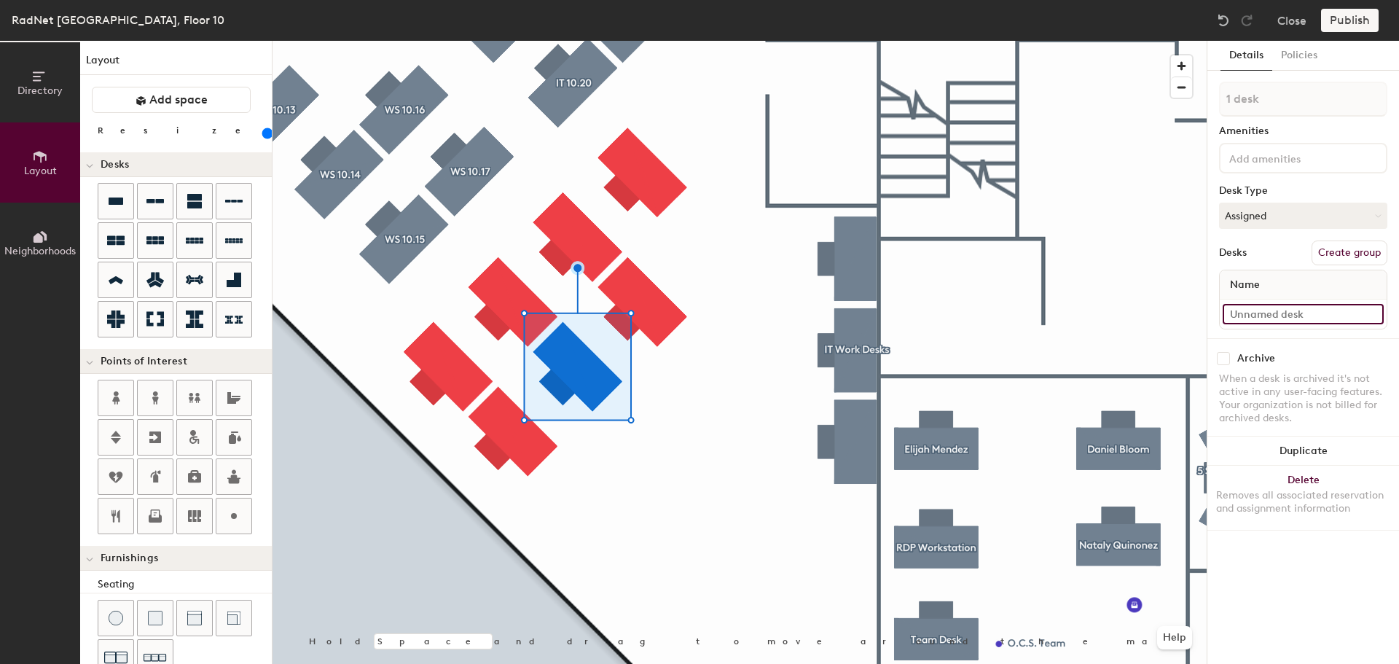
click at [1303, 311] on input at bounding box center [1303, 314] width 161 height 20
paste input "Service Desk"
type input "Service Desk"
click at [451, 41] on div at bounding box center [740, 41] width 934 height 0
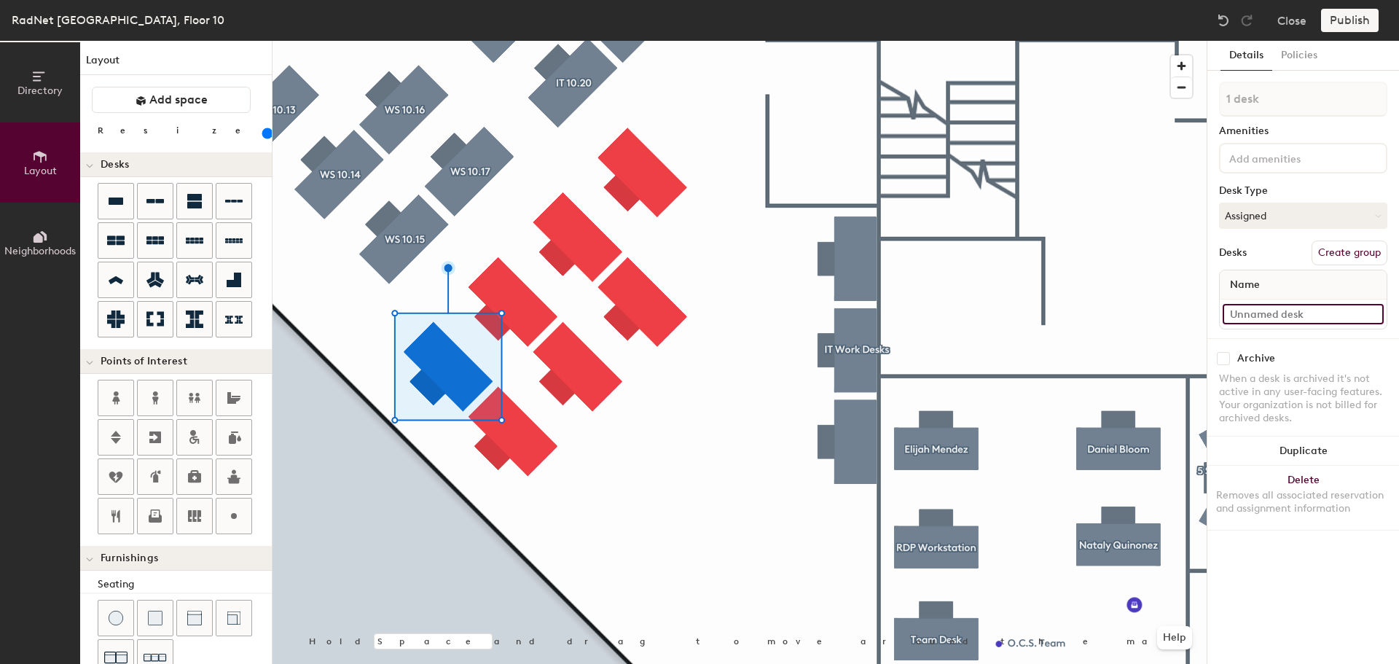
click at [1306, 318] on input at bounding box center [1303, 314] width 161 height 20
paste input "Service Desk"
type input "Service Desk"
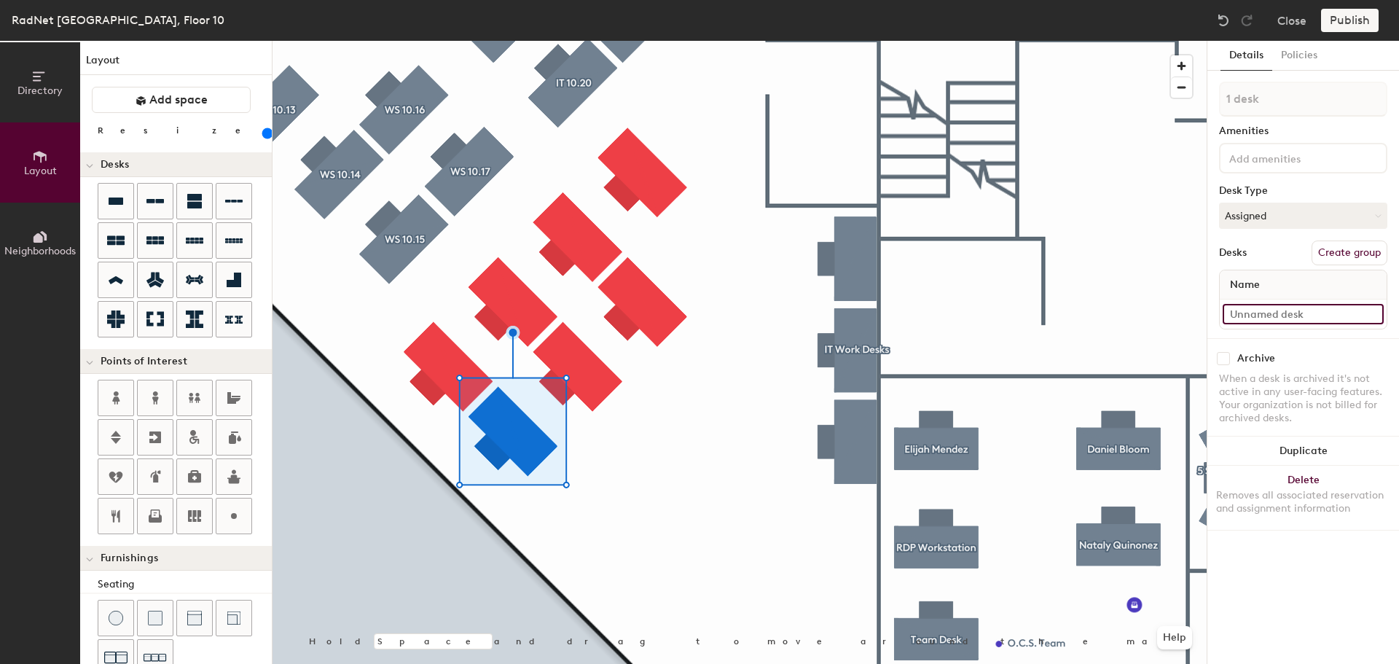
click at [1322, 314] on input at bounding box center [1303, 314] width 161 height 20
paste input "Service Desk"
type input "Service Desk"
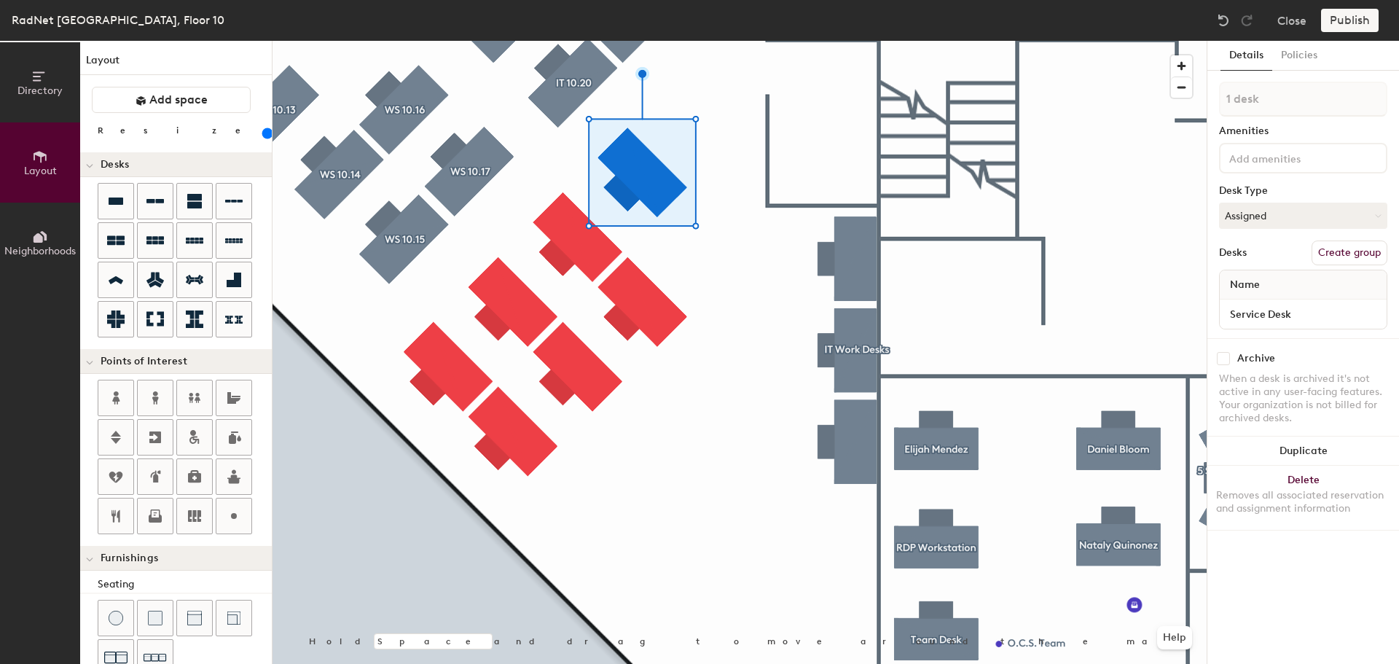
click at [1344, 245] on button "Create group" at bounding box center [1350, 252] width 76 height 25
click at [1177, 100] on div "Directory Layout Neighborhoods Layout Add space Resize Desks Points of Interest…" at bounding box center [699, 352] width 1399 height 623
type input "WS 10.28"
click at [1317, 114] on input "WS 10.28" at bounding box center [1303, 99] width 168 height 35
click at [1191, 101] on div "Directory Layout Neighborhoods Layout Add space Resize Desks Points of Interest…" at bounding box center [699, 352] width 1399 height 623
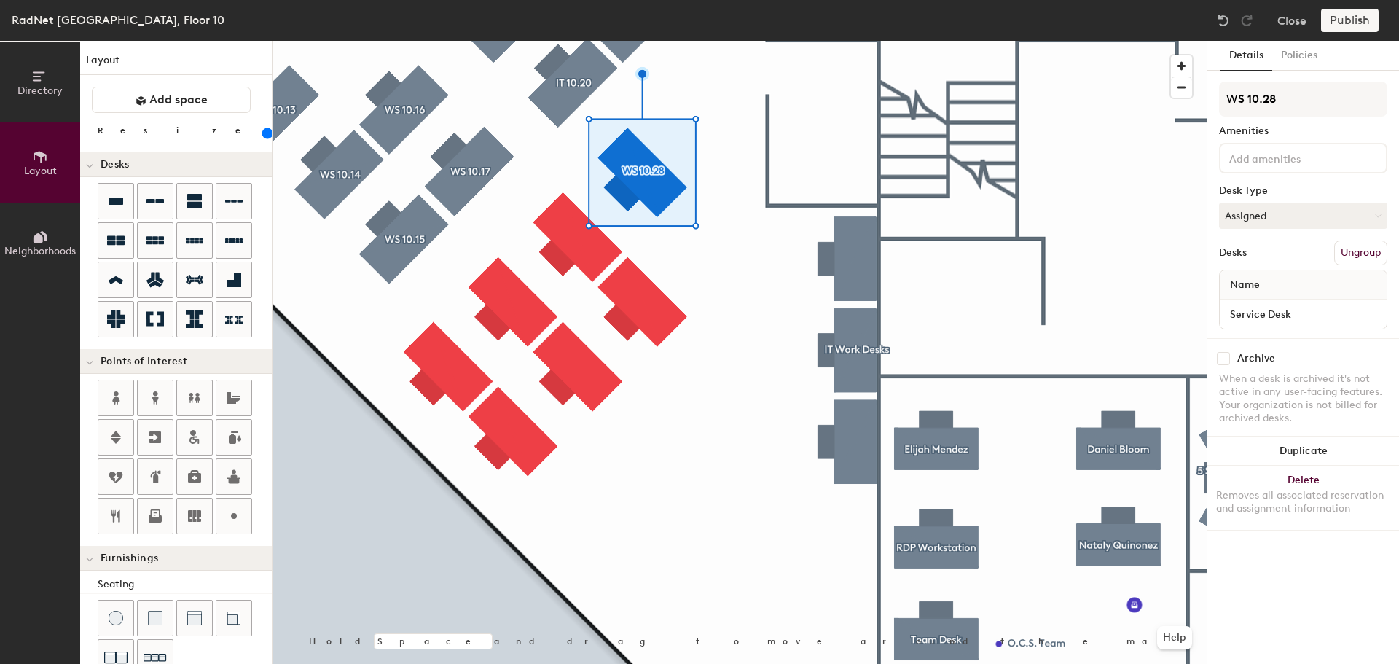
type input "WS 10.28"
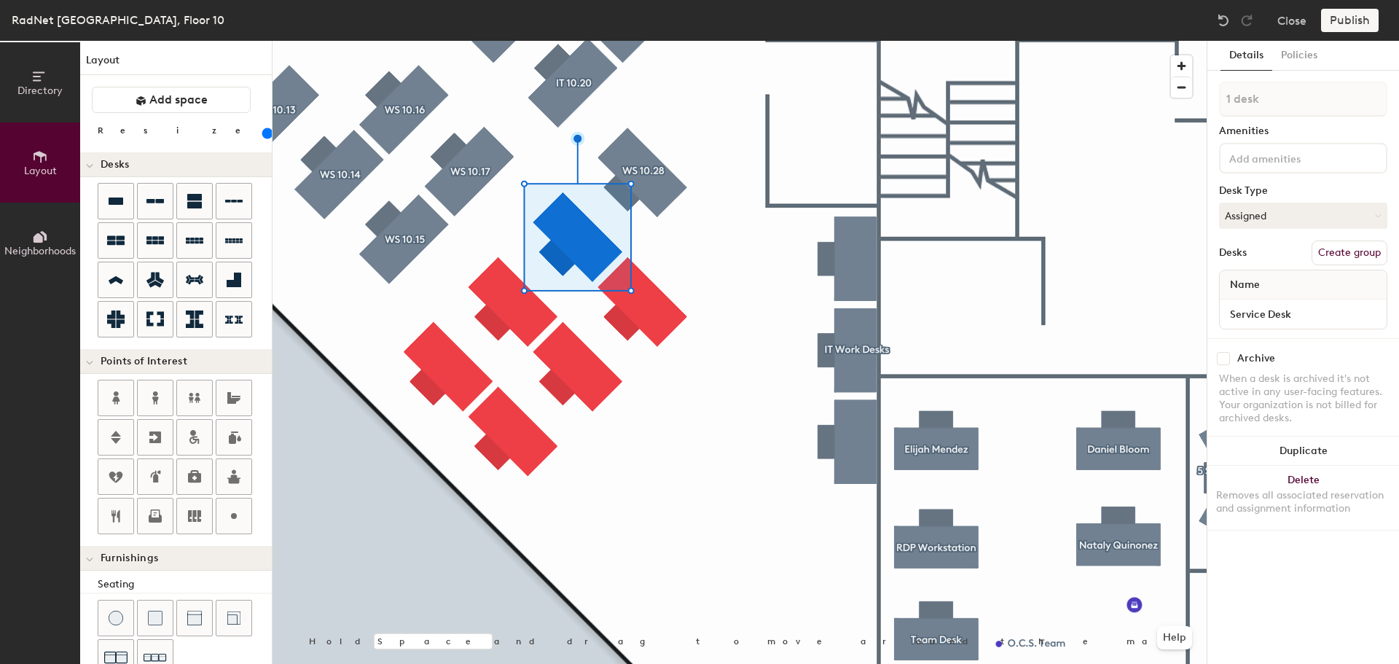
click at [1369, 253] on button "Create group" at bounding box center [1350, 252] width 76 height 25
click at [1148, 93] on div "Directory Layout Neighborhoods Layout Add space Resize Desks Points of Interest…" at bounding box center [699, 352] width 1399 height 623
type input "WS 10.29"
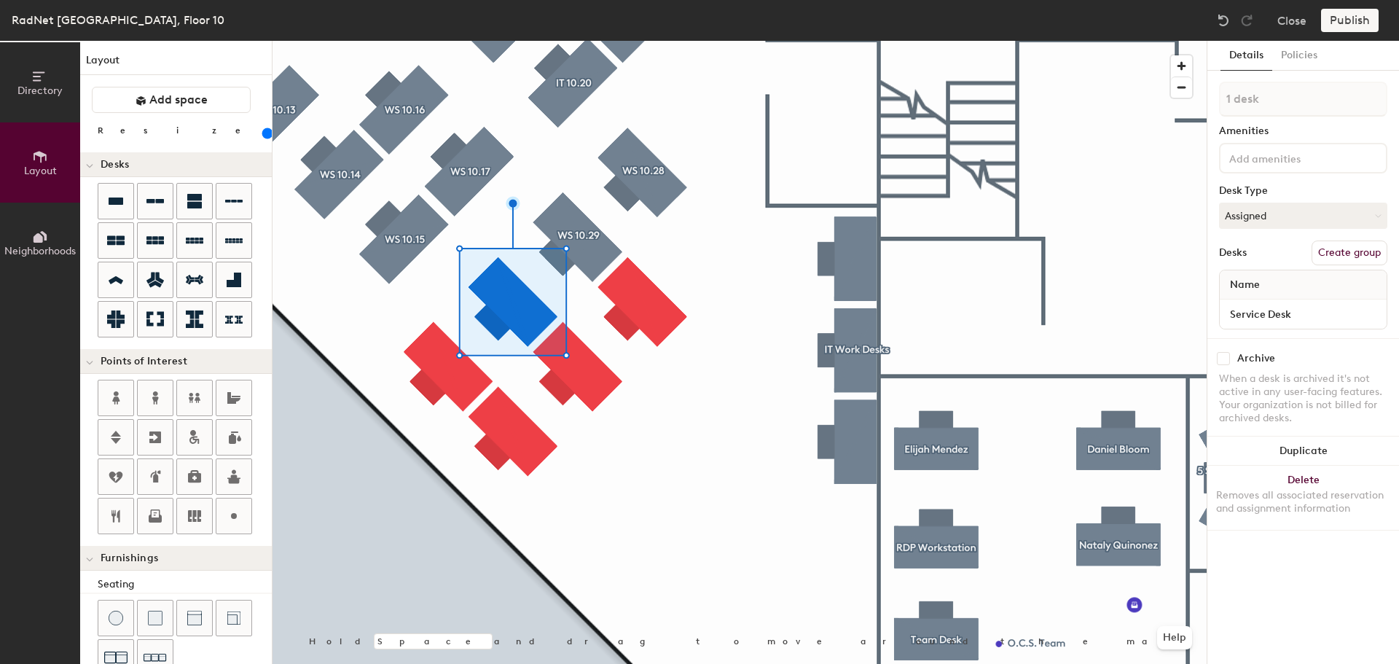
click at [1368, 255] on button "Create group" at bounding box center [1350, 252] width 76 height 25
click at [1183, 98] on div "Directory Layout Neighborhoods Layout Add space Resize Desks Points of Interest…" at bounding box center [699, 352] width 1399 height 623
drag, startPoint x: 1258, startPoint y: 97, endPoint x: 1226, endPoint y: 97, distance: 32.1
click at [1226, 97] on input "WS 10.30" at bounding box center [1303, 99] width 168 height 35
type input "WS 10.30"
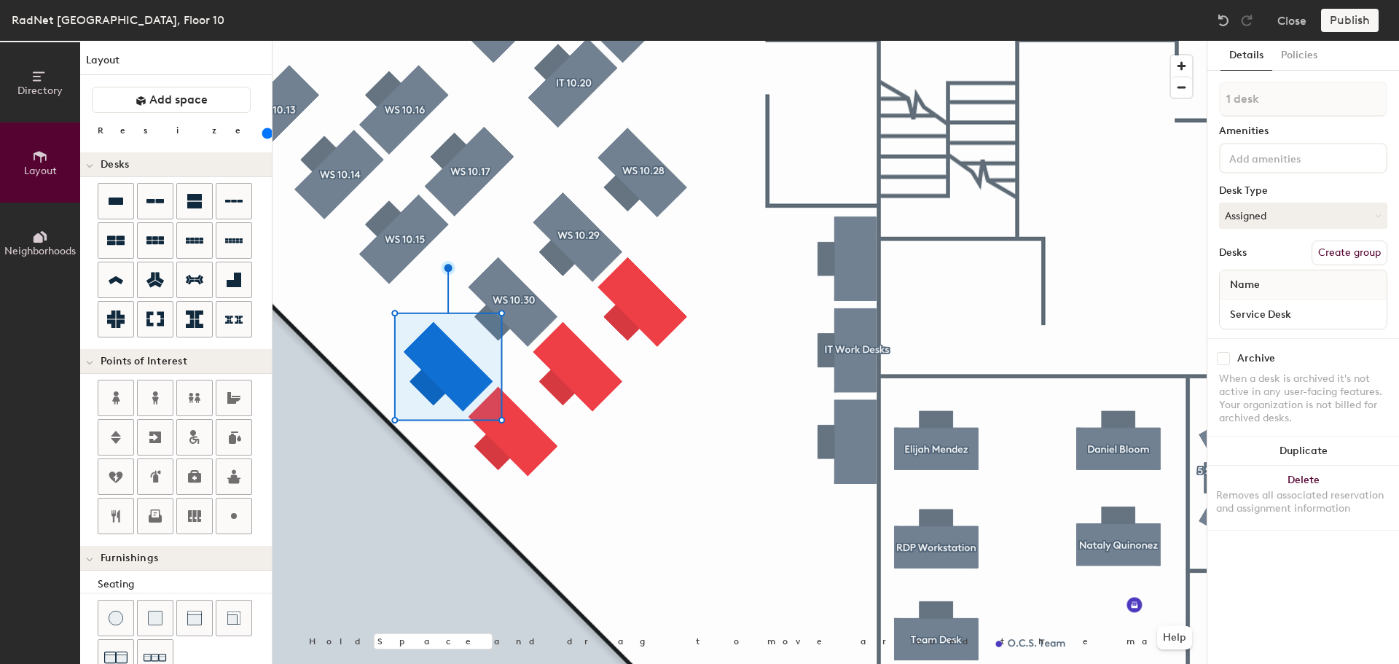
click at [1327, 244] on button "Create group" at bounding box center [1350, 252] width 76 height 25
click at [1151, 103] on div "Directory Layout Neighborhoods Layout Add space Resize Desks Points of Interest…" at bounding box center [699, 352] width 1399 height 623
type input "WS 10.31"
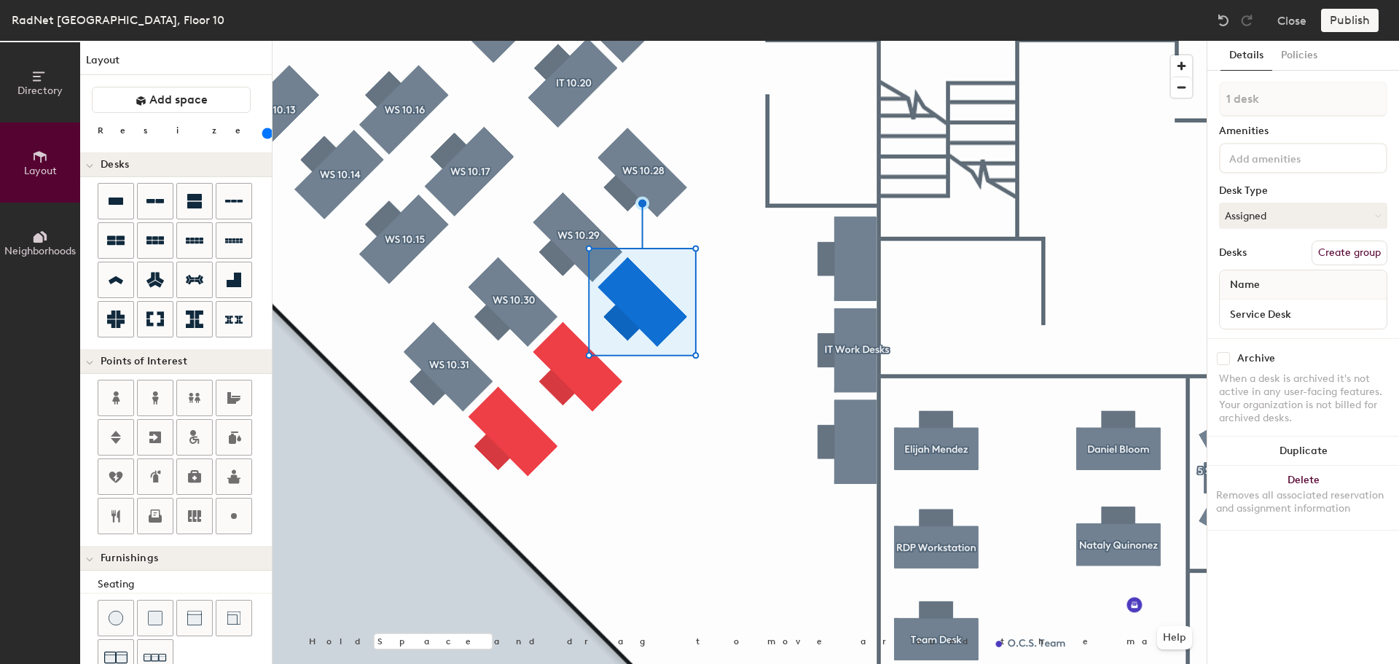
click at [1347, 248] on button "Create group" at bounding box center [1350, 252] width 76 height 25
click at [1199, 101] on div "Directory Layout Neighborhoods Layout Add space Resize Desks Points of Interest…" at bounding box center [699, 352] width 1399 height 623
type input "WS 10.32"
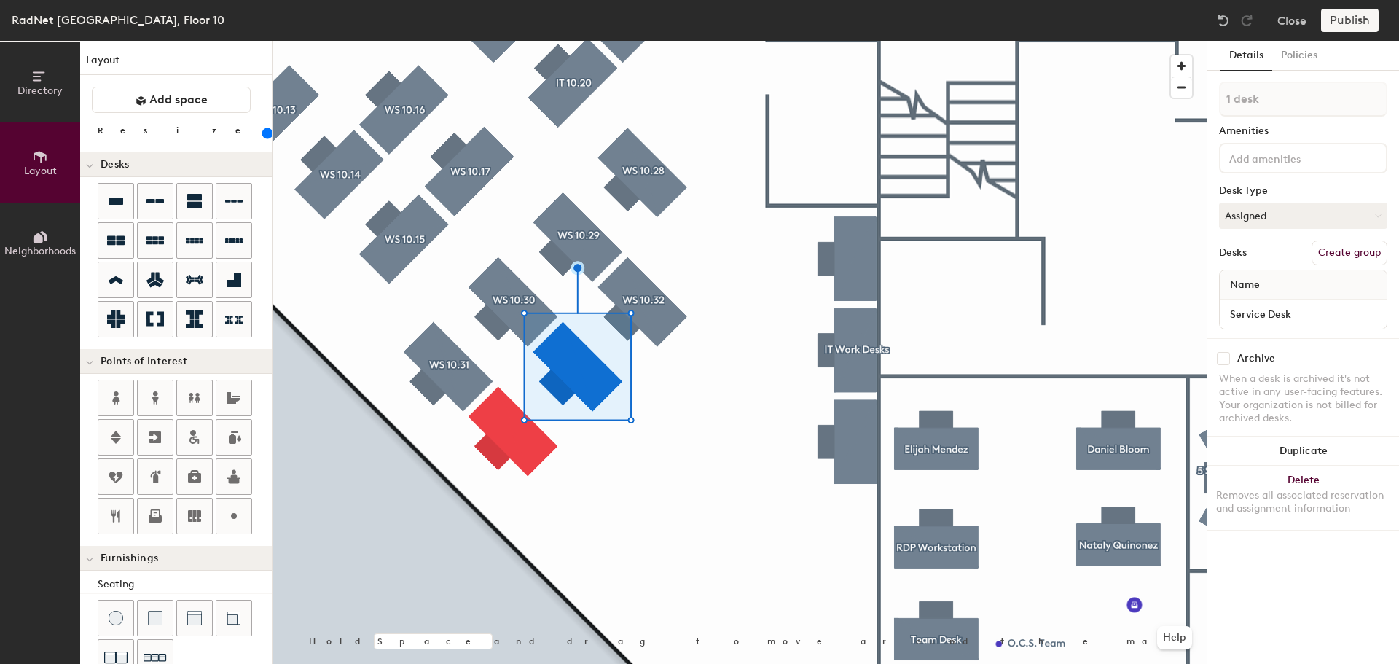
drag, startPoint x: 1336, startPoint y: 260, endPoint x: 1327, endPoint y: 253, distance: 12.0
click at [1336, 260] on button "Create group" at bounding box center [1350, 252] width 76 height 25
click at [1115, 99] on div "Directory Layout Neighborhoods Layout Add space Resize Desks Points of Interest…" at bounding box center [699, 352] width 1399 height 623
type input "WS 10.33"
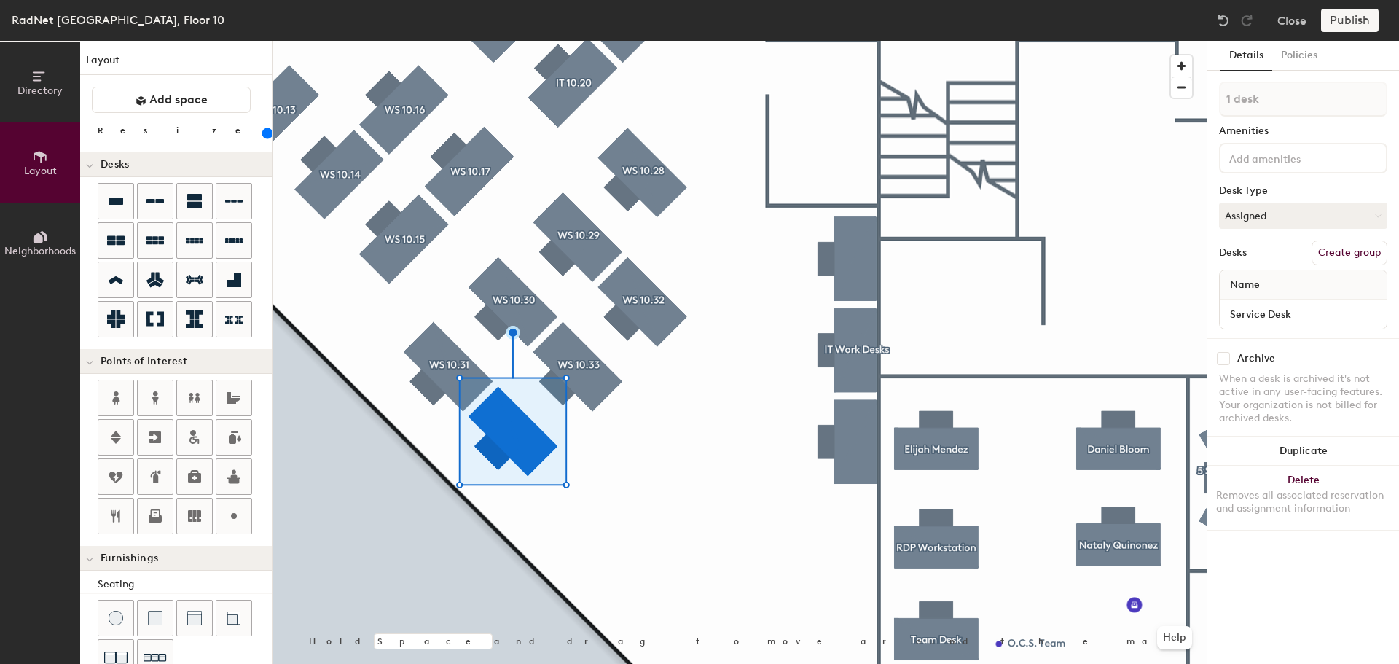
click at [1361, 255] on button "Create group" at bounding box center [1350, 252] width 76 height 25
click at [1167, 118] on div "Directory Layout Neighborhoods Layout Add space Resize Desks Points of Interest…" at bounding box center [699, 352] width 1399 height 623
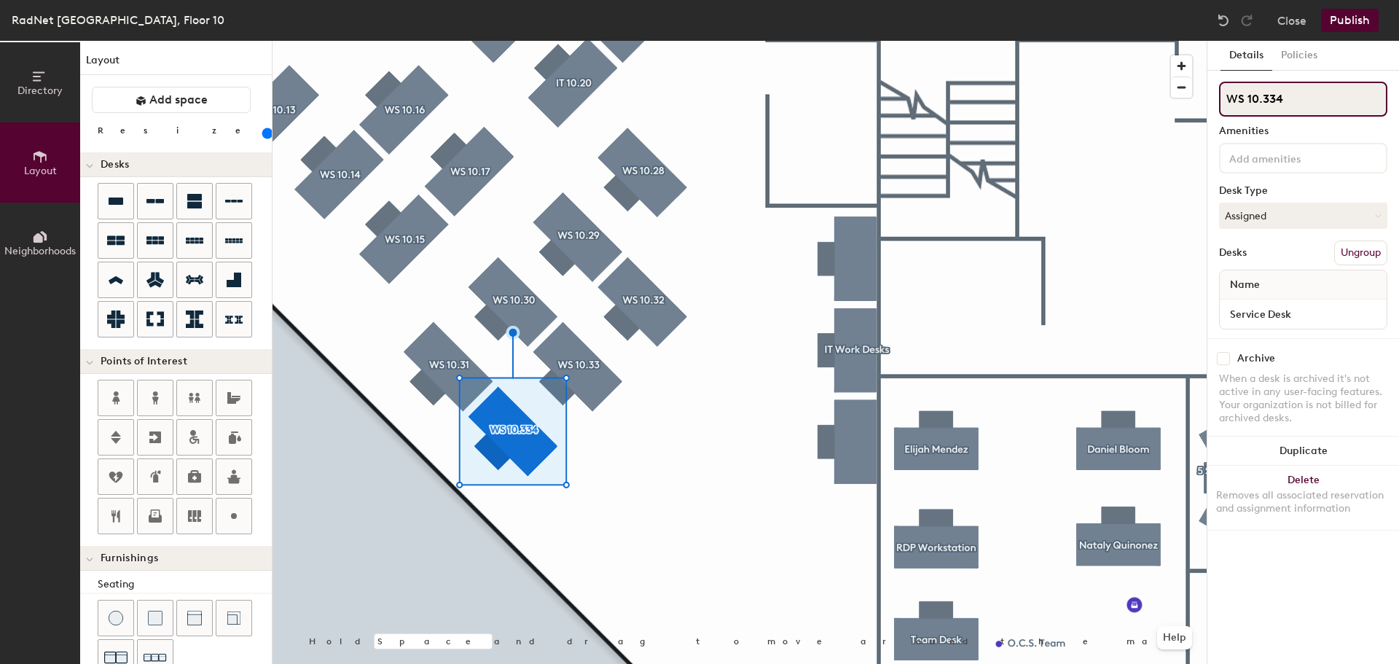
click at [1264, 99] on input "WS 10.334" at bounding box center [1303, 99] width 168 height 35
click at [1277, 100] on input "WS 10.334" at bounding box center [1303, 99] width 168 height 35
type input "WS 10.34"
click at [1347, 23] on button "Publish" at bounding box center [1350, 20] width 58 height 23
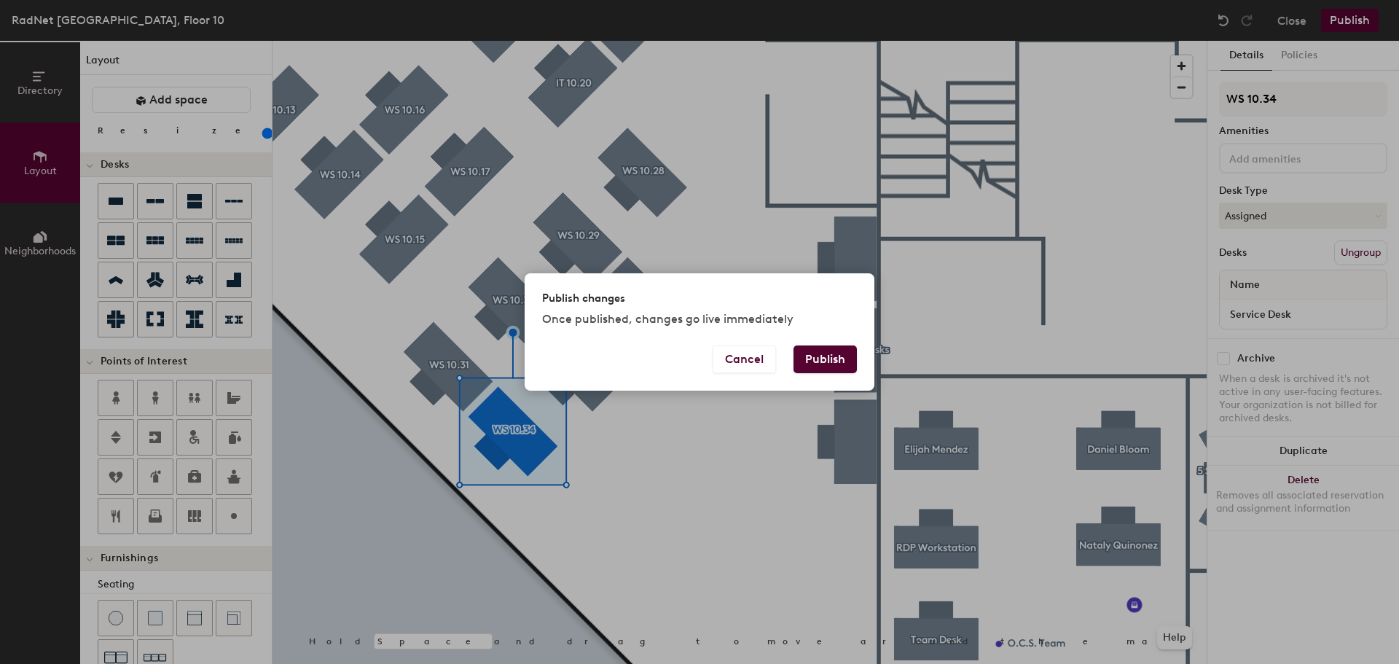
click at [841, 359] on button "Publish" at bounding box center [824, 359] width 63 height 28
type input "20"
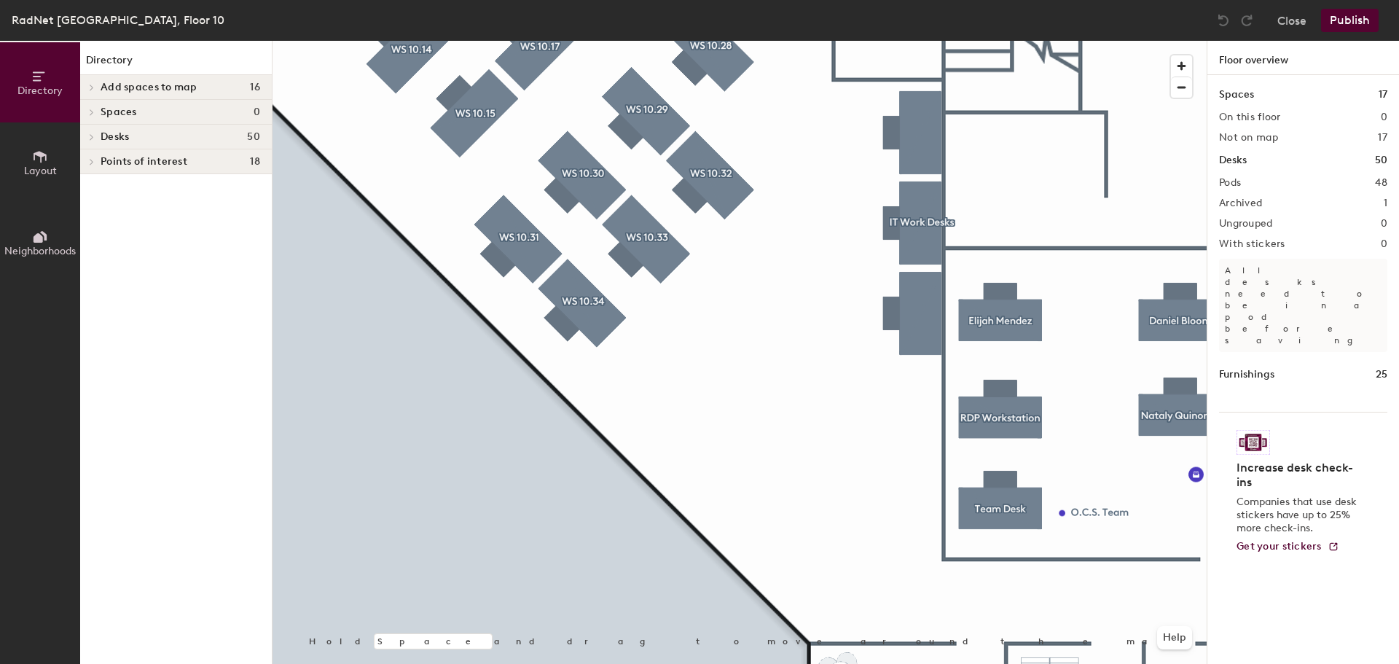
click at [57, 168] on button "Layout" at bounding box center [40, 162] width 80 height 80
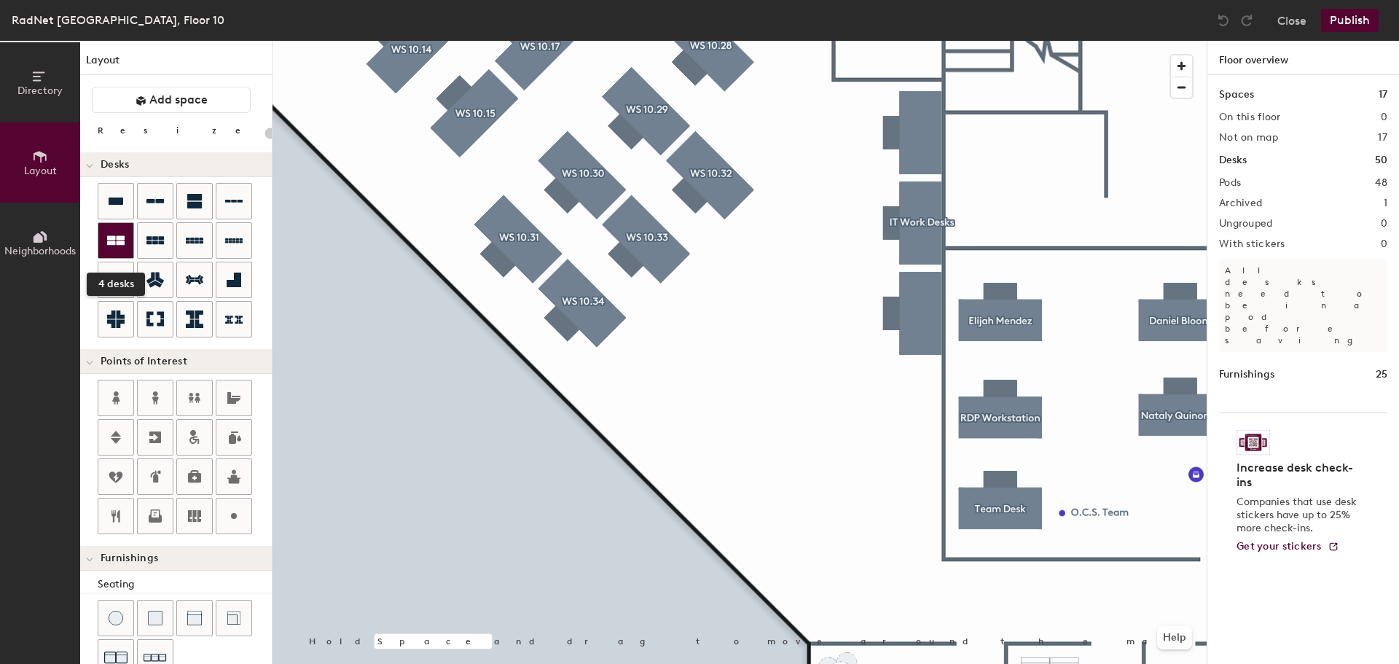
click at [125, 239] on div at bounding box center [115, 240] width 35 height 35
type input "160"
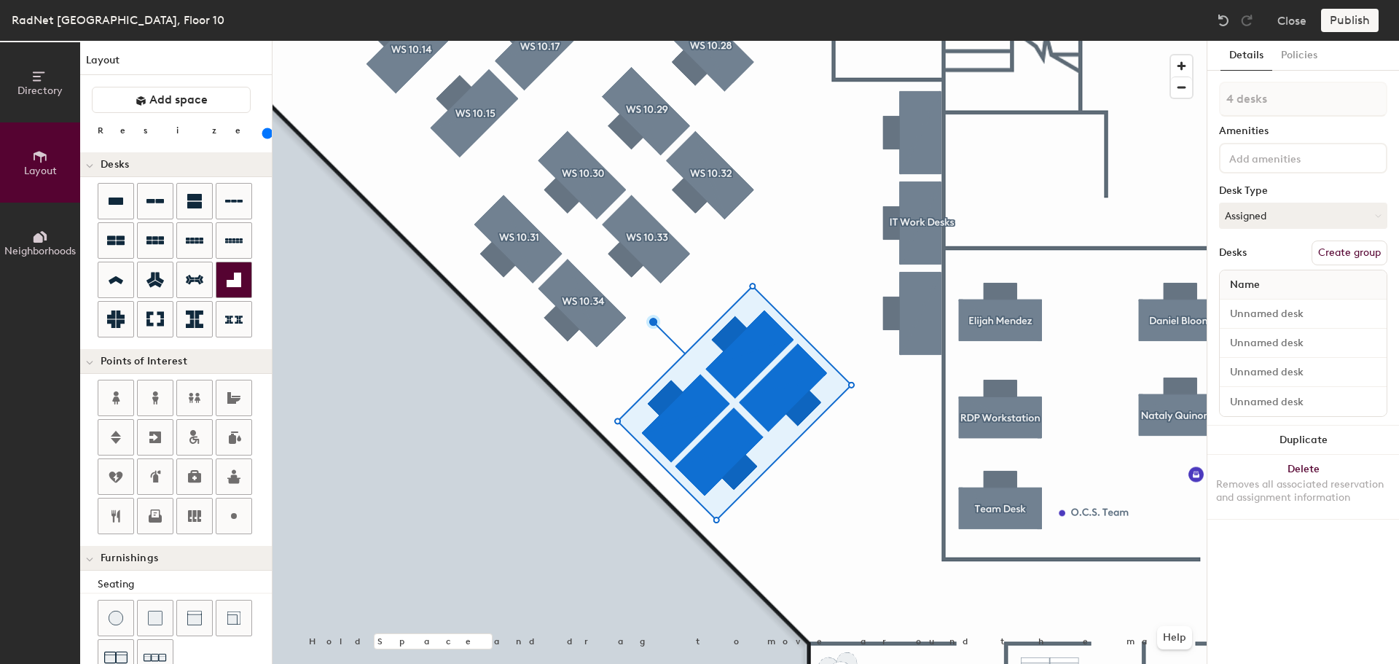
type input "1 desk"
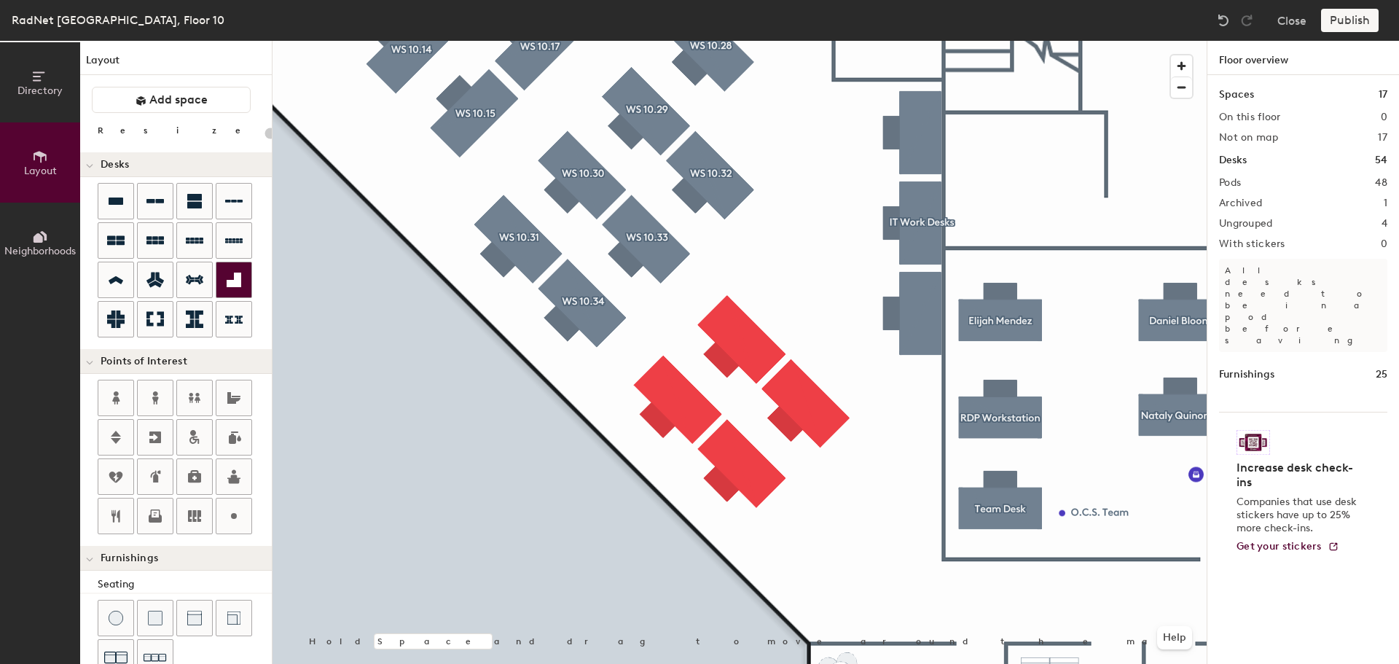
type input "160"
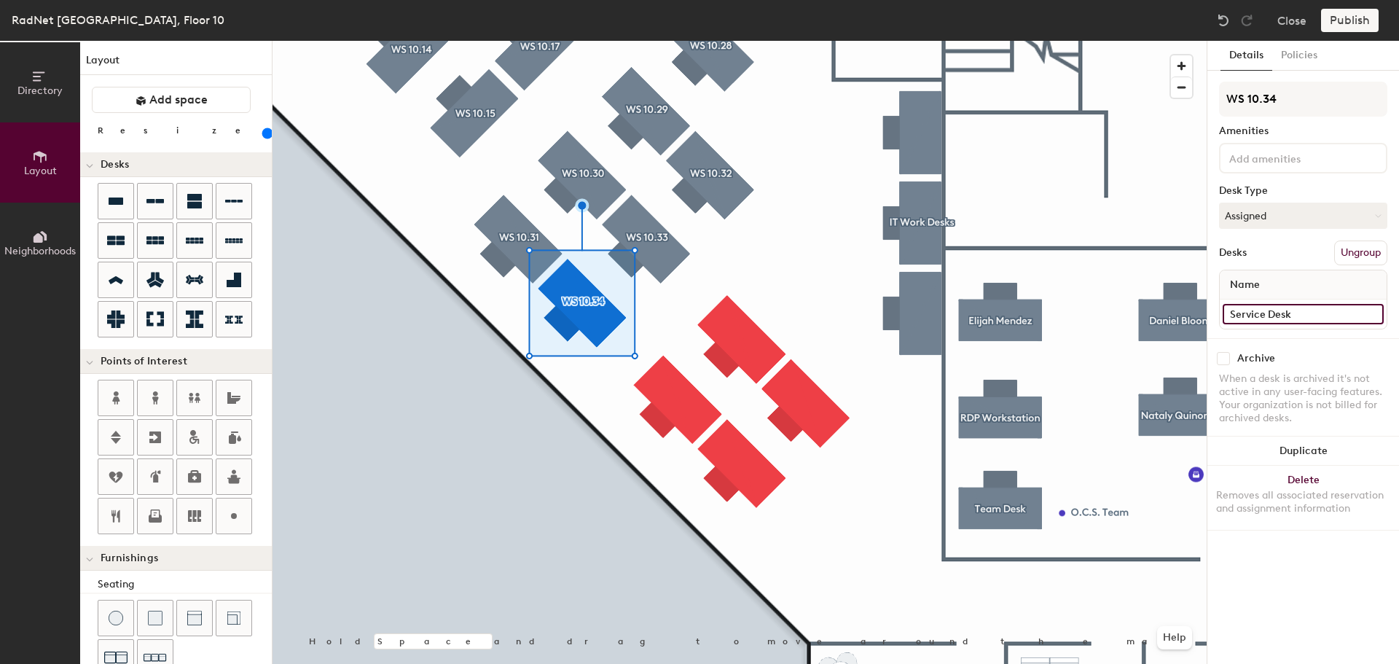
click at [1287, 315] on input "Service Desk" at bounding box center [1303, 314] width 161 height 20
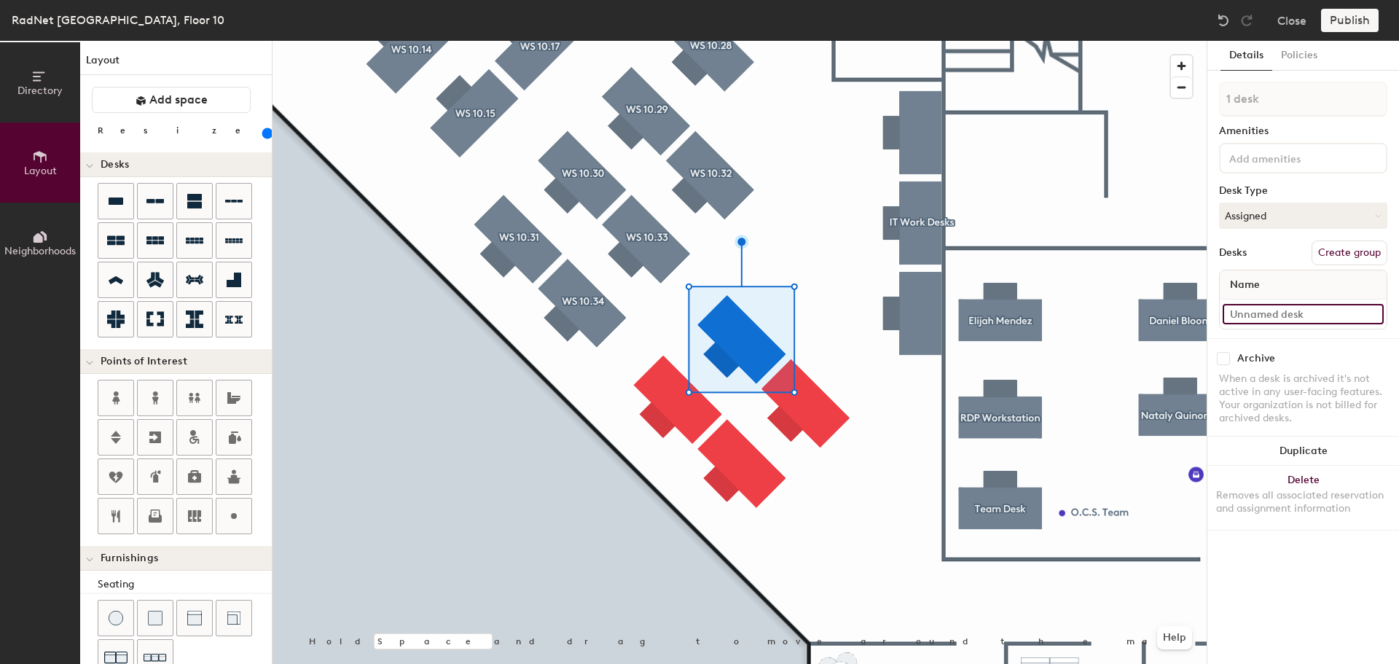
click at [1236, 308] on input at bounding box center [1303, 314] width 161 height 20
paste input "Service Desk"
type input "Service Desk"
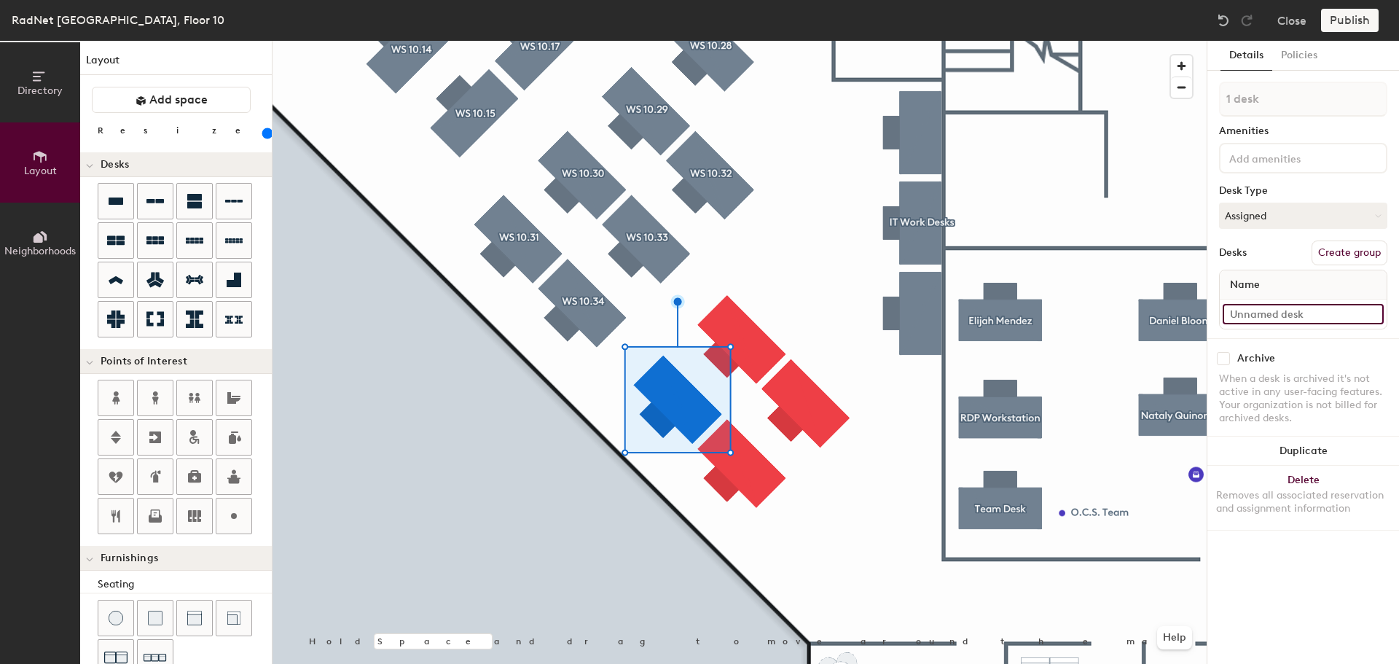
click at [1314, 316] on input at bounding box center [1303, 314] width 161 height 20
paste input "Service Desk"
type input "Service Desk"
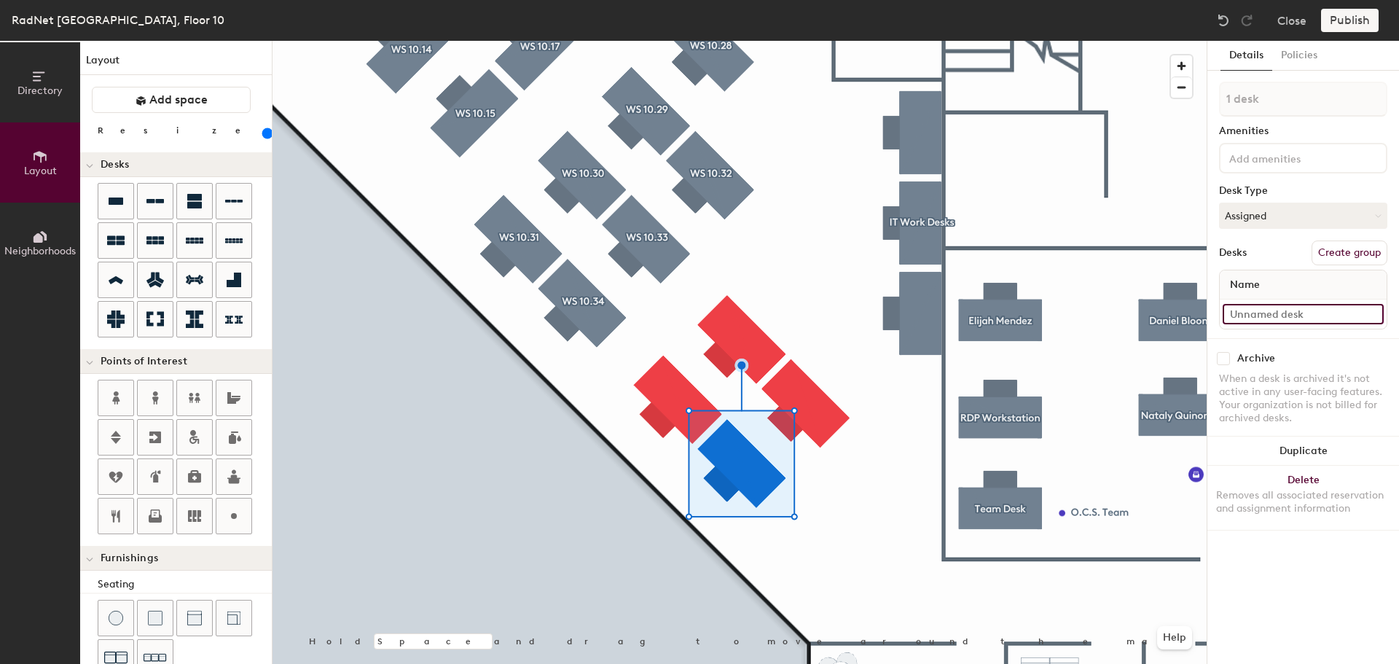
click at [1266, 309] on input at bounding box center [1303, 314] width 161 height 20
paste input "Service Desk"
type input "Service Desk"
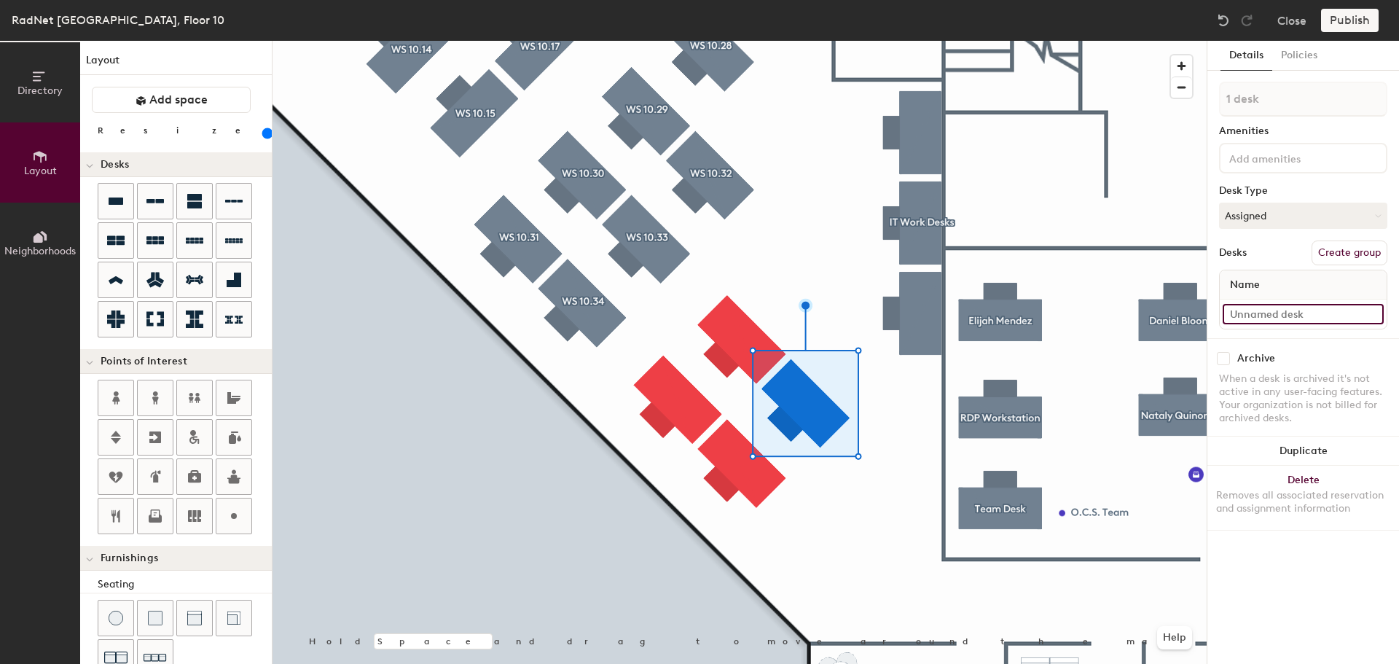
click at [1290, 320] on input at bounding box center [1303, 314] width 161 height 20
paste input "Service Desk"
type input "Service Desk"
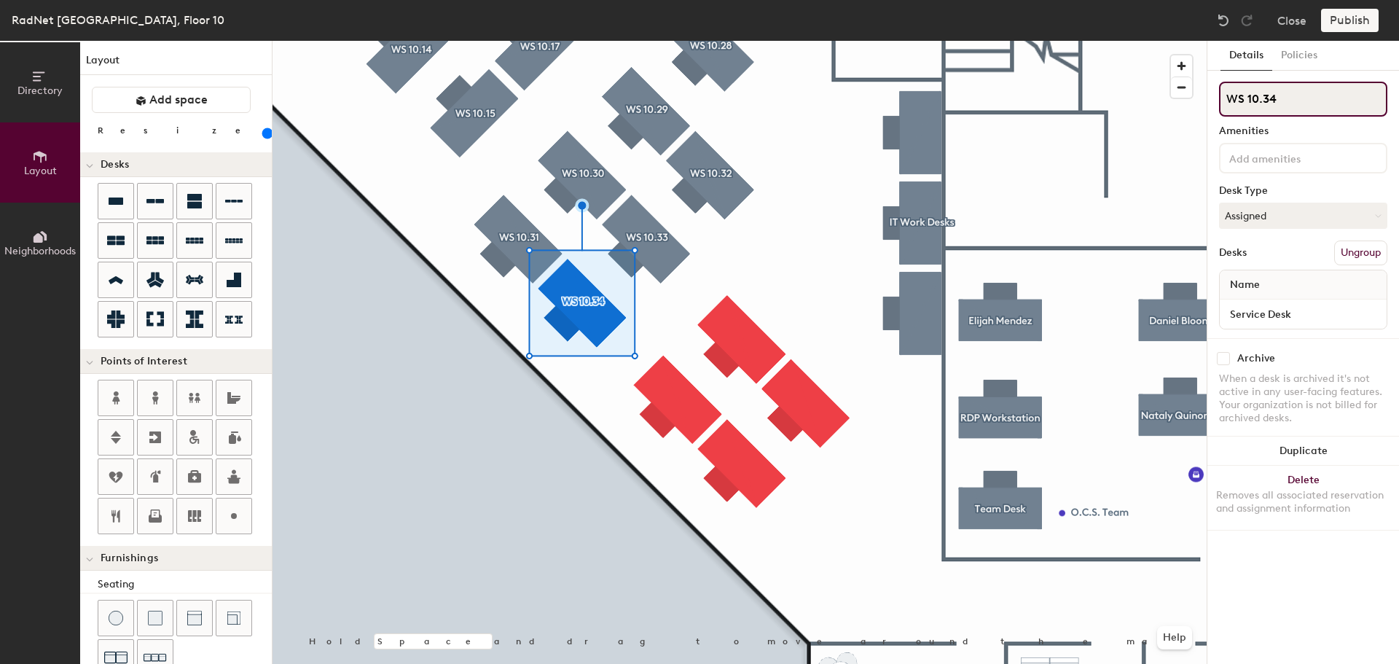
drag, startPoint x: 1238, startPoint y: 98, endPoint x: 1194, endPoint y: 97, distance: 43.7
click at [1194, 97] on div "Directory Layout Neighborhoods Layout Add space Resize Desks Points of Interest…" at bounding box center [699, 352] width 1399 height 623
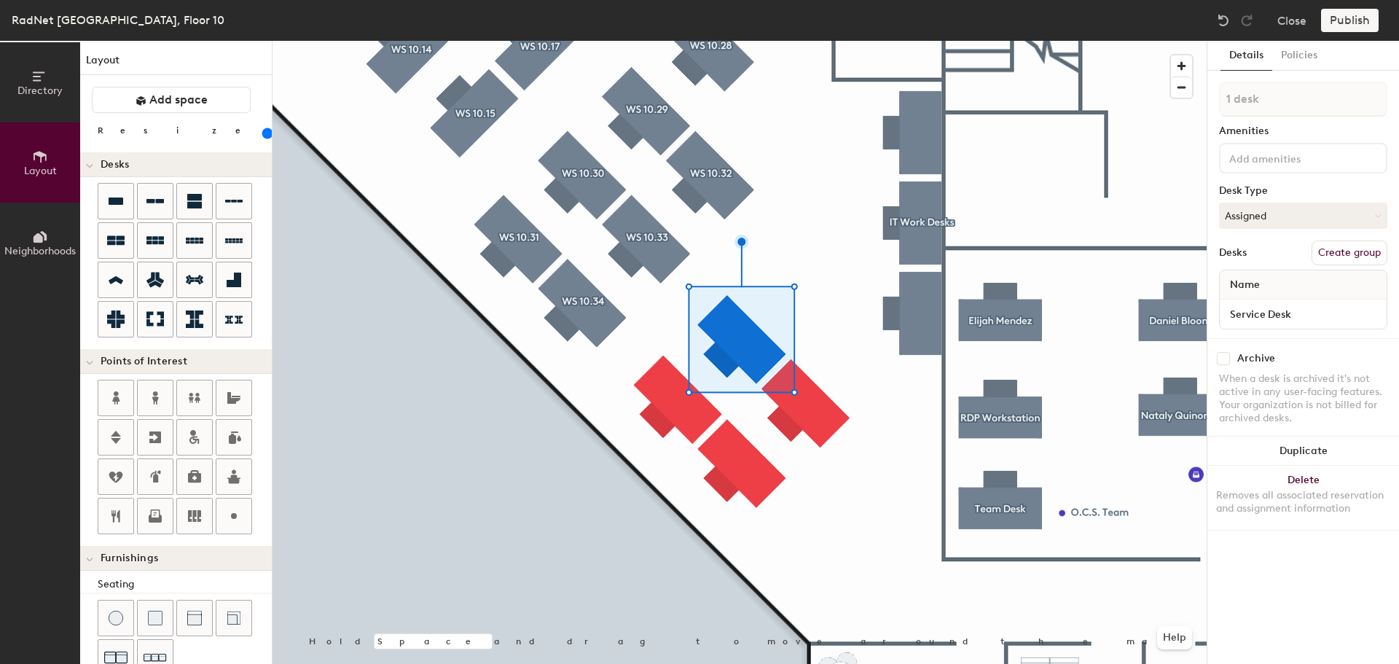
click at [1334, 247] on button "Create group" at bounding box center [1350, 252] width 76 height 25
click at [1188, 101] on div "Directory Layout Neighborhoods Layout Add space Resize Desks Points of Interest…" at bounding box center [699, 352] width 1399 height 623
type input "WS 10.35"
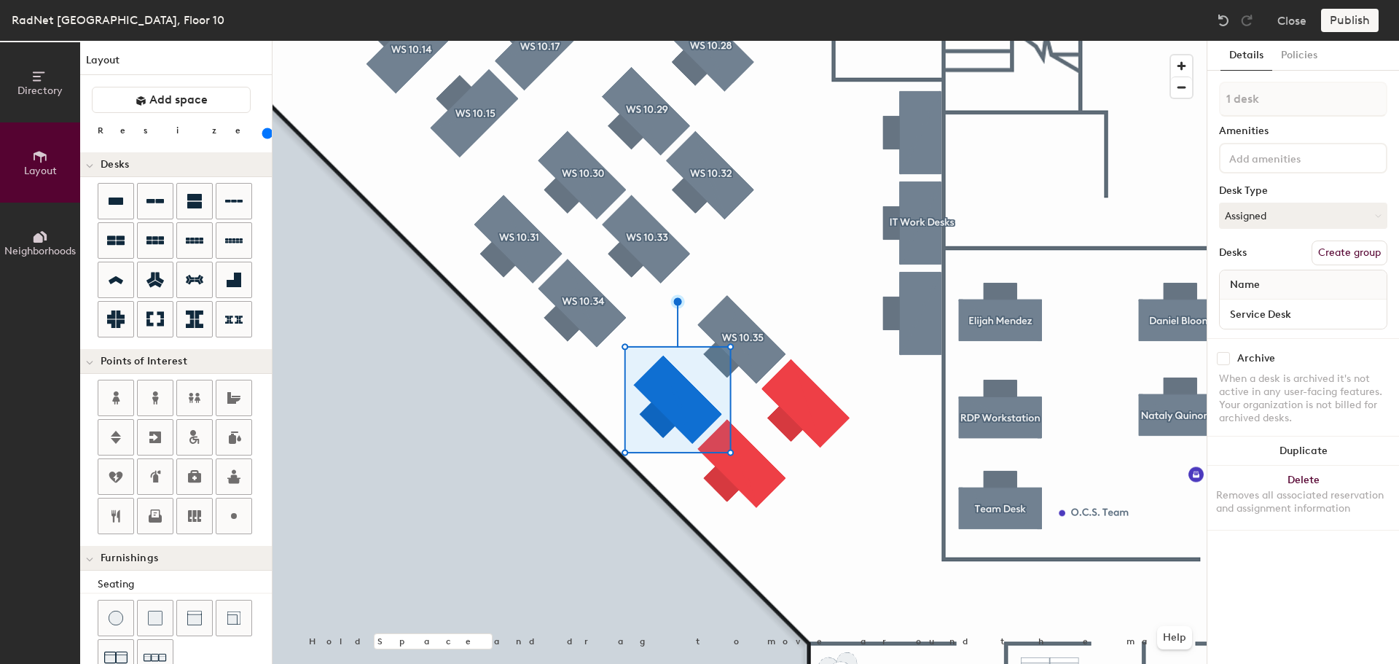
click at [1352, 248] on button "Create group" at bounding box center [1350, 252] width 76 height 25
drag, startPoint x: 1275, startPoint y: 87, endPoint x: 1193, endPoint y: 91, distance: 81.7
click at [1193, 91] on div "Directory Layout Neighborhoods Layout Add space Resize Desks Points of Interest…" at bounding box center [699, 352] width 1399 height 623
type input "WS 10.36"
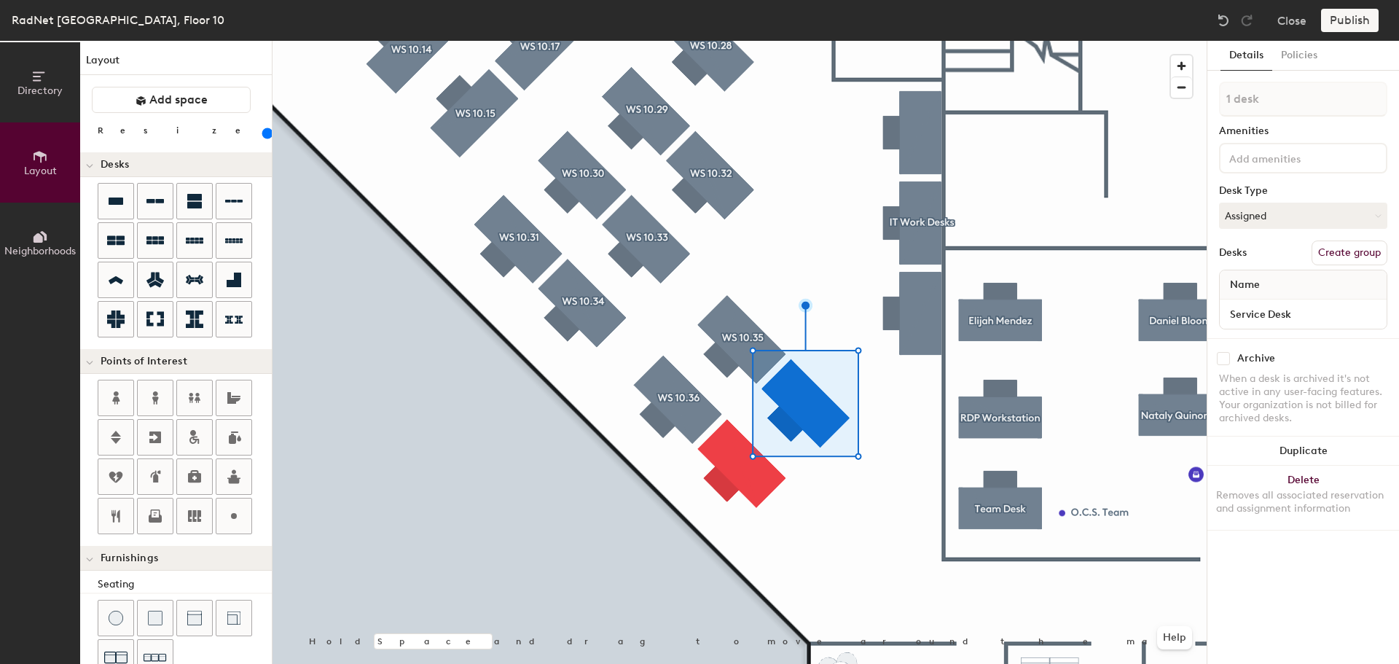
click at [1362, 253] on button "Create group" at bounding box center [1350, 252] width 76 height 25
click at [1171, 98] on div "Directory Layout Neighborhoods Layout Add space Resize Desks Points of Interest…" at bounding box center [699, 352] width 1399 height 623
type input "WS 10.37"
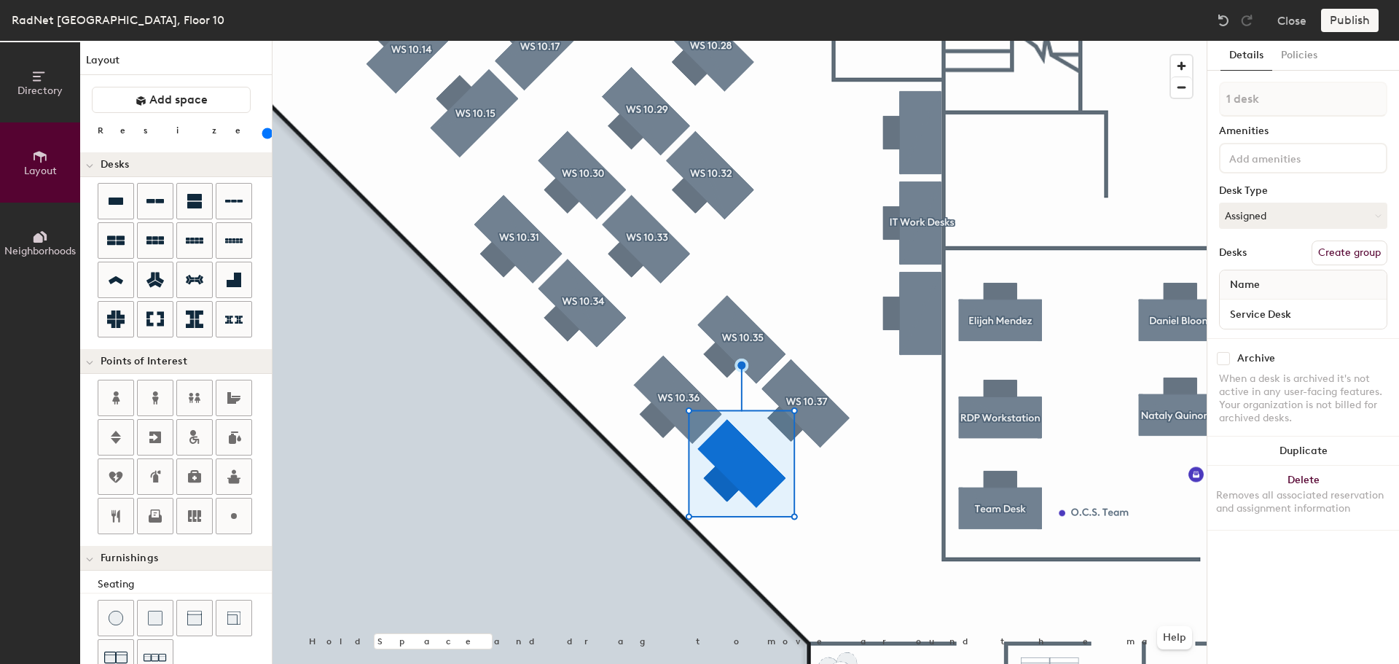
click at [1337, 238] on div "1 desk Amenities Desk Type Assigned Desks Create group Name Service Desk" at bounding box center [1303, 210] width 168 height 256
click at [1336, 246] on button "Create group" at bounding box center [1350, 252] width 76 height 25
click at [1183, 103] on div "Directory Layout Neighborhoods Layout Add space Resize Desks Points of Interest…" at bounding box center [699, 352] width 1399 height 623
type input "WS 10.38"
click at [1354, 20] on button "Publish" at bounding box center [1350, 20] width 58 height 23
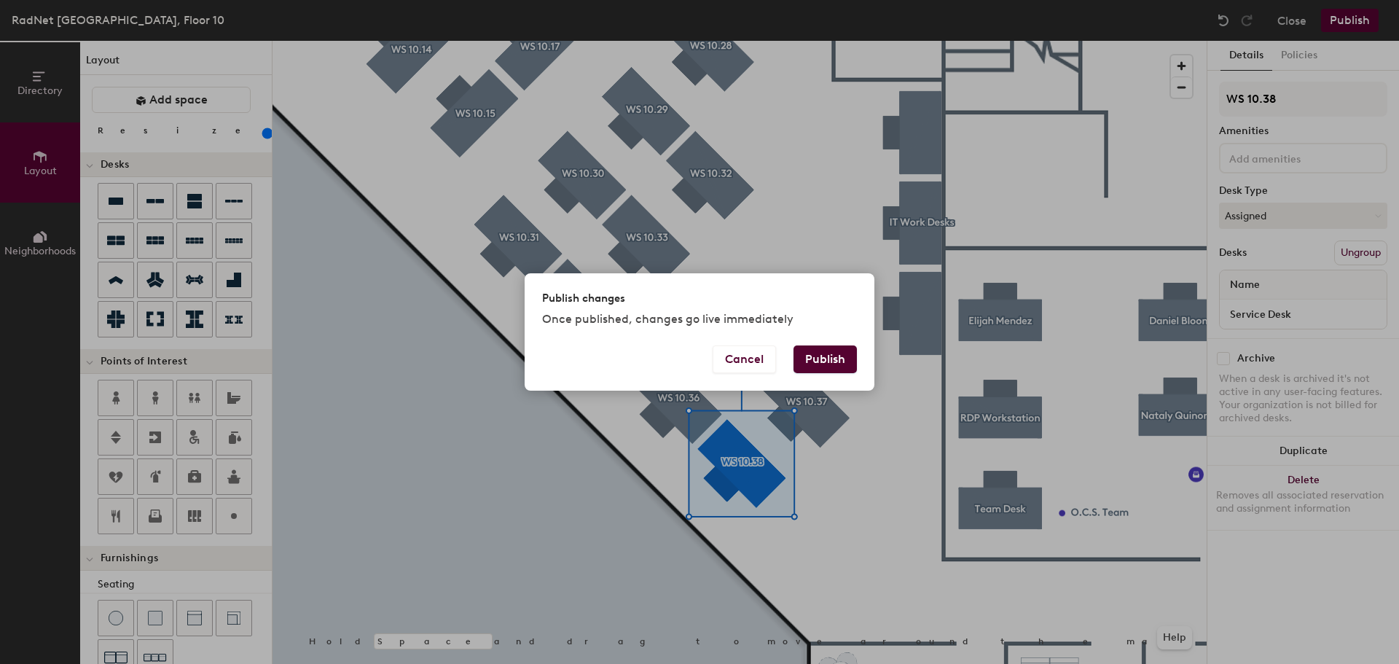
click at [817, 364] on button "Publish" at bounding box center [824, 359] width 63 height 28
type input "20"
